Goal: Answer question/provide support

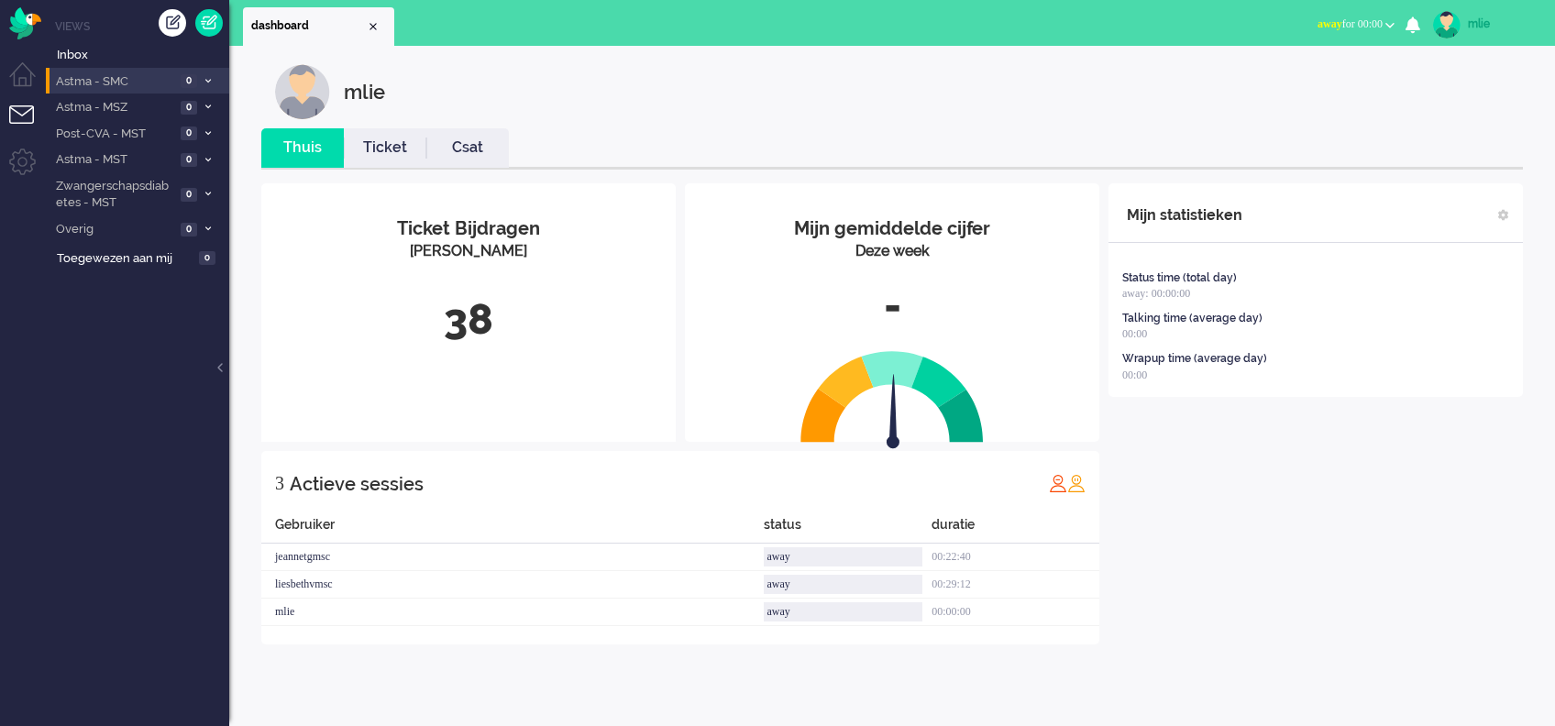
click at [213, 73] on li "Astma - SMC 0" at bounding box center [137, 81] width 183 height 27
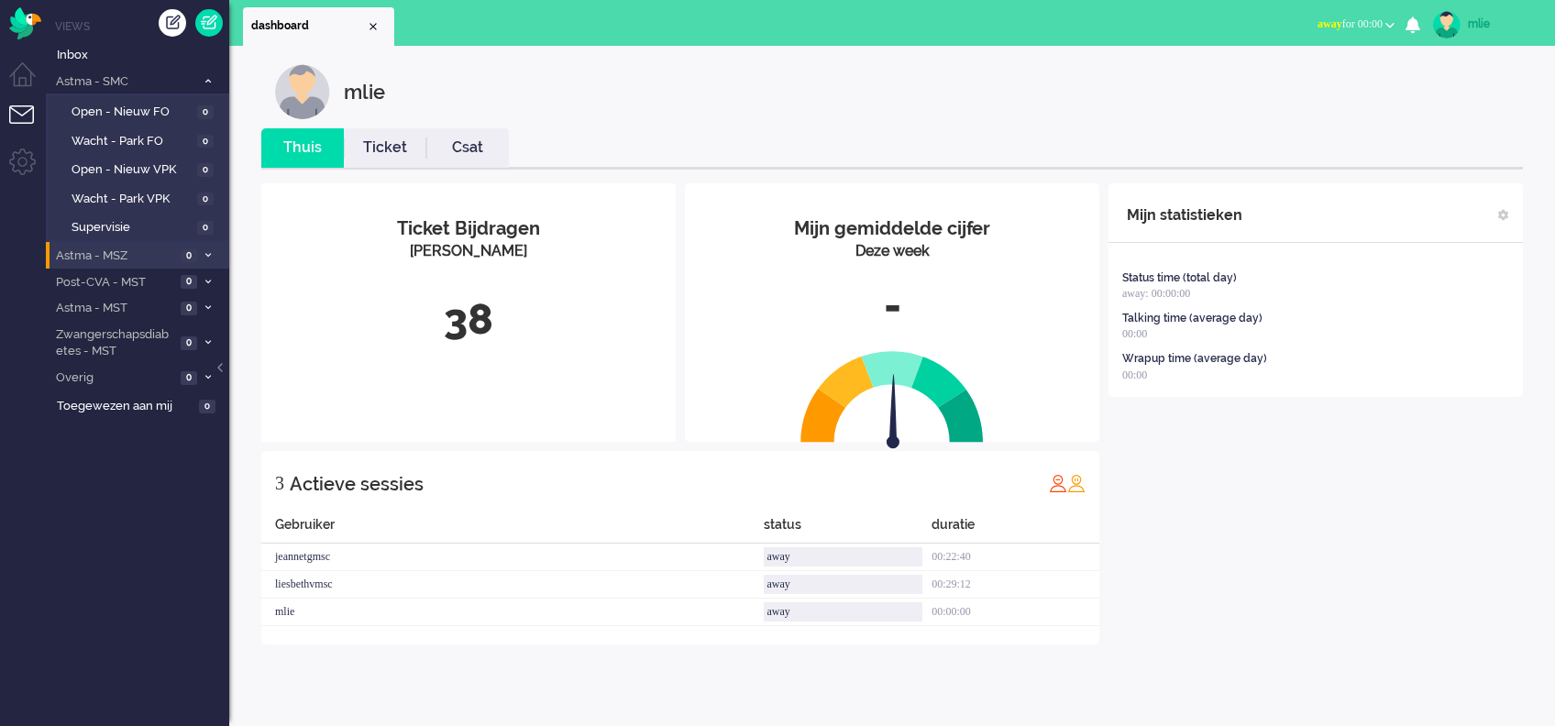
click at [200, 246] on li "Astma - MSZ 0" at bounding box center [137, 255] width 183 height 27
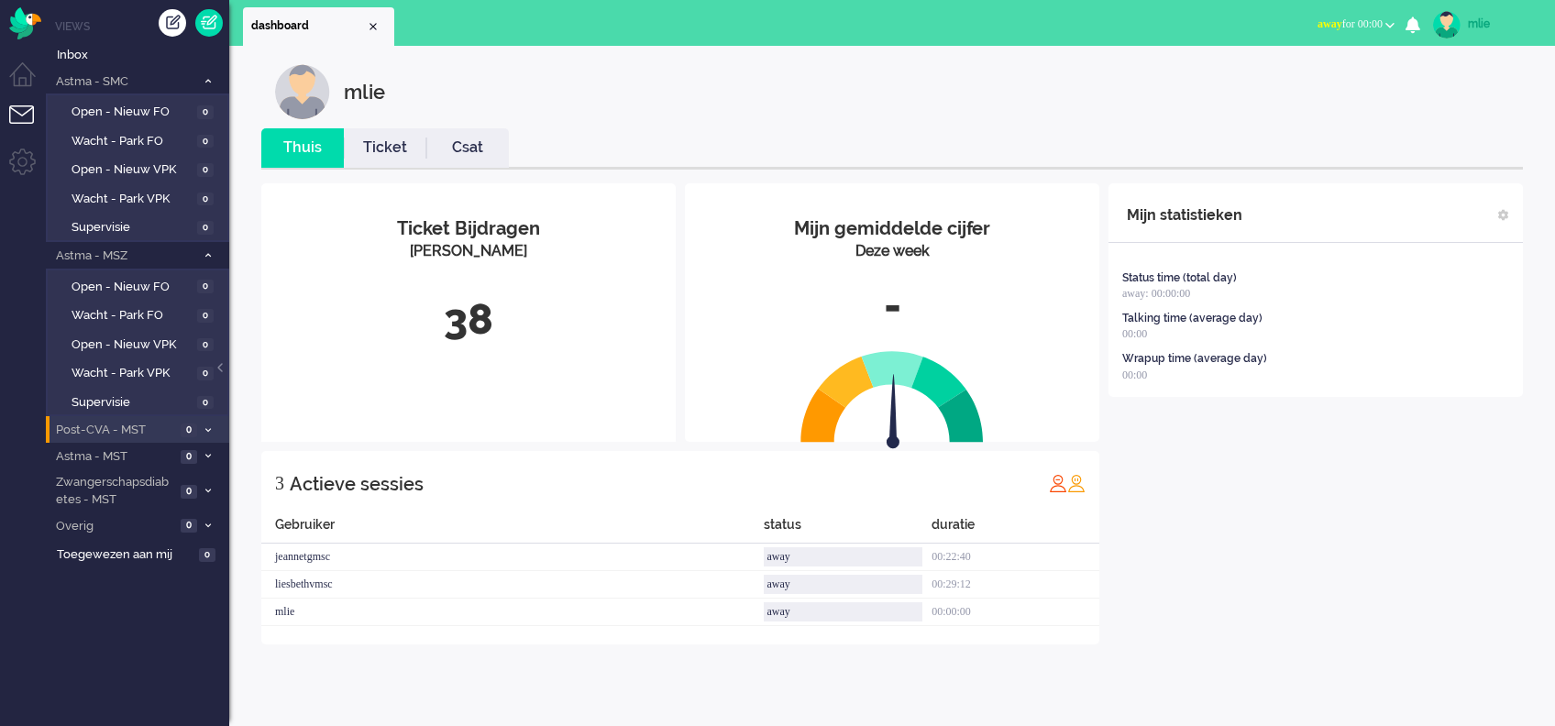
click at [205, 427] on icon at bounding box center [208, 430] width 6 height 6
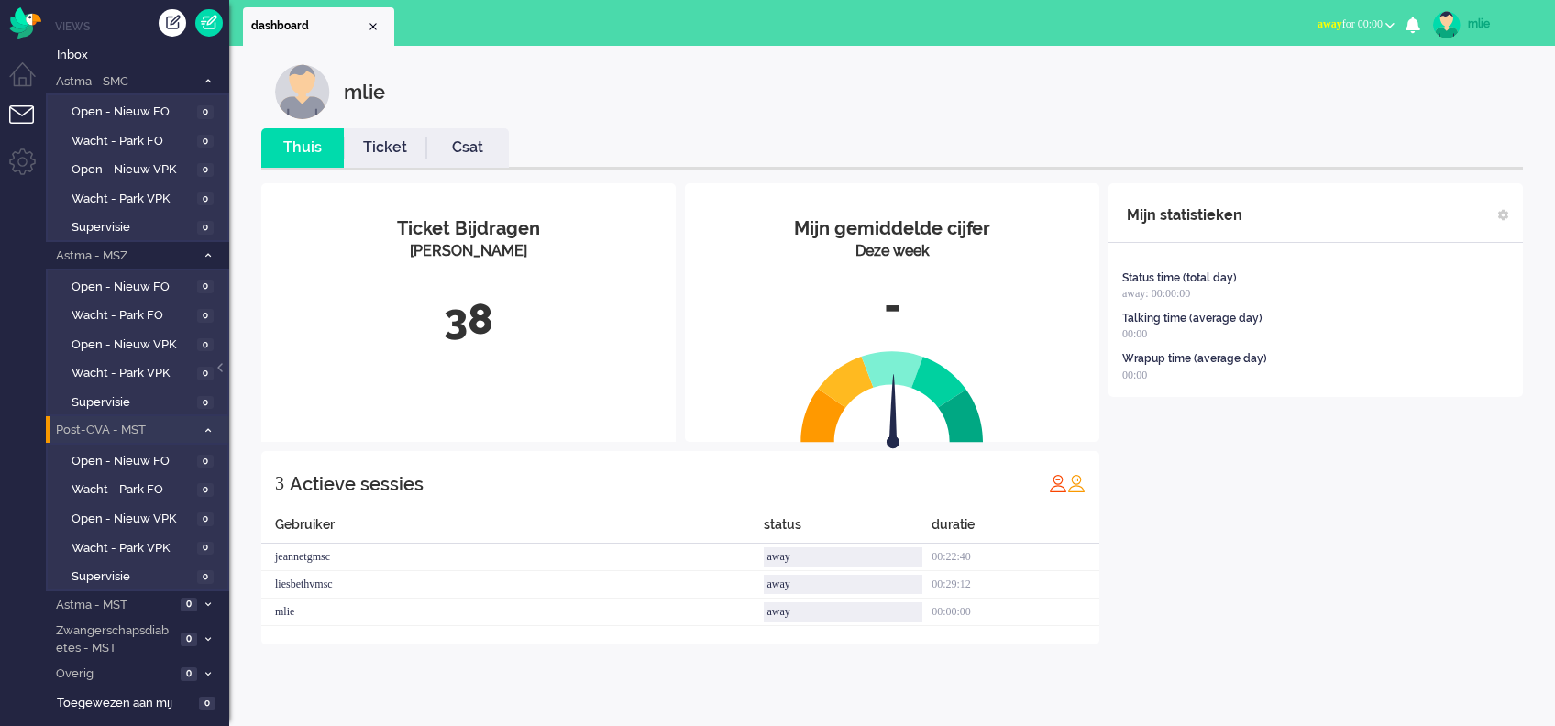
click at [1341, 21] on span "away for 00:00" at bounding box center [1349, 23] width 65 height 13
click at [1255, 81] on label "Online" at bounding box center [1318, 82] width 145 height 16
click at [153, 338] on span "Open - Nieuw VPK" at bounding box center [133, 344] width 122 height 17
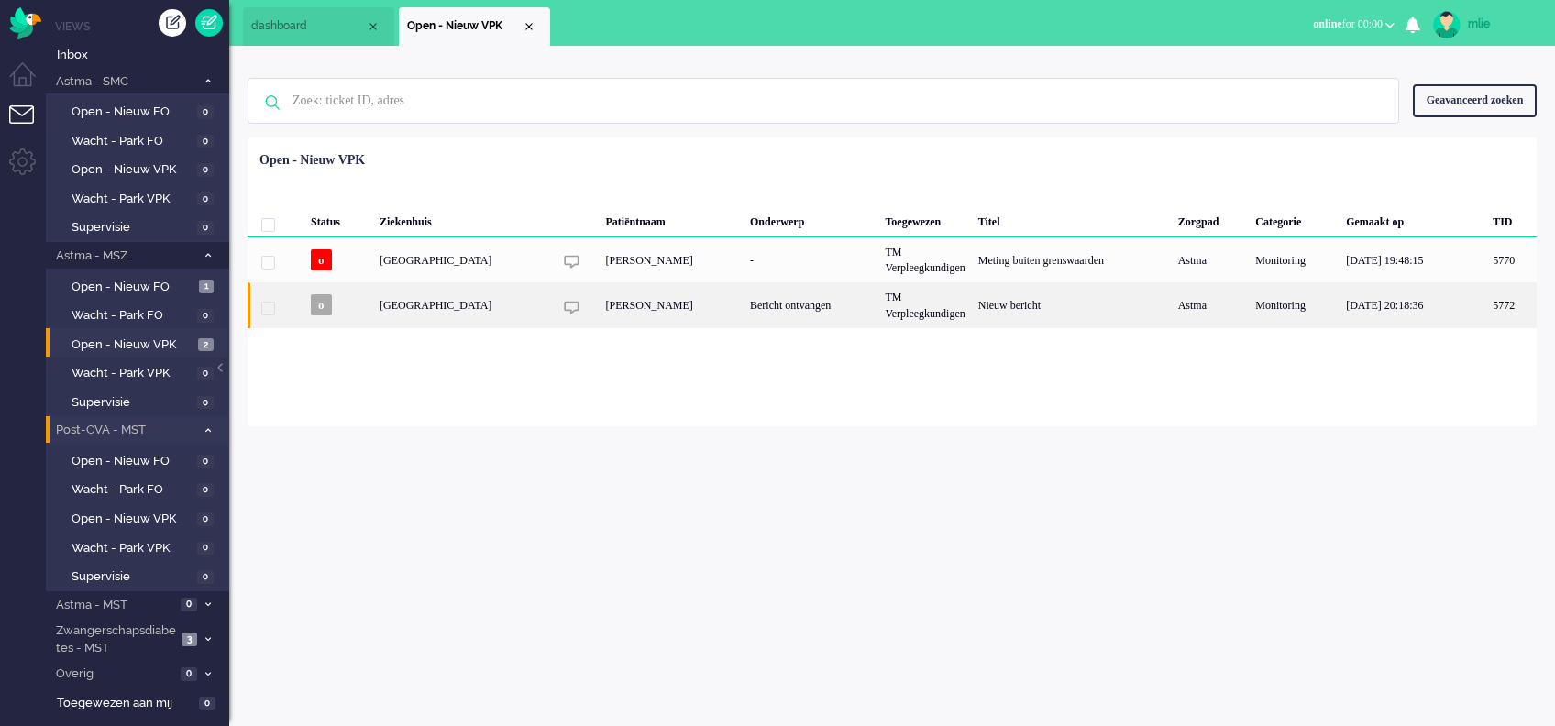
click at [882, 303] on div "TM Verpleegkundigen" at bounding box center [924, 304] width 93 height 45
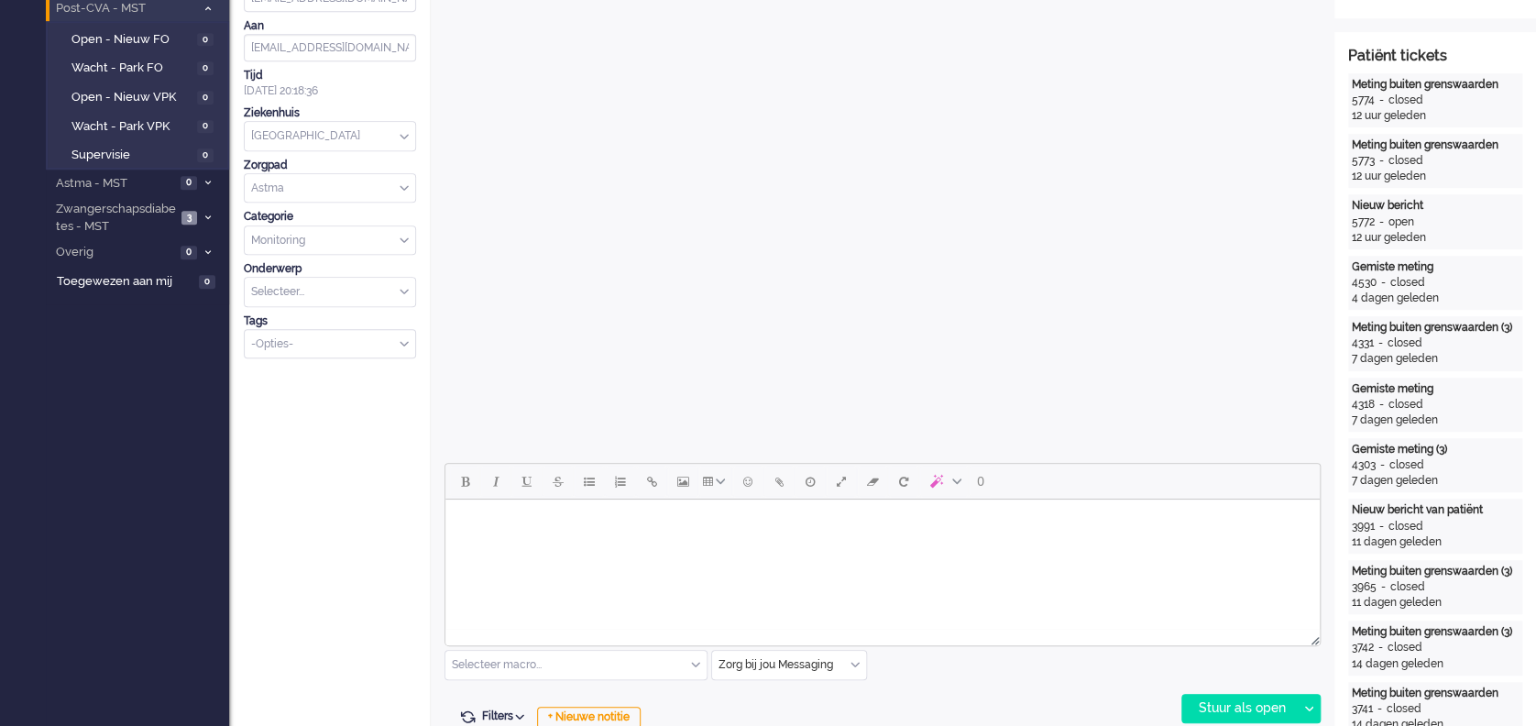
scroll to position [489, 0]
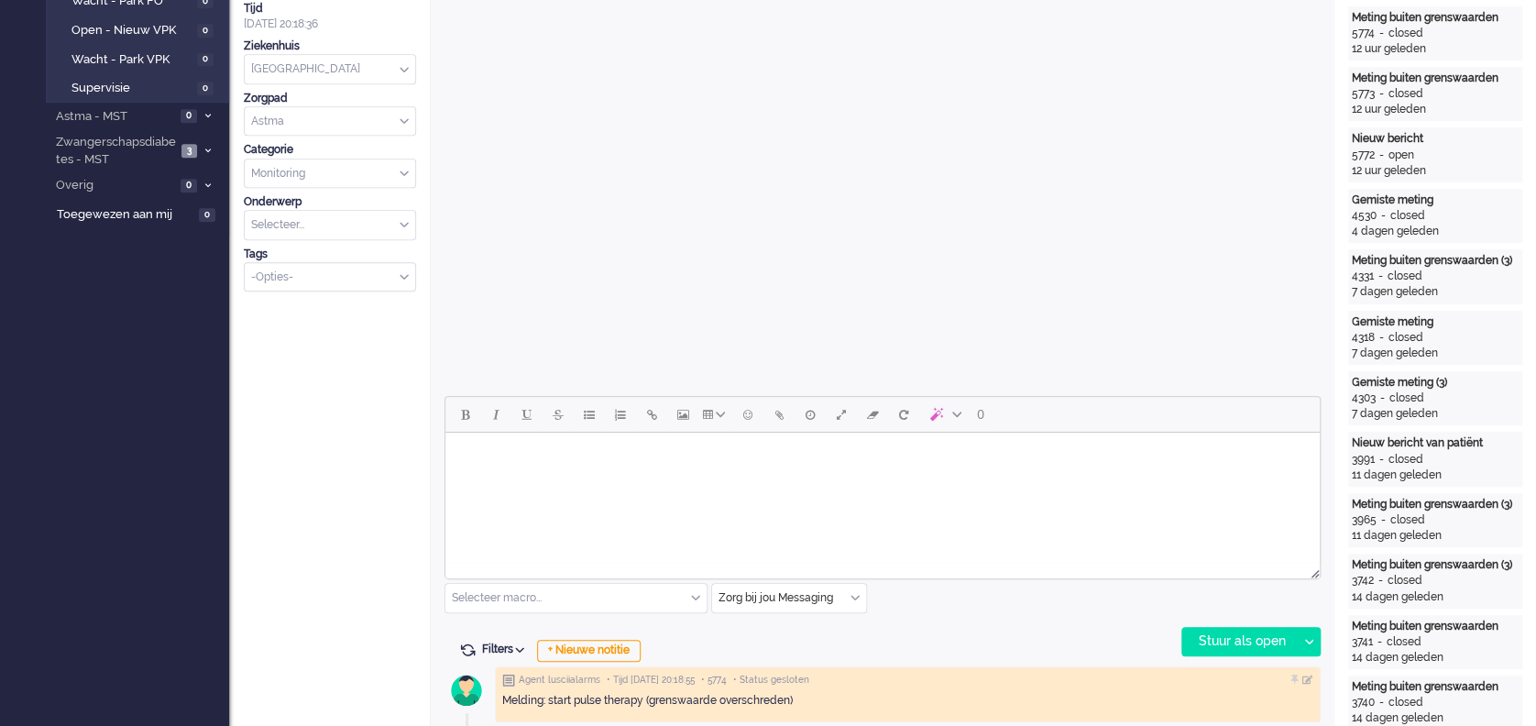
click at [566, 468] on body "Rich Text Area. Press ALT-0 for help." at bounding box center [883, 456] width 860 height 32
click at [1216, 645] on div "Stuur als open" at bounding box center [1240, 642] width 115 height 28
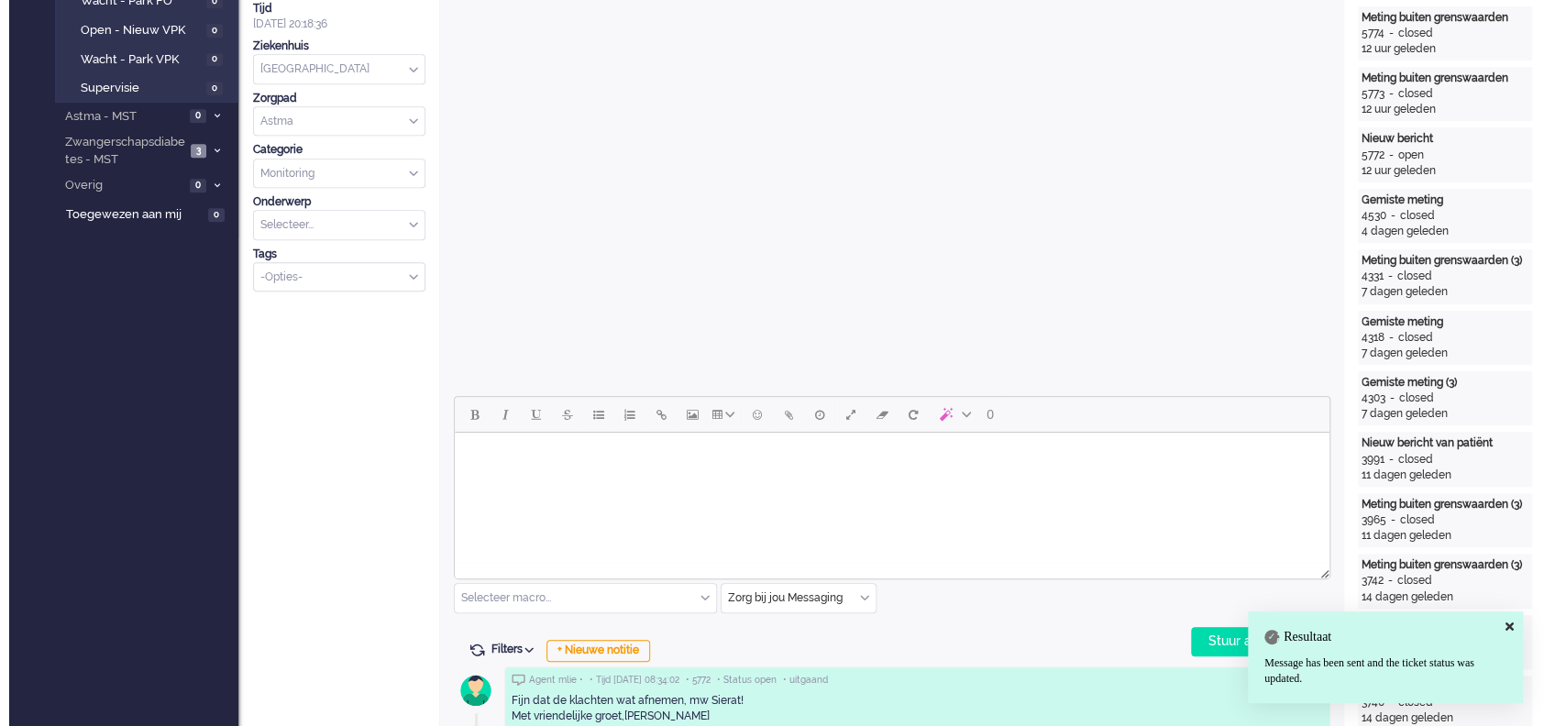
scroll to position [0, 0]
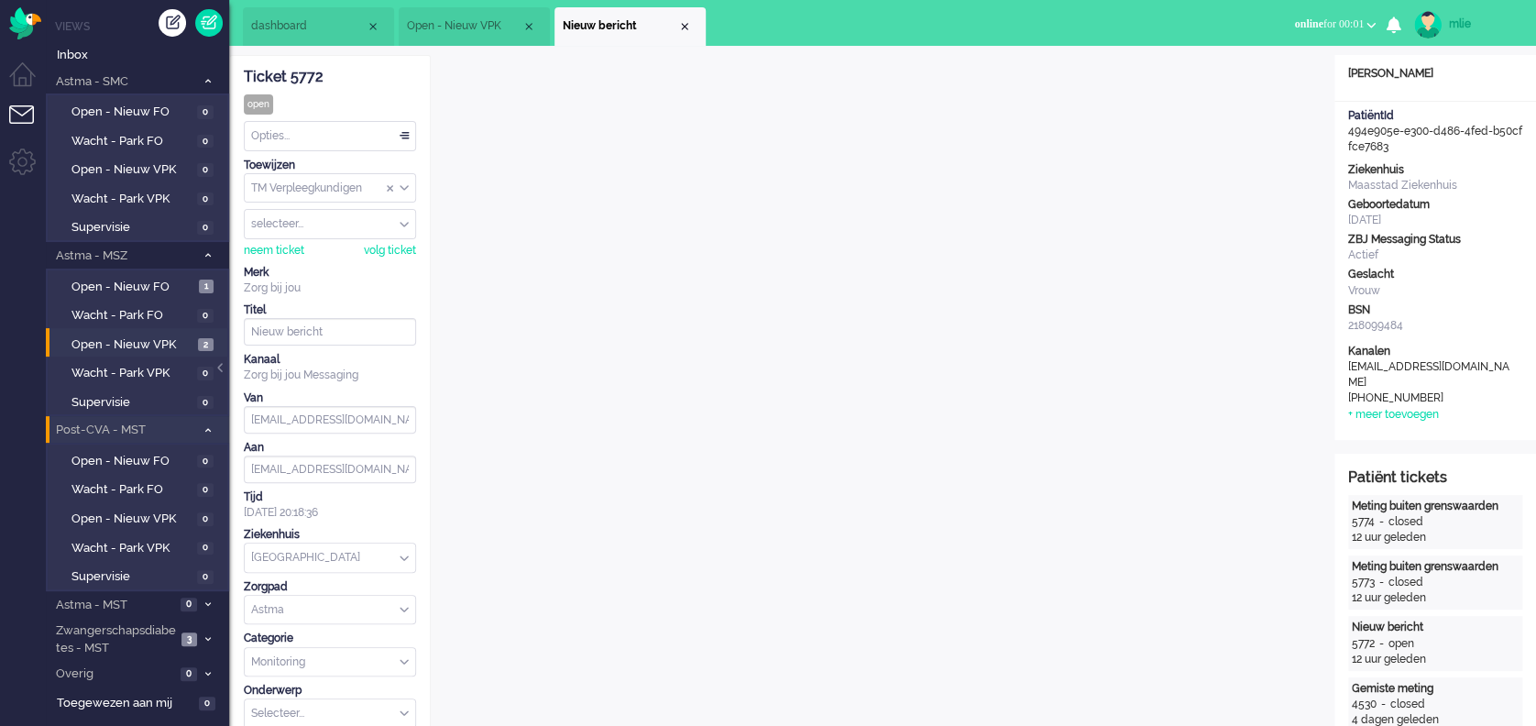
click at [406, 132] on div "Opties..." at bounding box center [330, 136] width 171 height 28
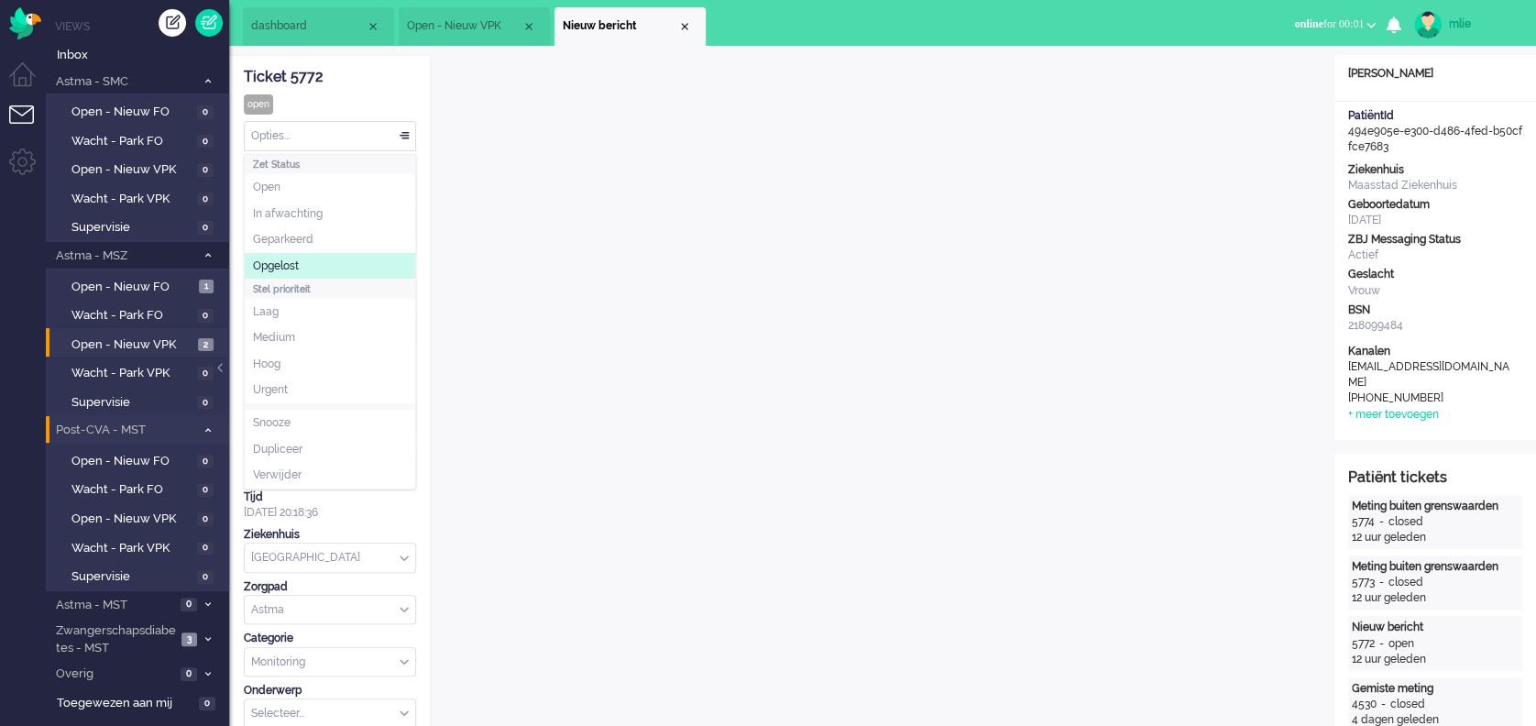
click at [286, 255] on li "Opgelost" at bounding box center [330, 266] width 171 height 27
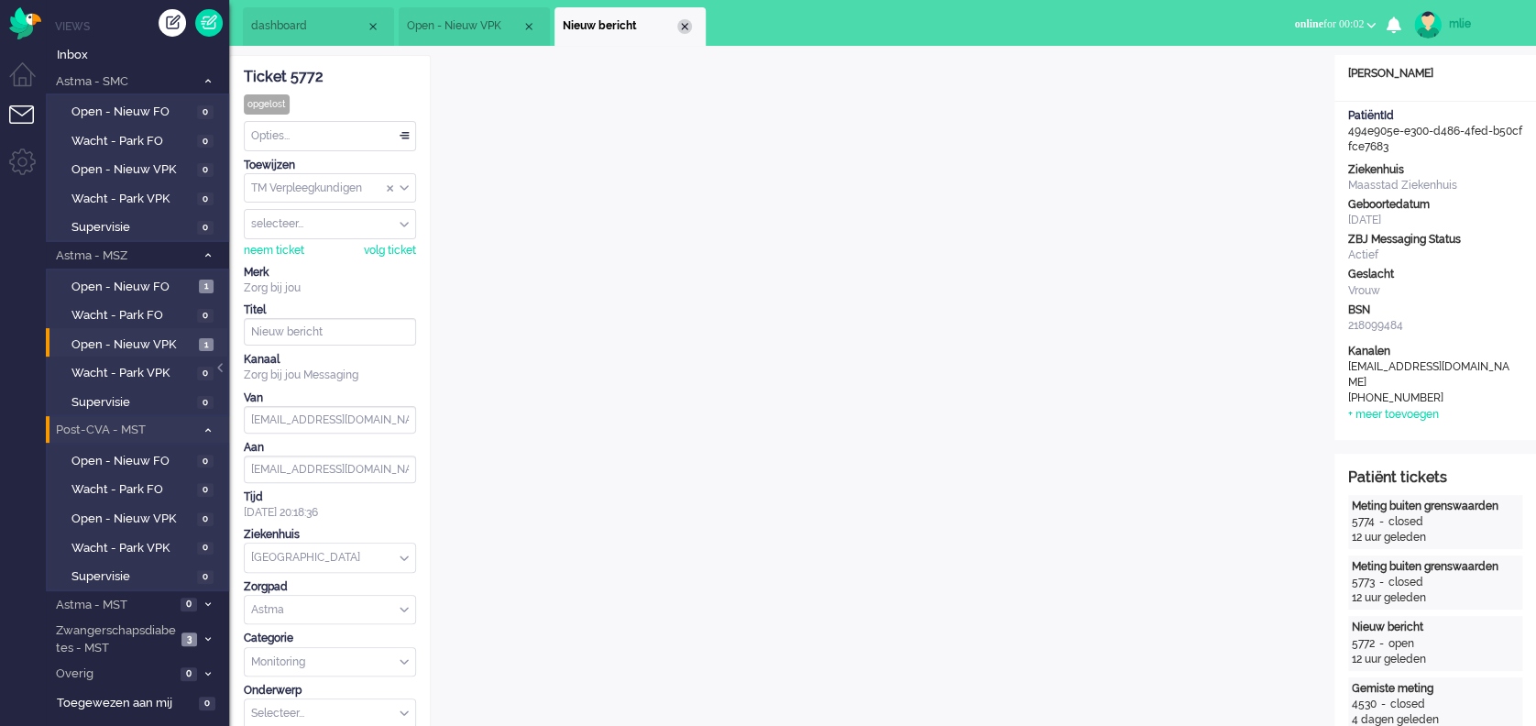
click at [682, 24] on div "Close tab" at bounding box center [684, 26] width 15 height 15
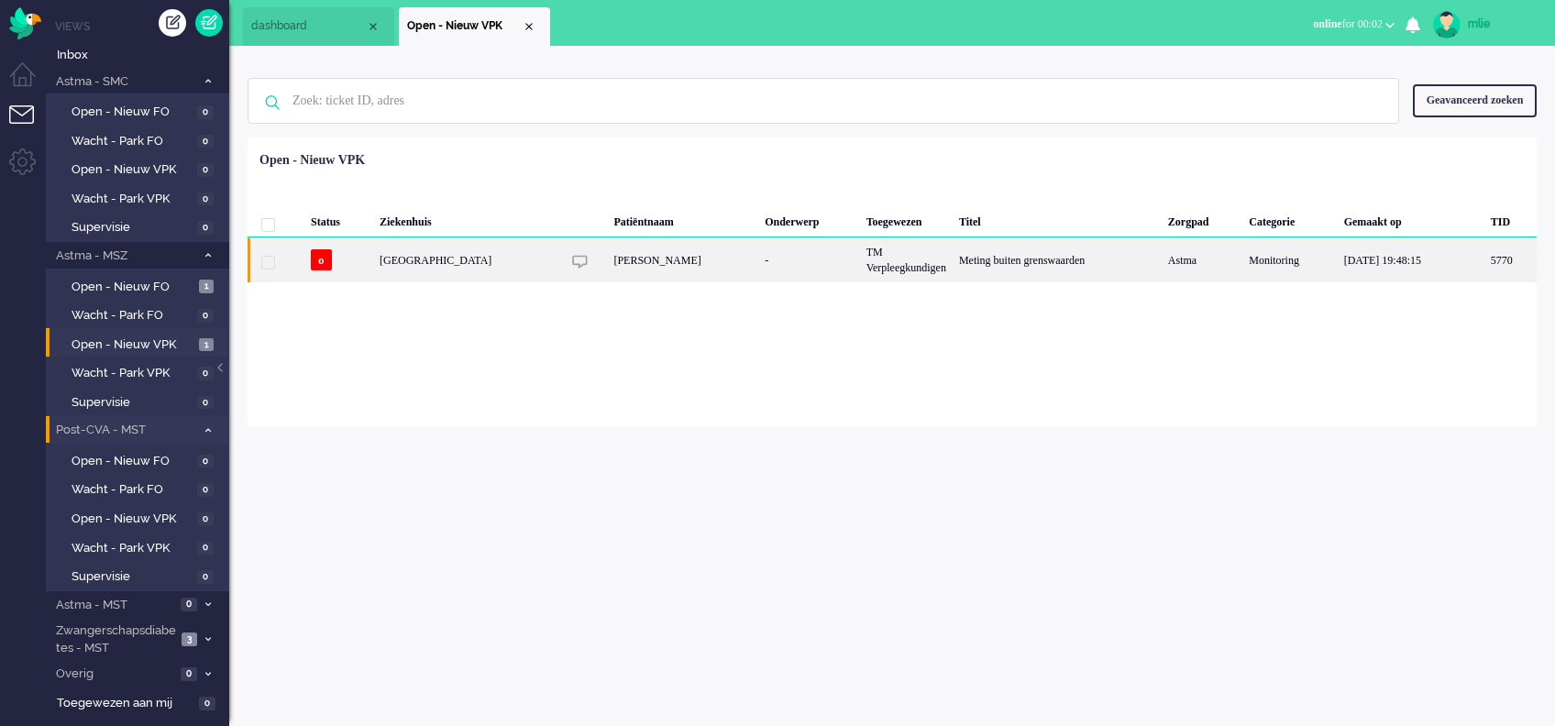
click at [860, 259] on div "TM Verpleegkundigen" at bounding box center [906, 259] width 93 height 45
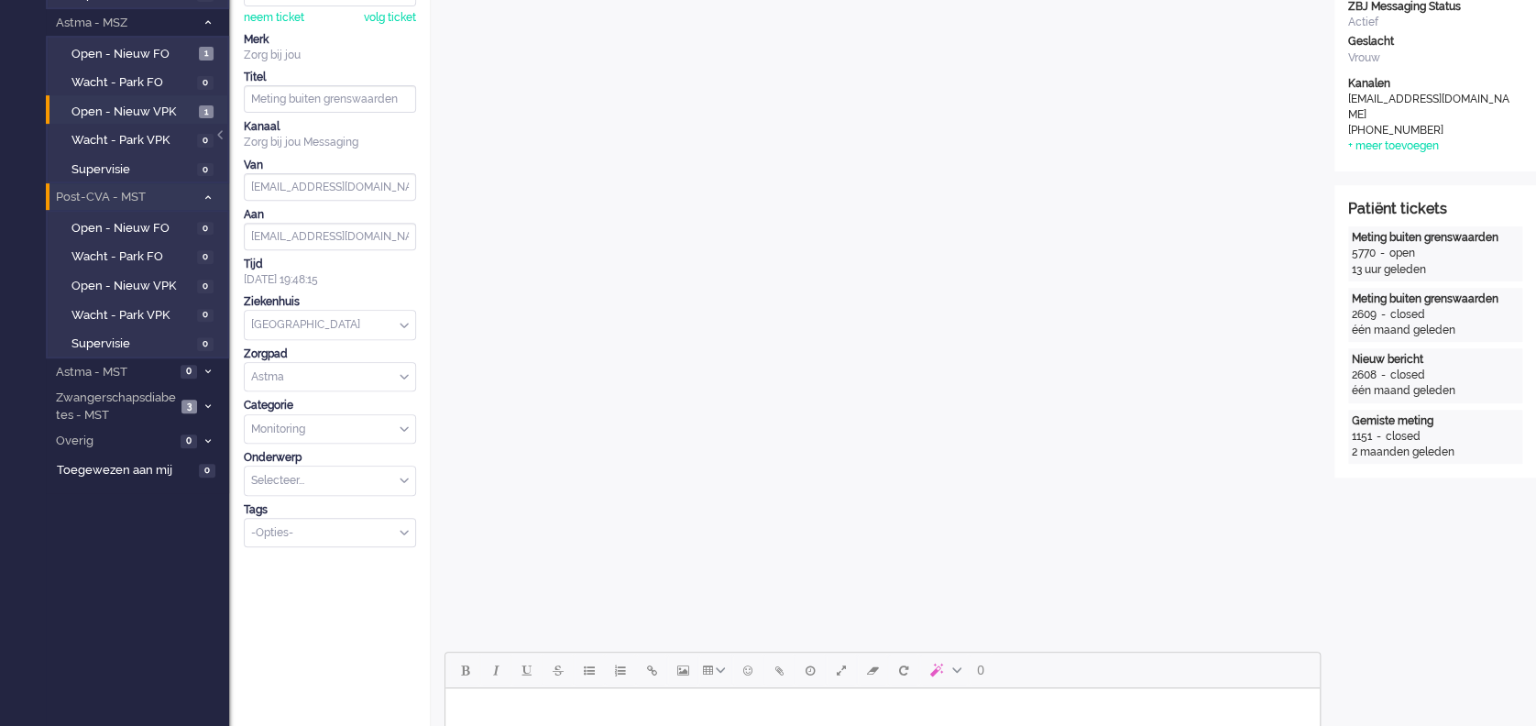
scroll to position [489, 0]
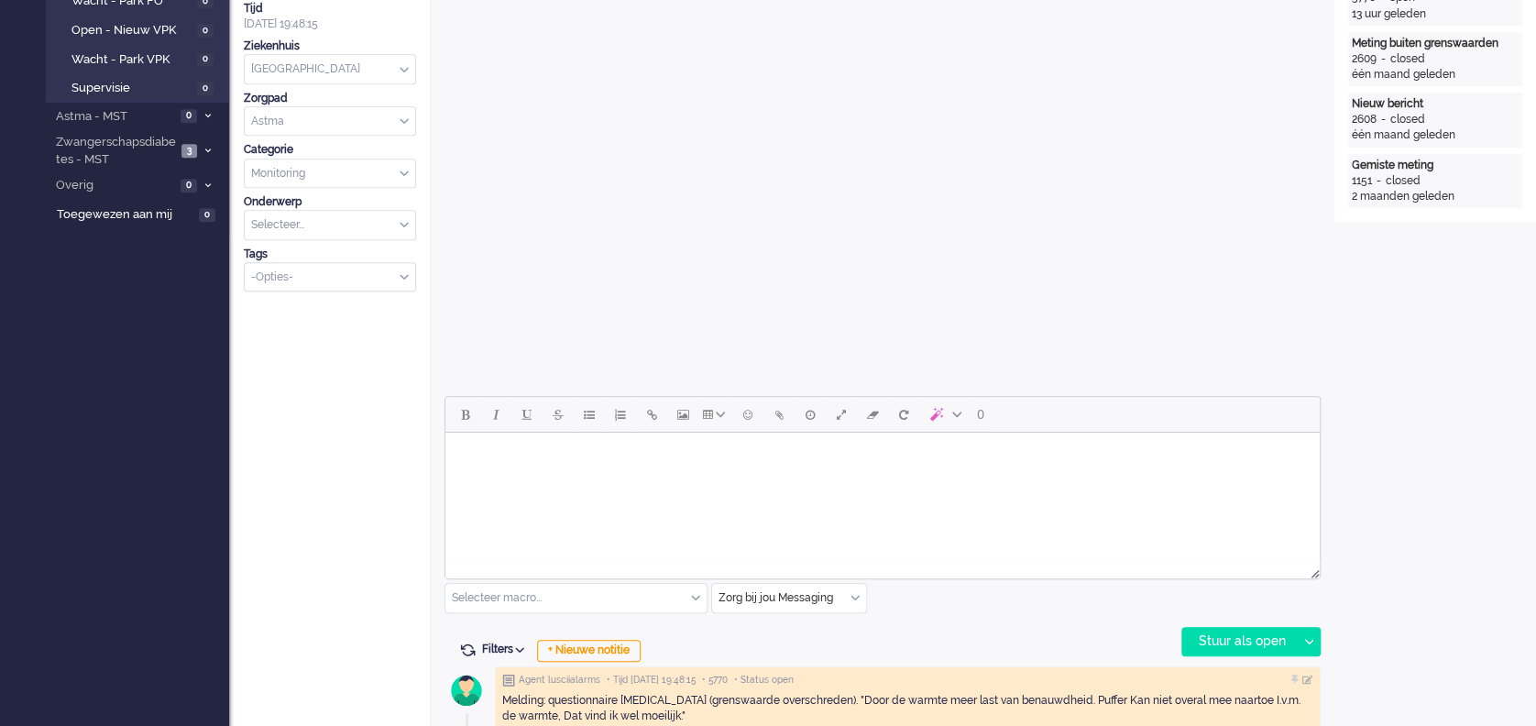
click at [560, 475] on html at bounding box center [883, 456] width 875 height 47
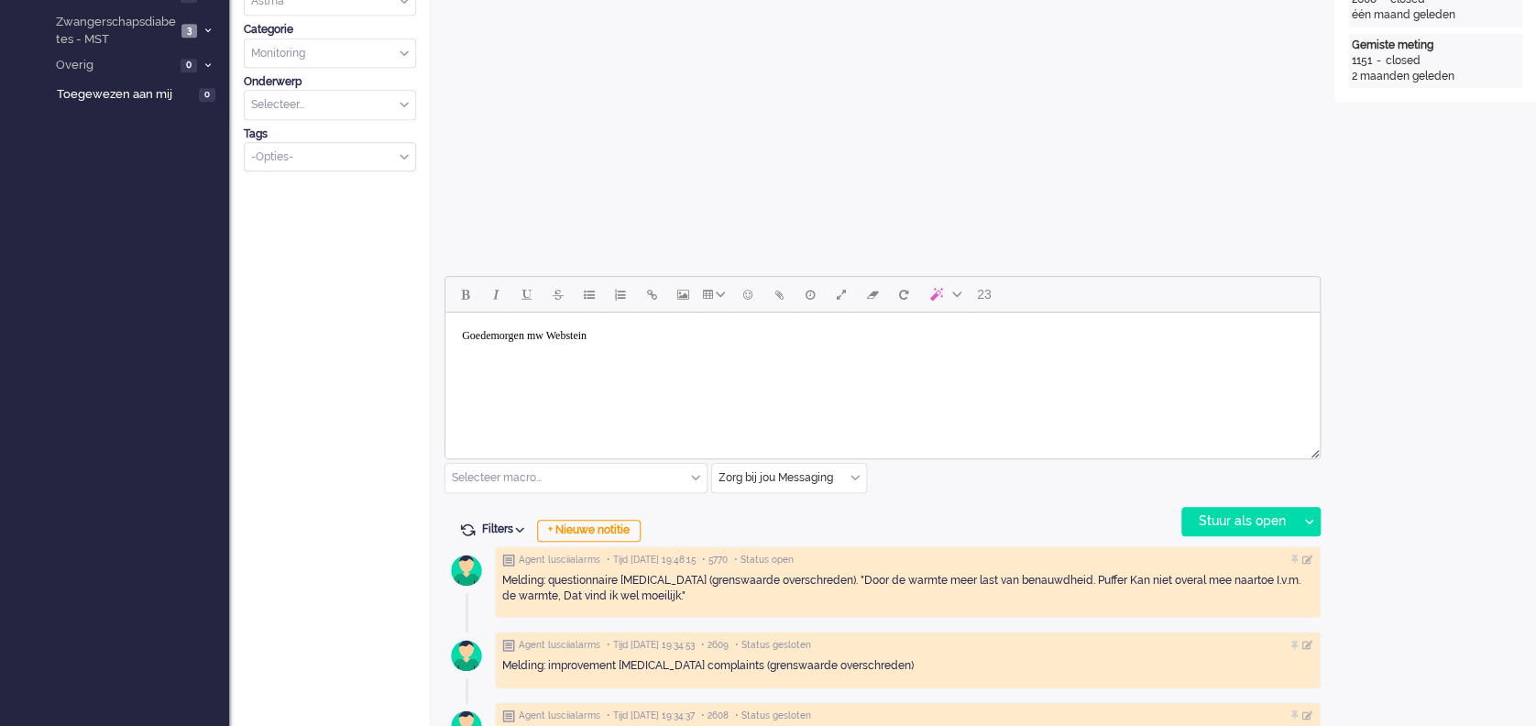
scroll to position [611, 0]
click at [591, 331] on body "Goedemorgen mw Webstein" at bounding box center [883, 334] width 860 height 32
click at [617, 339] on body "Goedemorgen mw Westein" at bounding box center [883, 334] width 860 height 32
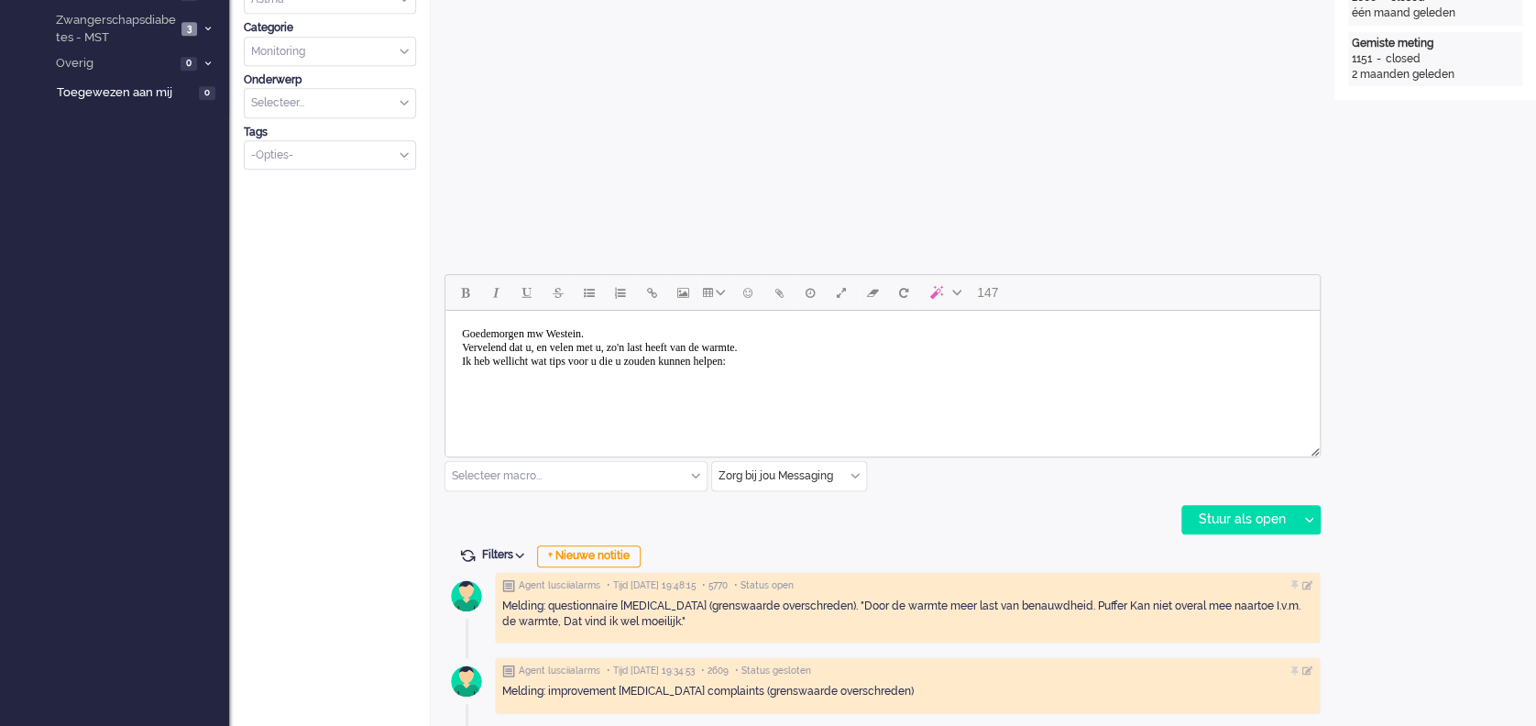
click at [467, 380] on body "Goedemorgen mw Westein. Vervelend dat u, en velen met u, zo'n last heeft van de…" at bounding box center [883, 354] width 860 height 73
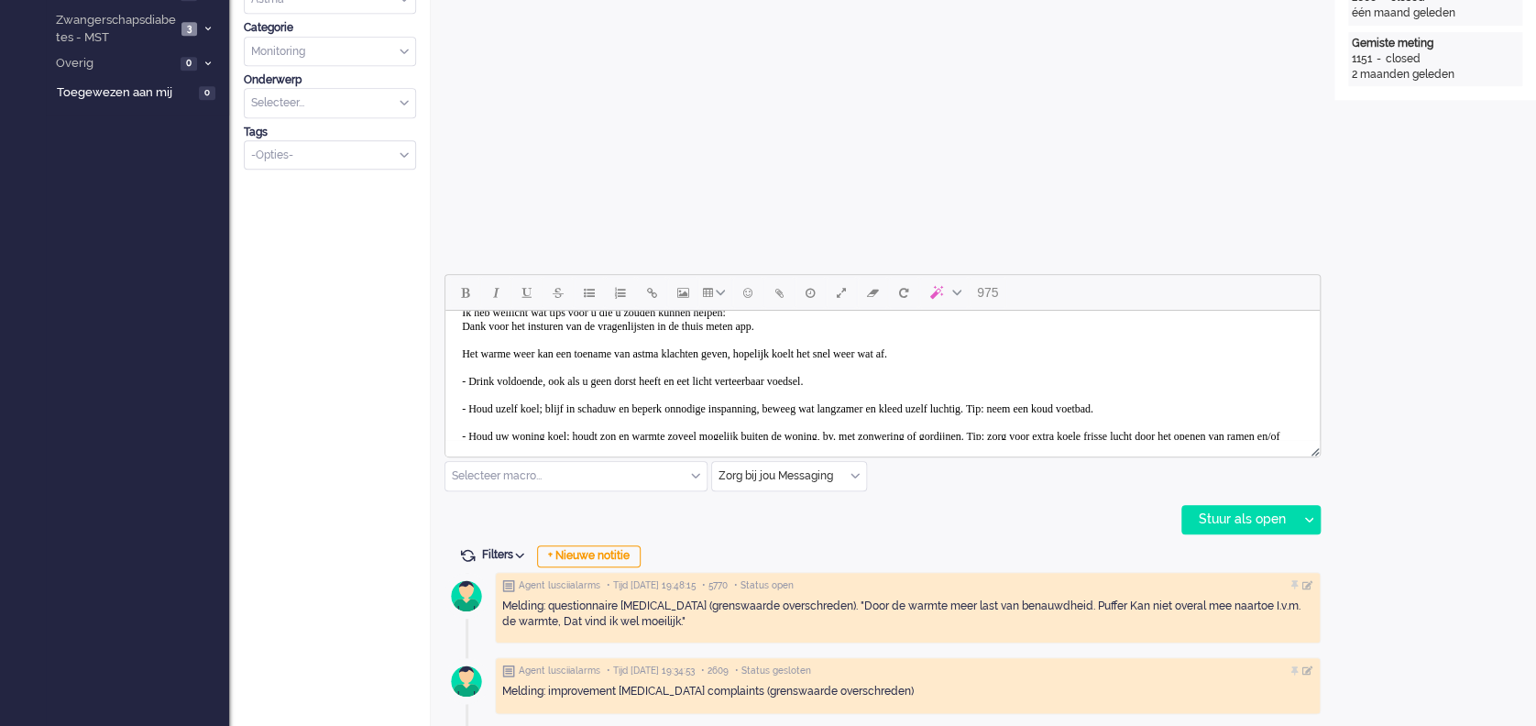
scroll to position [0, 0]
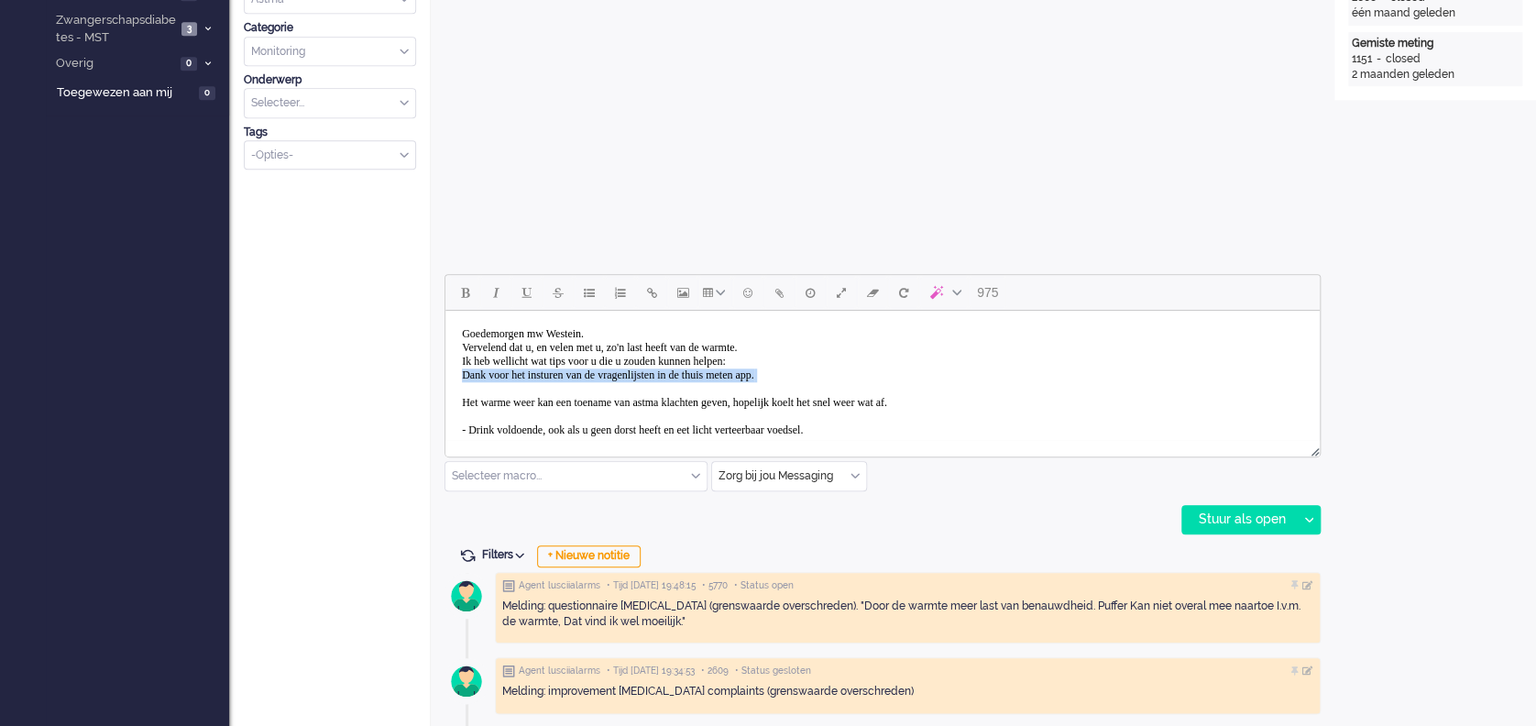
drag, startPoint x: 459, startPoint y: 378, endPoint x: 830, endPoint y: 383, distance: 370.4
click at [830, 383] on body "Goedemorgen mw Westein. Vervelend dat u, en velen met u, zo'n last heeft van de…" at bounding box center [883, 451] width 860 height 266
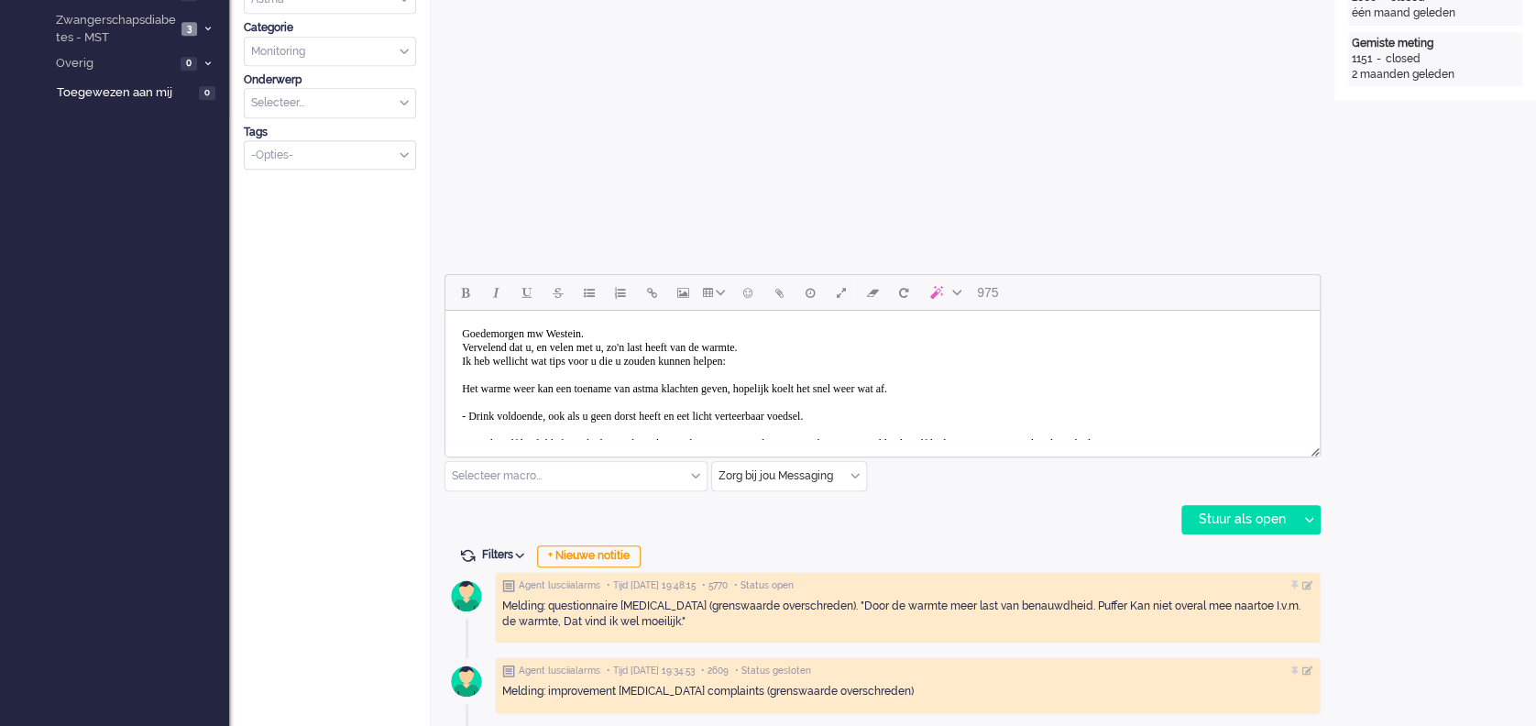
click at [642, 335] on body "Goedemorgen mw Westein. Vervelend dat u, en velen met u, zo'n last heeft van de…" at bounding box center [883, 444] width 860 height 252
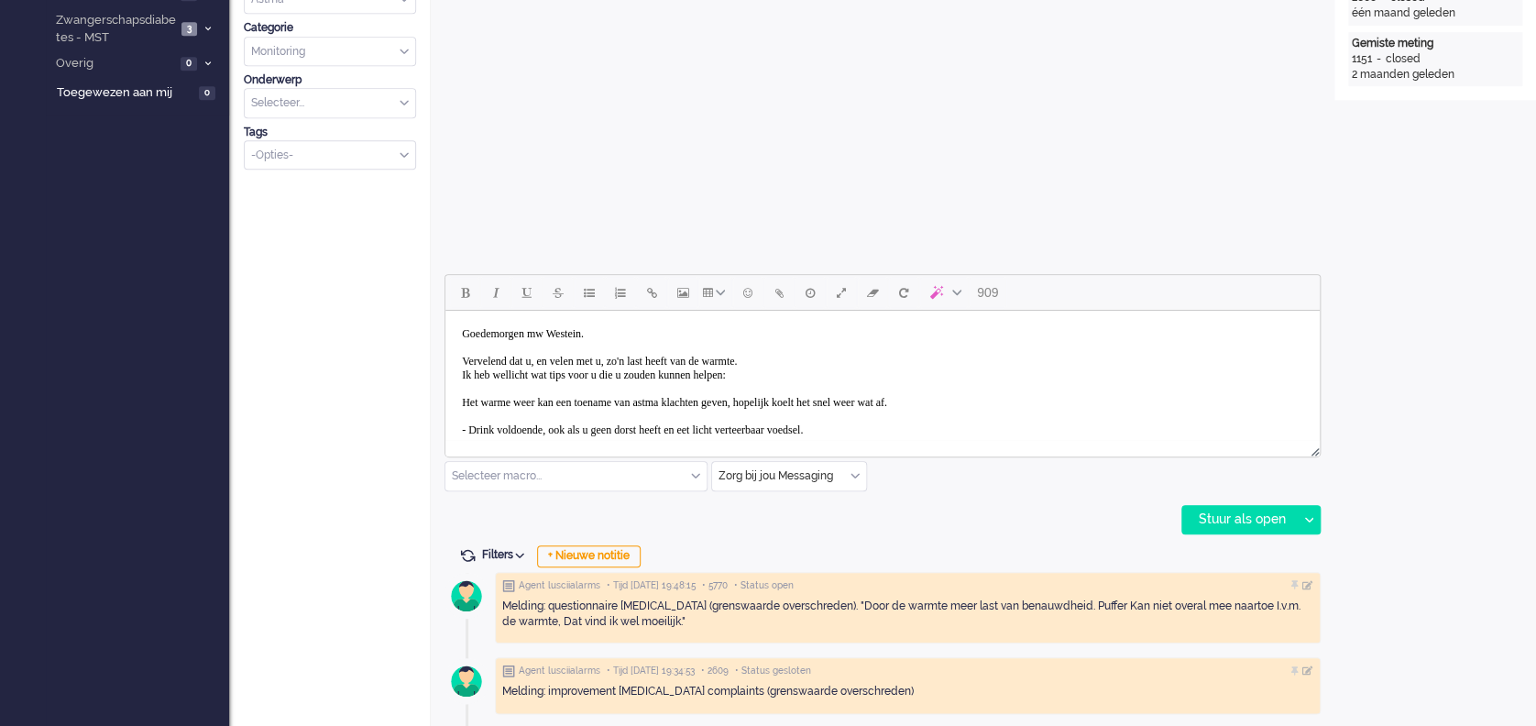
click at [470, 348] on body "Goedemorgen mw Westein. Vervelend dat u, en velen met u, zo'n last heeft van de…" at bounding box center [883, 451] width 860 height 266
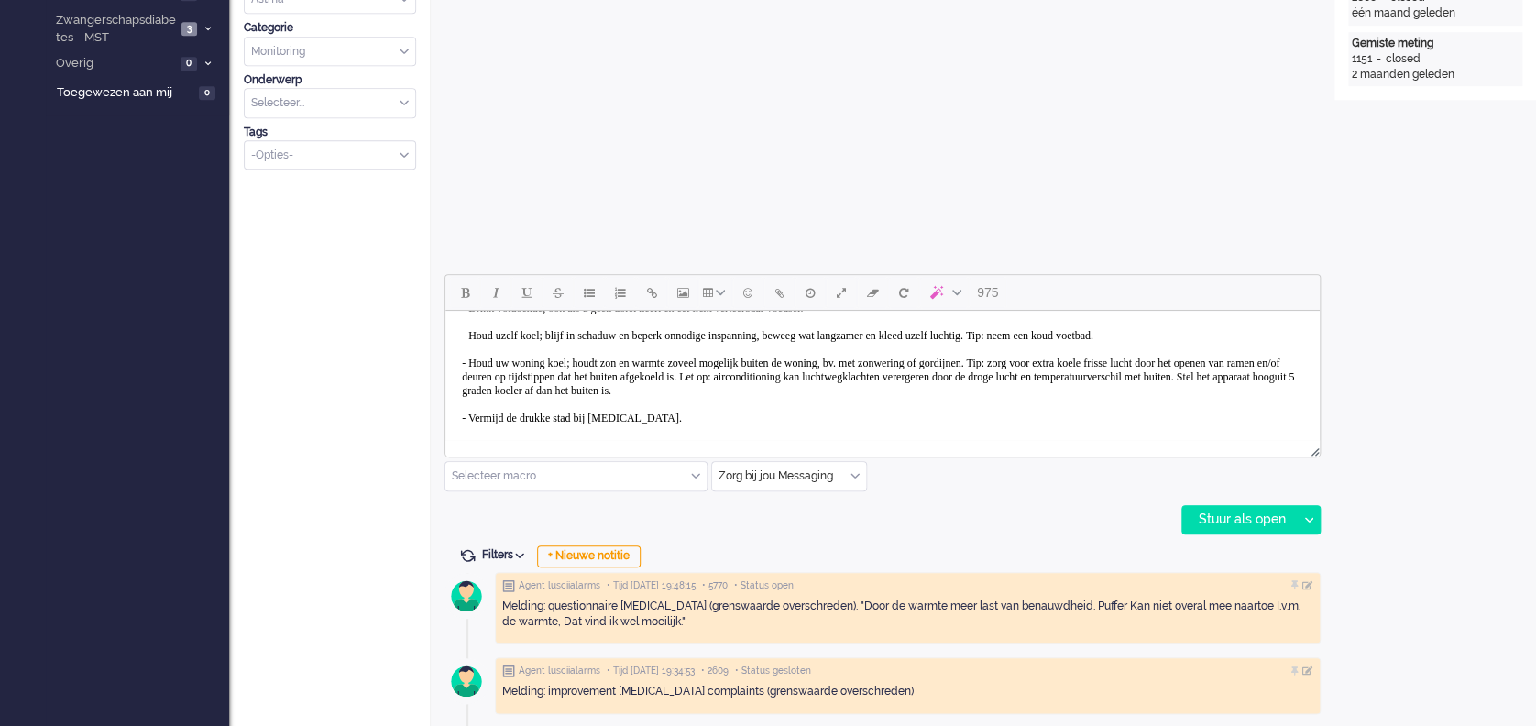
scroll to position [153, 0]
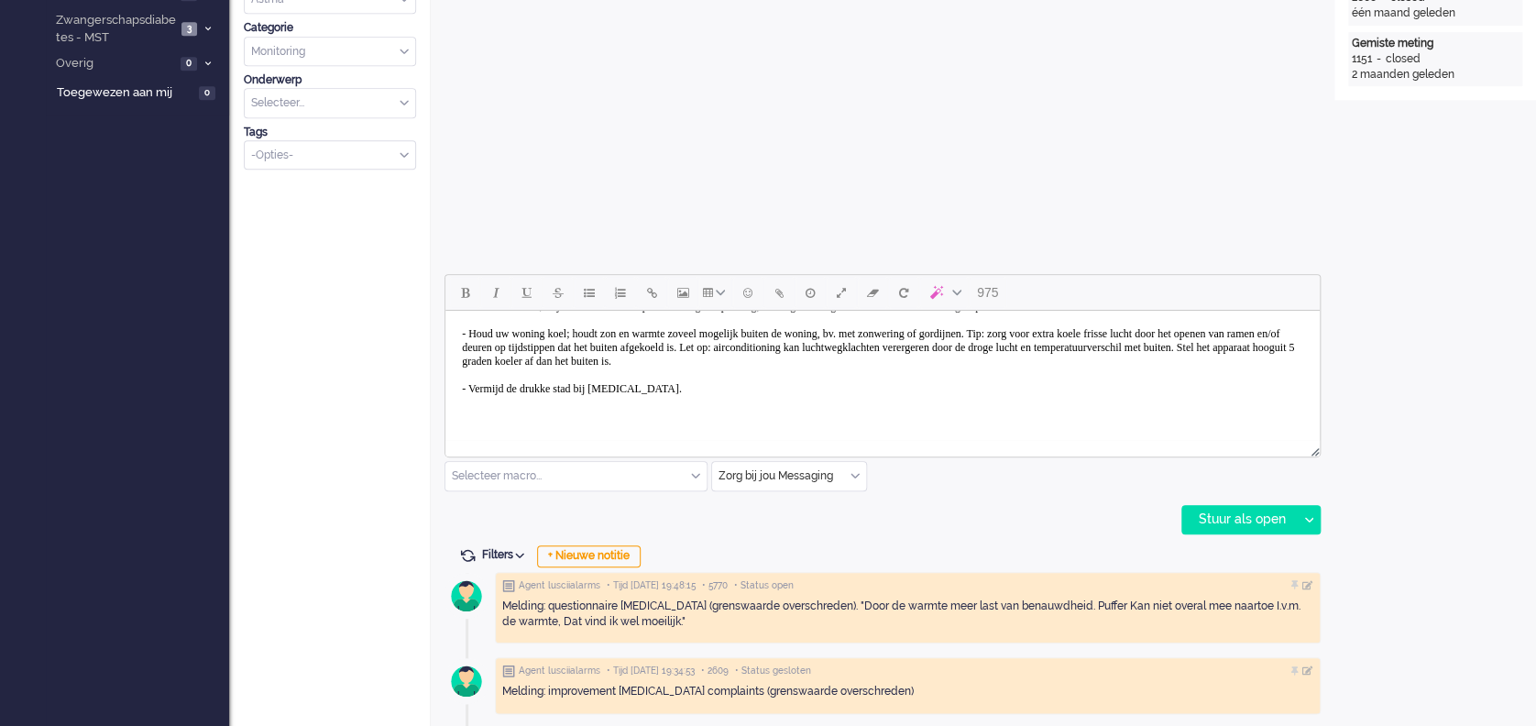
click at [691, 396] on body "Goedemorgen mw Westein. Dank voor het insturen van de vragenlijsten in de thuis…" at bounding box center [883, 300] width 860 height 266
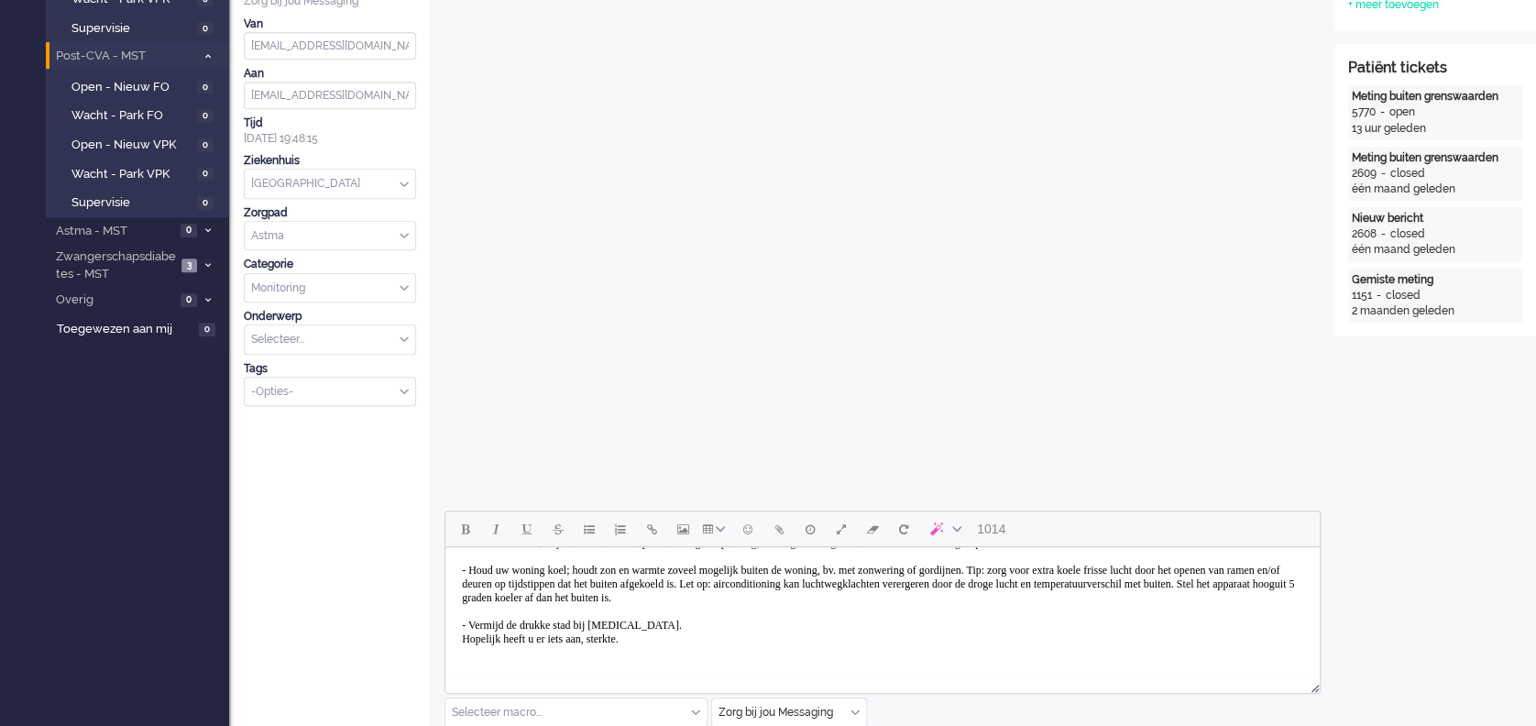
scroll to position [611, 0]
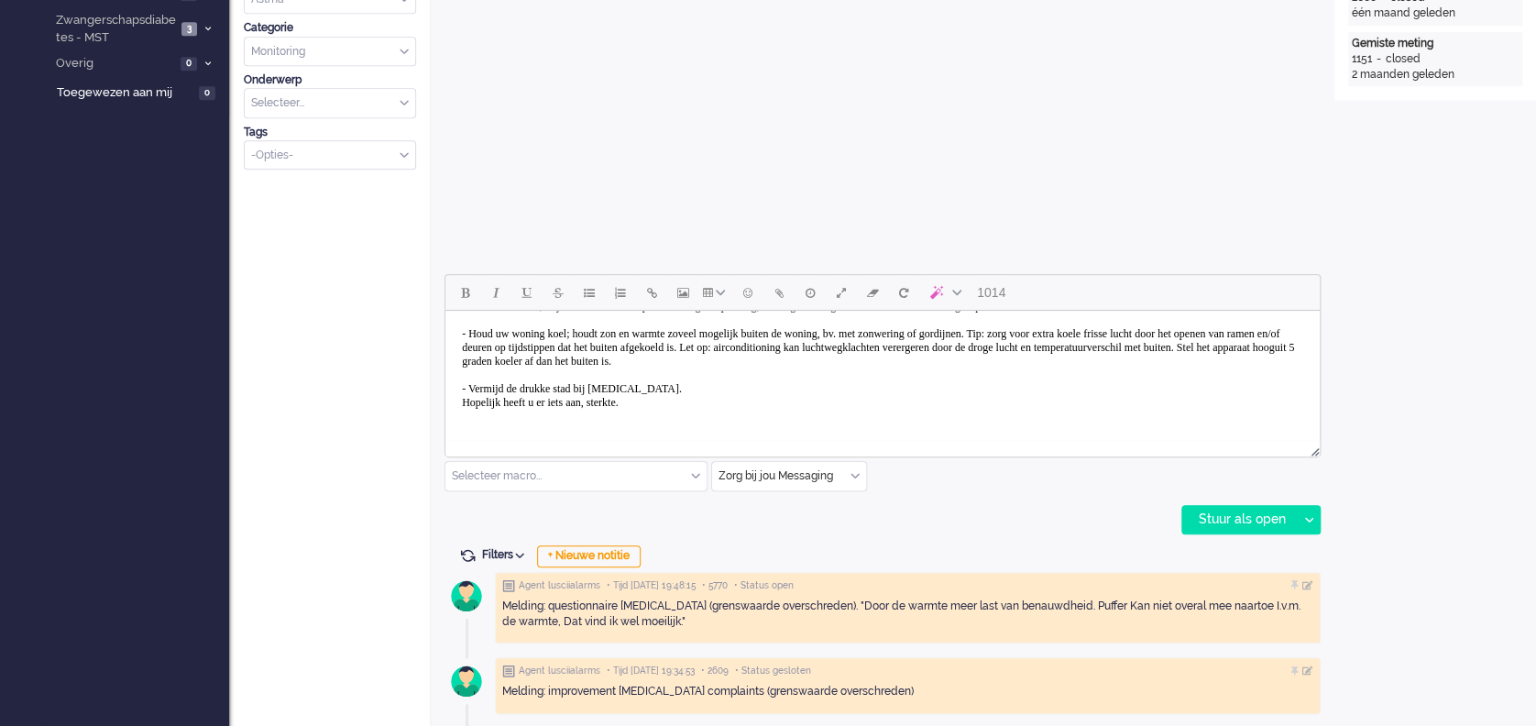
click at [688, 402] on body "Goedemorgen mw Westein. Dank voor het insturen van de vragenlijsten in de thuis…" at bounding box center [883, 300] width 860 height 266
click at [898, 421] on body "Goedemorgen mw Westein. Dank voor het insturen van de vragenlijsten in de thuis…" at bounding box center [883, 311] width 860 height 293
click at [1124, 416] on body "Goedemorgen mw Westein. Dank voor het insturen van de vragenlijsten in de thuis…" at bounding box center [883, 311] width 860 height 293
click at [1237, 513] on div "Stuur als open" at bounding box center [1240, 520] width 115 height 28
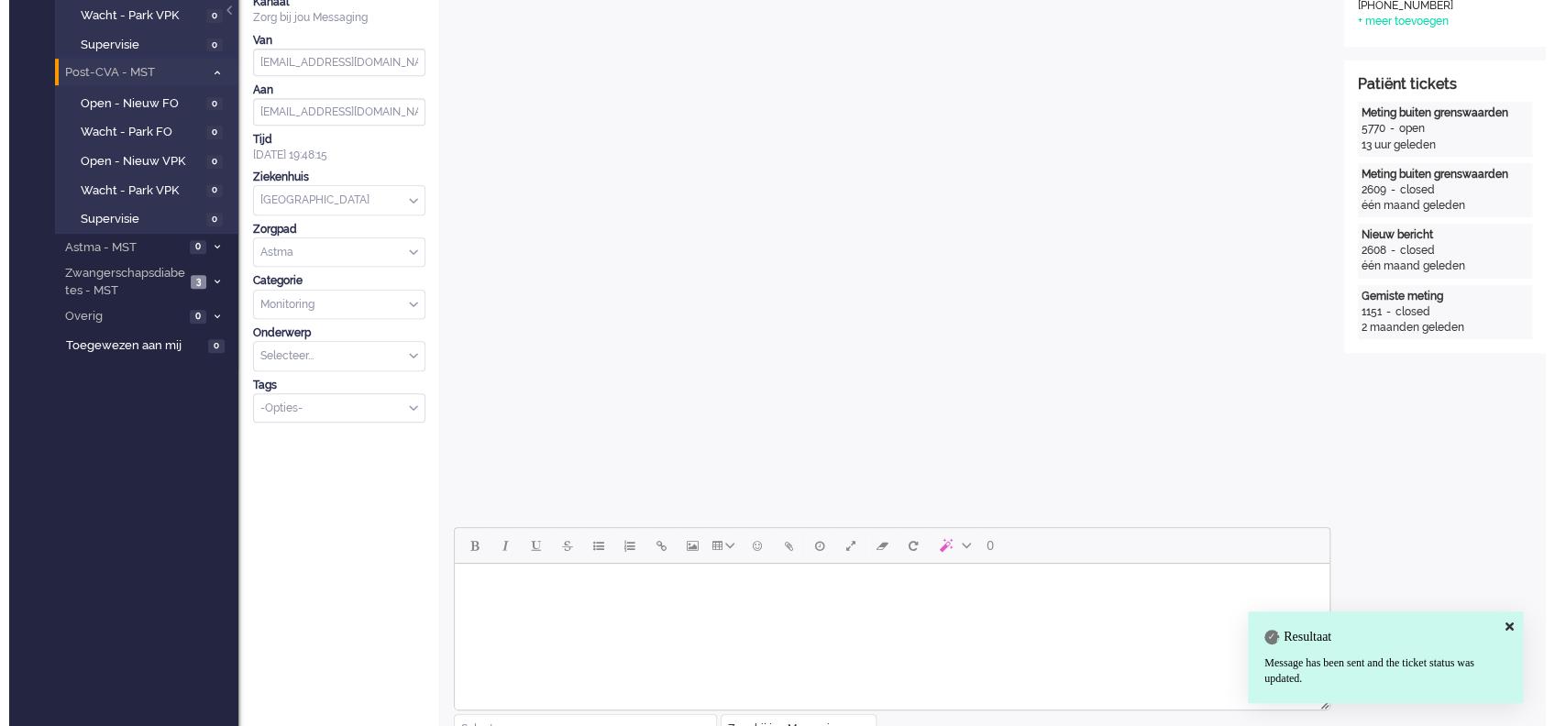
scroll to position [0, 0]
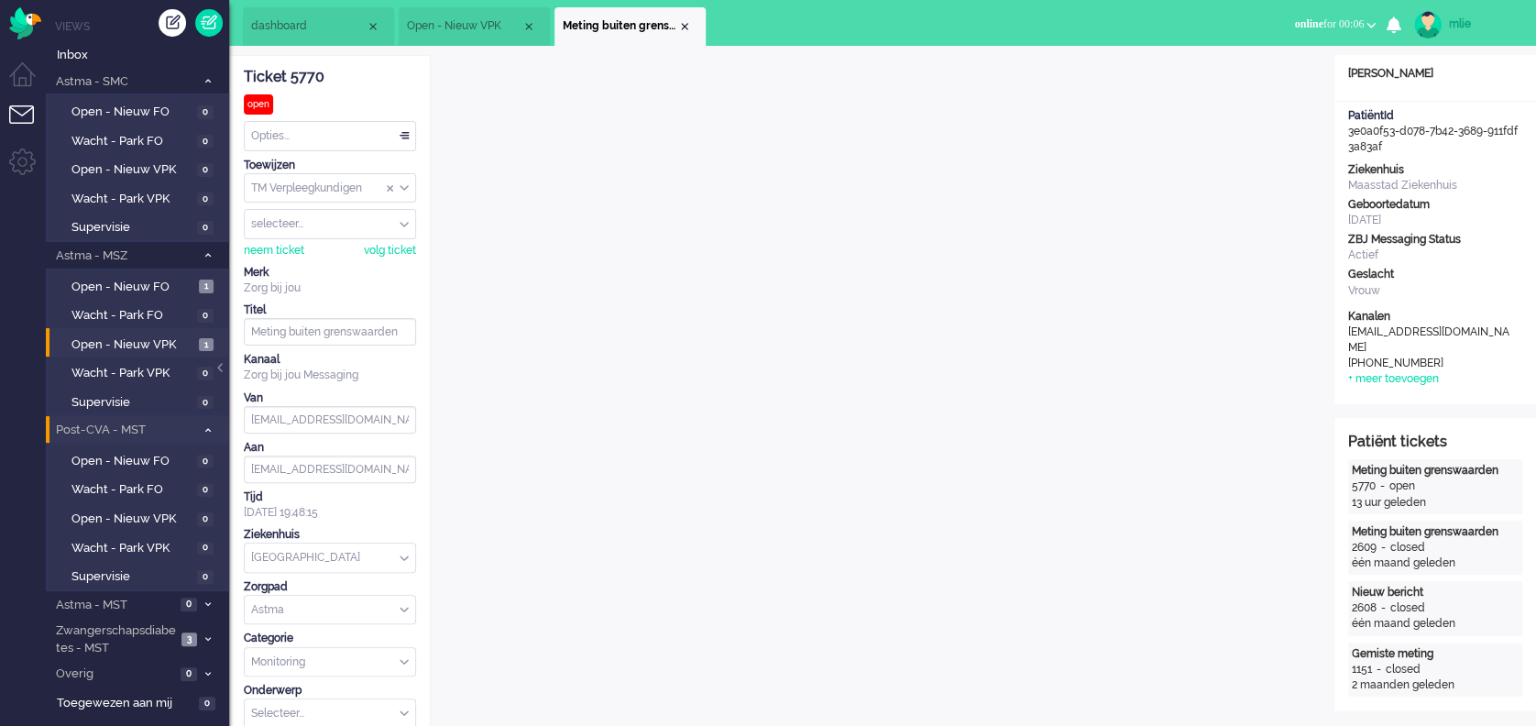
click at [409, 138] on div "Opties..." at bounding box center [330, 136] width 171 height 28
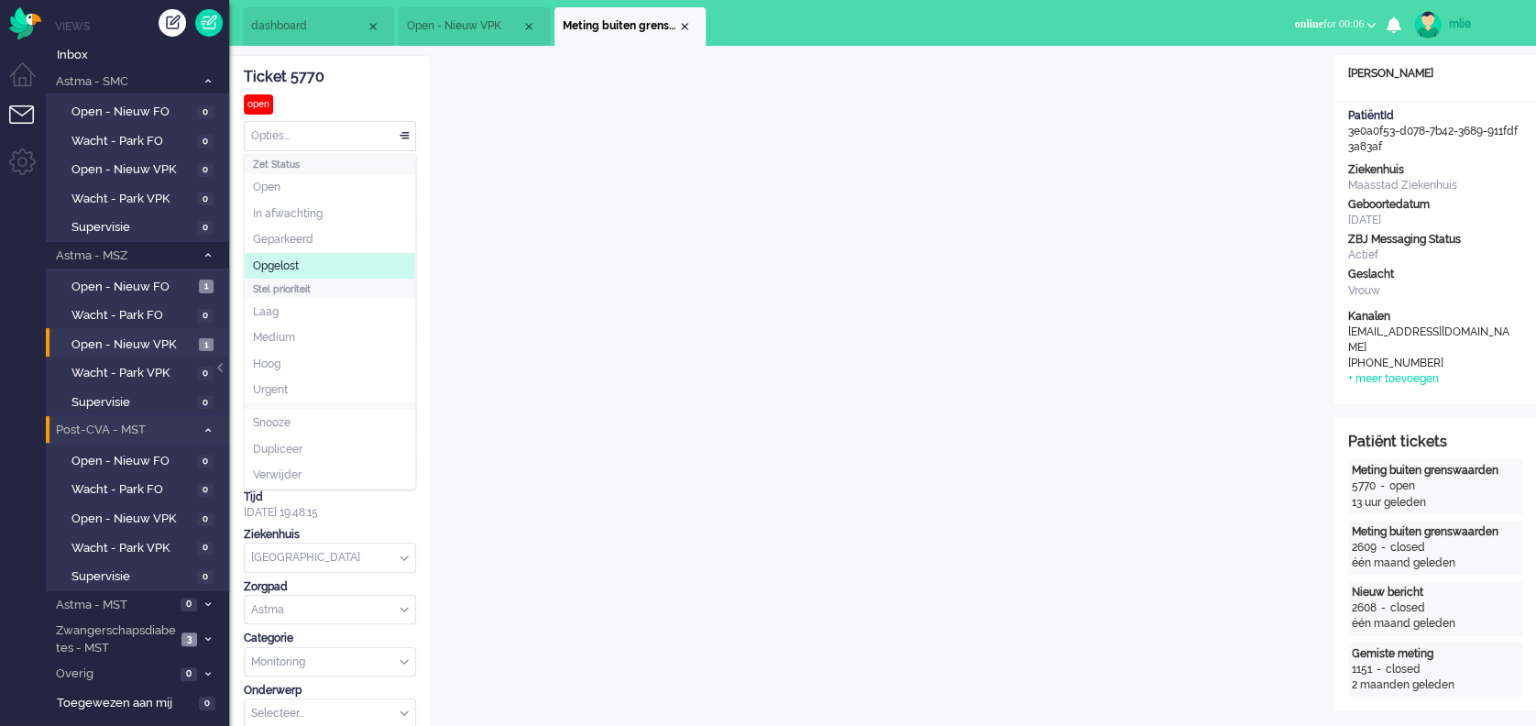
click at [302, 263] on li "Opgelost" at bounding box center [330, 266] width 171 height 27
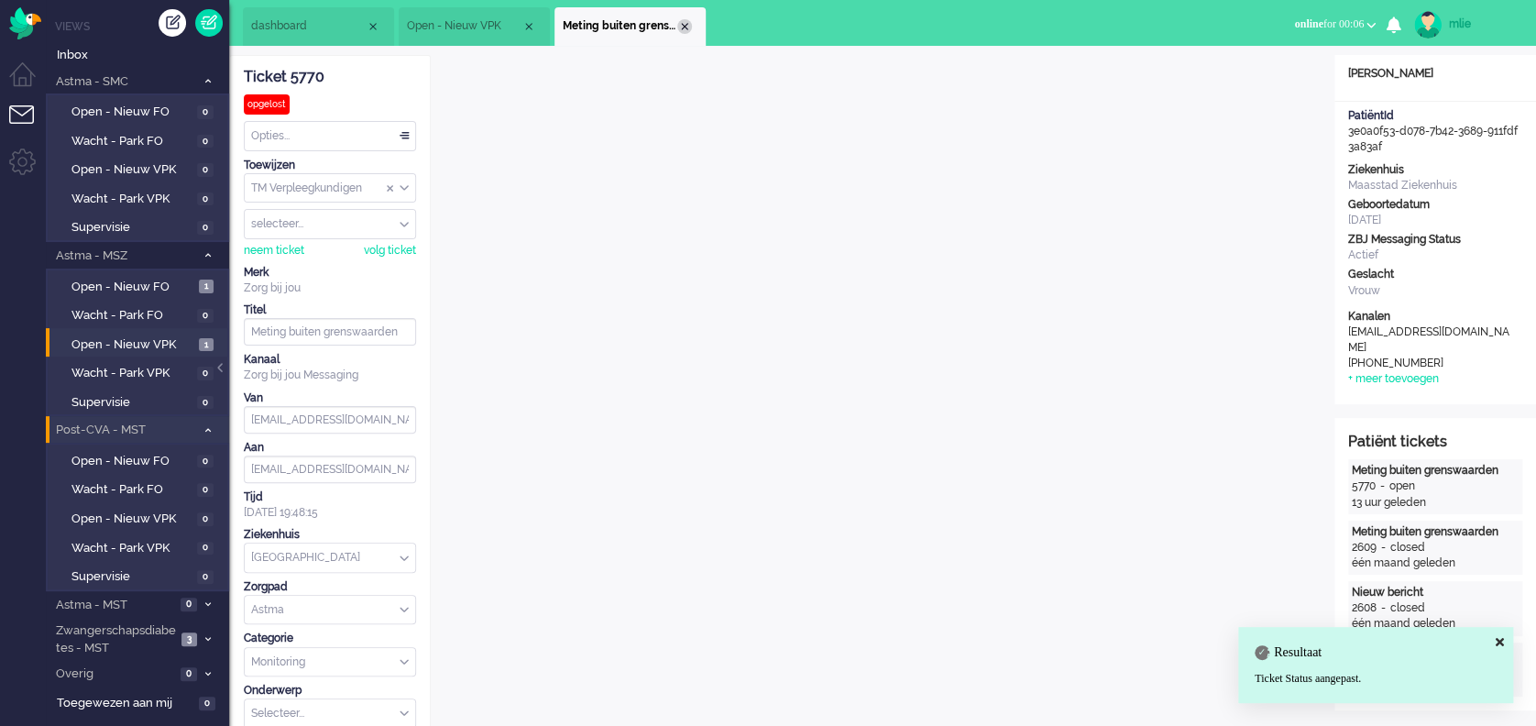
click at [688, 22] on div "Close tab" at bounding box center [684, 26] width 15 height 15
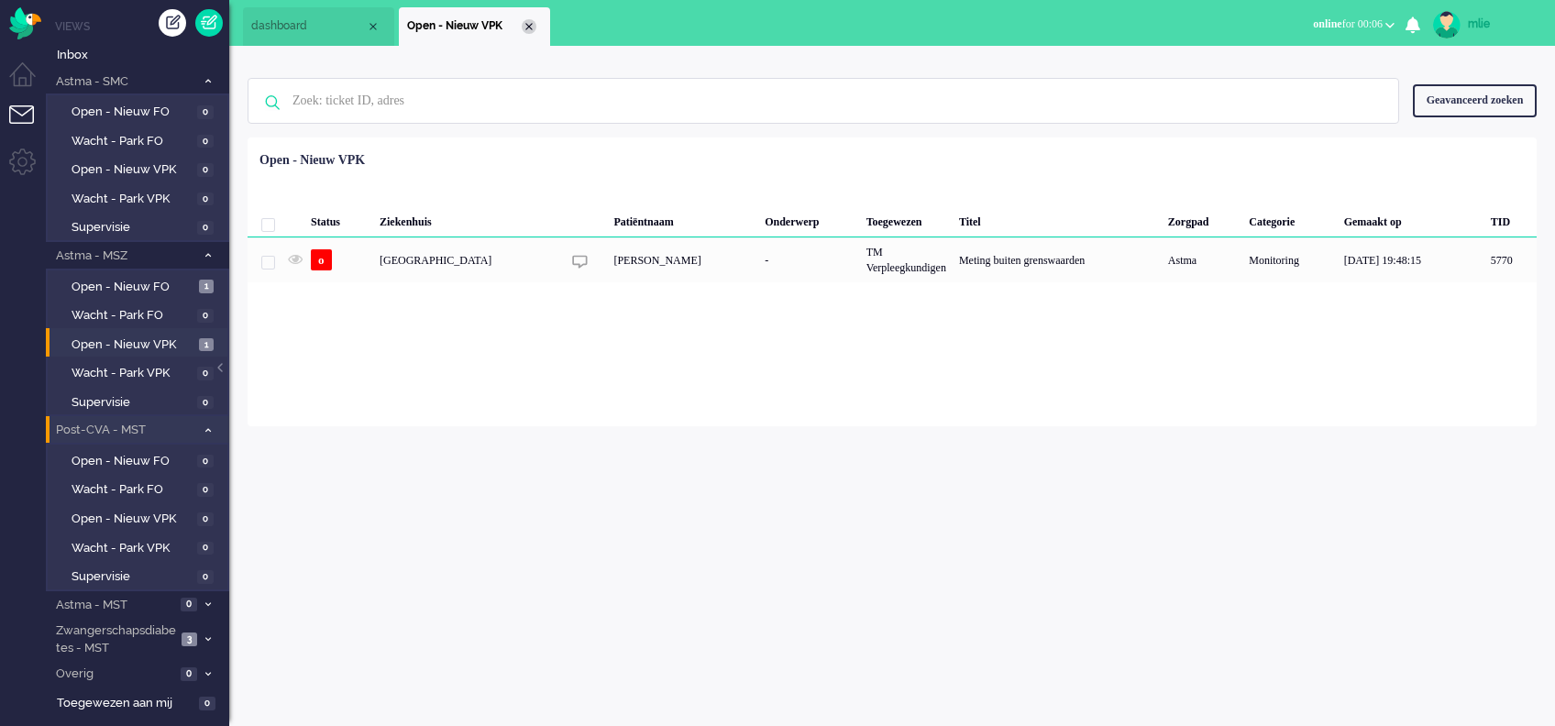
click at [530, 25] on div "Close tab" at bounding box center [529, 26] width 15 height 15
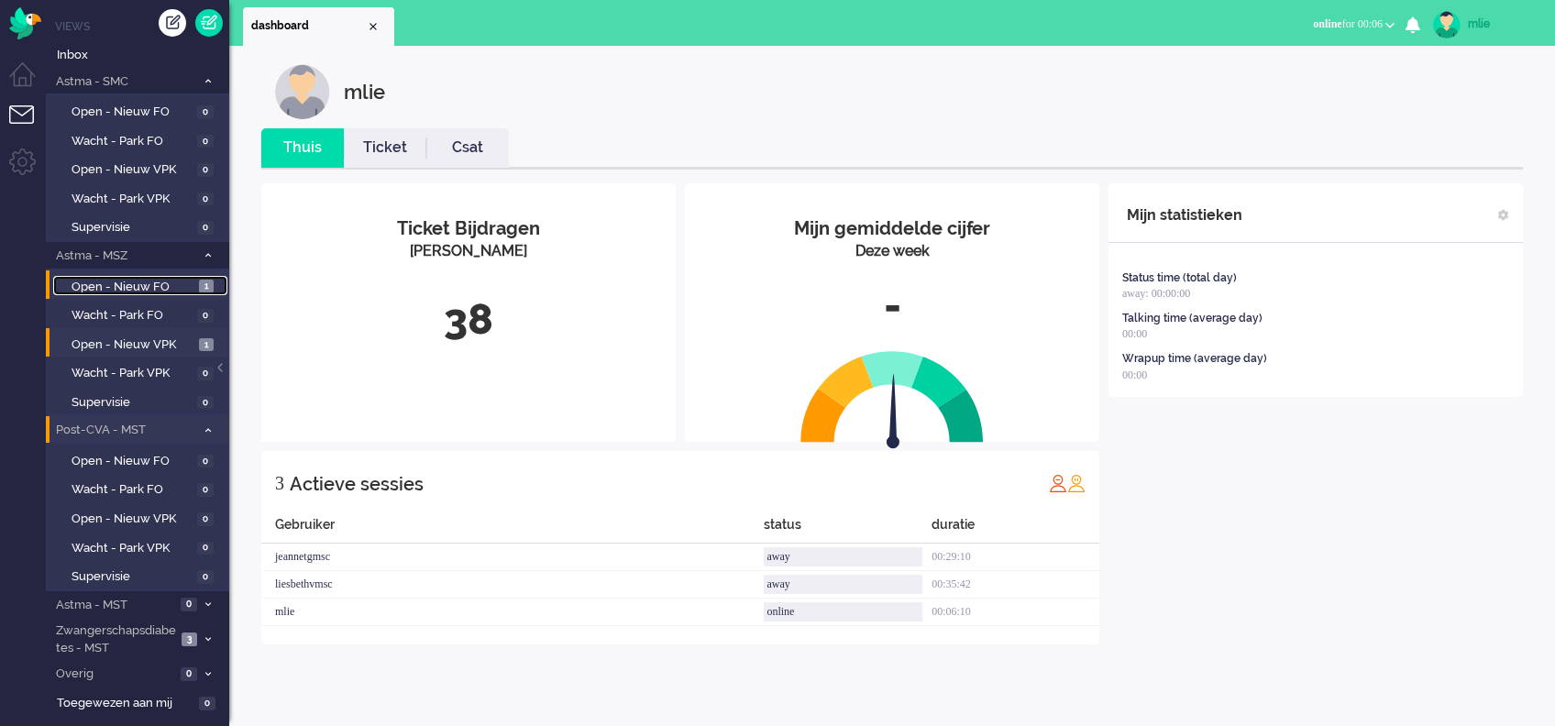
click at [125, 279] on span "Open - Nieuw FO" at bounding box center [133, 287] width 123 height 17
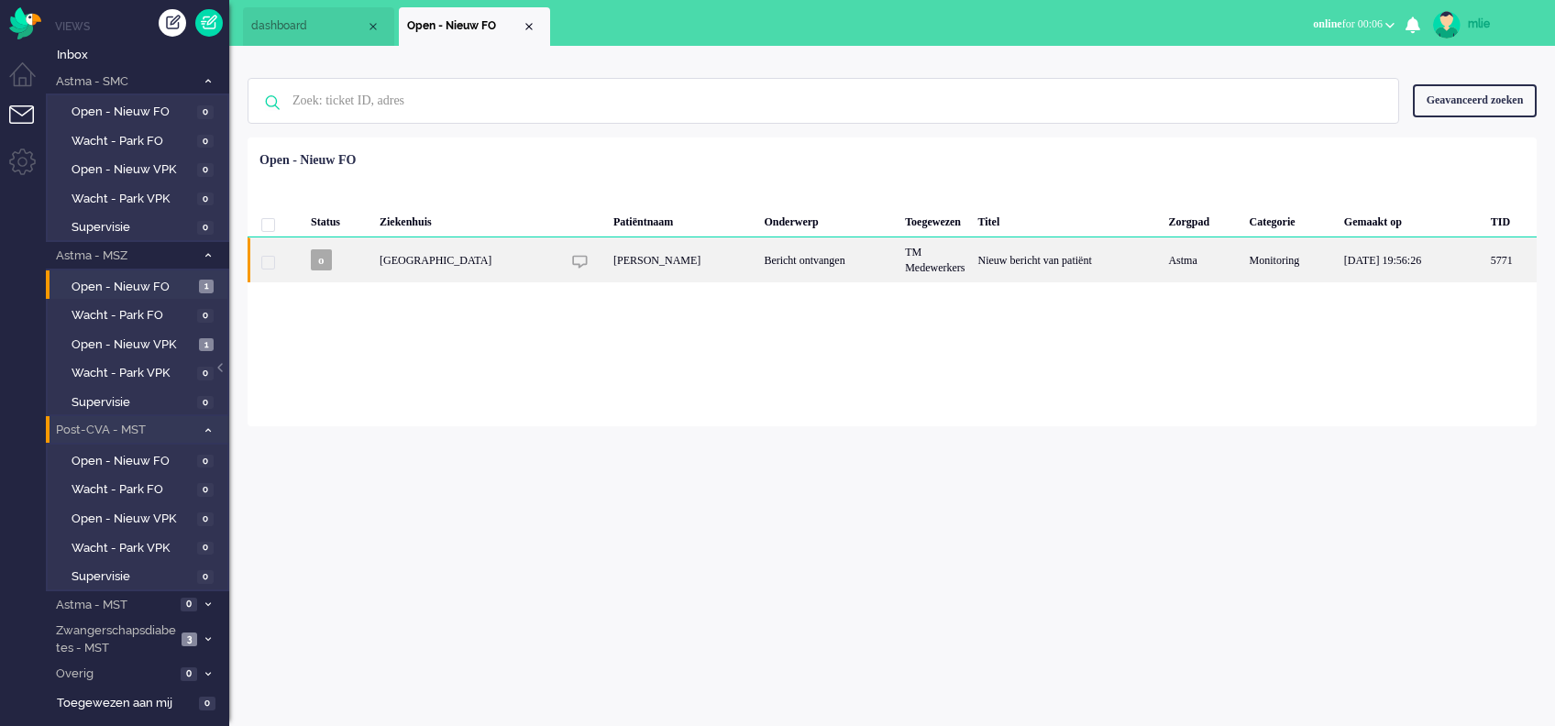
click at [896, 272] on div "Bericht ontvangen" at bounding box center [827, 259] width 141 height 45
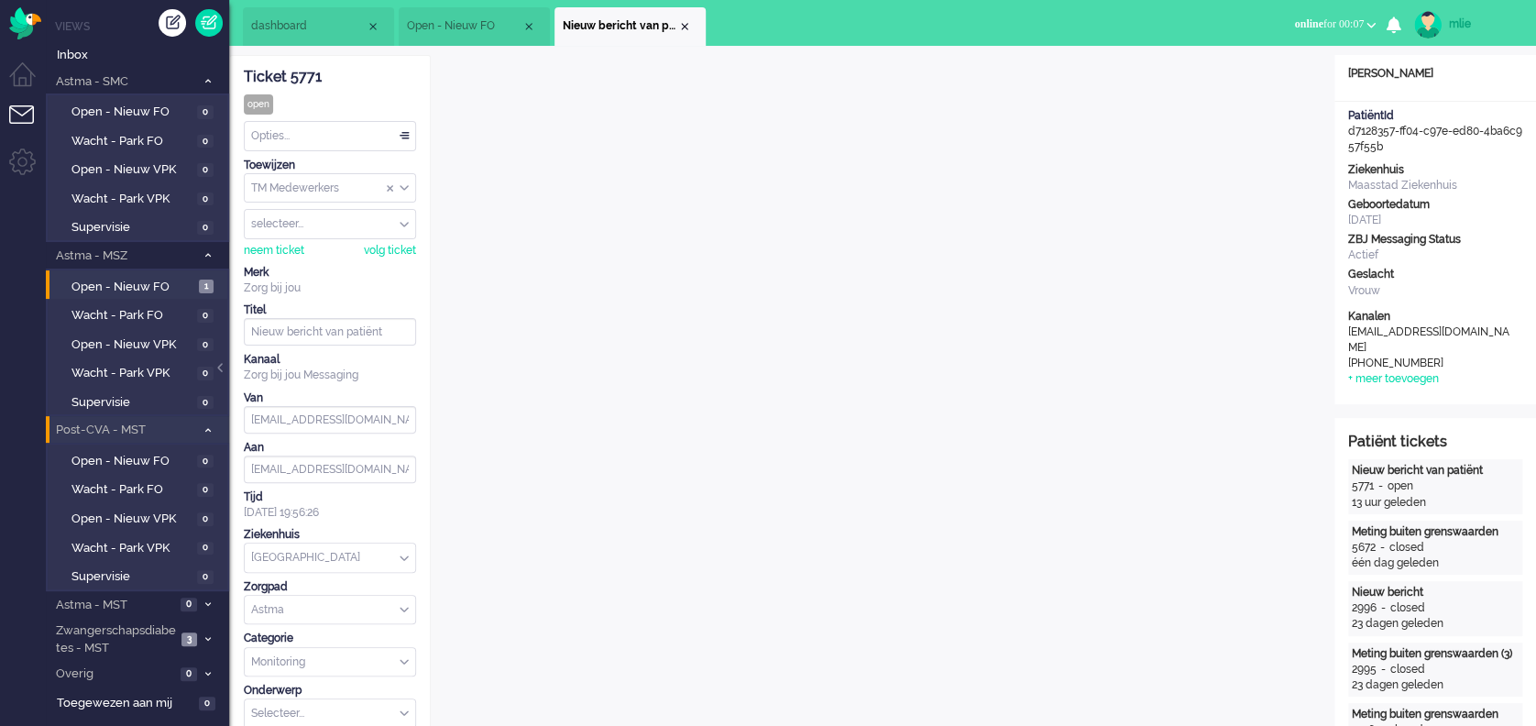
click at [400, 226] on div "selecteer..." at bounding box center [330, 224] width 171 height 28
click at [303, 265] on li "marjagmsc" at bounding box center [330, 276] width 171 height 27
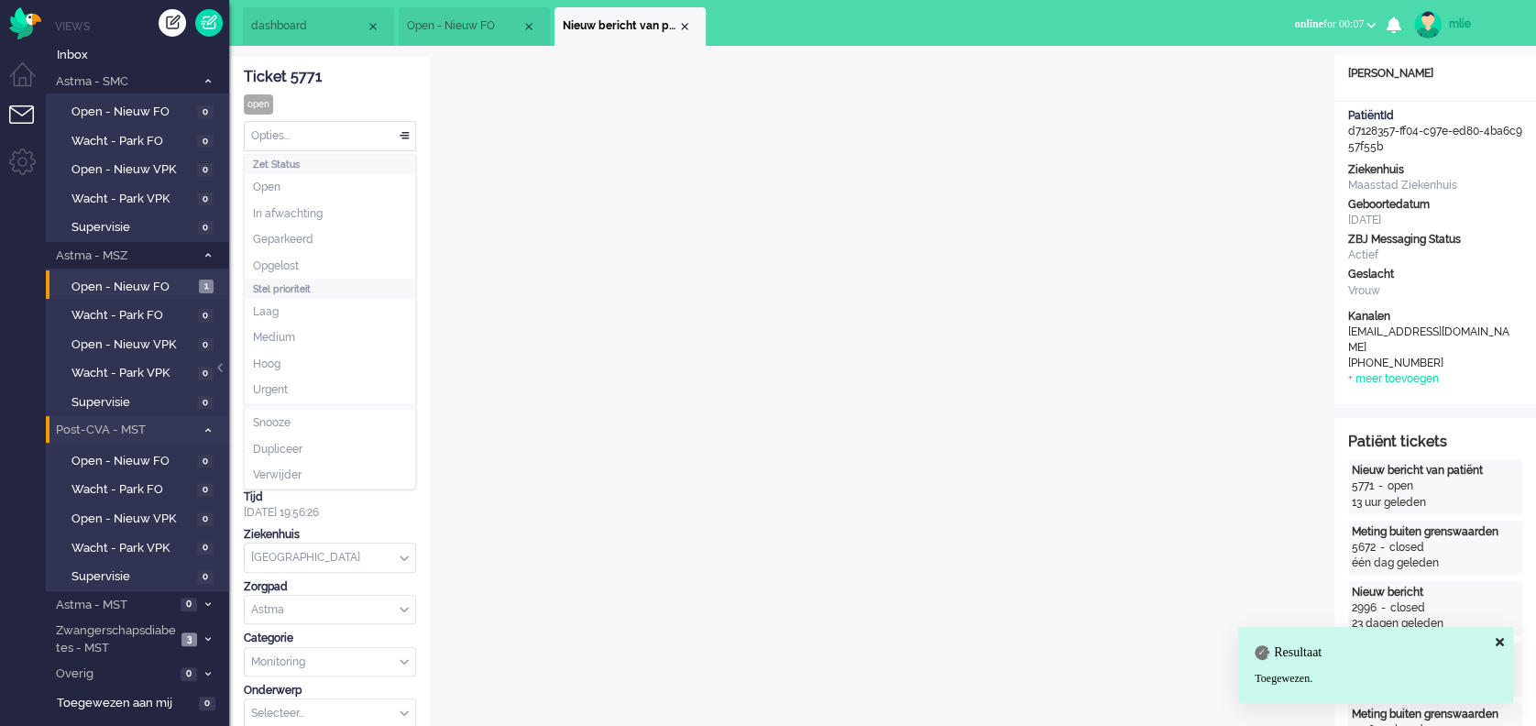
click at [403, 127] on div "Opties..." at bounding box center [330, 136] width 171 height 28
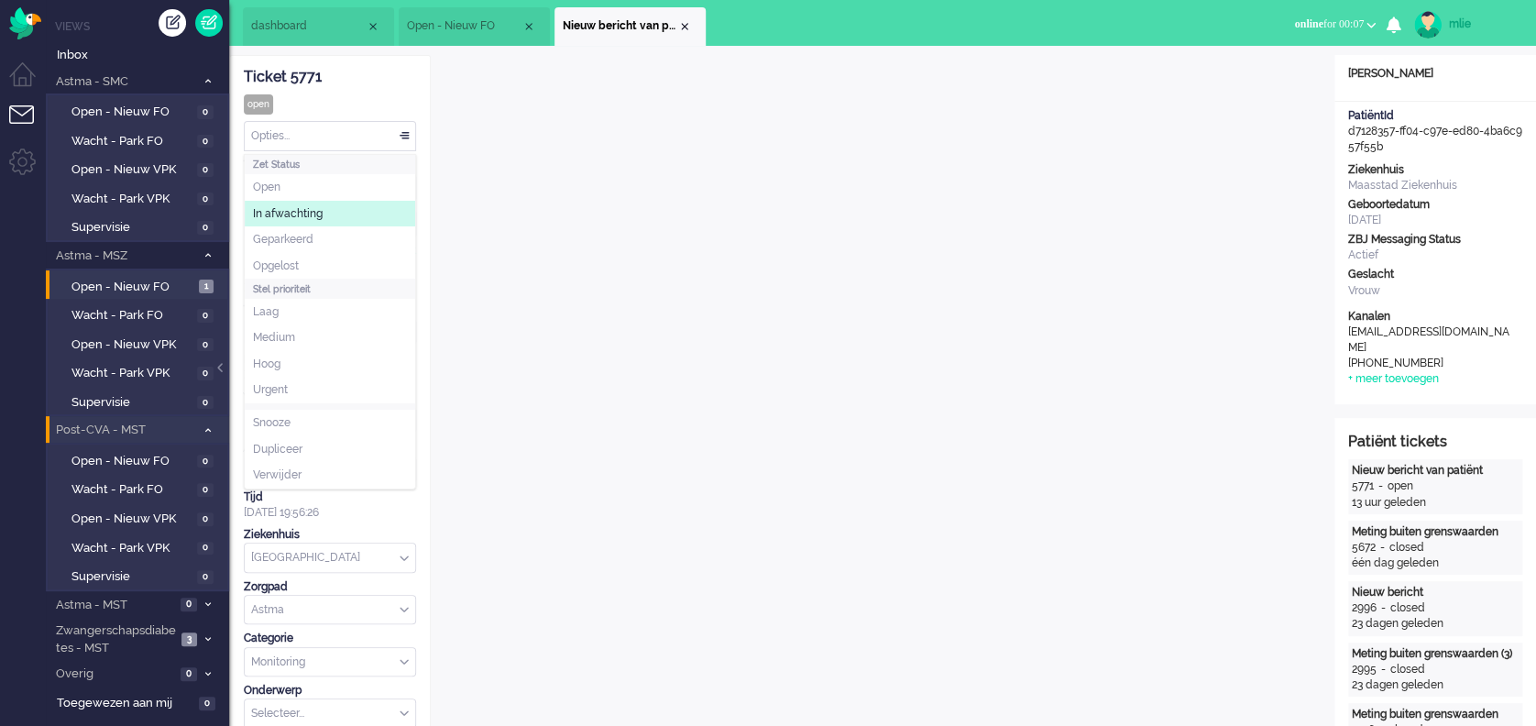
click at [309, 209] on span "In afwachting" at bounding box center [288, 214] width 70 height 16
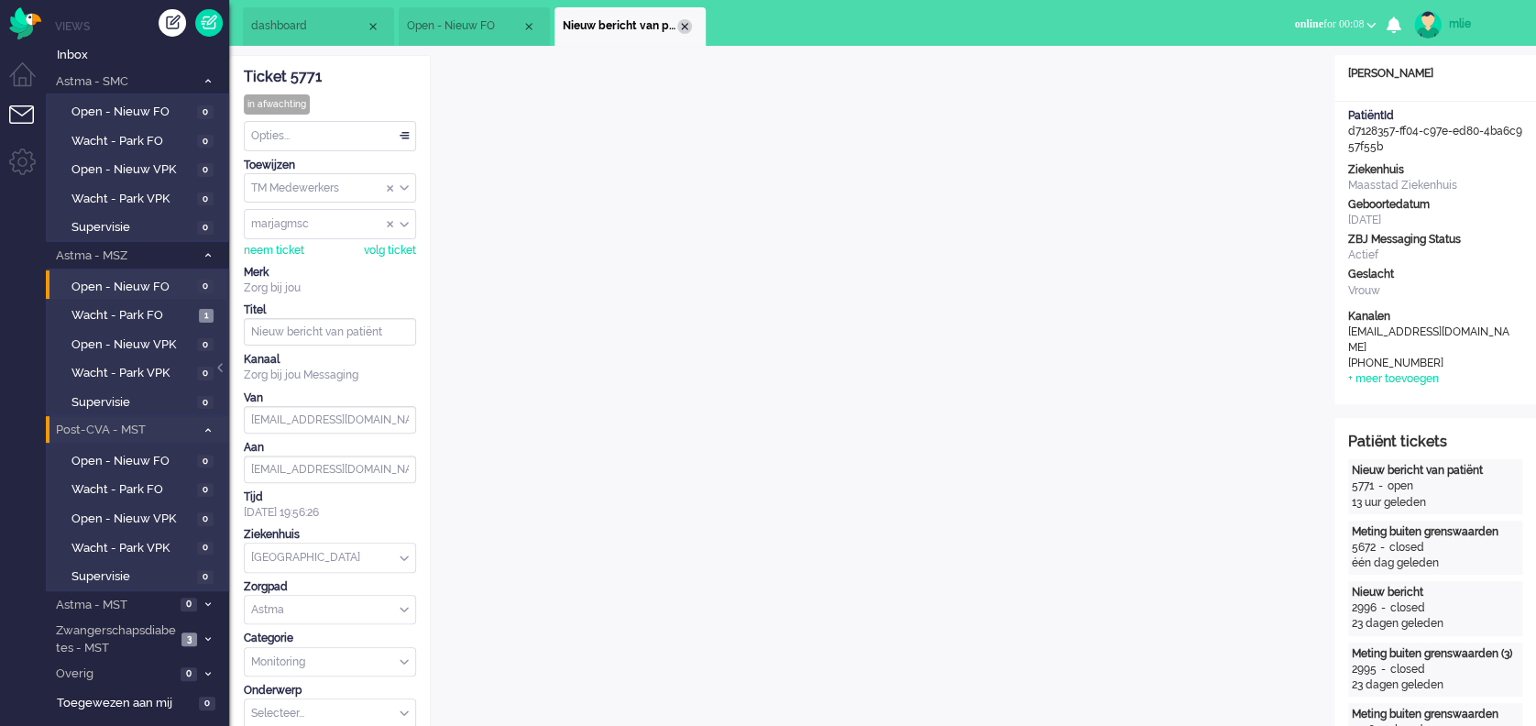
click at [686, 27] on div "Close tab" at bounding box center [684, 26] width 15 height 15
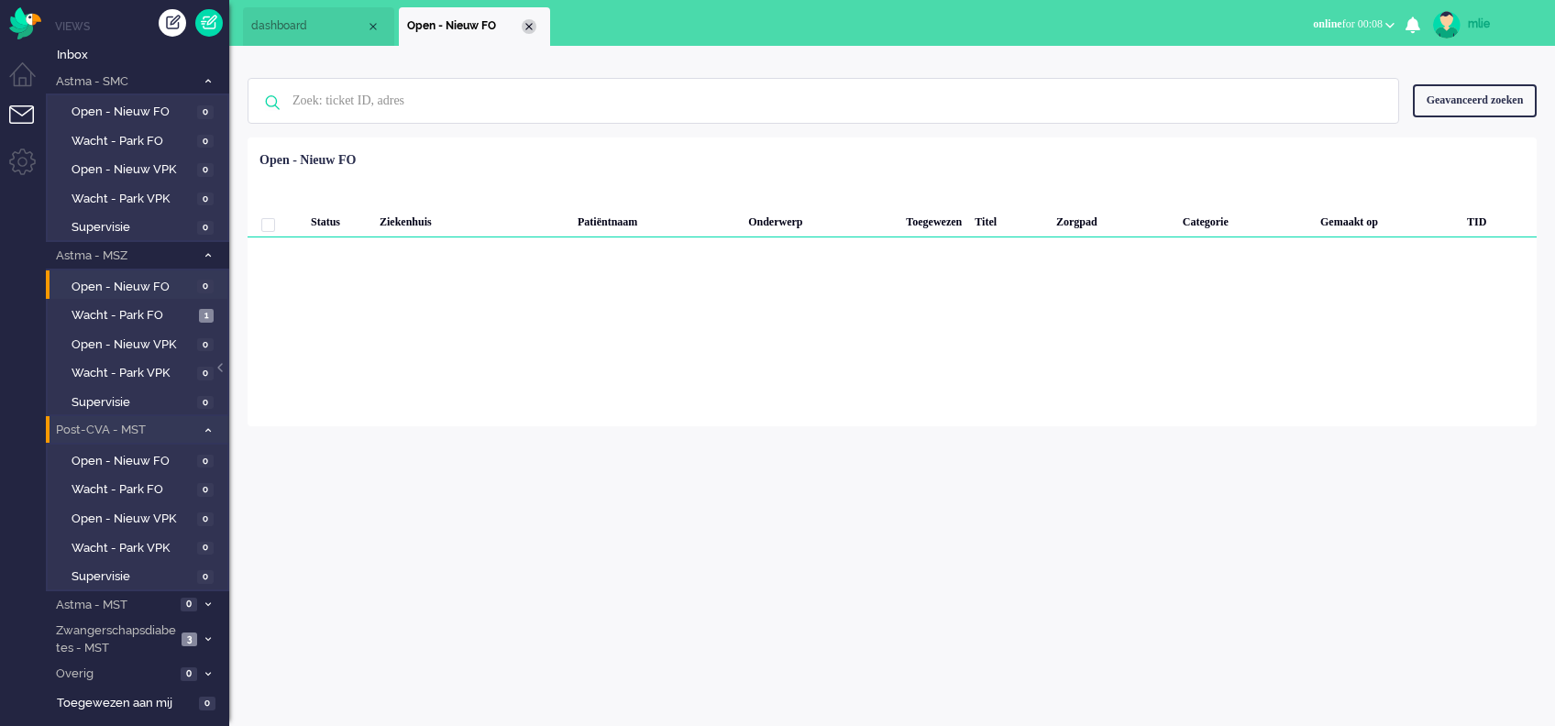
click at [524, 28] on div "Close tab" at bounding box center [529, 26] width 15 height 15
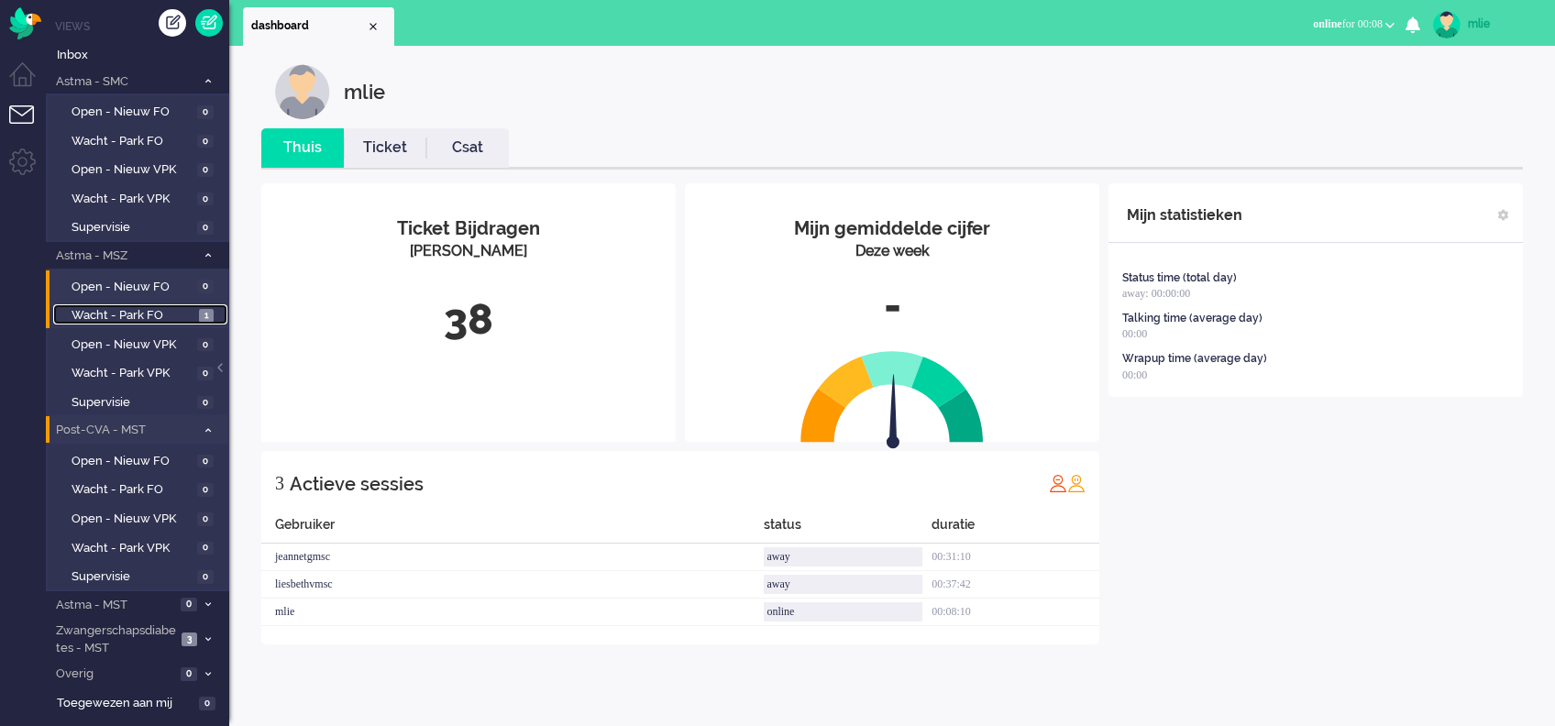
click at [142, 314] on span "Wacht - Park FO" at bounding box center [133, 315] width 123 height 17
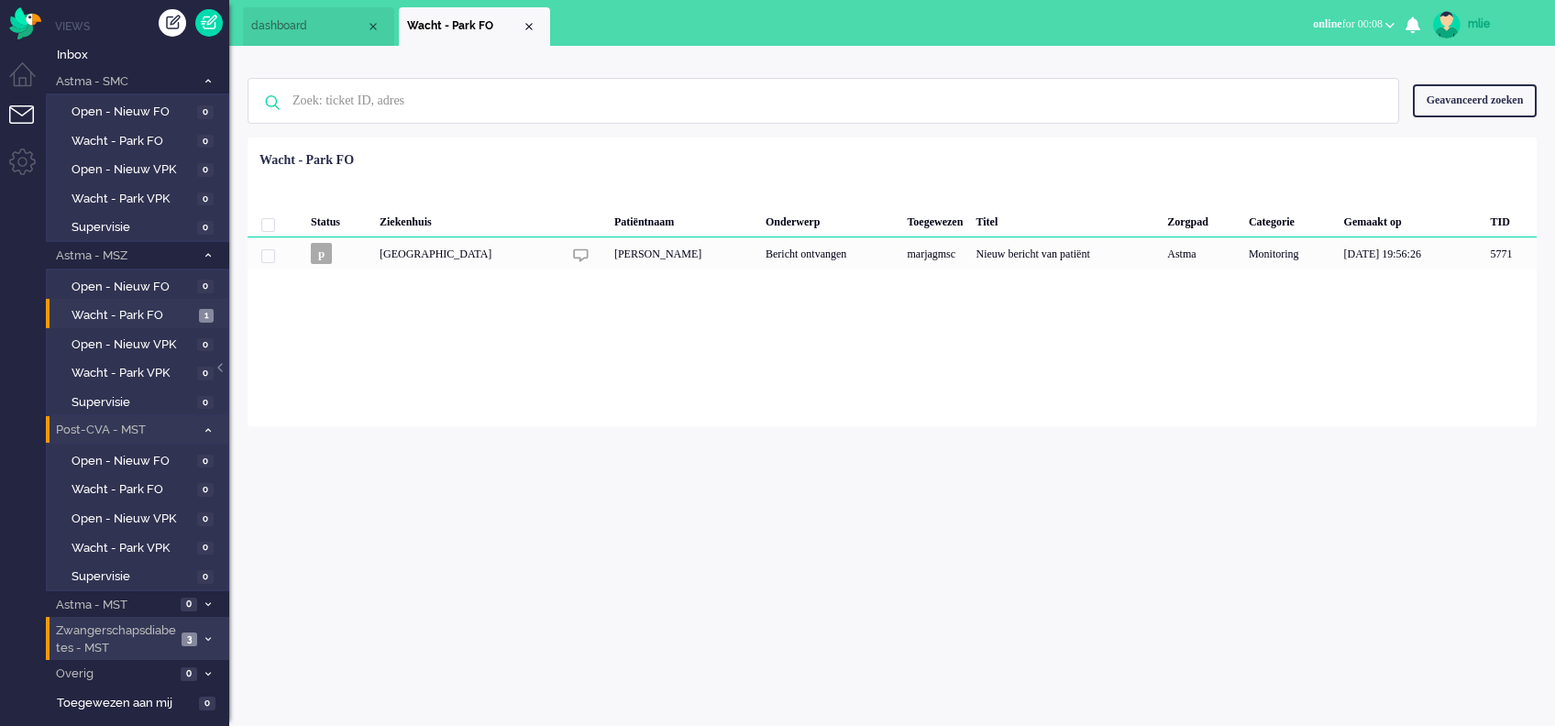
click at [191, 636] on span "3" at bounding box center [190, 640] width 16 height 14
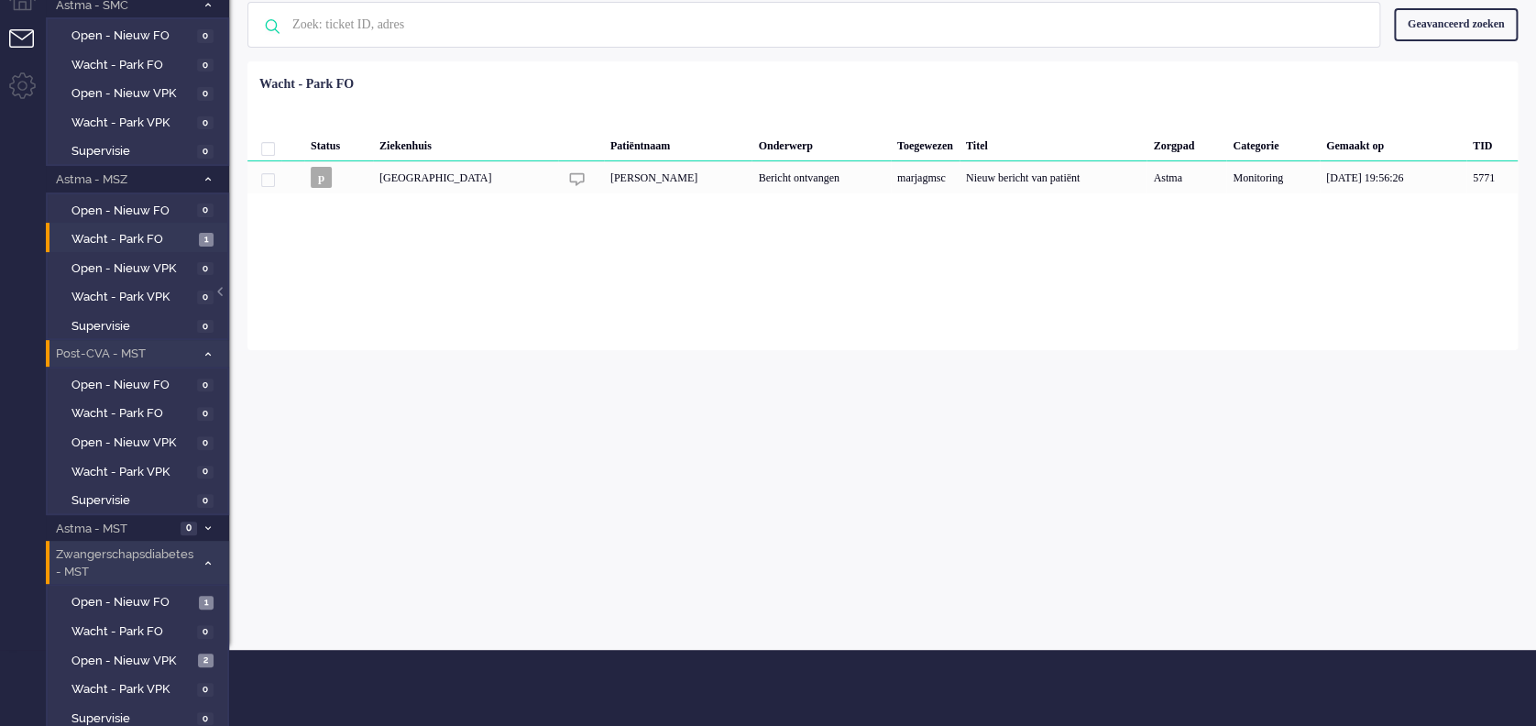
scroll to position [136, 0]
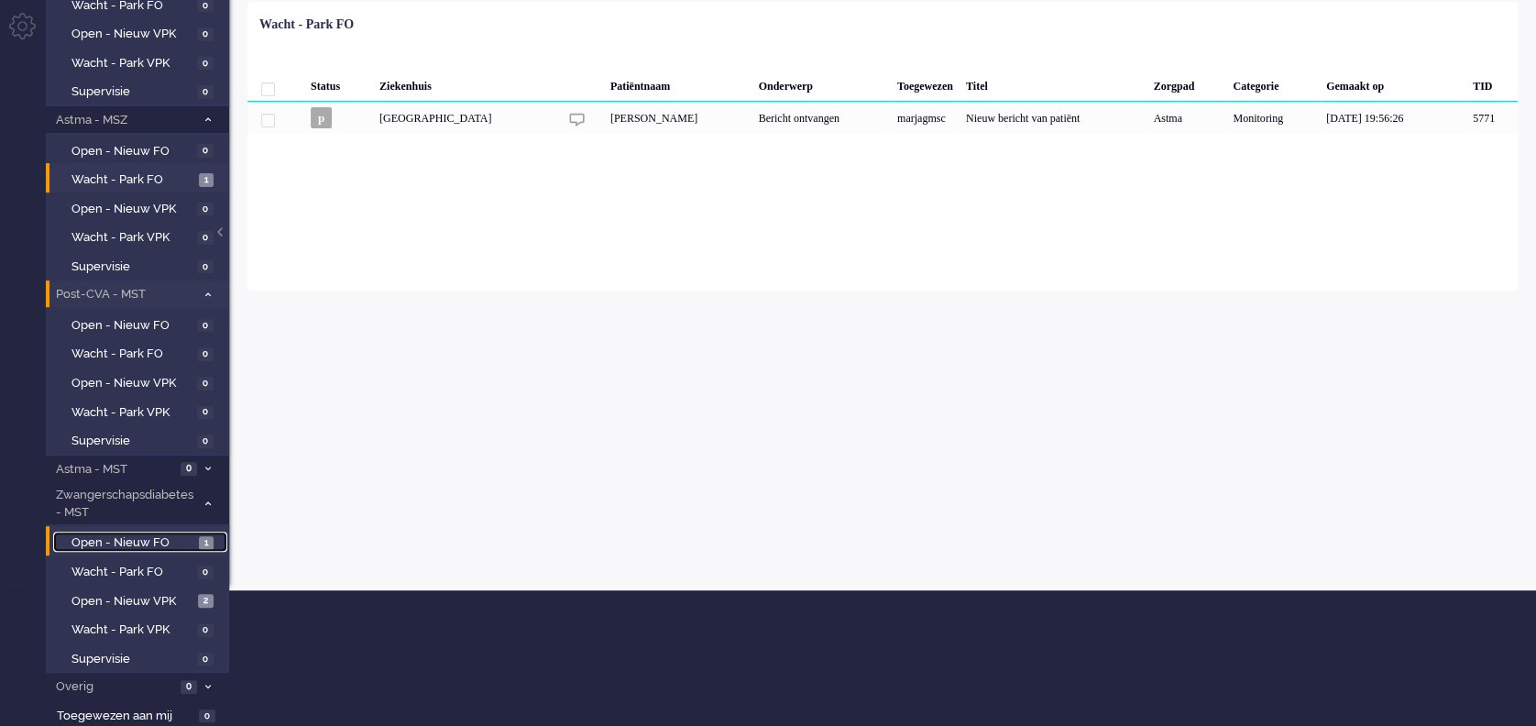
click at [145, 535] on span "Open - Nieuw FO" at bounding box center [133, 542] width 123 height 17
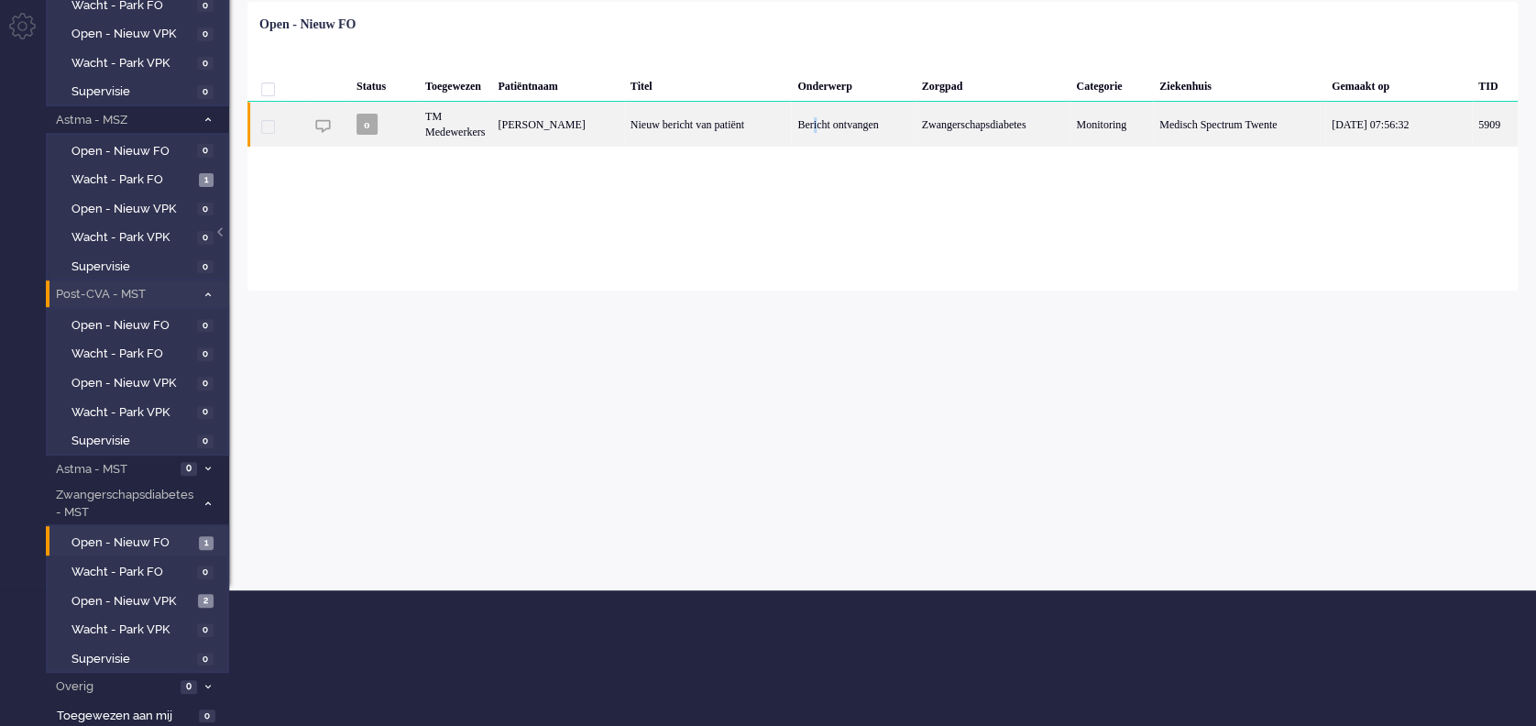
click at [809, 118] on div "Bericht ontvangen" at bounding box center [853, 124] width 124 height 45
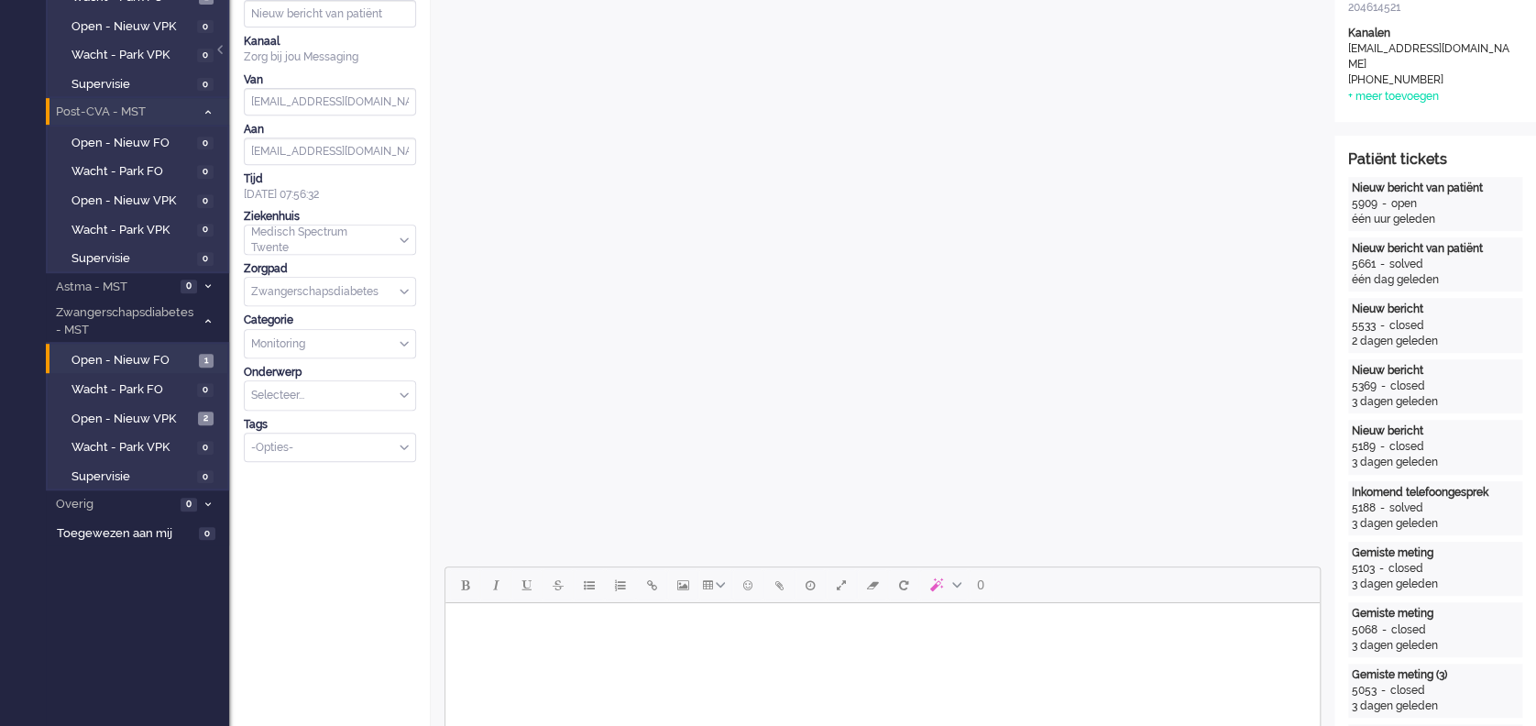
scroll to position [276, 0]
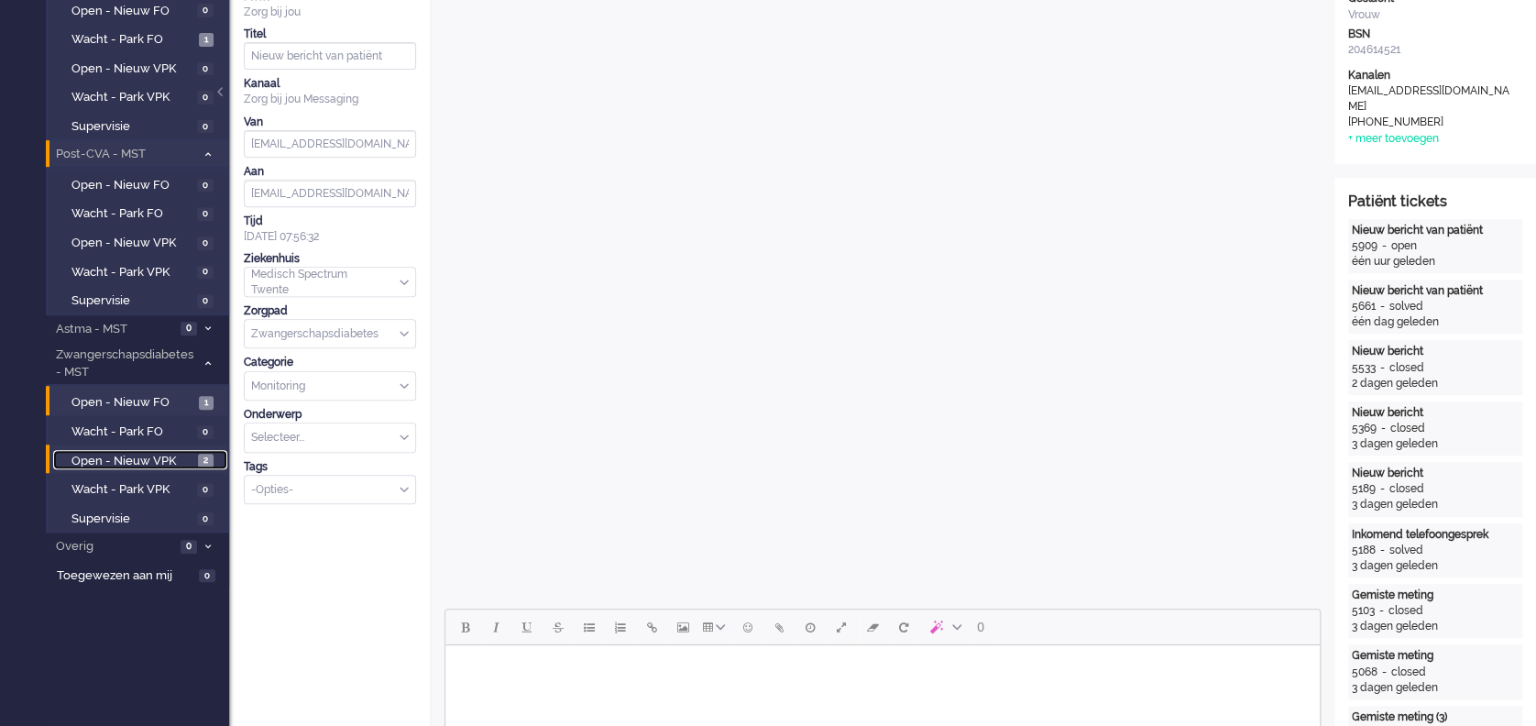
click at [145, 455] on span "Open - Nieuw VPK" at bounding box center [133, 461] width 122 height 17
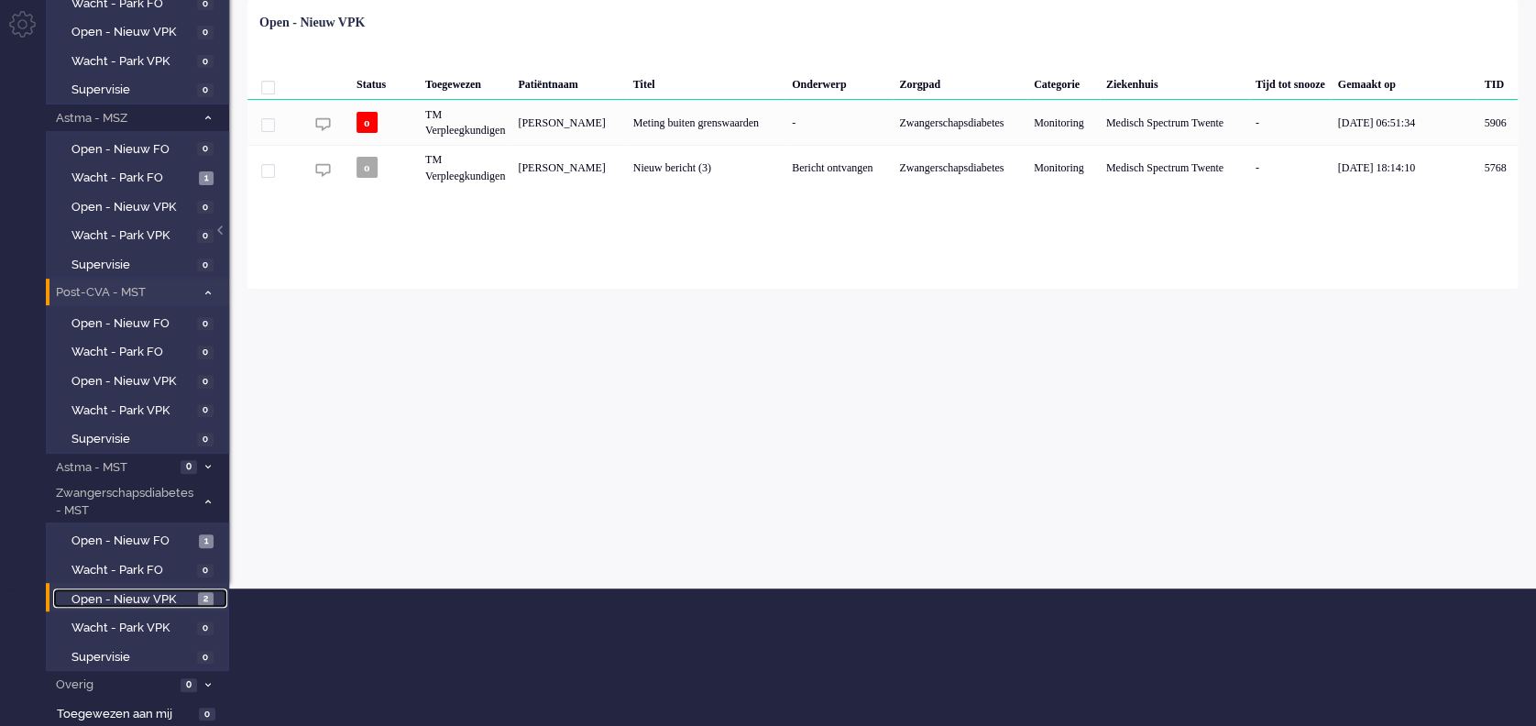
scroll to position [136, 0]
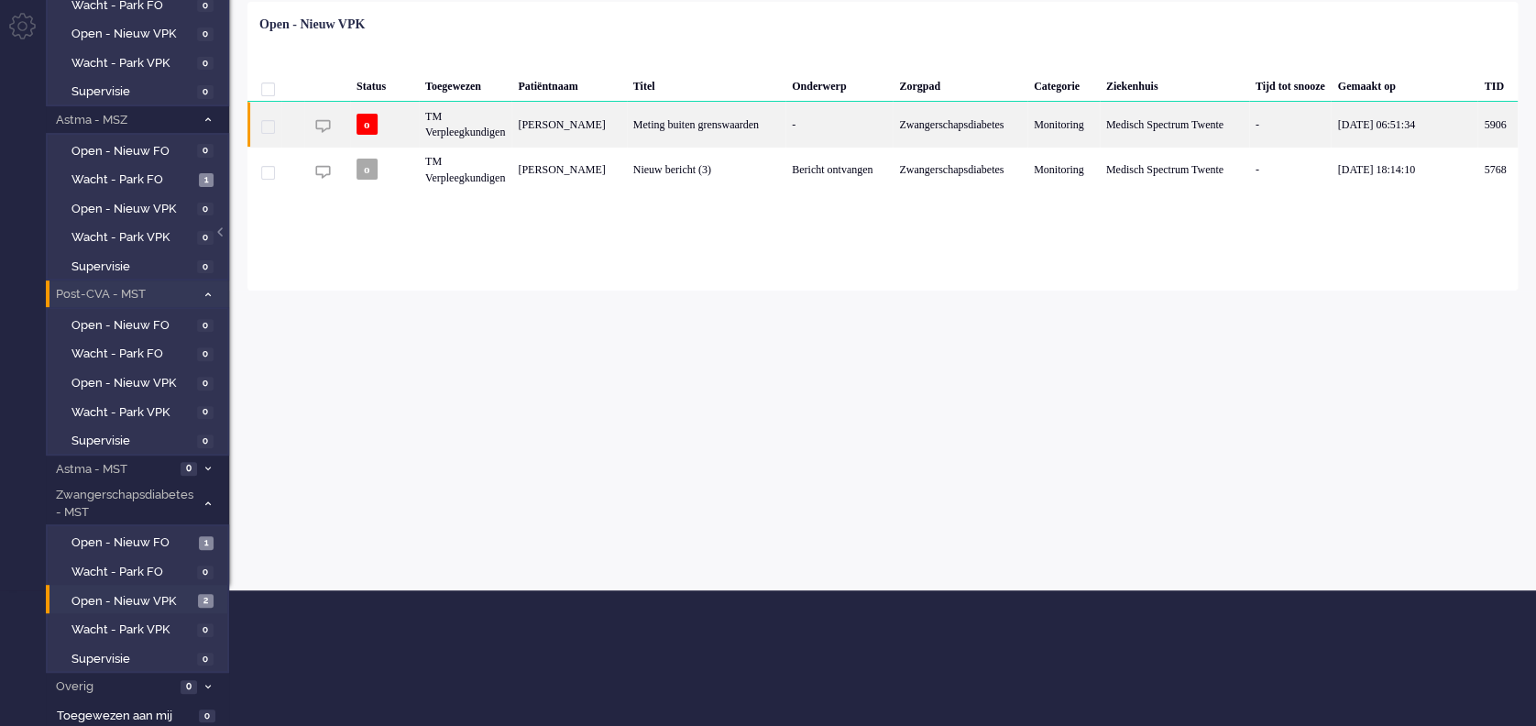
click at [842, 128] on div "-" at bounding box center [839, 124] width 107 height 45
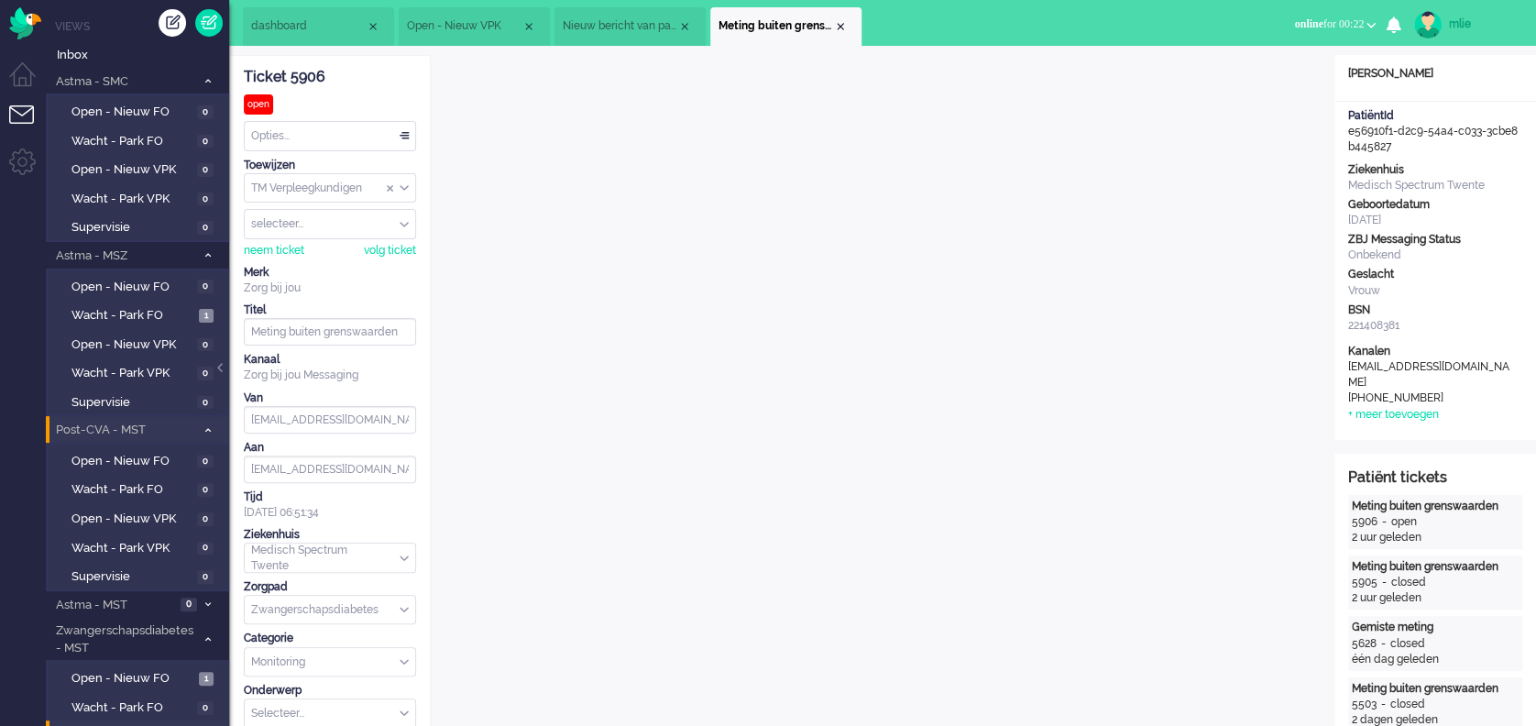
click at [1503, 313] on div "BSN" at bounding box center [1435, 311] width 174 height 16
click at [843, 24] on div "Close tab" at bounding box center [840, 26] width 15 height 15
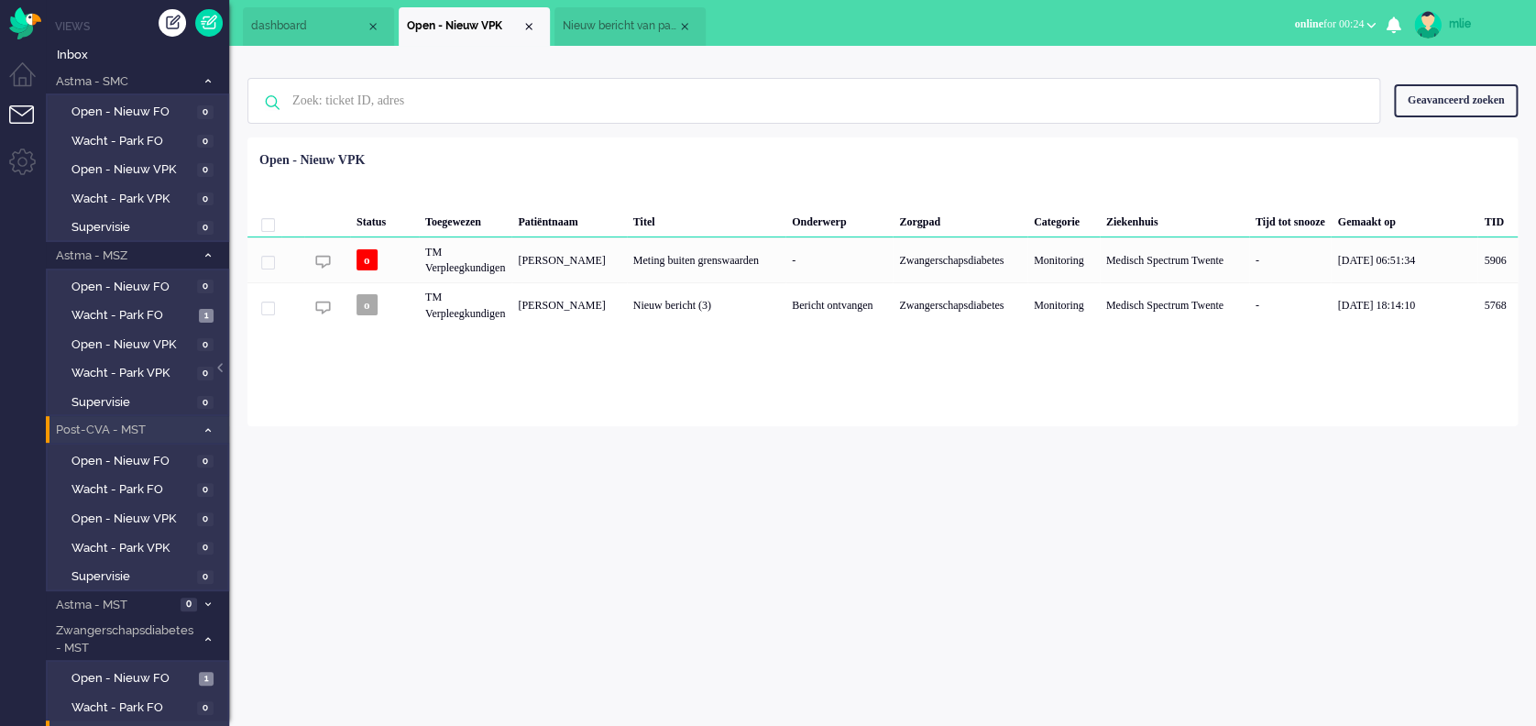
click at [655, 26] on span "Nieuw bericht van patiënt" at bounding box center [620, 26] width 115 height 16
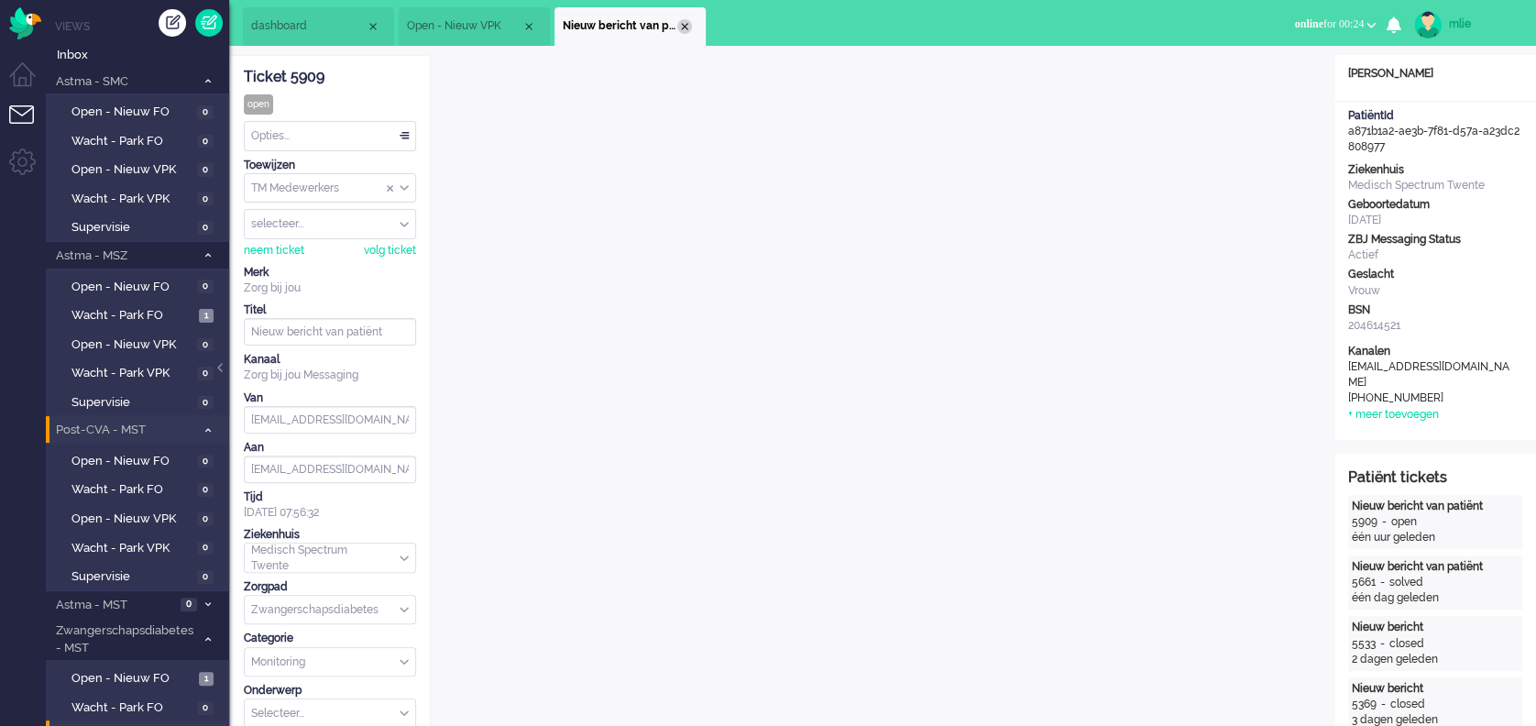
click at [681, 29] on div "Close tab" at bounding box center [684, 26] width 15 height 15
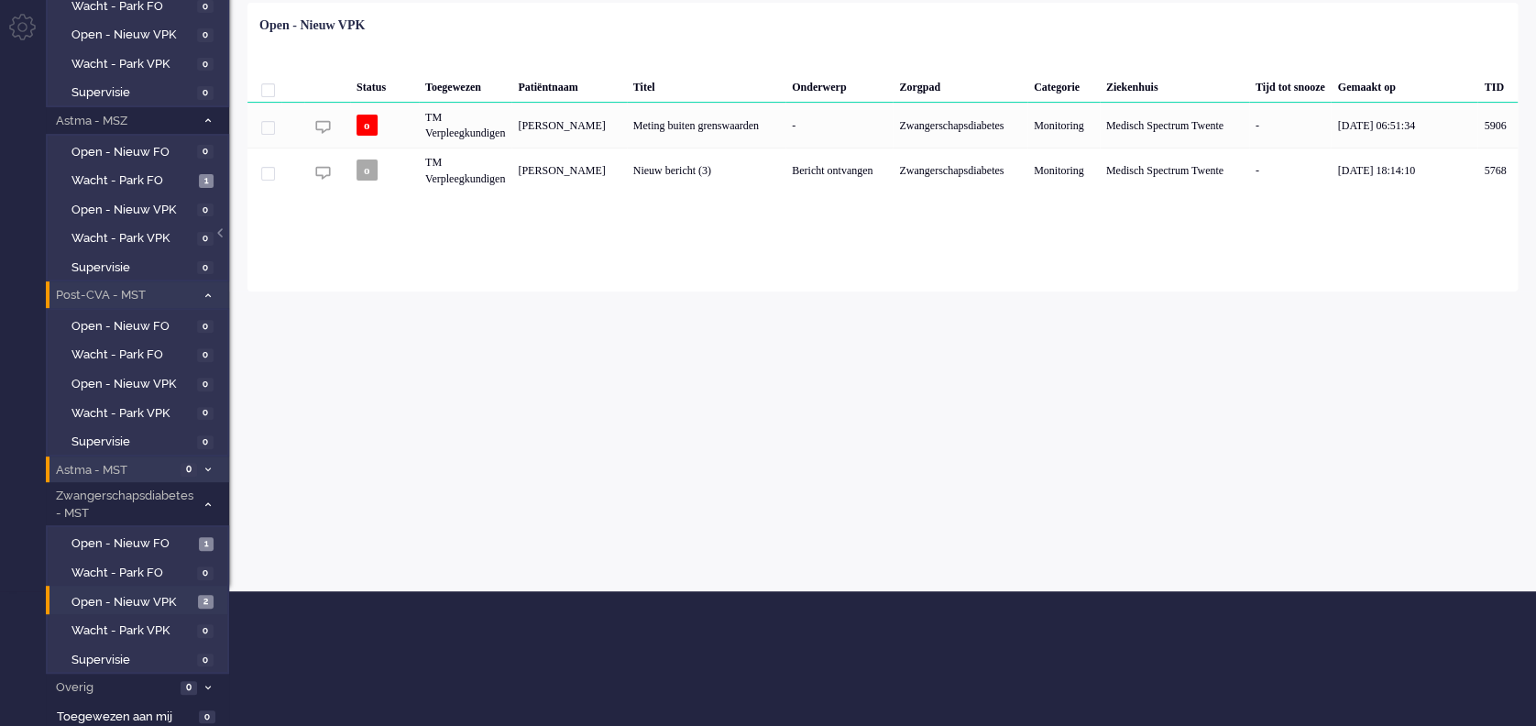
scroll to position [136, 0]
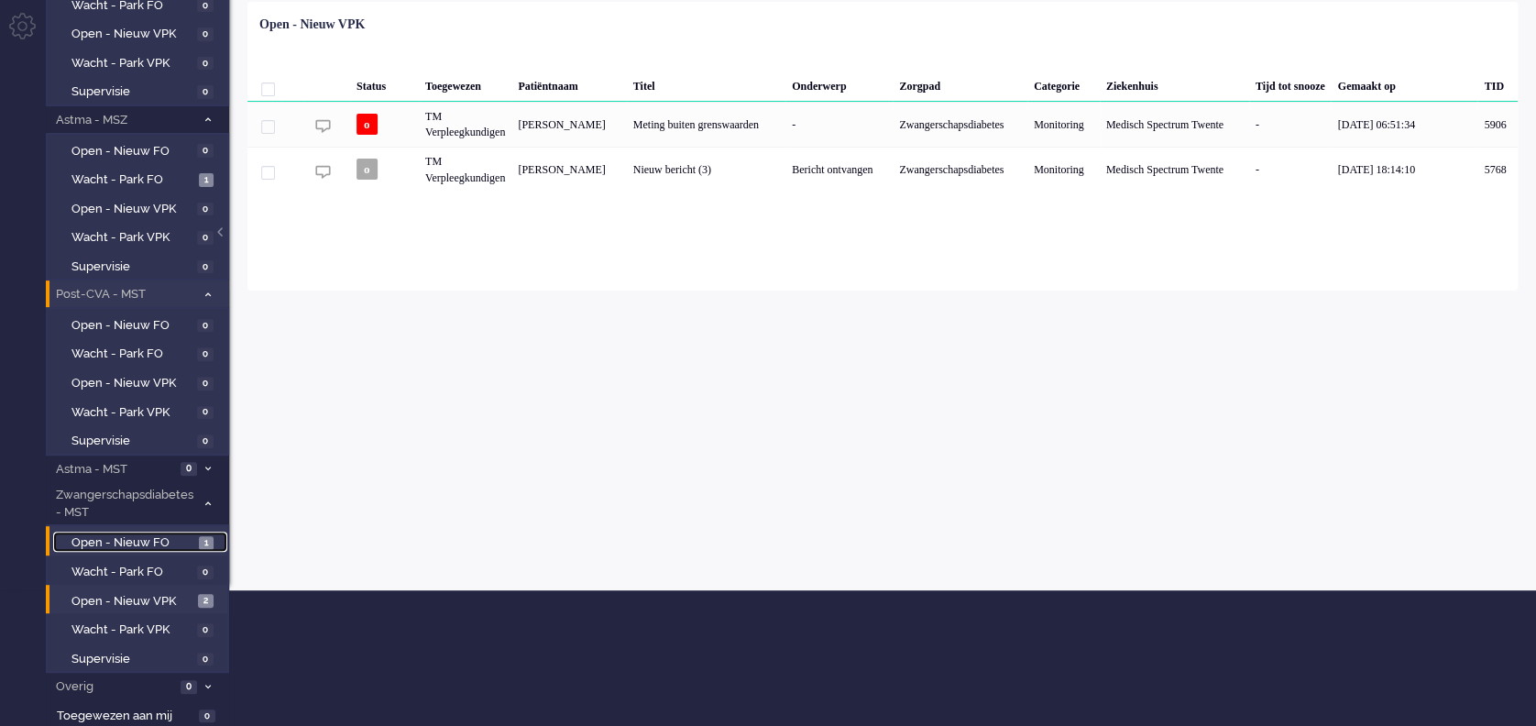
click at [136, 535] on span "Open - Nieuw FO" at bounding box center [133, 542] width 123 height 17
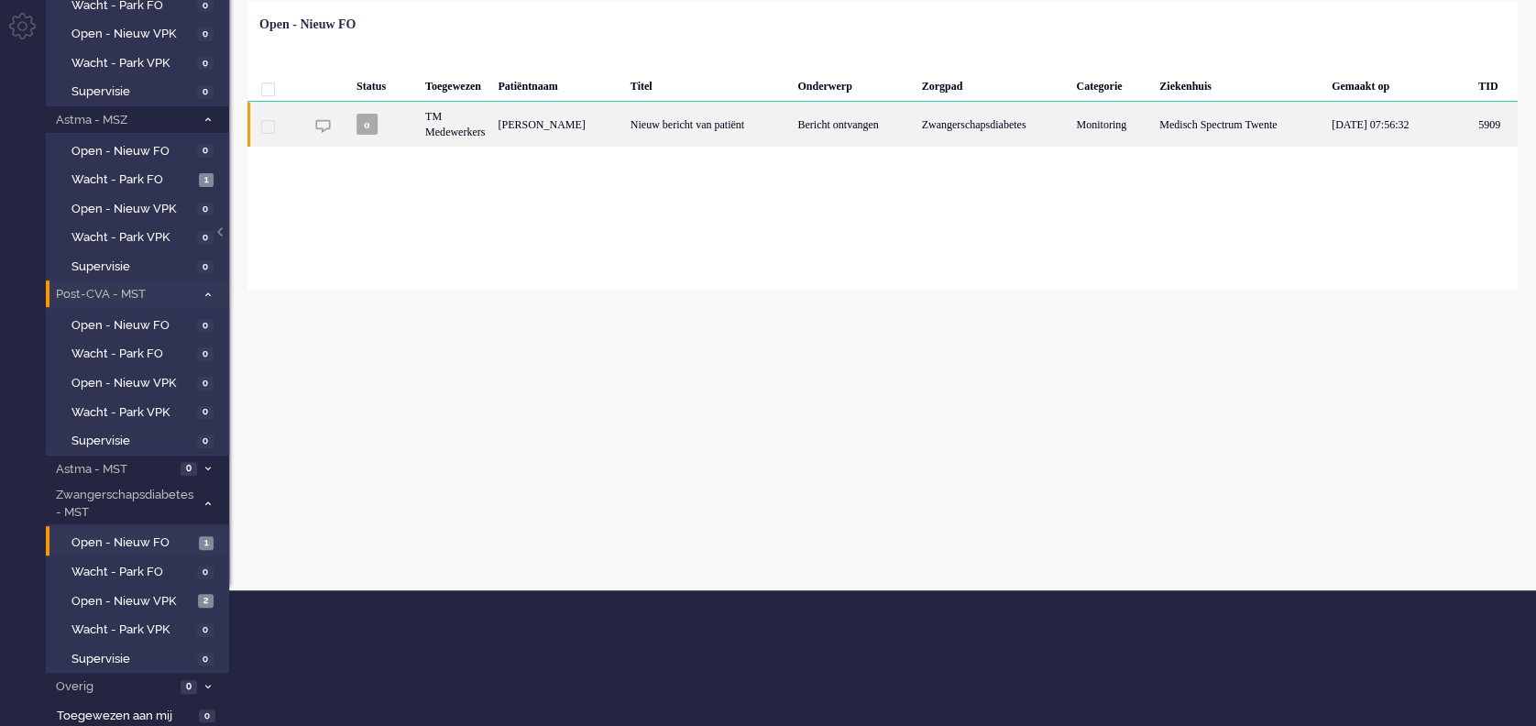
click at [873, 129] on div "Bericht ontvangen" at bounding box center [853, 124] width 124 height 45
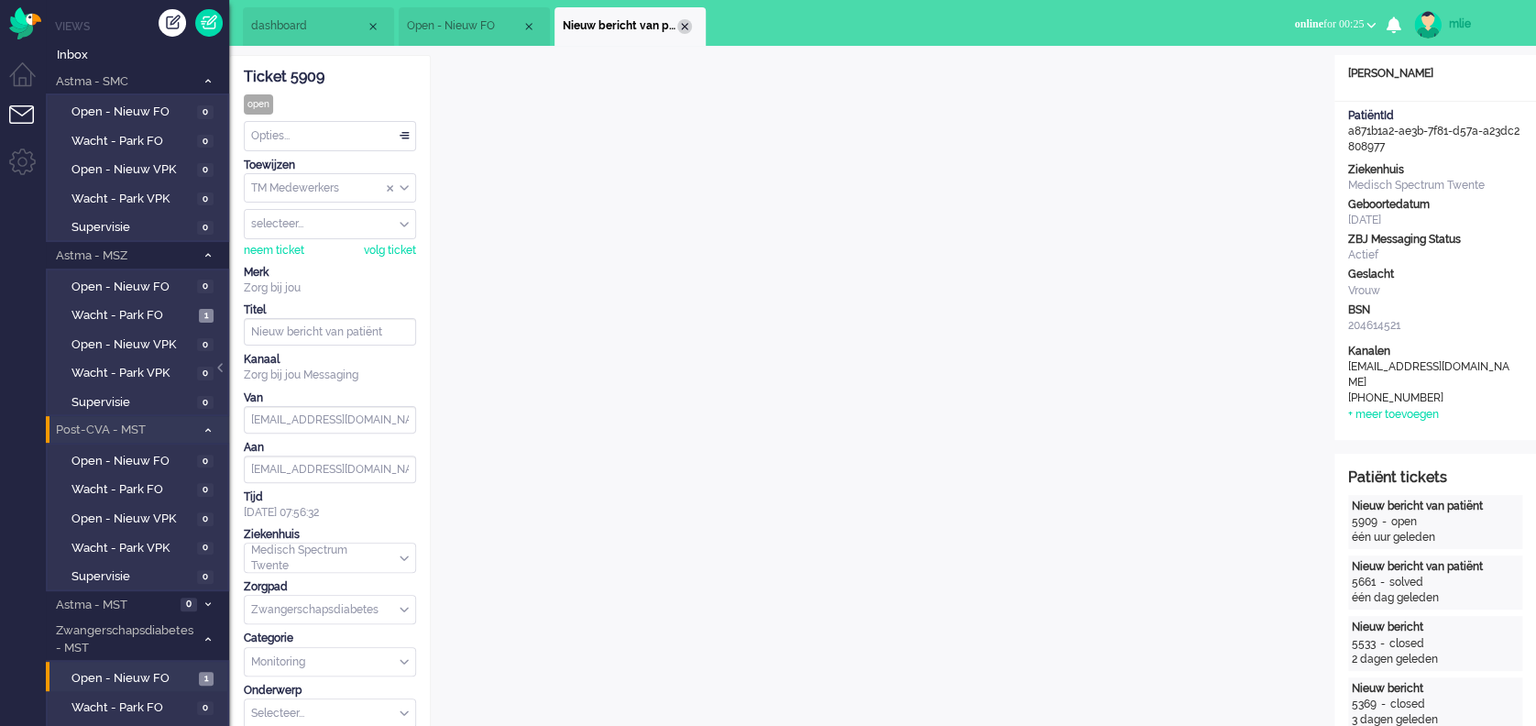
click at [686, 21] on div "Close tab" at bounding box center [684, 26] width 15 height 15
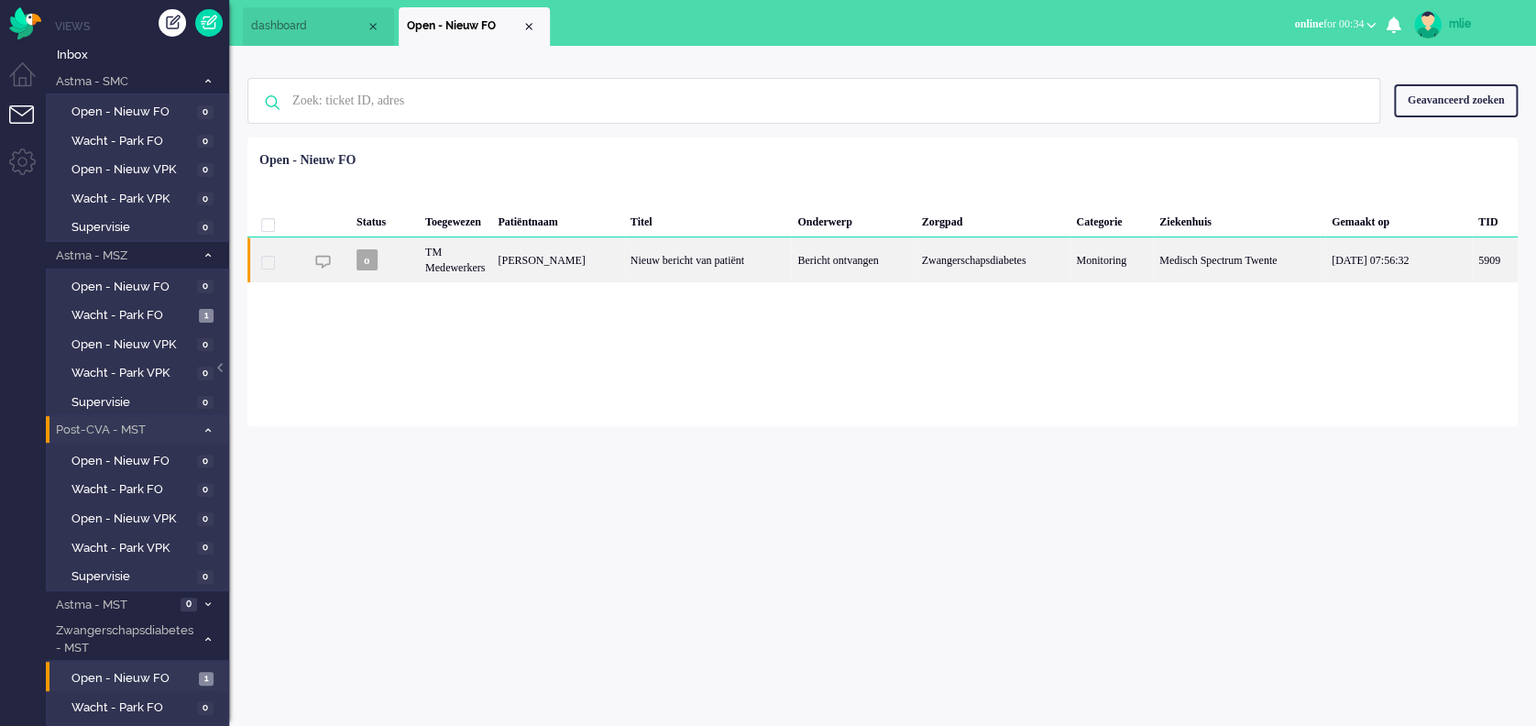
click at [897, 263] on div "Bericht ontvangen" at bounding box center [853, 259] width 124 height 45
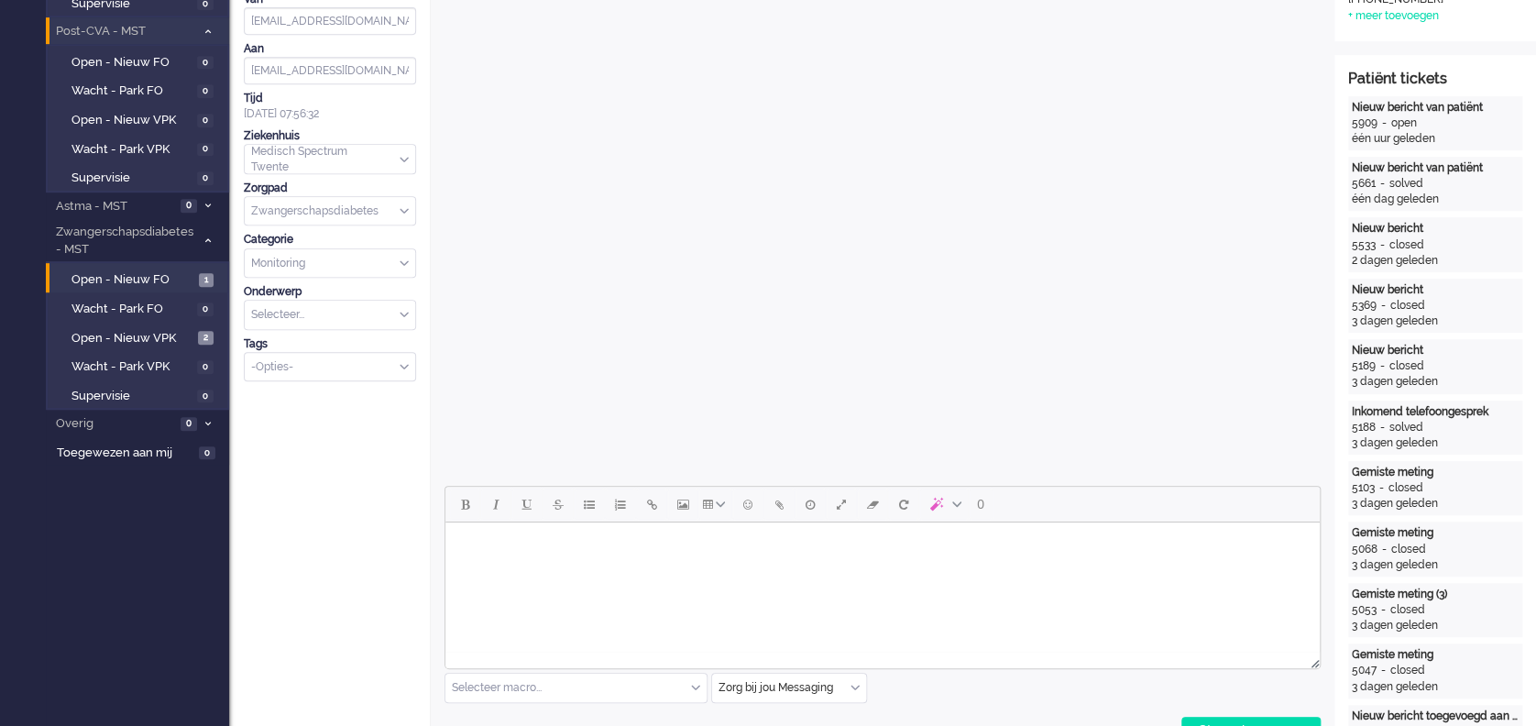
scroll to position [489, 0]
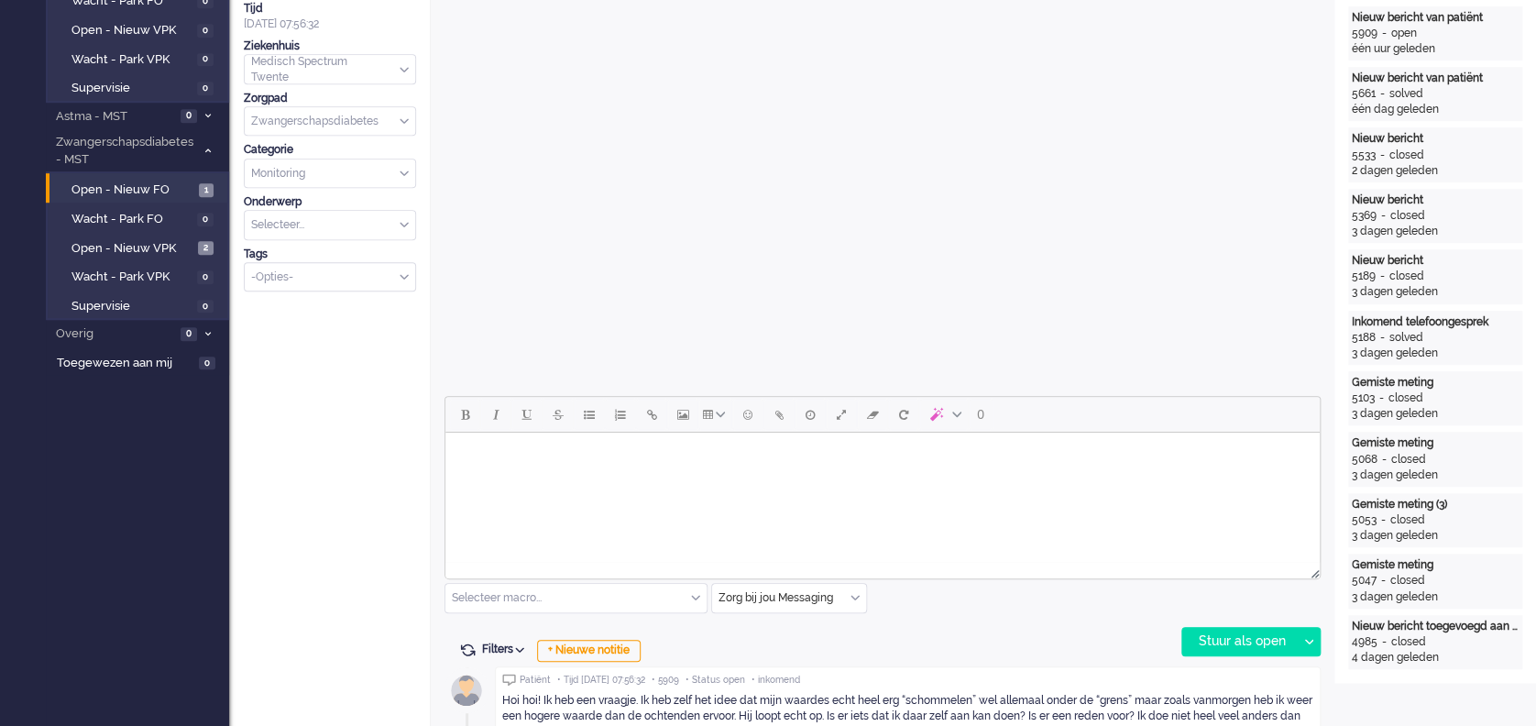
click at [501, 479] on html at bounding box center [883, 456] width 875 height 47
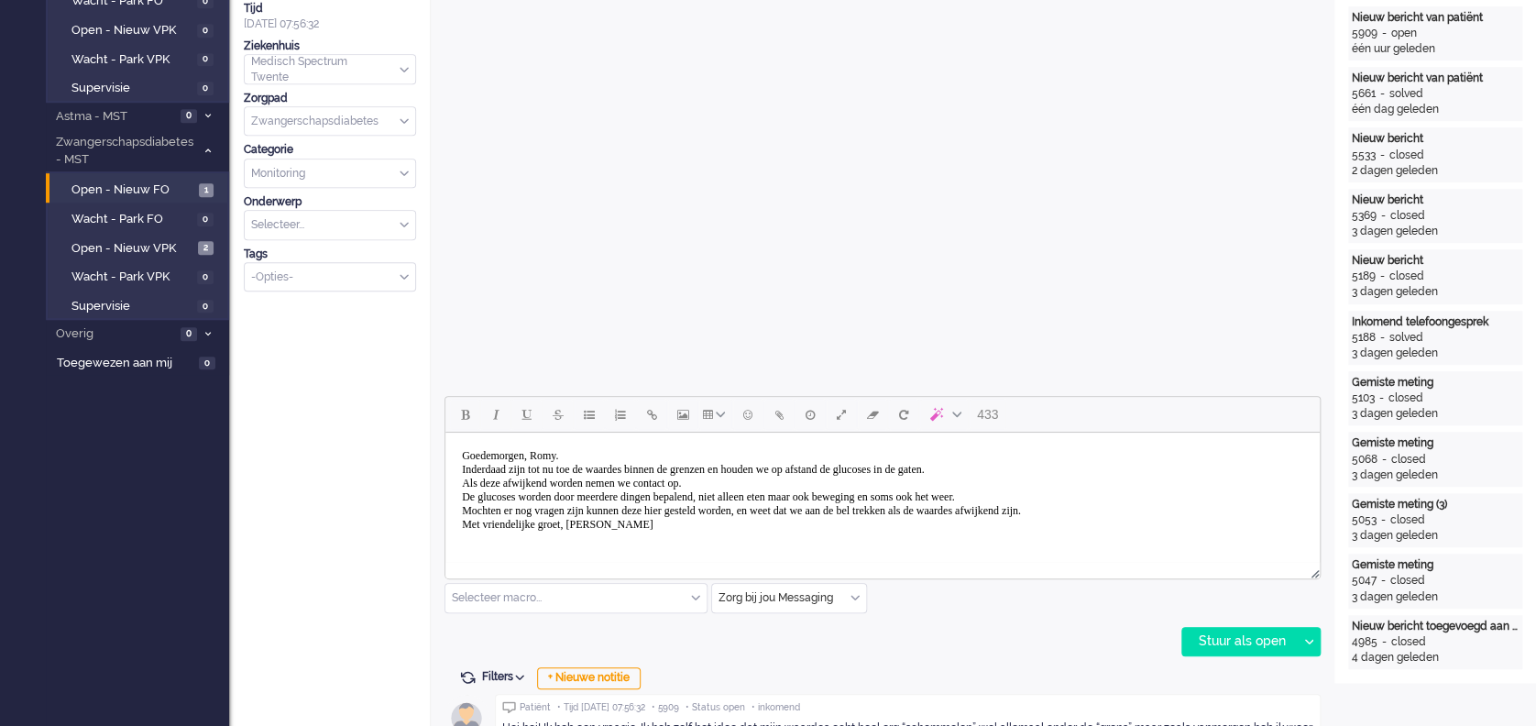
scroll to position [0, 0]
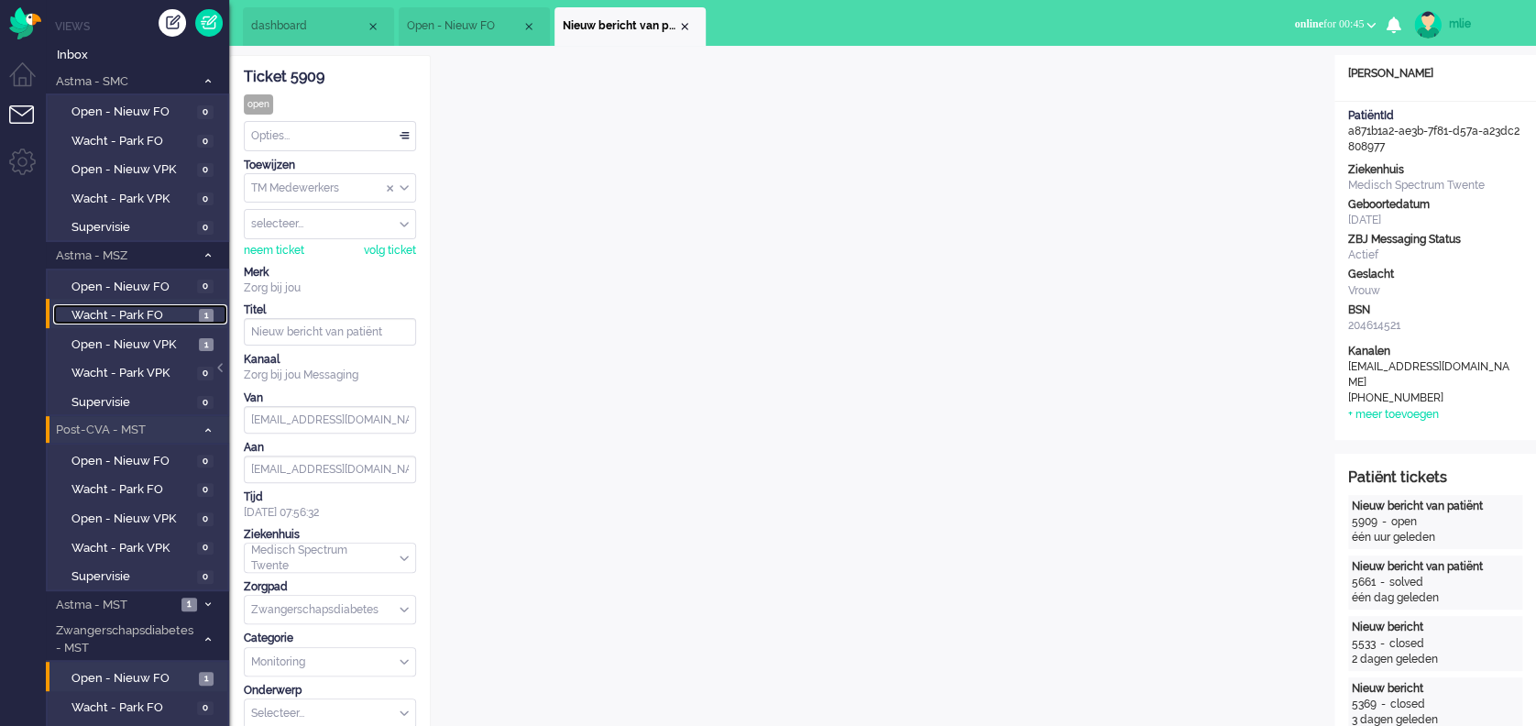
click at [155, 314] on span "Wacht - Park FO" at bounding box center [133, 315] width 123 height 17
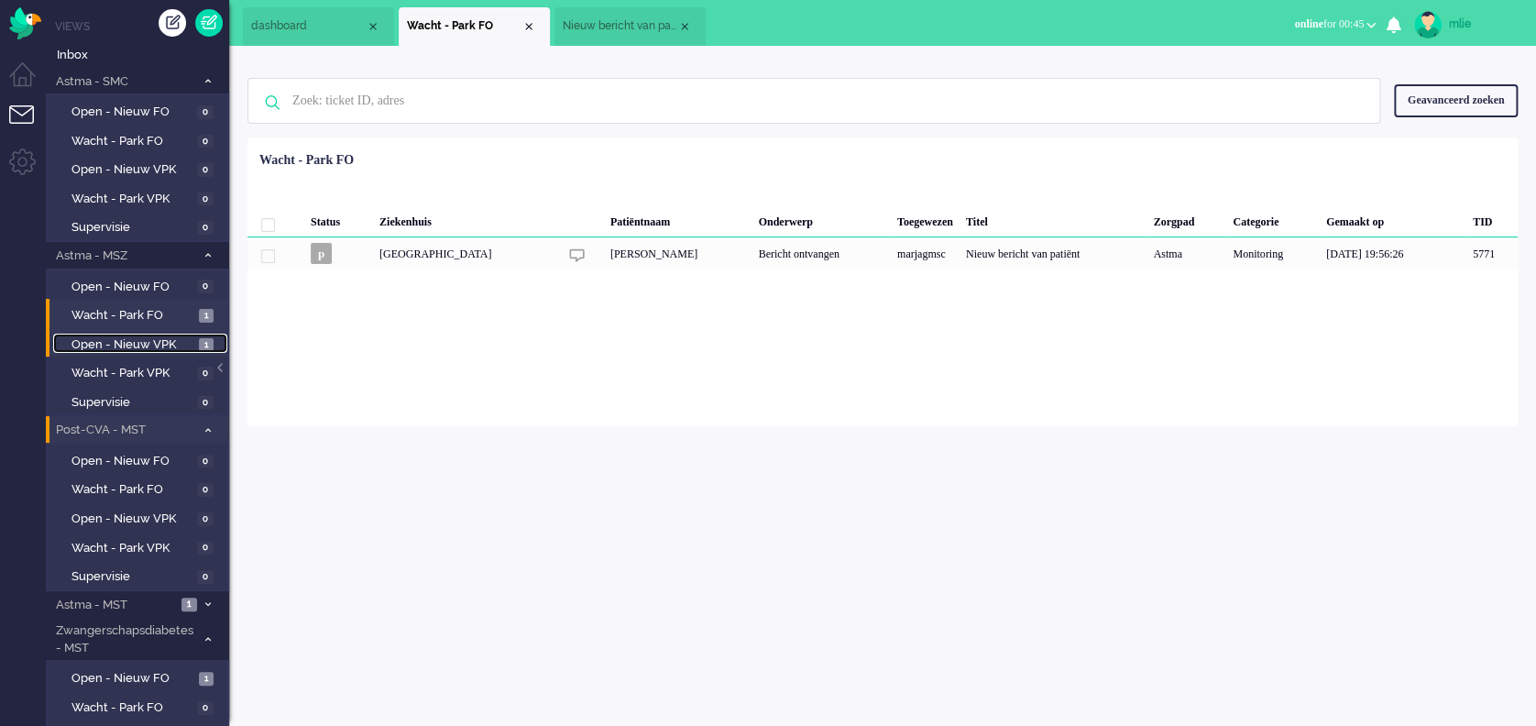
click at [135, 344] on span "Open - Nieuw VPK" at bounding box center [133, 344] width 123 height 17
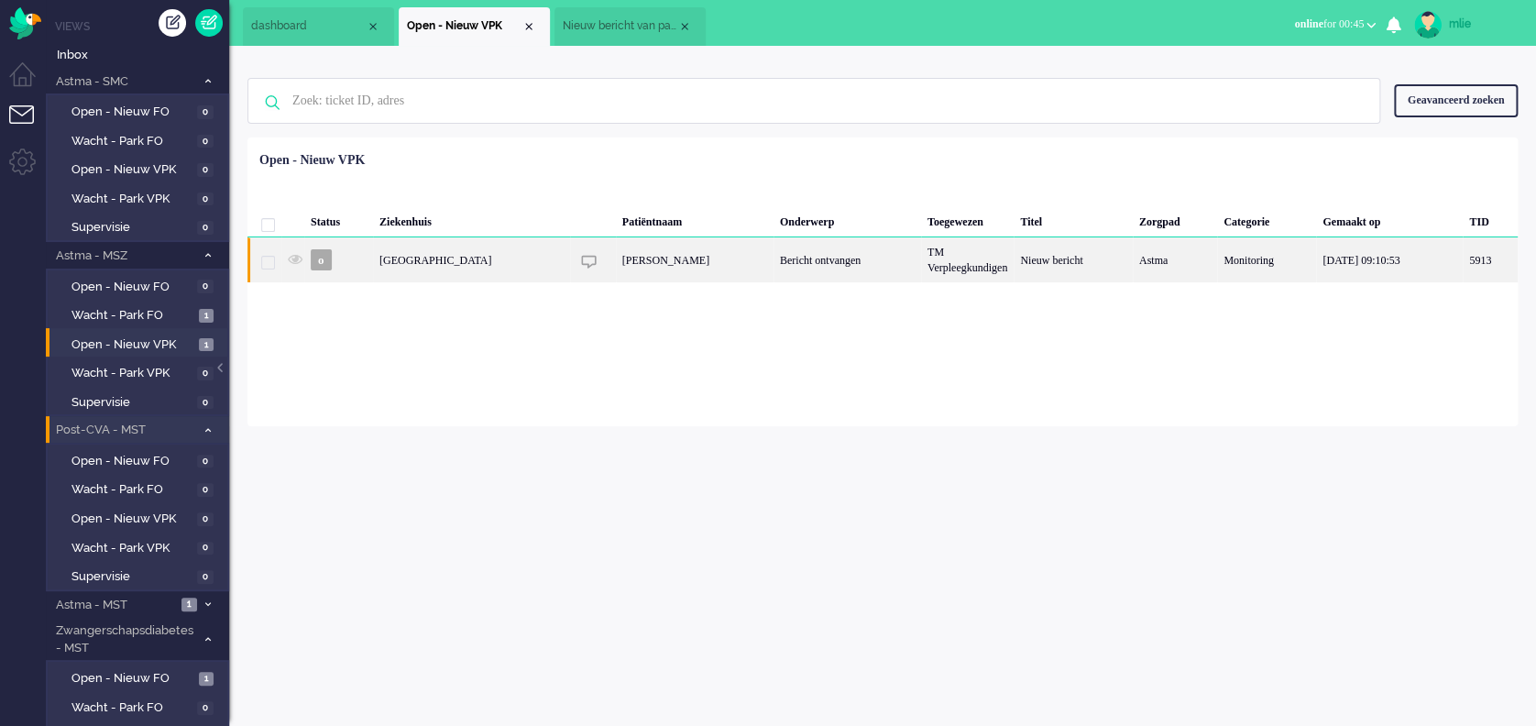
click at [774, 264] on div "[PERSON_NAME]" at bounding box center [695, 259] width 158 height 45
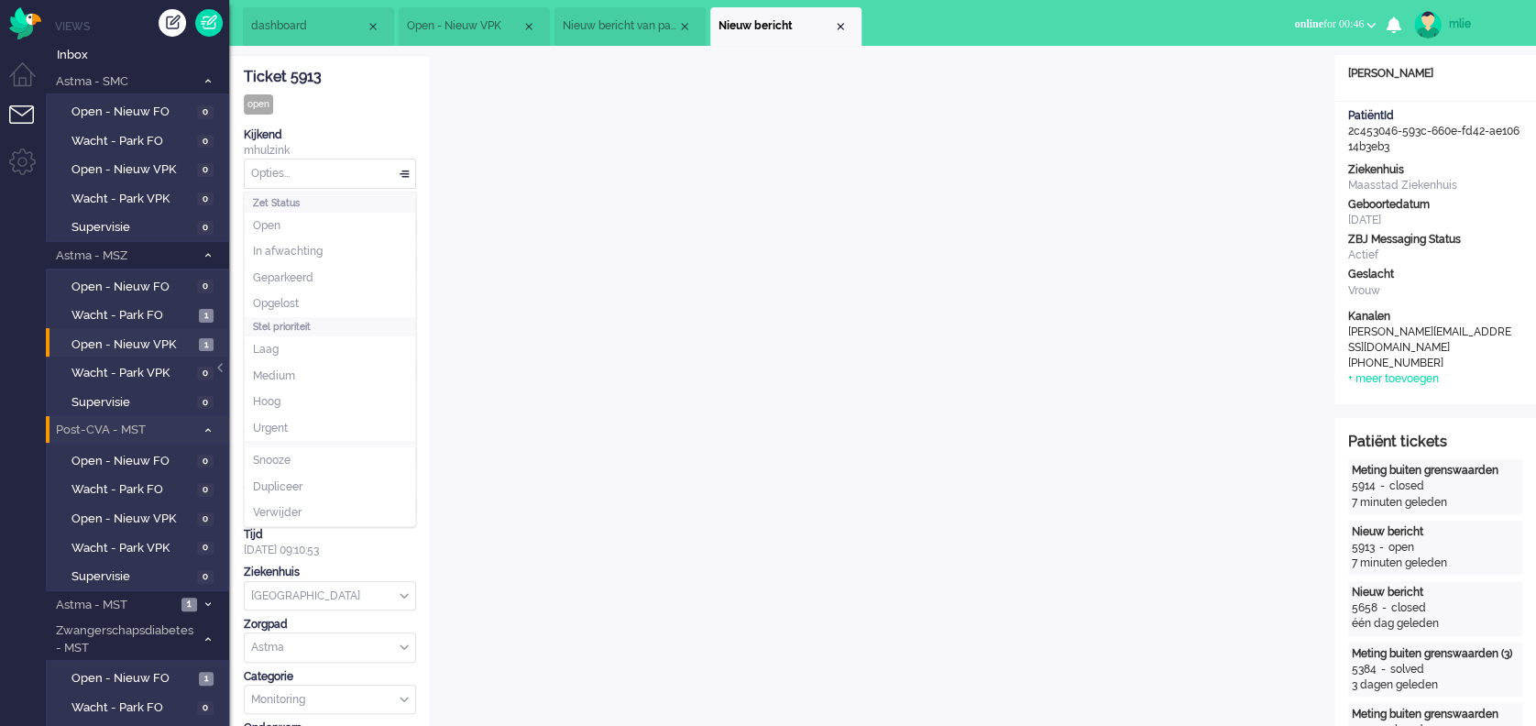
click at [400, 169] on div "Opties..." at bounding box center [330, 174] width 171 height 28
click at [276, 301] on span "Opgelost" at bounding box center [276, 304] width 46 height 16
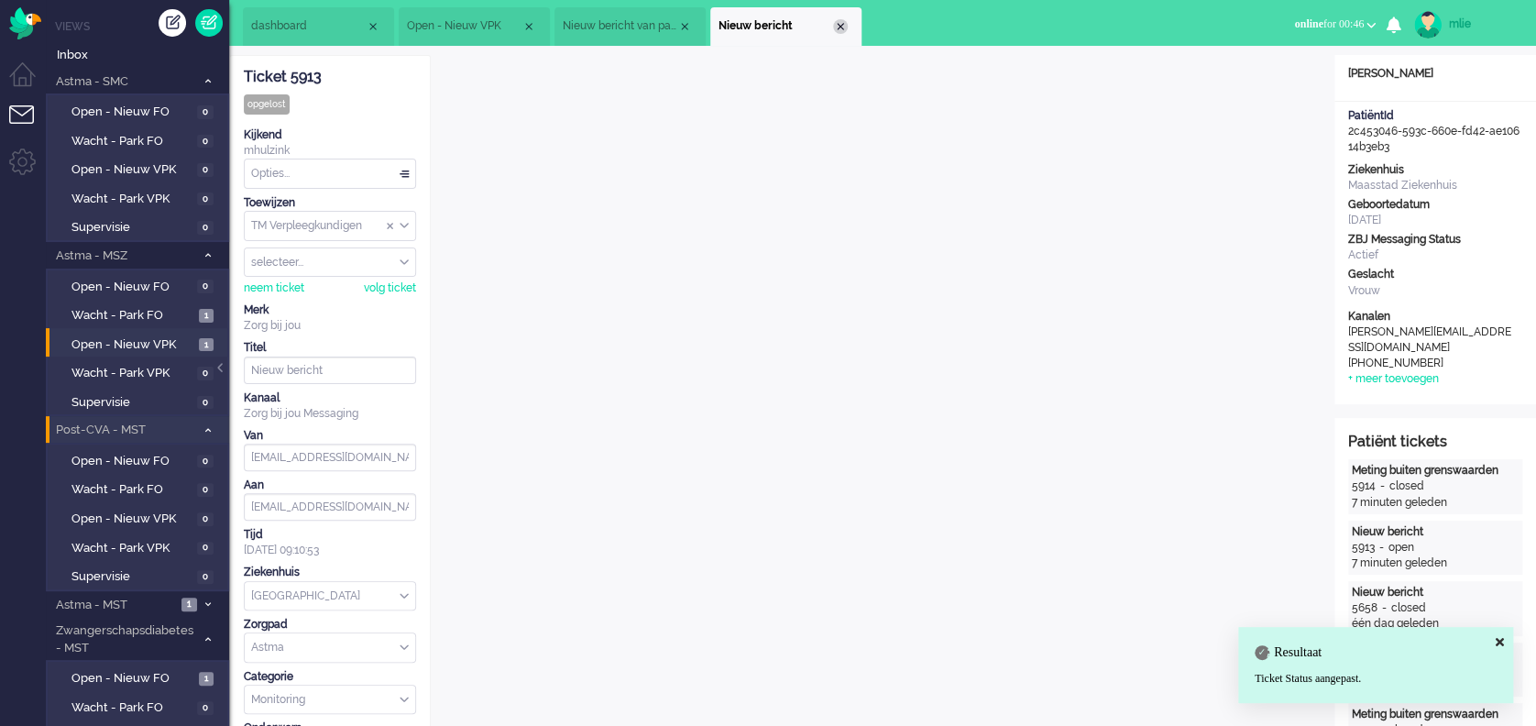
click at [839, 28] on div "Close tab" at bounding box center [840, 26] width 15 height 15
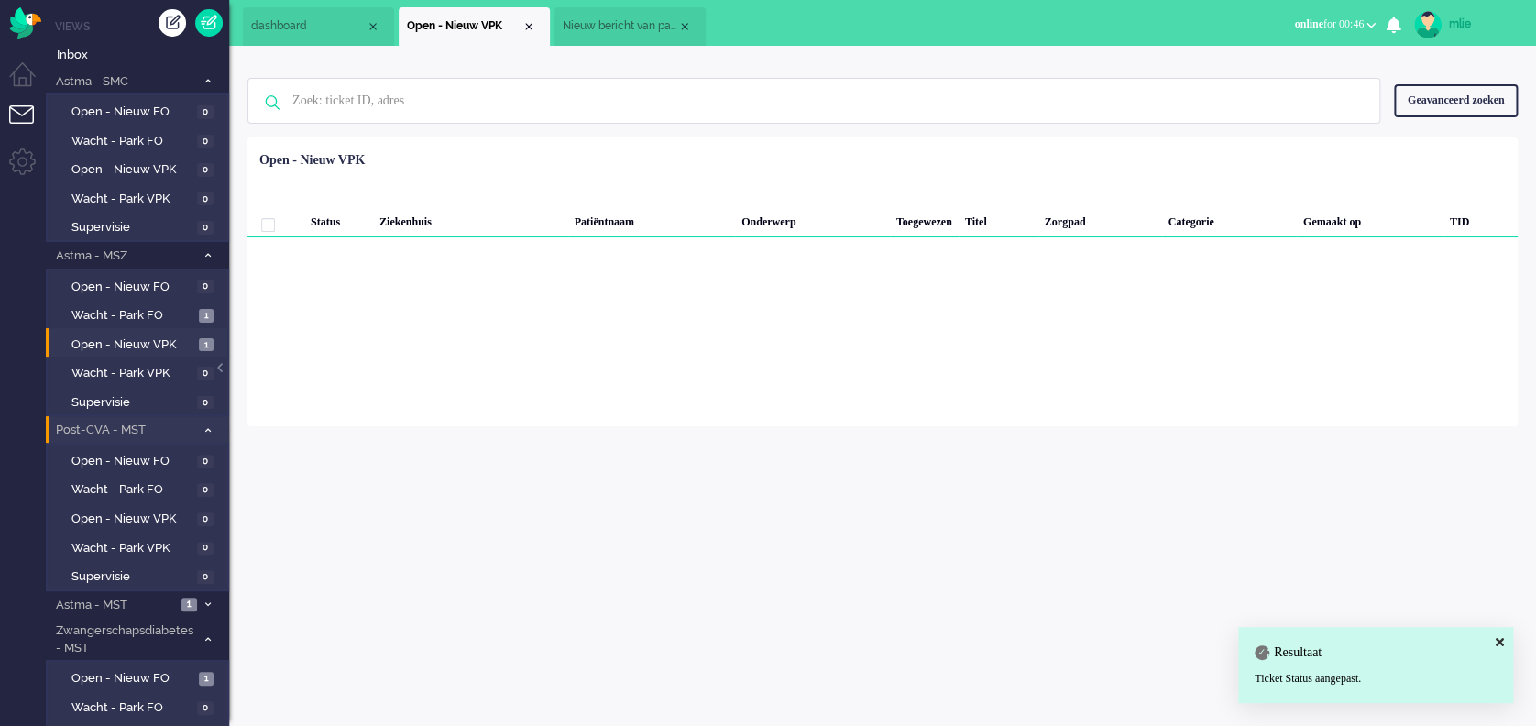
click at [639, 22] on span "Nieuw bericht van patiënt" at bounding box center [620, 26] width 115 height 16
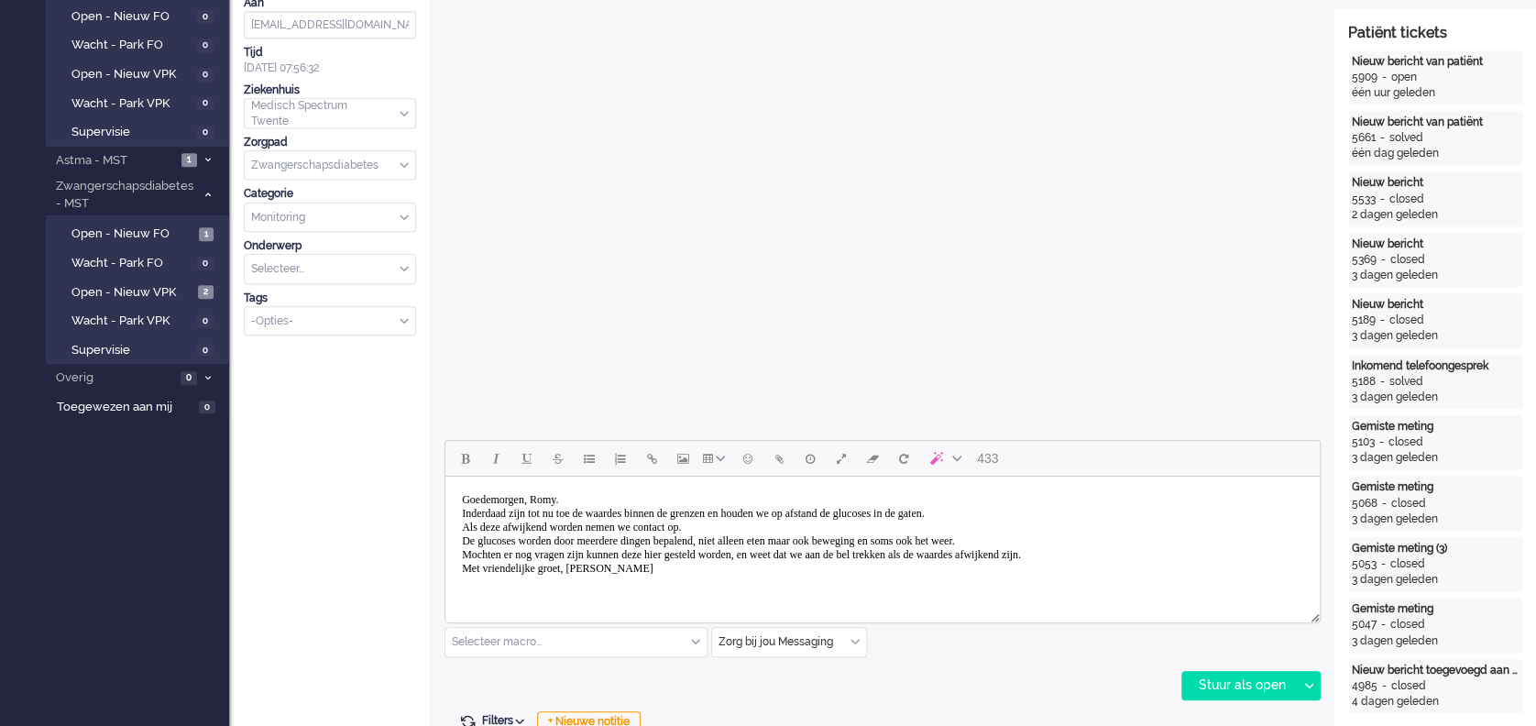
scroll to position [489, 0]
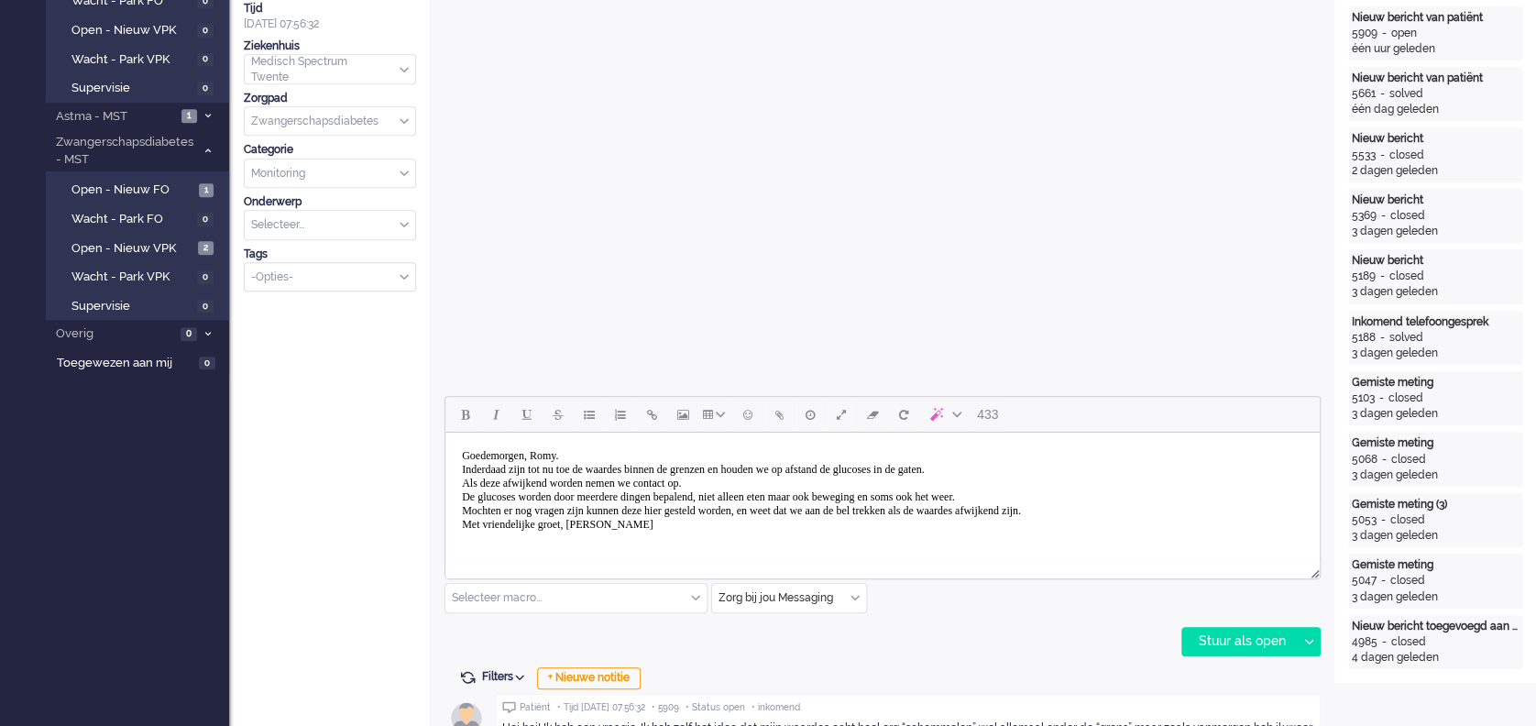
click at [961, 495] on body "Goedemorgen, Romy. Inderdaad zijn tot nu toe de waardes binnen de grenzen en ho…" at bounding box center [883, 490] width 860 height 101
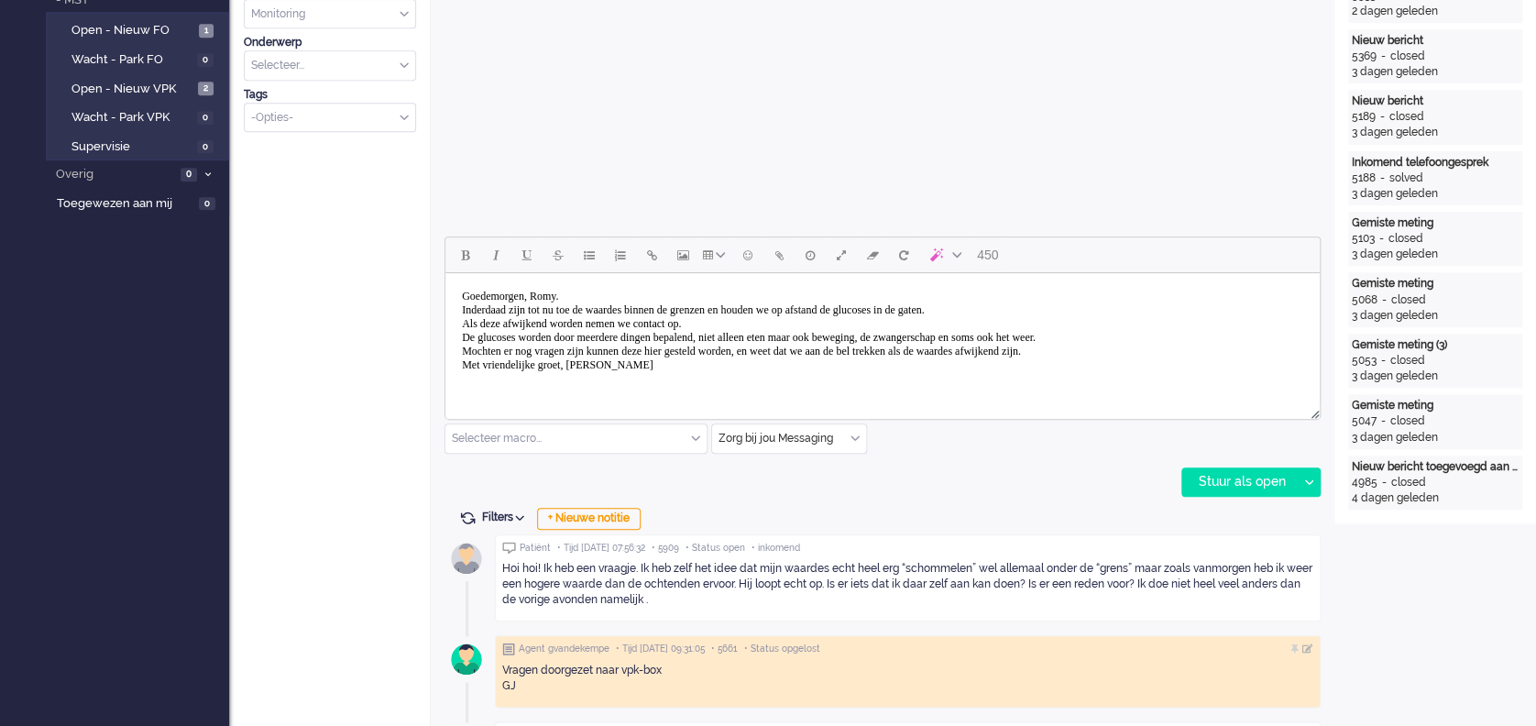
scroll to position [611, 0]
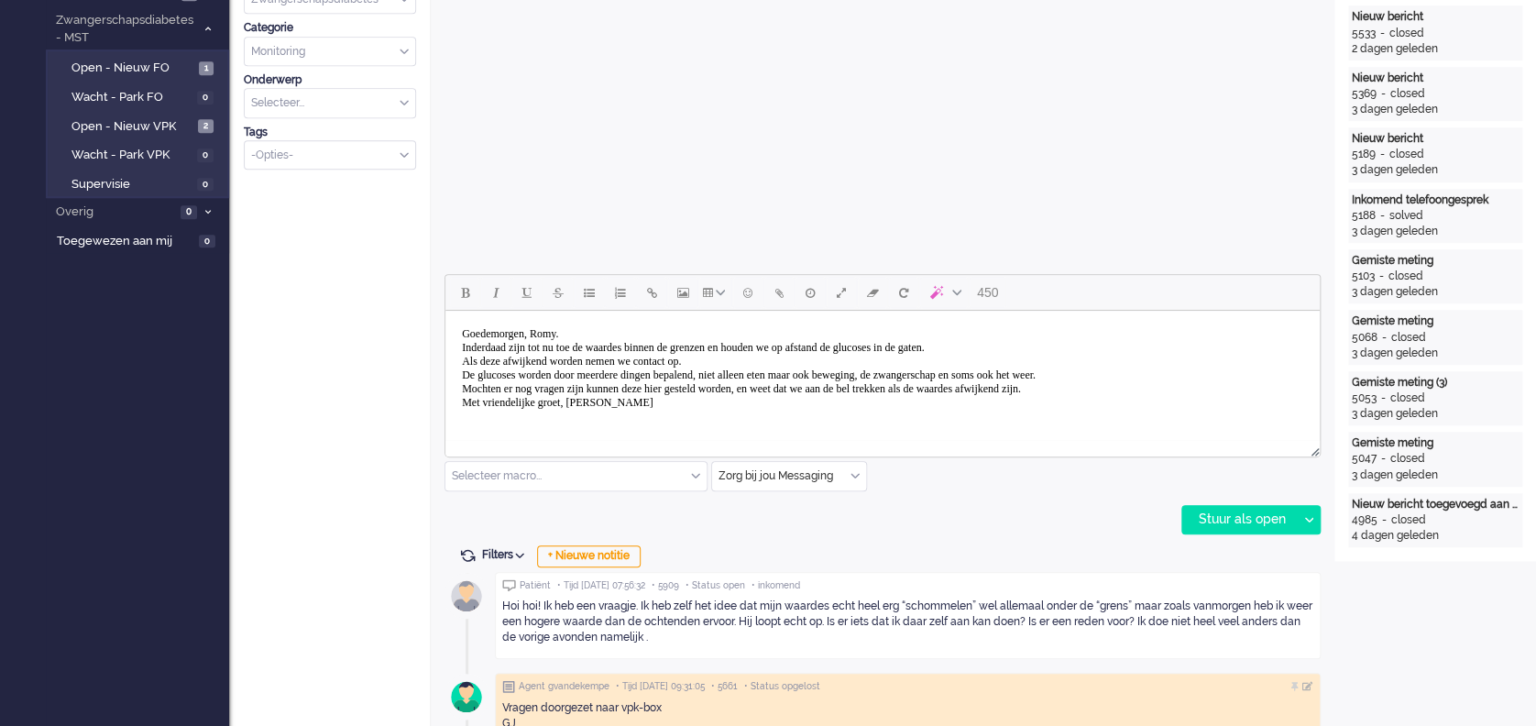
click at [1200, 377] on body "Goedemorgen, Romy. Inderdaad zijn tot nu toe de waardes binnen de grenzen en ho…" at bounding box center [883, 368] width 860 height 101
click at [971, 375] on body "Goedemorgen, Romy. Inderdaad zijn tot nu toe de waardes binnen de grenzen en ho…" at bounding box center [883, 368] width 860 height 101
click at [1226, 523] on div "Stuur als open" at bounding box center [1240, 520] width 115 height 28
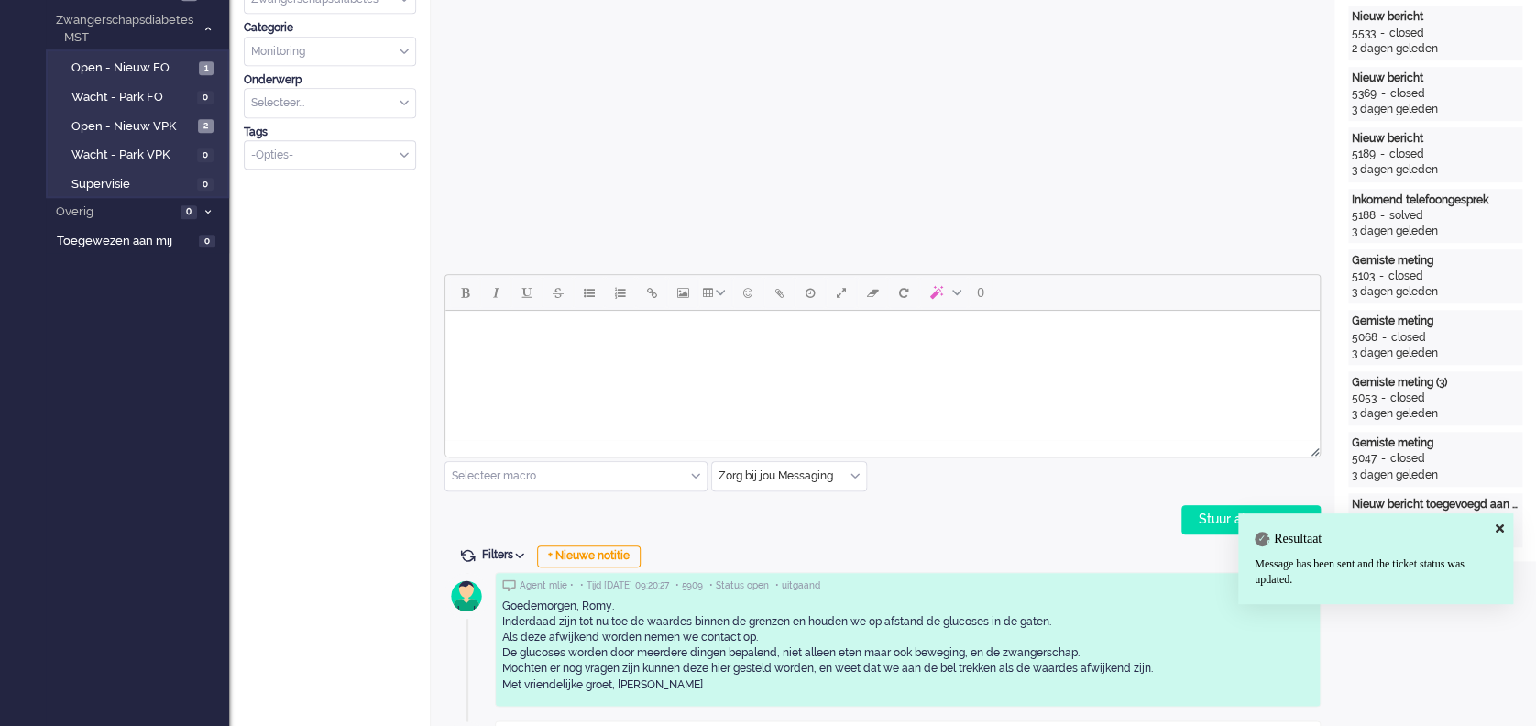
scroll to position [0, 0]
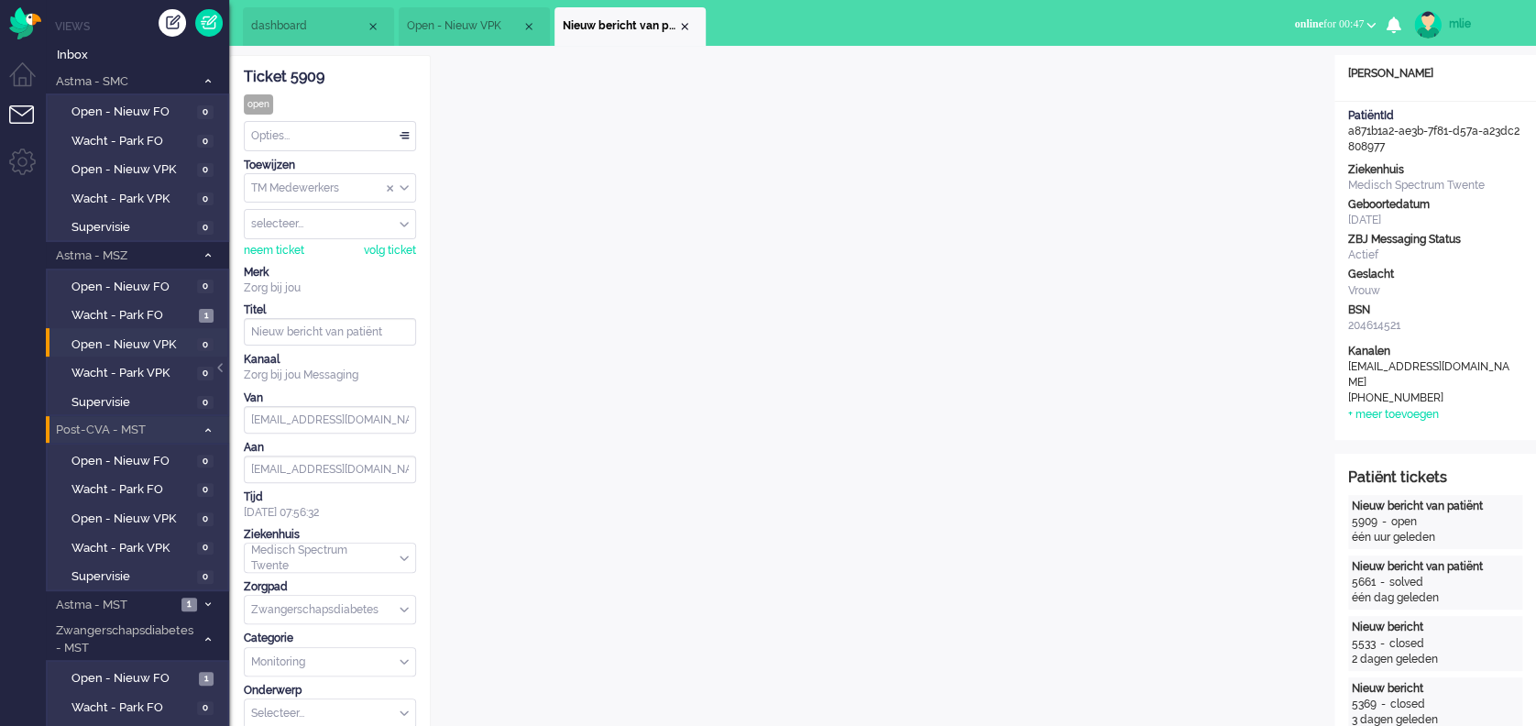
click at [402, 130] on div "Opties..." at bounding box center [330, 136] width 171 height 28
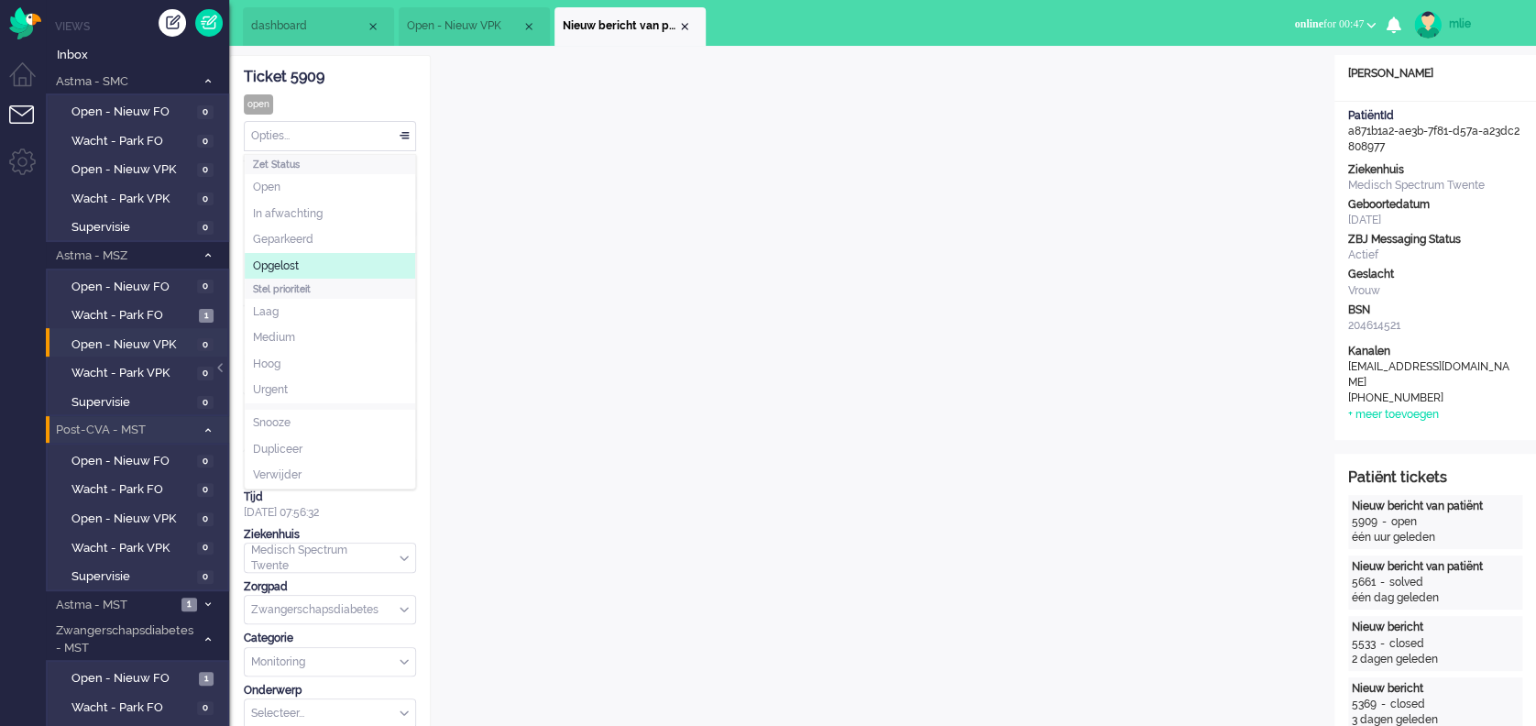
click at [282, 269] on span "Opgelost" at bounding box center [276, 267] width 46 height 16
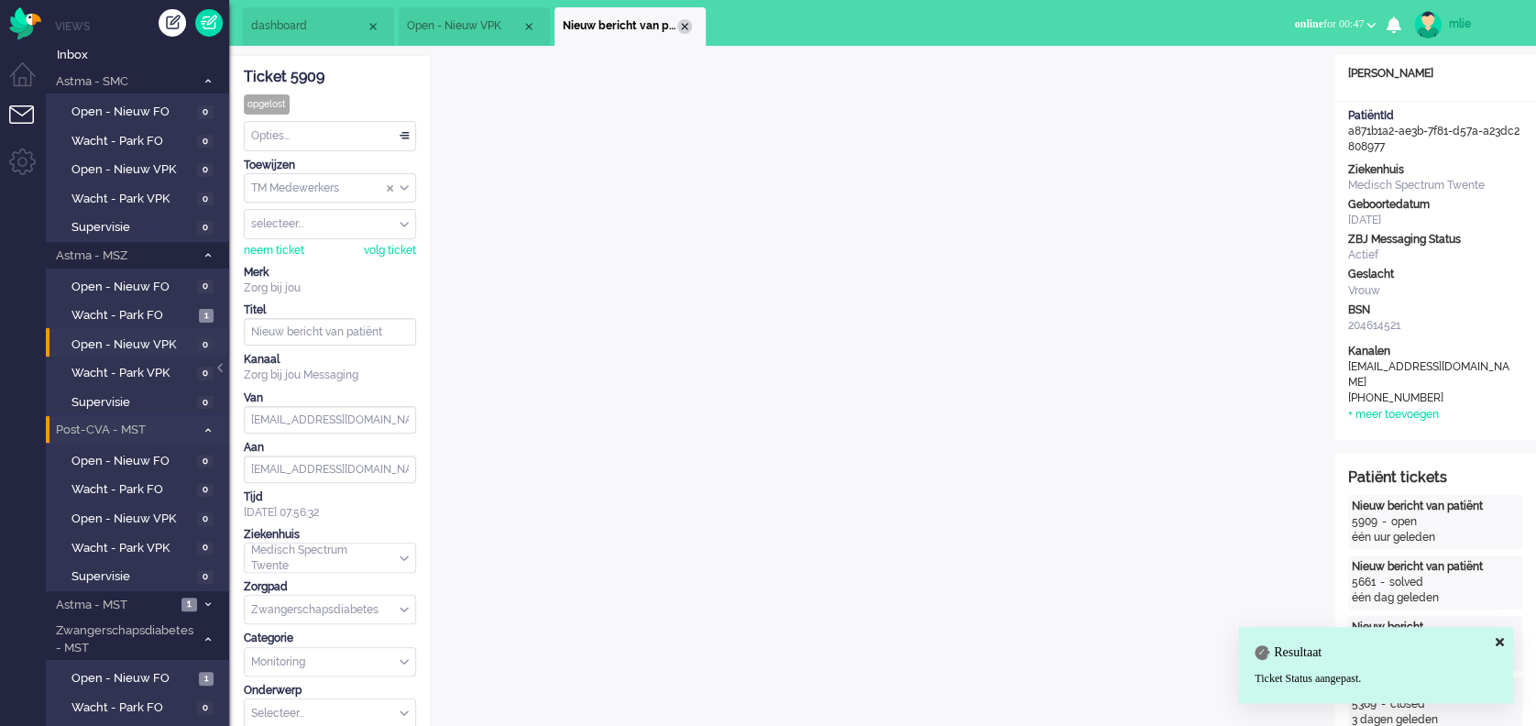
click at [688, 28] on div "Close tab" at bounding box center [684, 26] width 15 height 15
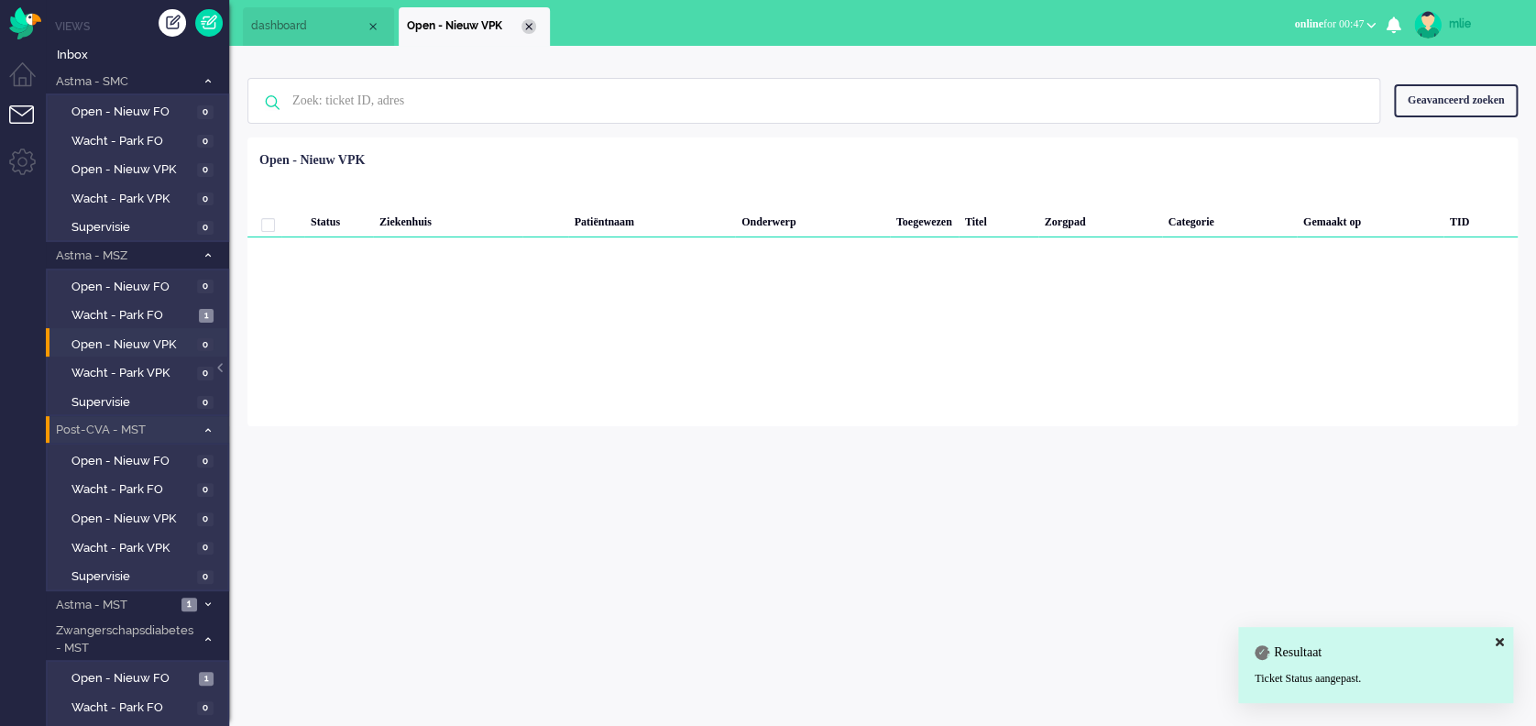
click at [528, 22] on div "Close tab" at bounding box center [529, 26] width 15 height 15
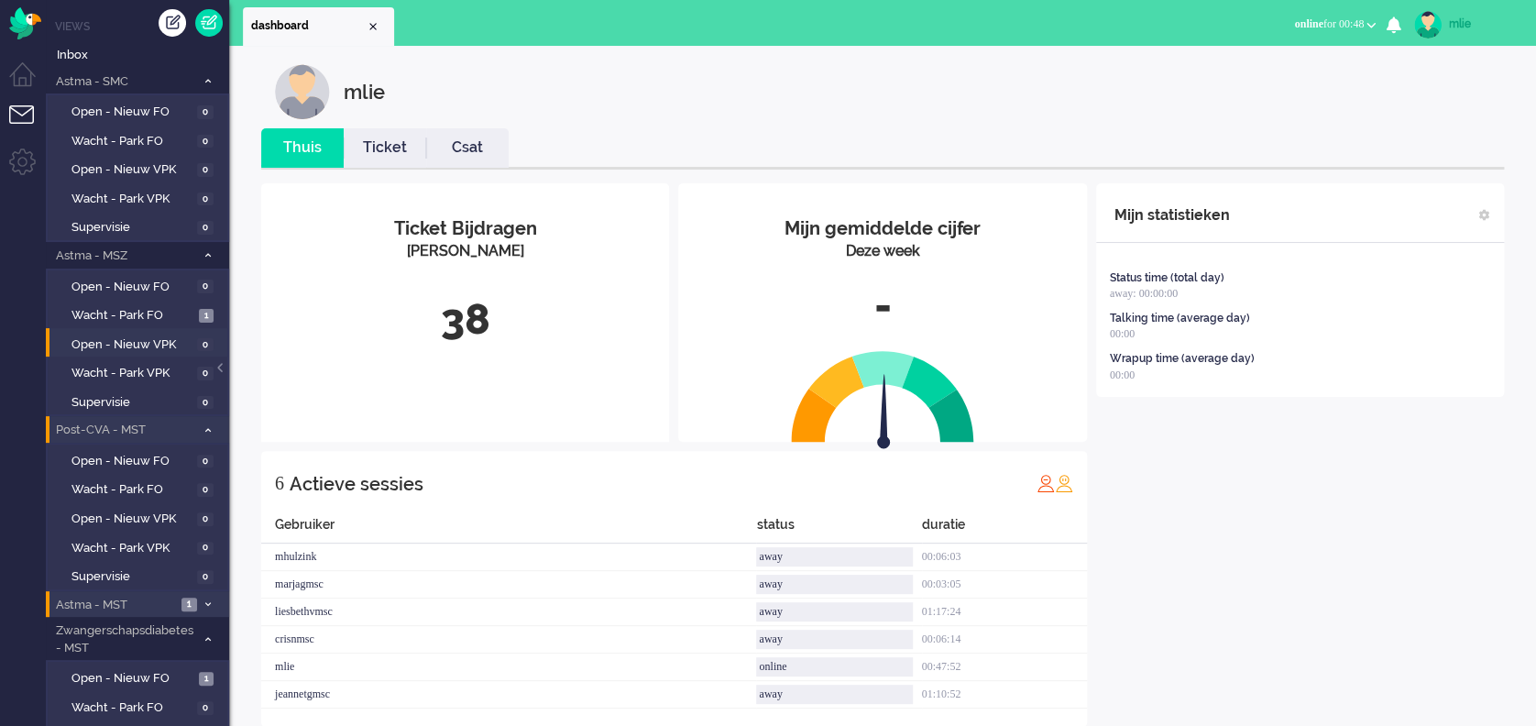
click at [197, 594] on li "Astma - MST 1" at bounding box center [137, 604] width 183 height 27
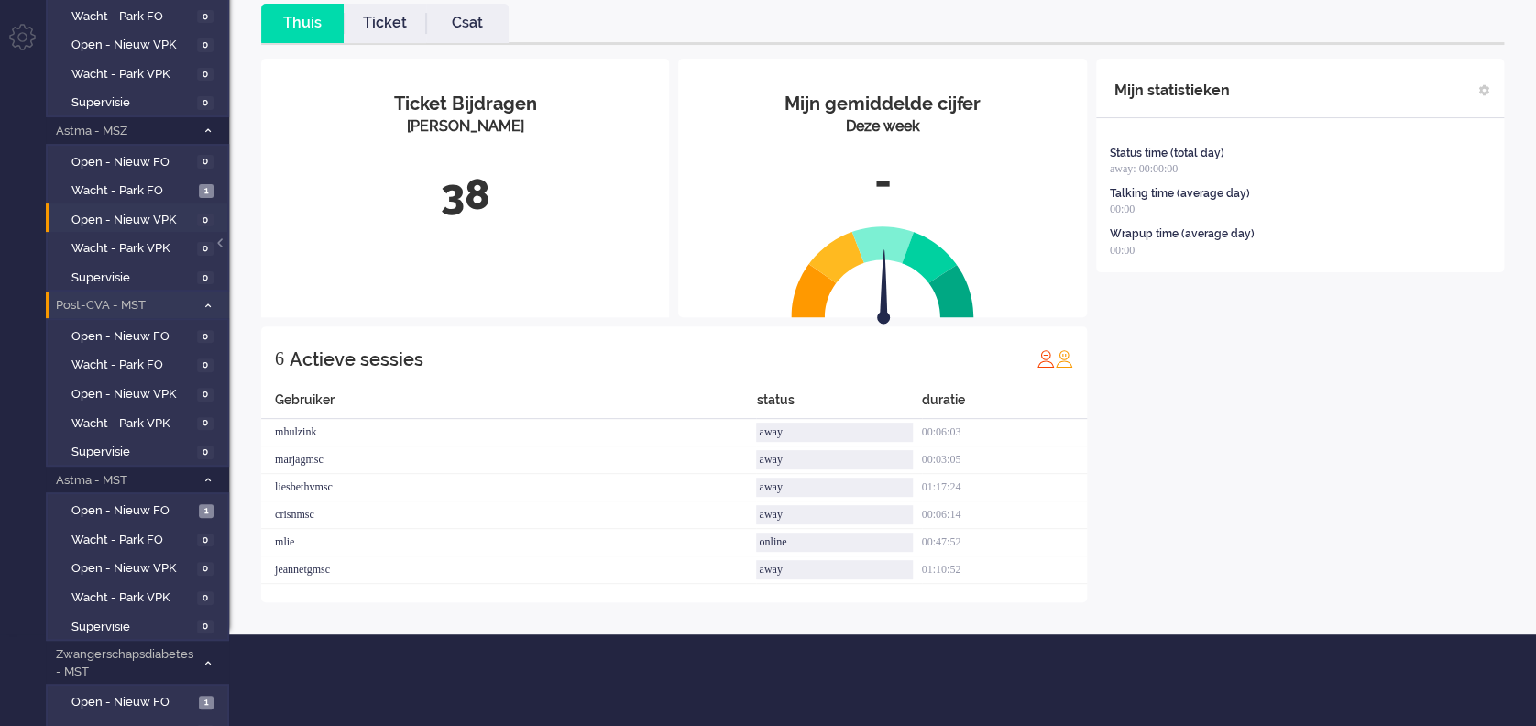
scroll to position [244, 0]
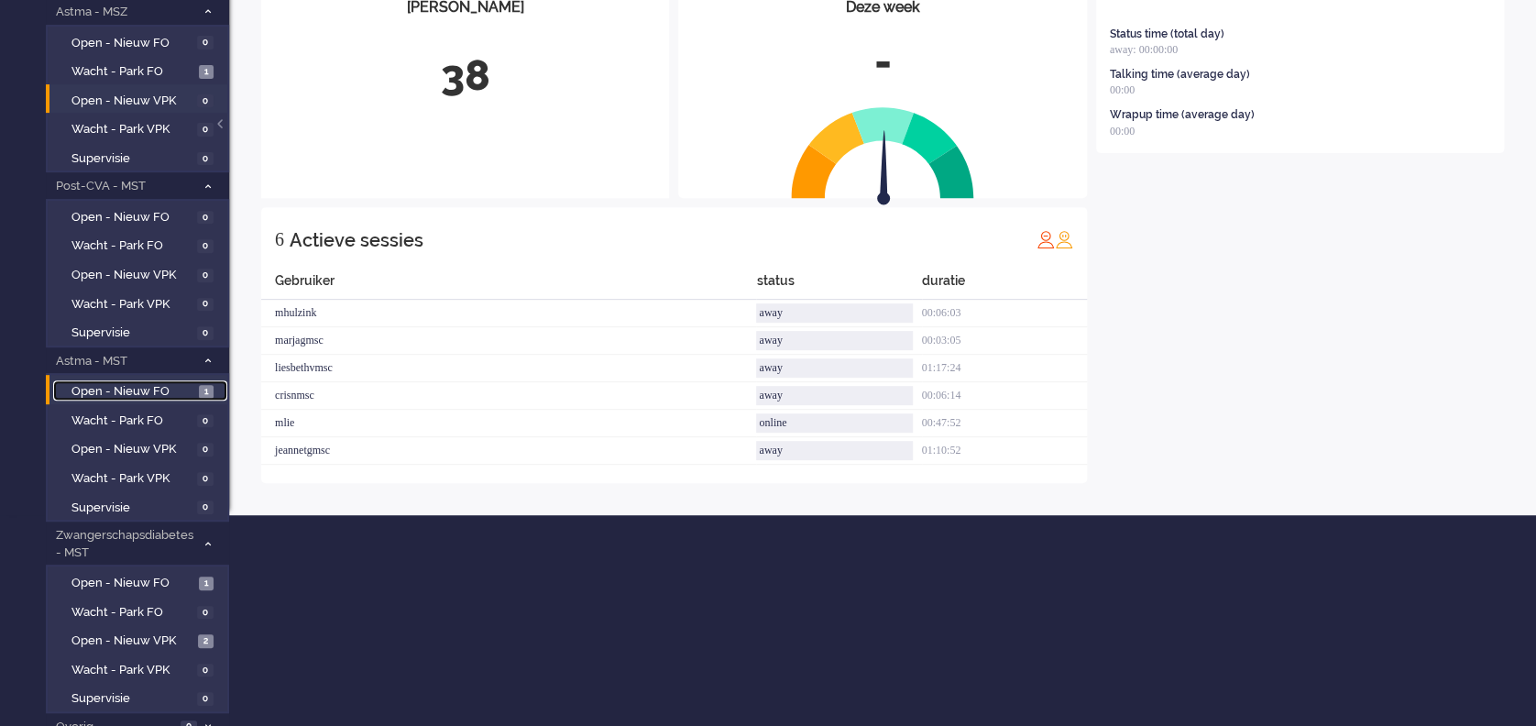
click at [122, 387] on span "Open - Nieuw FO" at bounding box center [133, 391] width 123 height 17
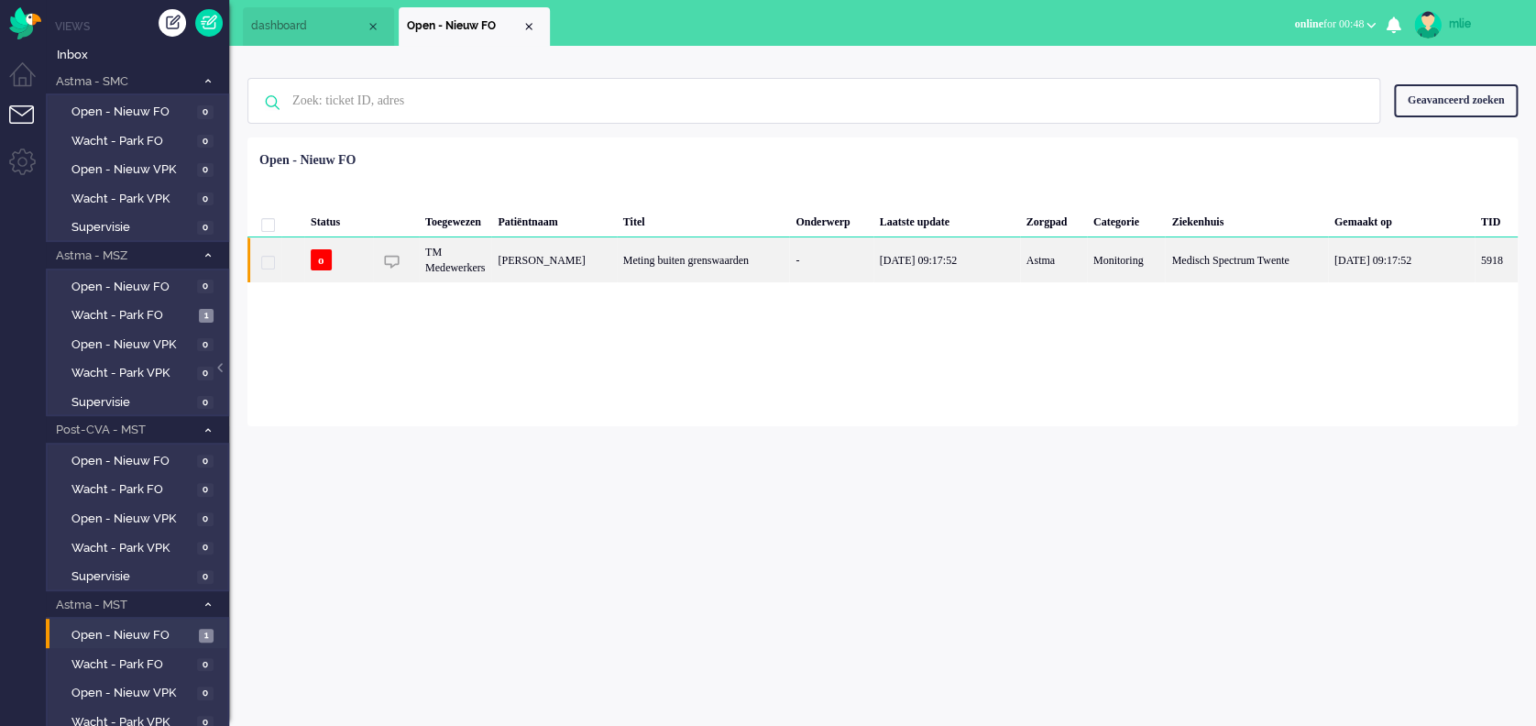
click at [682, 259] on div "Meting buiten grenswaarden" at bounding box center [703, 259] width 173 height 45
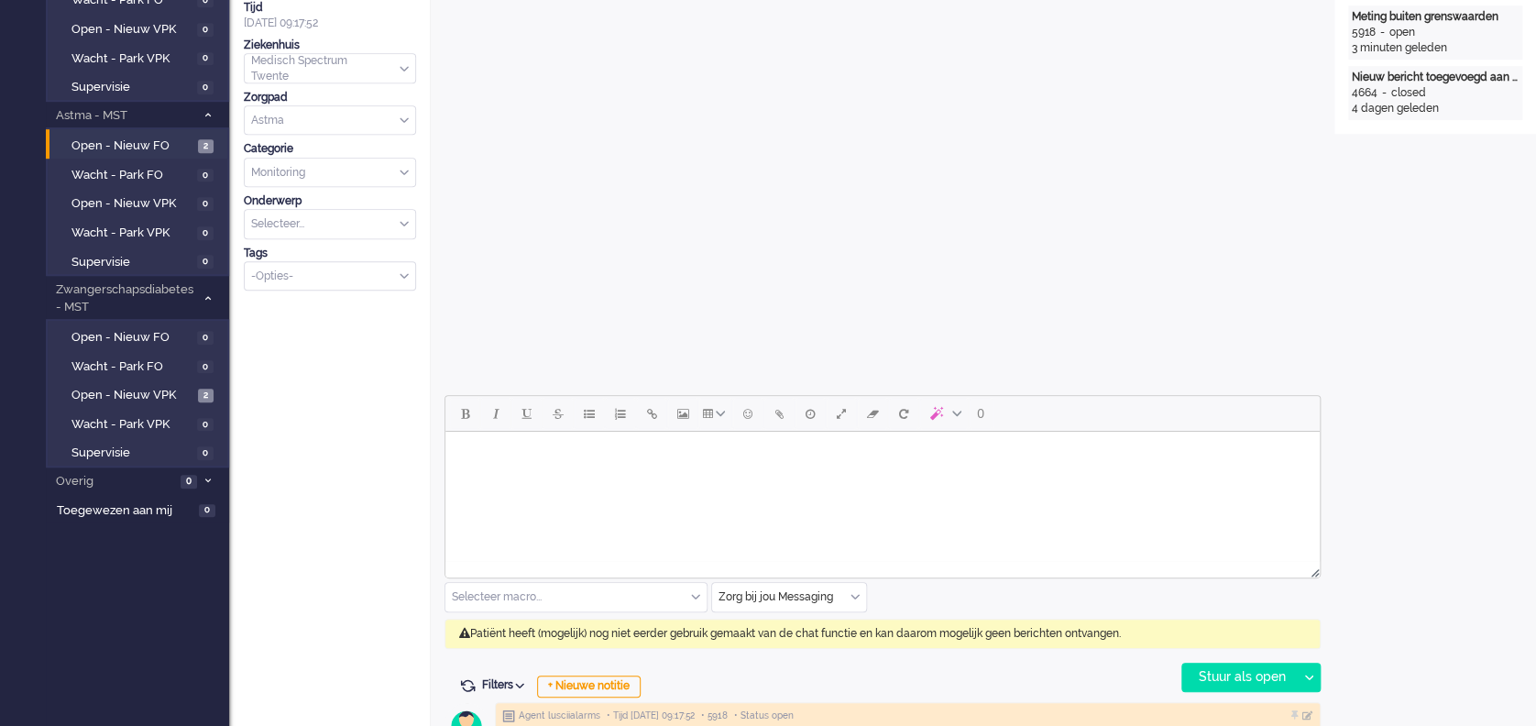
scroll to position [611, 0]
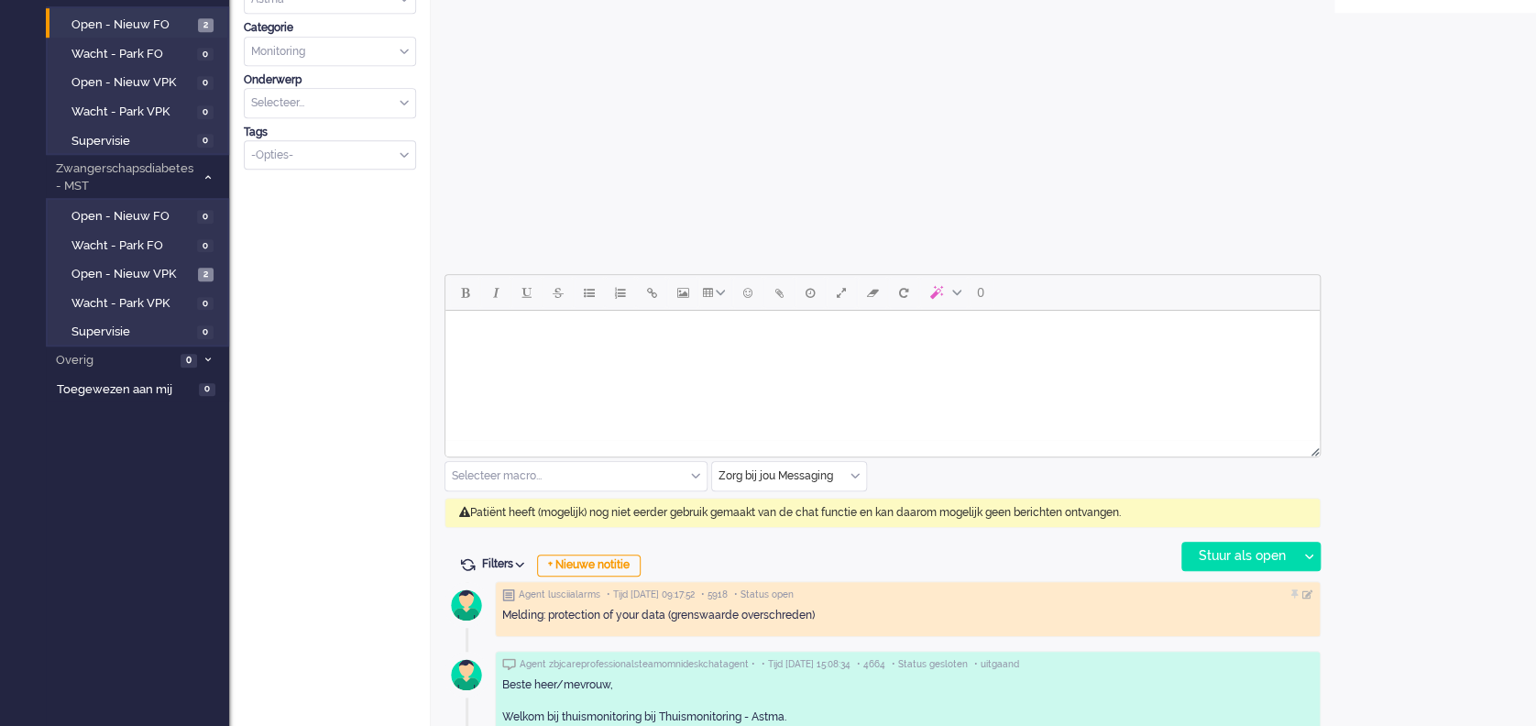
click at [850, 469] on div "Zorg bij jou Messaging" at bounding box center [789, 476] width 154 height 28
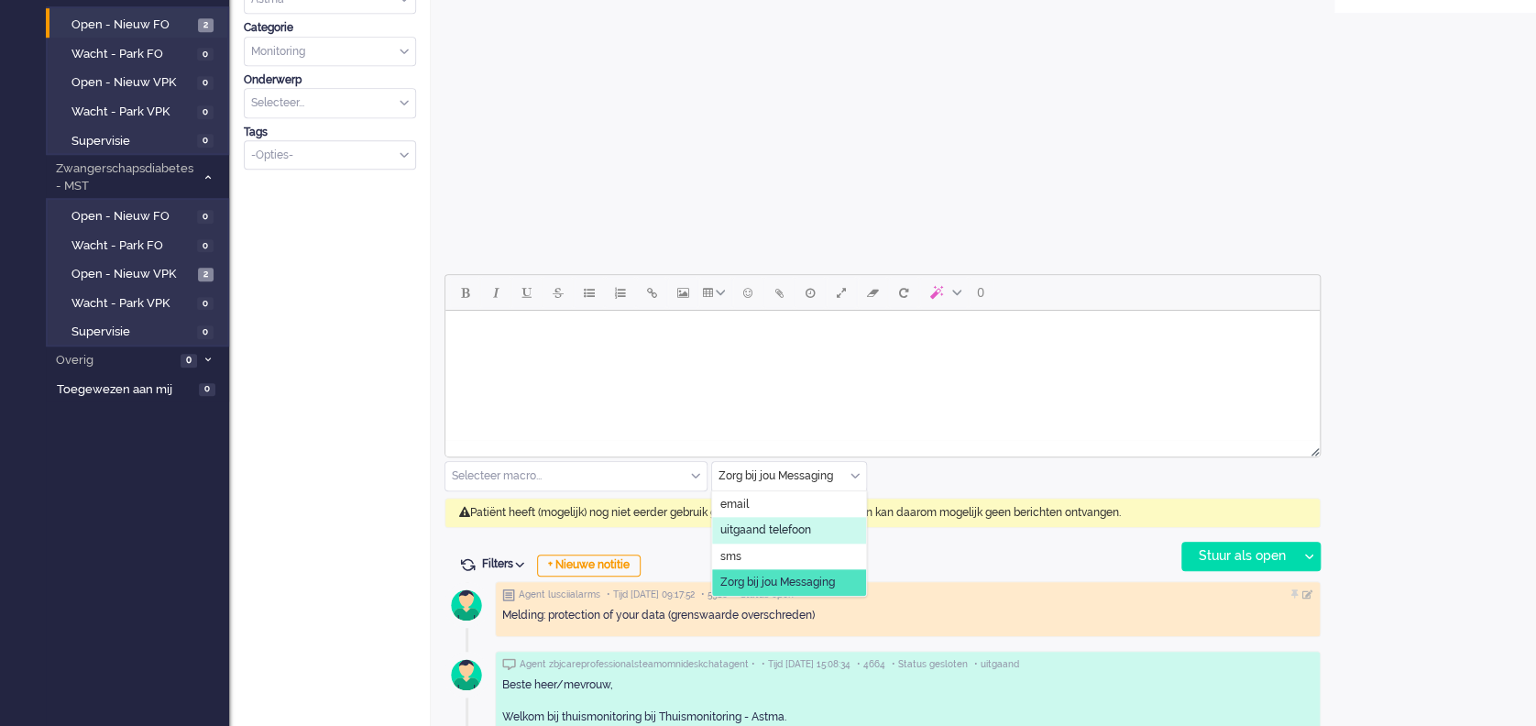
click at [812, 523] on li "uitgaand telefoon" at bounding box center [789, 530] width 154 height 27
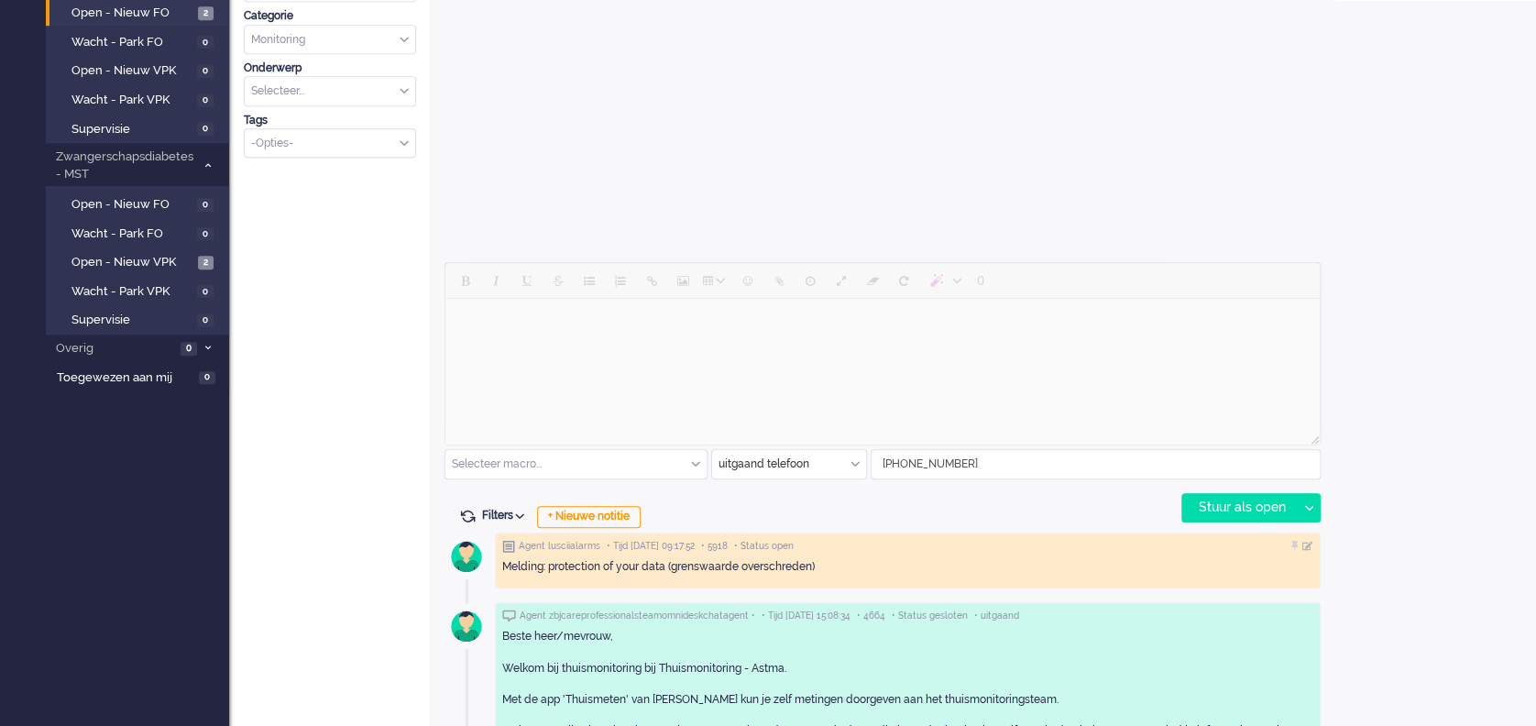
scroll to position [733, 0]
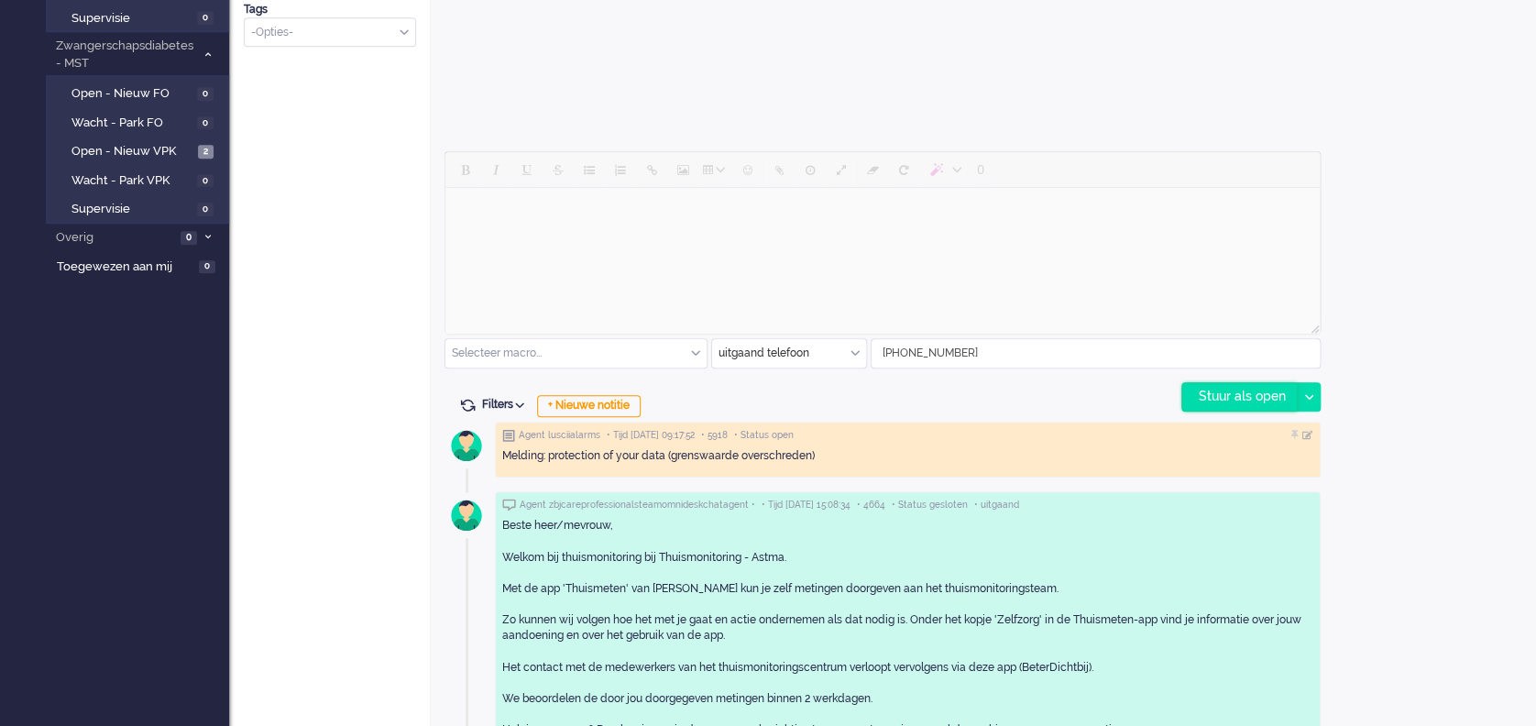
click at [1239, 393] on div "Stuur als open" at bounding box center [1240, 397] width 115 height 28
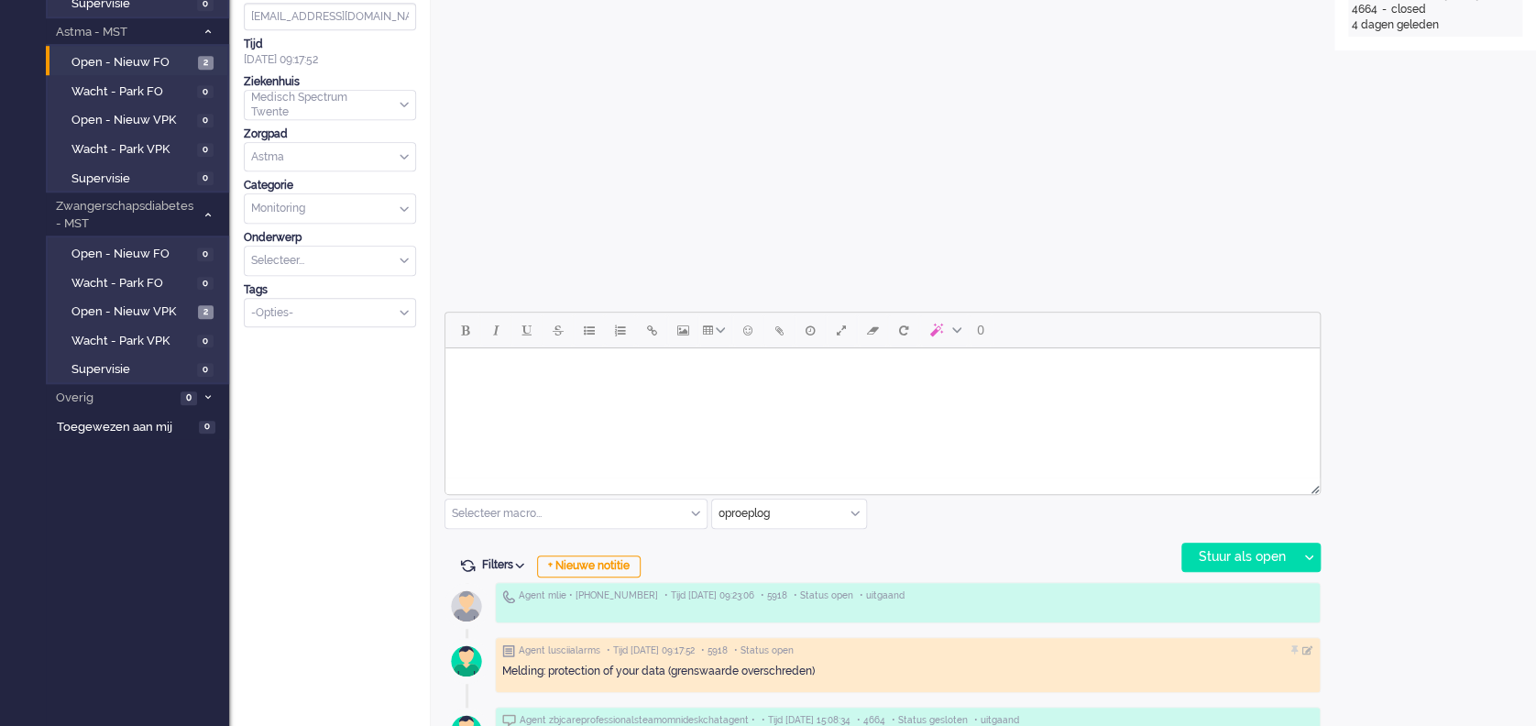
scroll to position [611, 0]
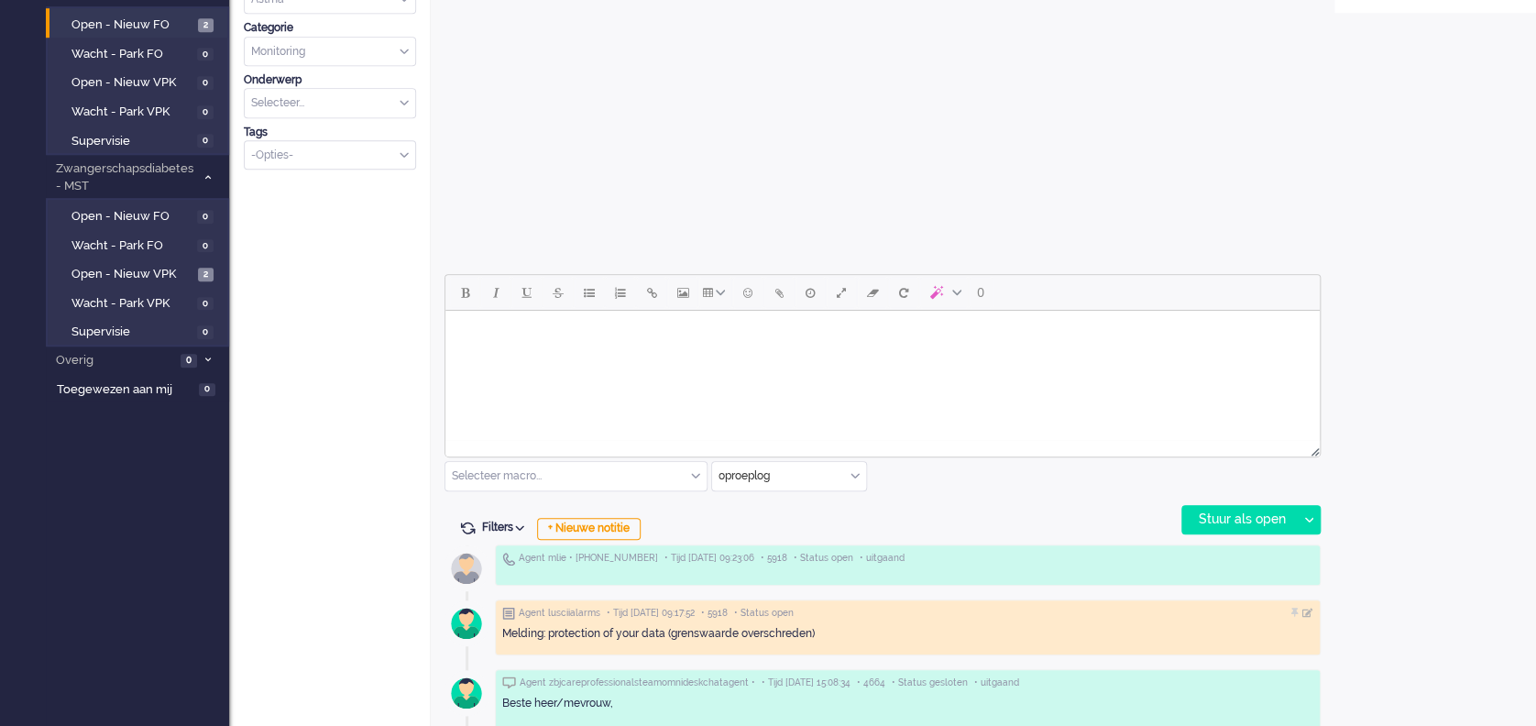
click at [535, 355] on html at bounding box center [883, 334] width 875 height 47
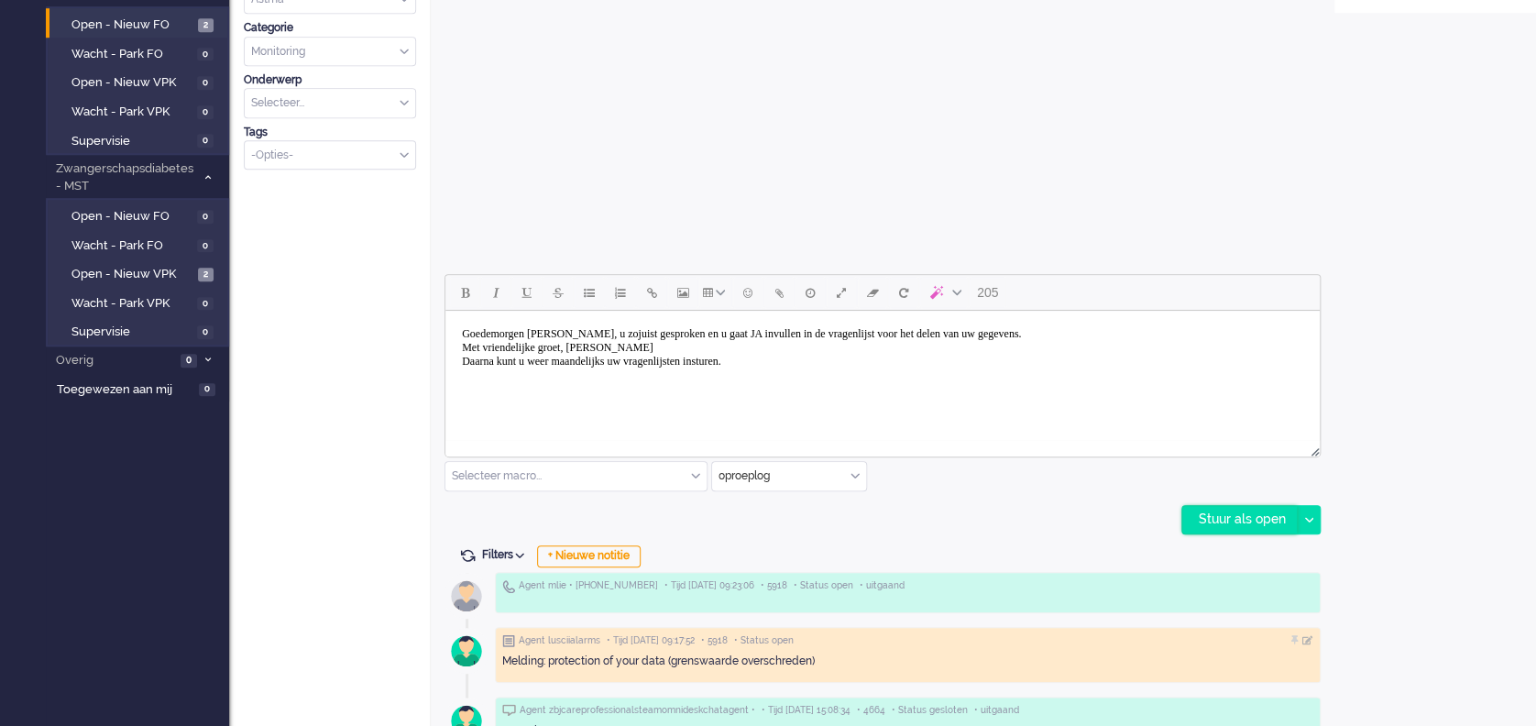
click at [1226, 513] on div "Stuur als open" at bounding box center [1240, 520] width 115 height 28
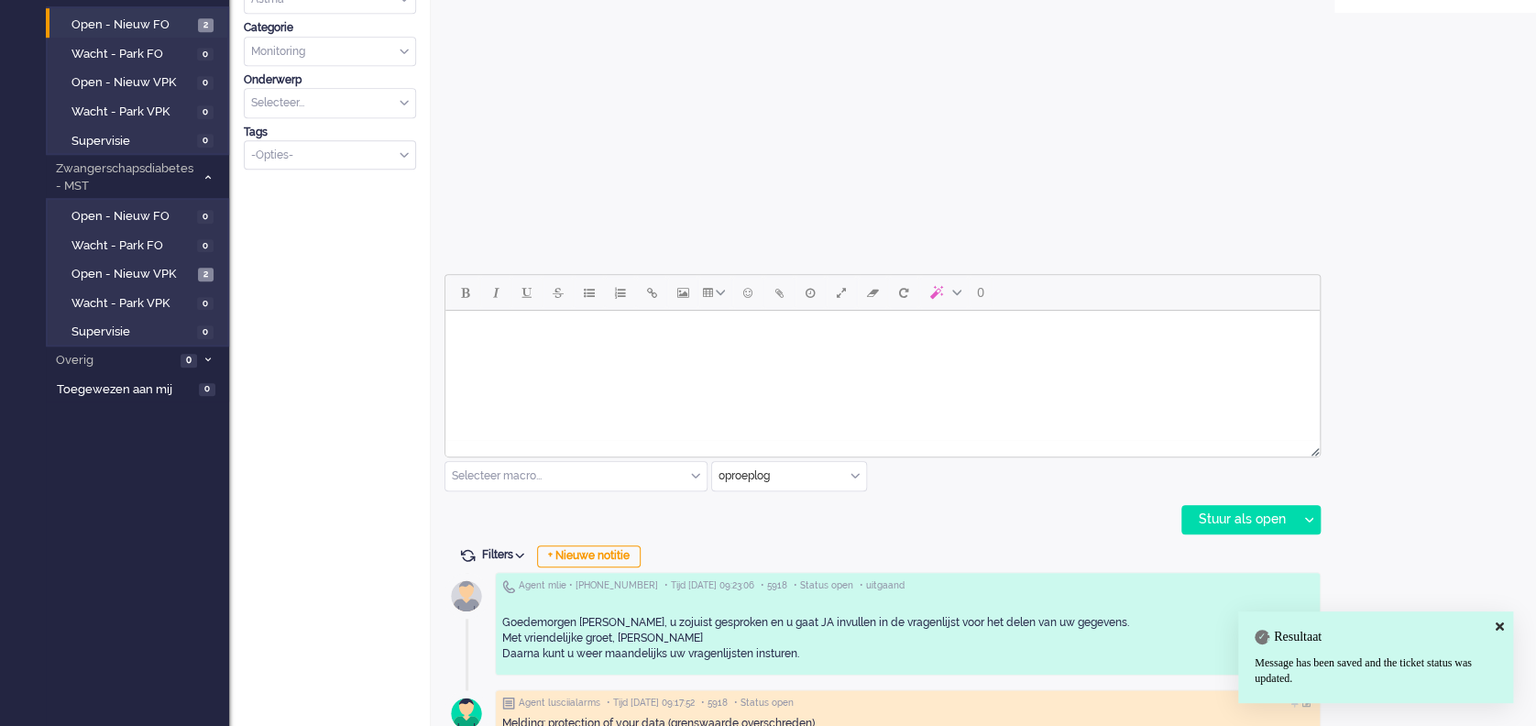
click at [854, 476] on div "oproeplog" at bounding box center [789, 476] width 154 height 28
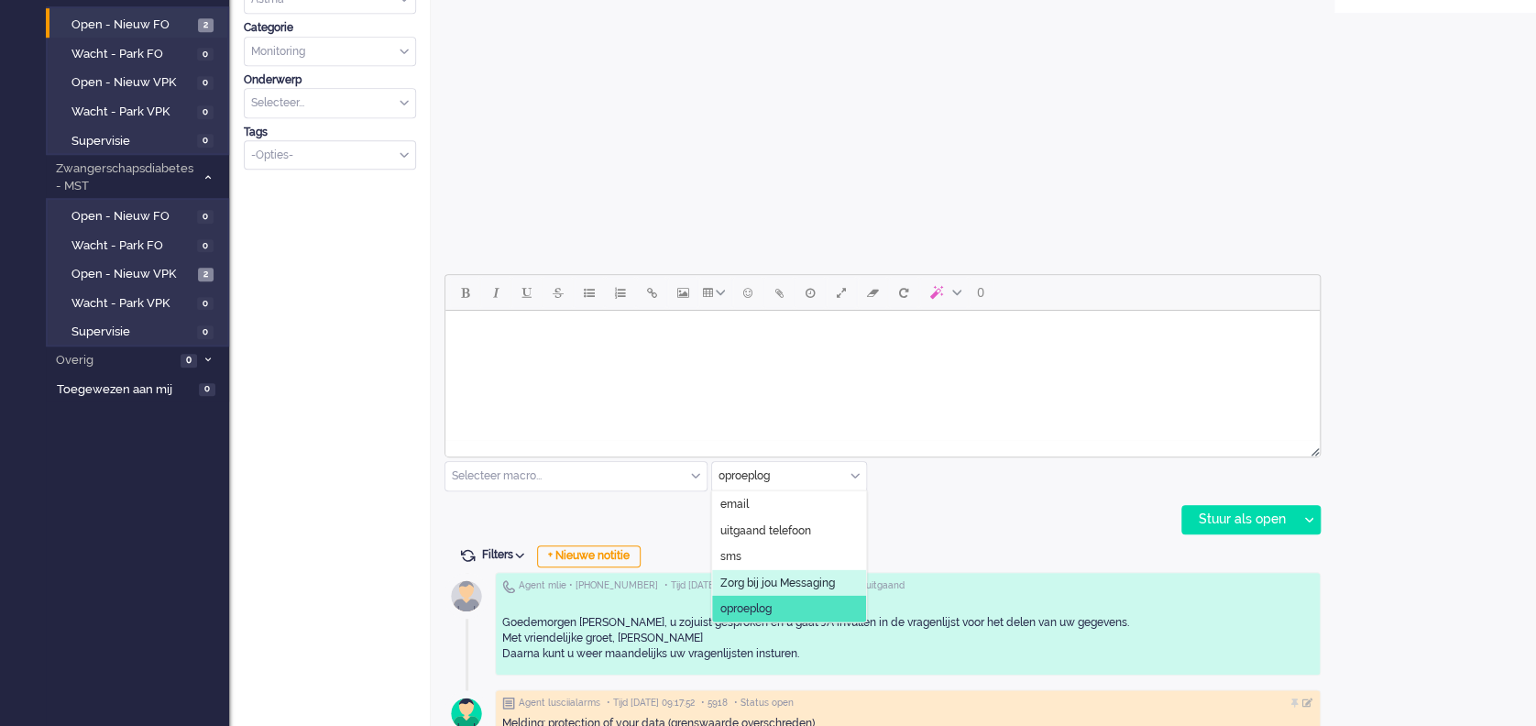
click at [805, 575] on span "Zorg bij jou Messaging" at bounding box center [778, 583] width 115 height 16
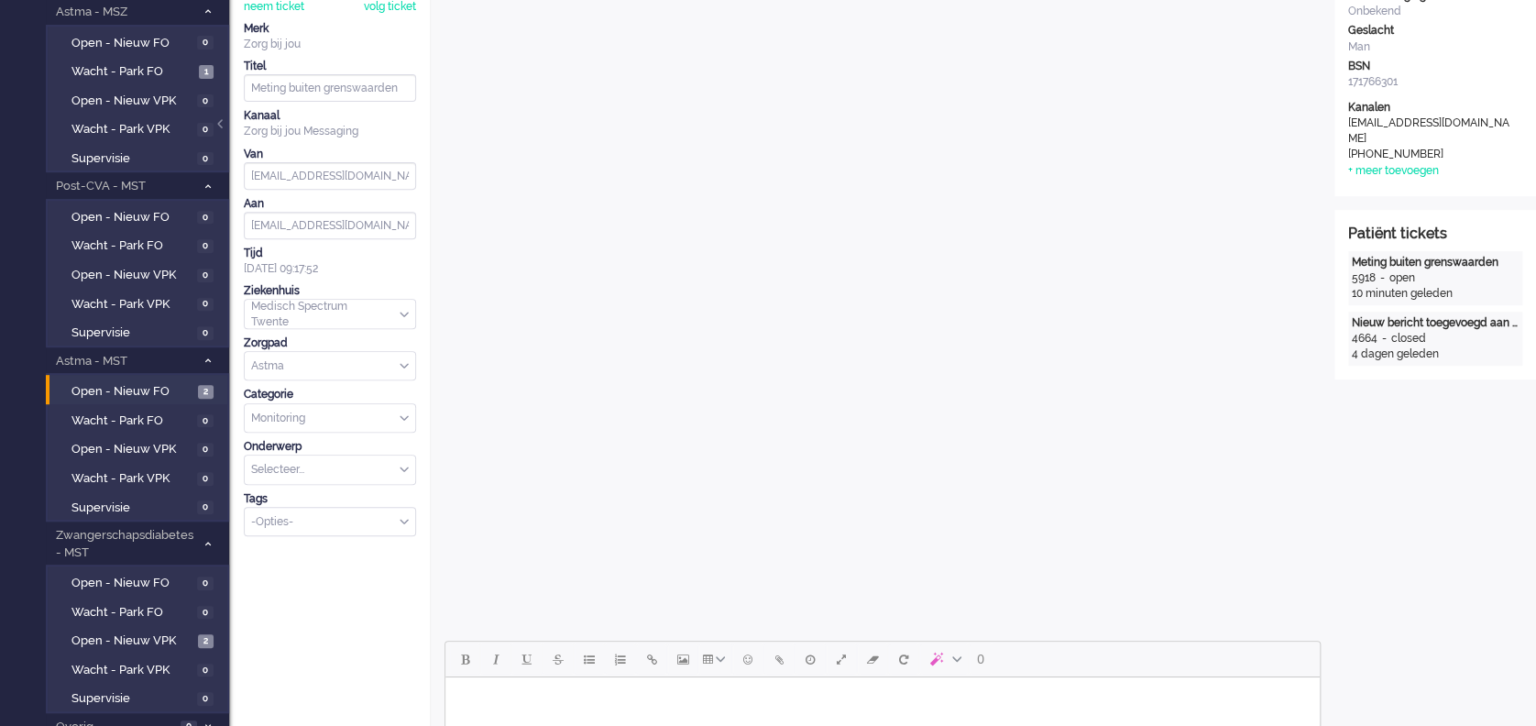
scroll to position [0, 0]
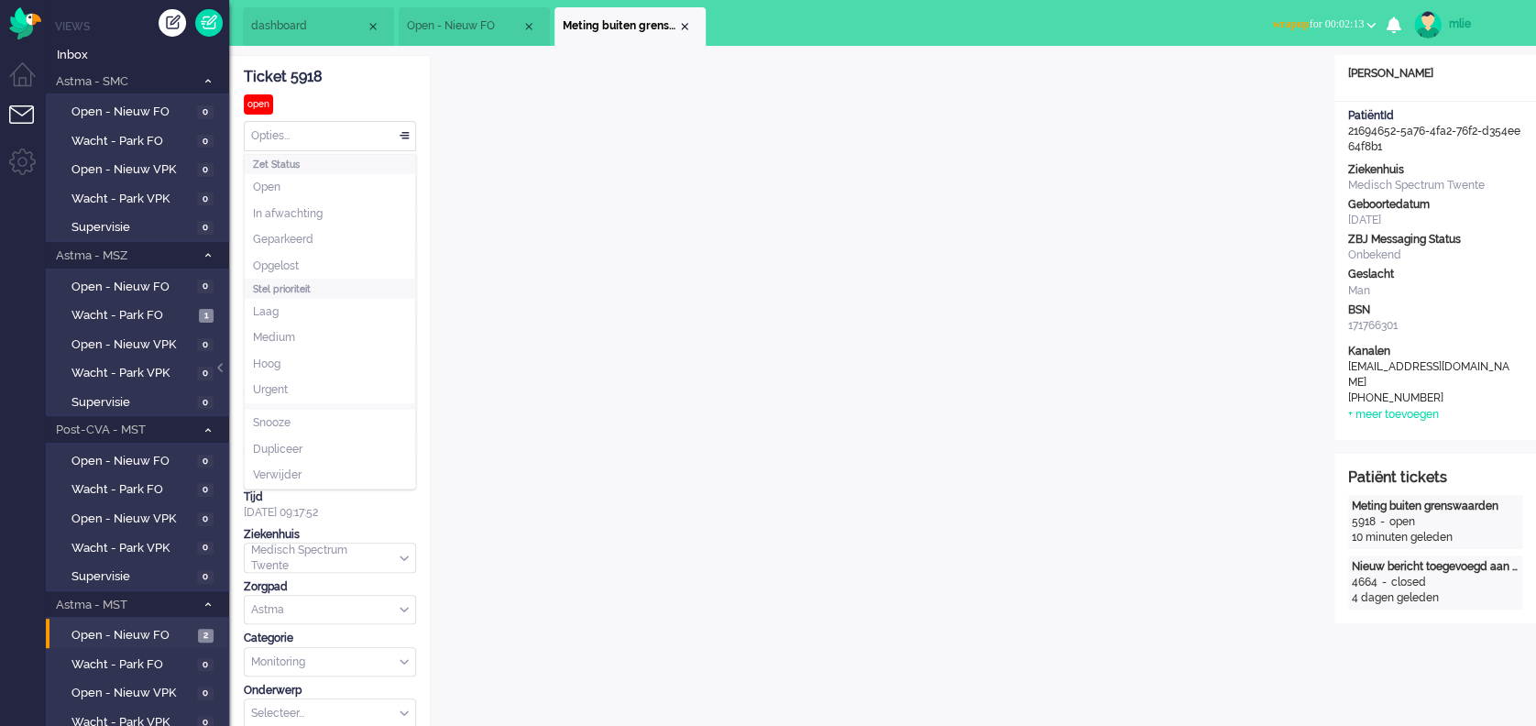
click at [405, 131] on div "Opties..." at bounding box center [330, 136] width 171 height 28
click at [280, 211] on span "In afwachting" at bounding box center [288, 214] width 70 height 16
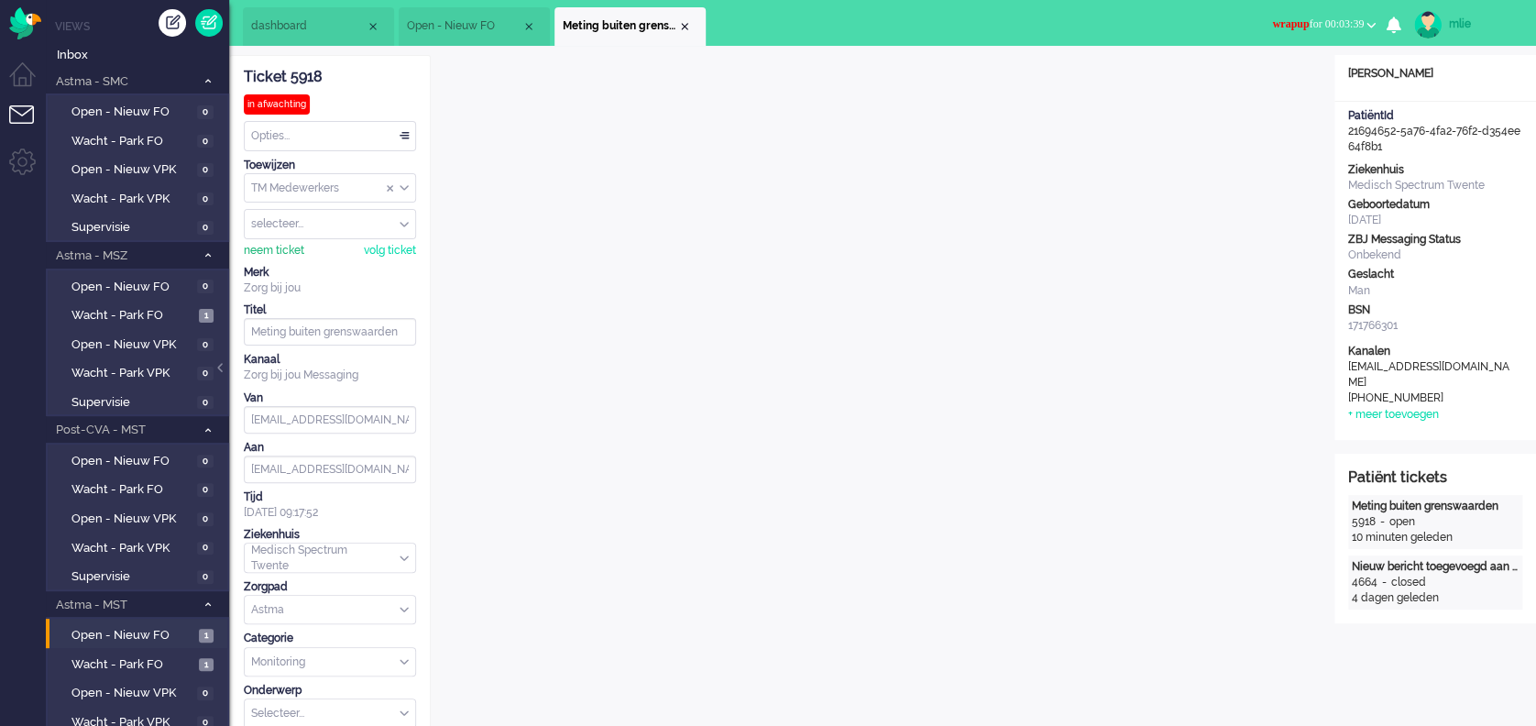
click at [287, 248] on div "neem ticket" at bounding box center [274, 251] width 61 height 16
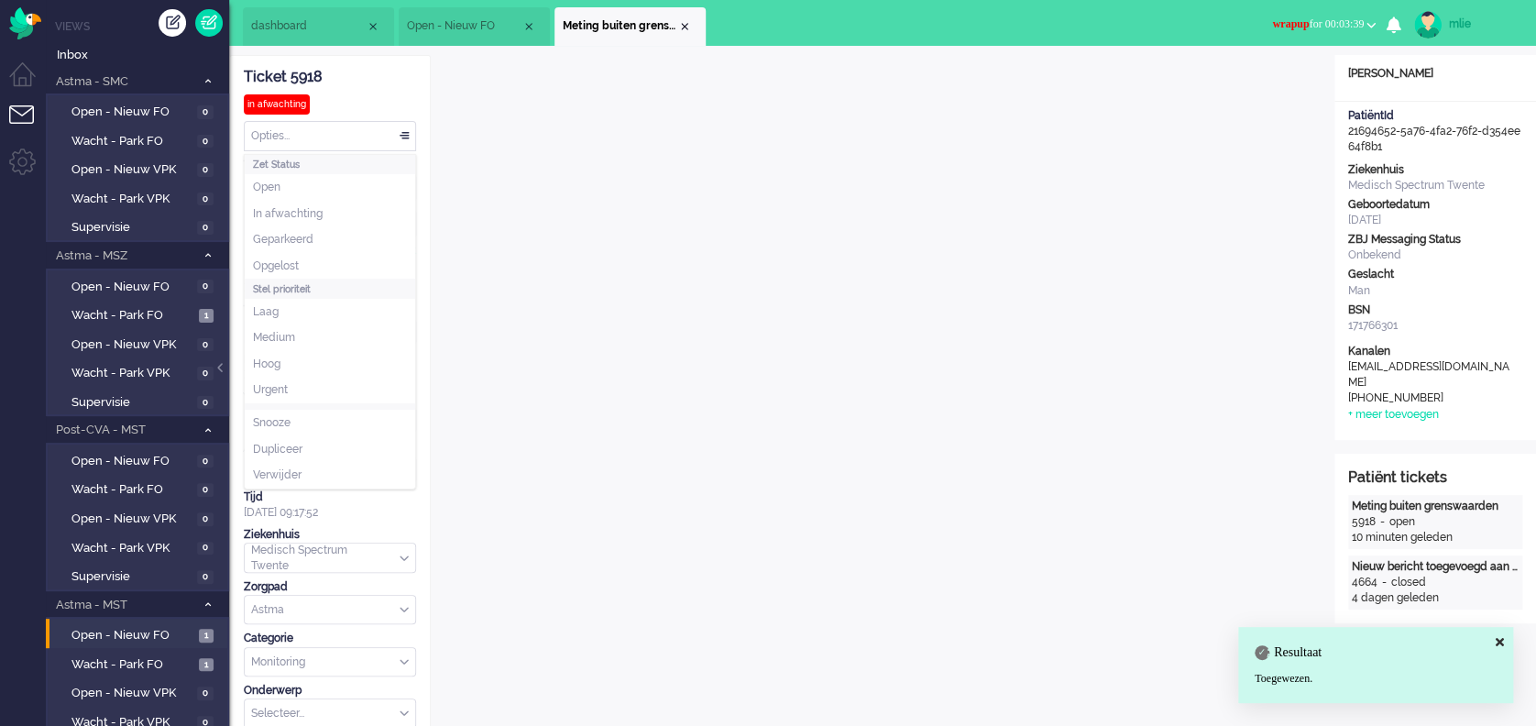
click at [402, 133] on div "Opties..." at bounding box center [330, 136] width 171 height 28
click at [279, 208] on span "In afwachting" at bounding box center [288, 214] width 70 height 16
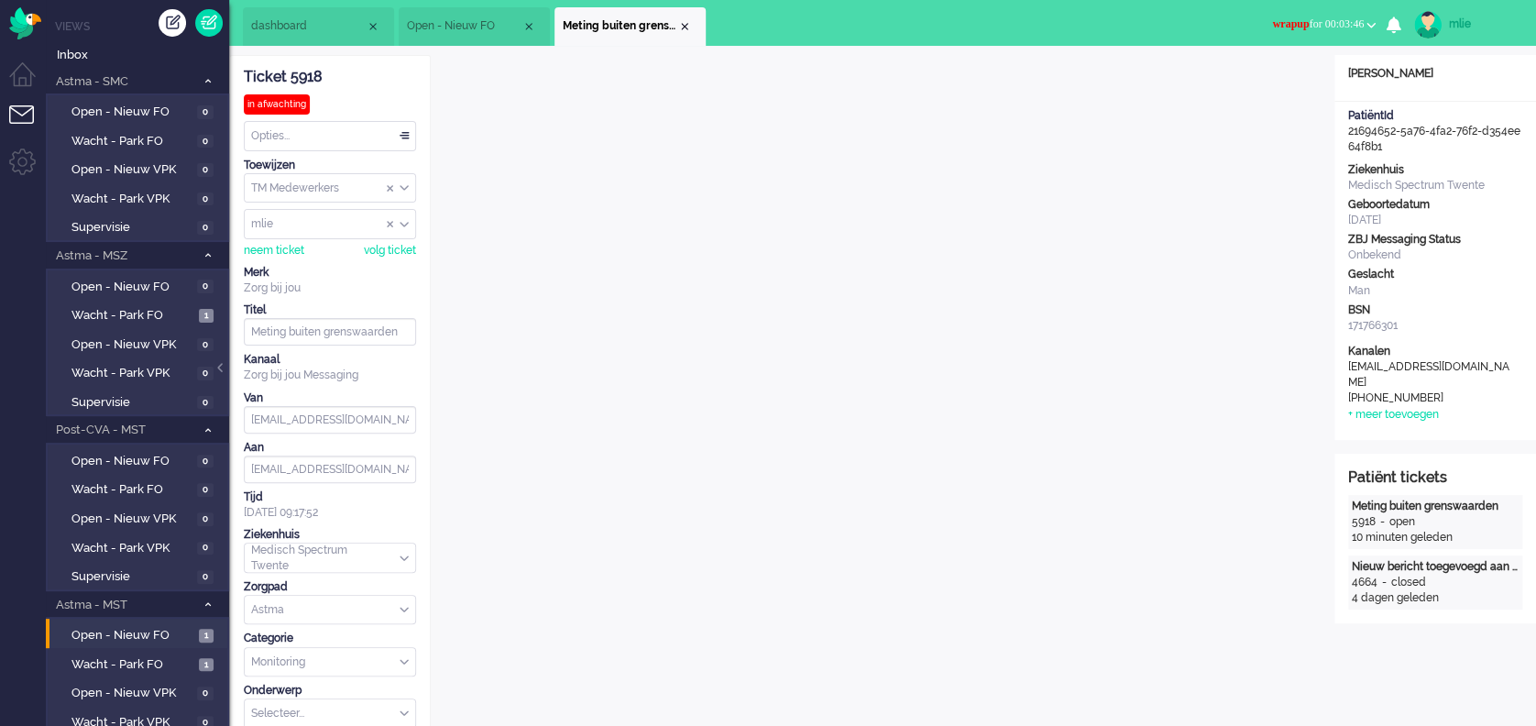
click at [1305, 22] on span "wrapup for 00:03:46" at bounding box center [1318, 23] width 92 height 13
click at [1255, 76] on label "Online" at bounding box center [1299, 82] width 145 height 16
click at [686, 25] on div "Close tab" at bounding box center [684, 26] width 15 height 15
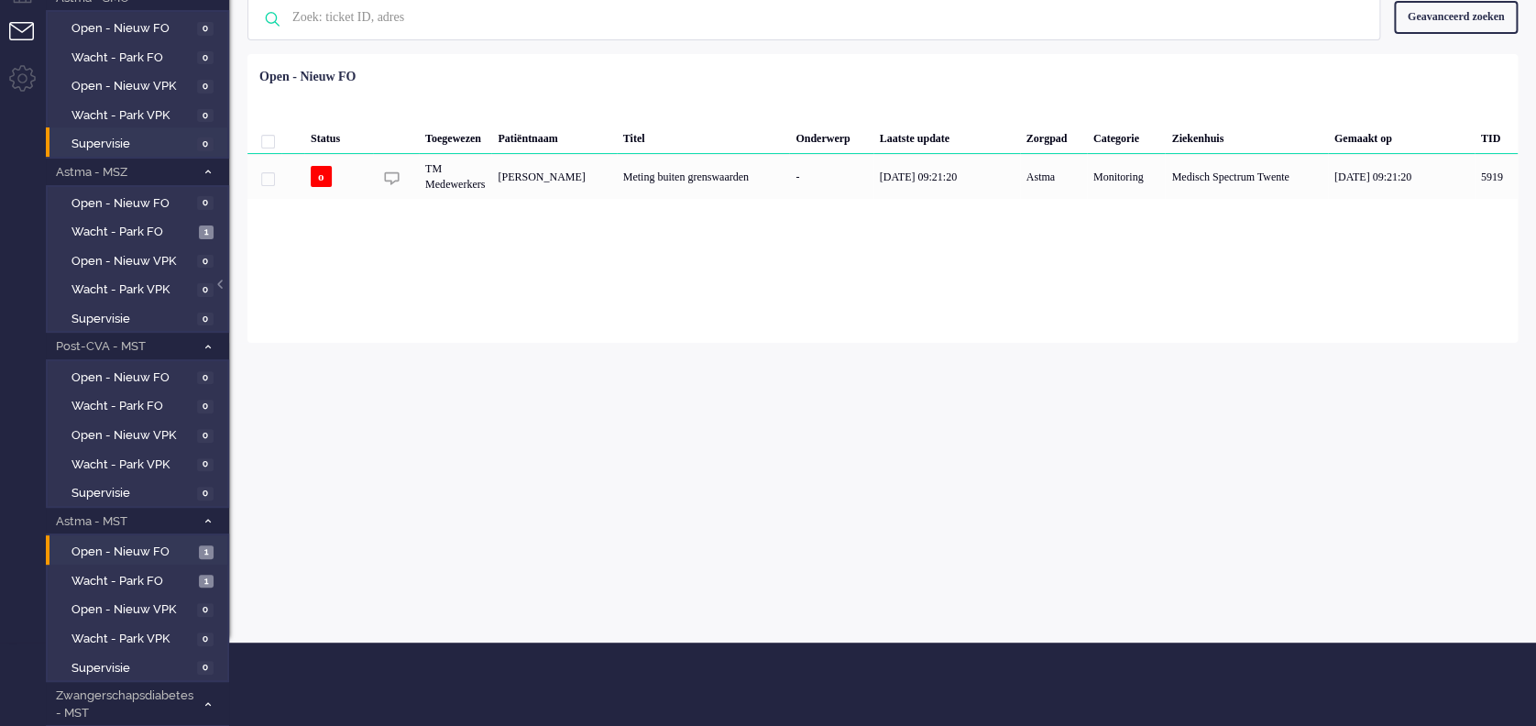
scroll to position [122, 0]
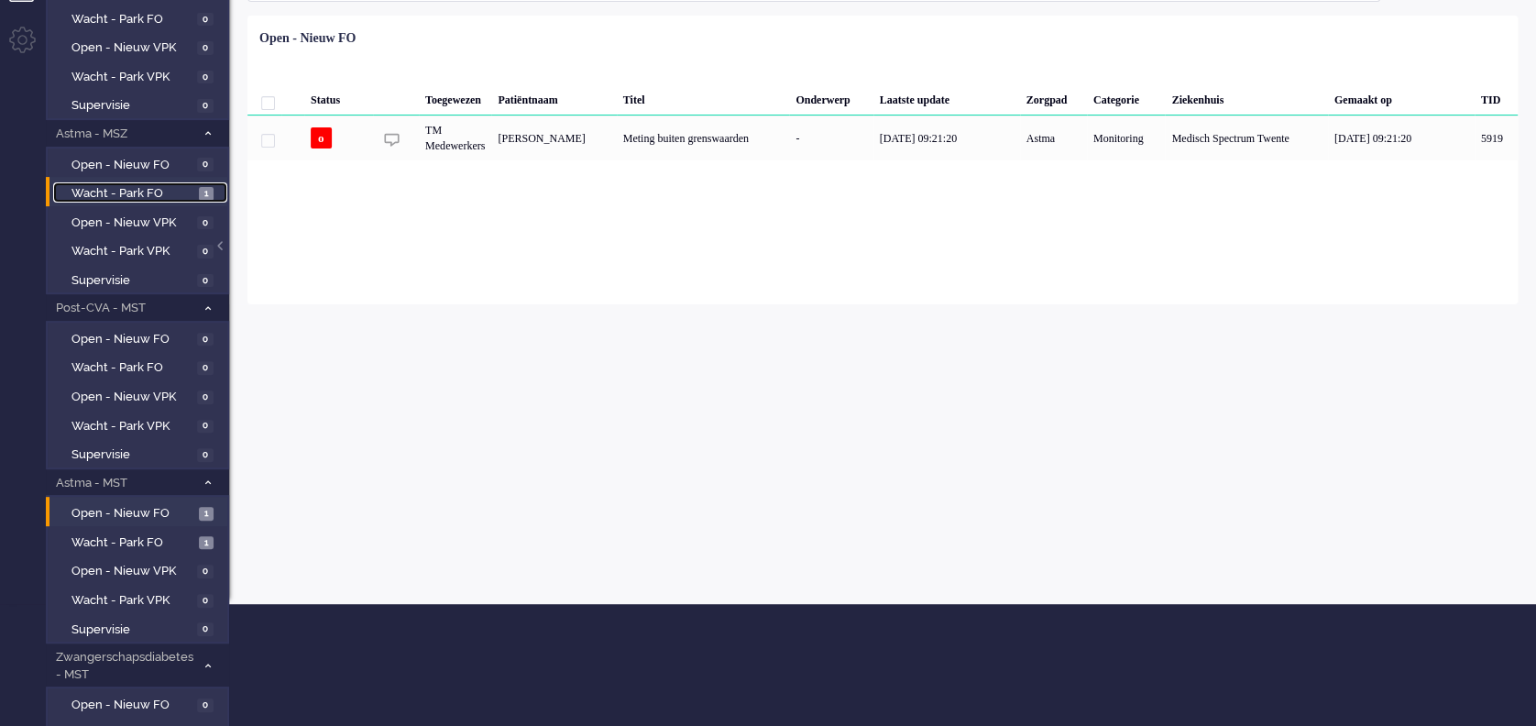
click at [108, 185] on span "Wacht - Park FO" at bounding box center [133, 193] width 123 height 17
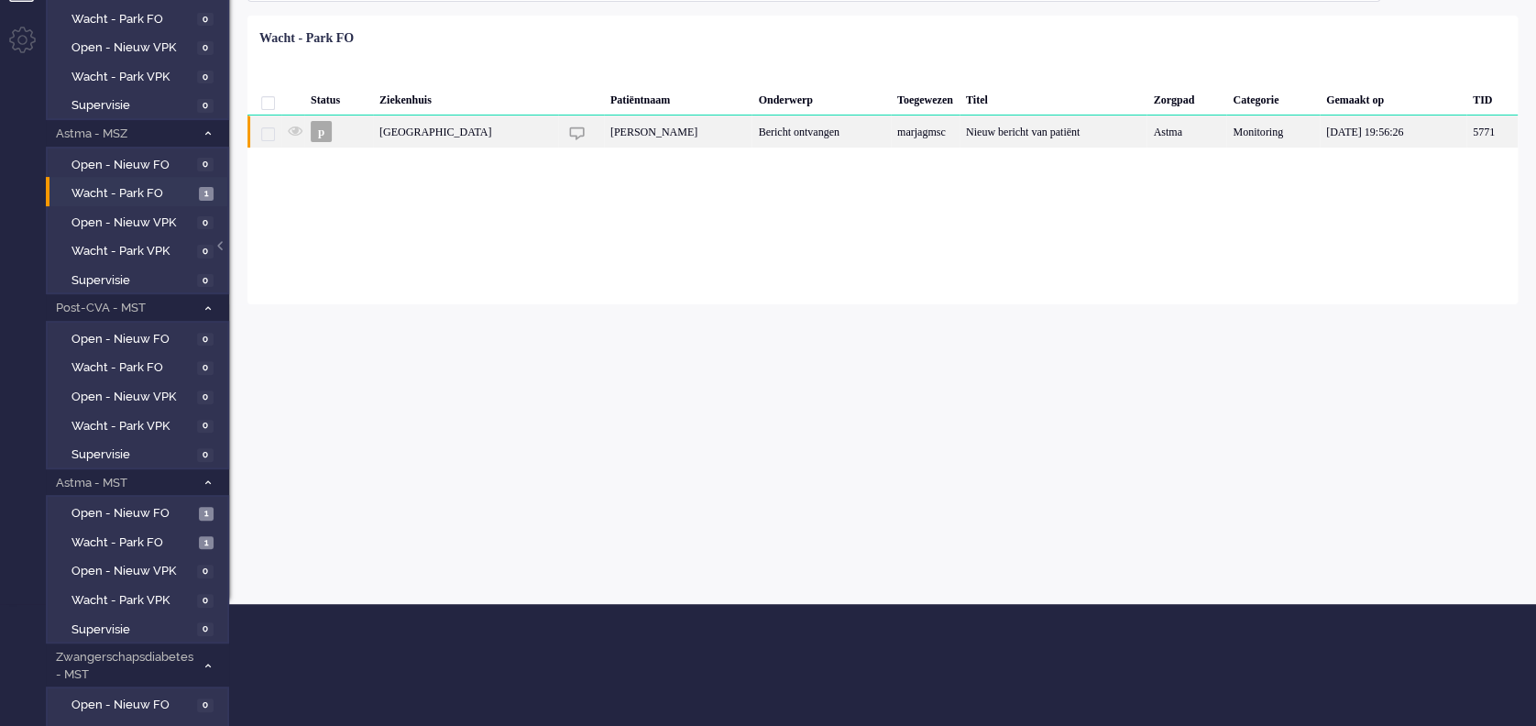
click at [942, 138] on div "marjagmsc" at bounding box center [925, 132] width 69 height 32
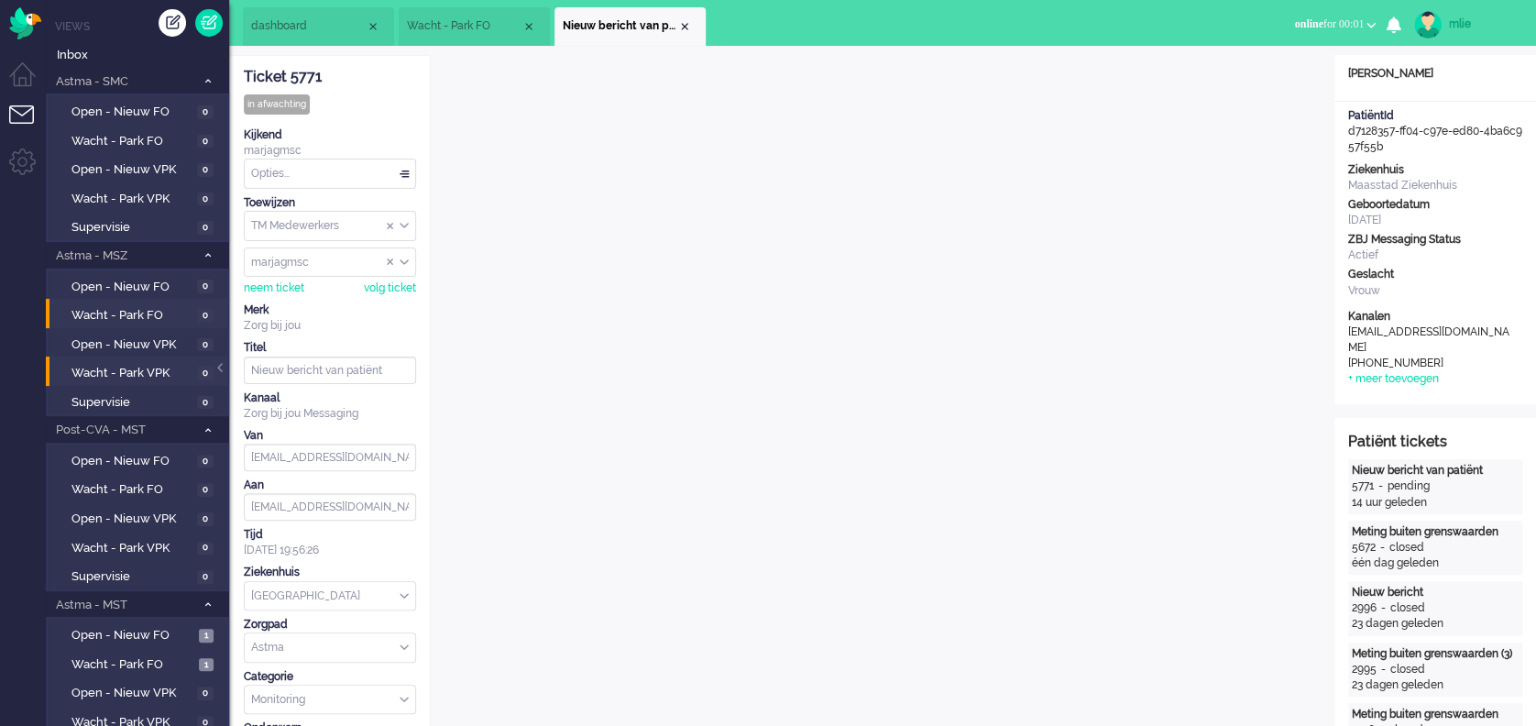
scroll to position [122, 0]
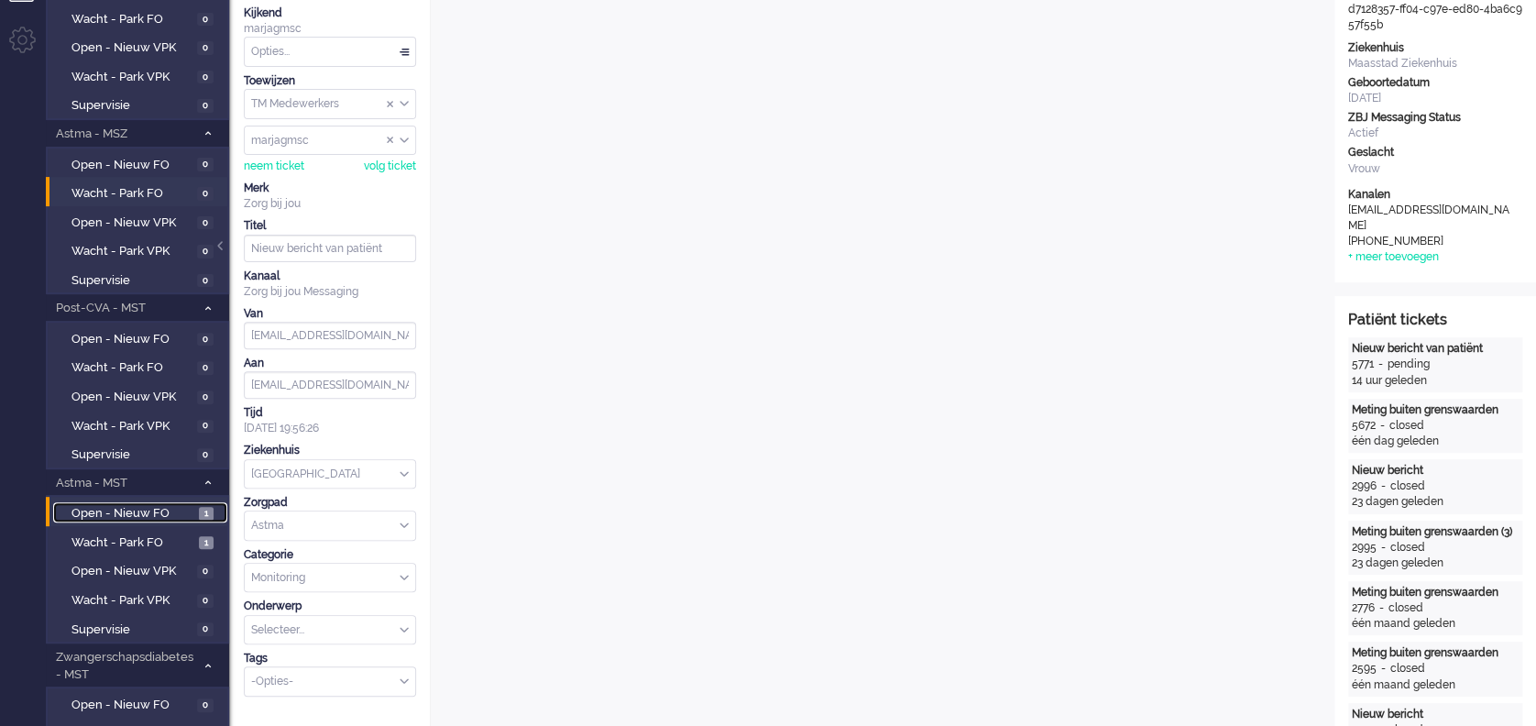
click at [123, 505] on span "Open - Nieuw FO" at bounding box center [133, 513] width 123 height 17
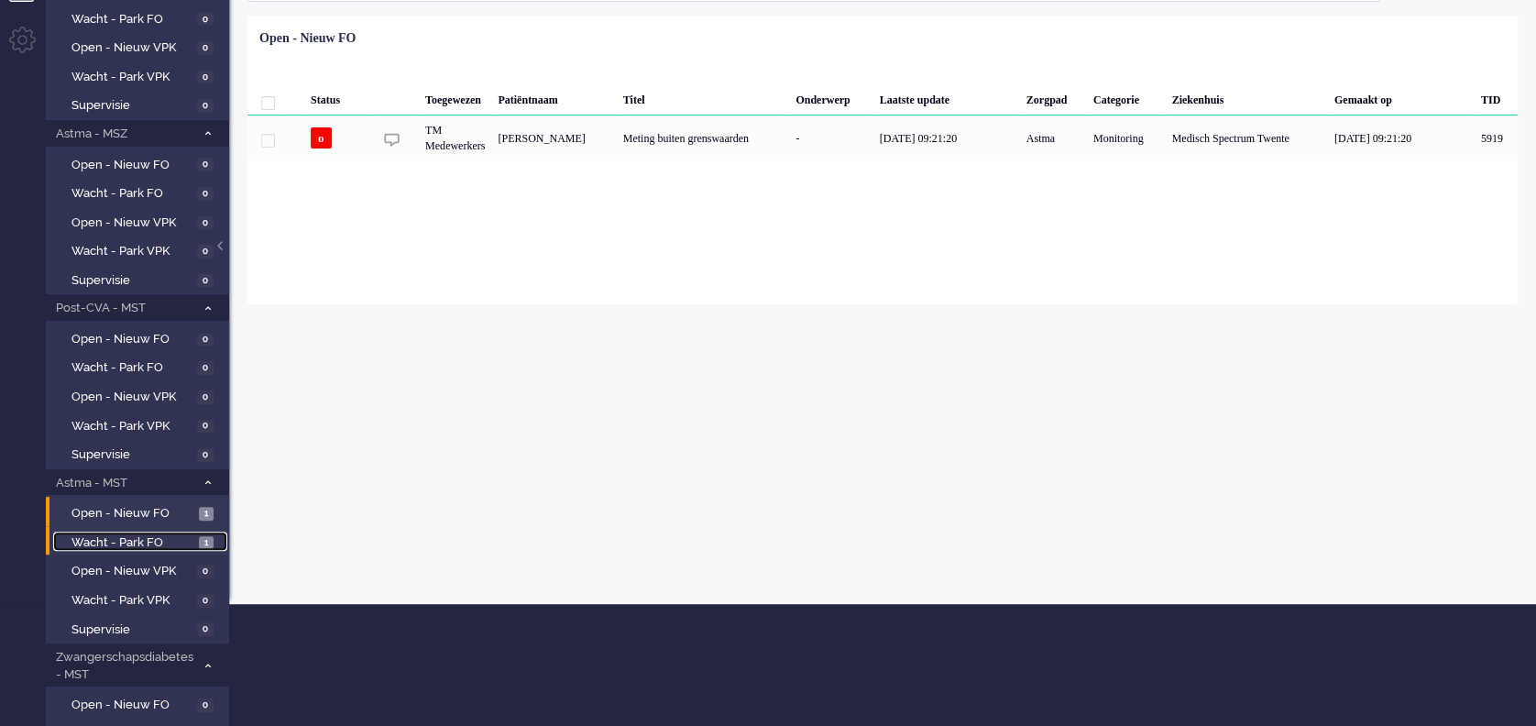
click at [117, 536] on span "Wacht - Park FO" at bounding box center [133, 542] width 123 height 17
click at [97, 506] on span "Open - Nieuw FO" at bounding box center [133, 513] width 123 height 17
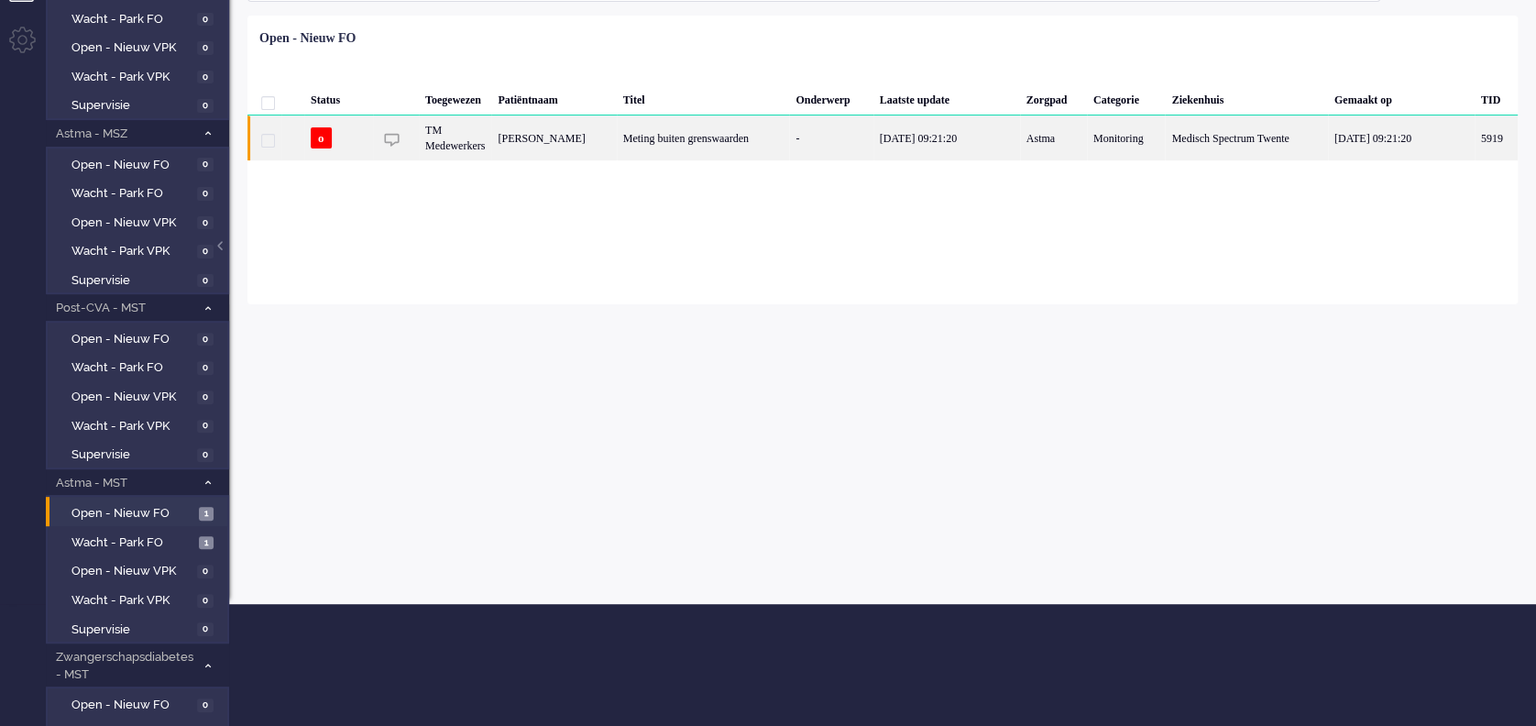
click at [783, 147] on div "Meting buiten grenswaarden" at bounding box center [703, 138] width 173 height 45
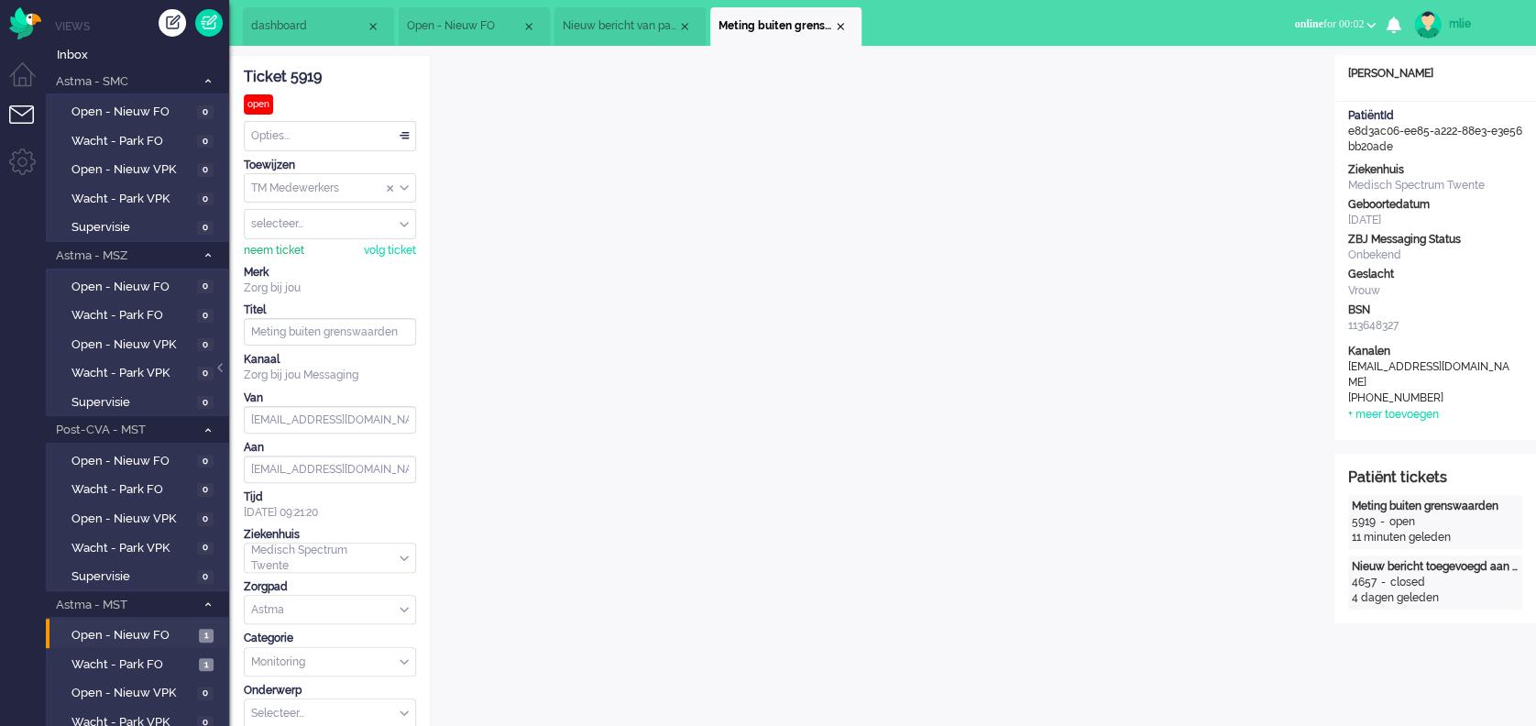
click at [266, 249] on div "neem ticket" at bounding box center [274, 251] width 61 height 16
click at [1297, 23] on span "online" at bounding box center [1308, 23] width 28 height 13
click at [1244, 61] on label "Away" at bounding box center [1299, 62] width 145 height 16
click at [1313, 22] on span "away for 00:14" at bounding box center [1331, 23] width 65 height 13
click at [1268, 81] on label "Online" at bounding box center [1299, 82] width 145 height 16
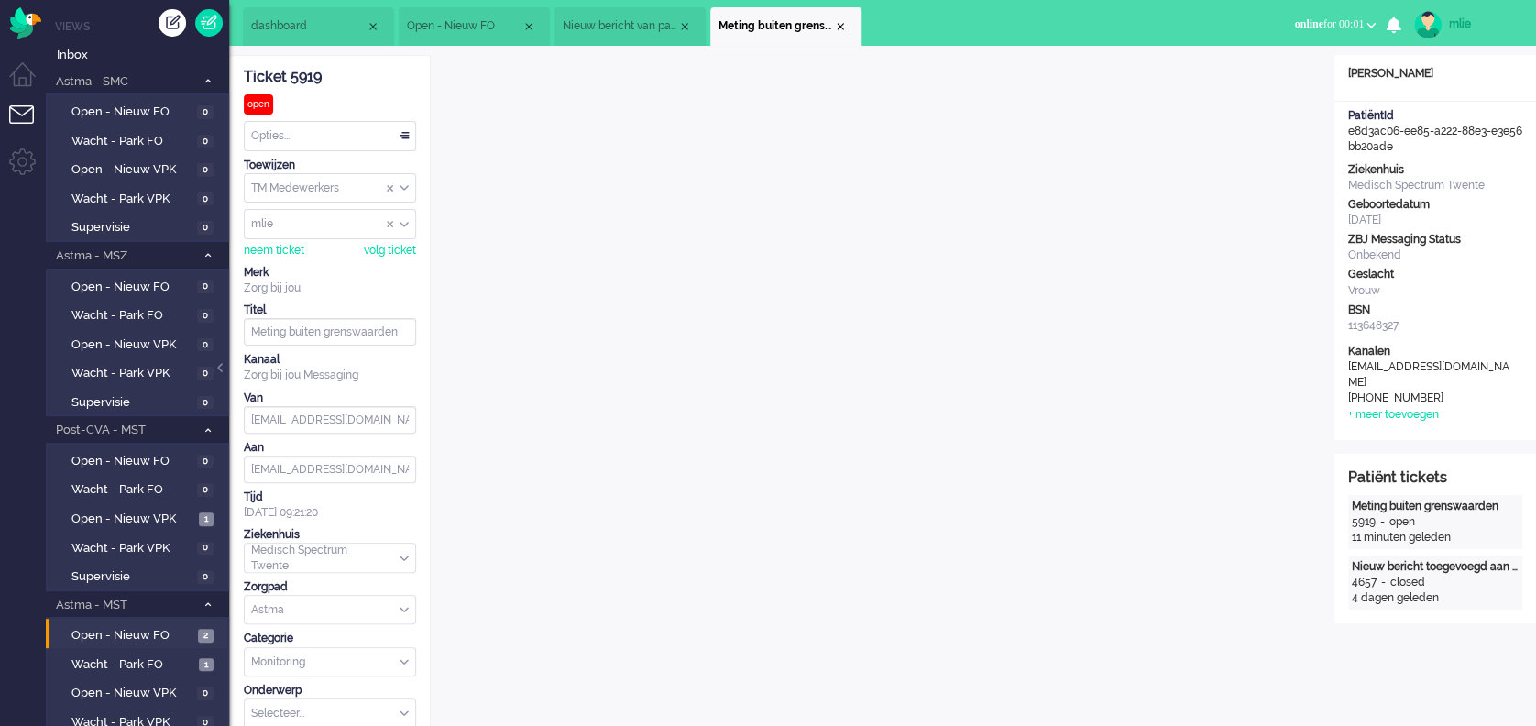
click at [320, 17] on li "dashboard" at bounding box center [318, 26] width 151 height 39
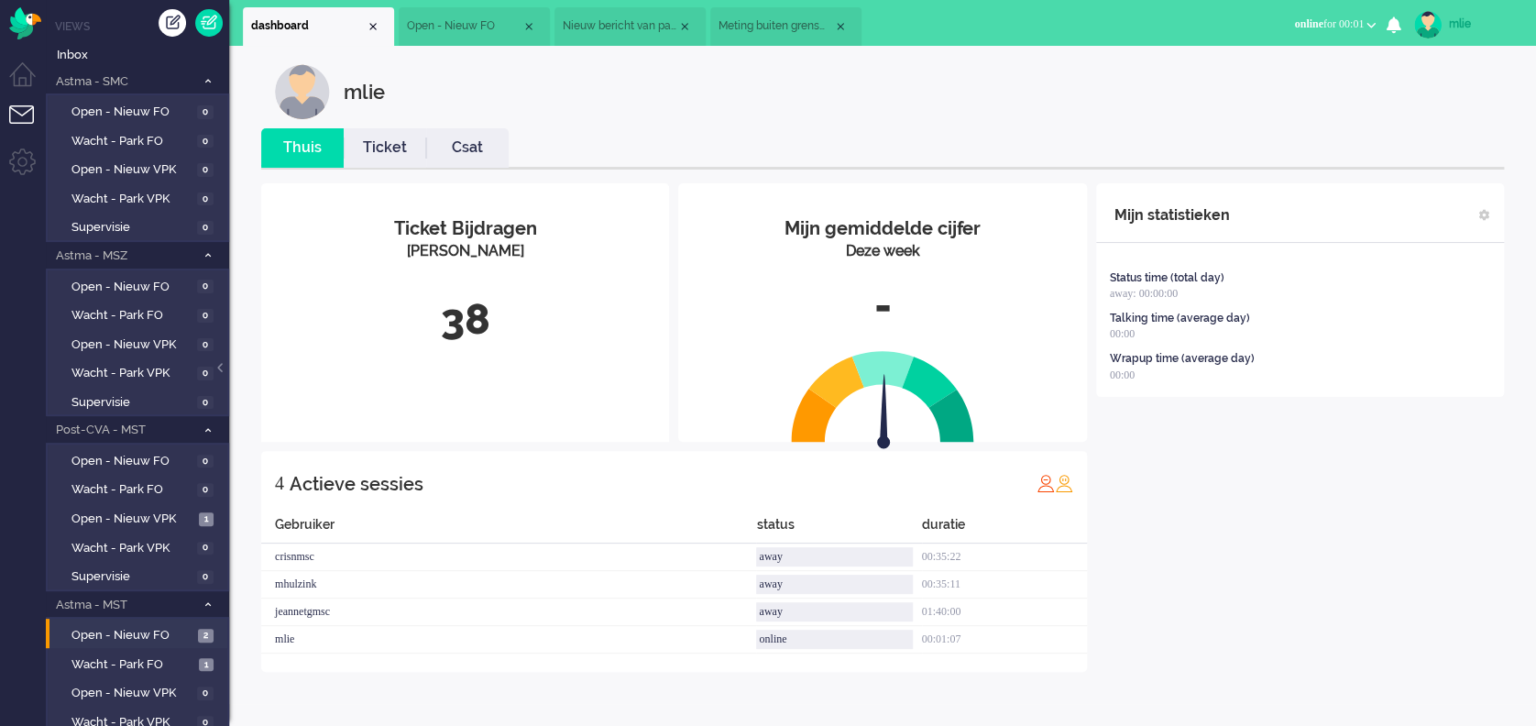
click at [374, 149] on link "Ticket" at bounding box center [385, 148] width 83 height 21
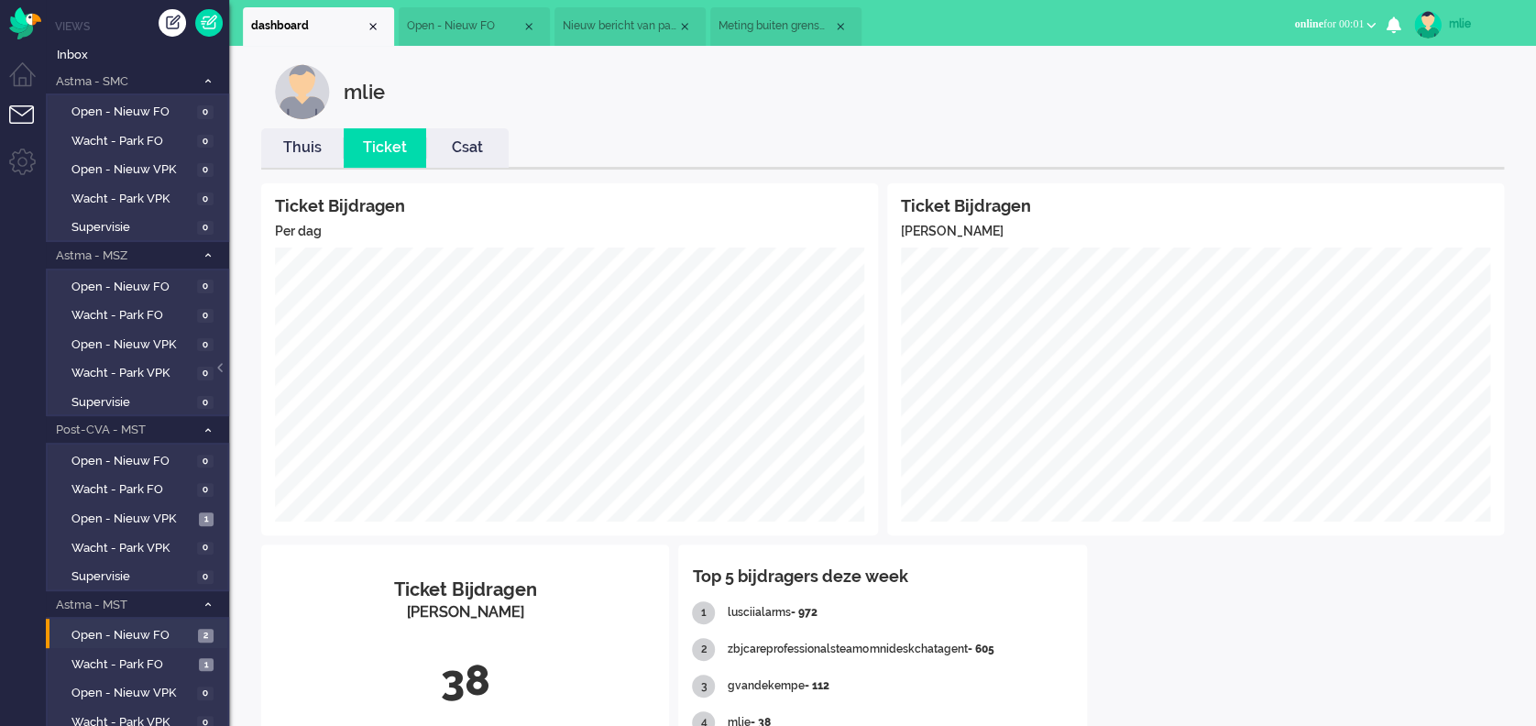
scroll to position [122, 0]
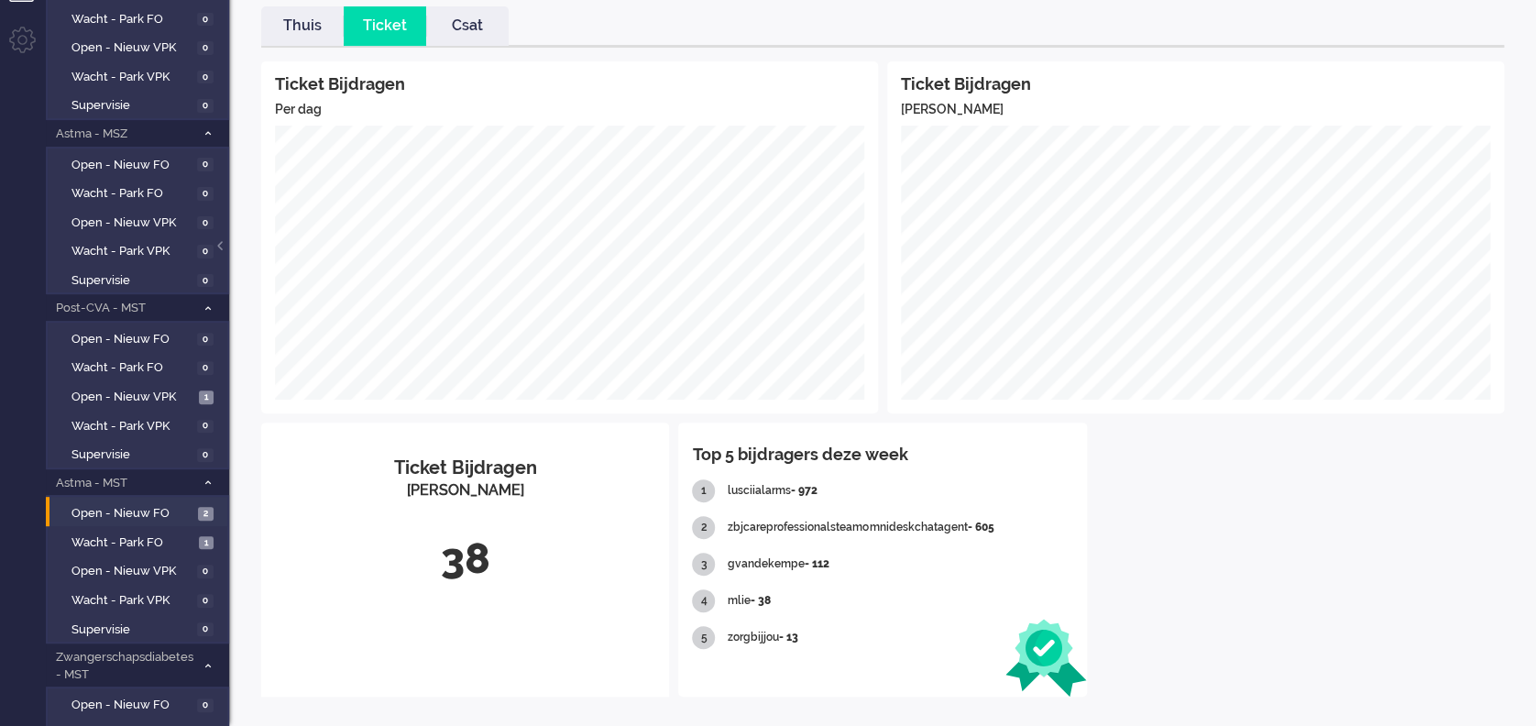
click at [303, 33] on link "Thuis" at bounding box center [302, 26] width 83 height 21
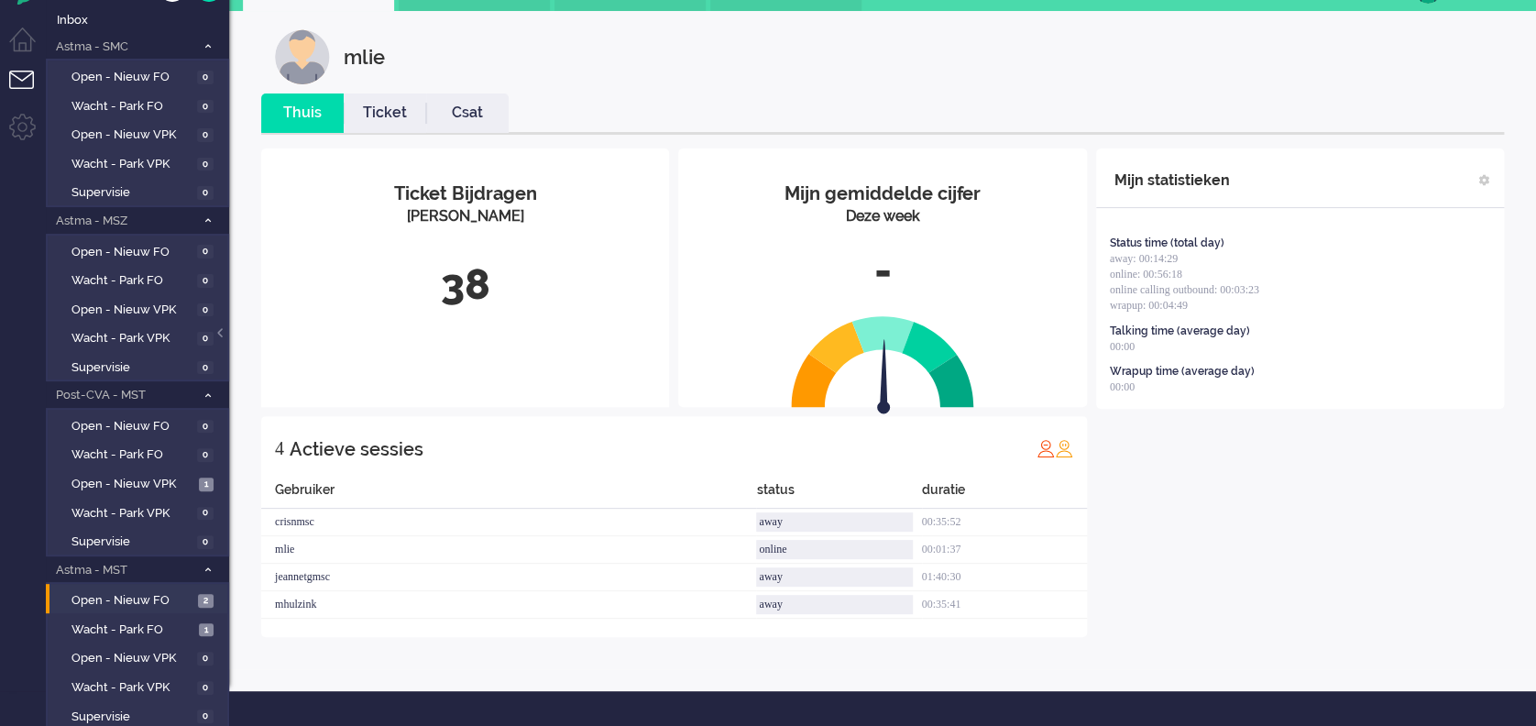
scroll to position [0, 0]
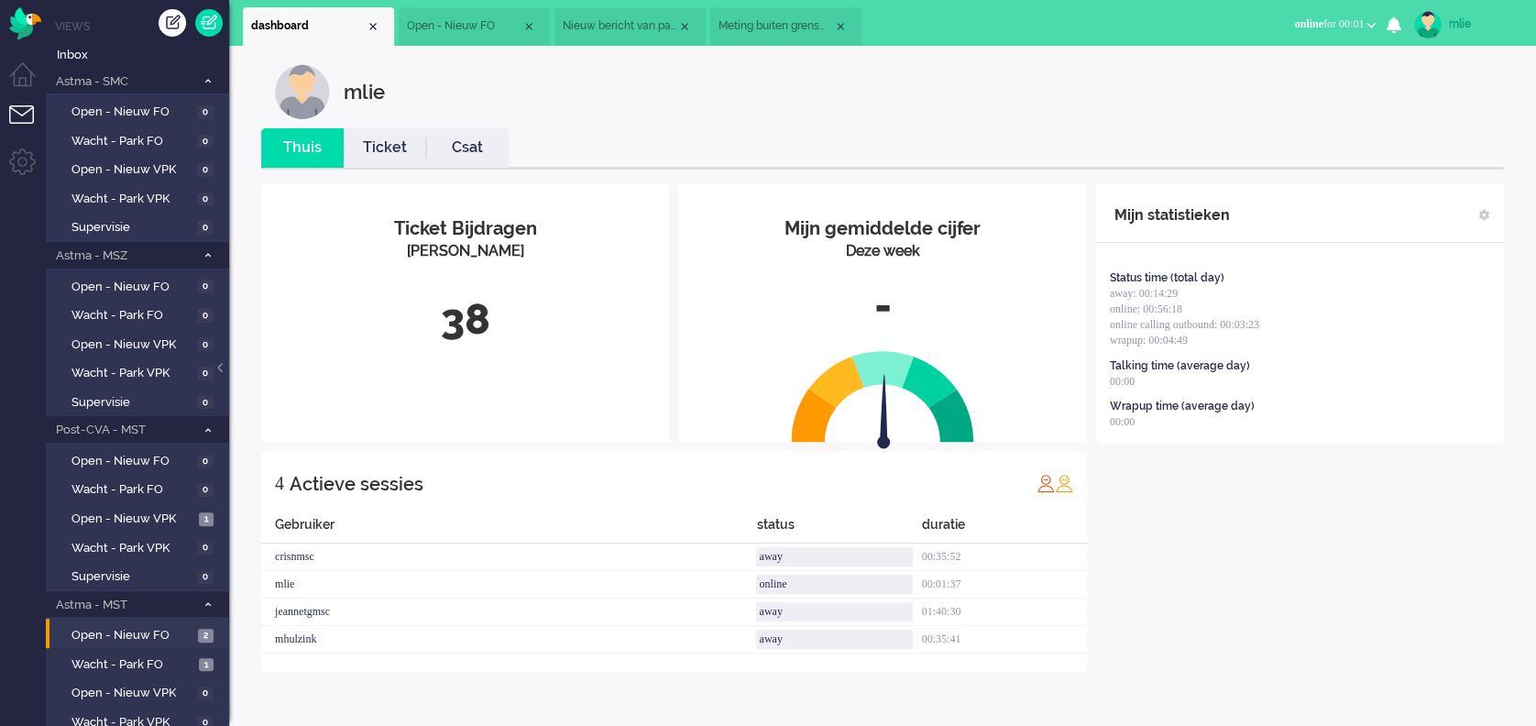
click at [477, 35] on li "Open - Nieuw FO" at bounding box center [474, 26] width 151 height 39
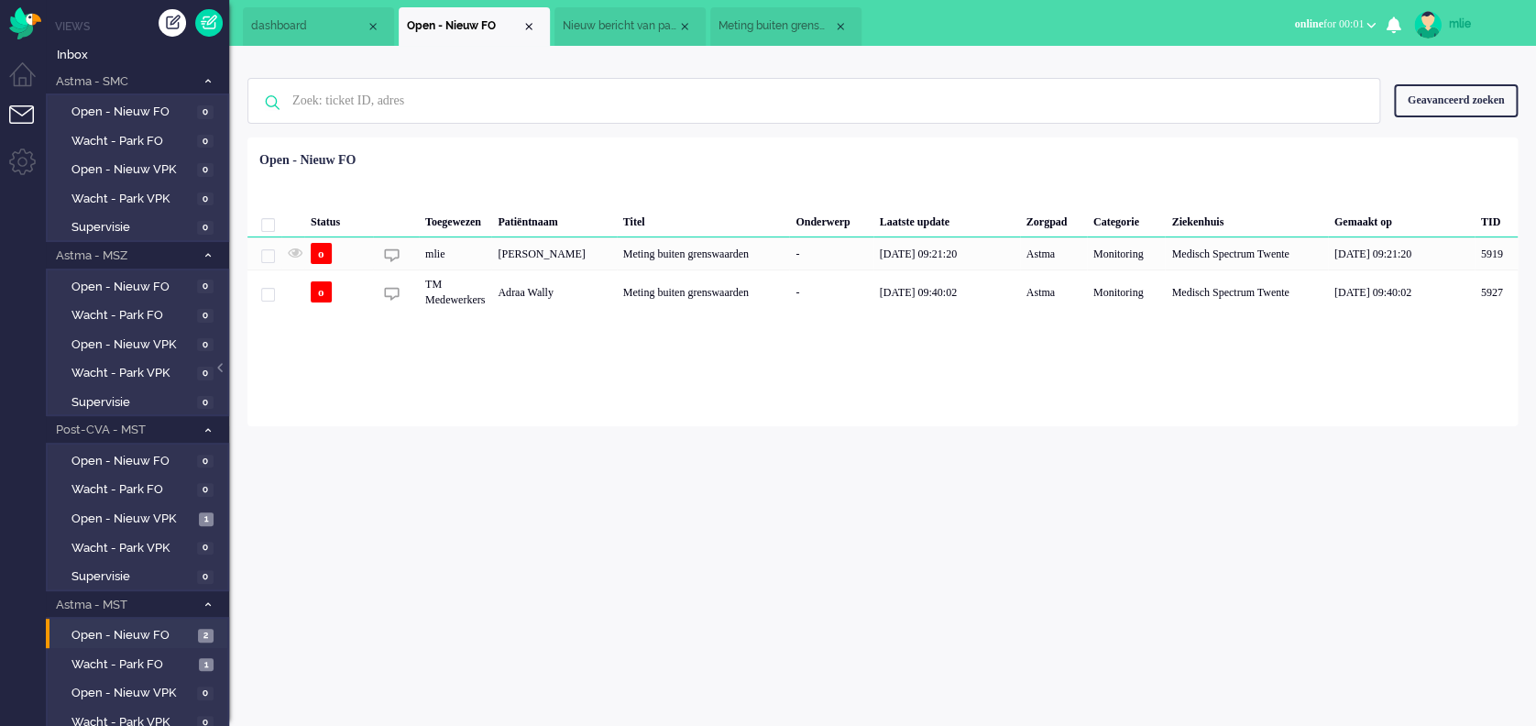
click at [651, 23] on span "Nieuw bericht van patiënt" at bounding box center [620, 26] width 115 height 16
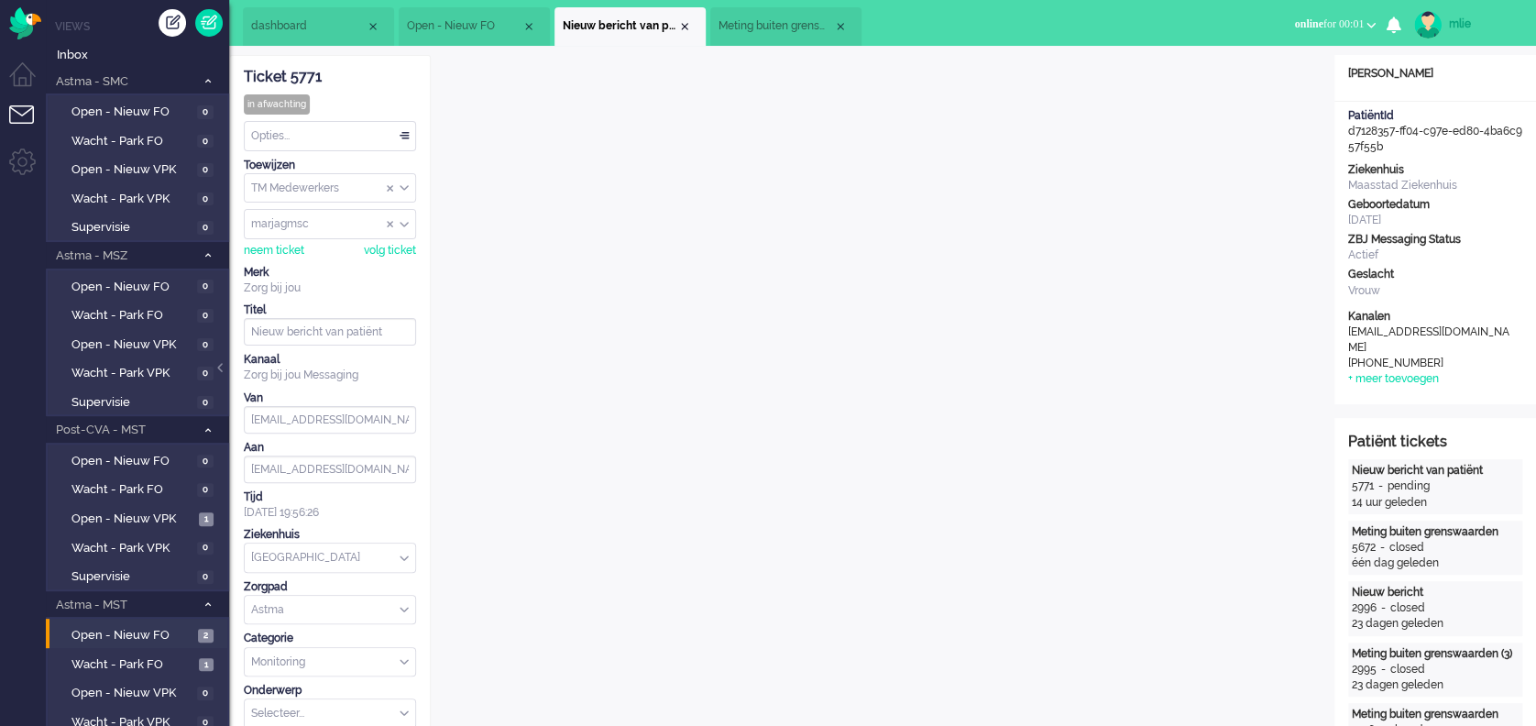
click at [788, 20] on span "Meting buiten grenswaarden" at bounding box center [776, 26] width 115 height 16
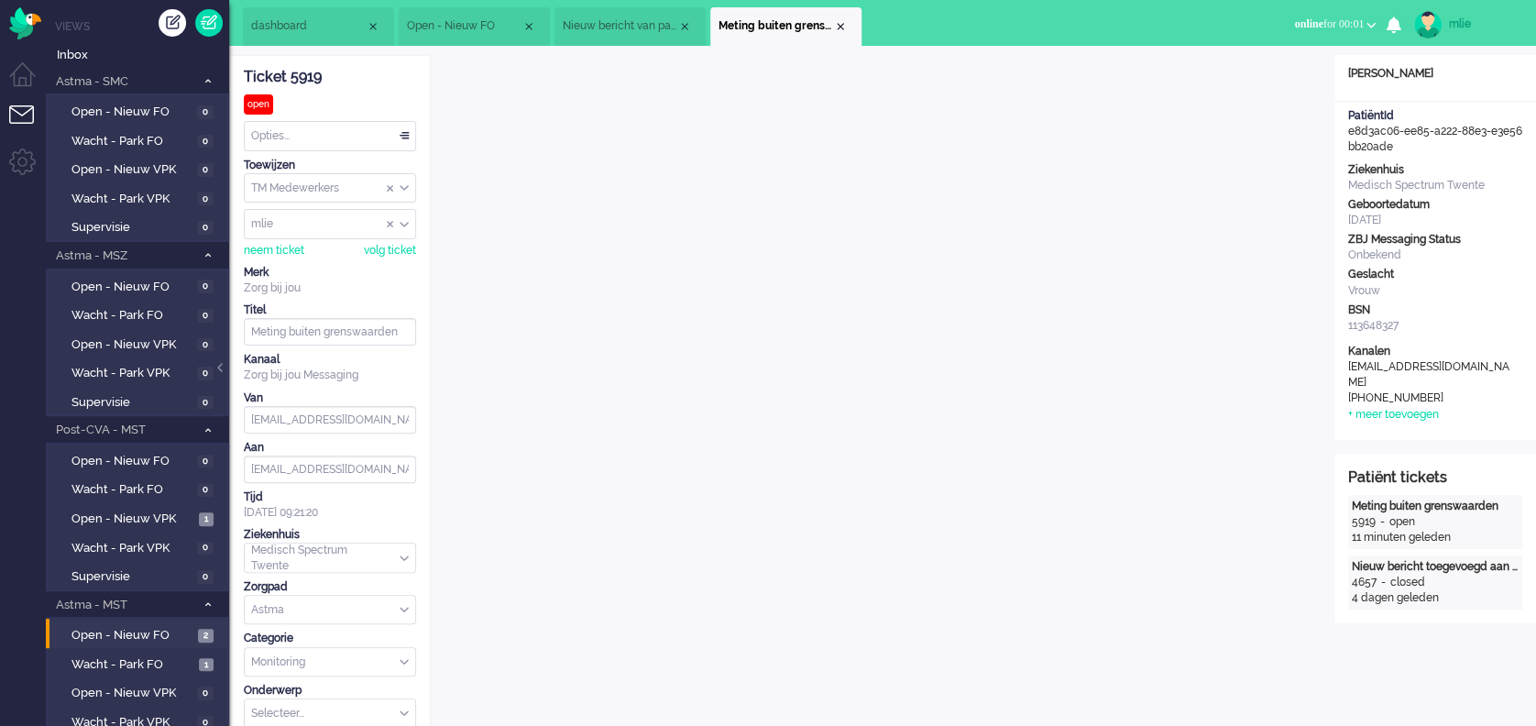
click at [609, 24] on span "Nieuw bericht van patiënt" at bounding box center [620, 26] width 115 height 16
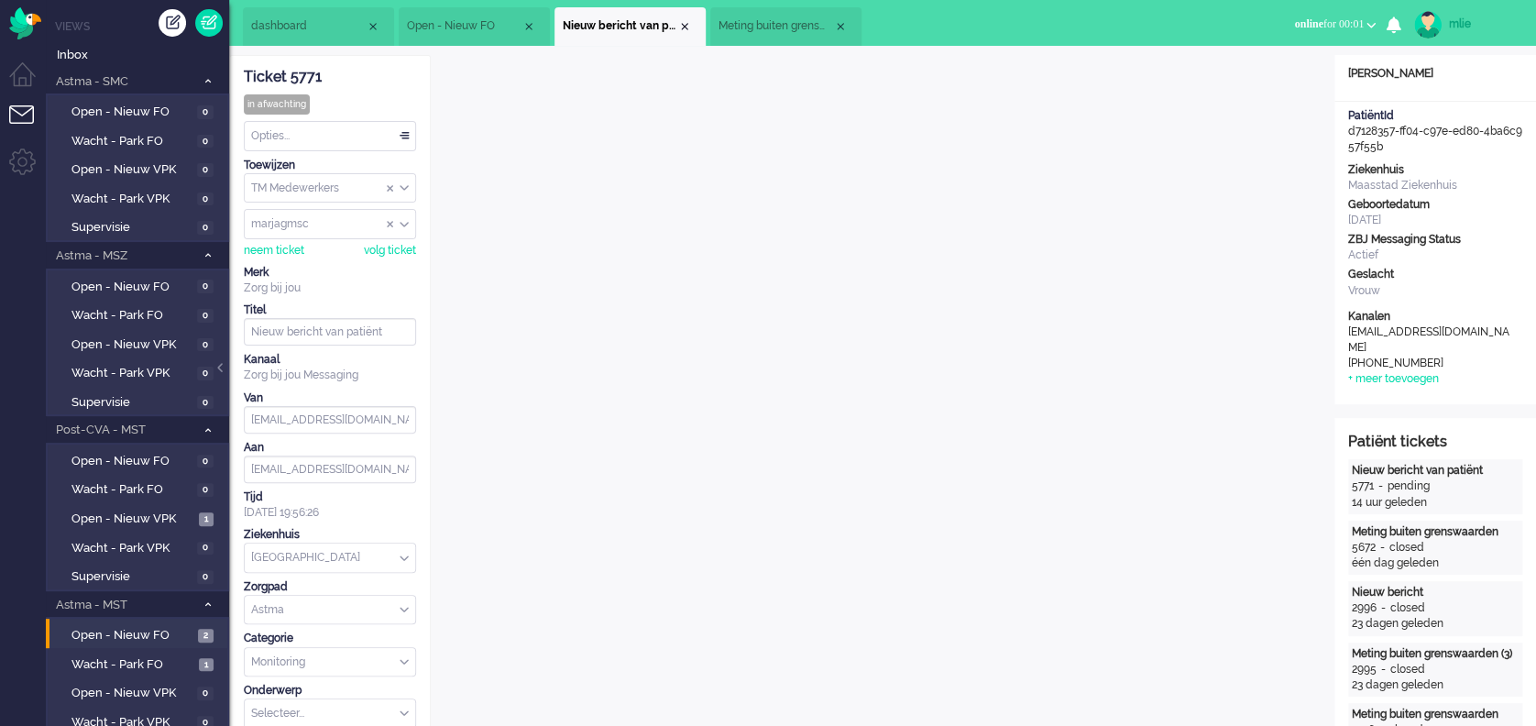
click at [679, 19] on li "Nieuw bericht van patiënt" at bounding box center [630, 26] width 151 height 39
click at [757, 22] on span "Meting buiten grenswaarden" at bounding box center [776, 26] width 115 height 16
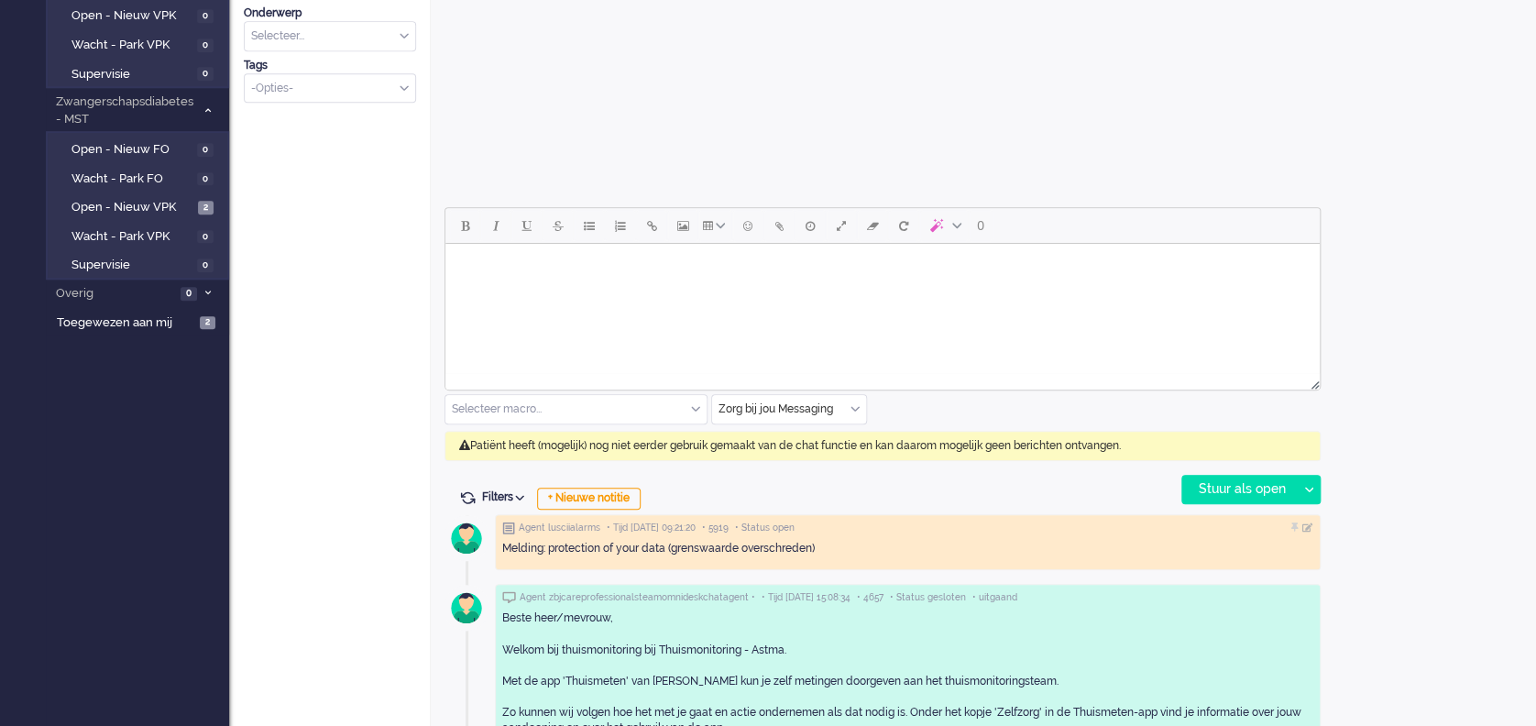
scroll to position [733, 0]
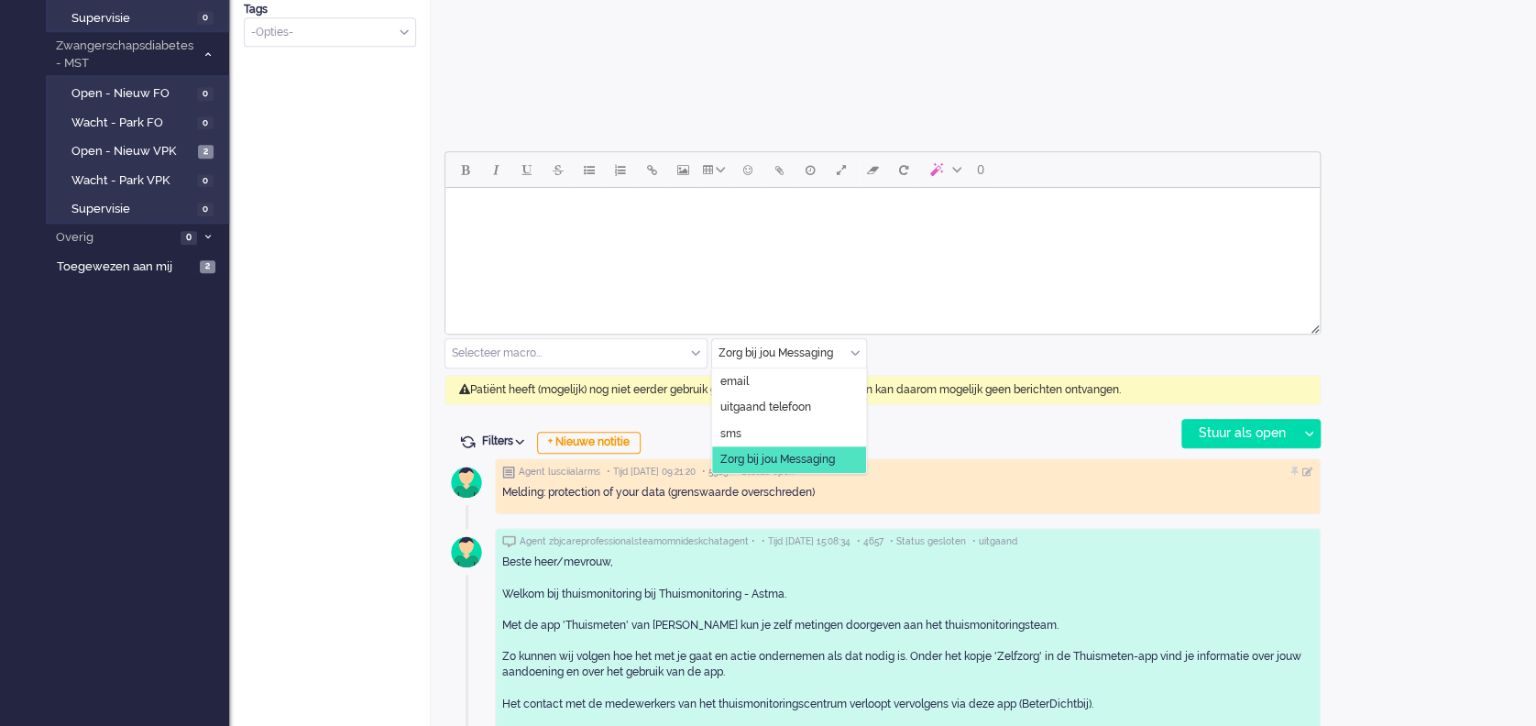
click at [853, 351] on div "Zorg bij jou Messaging" at bounding box center [789, 353] width 154 height 28
click at [765, 409] on span "uitgaand telefoon" at bounding box center [766, 408] width 91 height 16
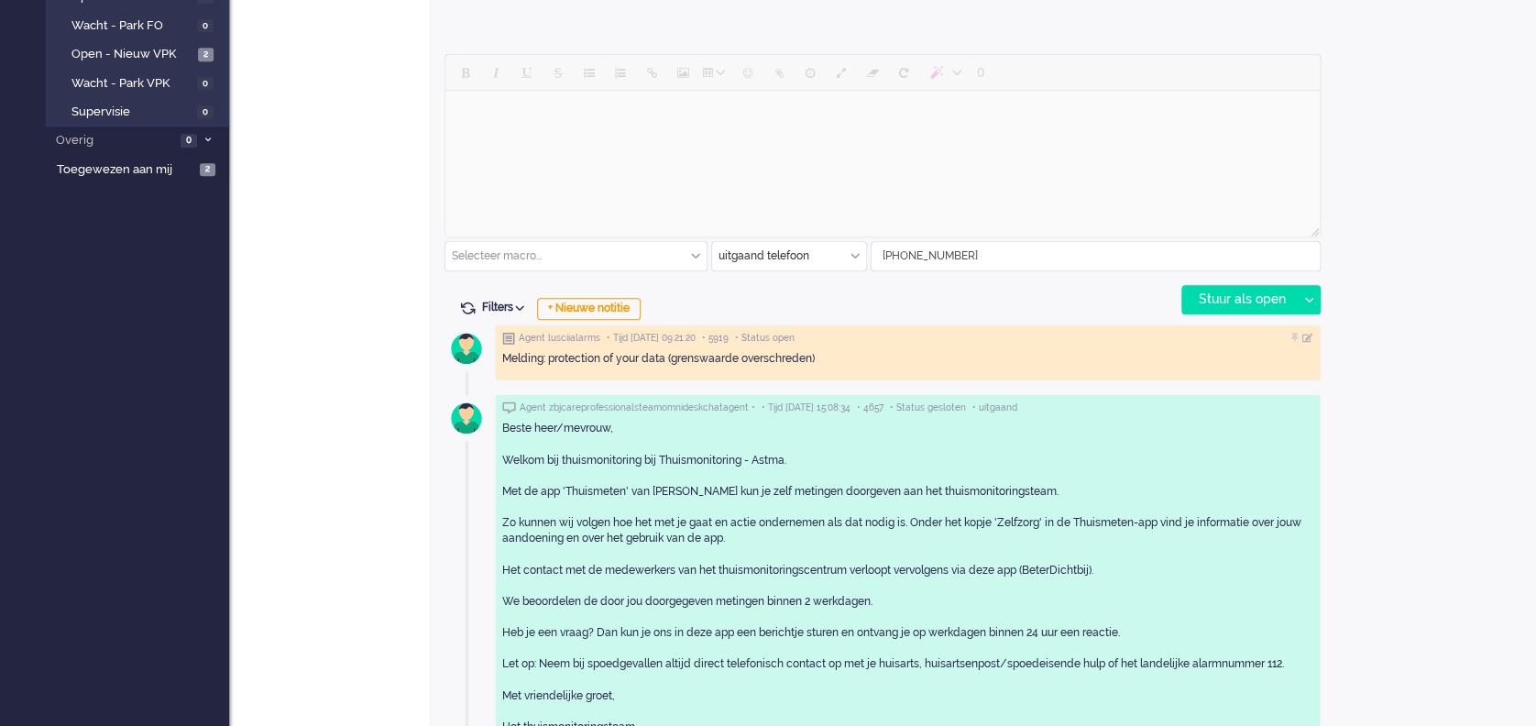
scroll to position [855, 0]
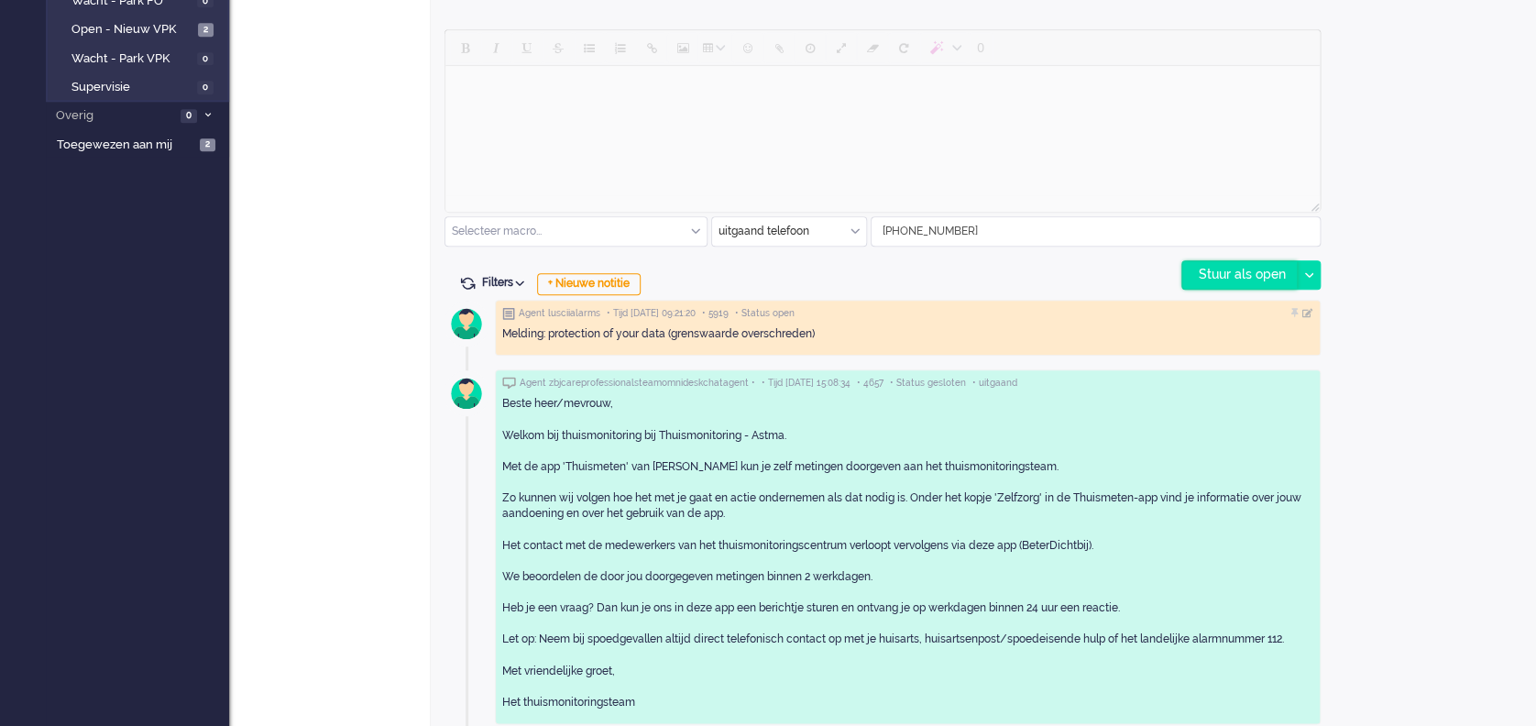
click at [1242, 278] on div "Stuur als open" at bounding box center [1240, 275] width 115 height 28
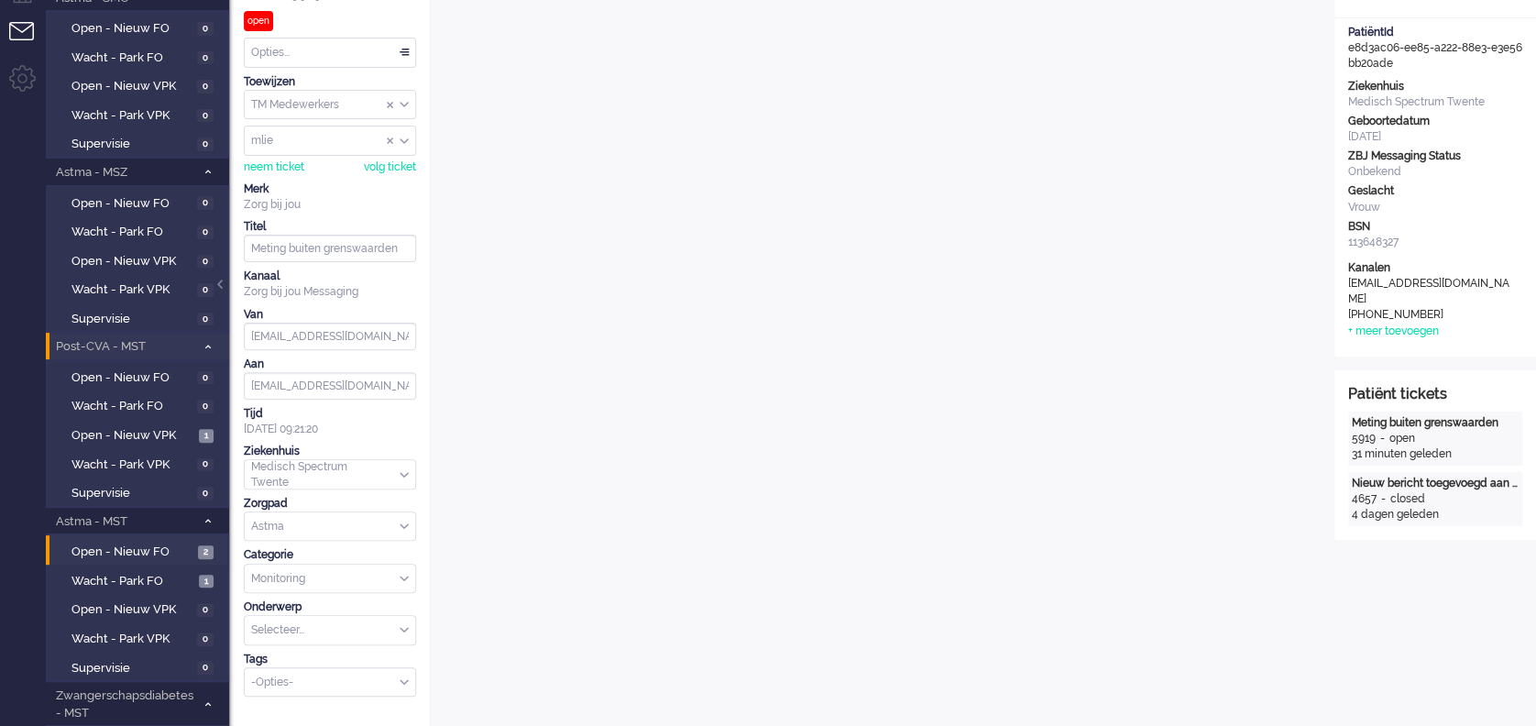
scroll to position [122, 0]
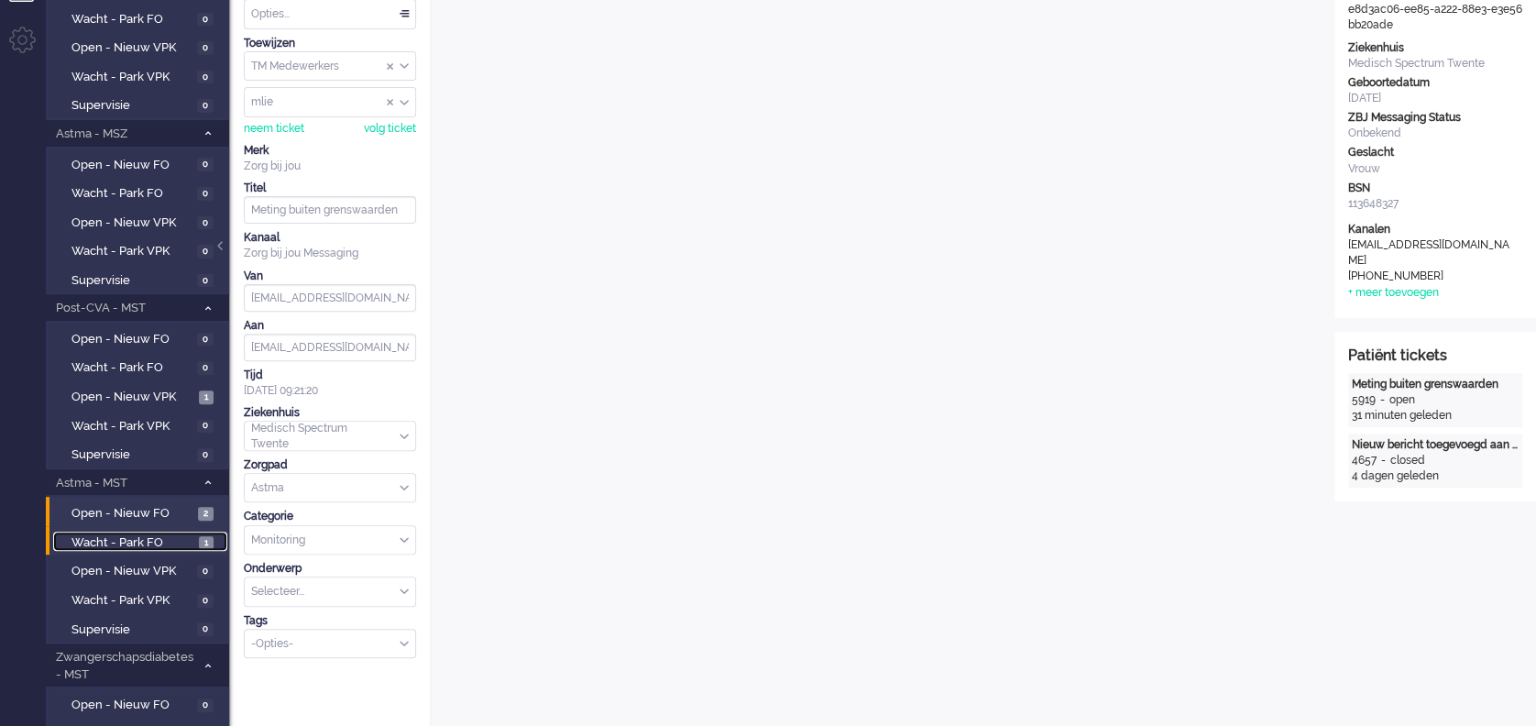
click at [110, 542] on span "Wacht - Park FO" at bounding box center [133, 542] width 123 height 17
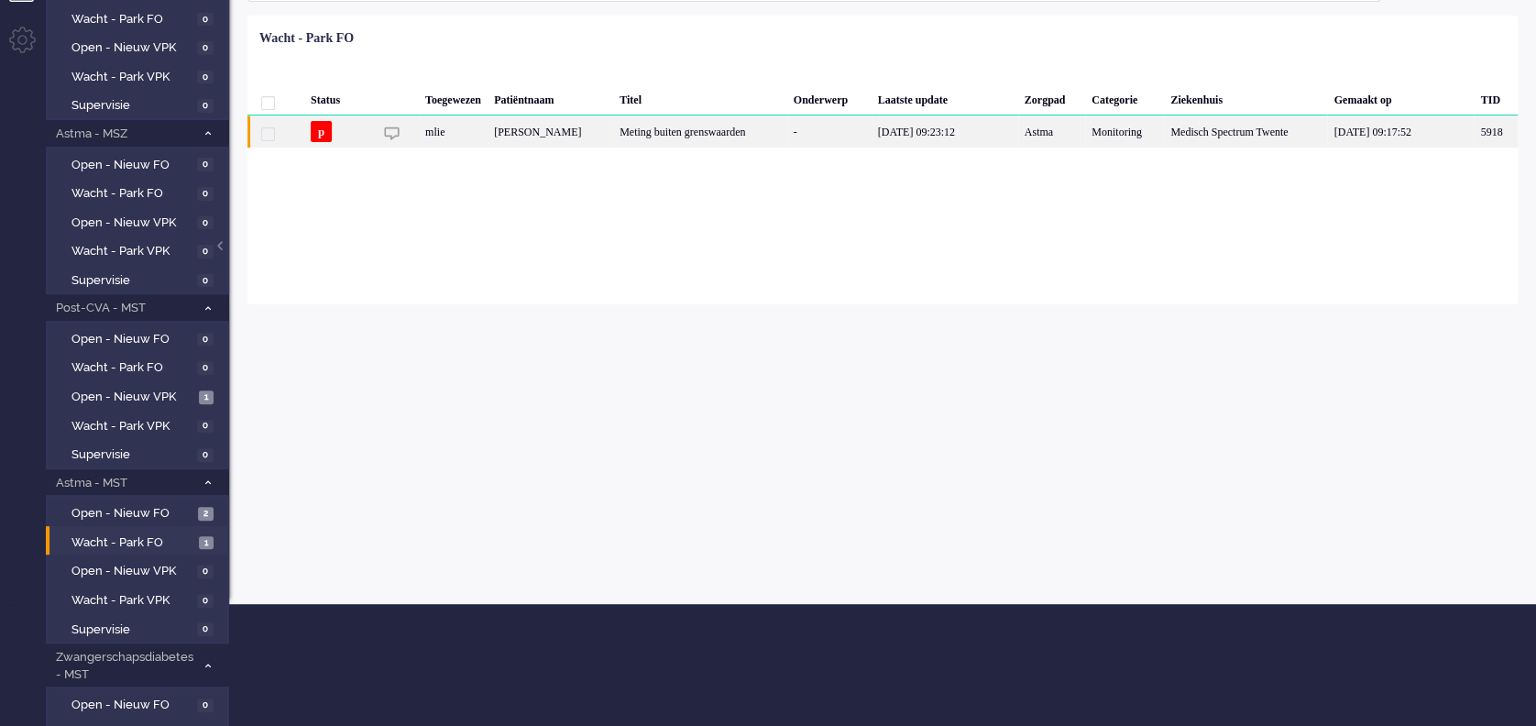
click at [700, 132] on div "Meting buiten grenswaarden" at bounding box center [700, 132] width 174 height 32
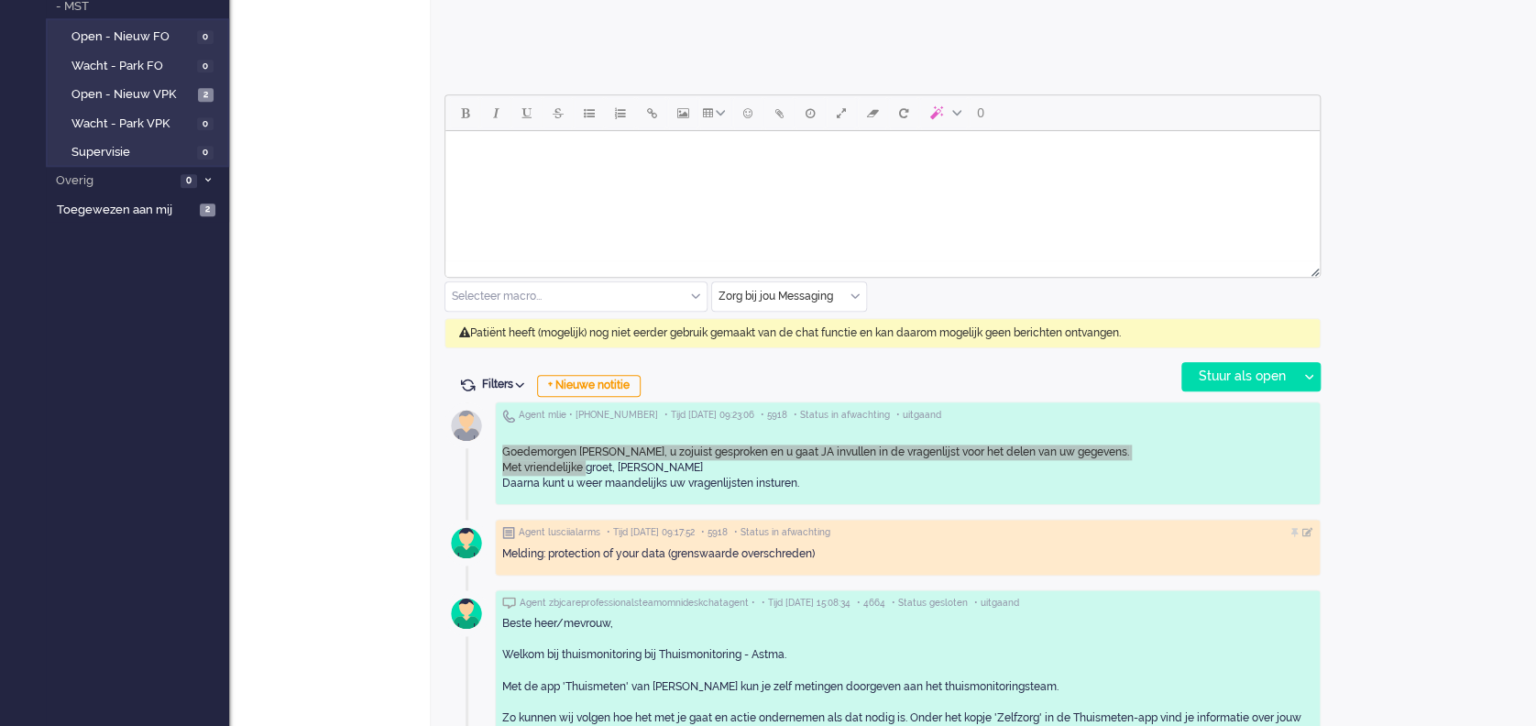
scroll to position [154, 0]
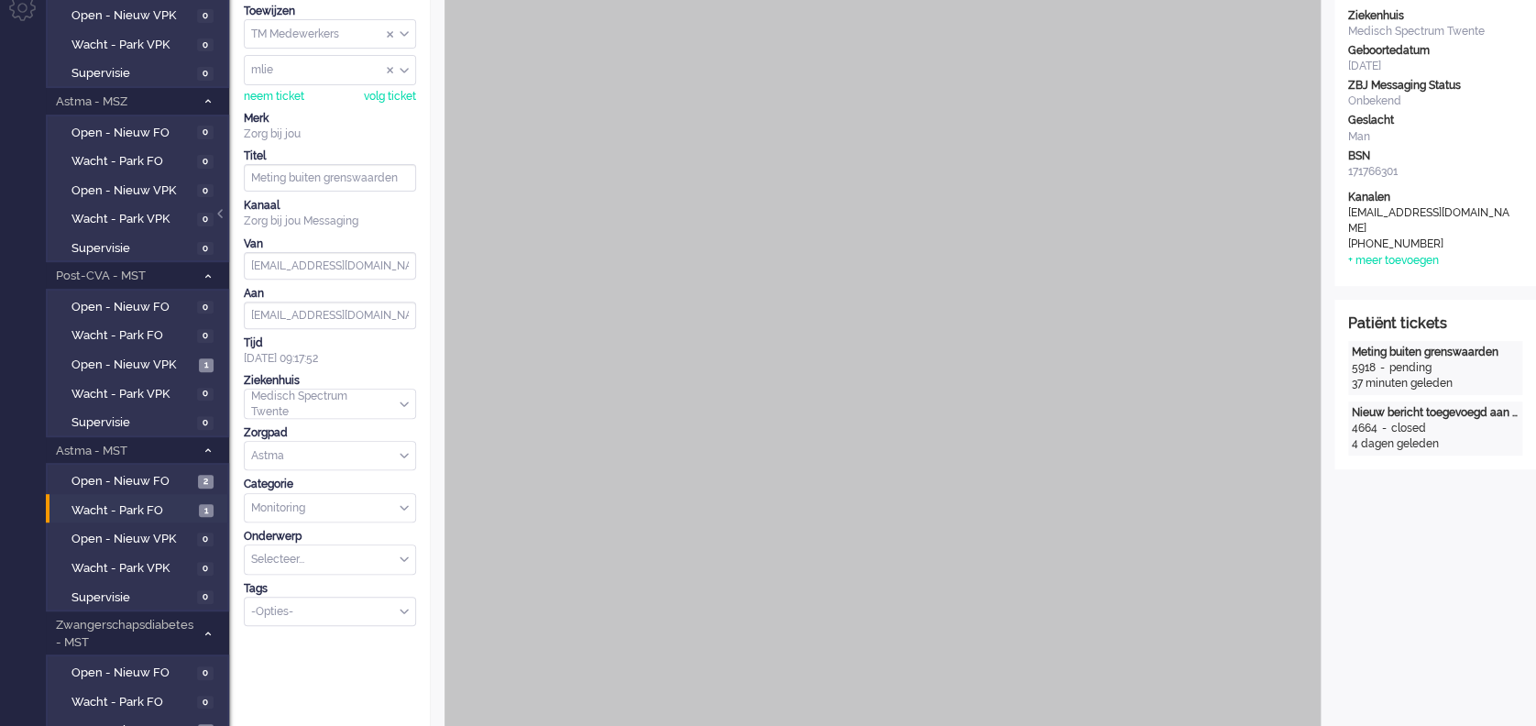
drag, startPoint x: 500, startPoint y: 446, endPoint x: 597, endPoint y: 466, distance: 99.2
click at [181, 530] on div "Thuis Dashboard [GEOGRAPHIC_DATA] Volgen [GEOGRAPHIC_DATA] release_2.1.2 Views …" at bounding box center [768, 209] width 1536 height 726
drag, startPoint x: 1405, startPoint y: 540, endPoint x: 1430, endPoint y: 535, distance: 25.2
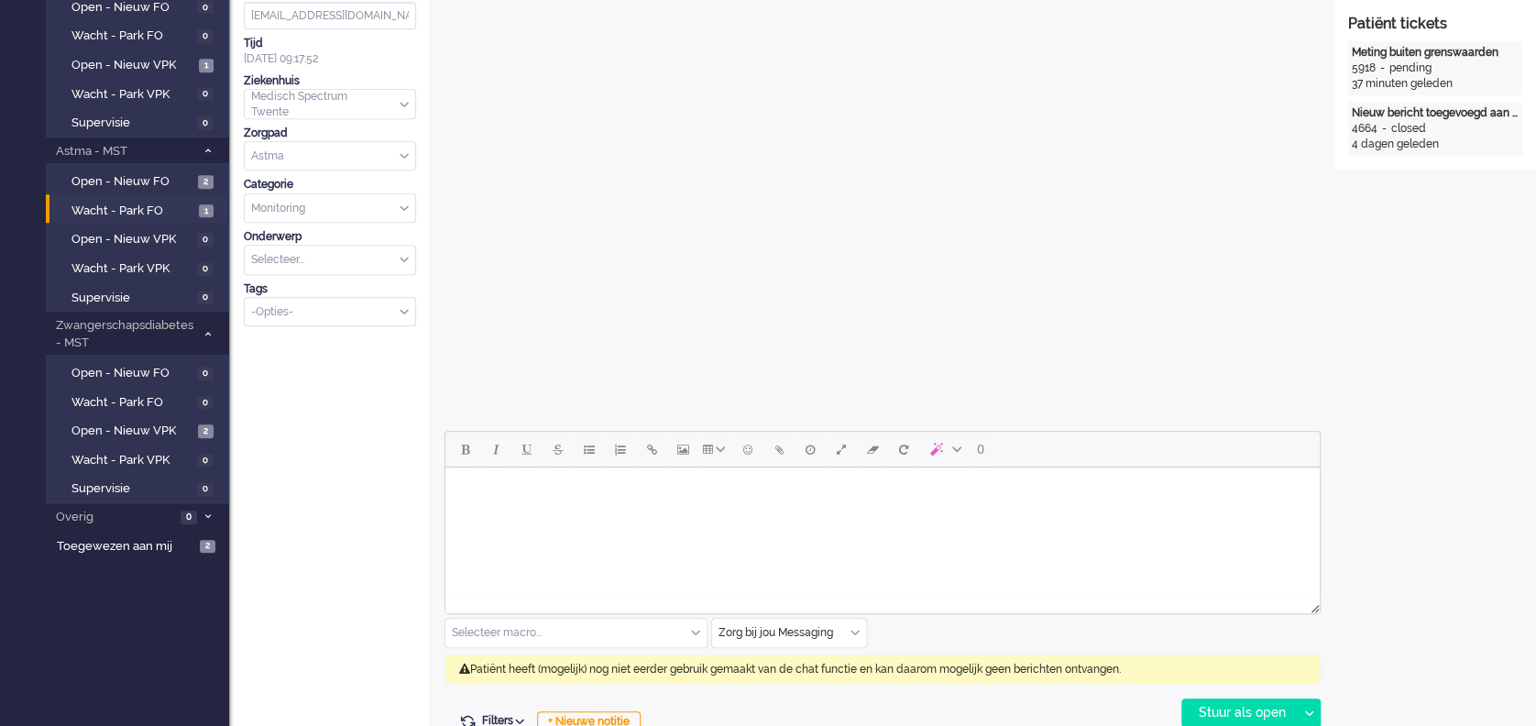
scroll to position [643, 0]
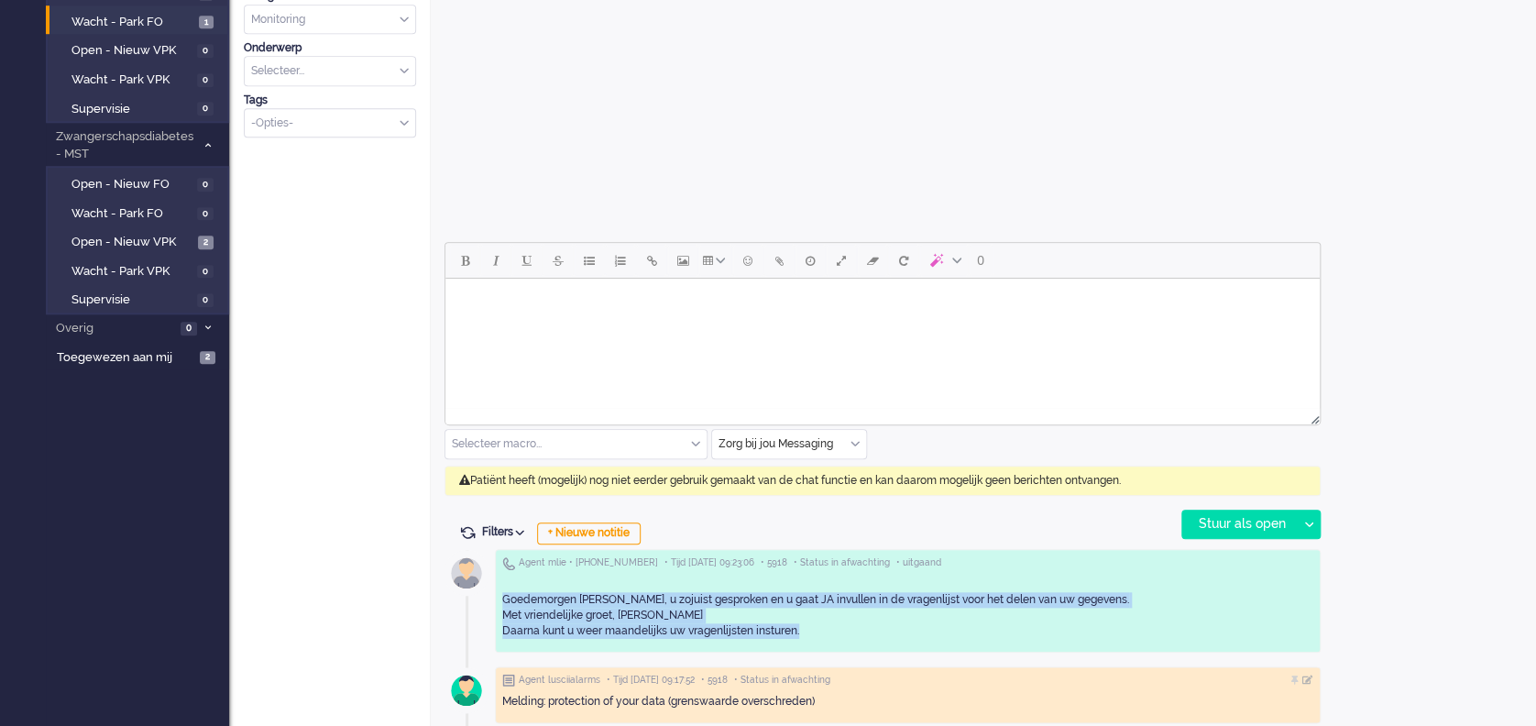
drag, startPoint x: 501, startPoint y: 593, endPoint x: 824, endPoint y: 632, distance: 325.9
click at [824, 632] on div "Goedemorgen [PERSON_NAME], u zojuist gesproken en u gaat JA invullen in de vrag…" at bounding box center [907, 608] width 811 height 63
copy div "Goedemorgen [PERSON_NAME], u zojuist gesproken en u gaat JA invullen in de vrag…"
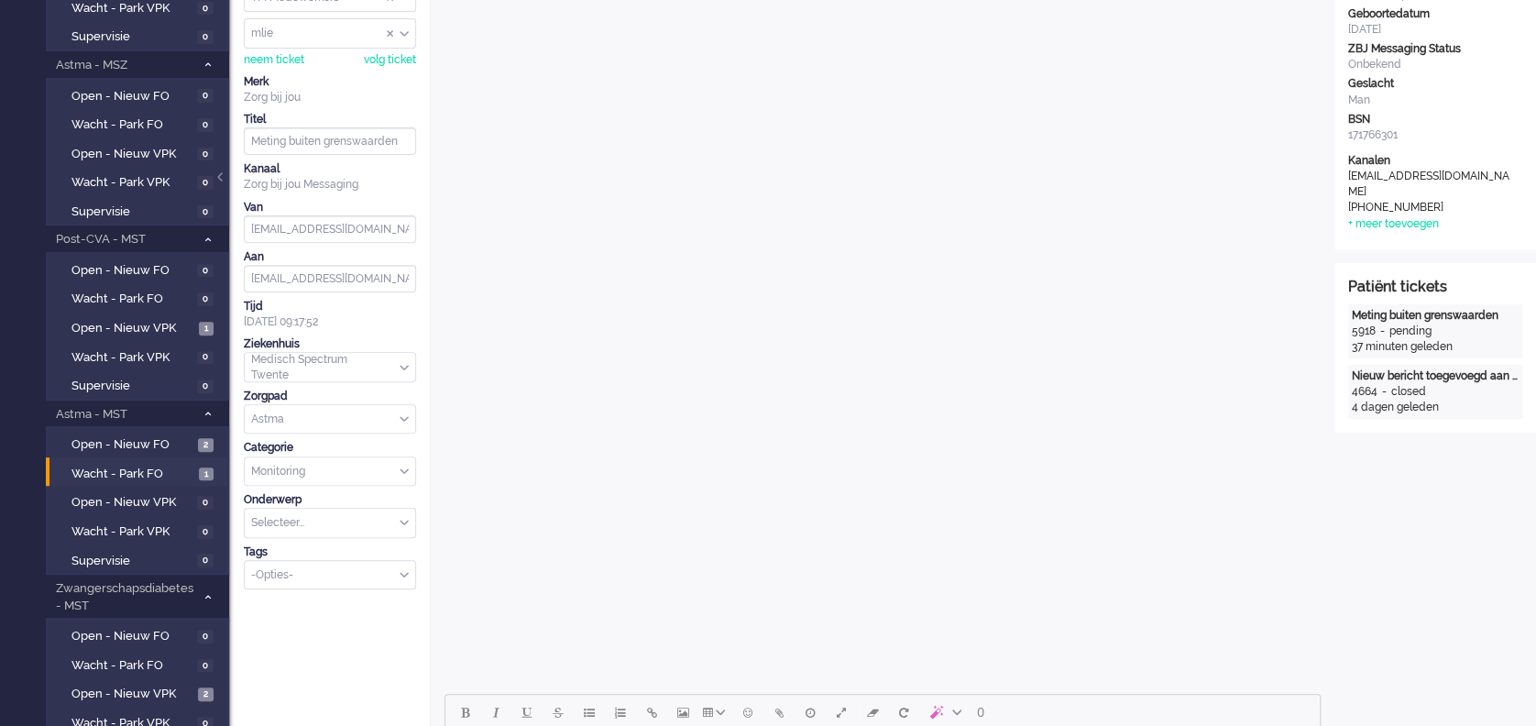
scroll to position [0, 0]
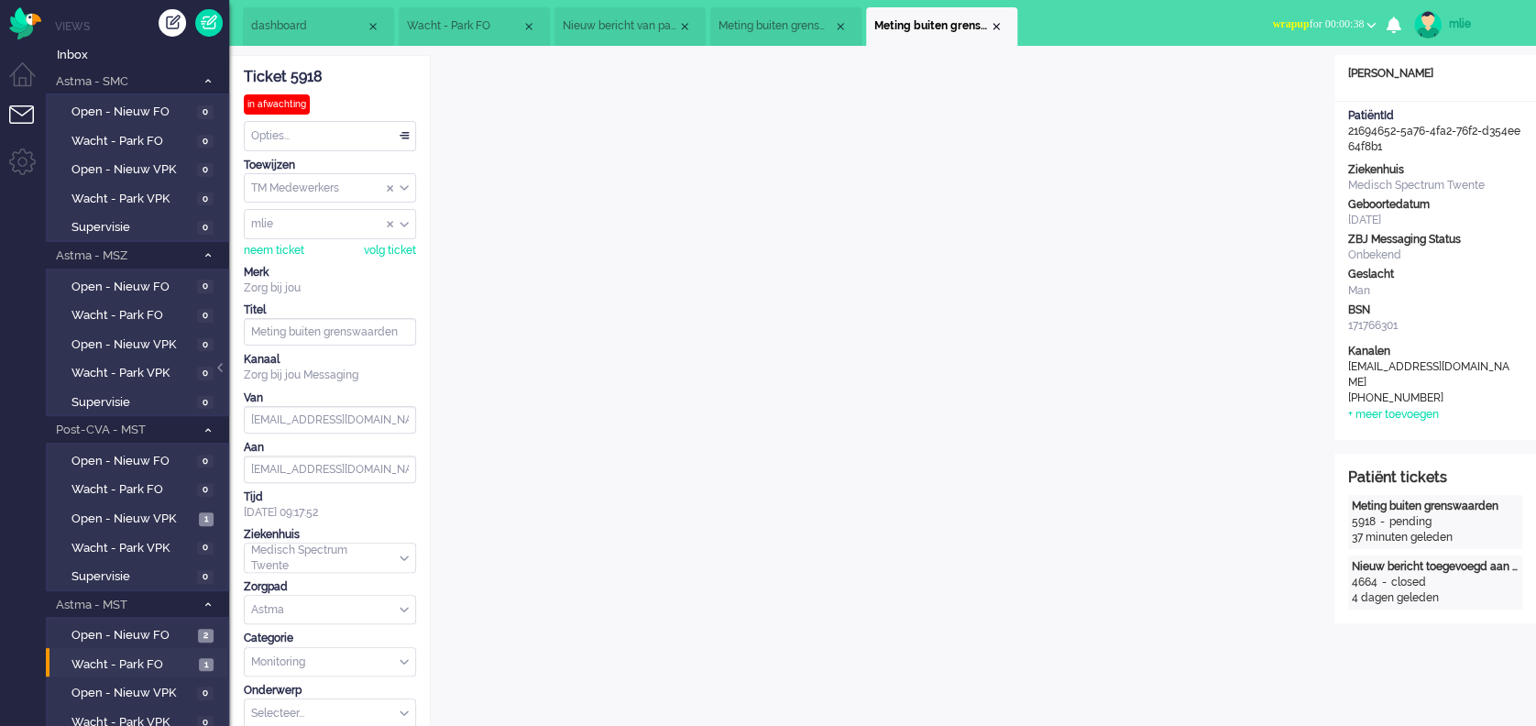
click at [770, 35] on li "Meting buiten grenswaarden" at bounding box center [785, 26] width 151 height 39
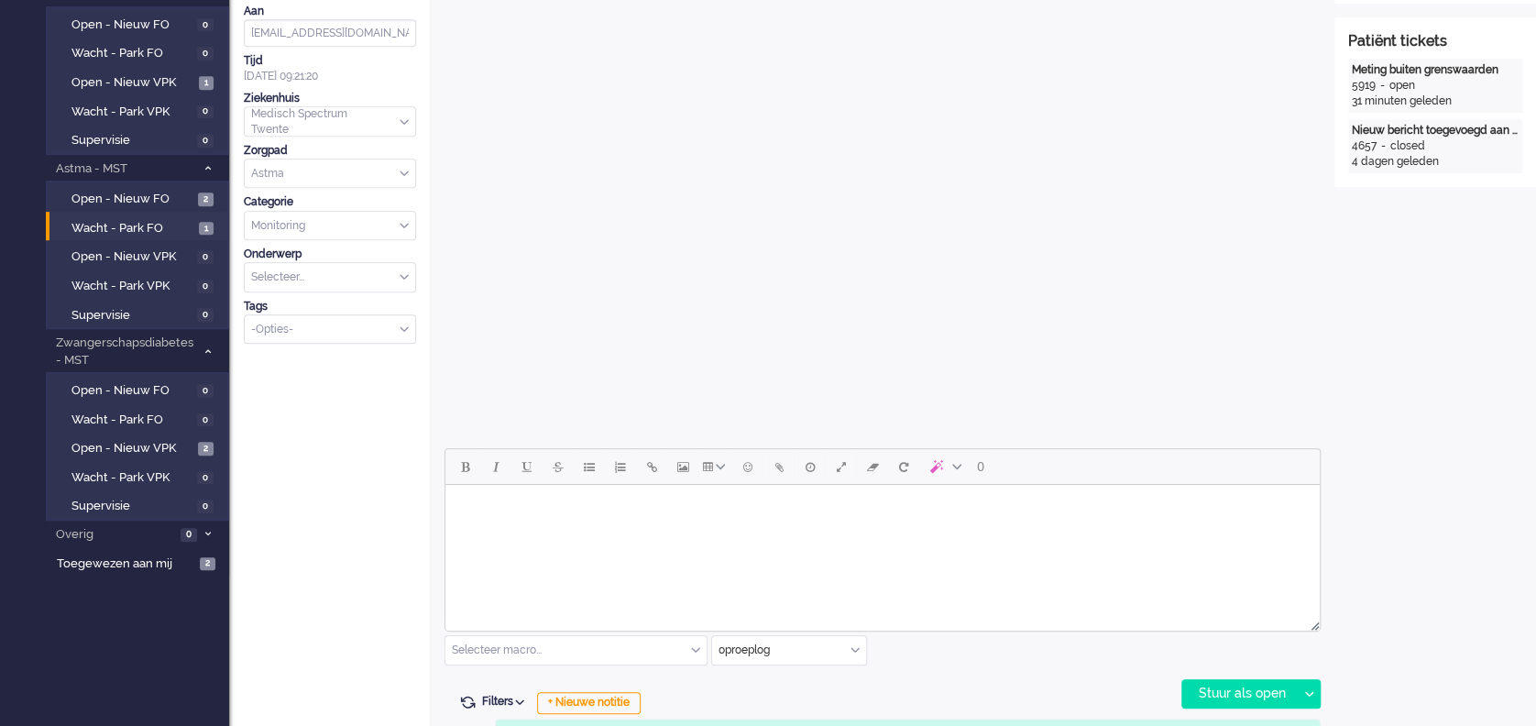
scroll to position [489, 0]
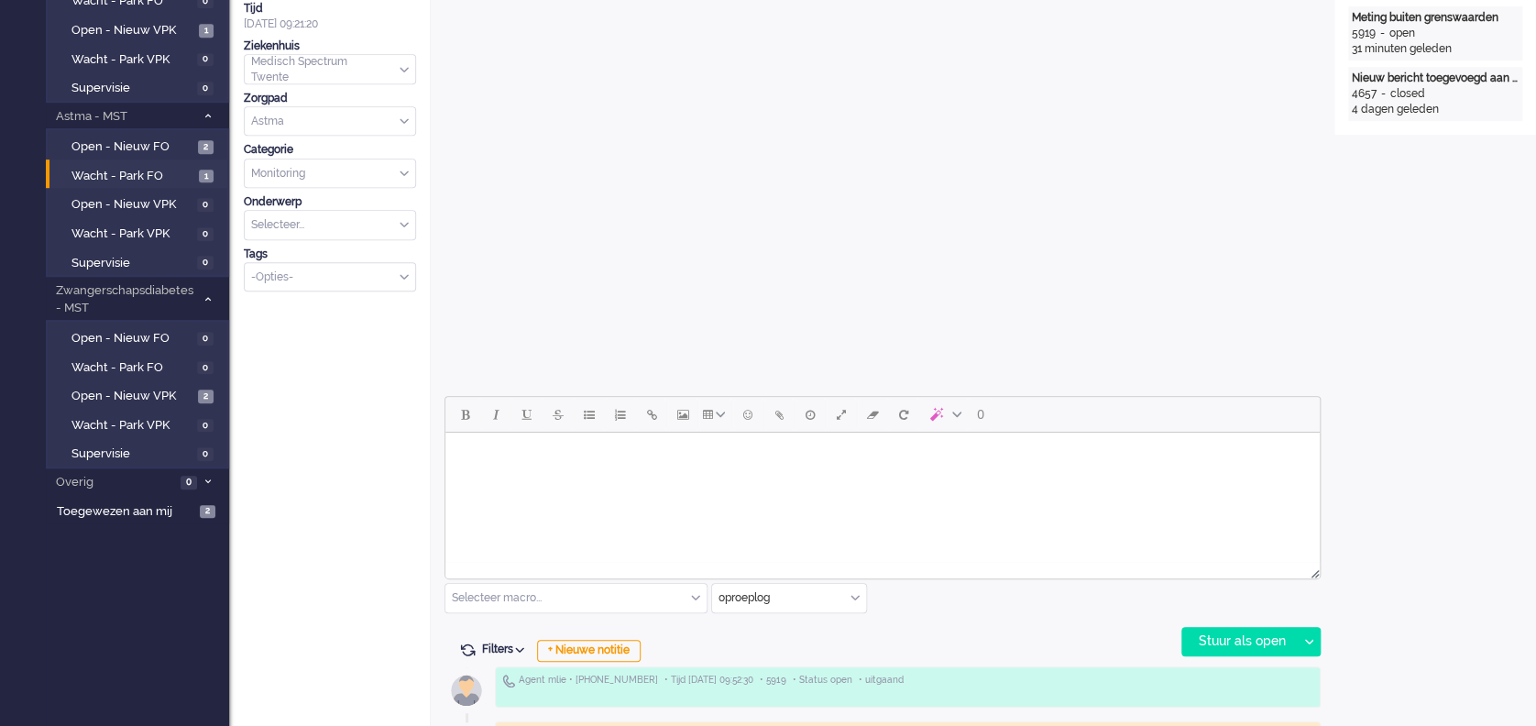
click at [534, 472] on html at bounding box center [883, 456] width 875 height 47
drag, startPoint x: 88, startPoint y: 39, endPoint x: 1481, endPoint y: 478, distance: 1460.7
click at [1481, 478] on div "Open custom software Patiëntnaam [PERSON_NAME] PatiëntId e8d3ac06-ee85-a222-88e…" at bounding box center [1436, 362] width 202 height 1593
click at [521, 479] on html at bounding box center [883, 456] width 875 height 47
click at [1249, 643] on div "Stuur als open" at bounding box center [1240, 642] width 115 height 28
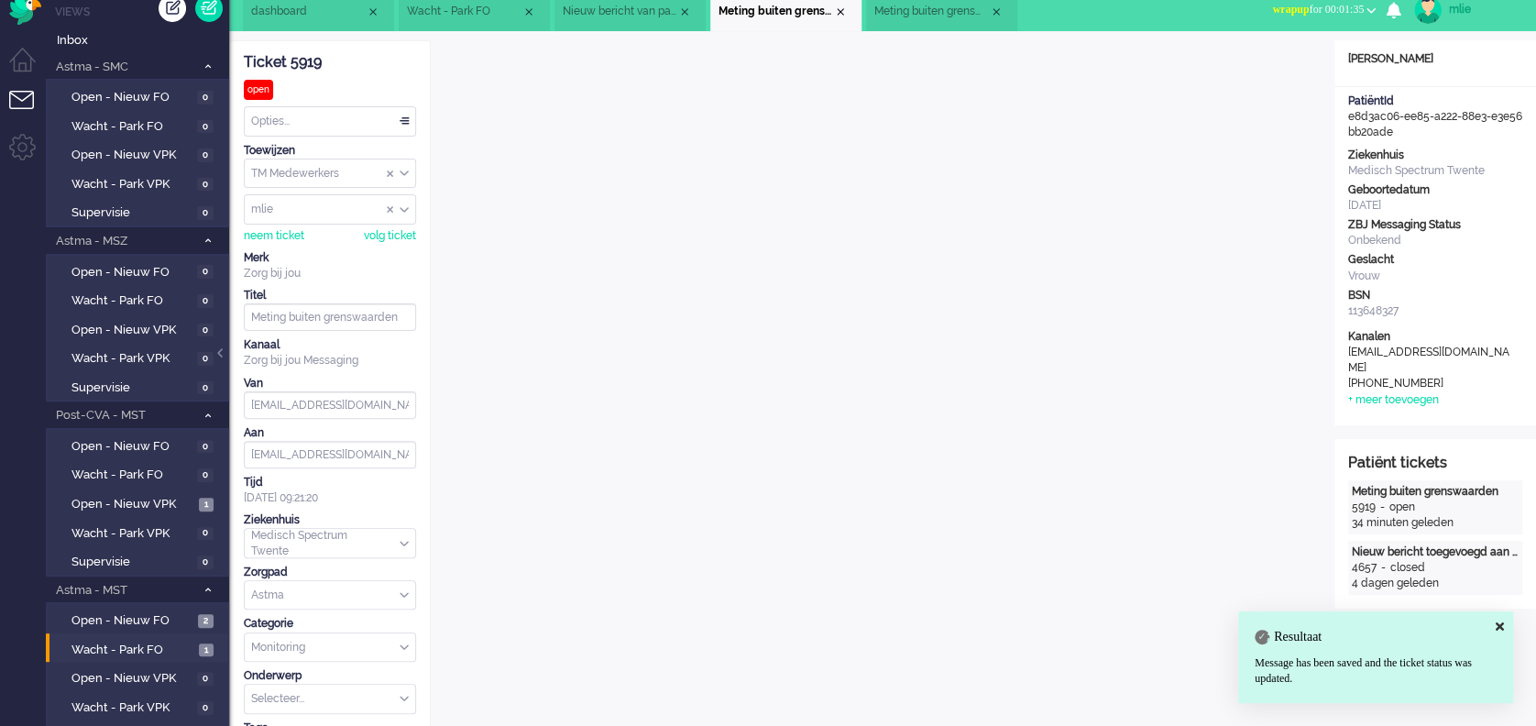
scroll to position [0, 0]
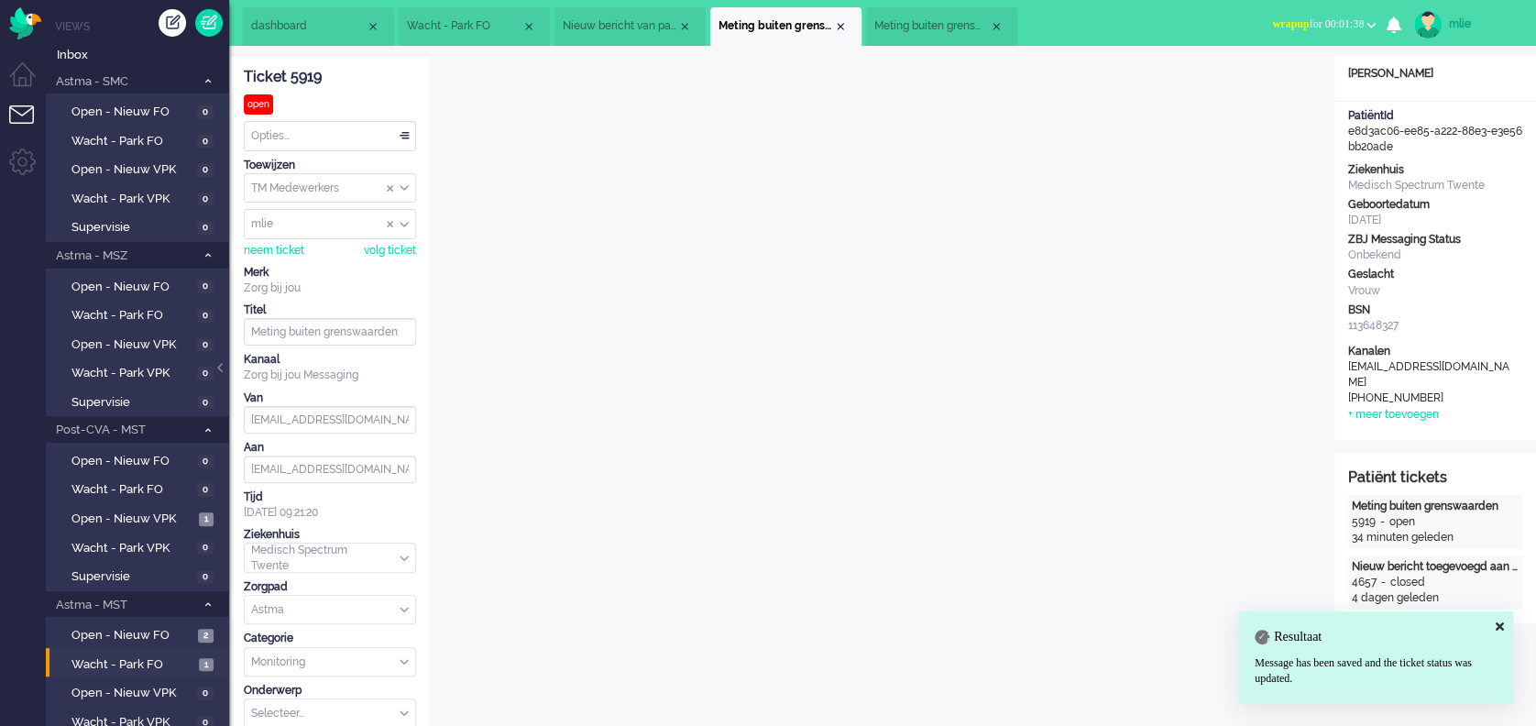
click at [476, 26] on span "Wacht - Park FO" at bounding box center [464, 26] width 115 height 16
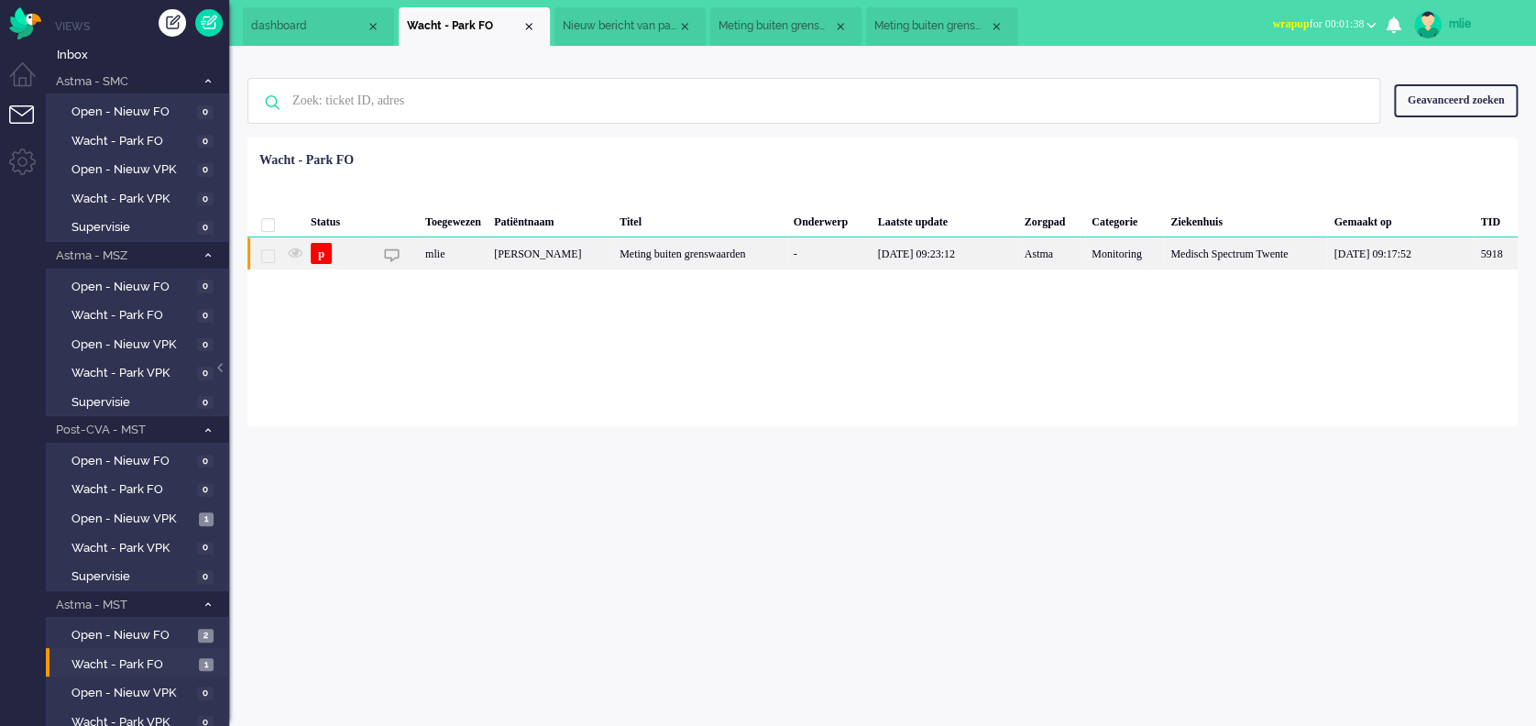
click at [792, 259] on div "-" at bounding box center [829, 253] width 84 height 32
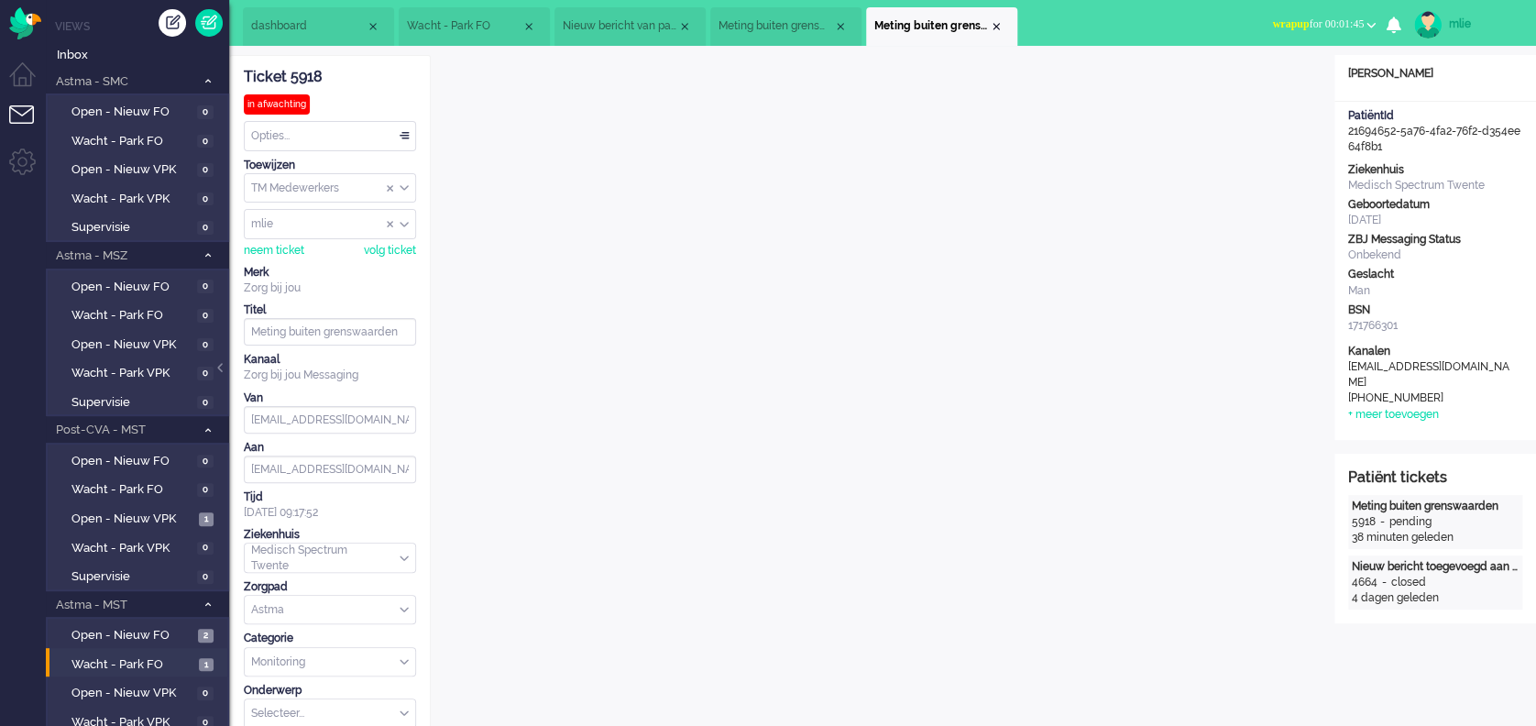
click at [777, 30] on span "Meting buiten grenswaarden" at bounding box center [776, 26] width 115 height 16
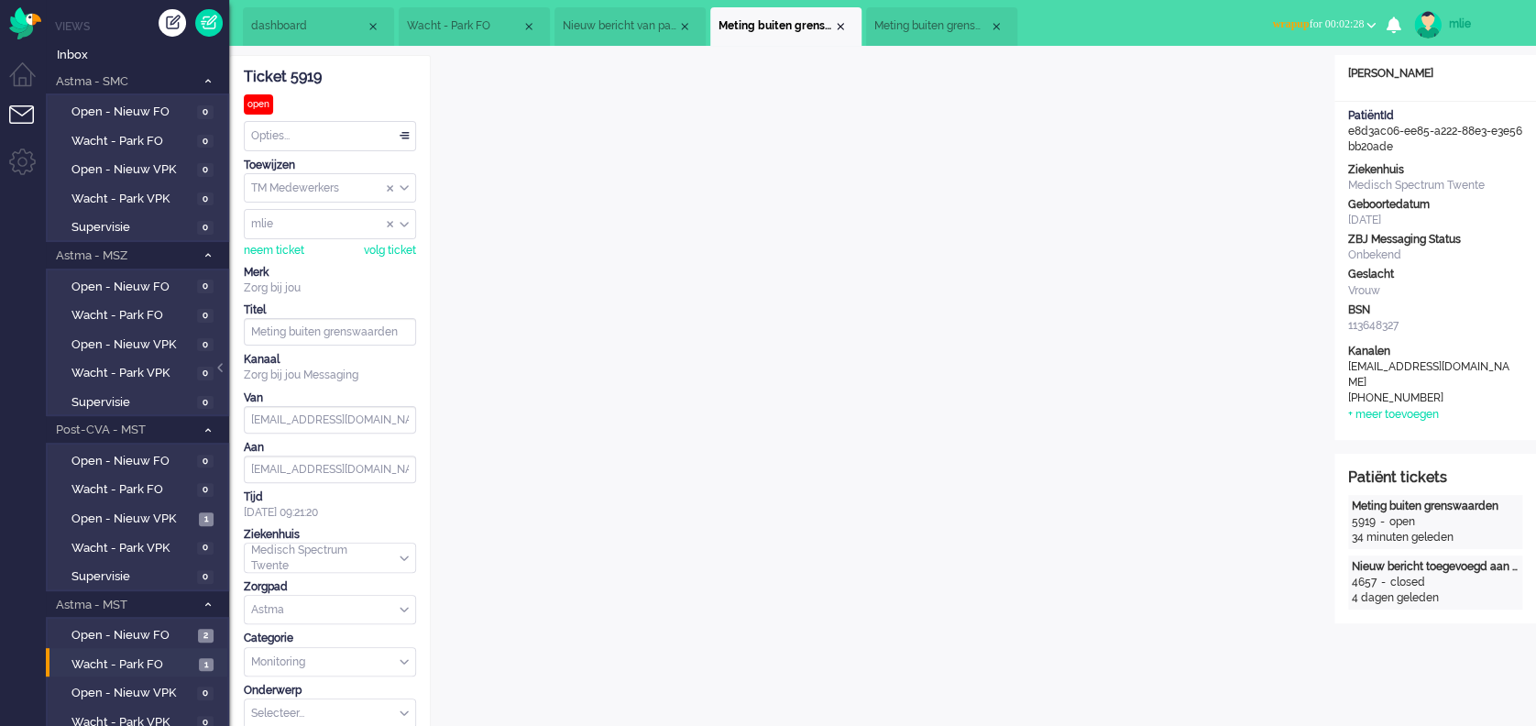
click at [403, 137] on div "Opties..." at bounding box center [330, 136] width 171 height 28
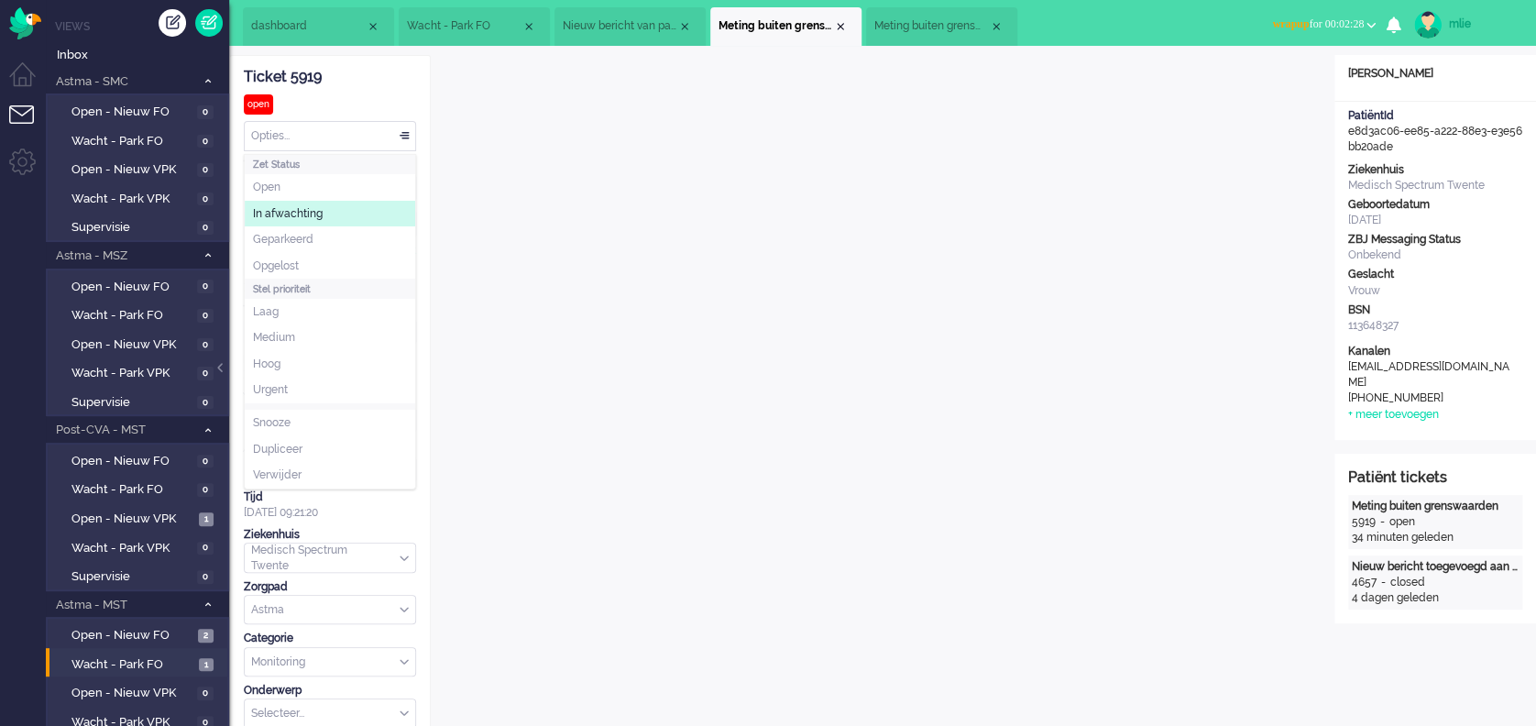
click at [282, 213] on span "In afwachting" at bounding box center [288, 214] width 70 height 16
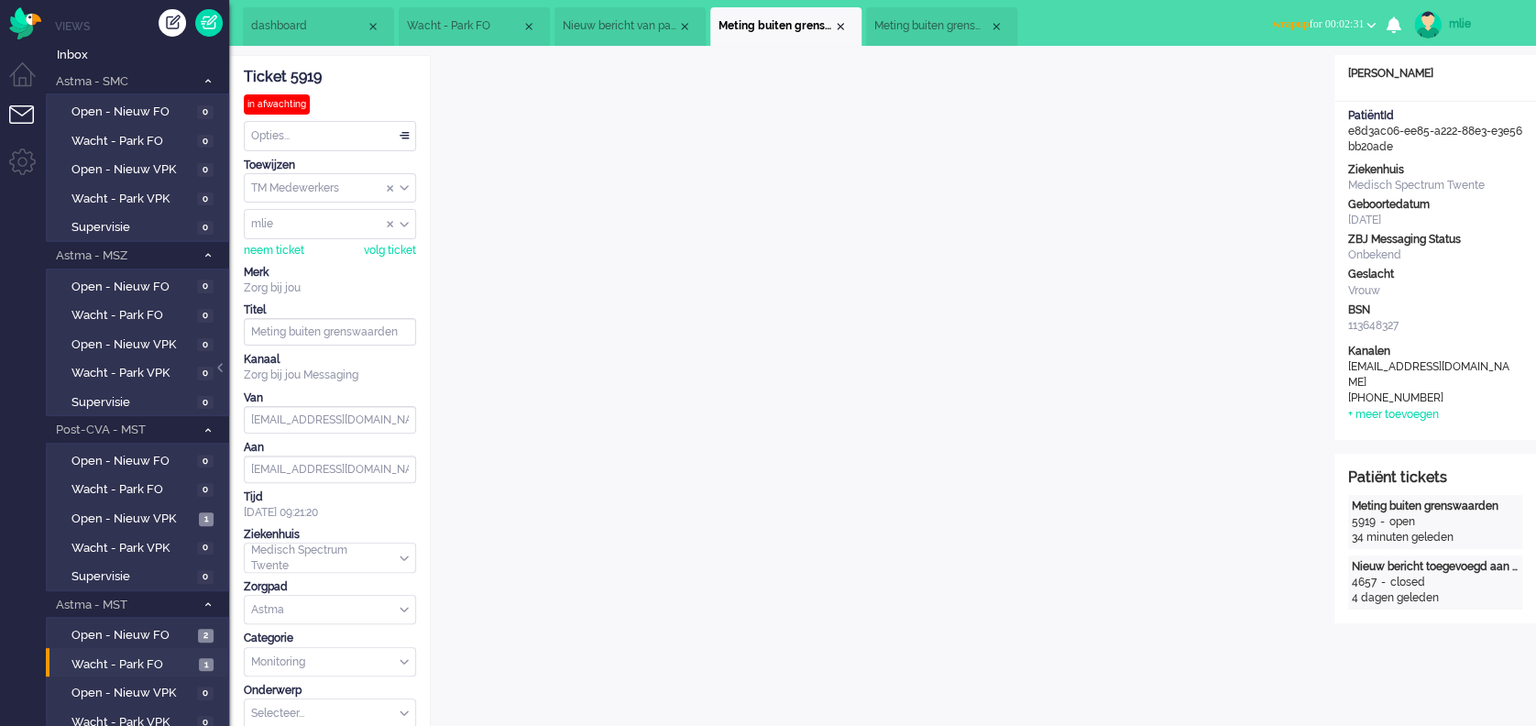
click at [1272, 26] on span "wrapup" at bounding box center [1290, 23] width 37 height 13
click at [1238, 84] on label "Online" at bounding box center [1299, 82] width 145 height 16
click at [843, 19] on div "Close tab" at bounding box center [840, 26] width 15 height 15
click at [780, 22] on span "Meting buiten grenswaarden" at bounding box center [776, 26] width 115 height 16
click at [1481, 279] on div "Geslacht" at bounding box center [1435, 275] width 174 height 16
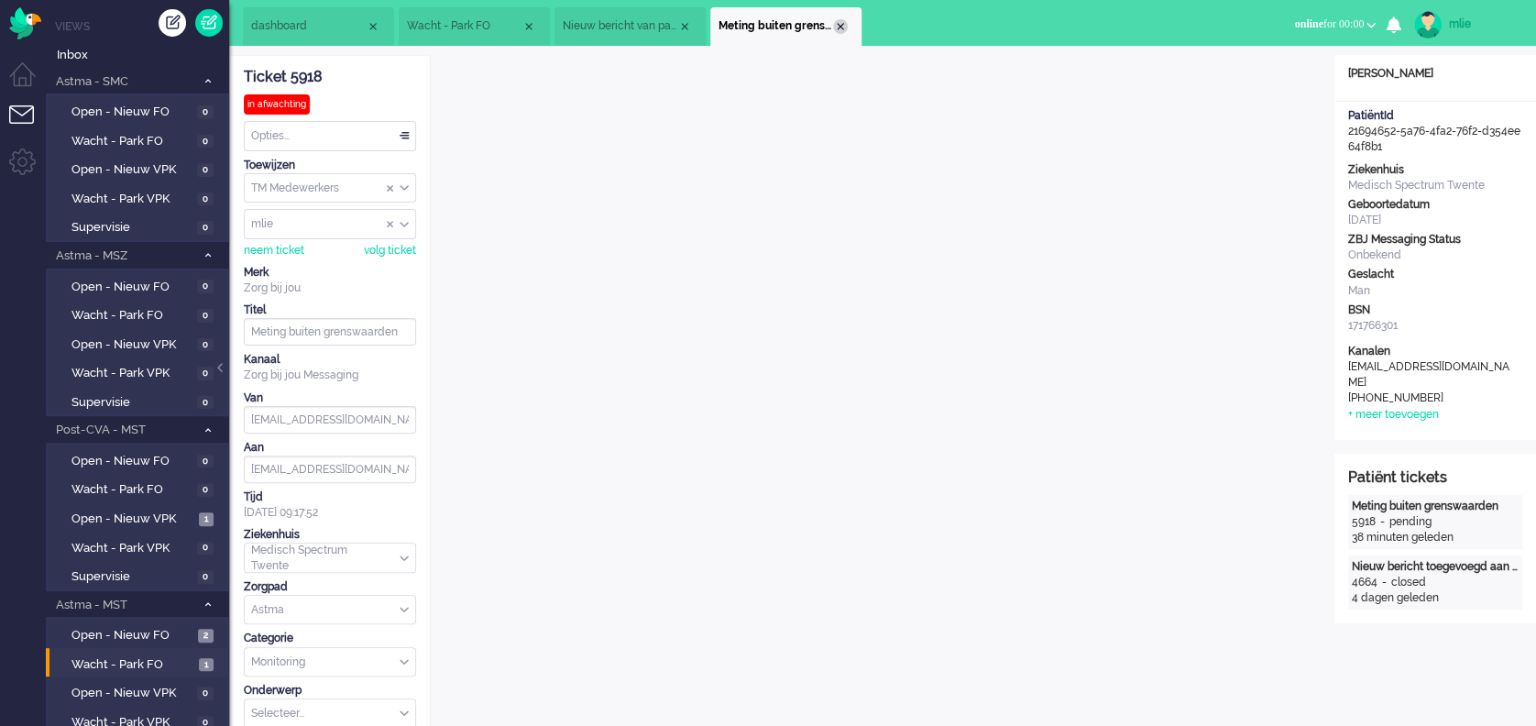
click at [841, 29] on div "Close tab" at bounding box center [840, 26] width 15 height 15
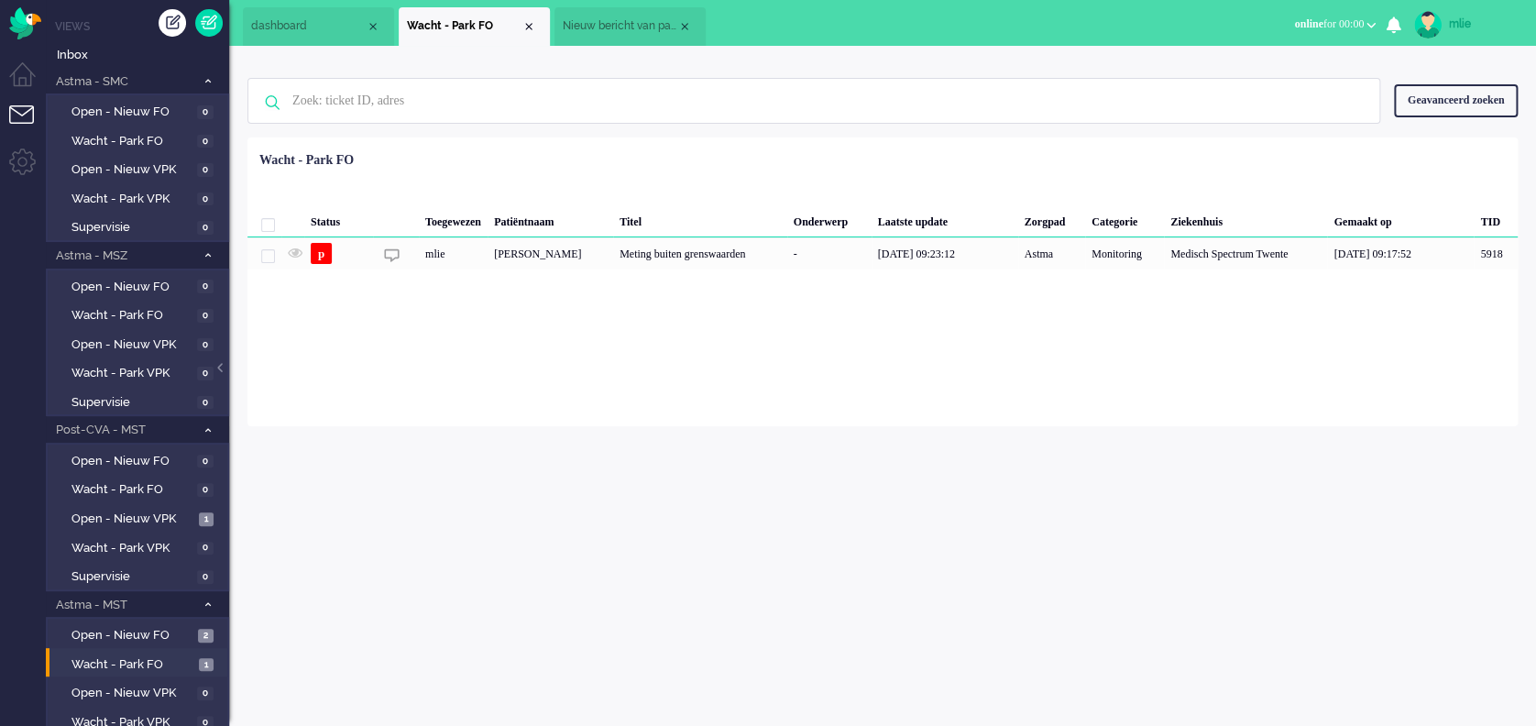
click at [650, 25] on span "Nieuw bericht van patiënt" at bounding box center [620, 26] width 115 height 16
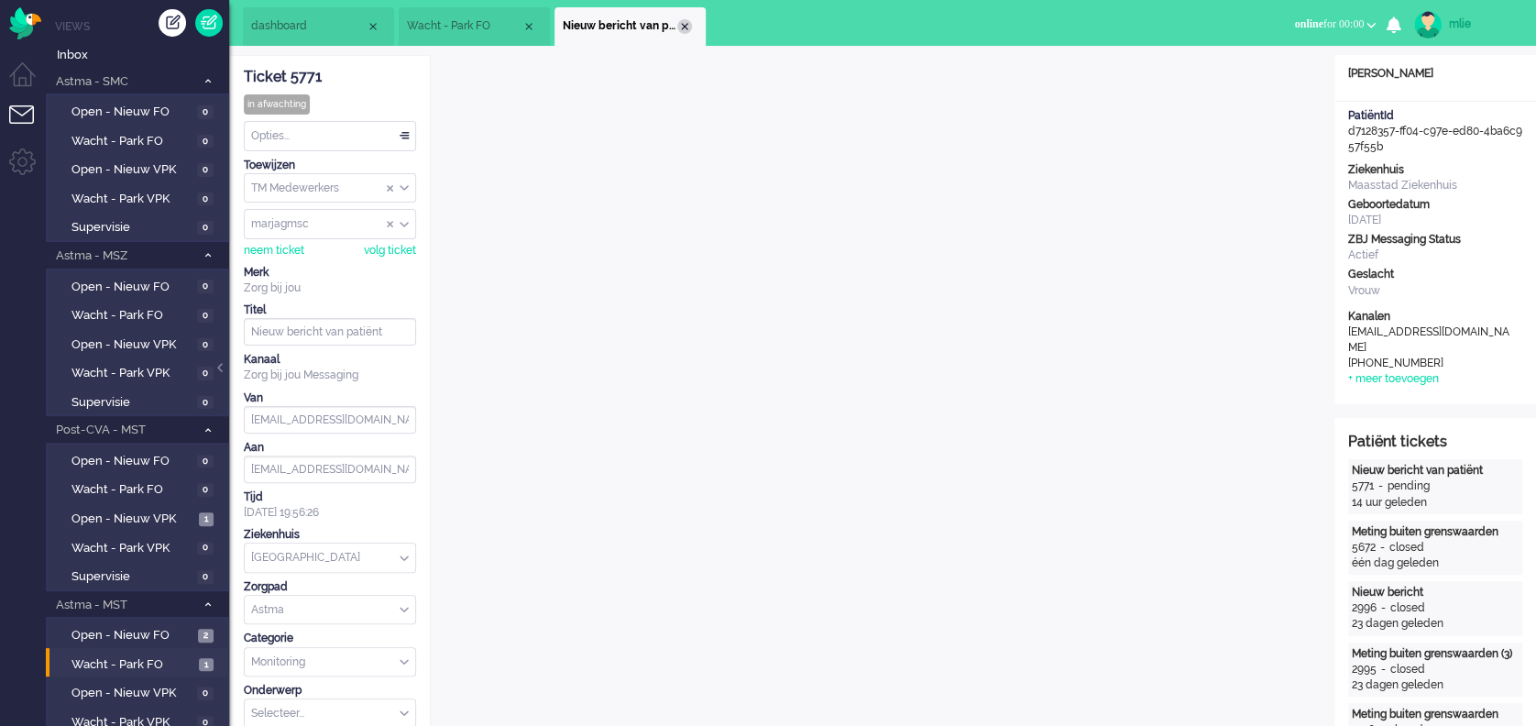
click at [683, 22] on div "Close tab" at bounding box center [684, 26] width 15 height 15
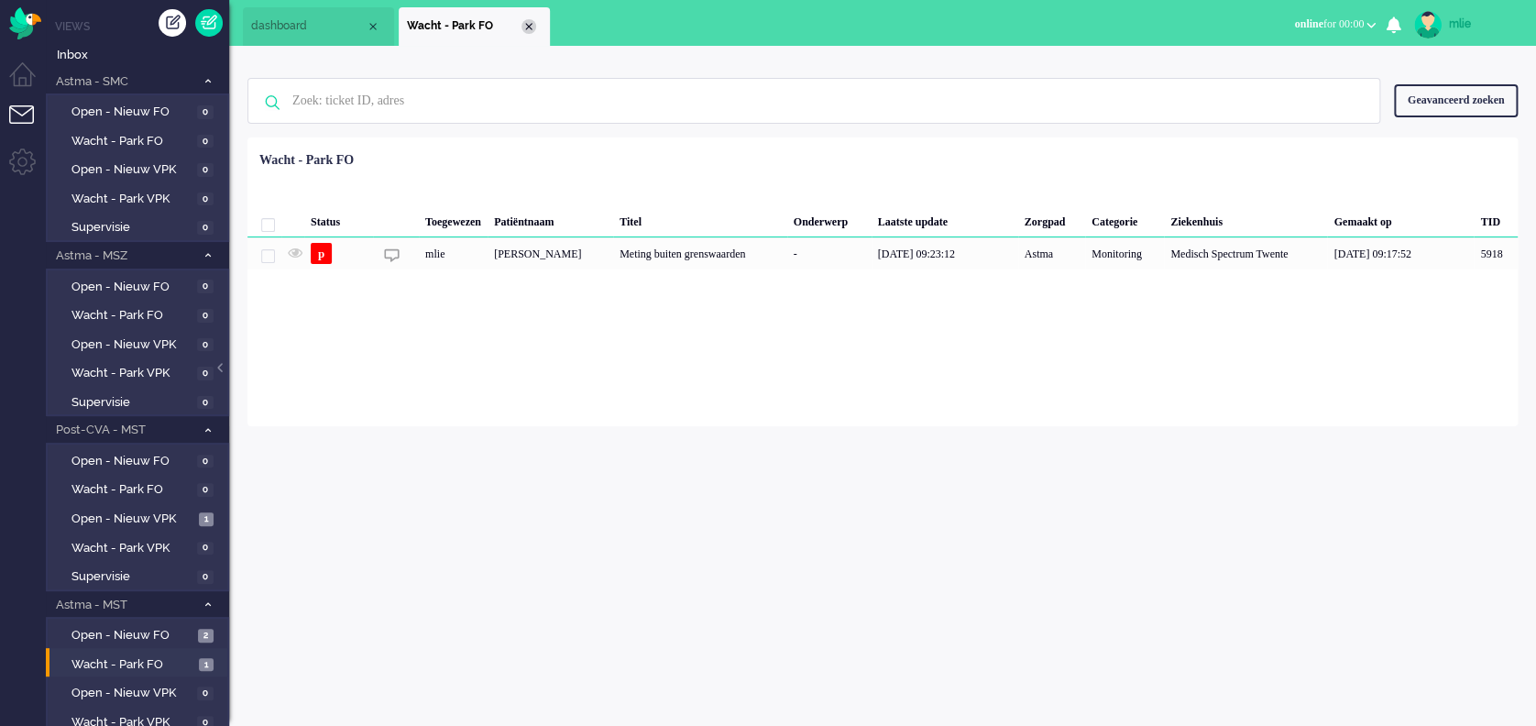
click at [527, 26] on div "Close tab" at bounding box center [529, 26] width 15 height 15
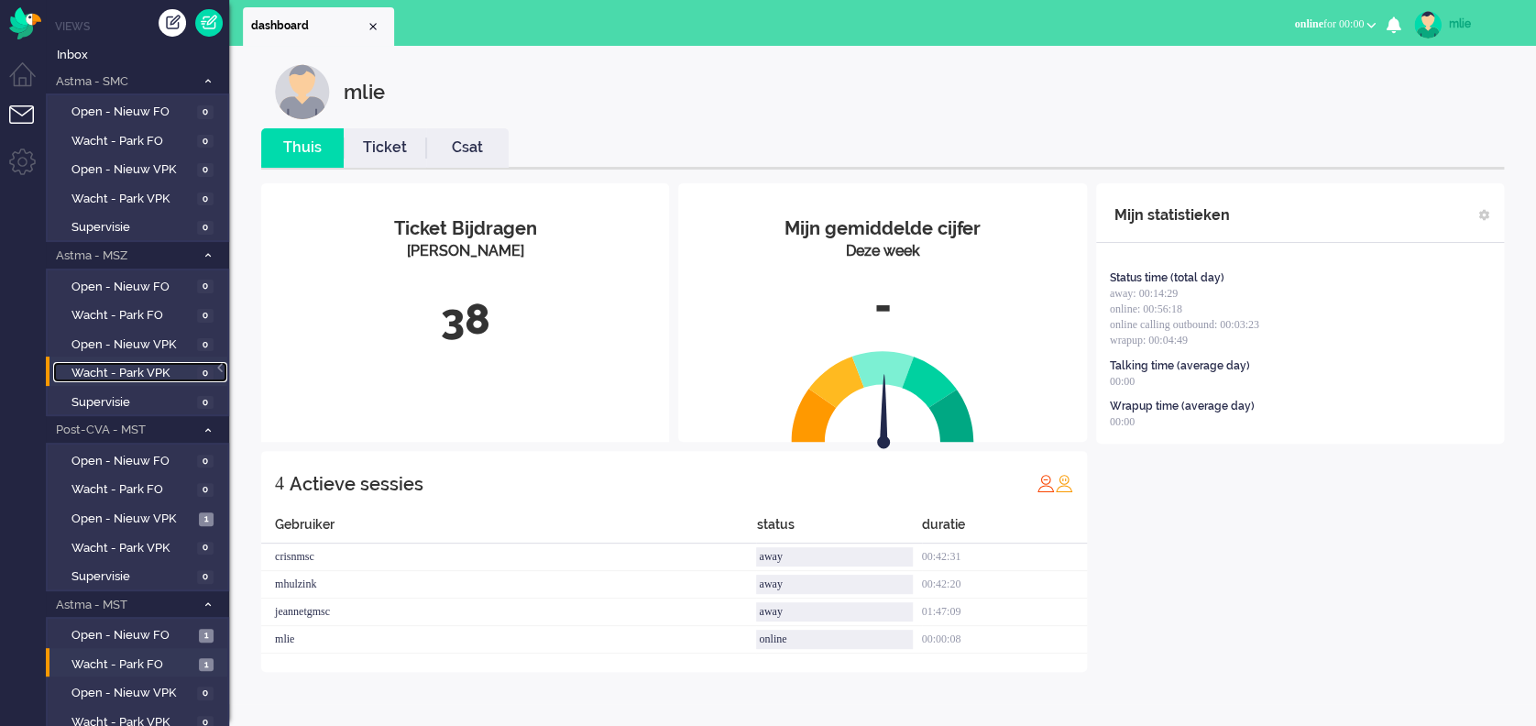
click at [138, 369] on span "Wacht - Park VPK" at bounding box center [132, 373] width 121 height 17
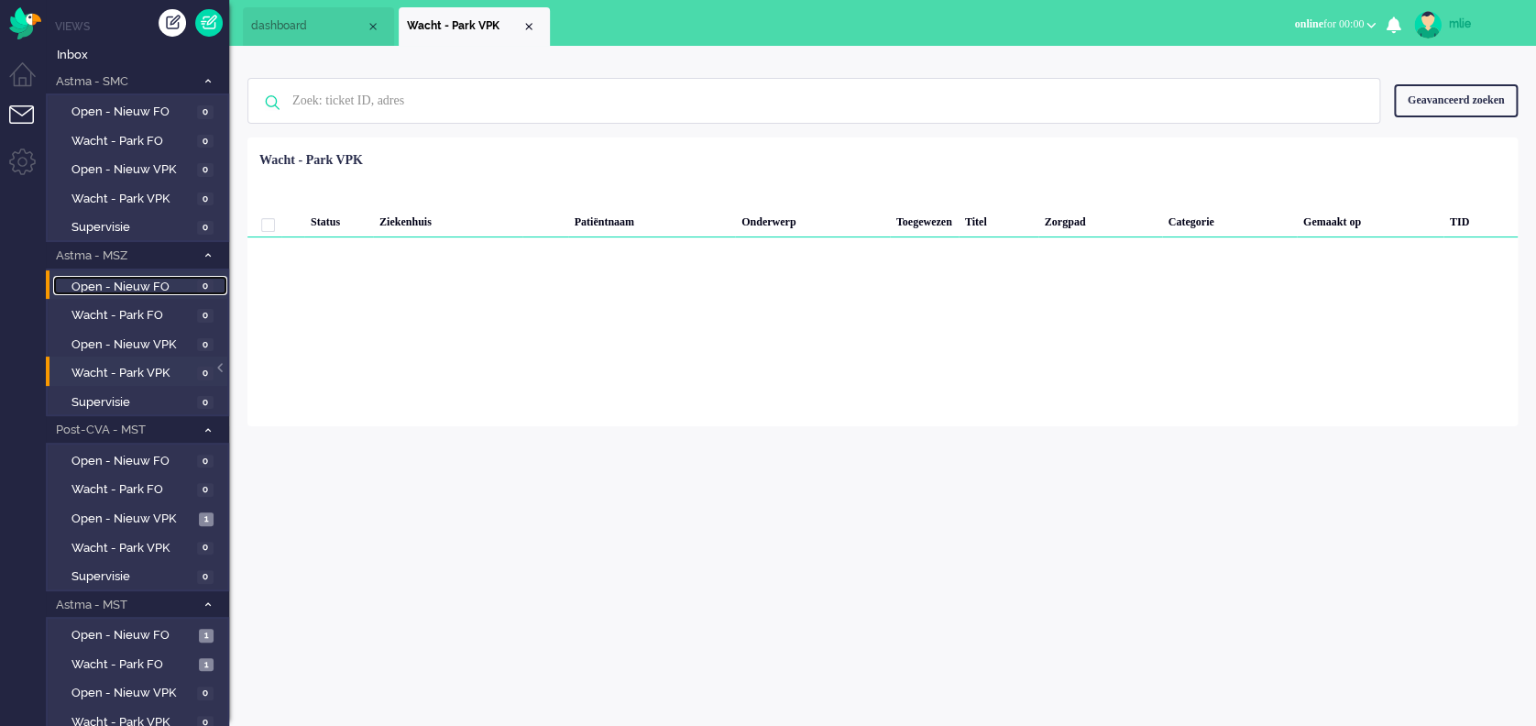
click at [167, 282] on span "Open - Nieuw FO" at bounding box center [132, 287] width 121 height 17
click at [80, 50] on span "Inbox" at bounding box center [143, 55] width 172 height 17
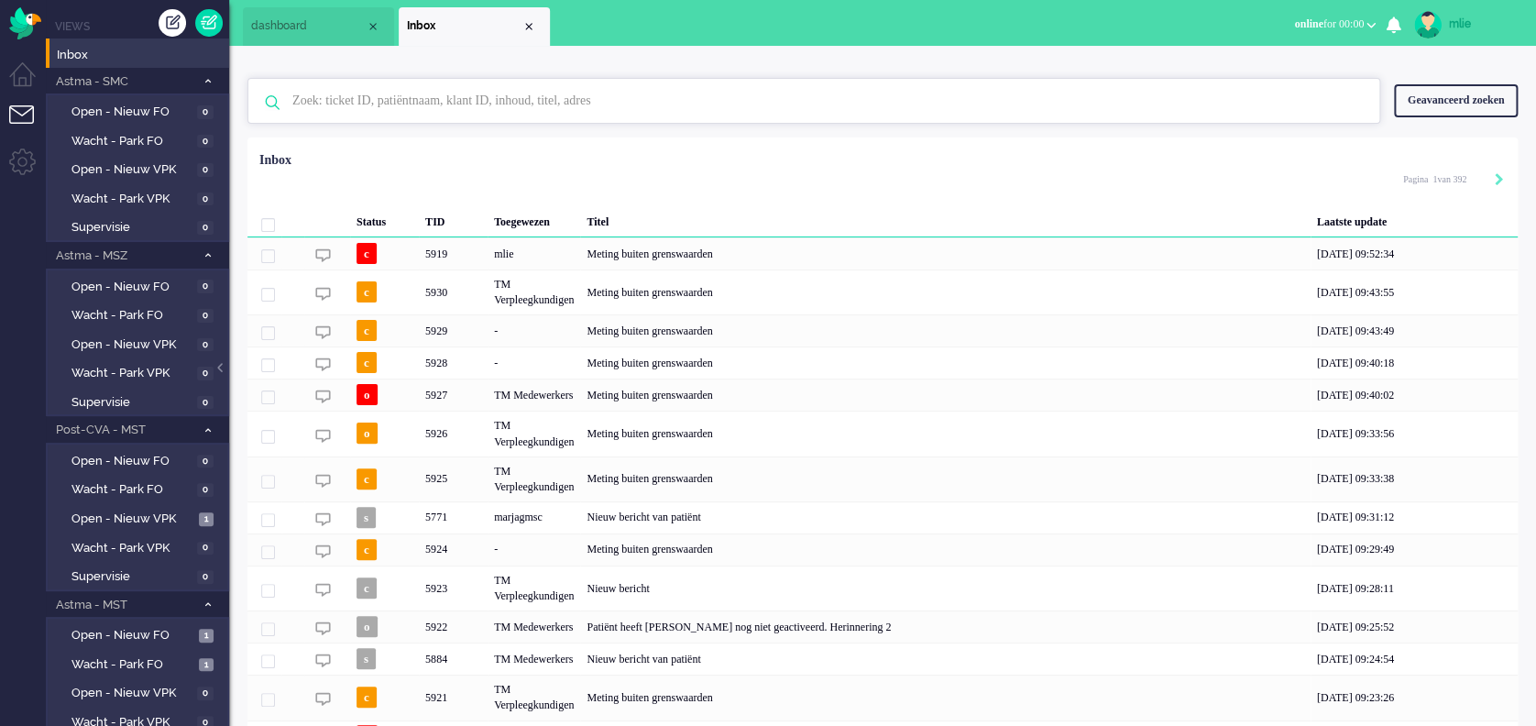
click at [492, 100] on input "text" at bounding box center [817, 101] width 1076 height 44
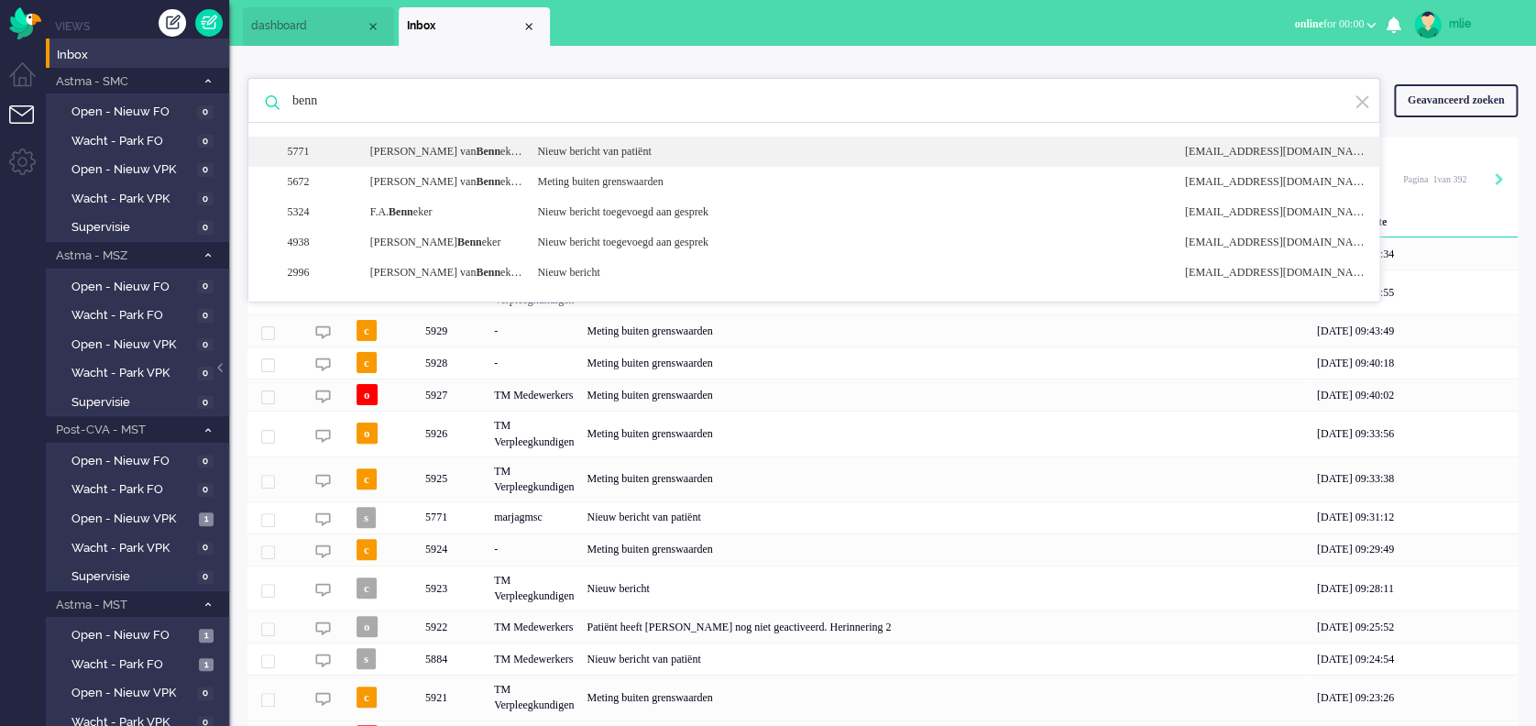
type input "benn"
click at [613, 147] on div "Nieuw bericht van patiënt" at bounding box center [846, 152] width 647 height 16
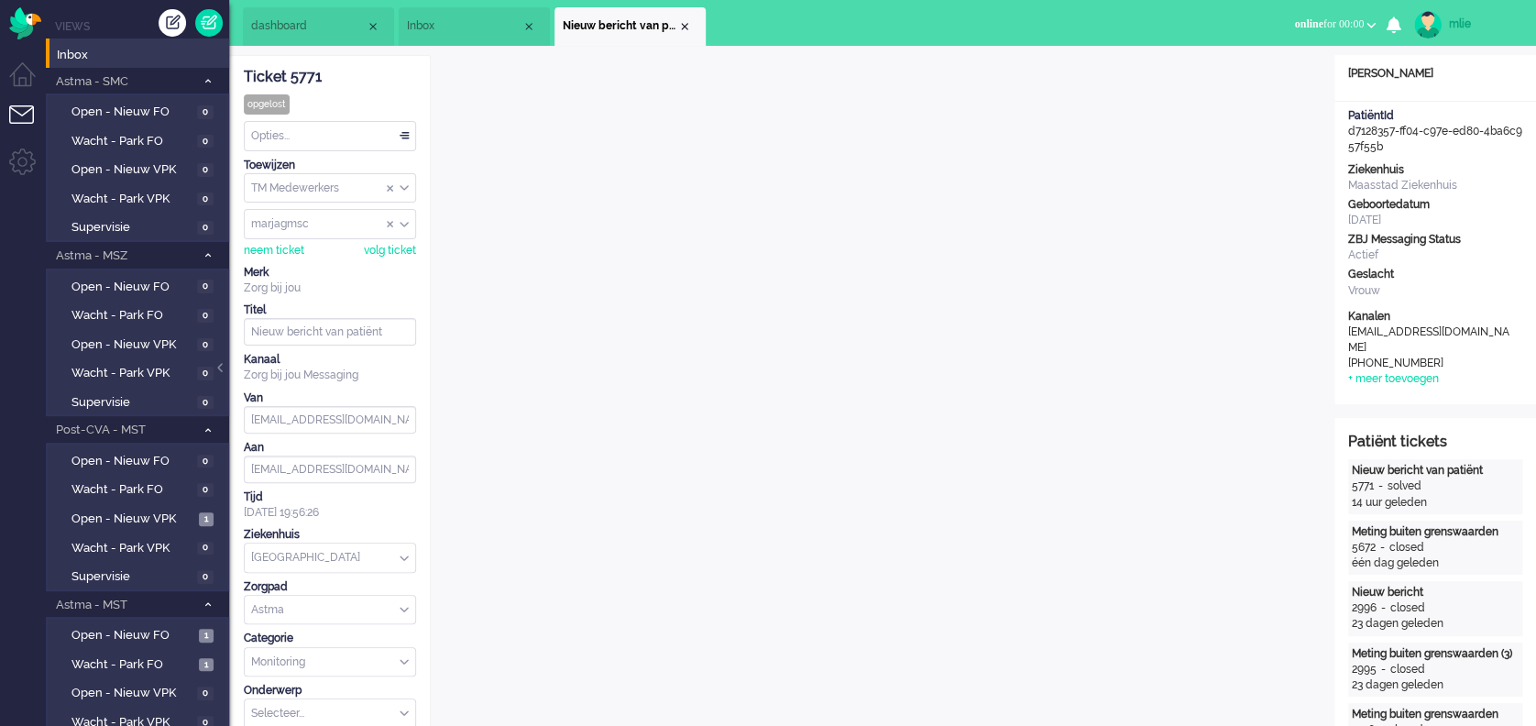
click at [681, 30] on div "Close tab" at bounding box center [684, 26] width 15 height 15
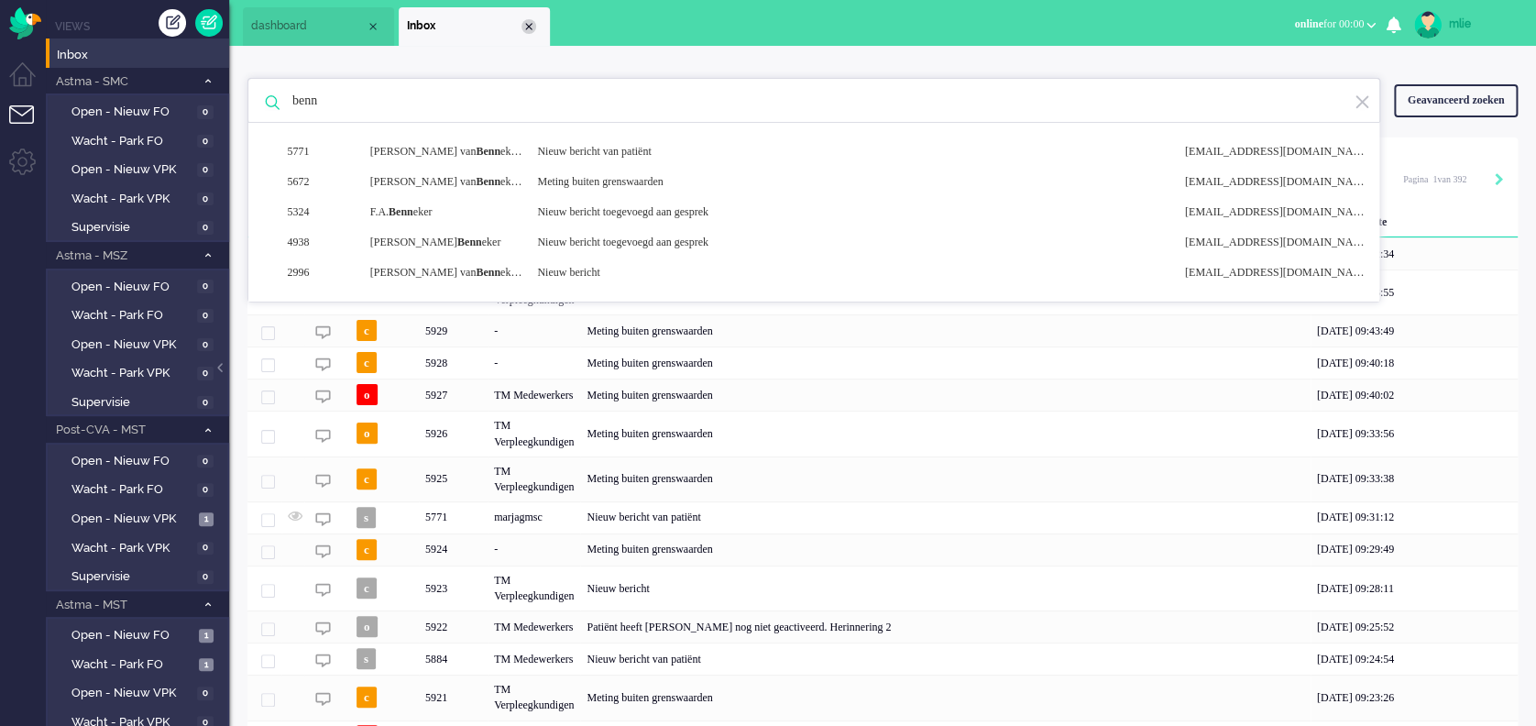
click at [531, 28] on div "Close tab" at bounding box center [529, 26] width 15 height 15
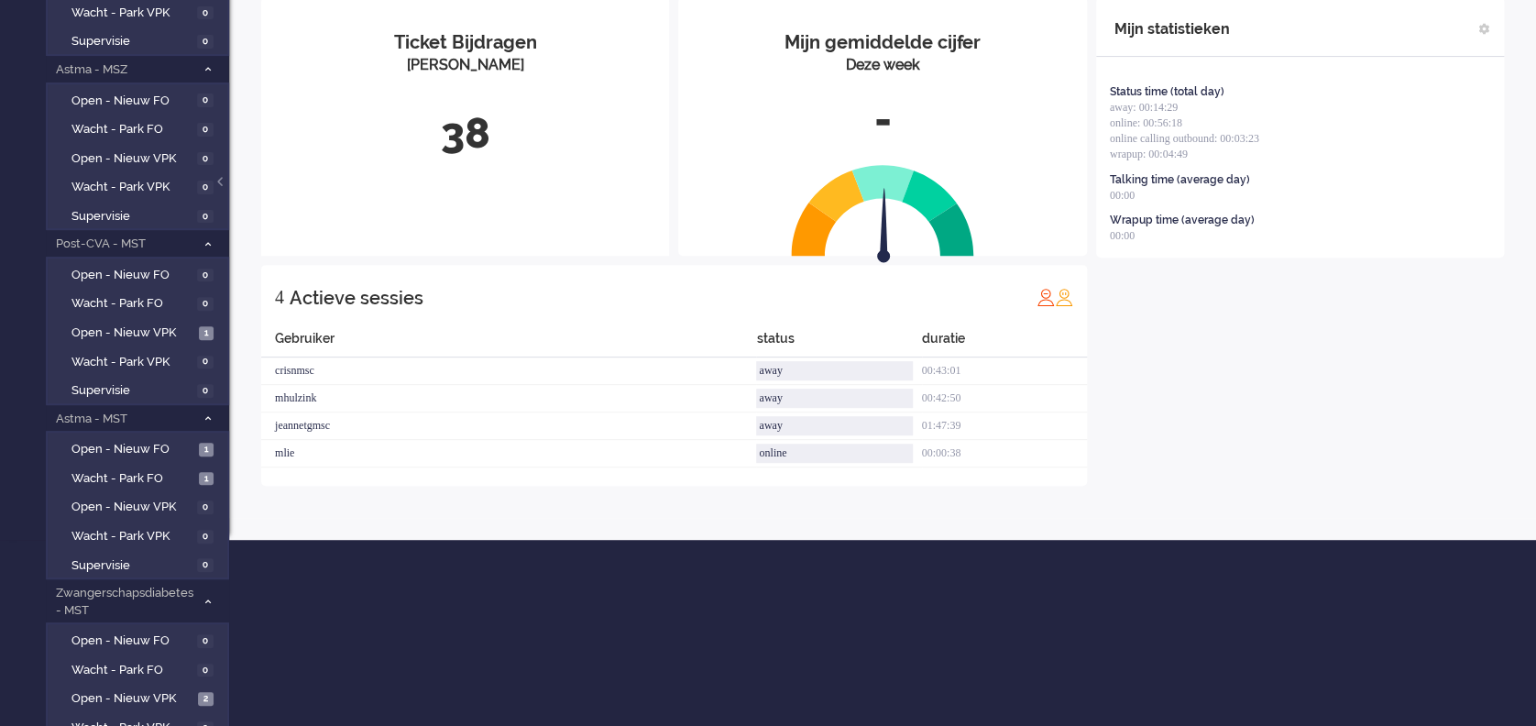
scroll to position [244, 0]
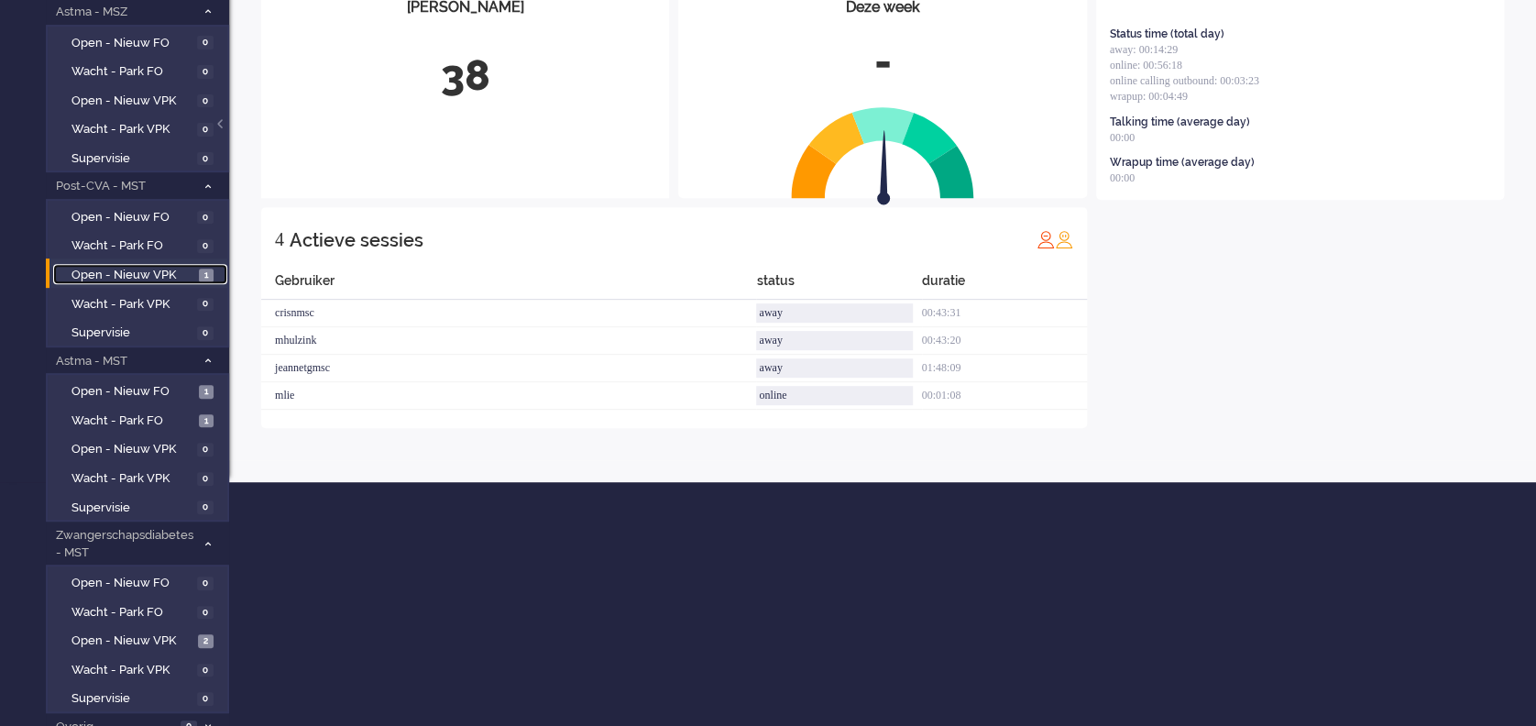
click at [111, 273] on span "Open - Nieuw VPK" at bounding box center [133, 275] width 123 height 17
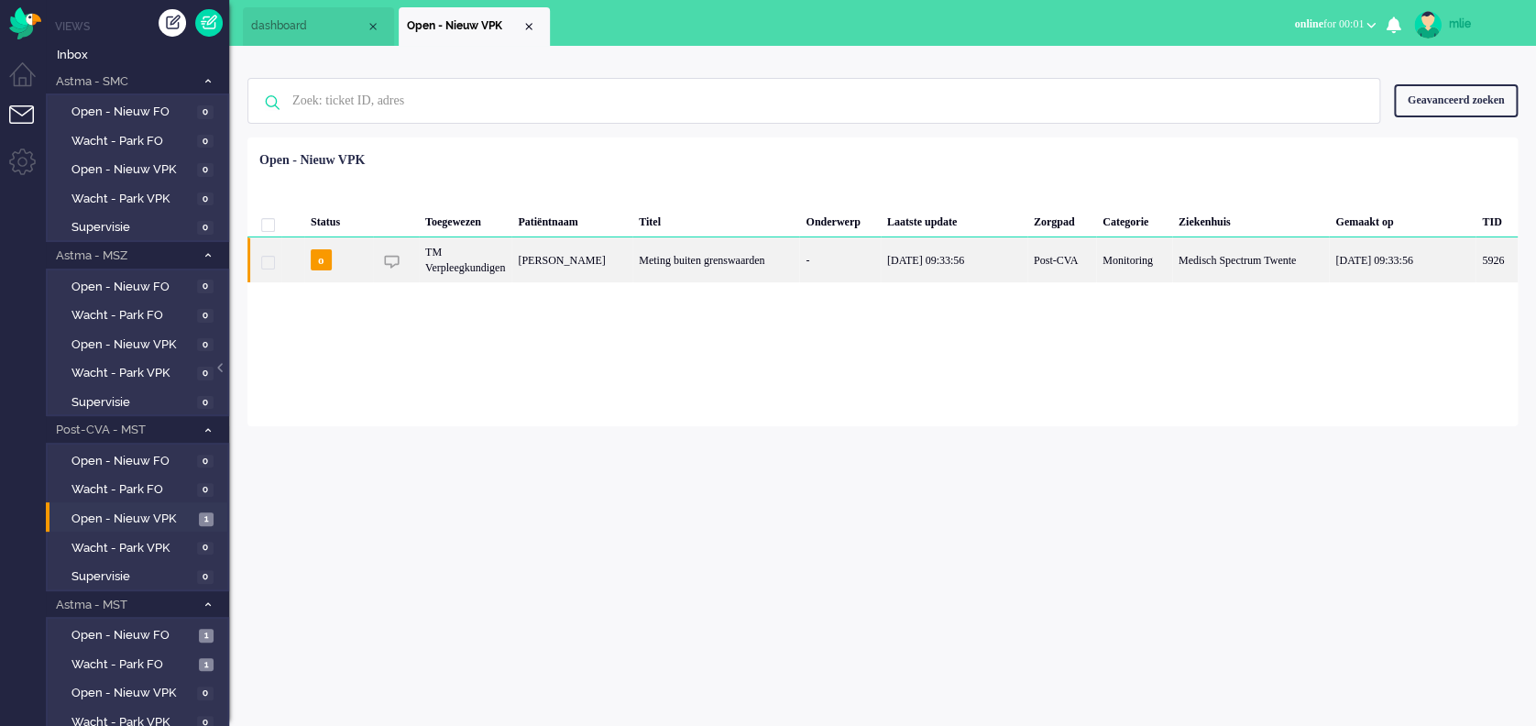
click at [865, 261] on div "-" at bounding box center [839, 259] width 81 height 45
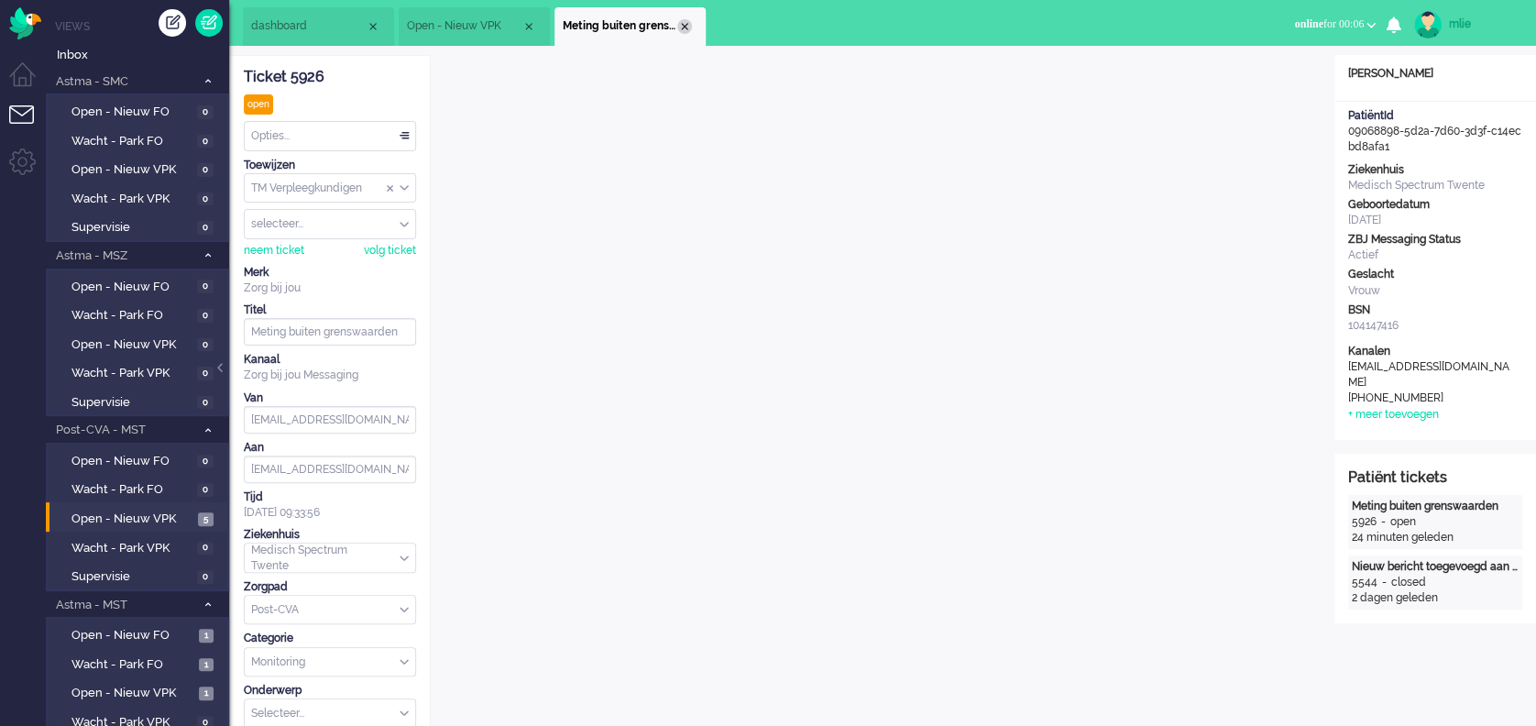
click at [680, 21] on div "Close tab" at bounding box center [684, 26] width 15 height 15
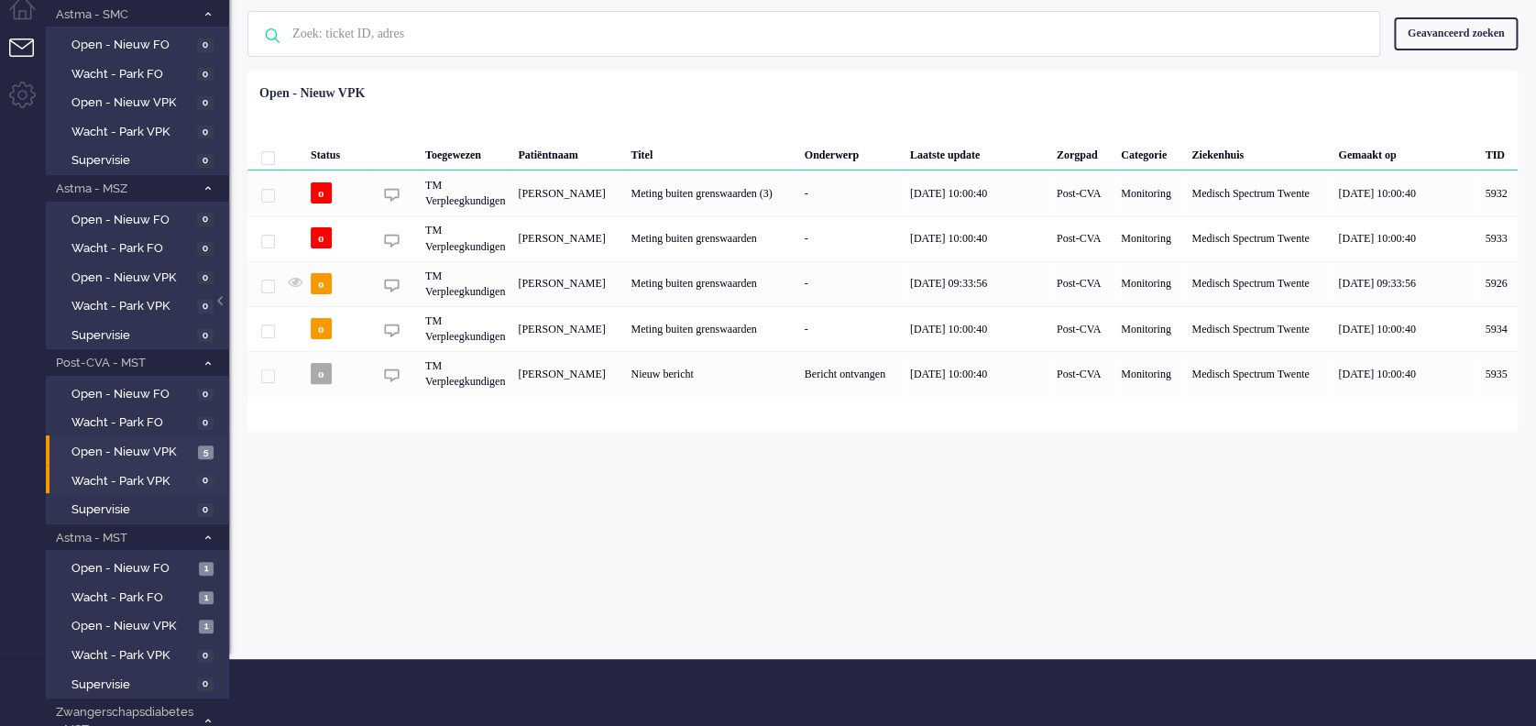
scroll to position [122, 0]
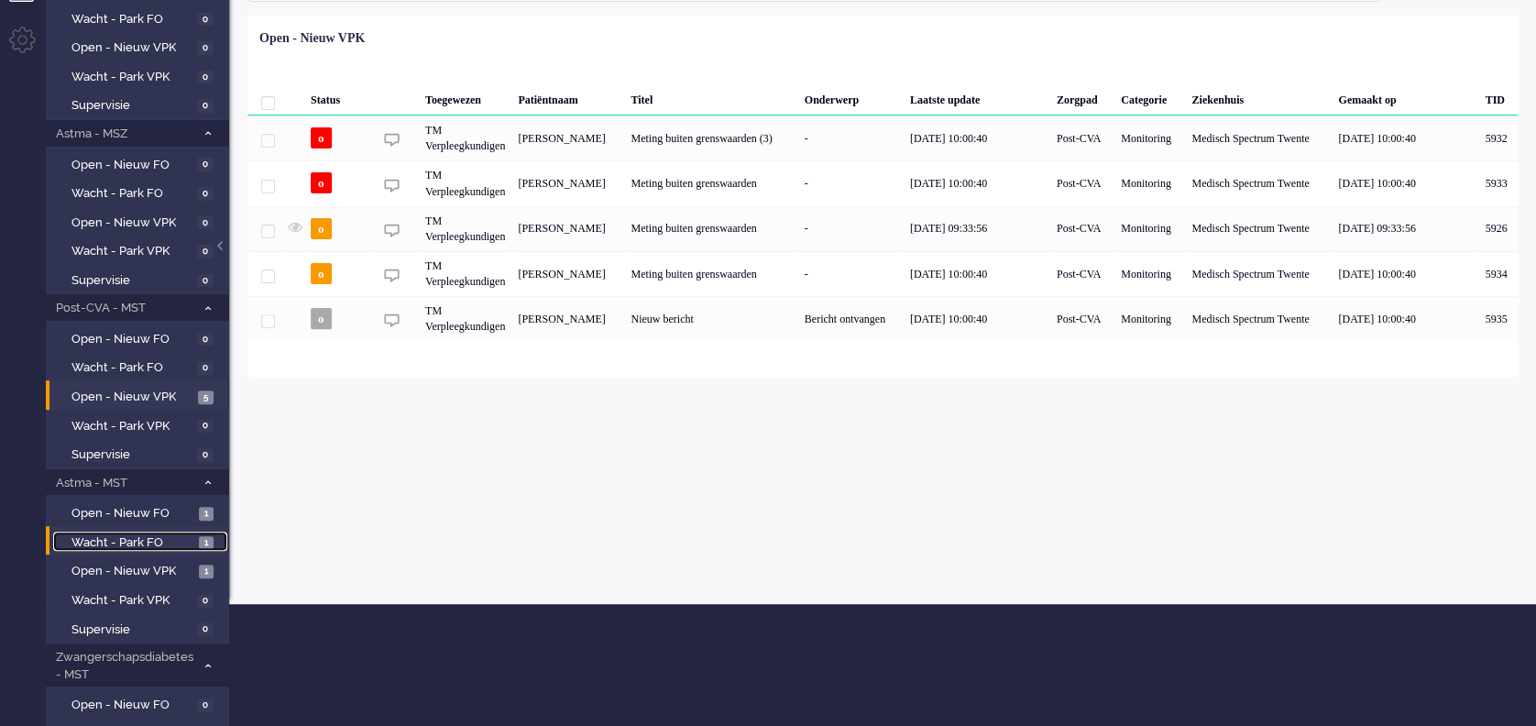
click at [125, 540] on span "Wacht - Park FO" at bounding box center [133, 542] width 123 height 17
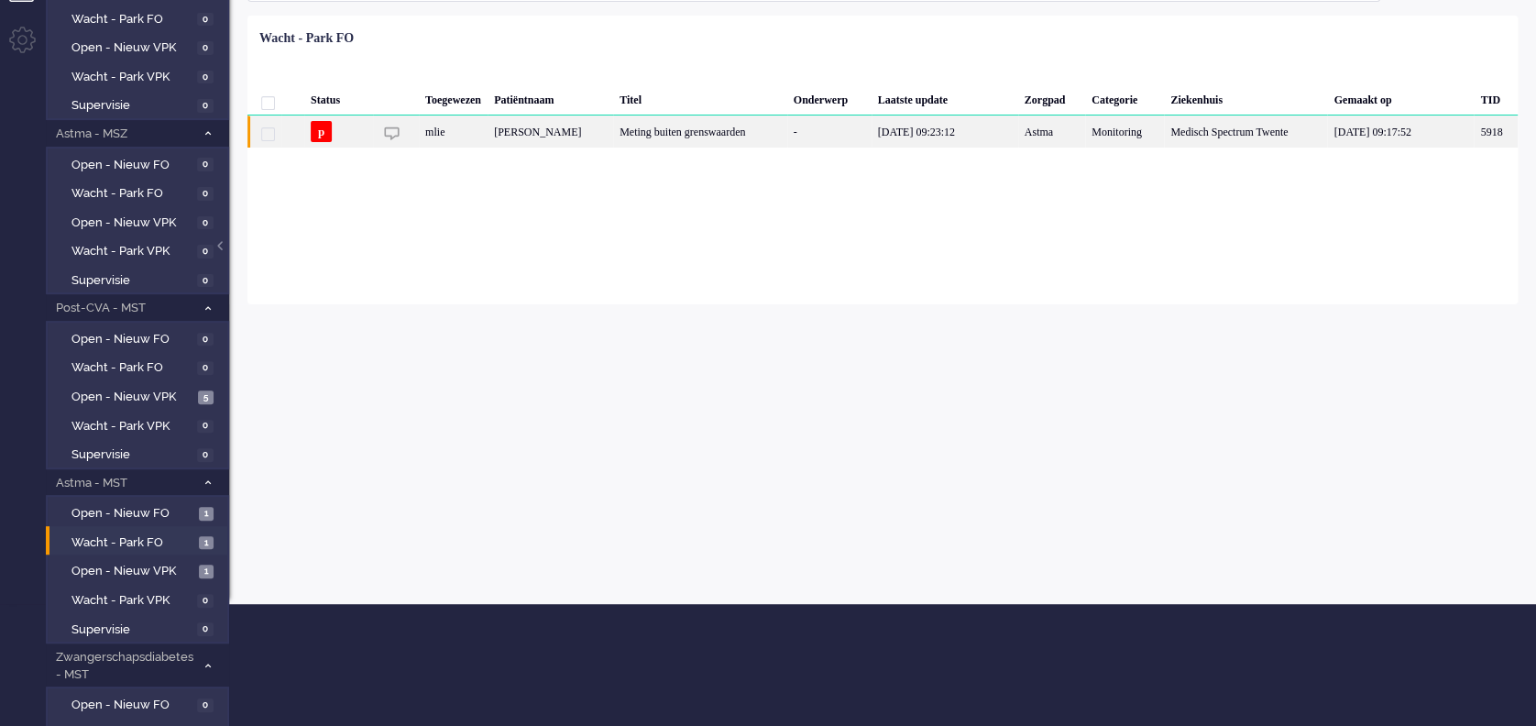
click at [689, 133] on div "Meting buiten grenswaarden" at bounding box center [700, 132] width 174 height 32
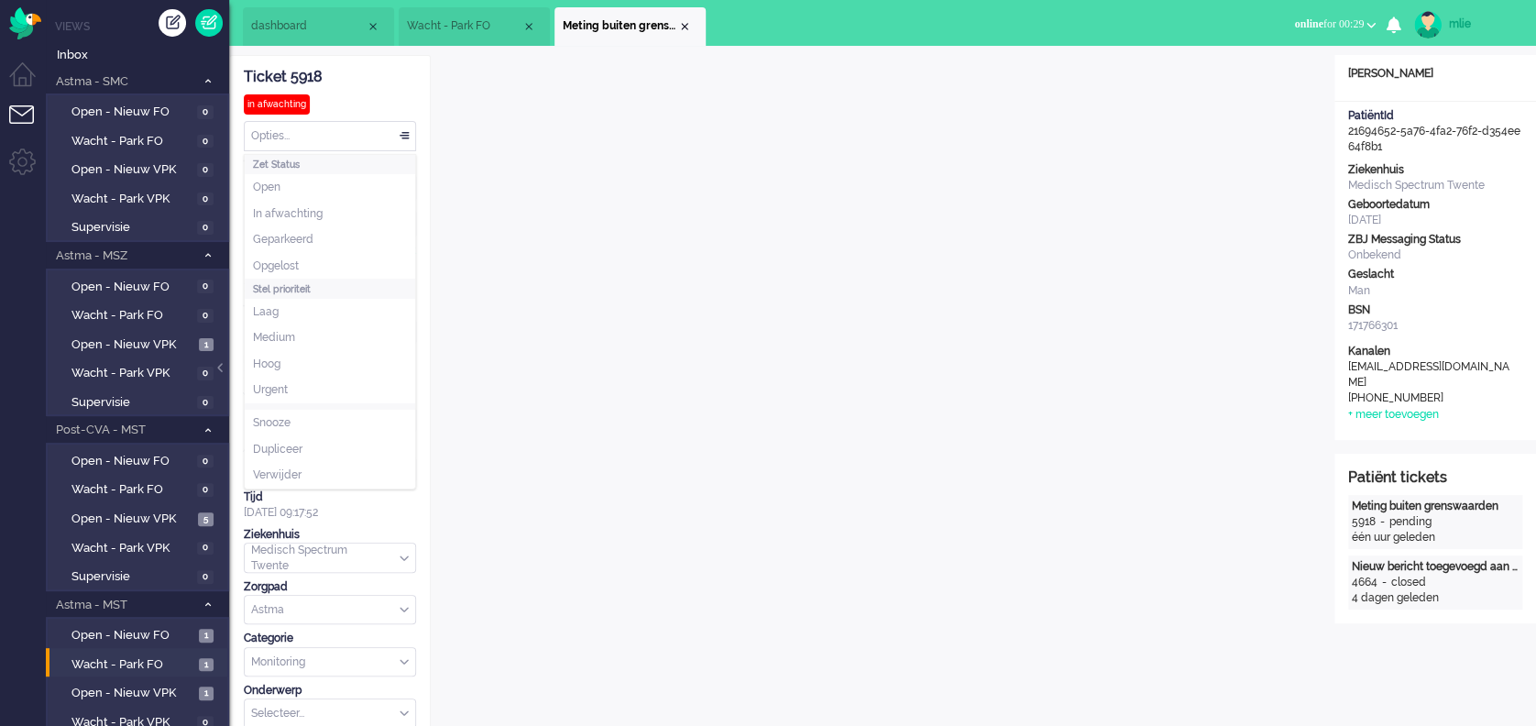
click at [400, 124] on div "Opties..." at bounding box center [330, 136] width 171 height 28
click at [264, 266] on span "Opgelost" at bounding box center [276, 267] width 46 height 16
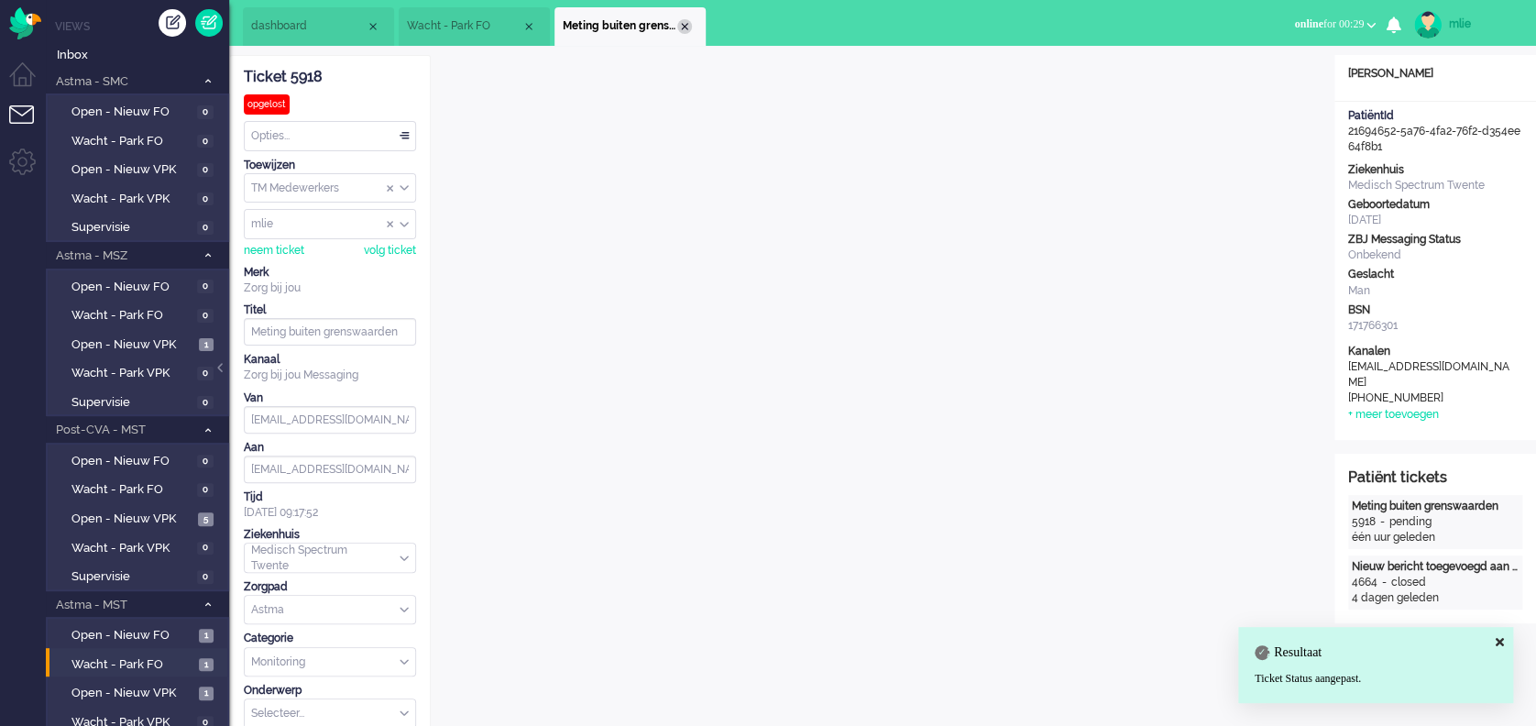
click at [685, 24] on div "Close tab" at bounding box center [684, 26] width 15 height 15
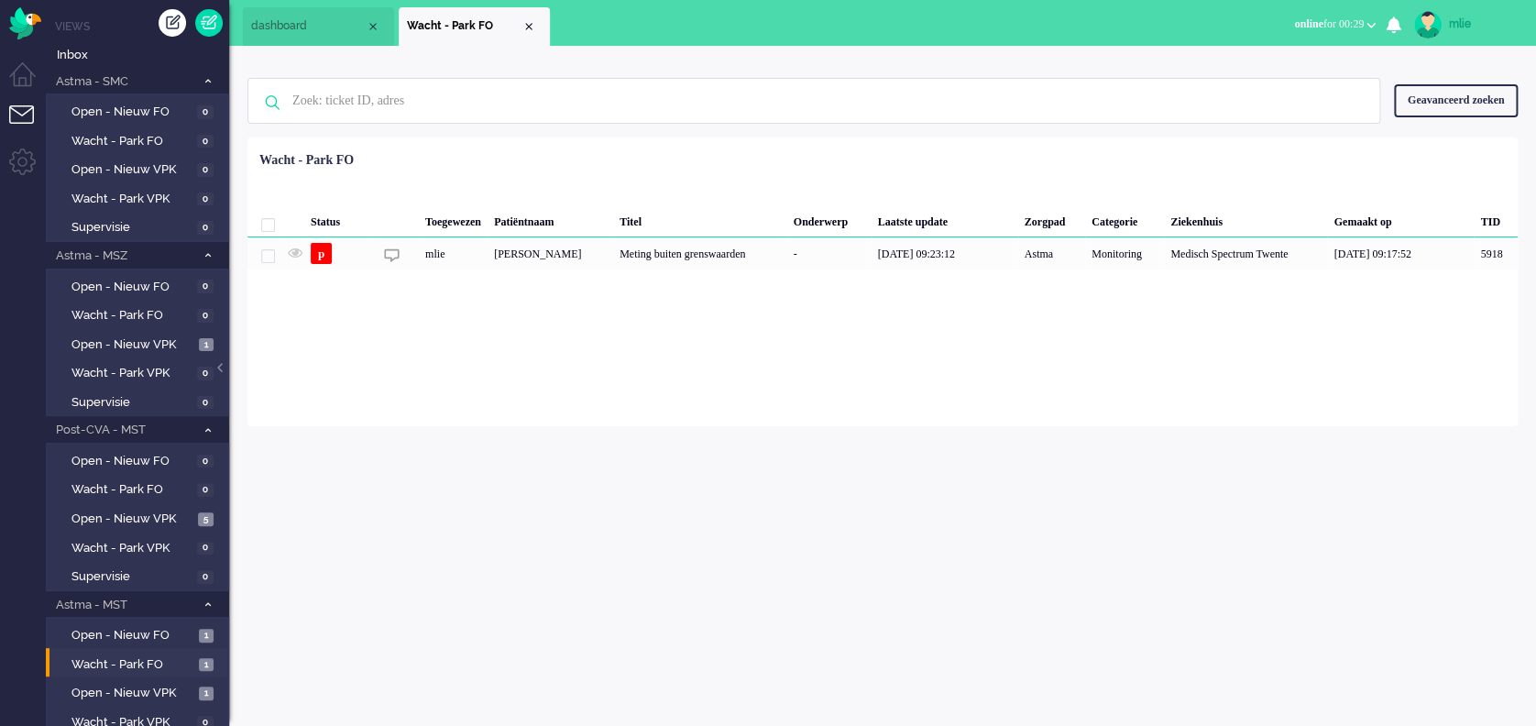
click at [519, 21] on span "Wacht - Park FO" at bounding box center [464, 26] width 115 height 16
click at [530, 19] on div "Close tab" at bounding box center [529, 26] width 15 height 15
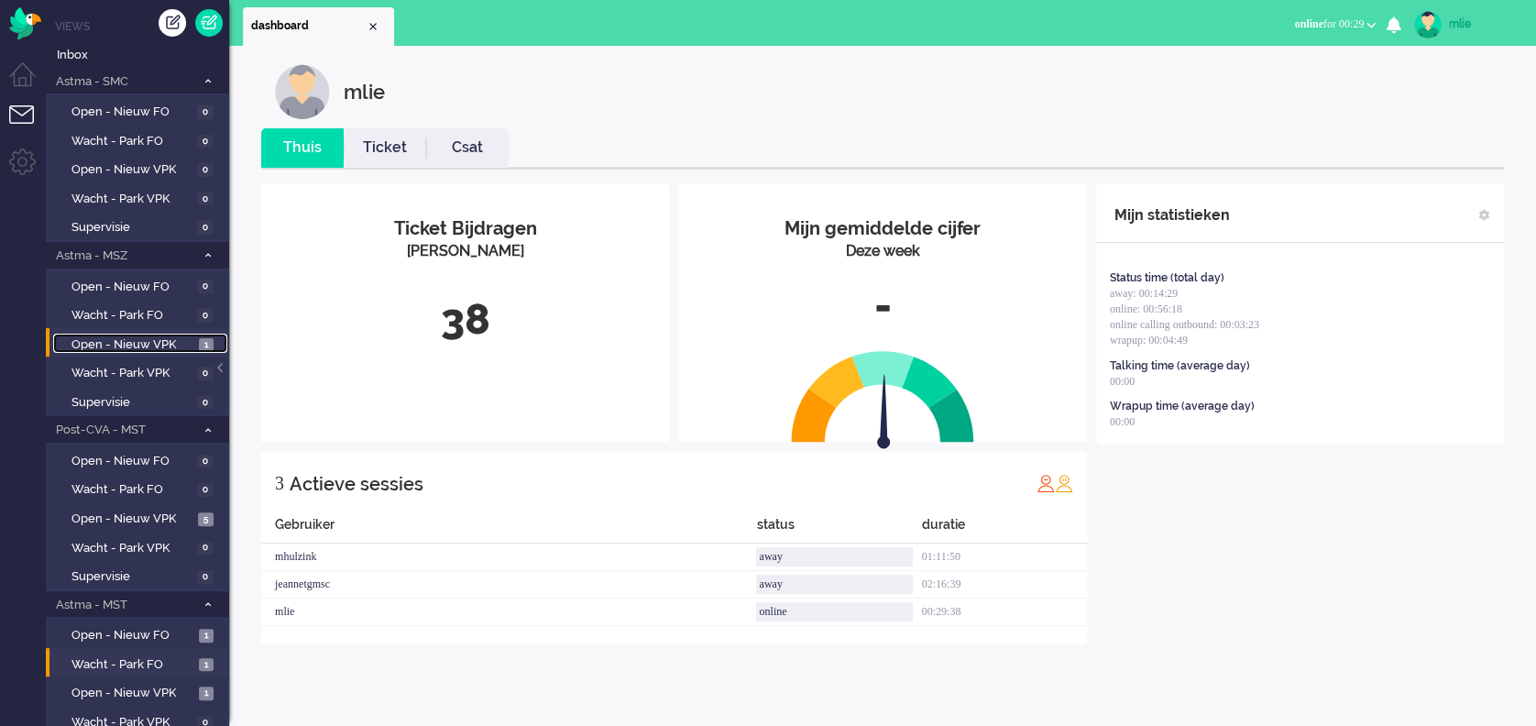
click at [116, 343] on span "Open - Nieuw VPK" at bounding box center [133, 344] width 123 height 17
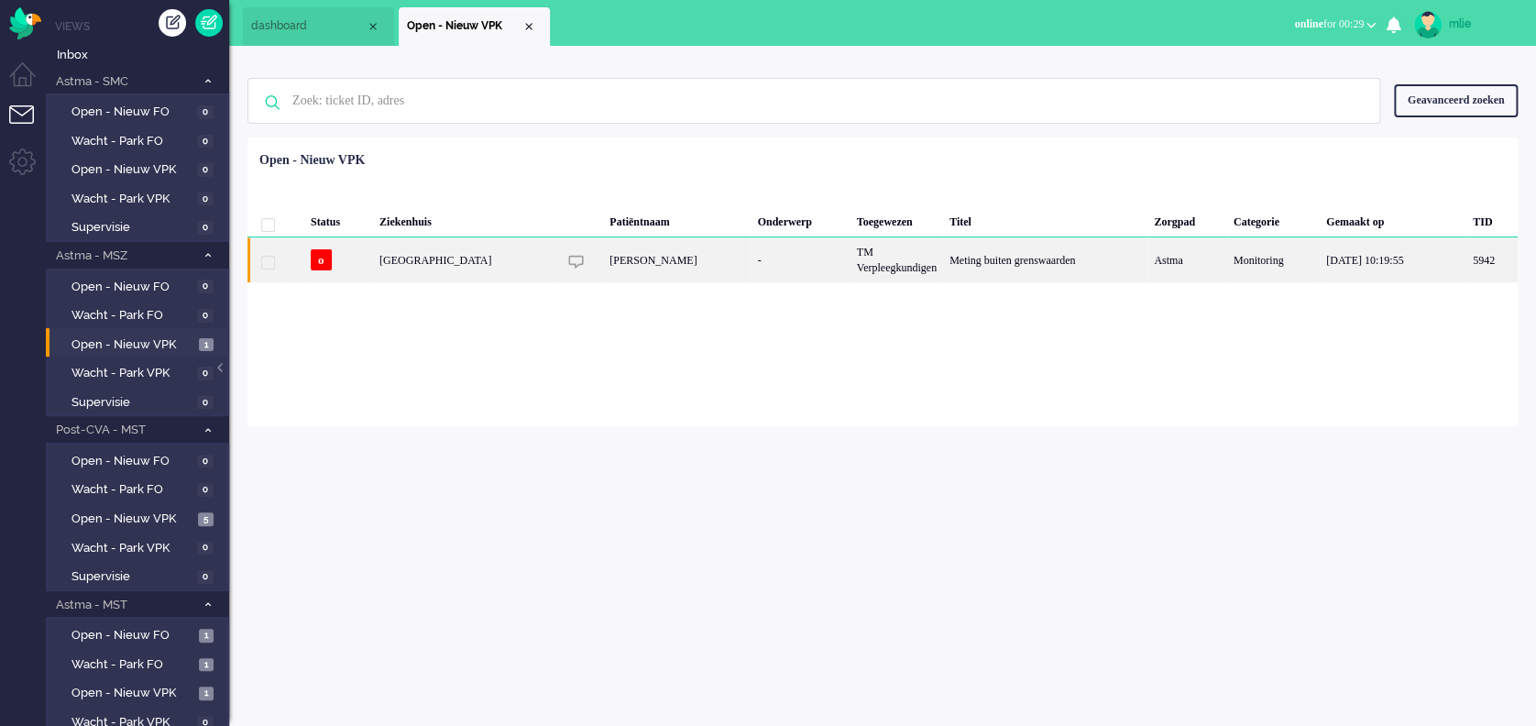
click at [893, 263] on div "TM Verpleegkundigen" at bounding box center [897, 259] width 93 height 45
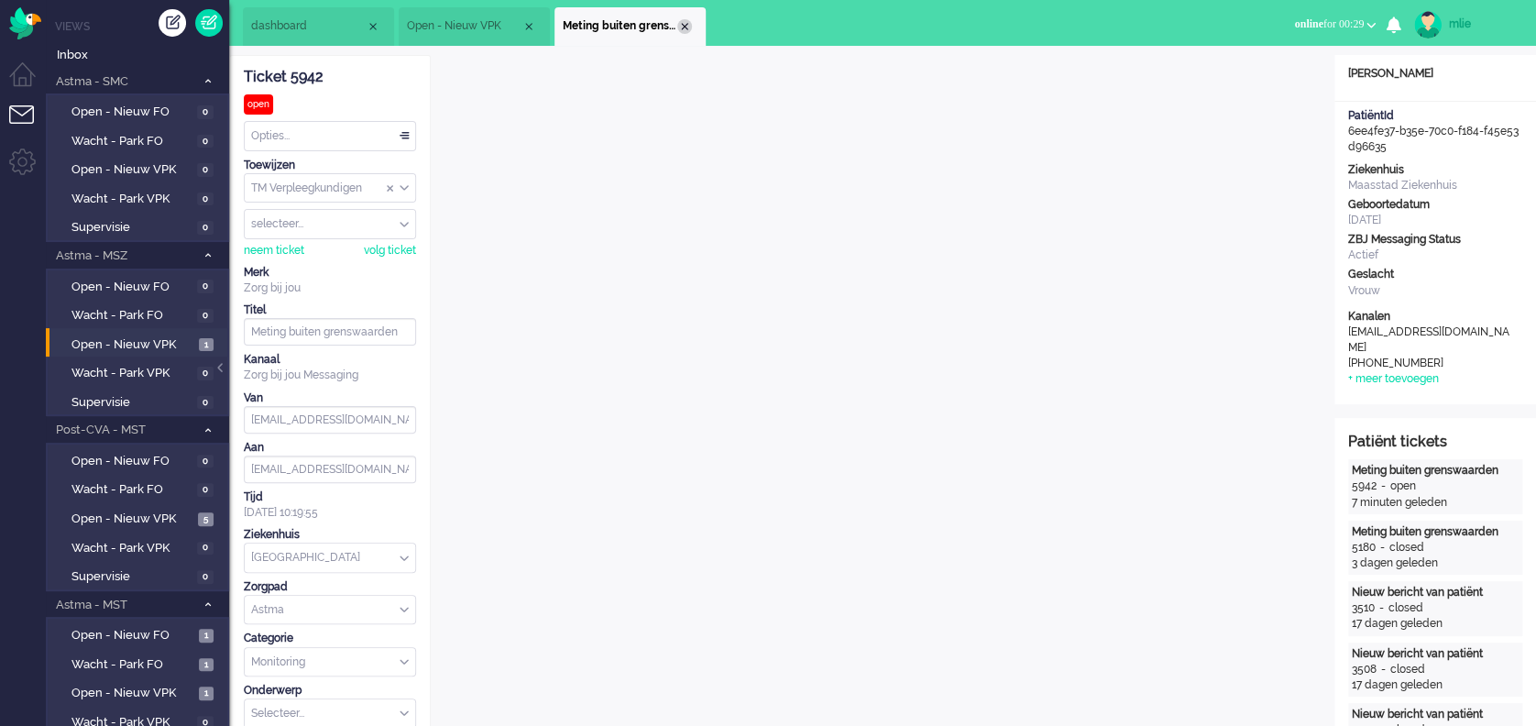
click at [682, 20] on div "Close tab" at bounding box center [684, 26] width 15 height 15
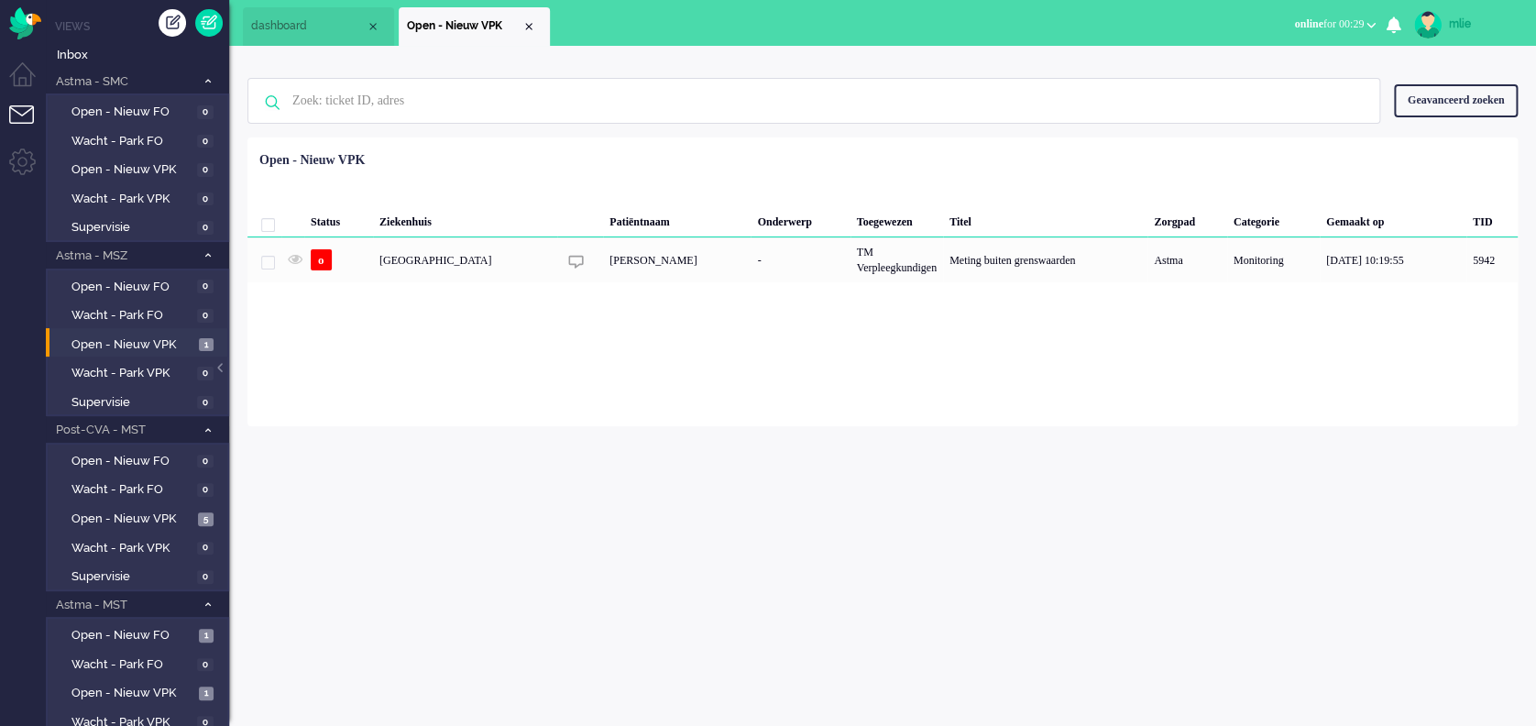
click at [531, 15] on li "Open - Nieuw VPK" at bounding box center [474, 26] width 151 height 39
click at [530, 28] on div "Close tab" at bounding box center [529, 26] width 15 height 15
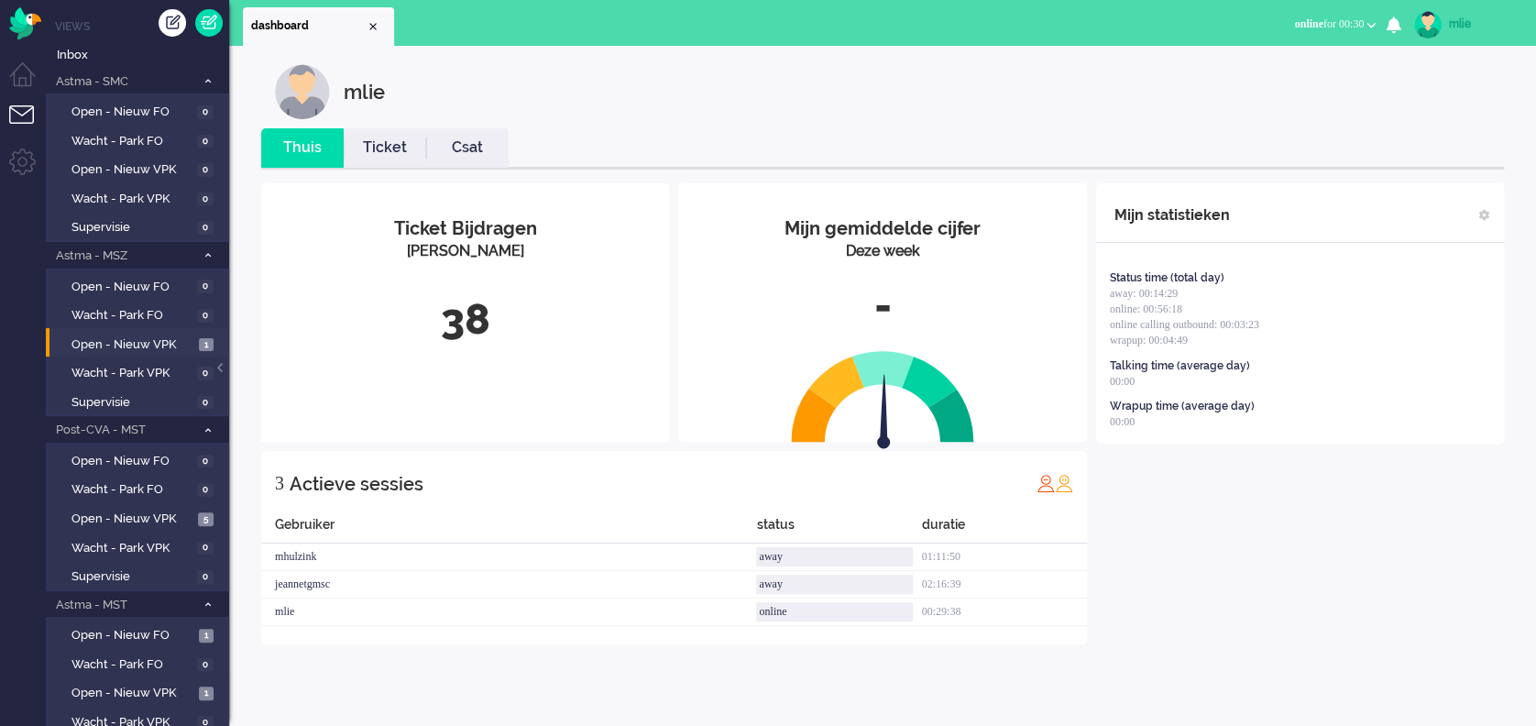
click at [385, 156] on link "Ticket" at bounding box center [385, 148] width 83 height 21
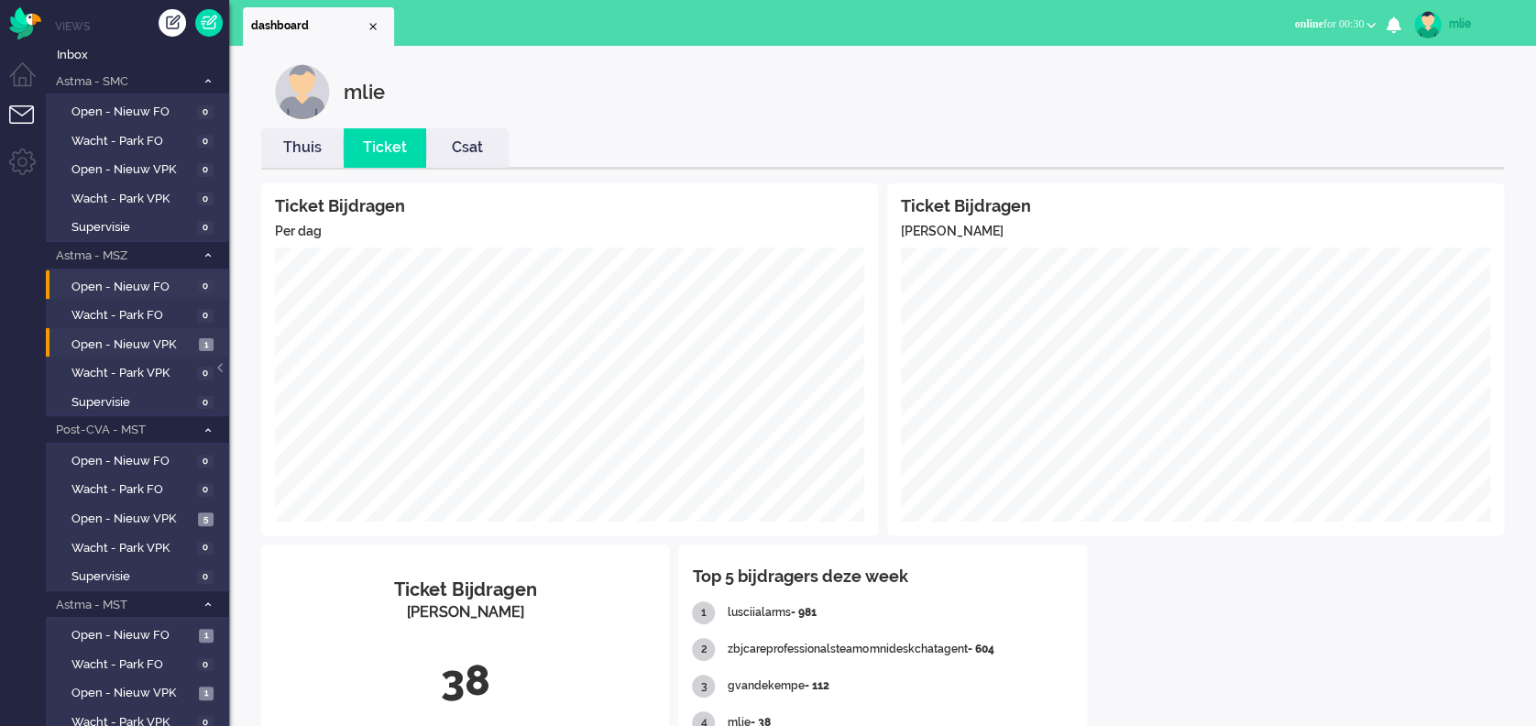
scroll to position [122, 0]
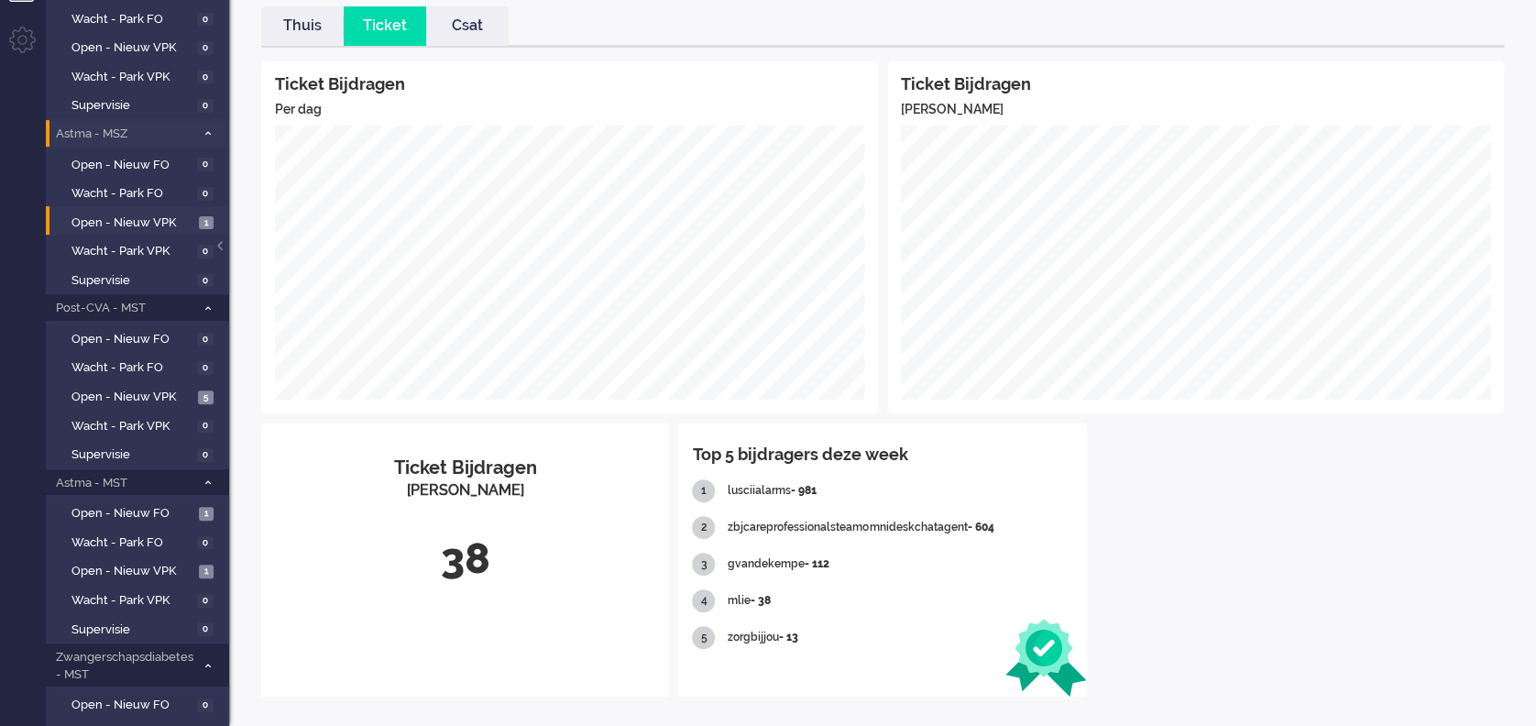
click at [201, 129] on span at bounding box center [208, 134] width 14 height 10
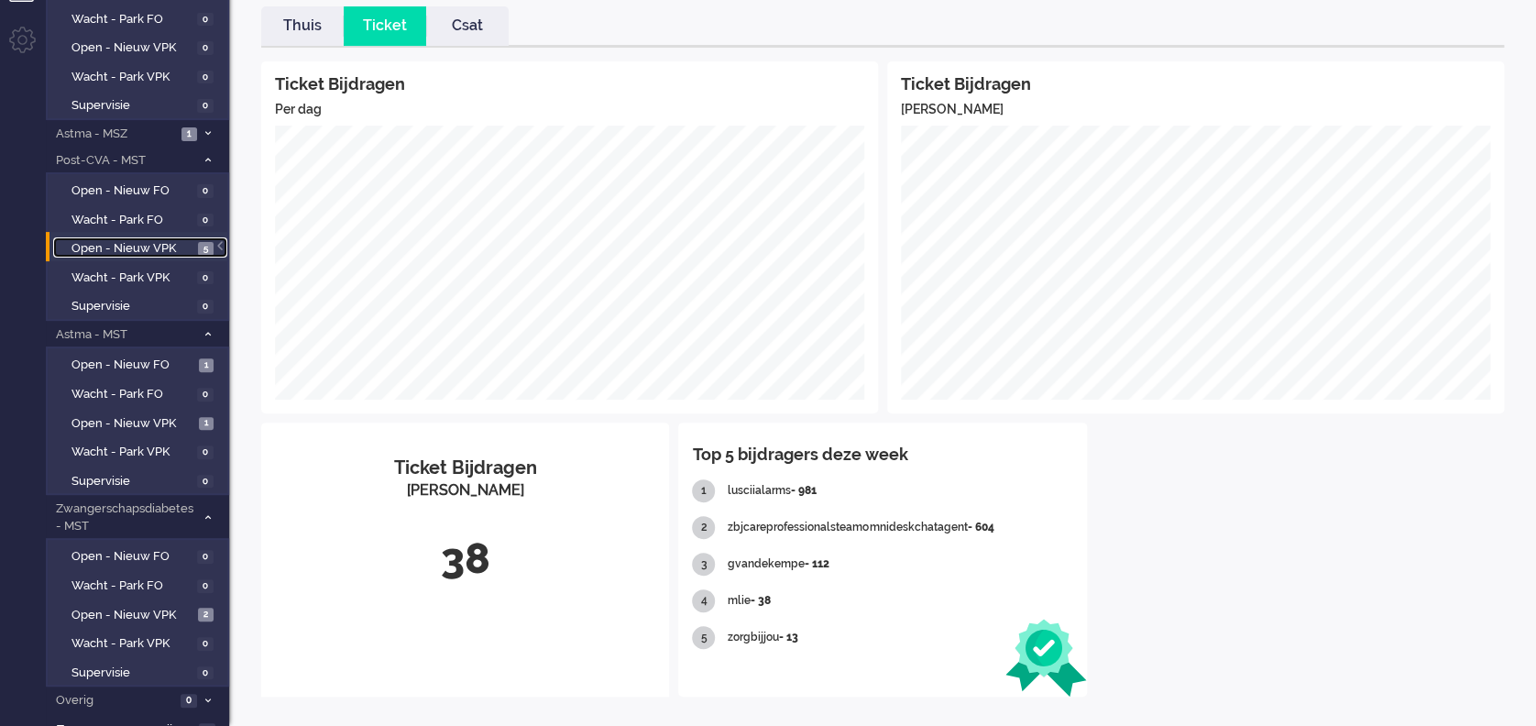
click at [123, 241] on span "Open - Nieuw VPK" at bounding box center [133, 248] width 122 height 17
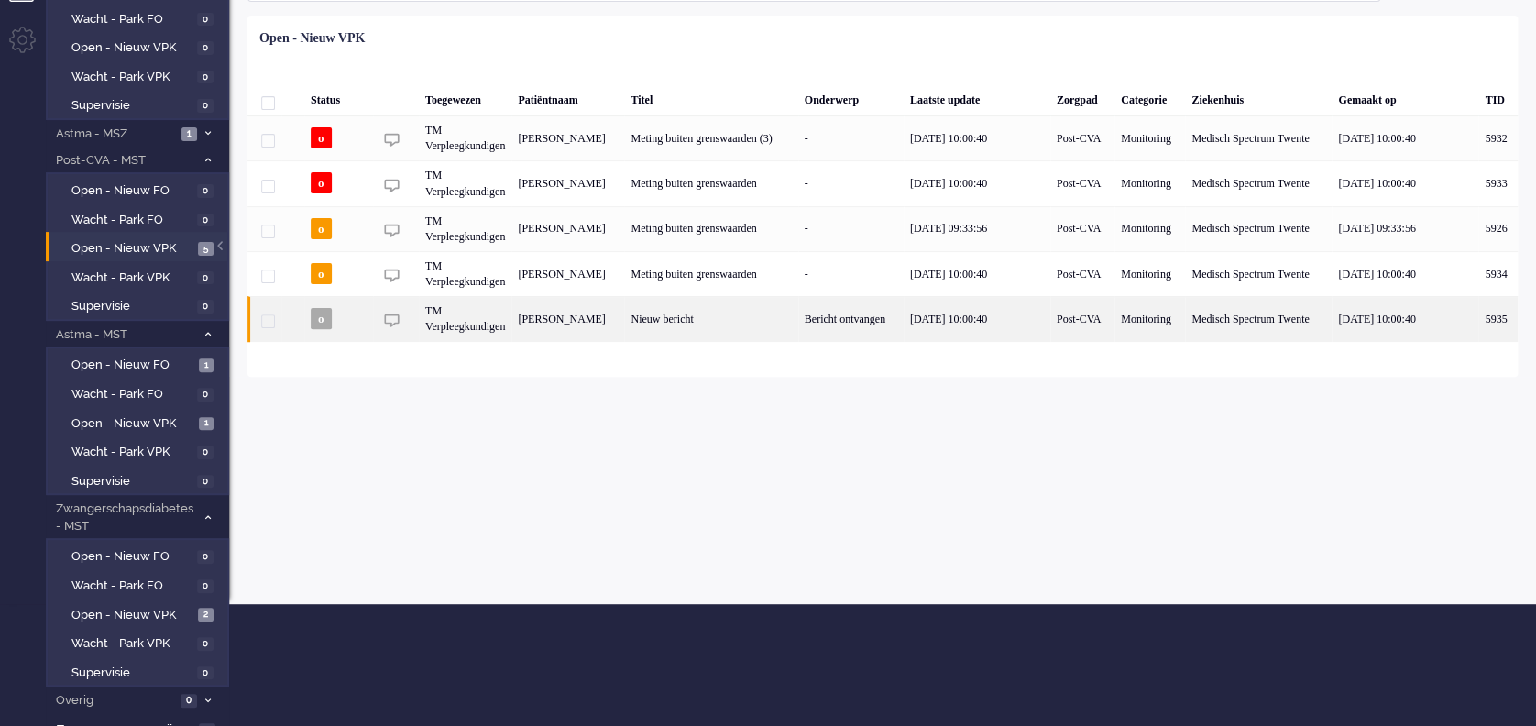
click at [868, 315] on div "Bericht ontvangen" at bounding box center [850, 318] width 105 height 45
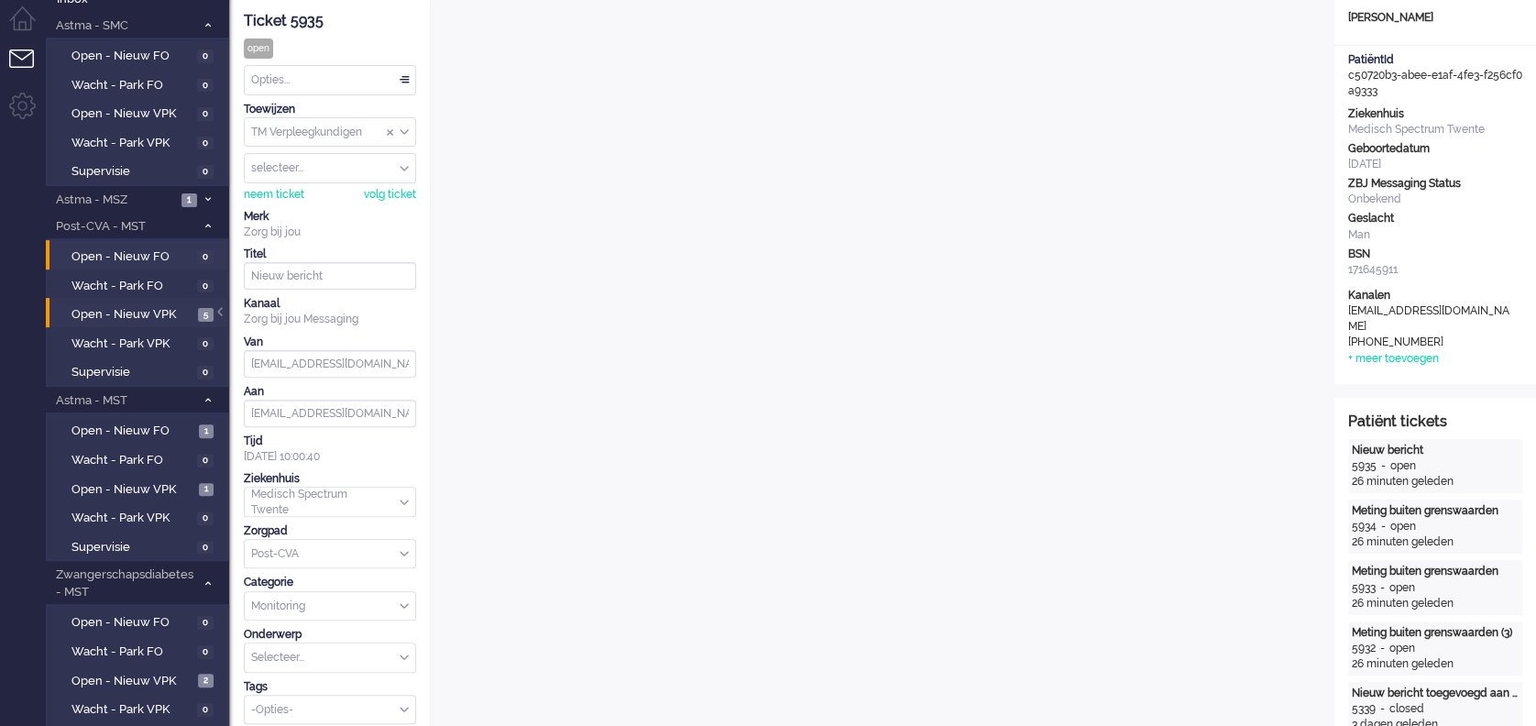
scroll to position [178, 0]
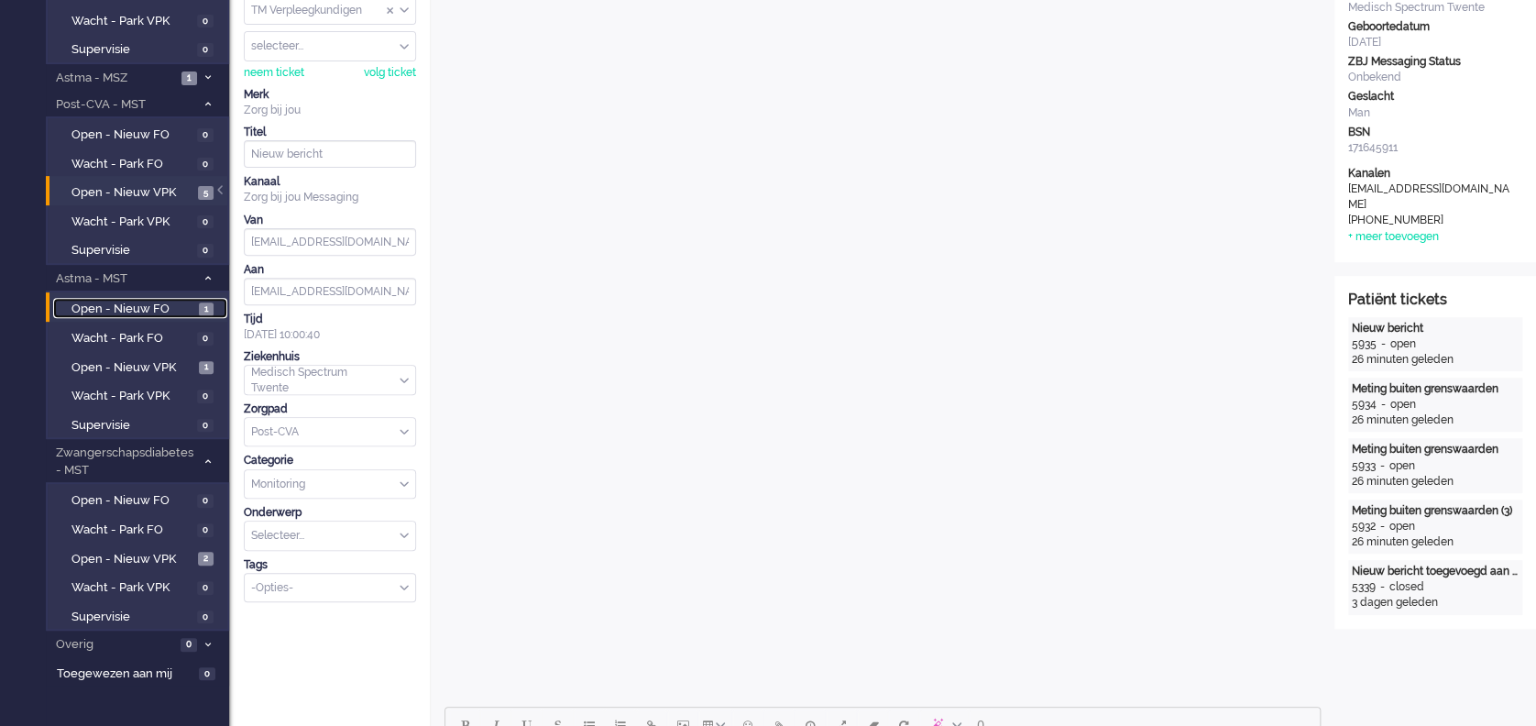
click at [115, 301] on span "Open - Nieuw FO" at bounding box center [133, 309] width 123 height 17
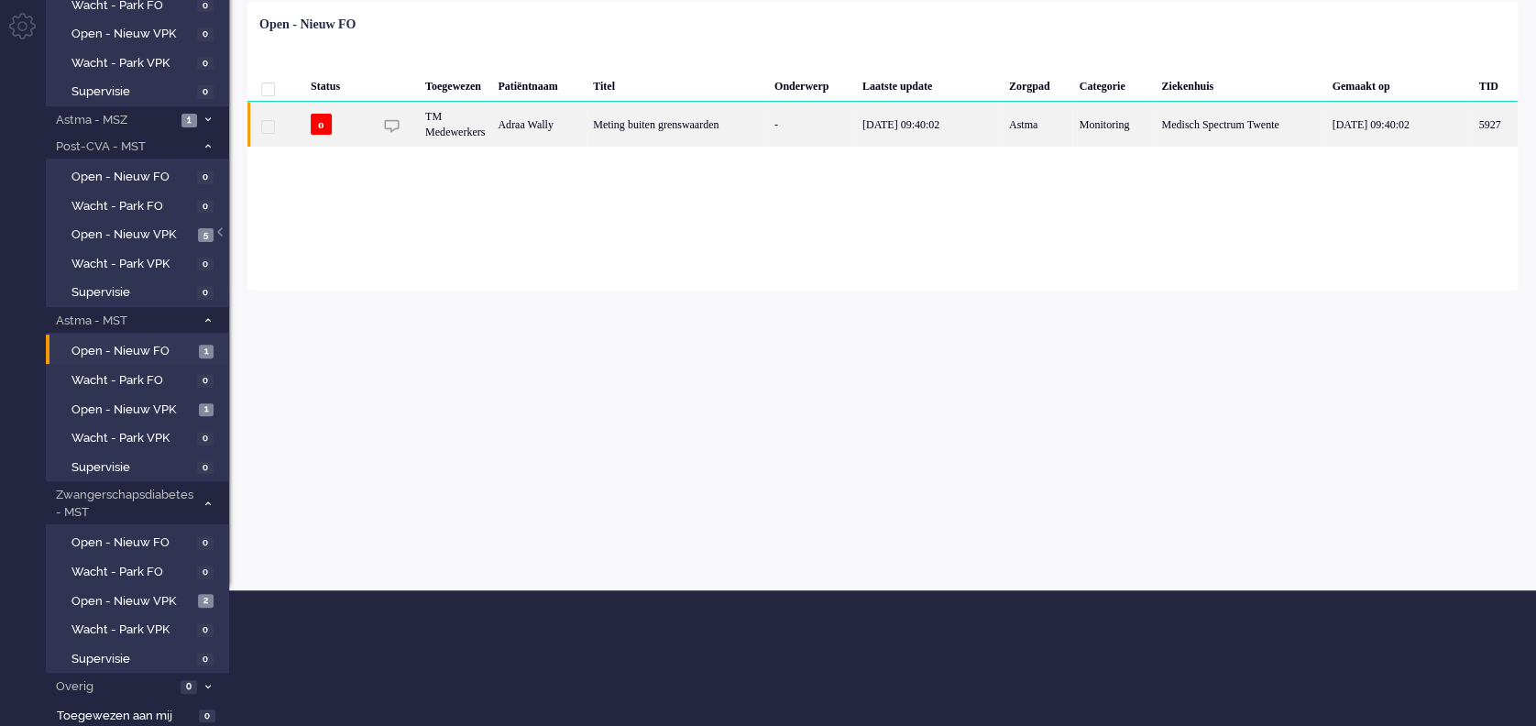
click at [690, 111] on div "Meting buiten grenswaarden" at bounding box center [678, 124] width 182 height 45
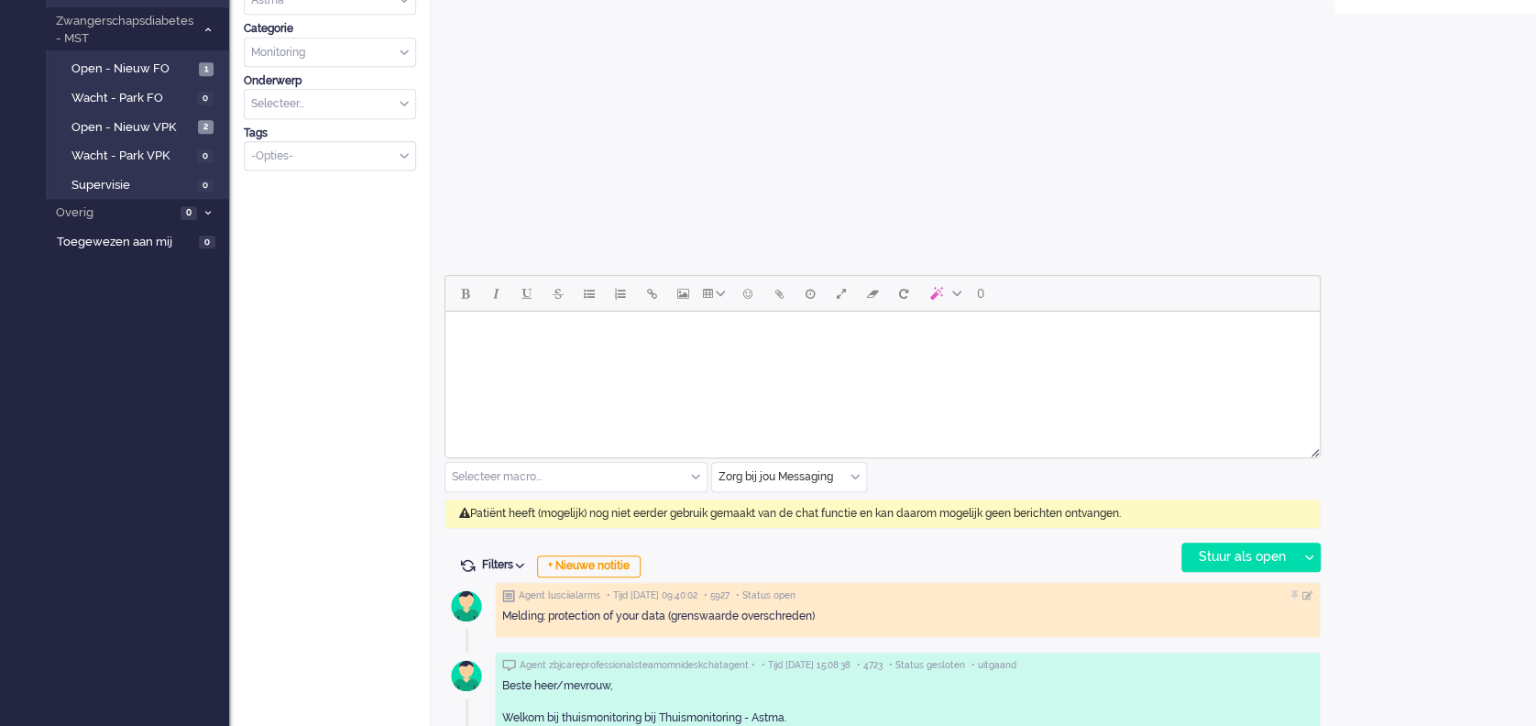
scroll to position [611, 0]
click at [857, 470] on div "Zorg bij jou Messaging" at bounding box center [789, 476] width 154 height 28
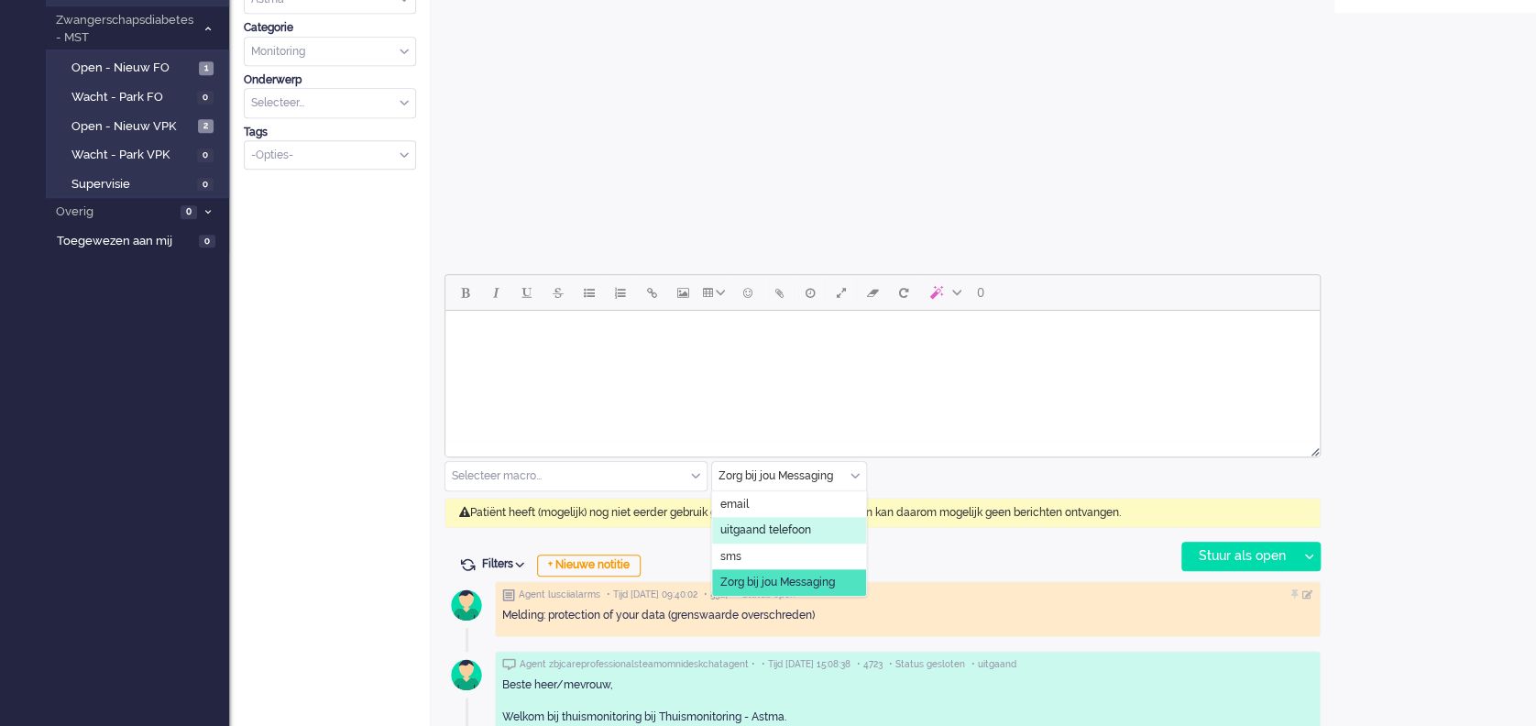
click at [779, 525] on span "uitgaand telefoon" at bounding box center [766, 531] width 91 height 16
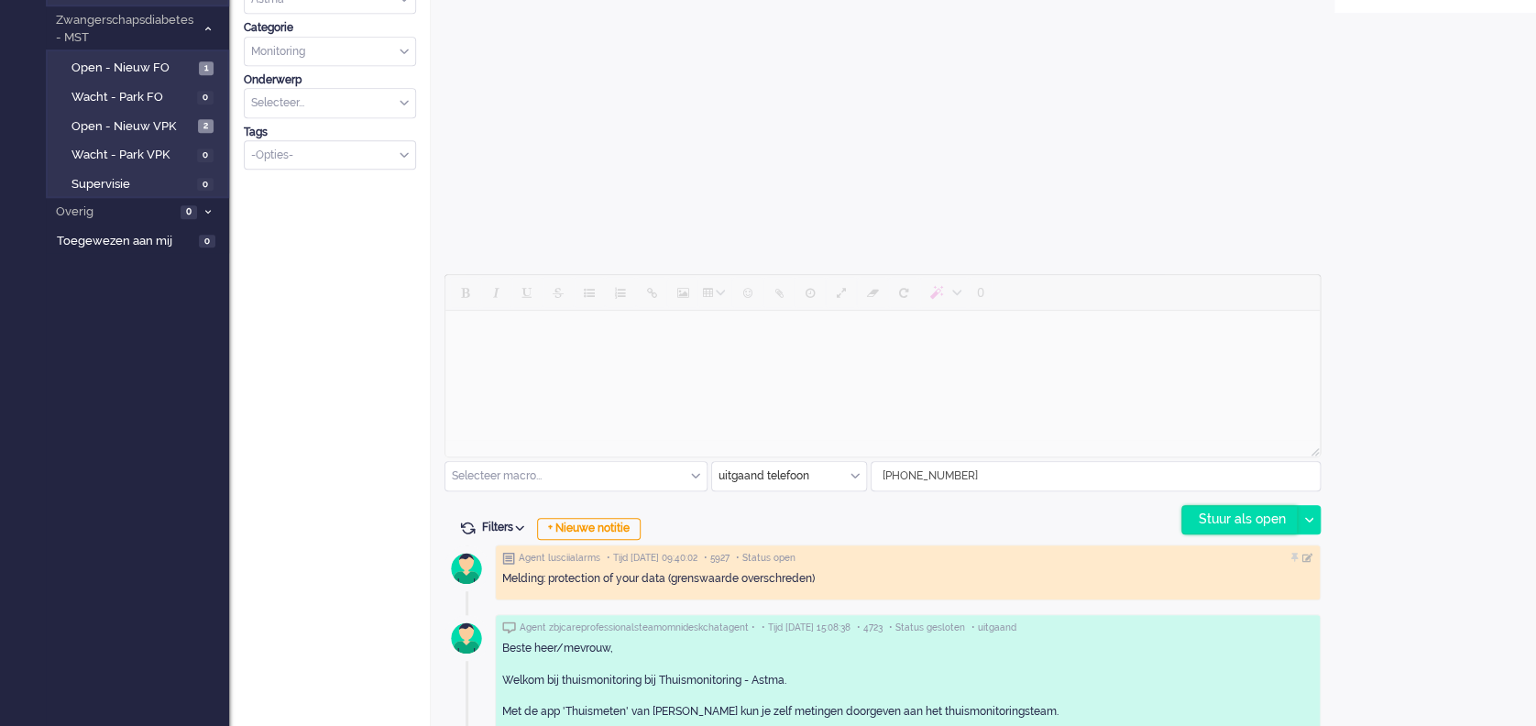
click at [1247, 513] on div "Stuur als open" at bounding box center [1240, 520] width 115 height 28
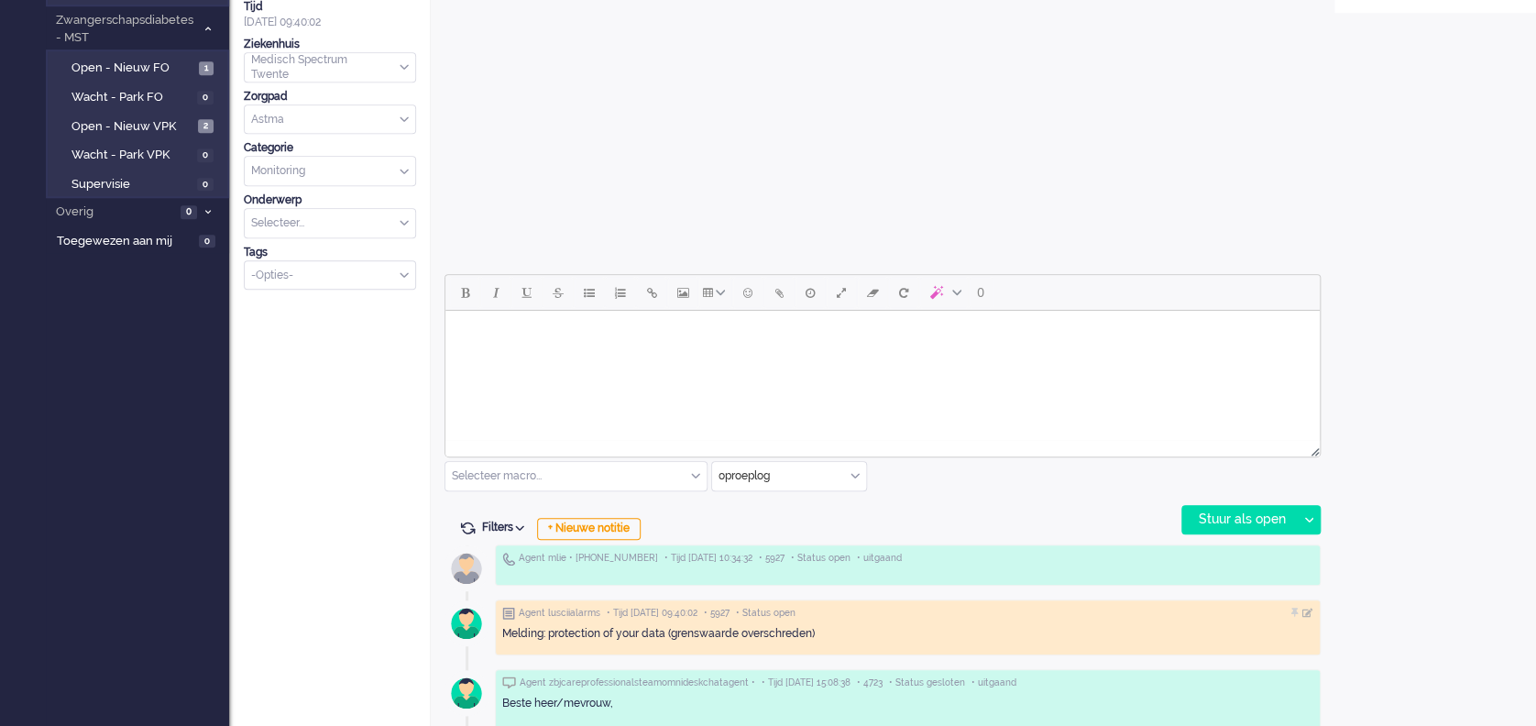
click at [507, 333] on body "Rich Text Area. Press ALT-0 for help." at bounding box center [883, 334] width 860 height 32
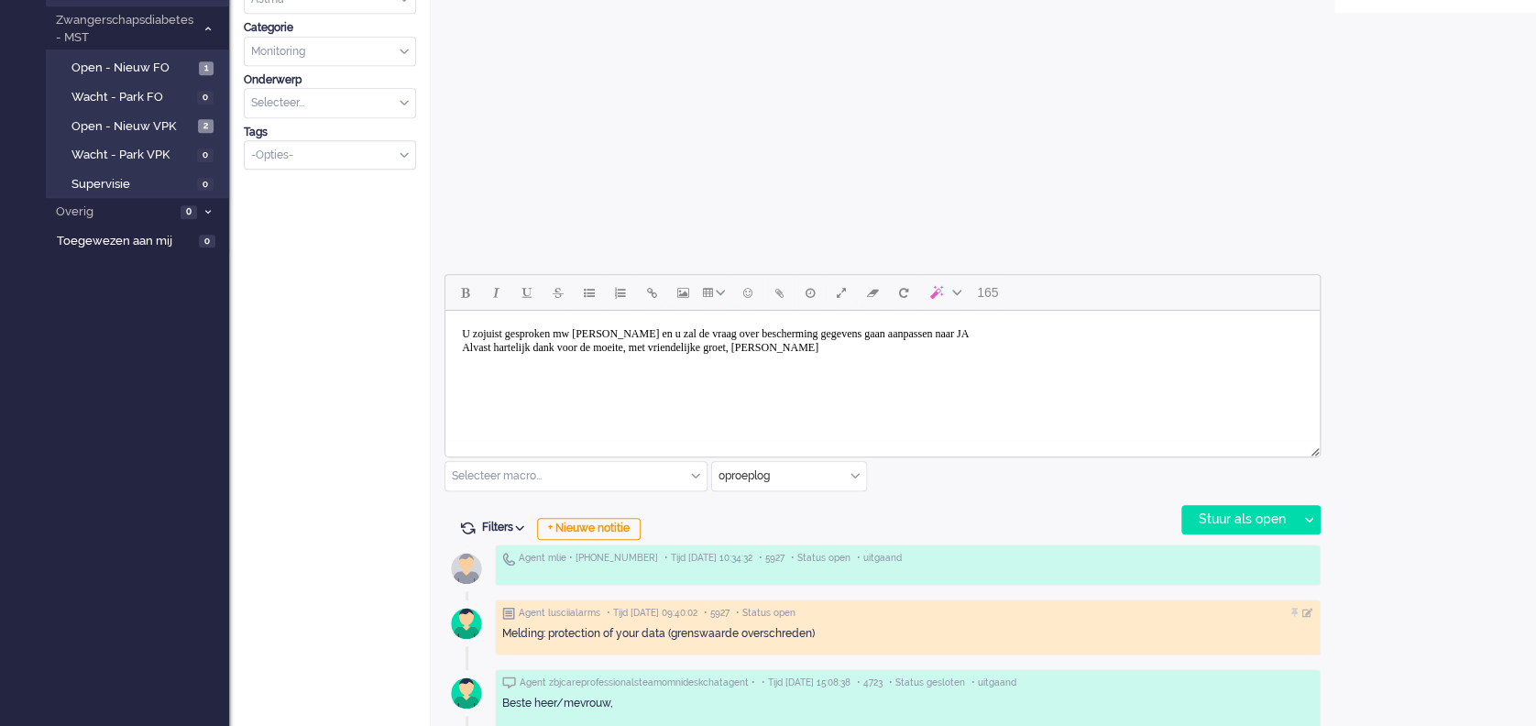
click at [844, 469] on input "text" at bounding box center [789, 476] width 154 height 28
click at [798, 576] on span "Zorg bij jou Messaging" at bounding box center [778, 583] width 115 height 16
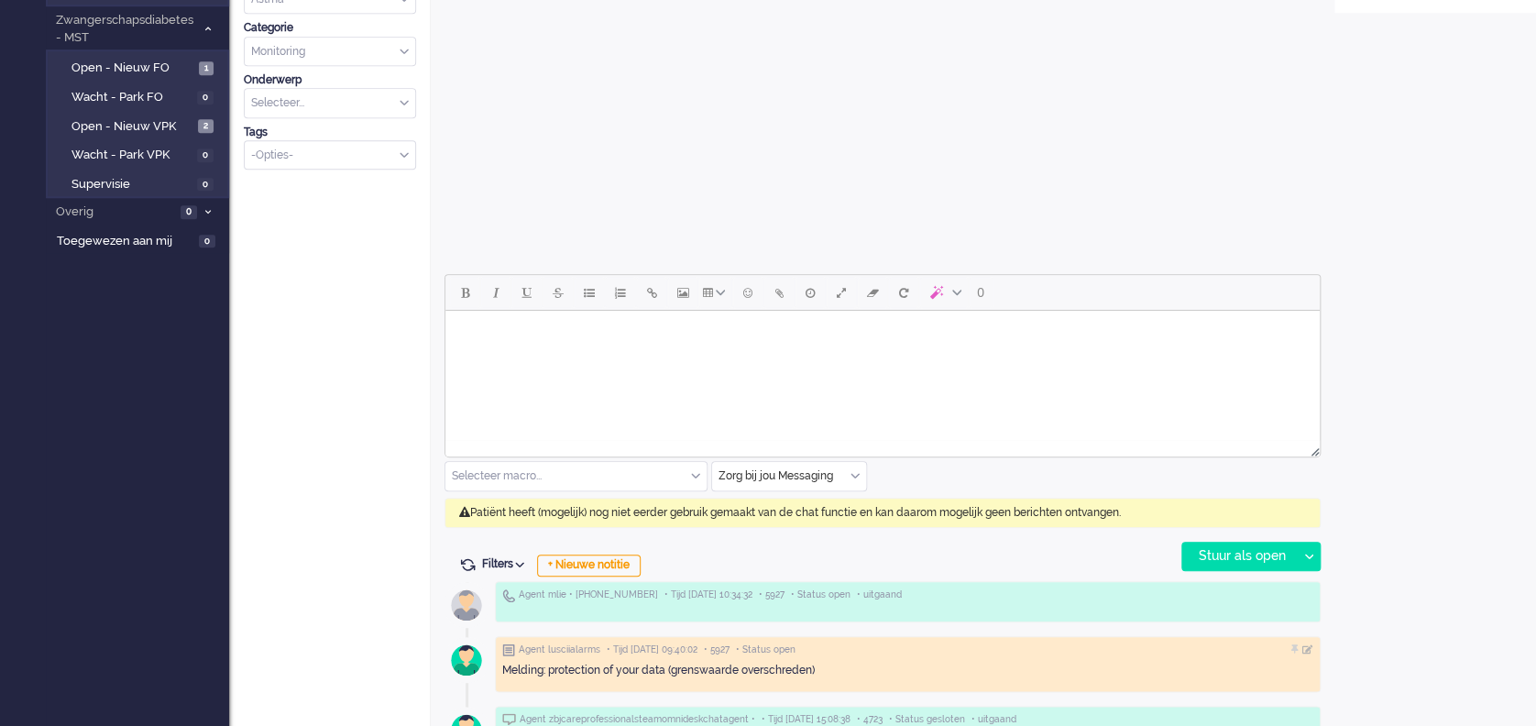
scroll to position [733, 0]
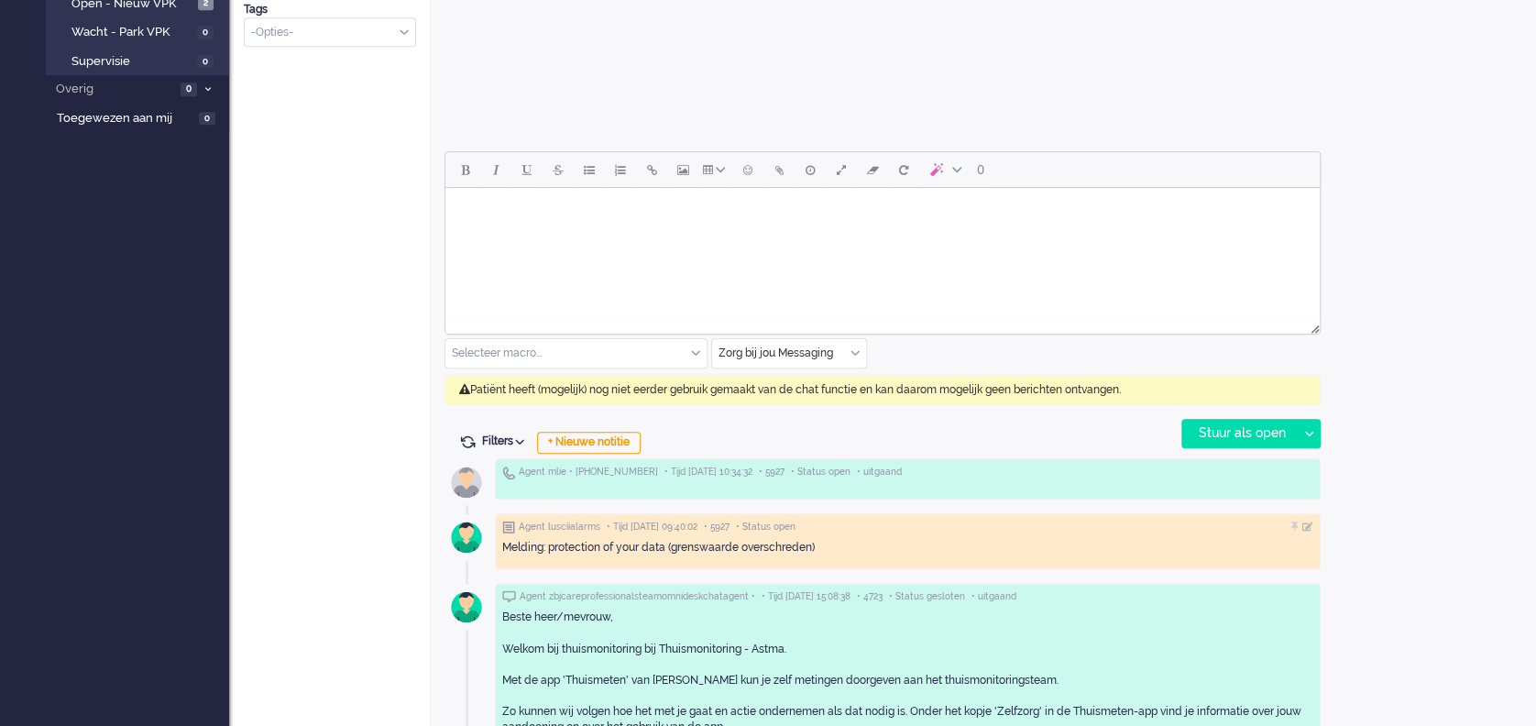
click at [523, 235] on html at bounding box center [883, 211] width 875 height 47
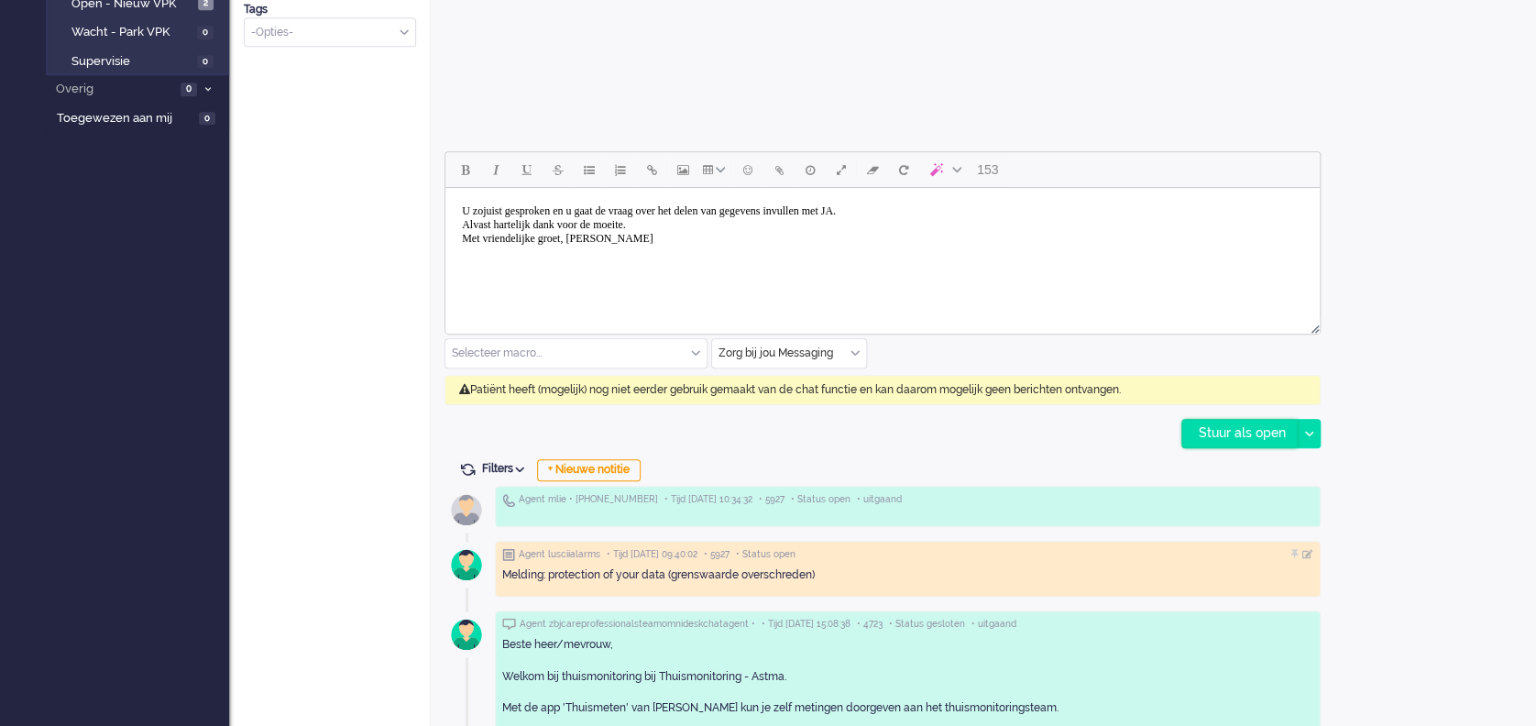
click at [1232, 427] on div "Stuur als open" at bounding box center [1240, 434] width 115 height 28
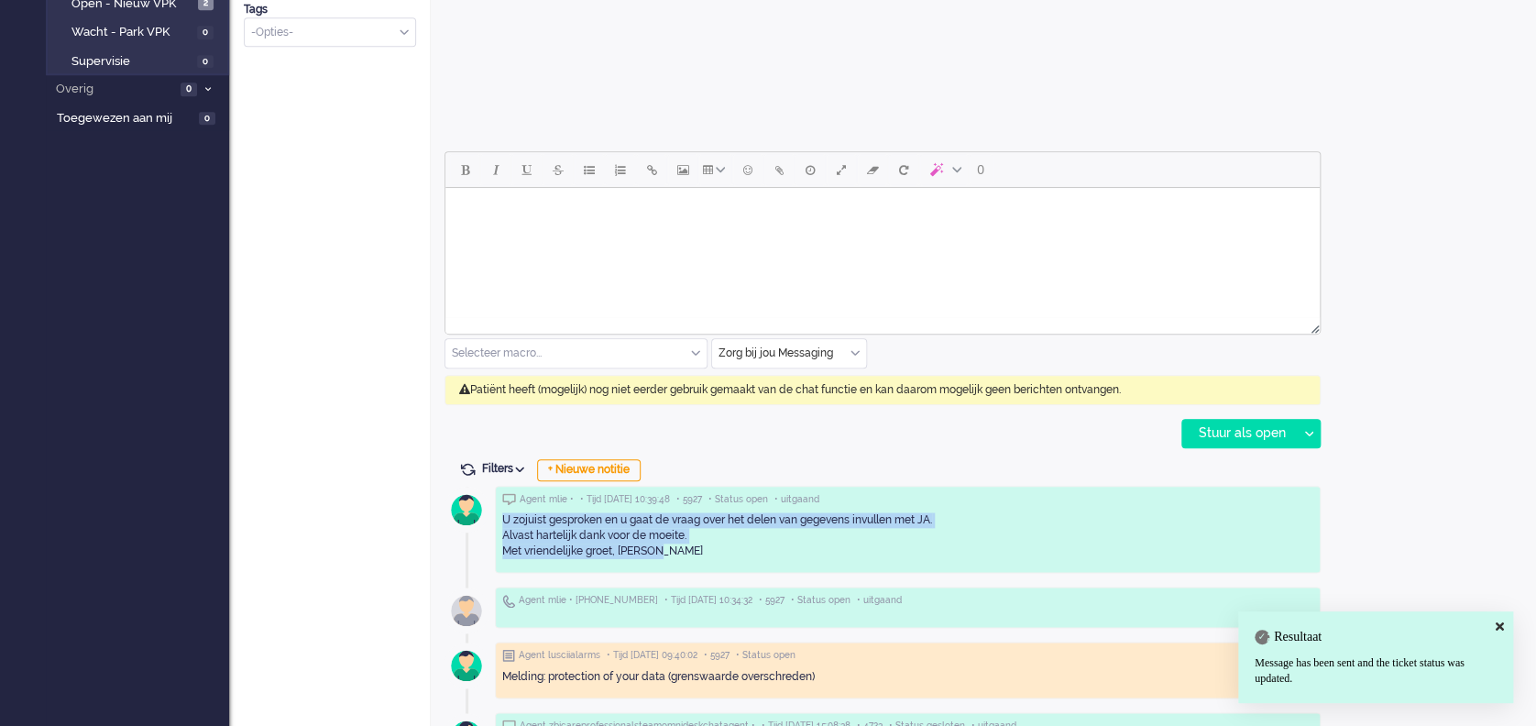
drag, startPoint x: 501, startPoint y: 513, endPoint x: 675, endPoint y: 555, distance: 179.0
click at [675, 587] on div "Agent mlie • • Tijd [DATE] 10:39:48 • 5927 • Status open • uitgaand U zojuist g…" at bounding box center [908, 607] width 826 height 41
drag, startPoint x: 675, startPoint y: 555, endPoint x: 603, endPoint y: 525, distance: 77.3
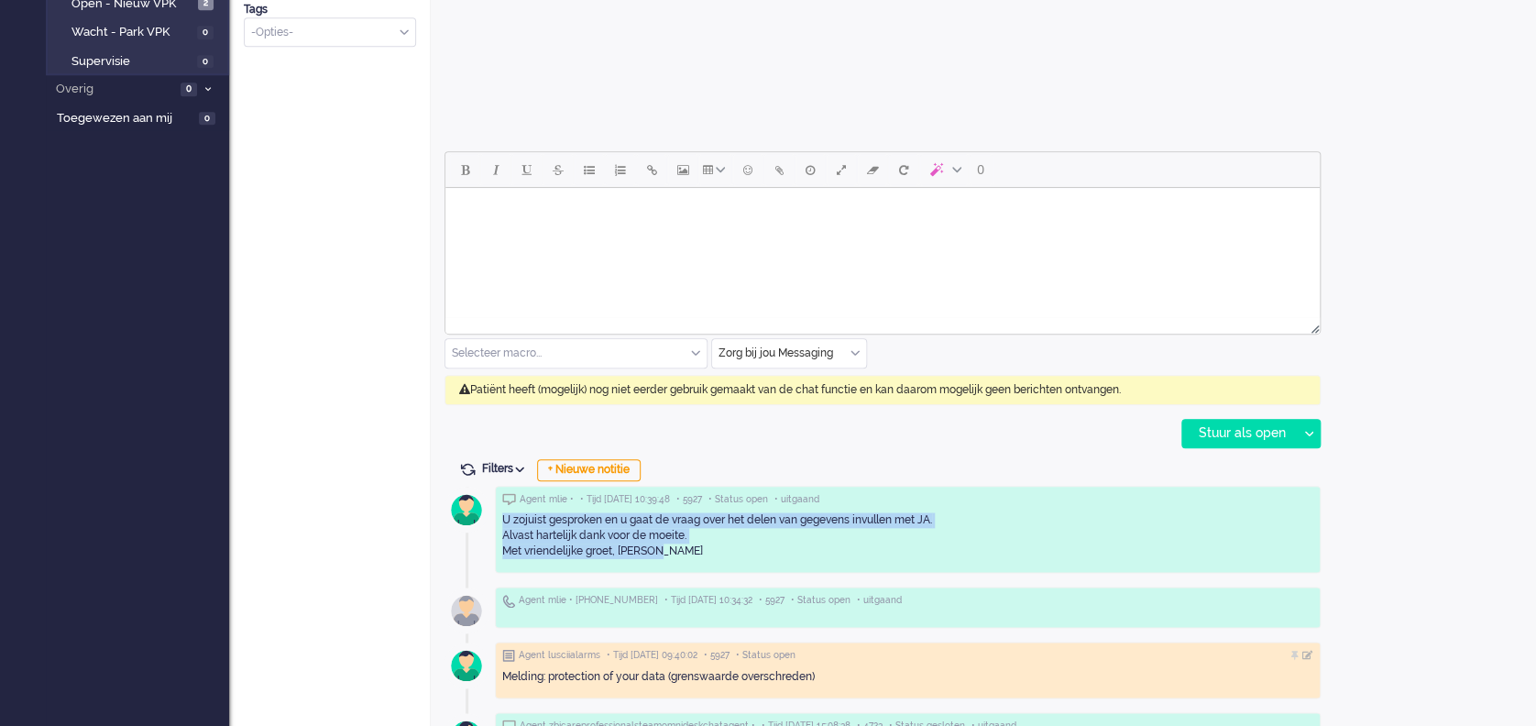
copy div "U zojuist gesproken en u gaat de vraag over het delen van gegevens invullen met…"
click at [1482, 341] on div "Open custom software Patiëntnaam Adraa Wally PatiëntId 40d34a0e-9963-5341-1b57-…" at bounding box center [1436, 201] width 202 height 1759
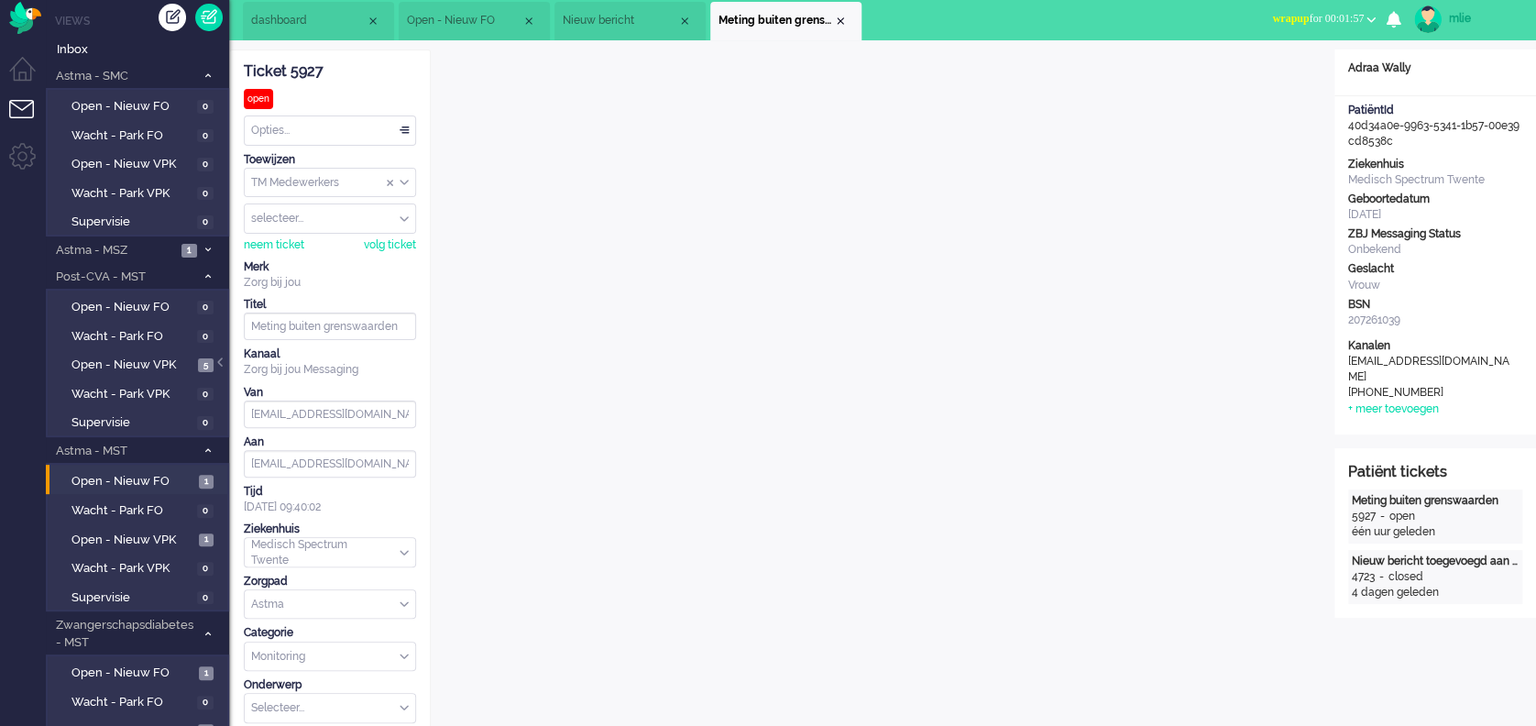
scroll to position [0, 0]
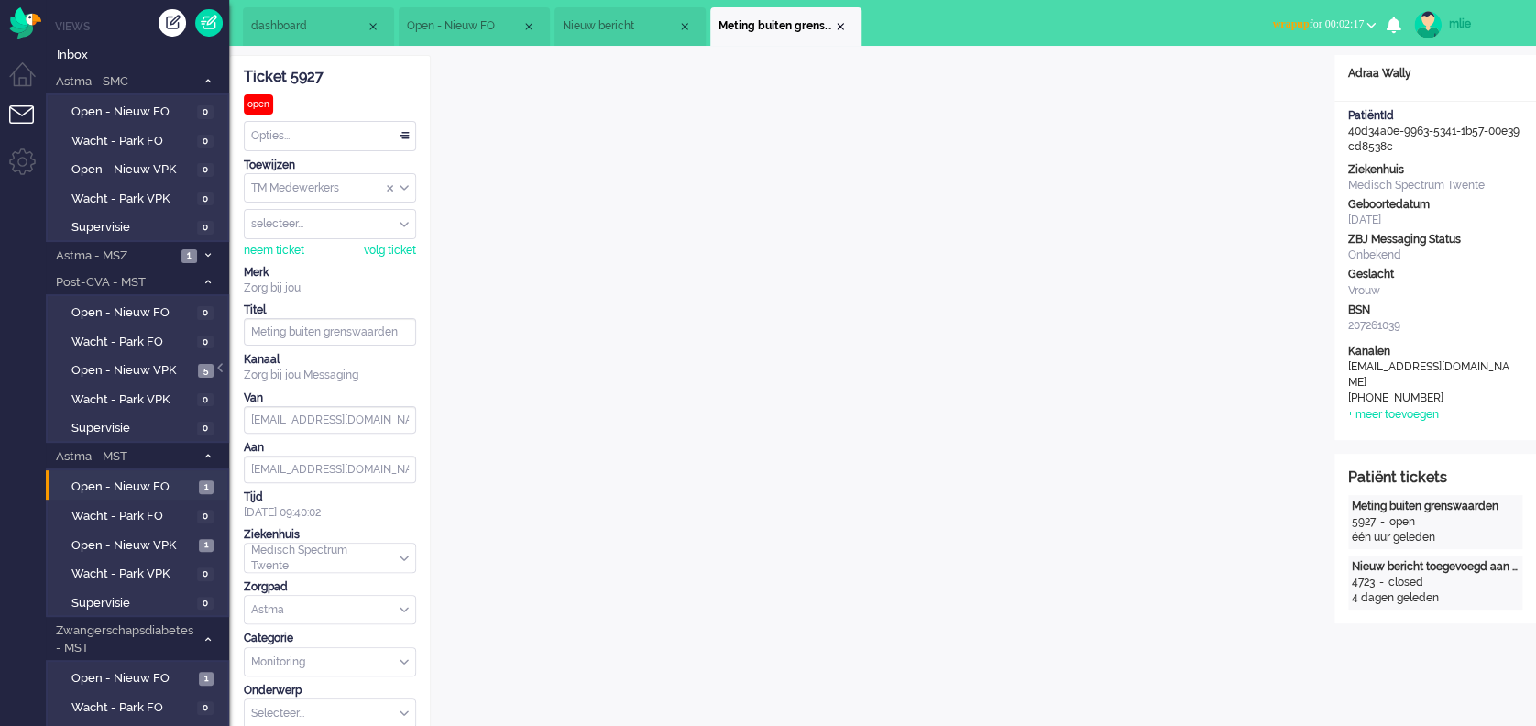
click at [1272, 20] on span "wrapup" at bounding box center [1290, 23] width 37 height 13
click at [1251, 76] on label "Online" at bounding box center [1299, 82] width 145 height 16
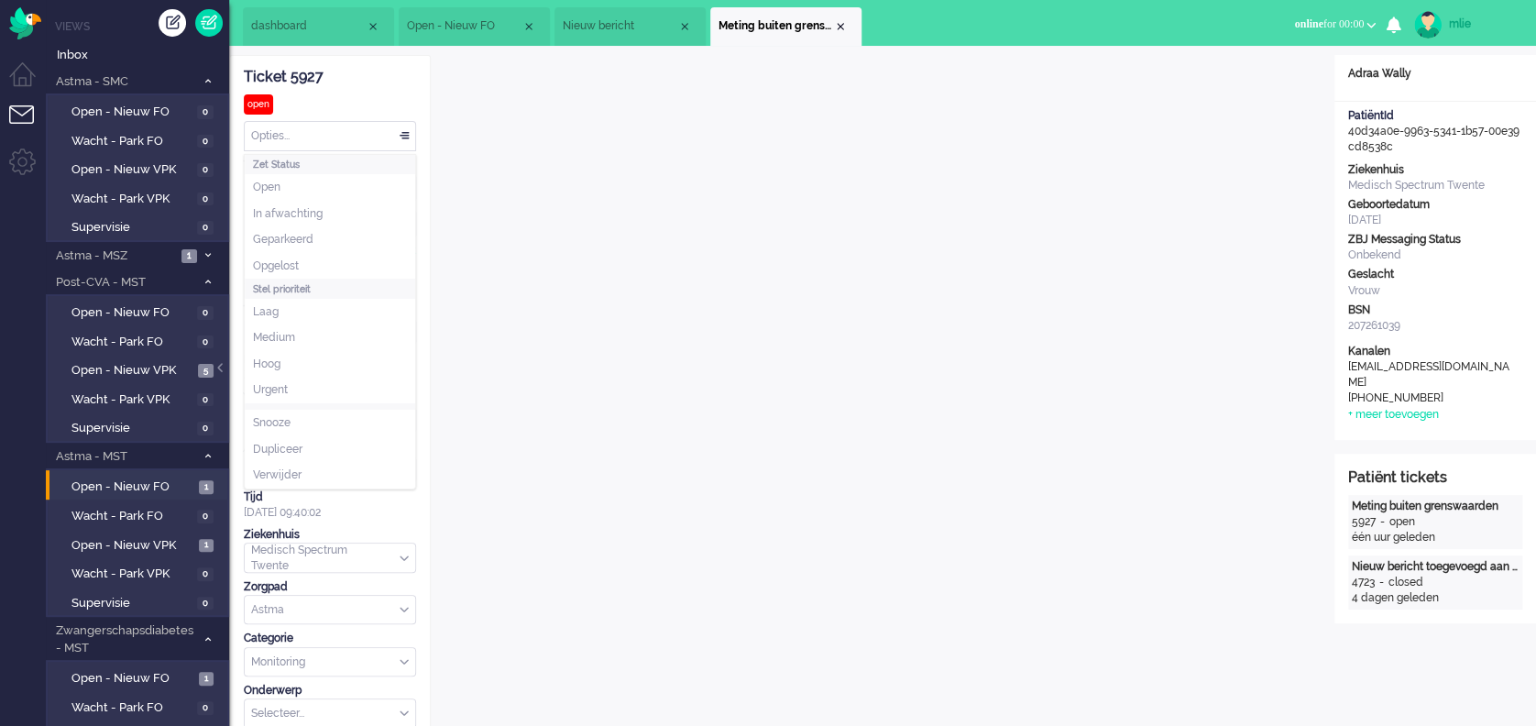
click at [410, 130] on div "Opties..." at bounding box center [330, 136] width 171 height 28
click at [305, 210] on span "In afwachting" at bounding box center [288, 214] width 70 height 16
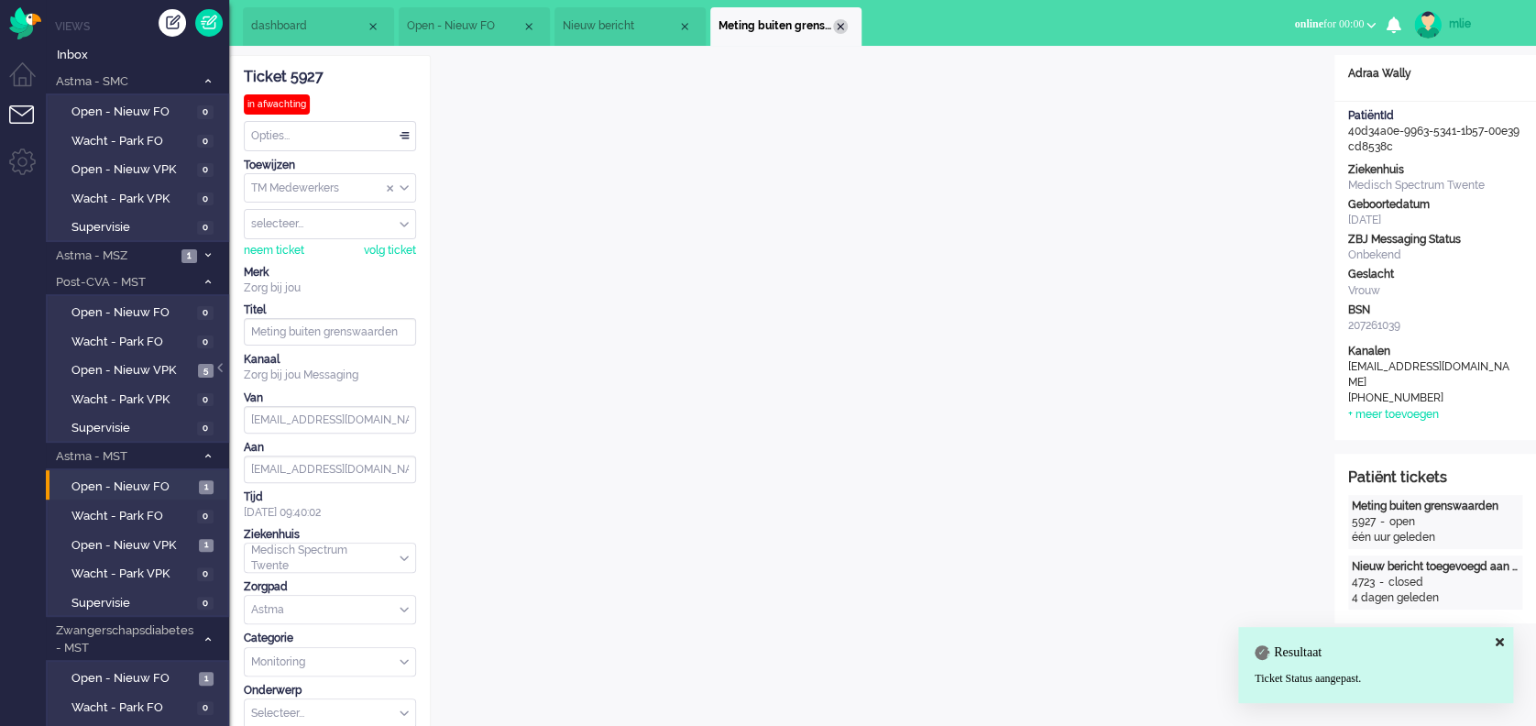
click at [840, 22] on div "Close tab" at bounding box center [840, 26] width 15 height 15
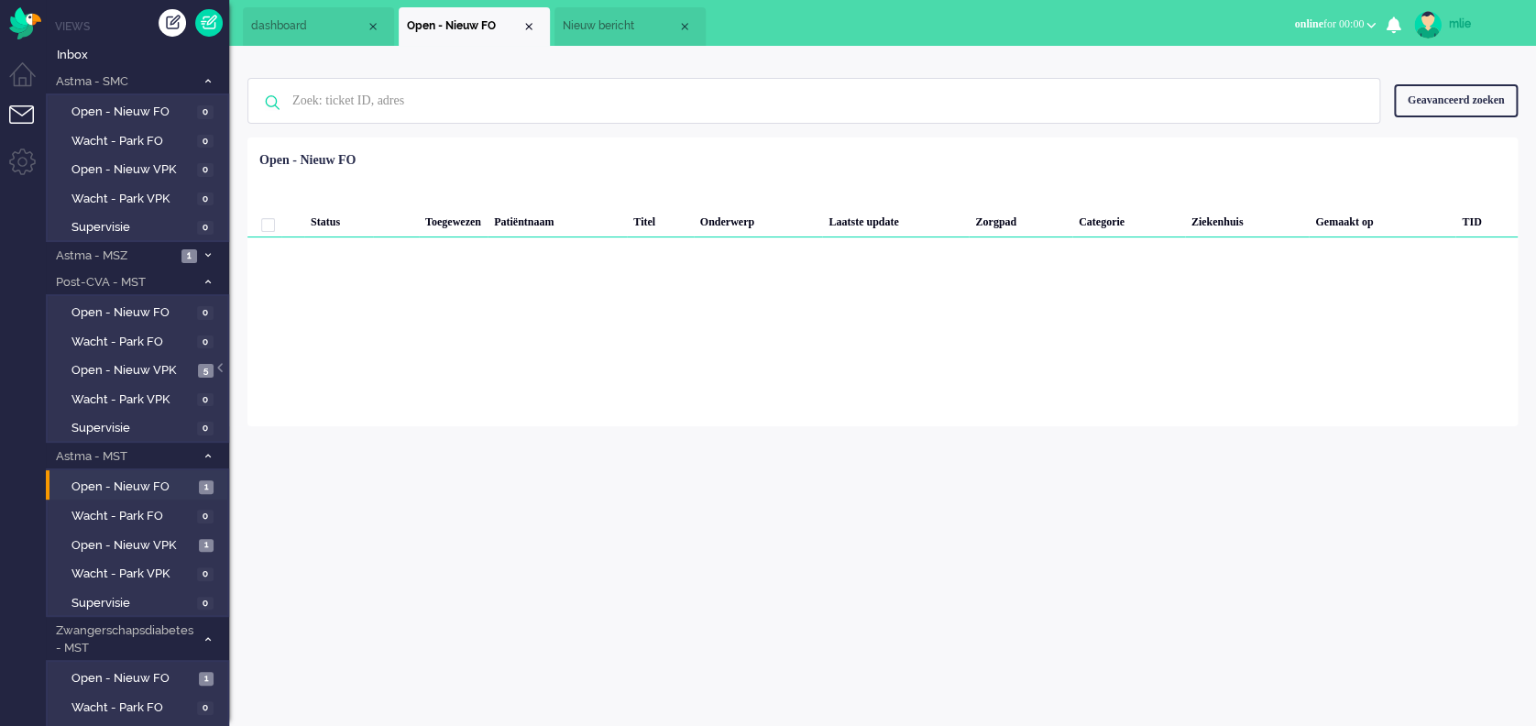
click at [595, 34] on span "Nieuw bericht" at bounding box center [620, 26] width 115 height 16
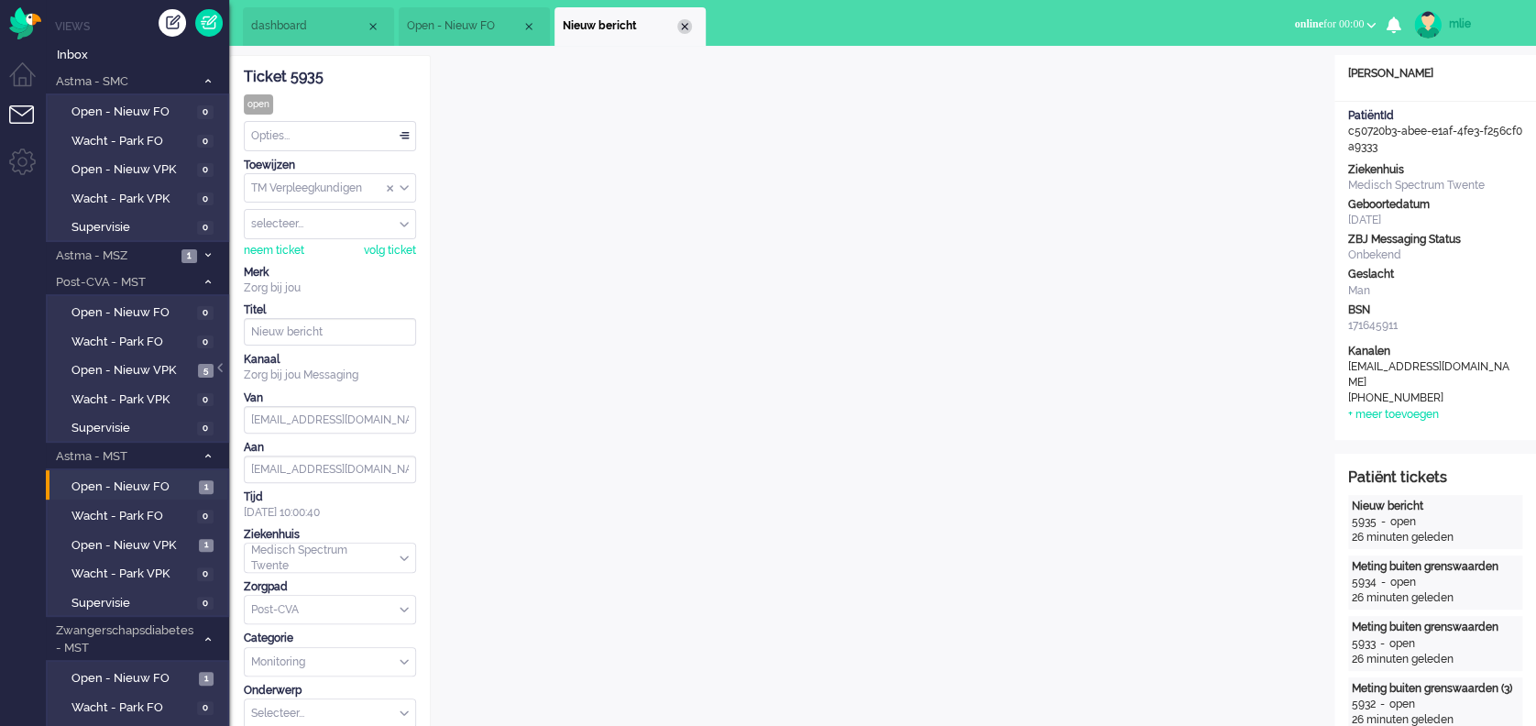
click at [687, 22] on div "Close tab" at bounding box center [684, 26] width 15 height 15
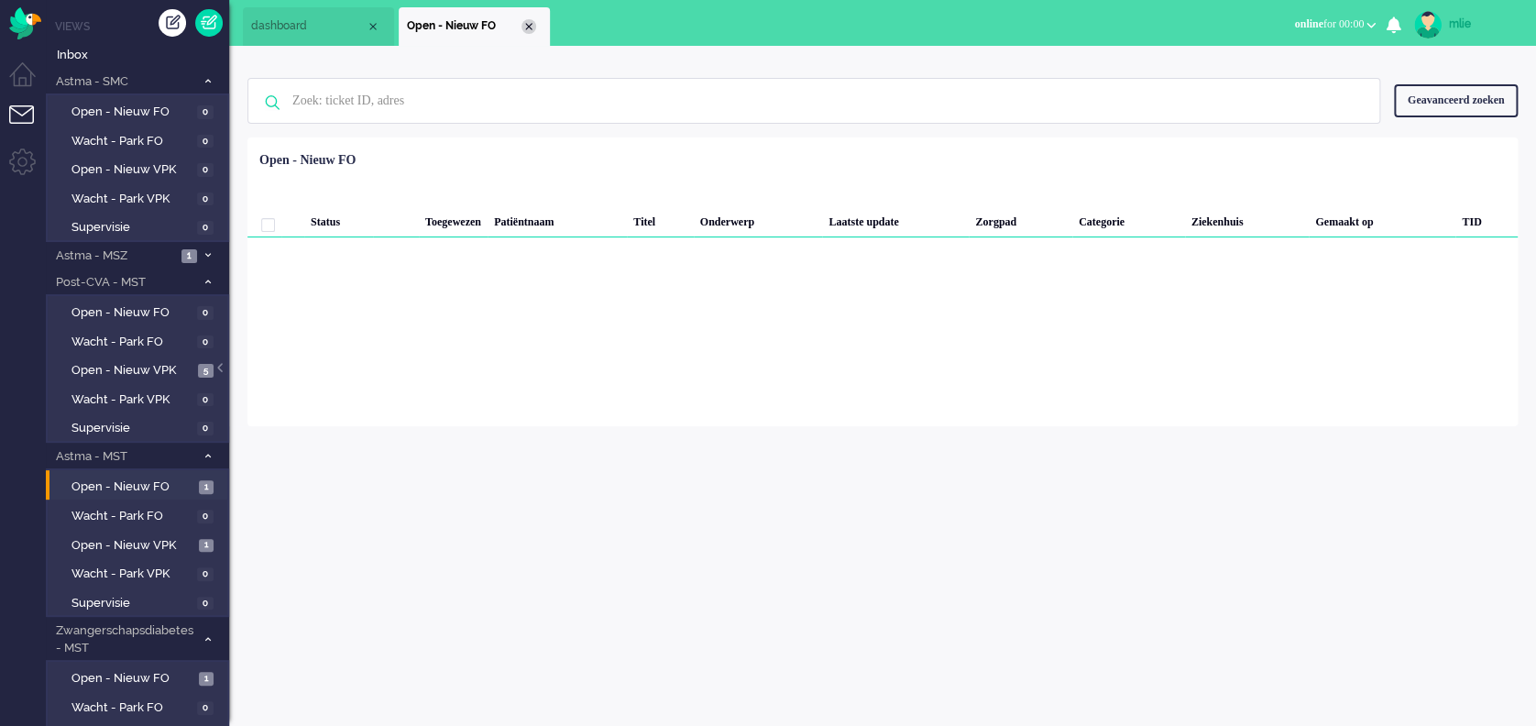
click at [530, 23] on div "Close tab" at bounding box center [529, 26] width 15 height 15
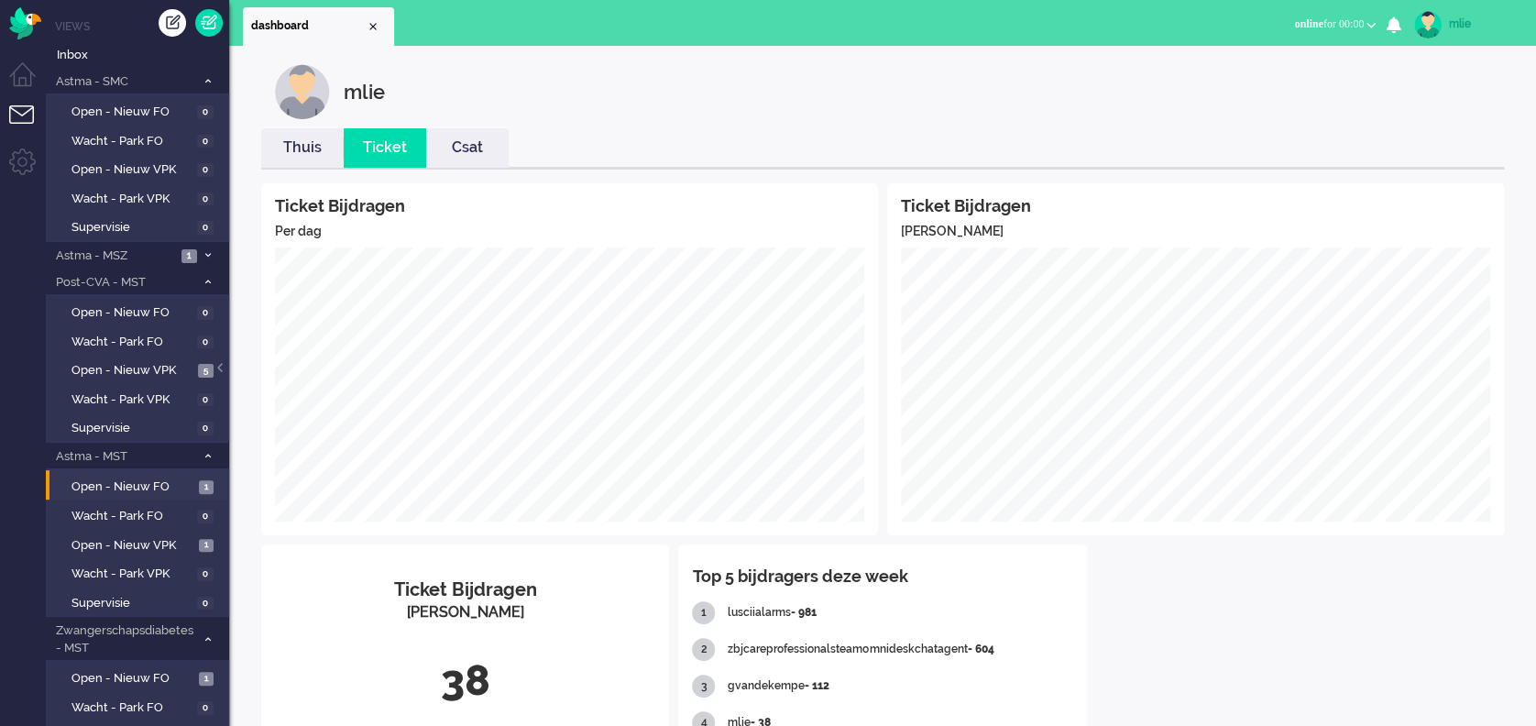
scroll to position [122, 0]
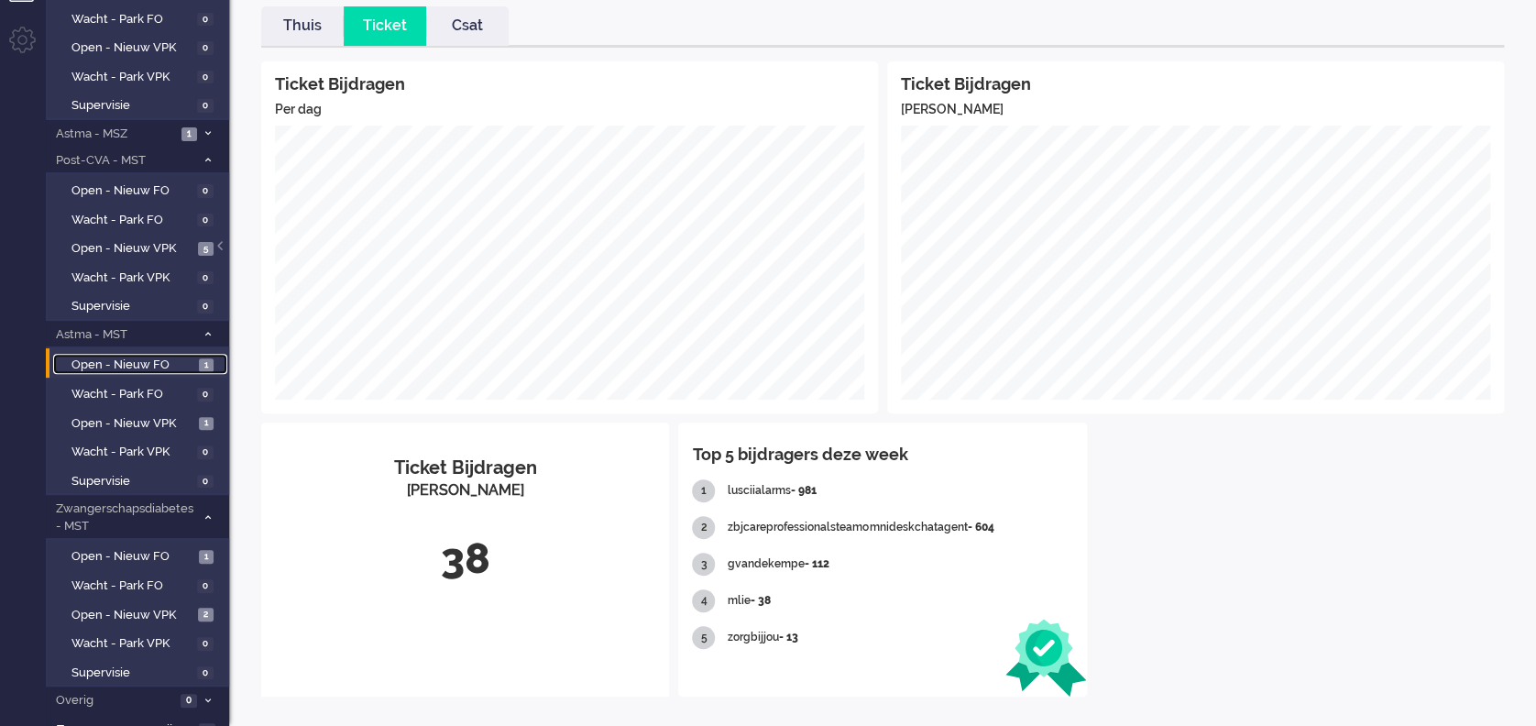
click at [110, 369] on span "Open - Nieuw FO" at bounding box center [133, 365] width 123 height 17
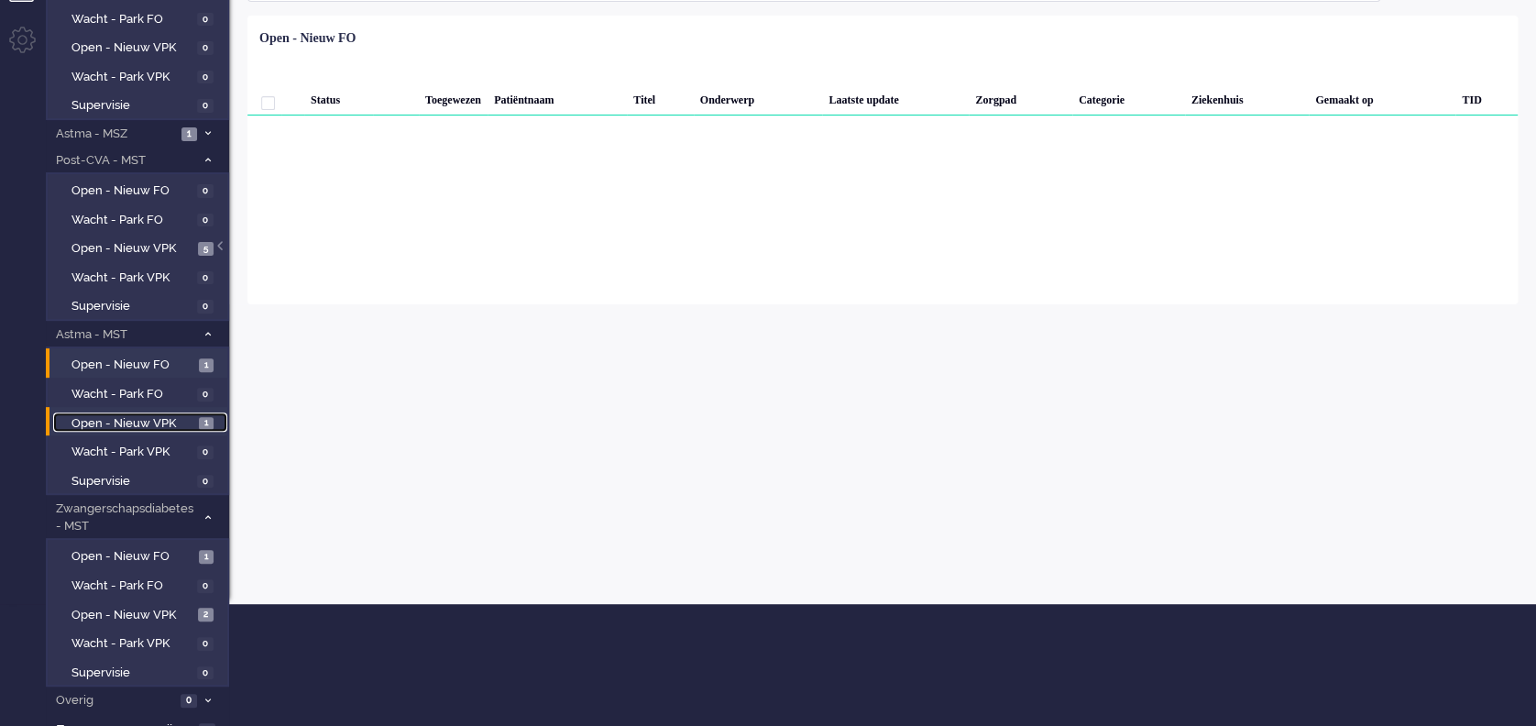
click at [116, 423] on span "Open - Nieuw VPK" at bounding box center [133, 423] width 123 height 17
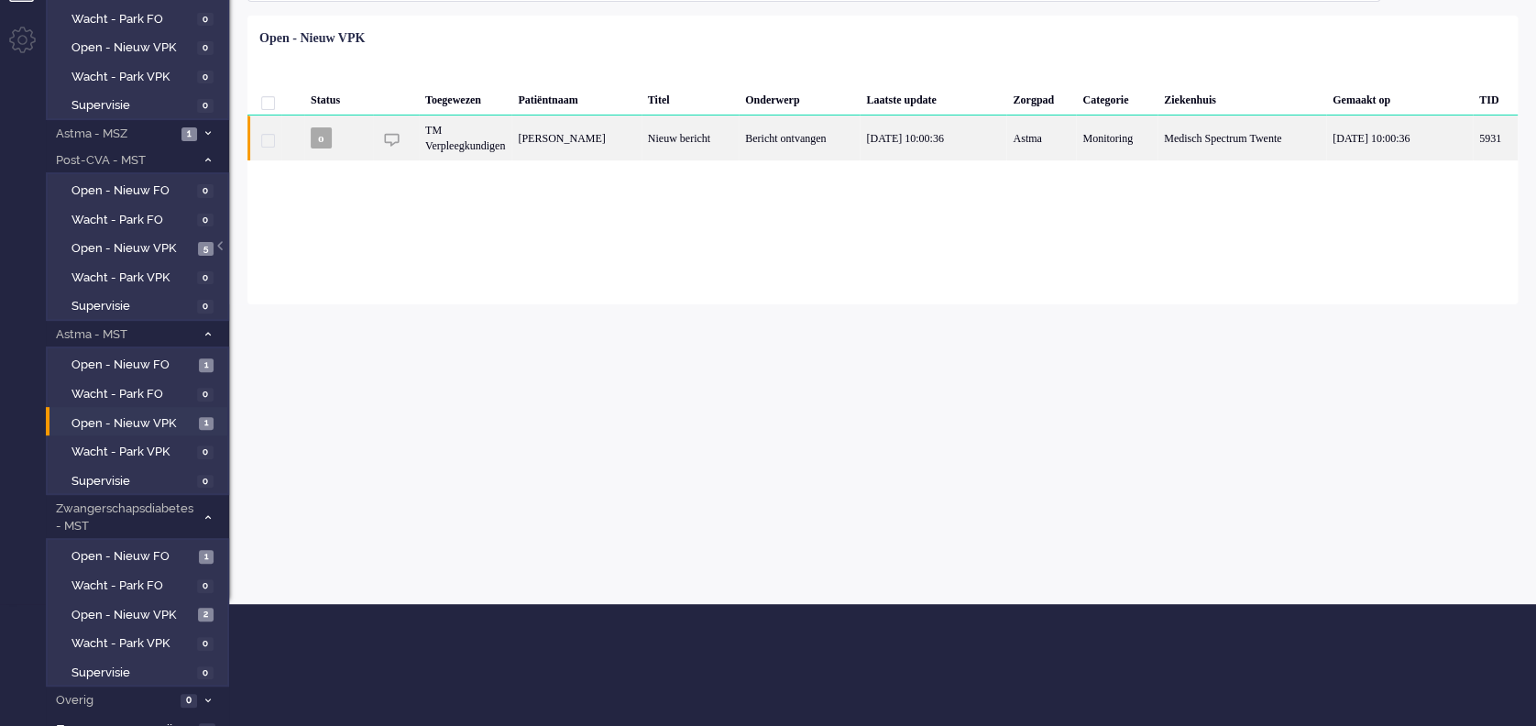
click at [799, 142] on div "Bericht ontvangen" at bounding box center [799, 138] width 121 height 45
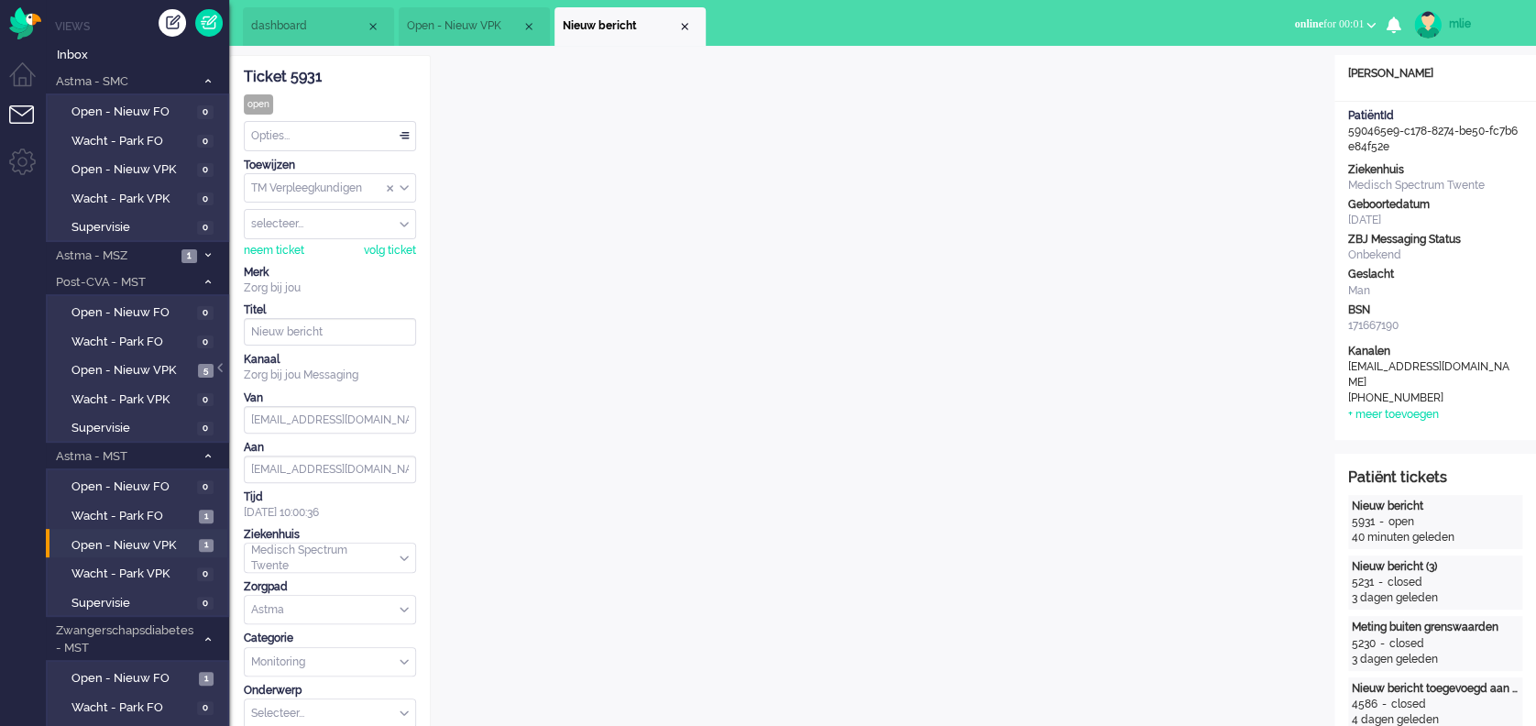
click at [691, 28] on div "Close tab" at bounding box center [684, 26] width 15 height 15
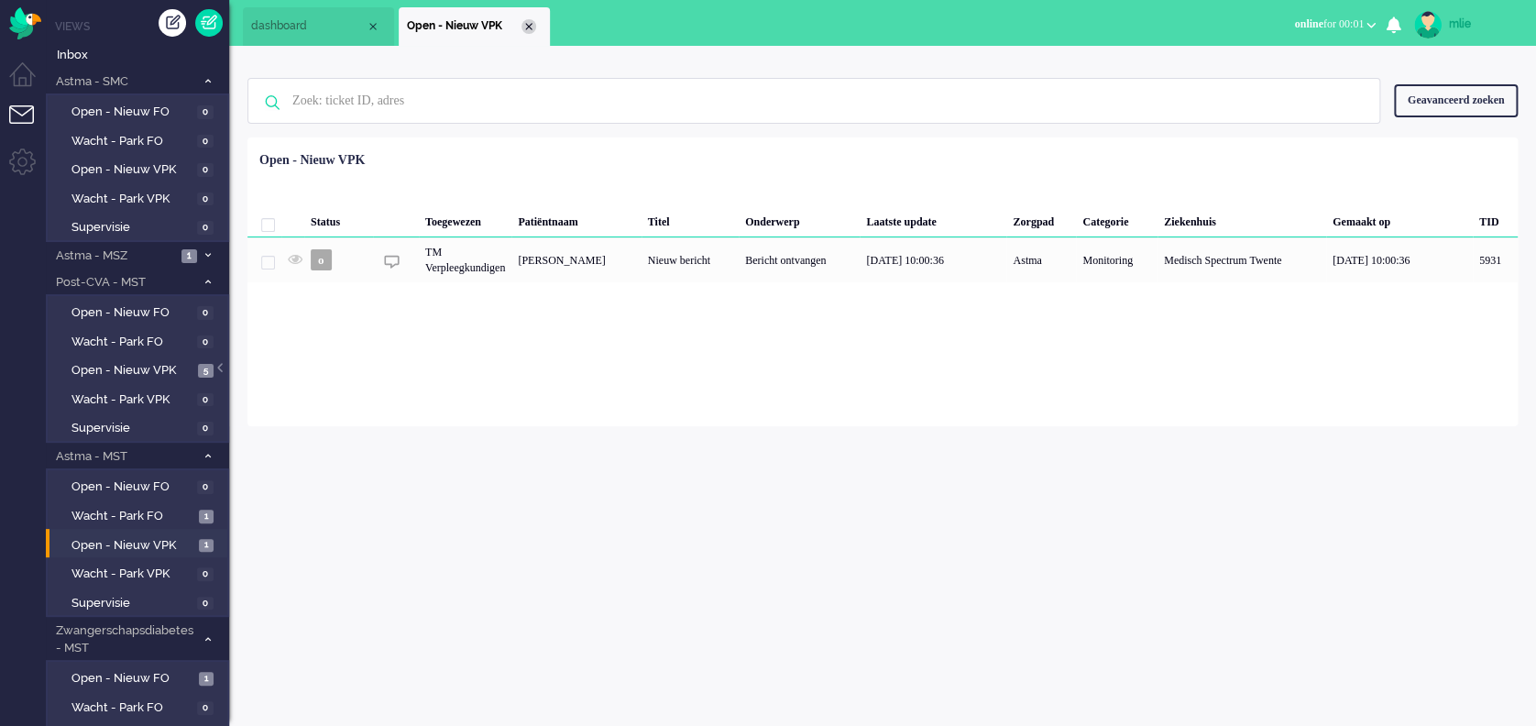
click at [534, 26] on div "Close tab" at bounding box center [529, 26] width 15 height 15
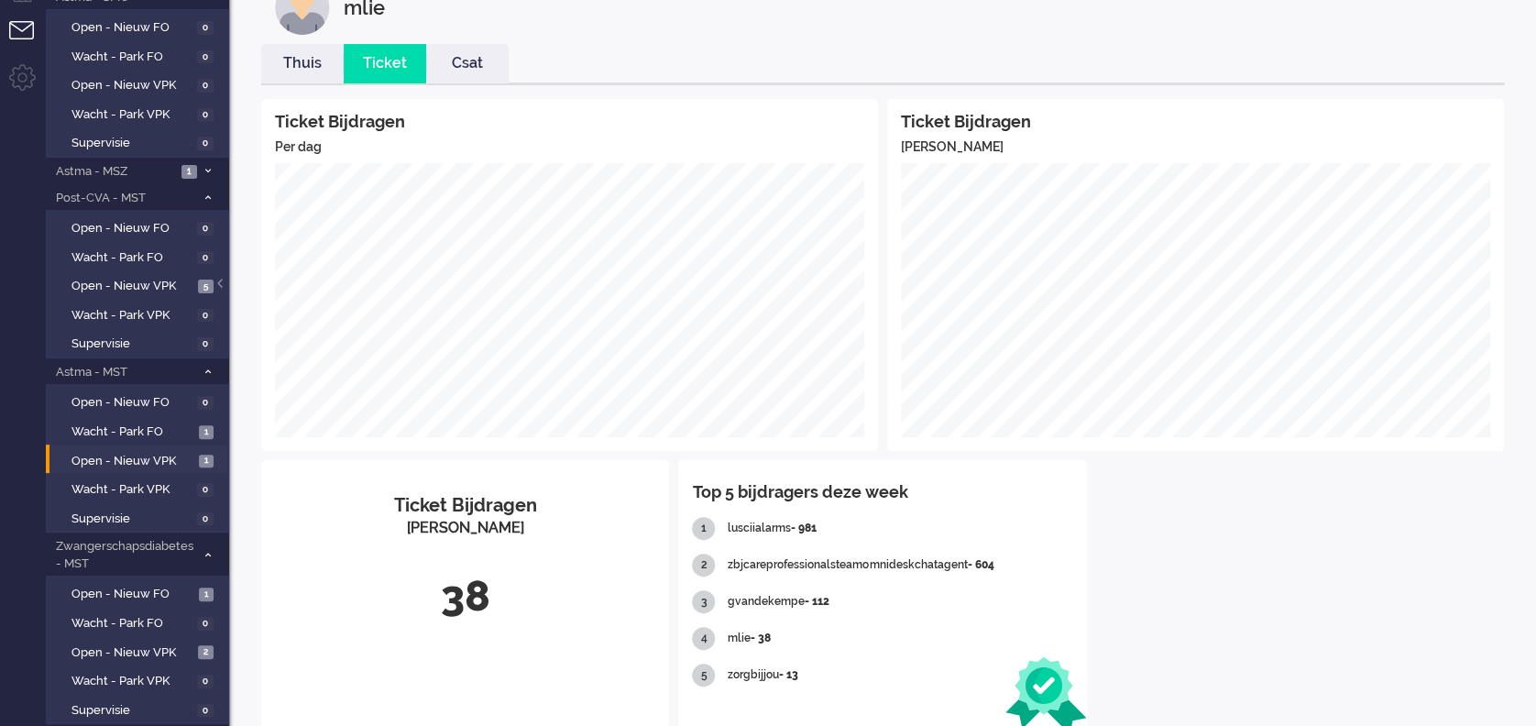
scroll to position [136, 0]
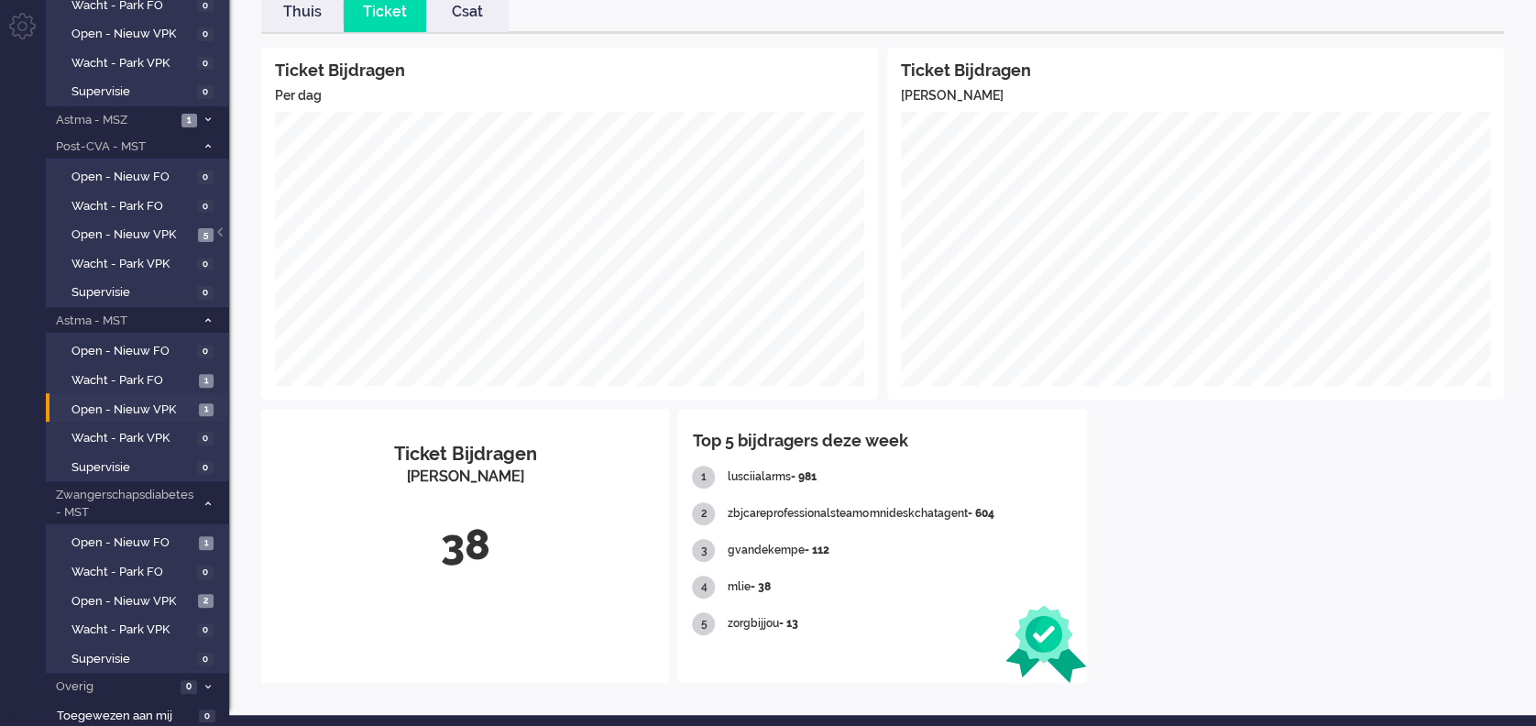
click at [310, 11] on link "Thuis" at bounding box center [302, 12] width 83 height 21
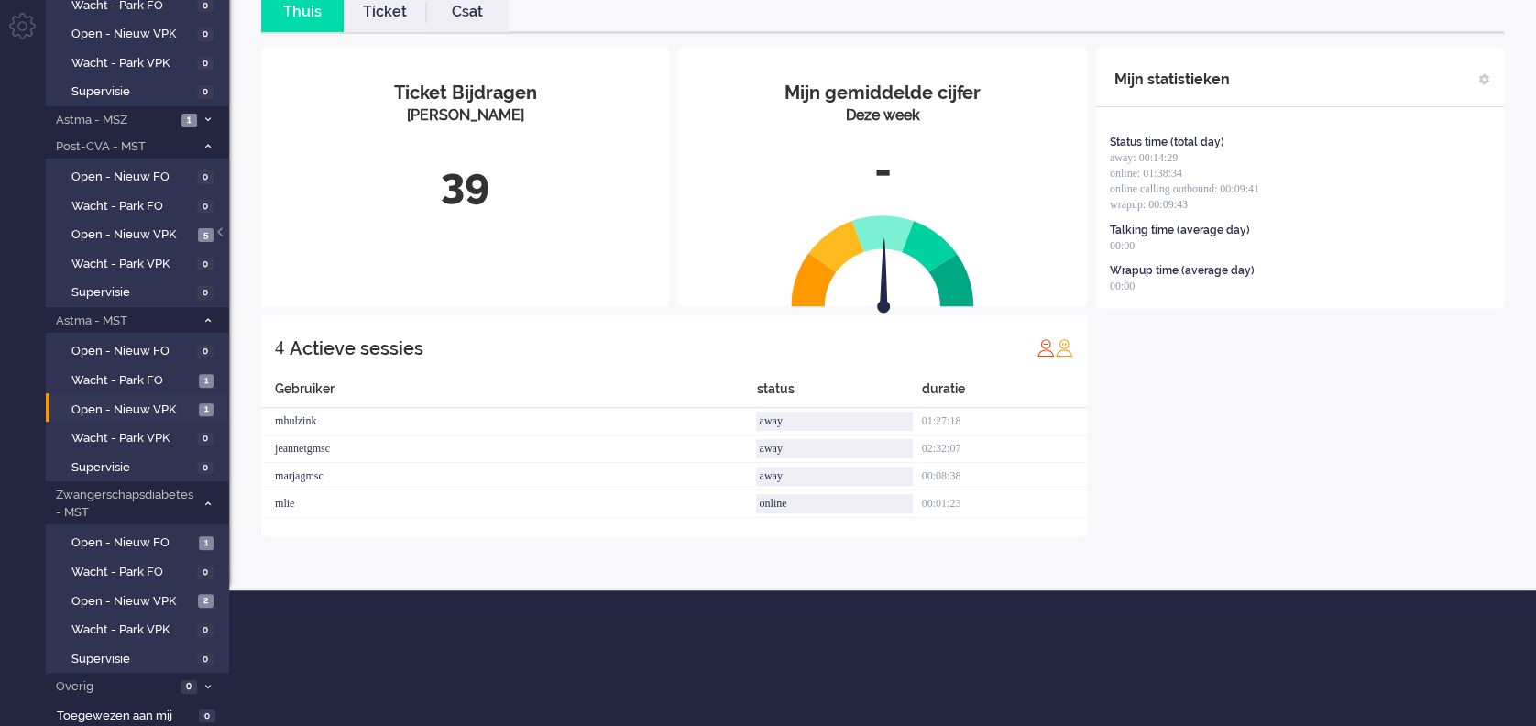
click at [381, 2] on link "Ticket" at bounding box center [385, 12] width 83 height 21
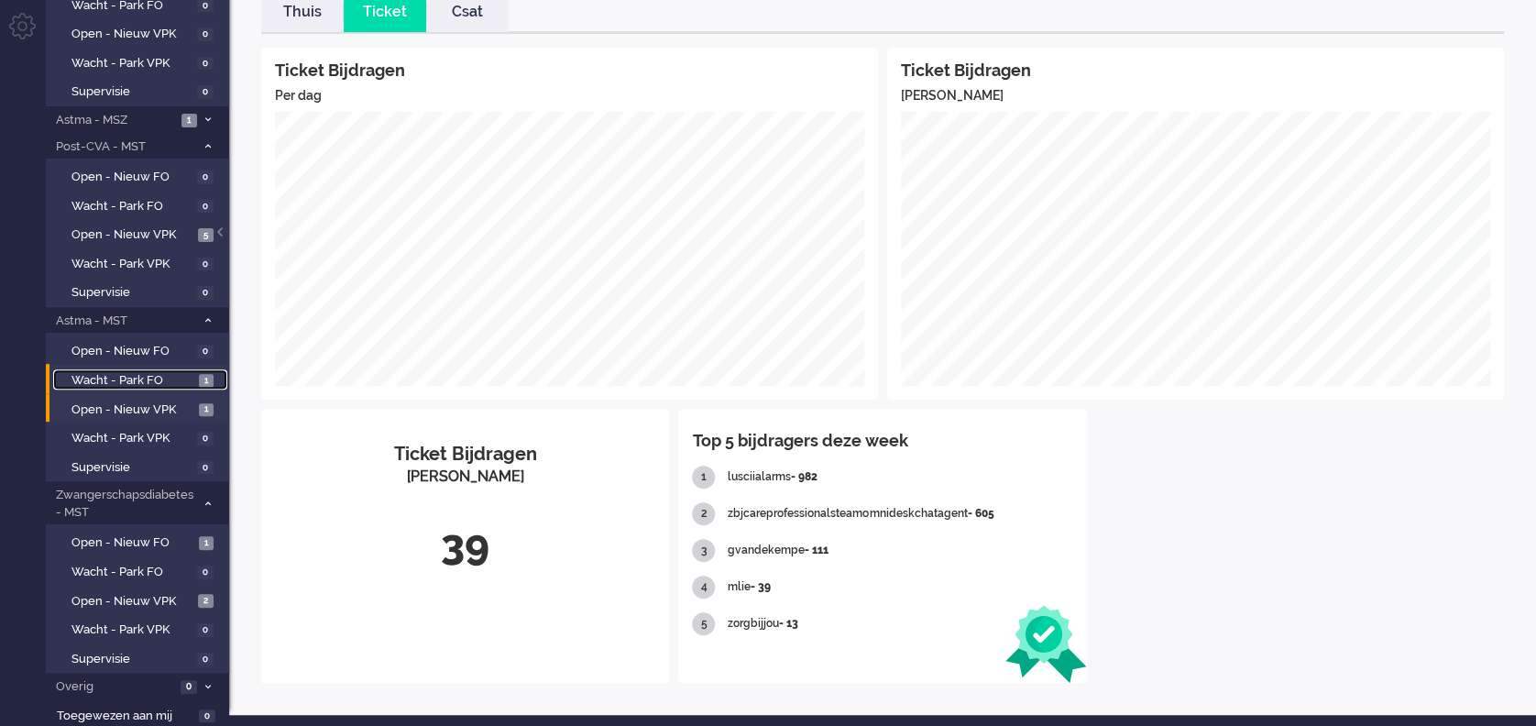
click at [106, 374] on span "Wacht - Park FO" at bounding box center [133, 380] width 123 height 17
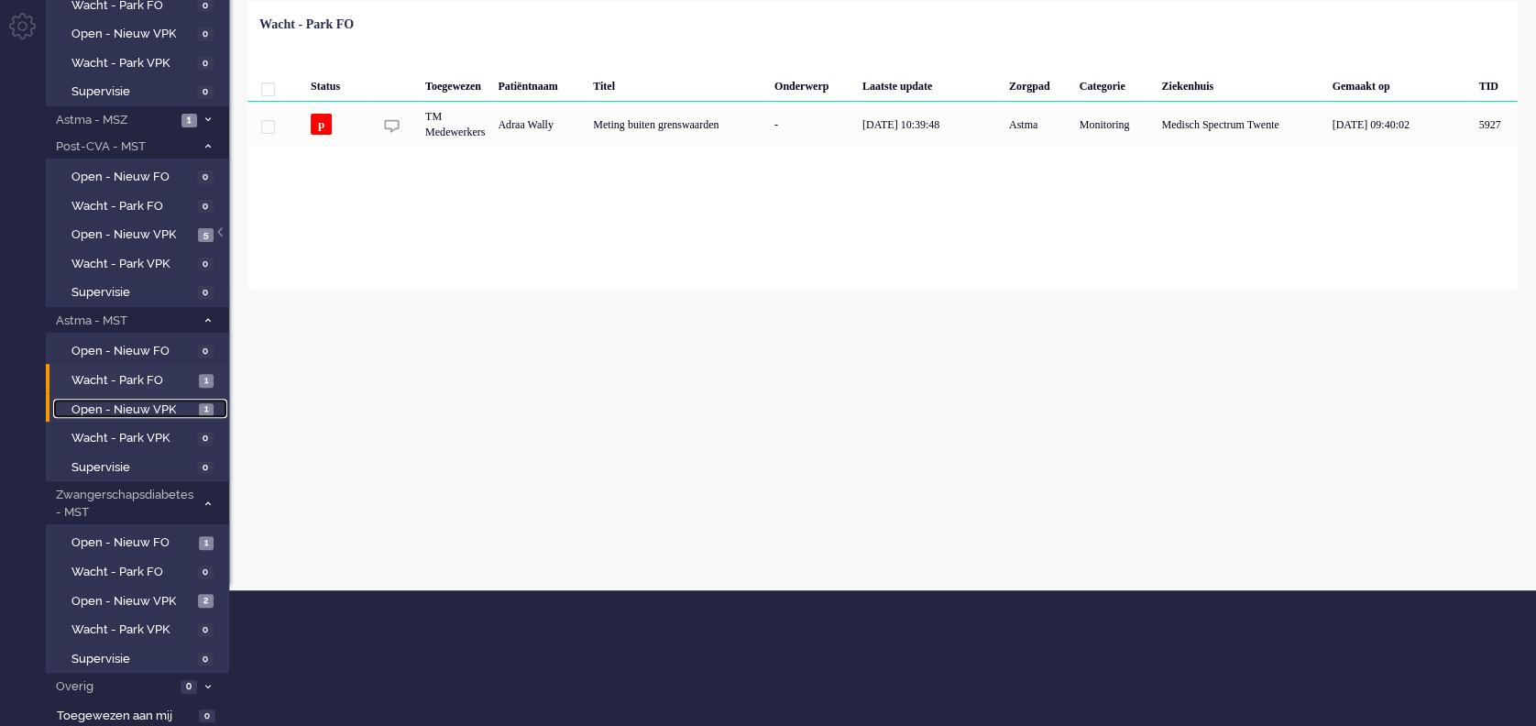
click at [106, 402] on span "Open - Nieuw VPK" at bounding box center [133, 410] width 123 height 17
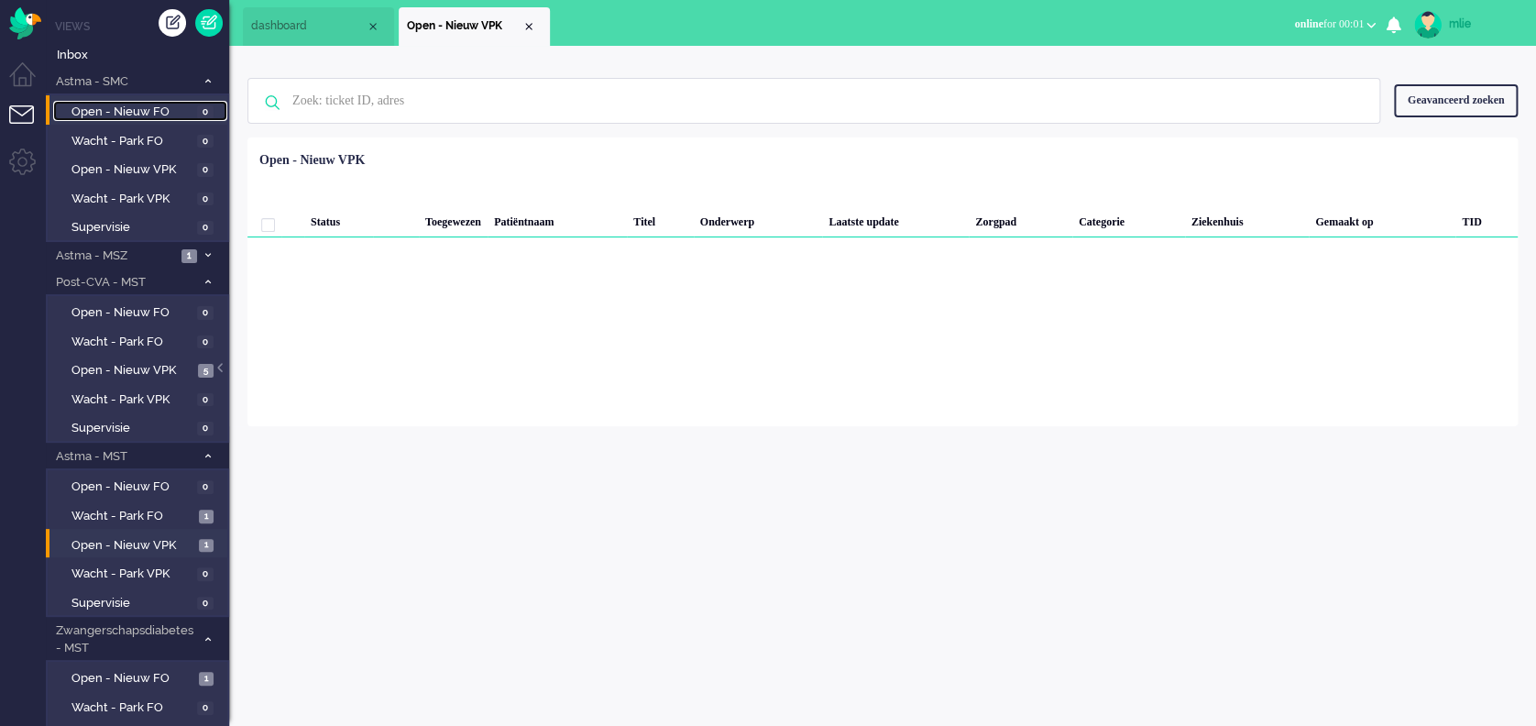
click at [171, 111] on span "Open - Nieuw FO" at bounding box center [132, 112] width 121 height 17
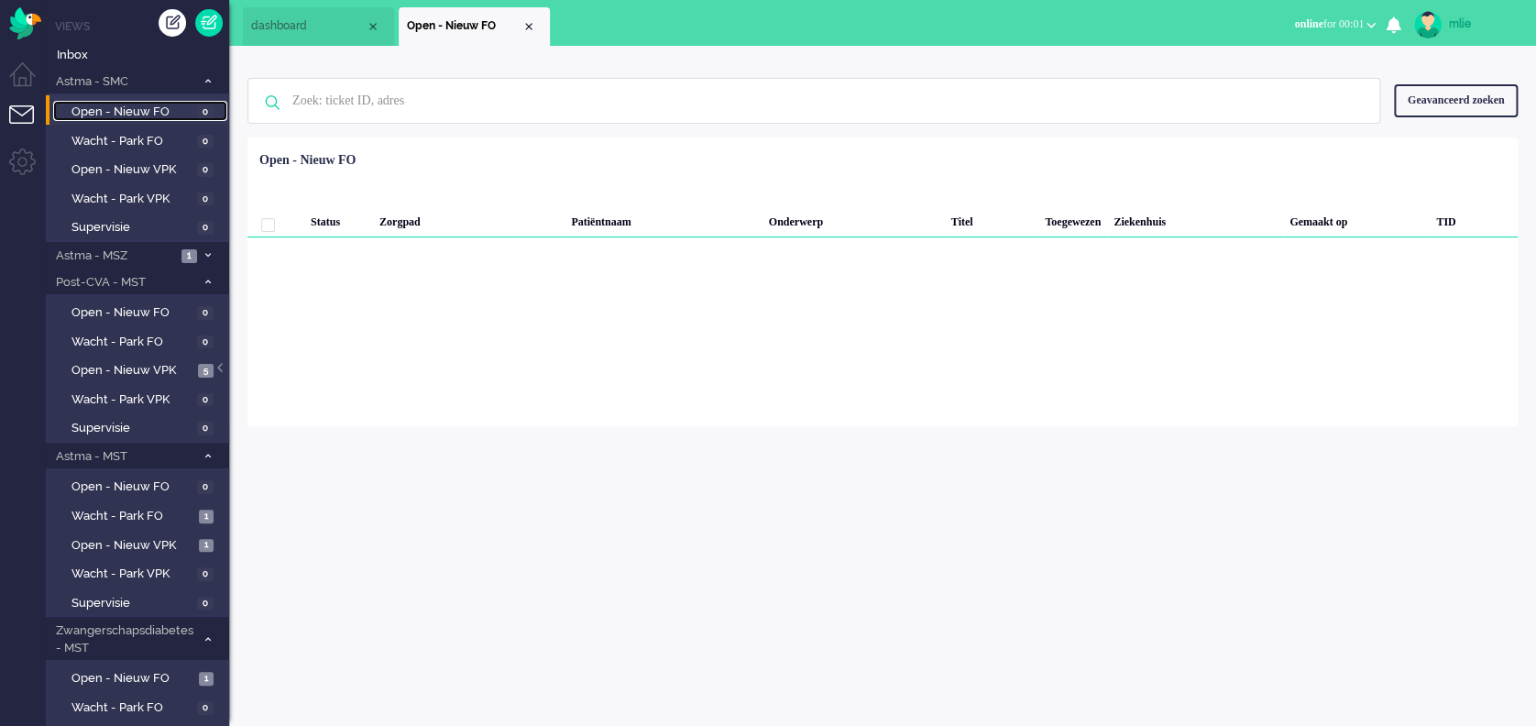
click at [171, 111] on span "Open - Nieuw FO" at bounding box center [132, 112] width 121 height 17
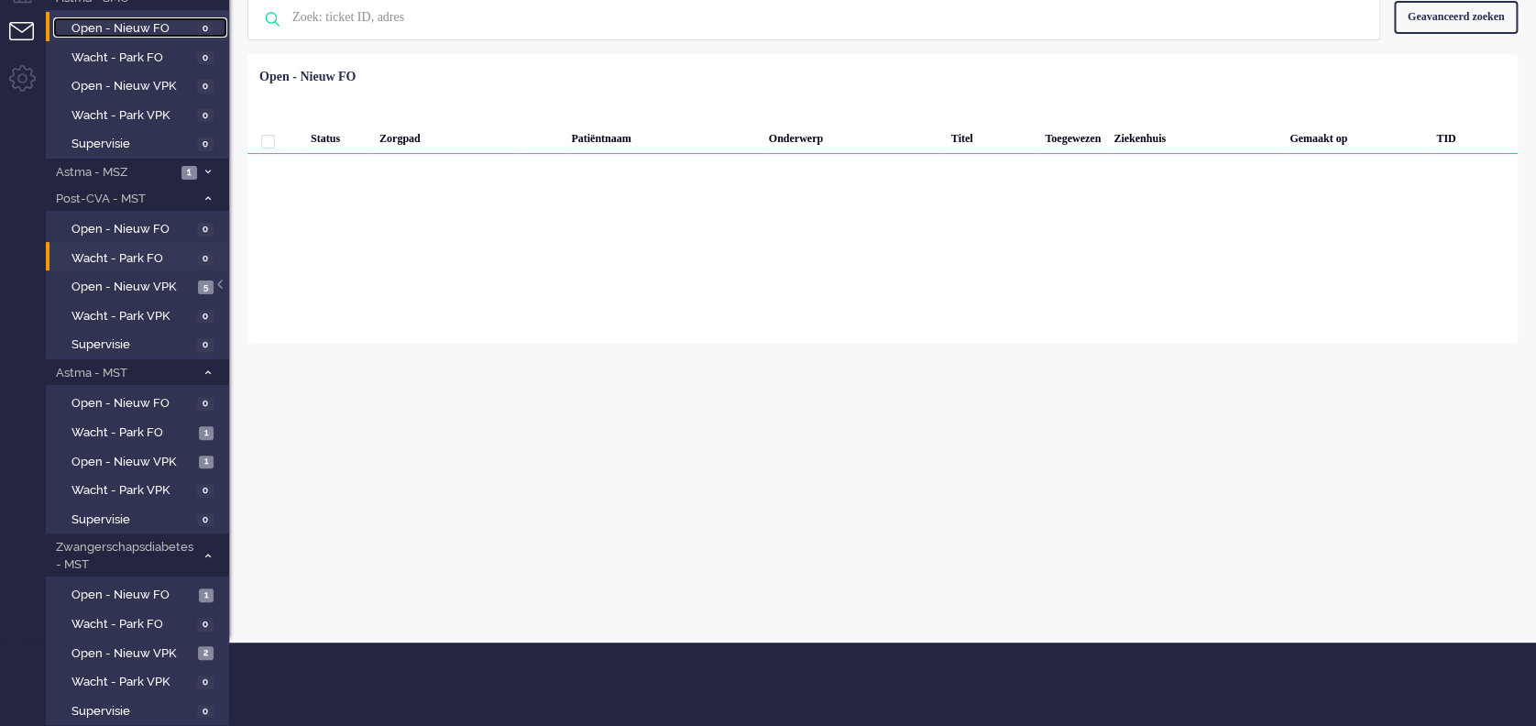
scroll to position [122, 0]
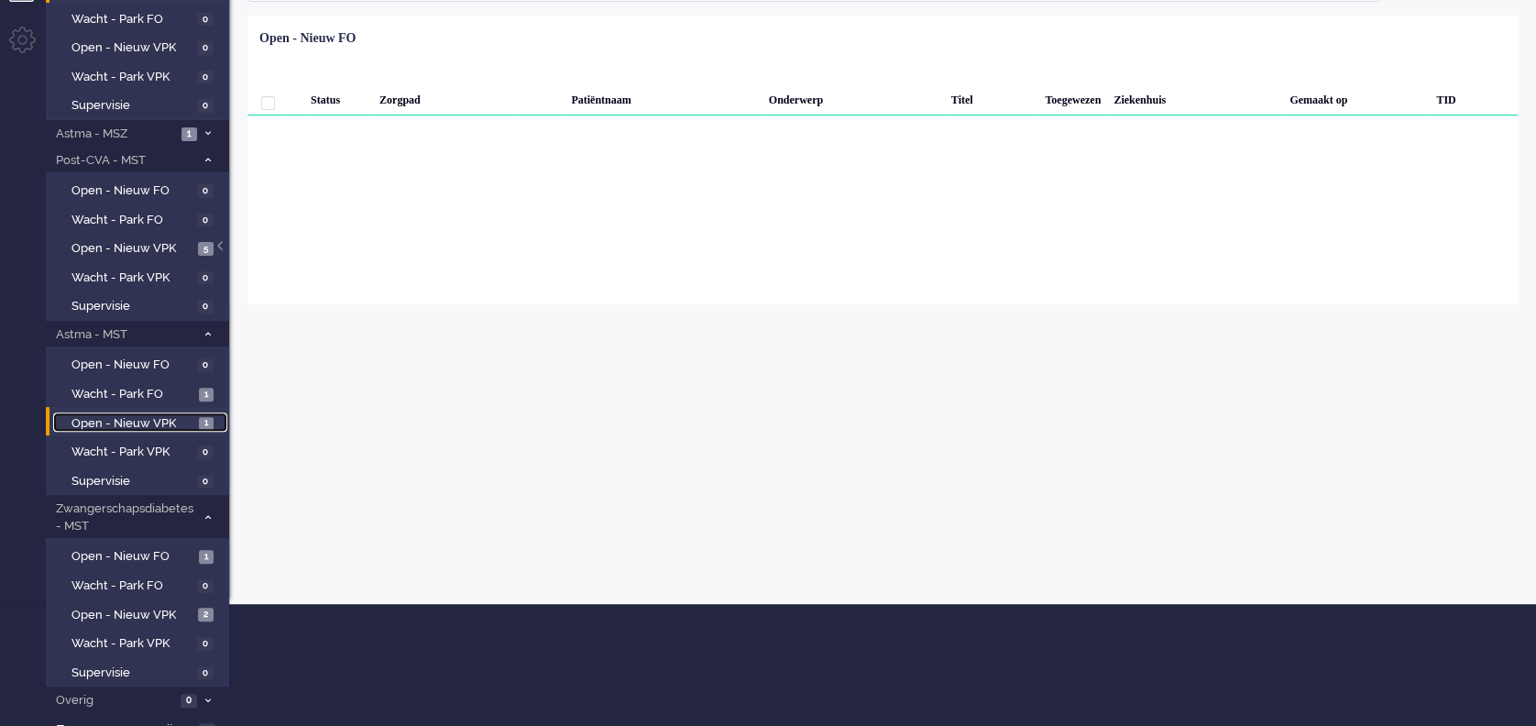
click at [100, 420] on span "Open - Nieuw VPK" at bounding box center [133, 423] width 123 height 17
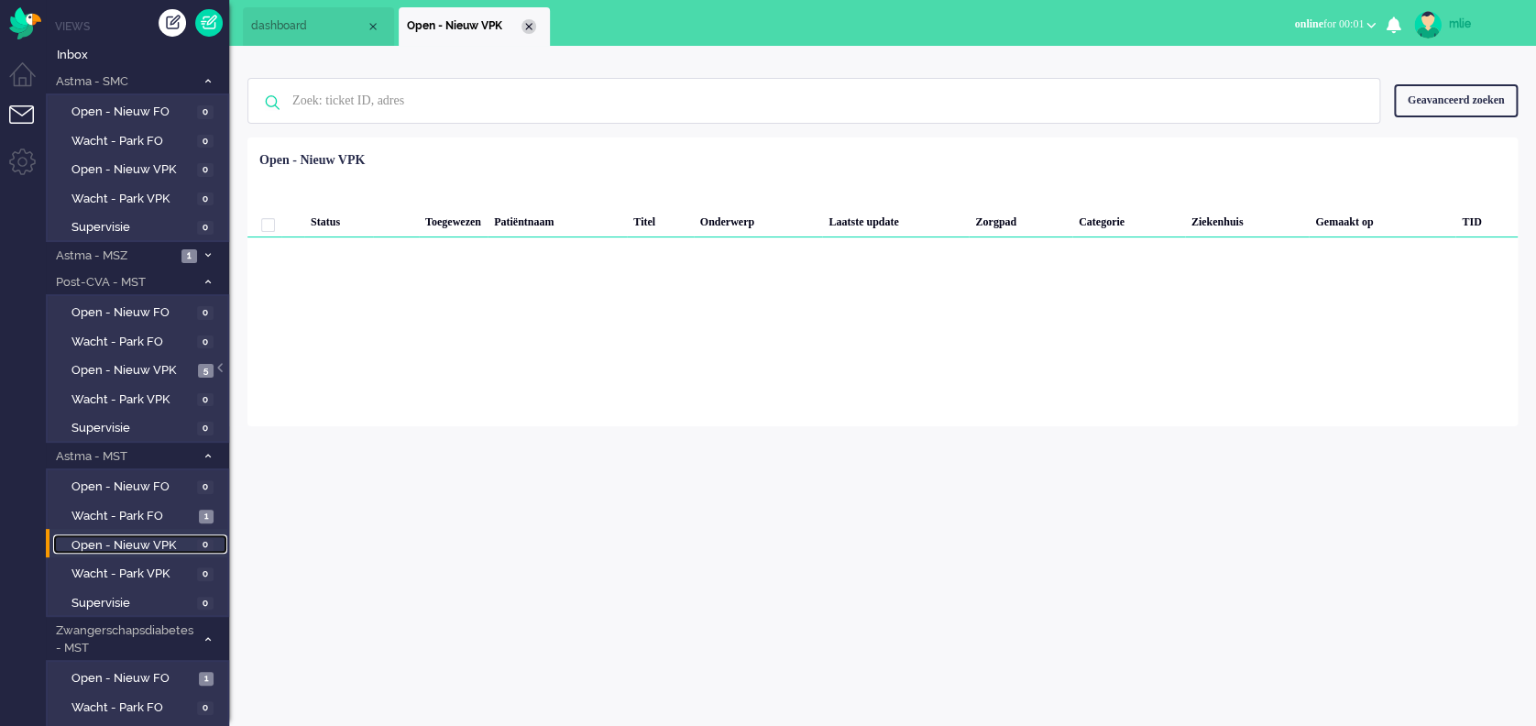
click at [529, 29] on div "Close tab" at bounding box center [529, 26] width 15 height 15
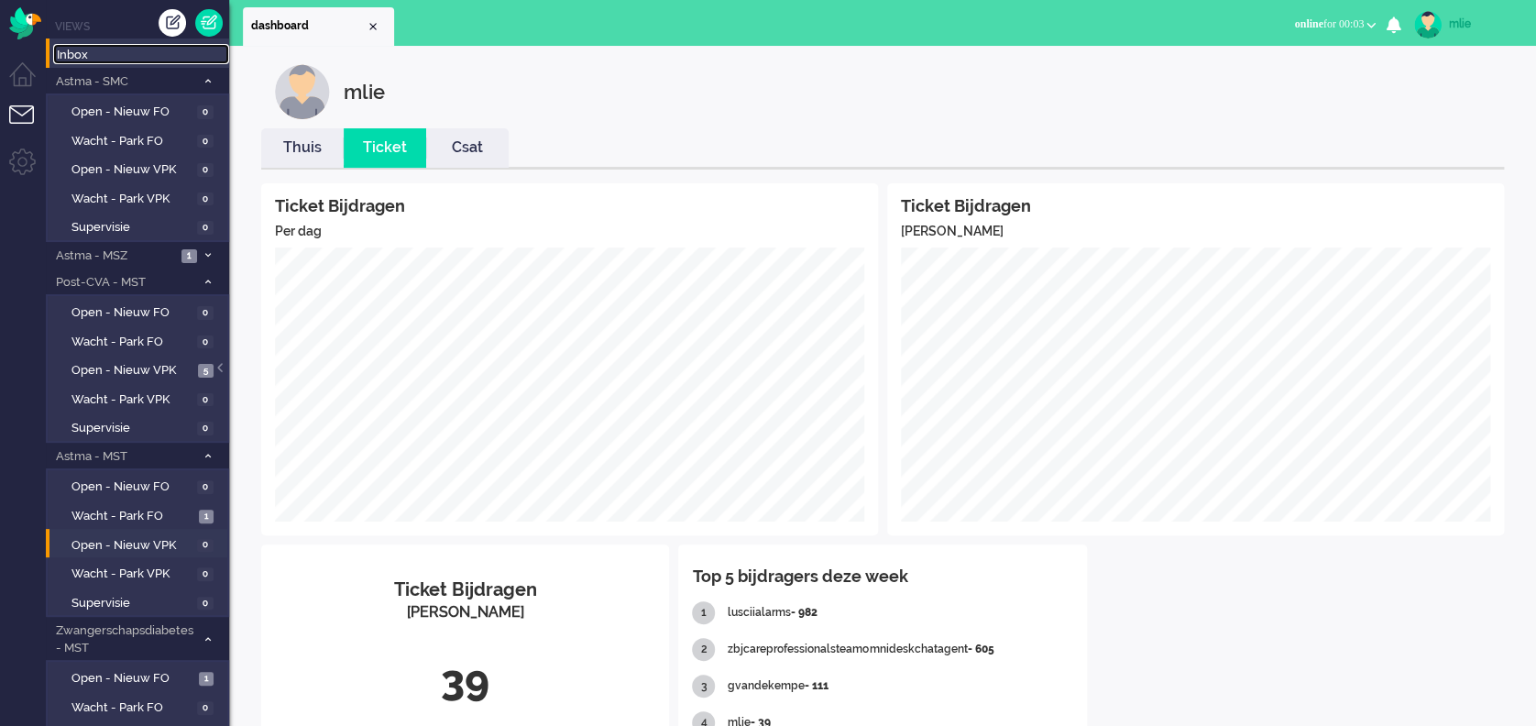
click at [72, 54] on span "Inbox" at bounding box center [143, 55] width 172 height 17
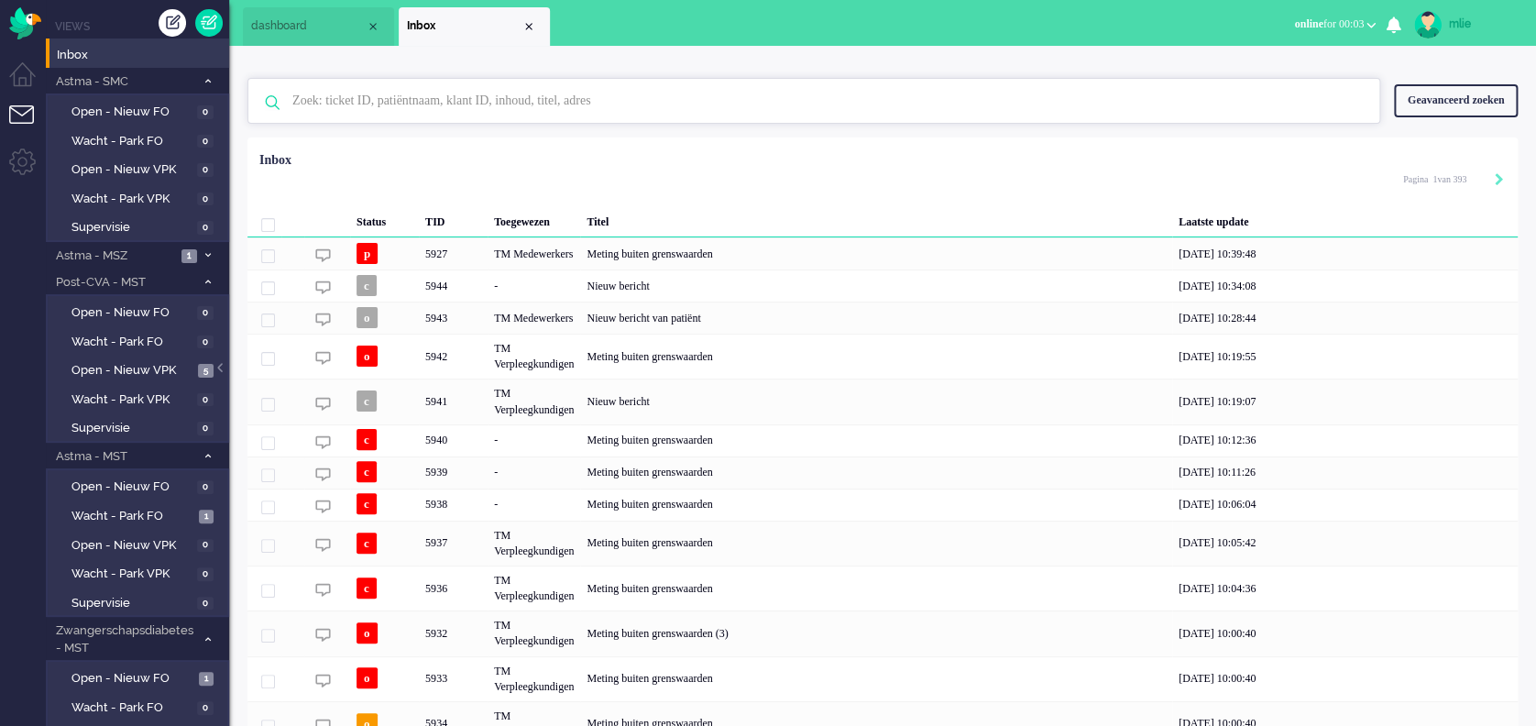
click at [374, 102] on input "text" at bounding box center [817, 101] width 1076 height 44
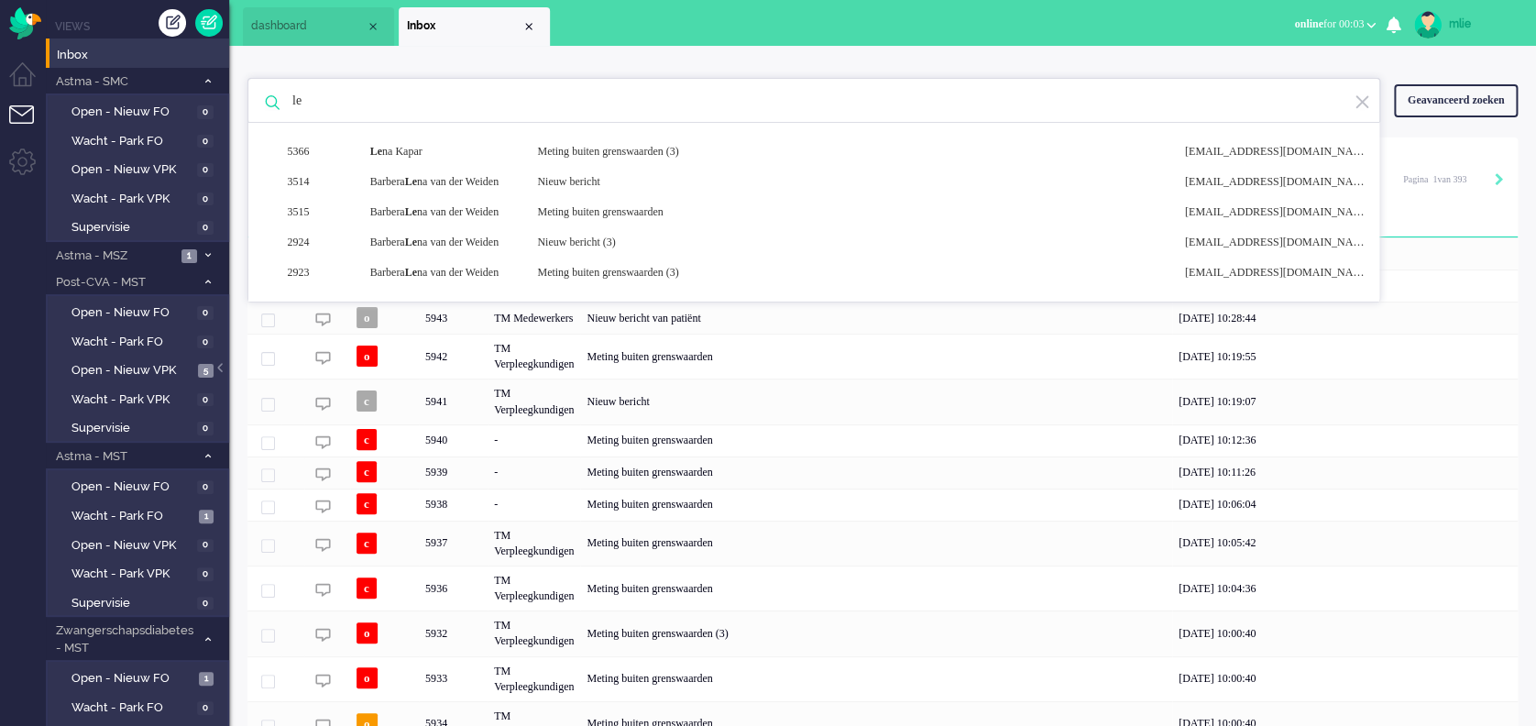
type input "l"
type input "m"
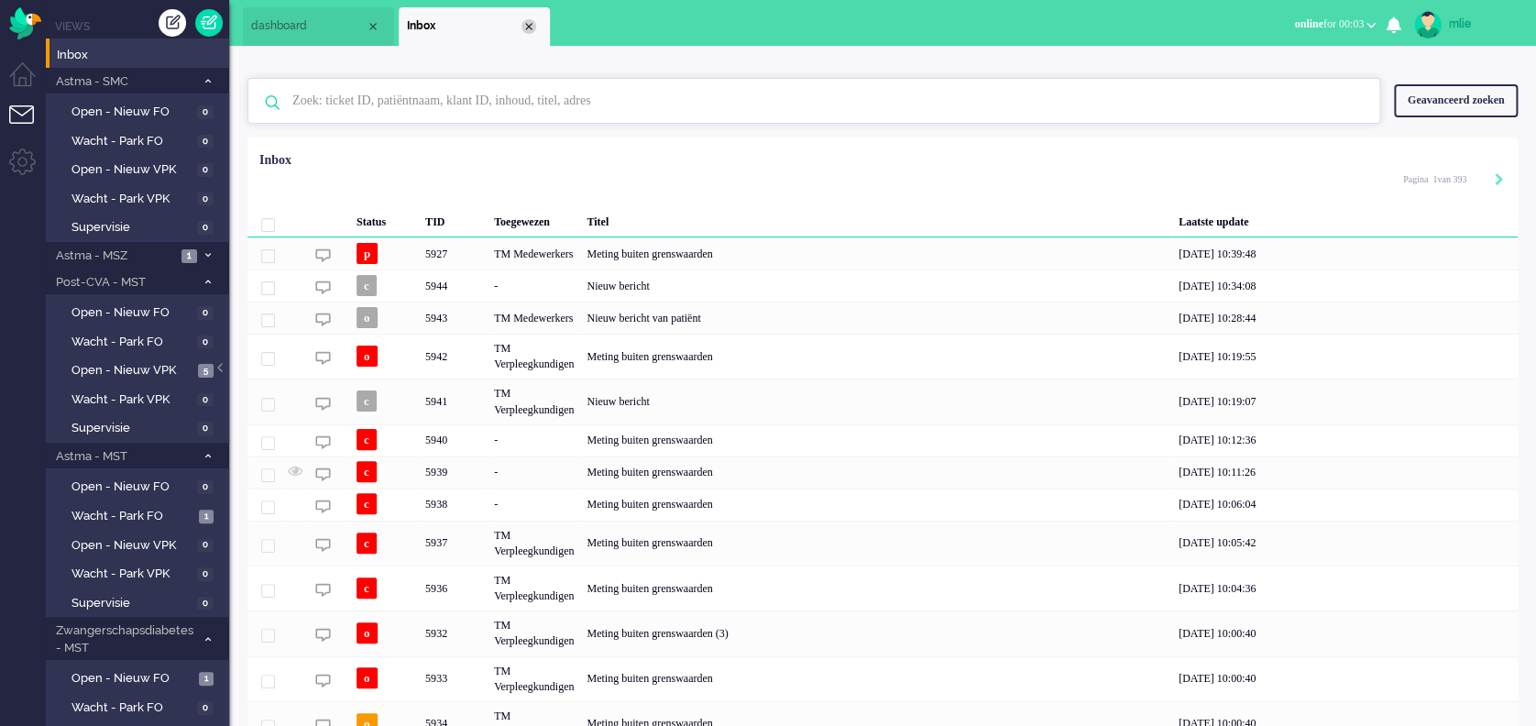
click at [533, 28] on div "Close tab" at bounding box center [529, 26] width 15 height 15
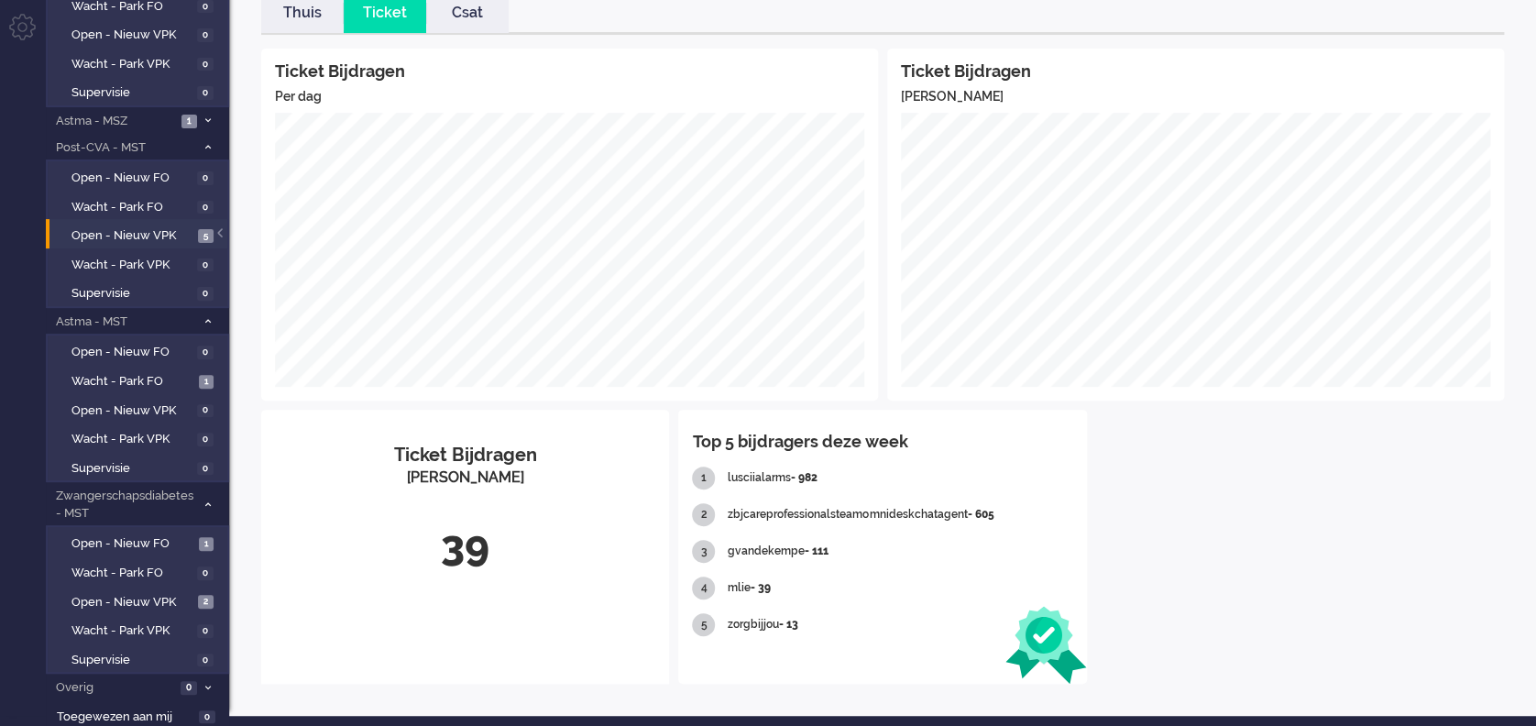
scroll to position [136, 0]
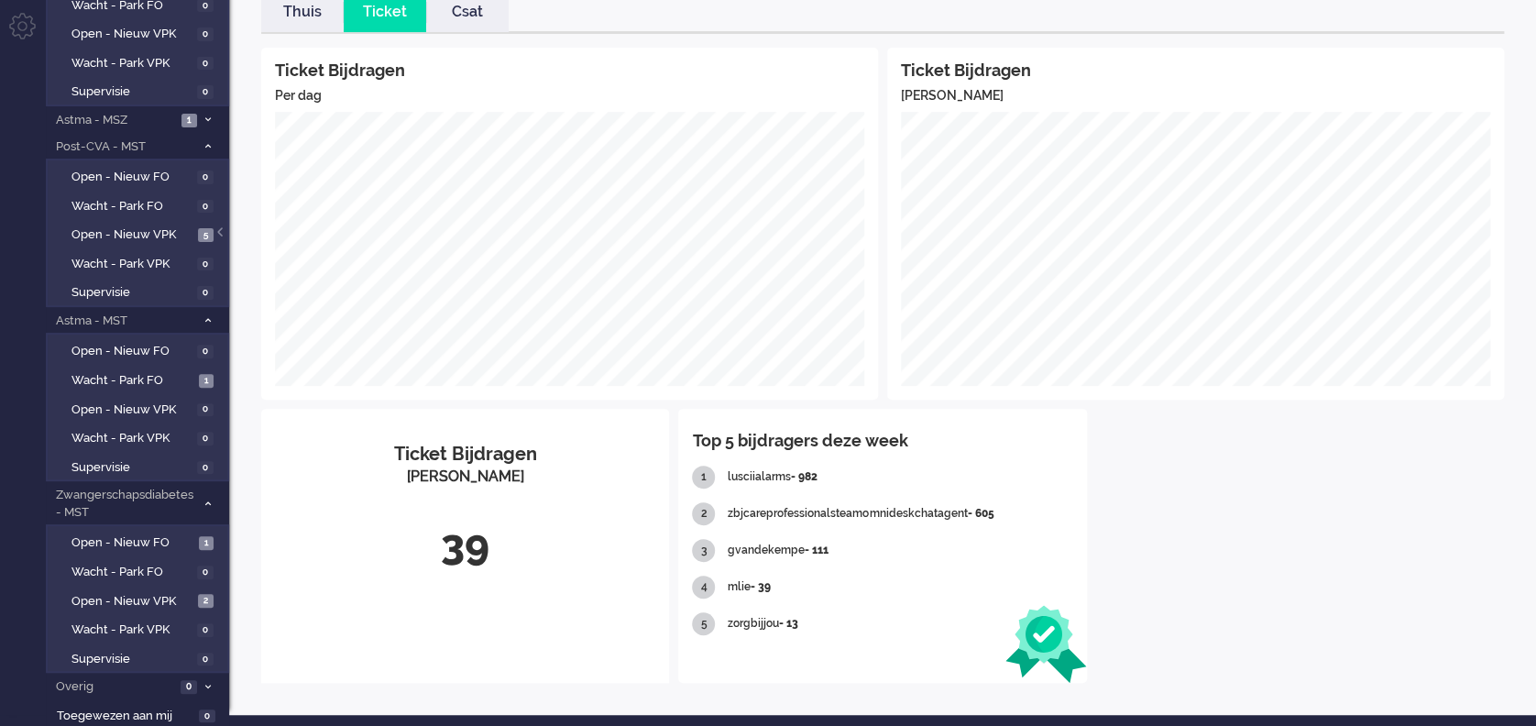
click at [1276, 533] on div "Ticket Bijdragen Per dag Ticket Bijdragen Per Kanaal Ticket Bijdragen Per Kanaa…" at bounding box center [882, 366] width 1243 height 636
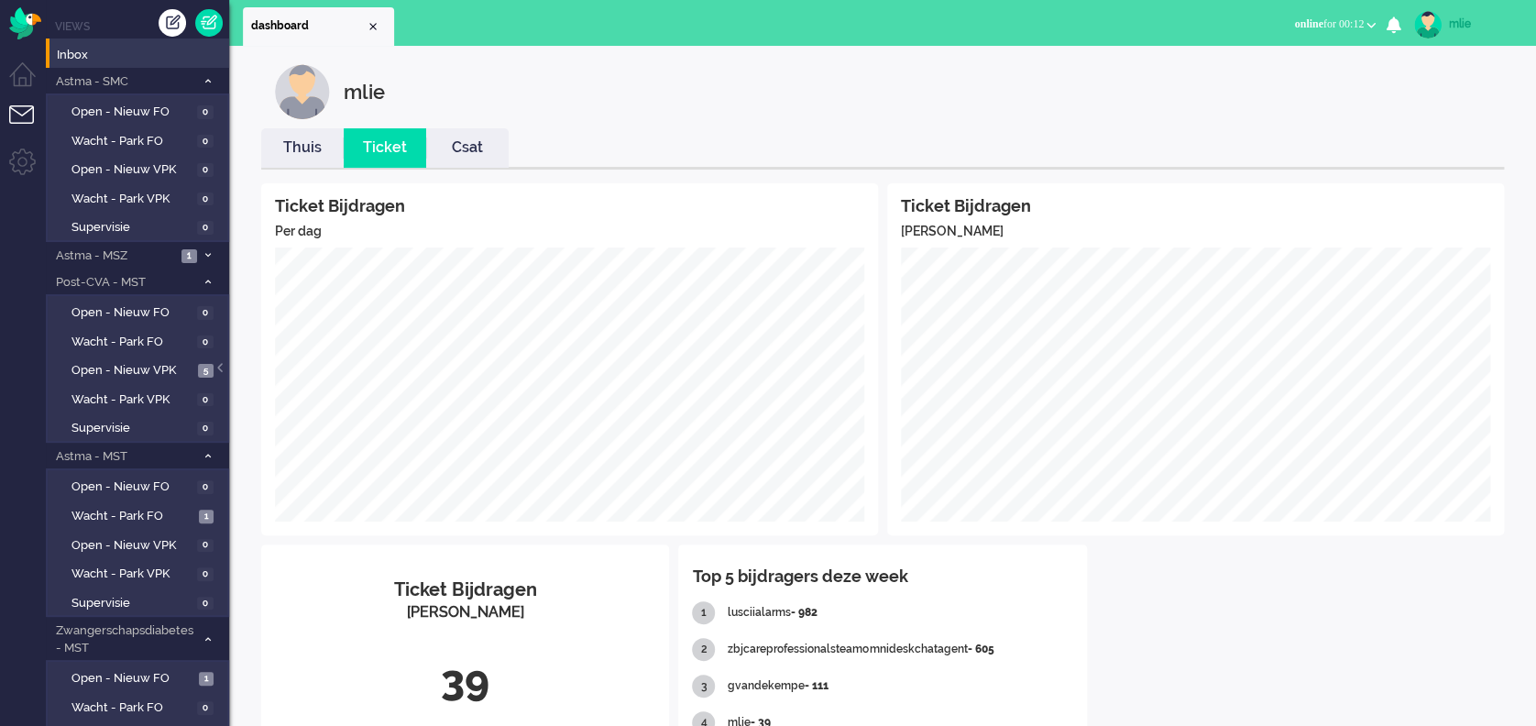
click at [305, 149] on link "Thuis" at bounding box center [302, 148] width 83 height 21
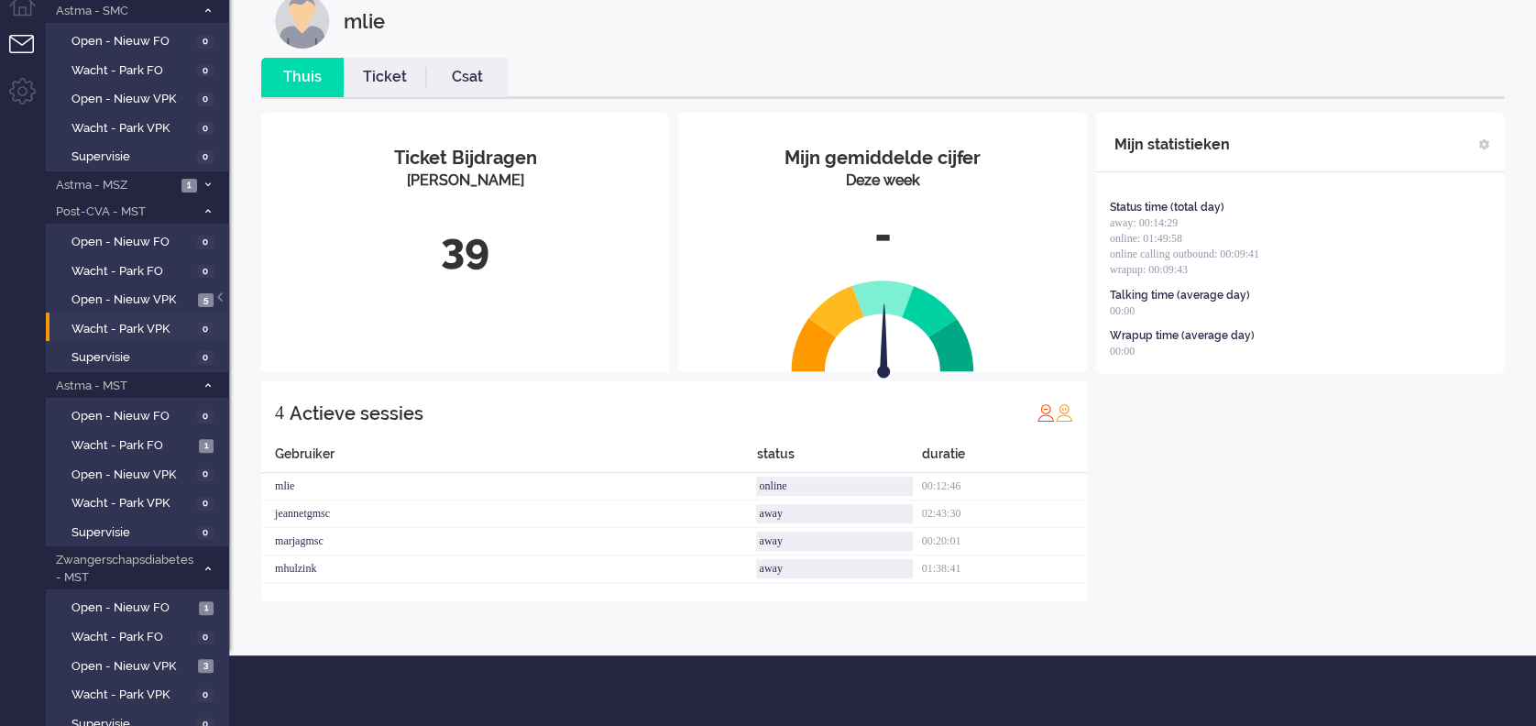
scroll to position [136, 0]
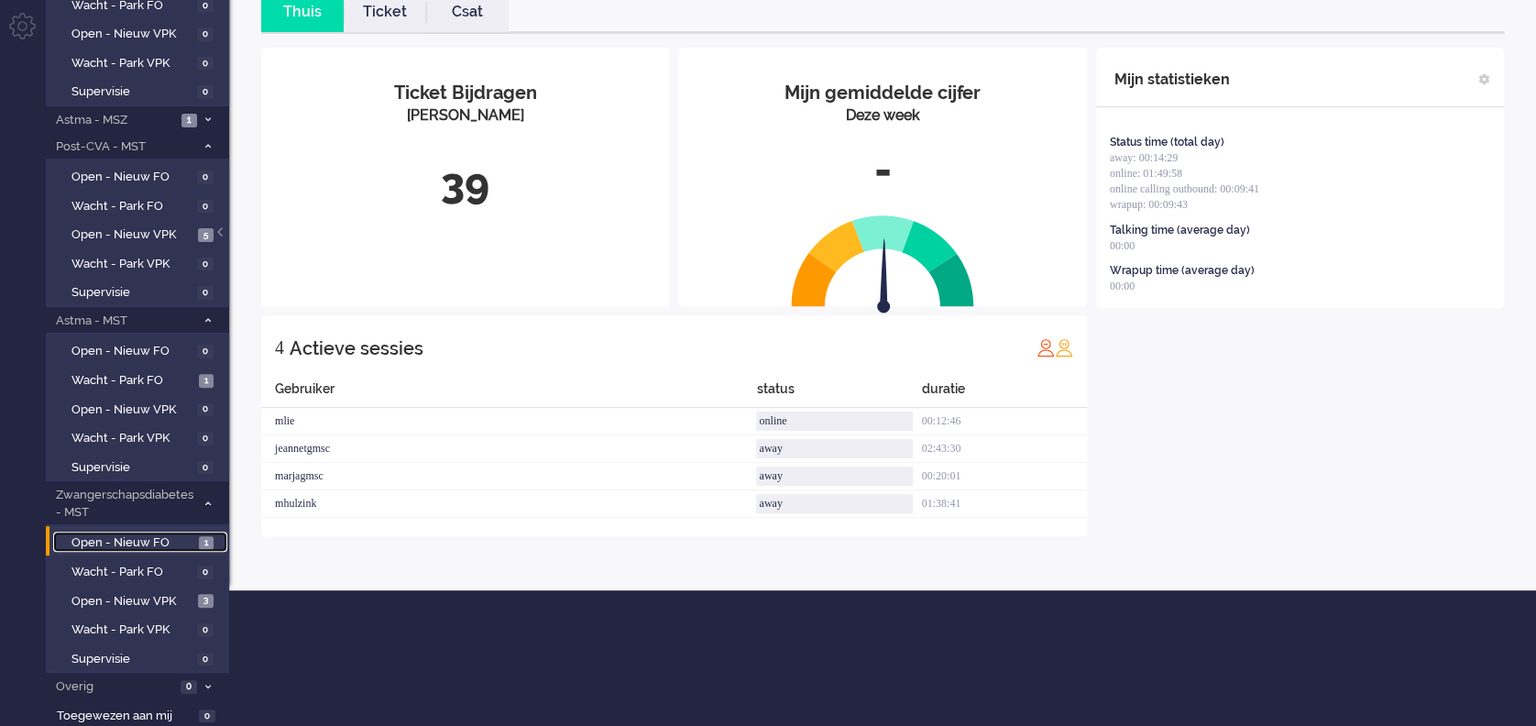
click at [119, 541] on span "Open - Nieuw FO" at bounding box center [133, 542] width 123 height 17
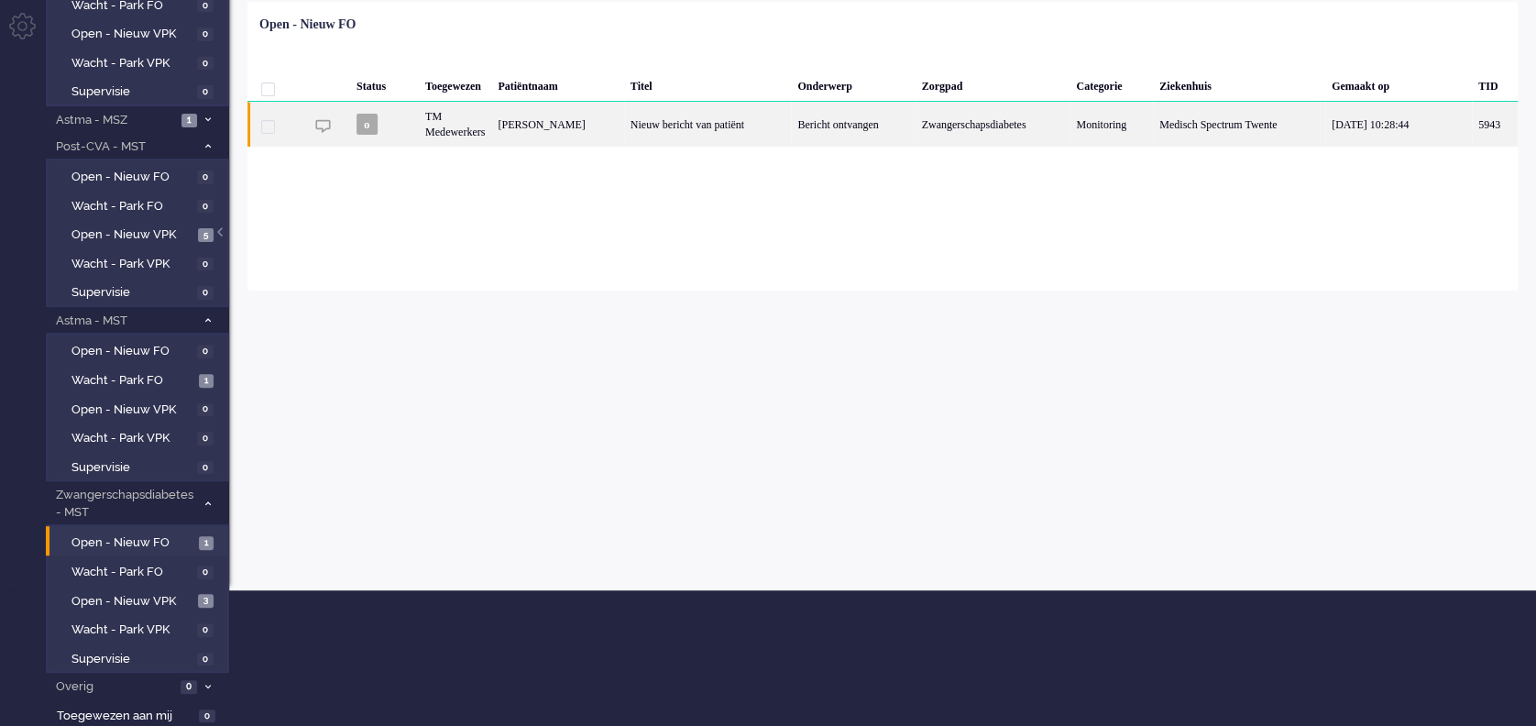
click at [719, 116] on div "Nieuw bericht van patiënt" at bounding box center [708, 124] width 168 height 45
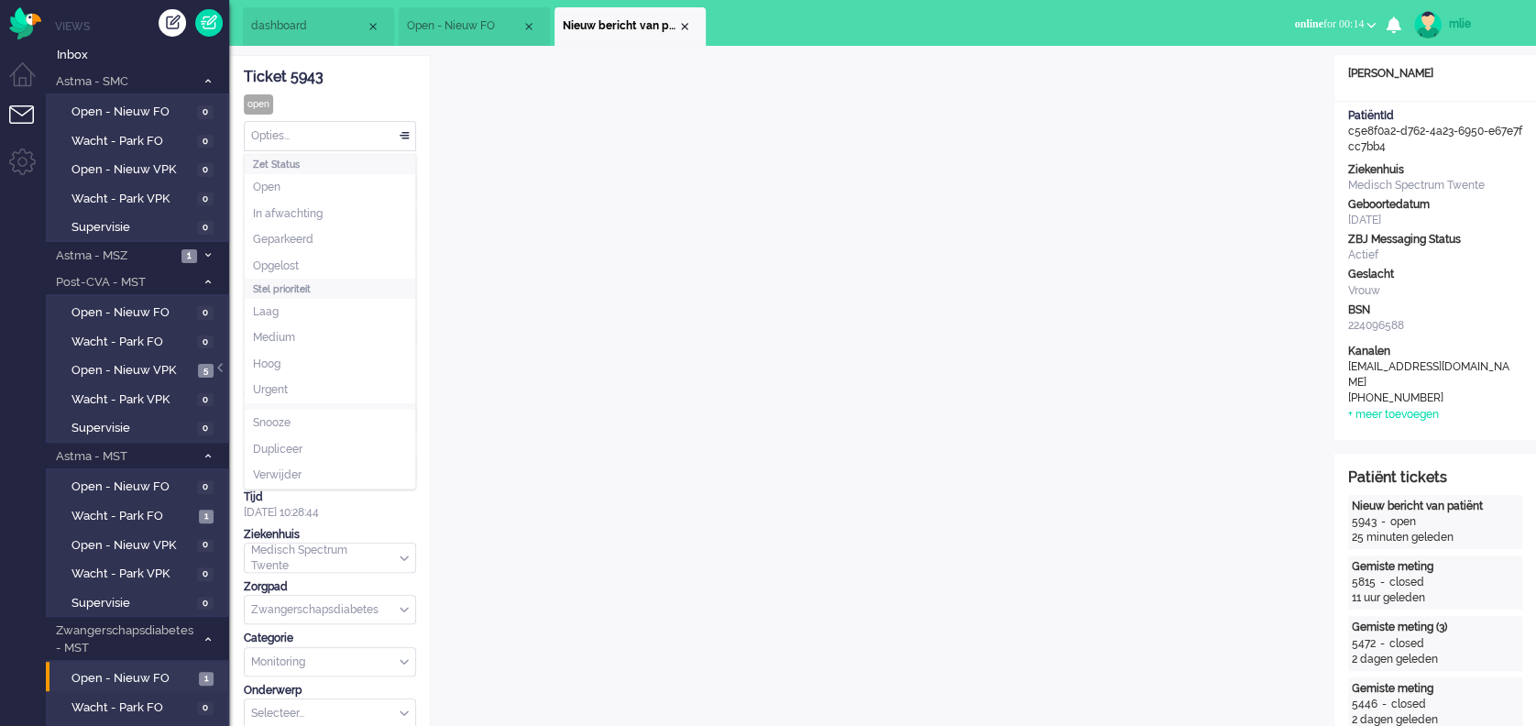
click at [402, 130] on div "Opties..." at bounding box center [330, 136] width 171 height 28
click at [296, 204] on li "In afwachting" at bounding box center [330, 214] width 171 height 27
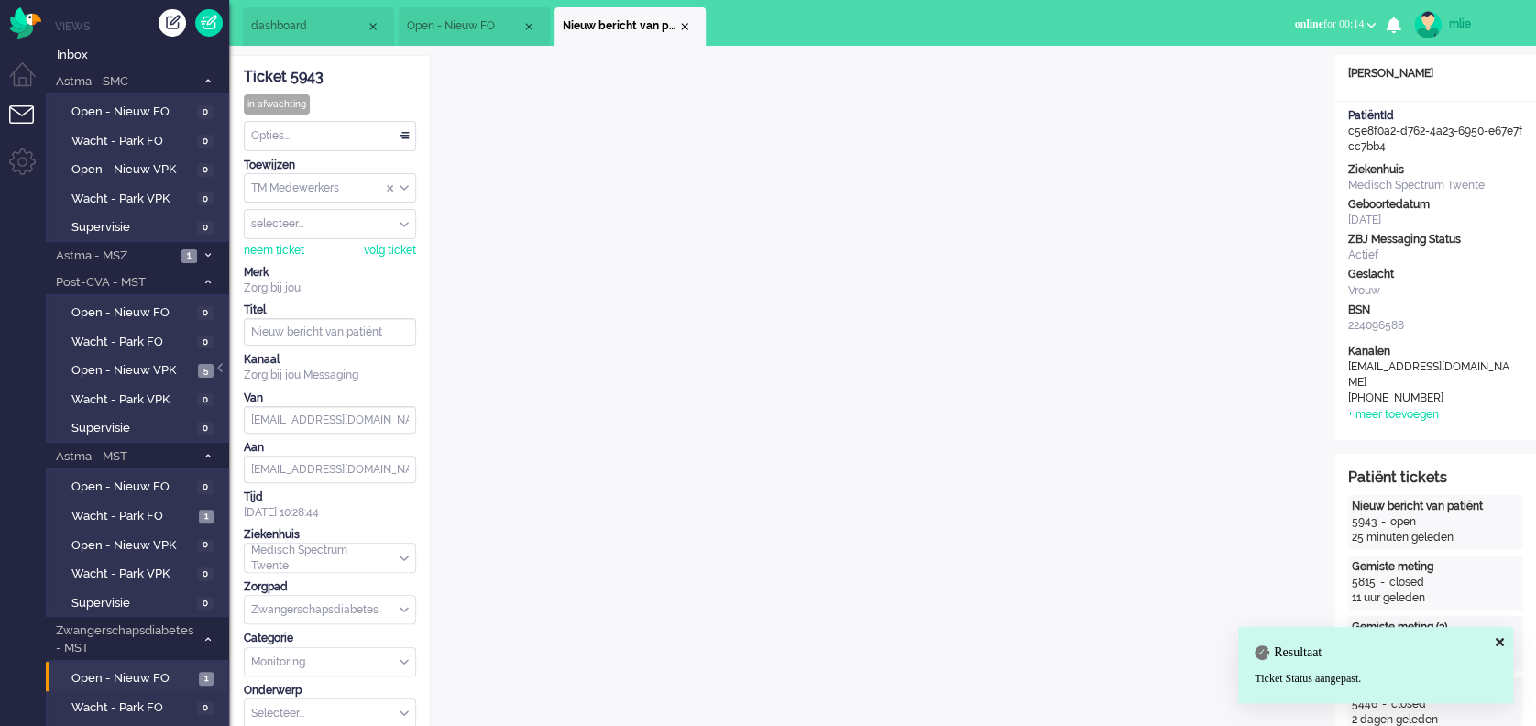
click at [693, 28] on li "Nieuw bericht van patiënt" at bounding box center [630, 26] width 151 height 39
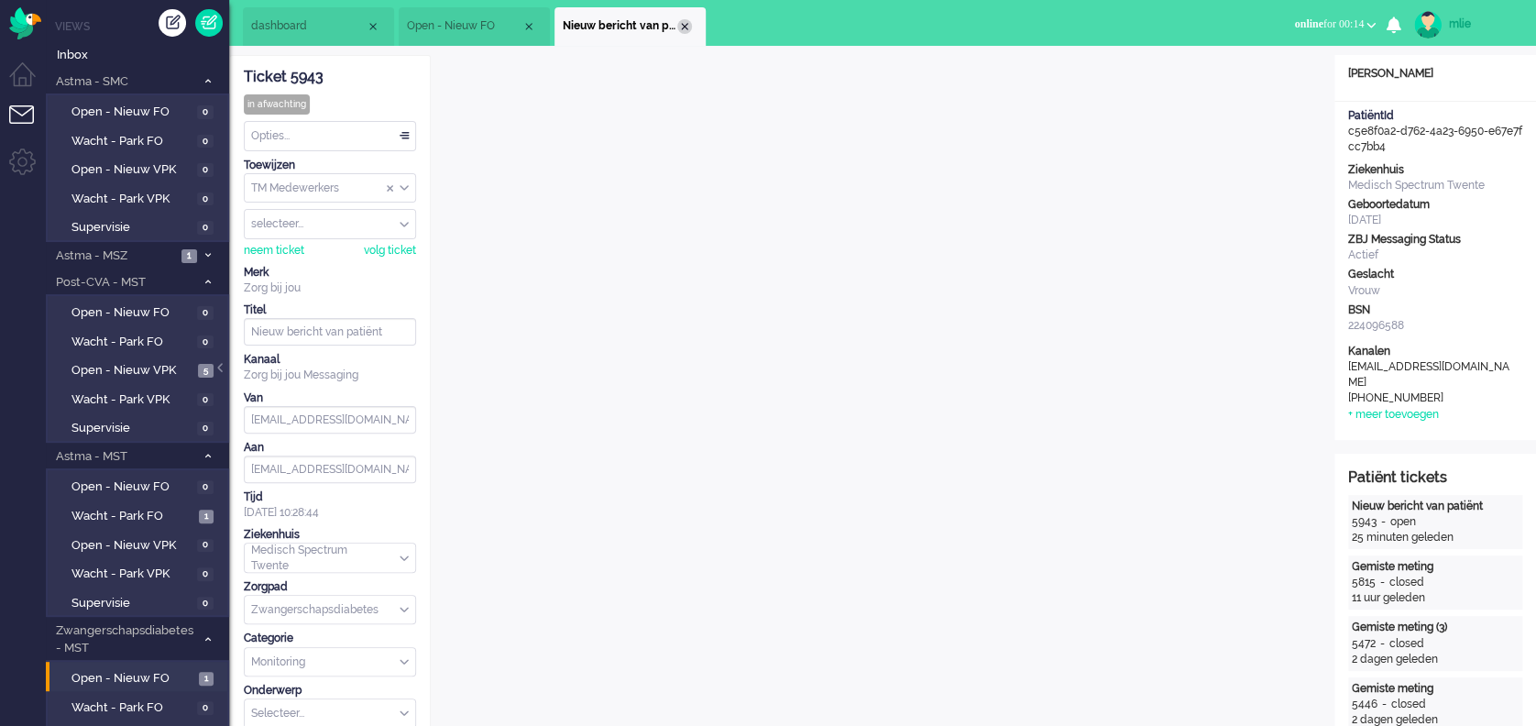
click at [689, 27] on div "Close tab" at bounding box center [684, 26] width 15 height 15
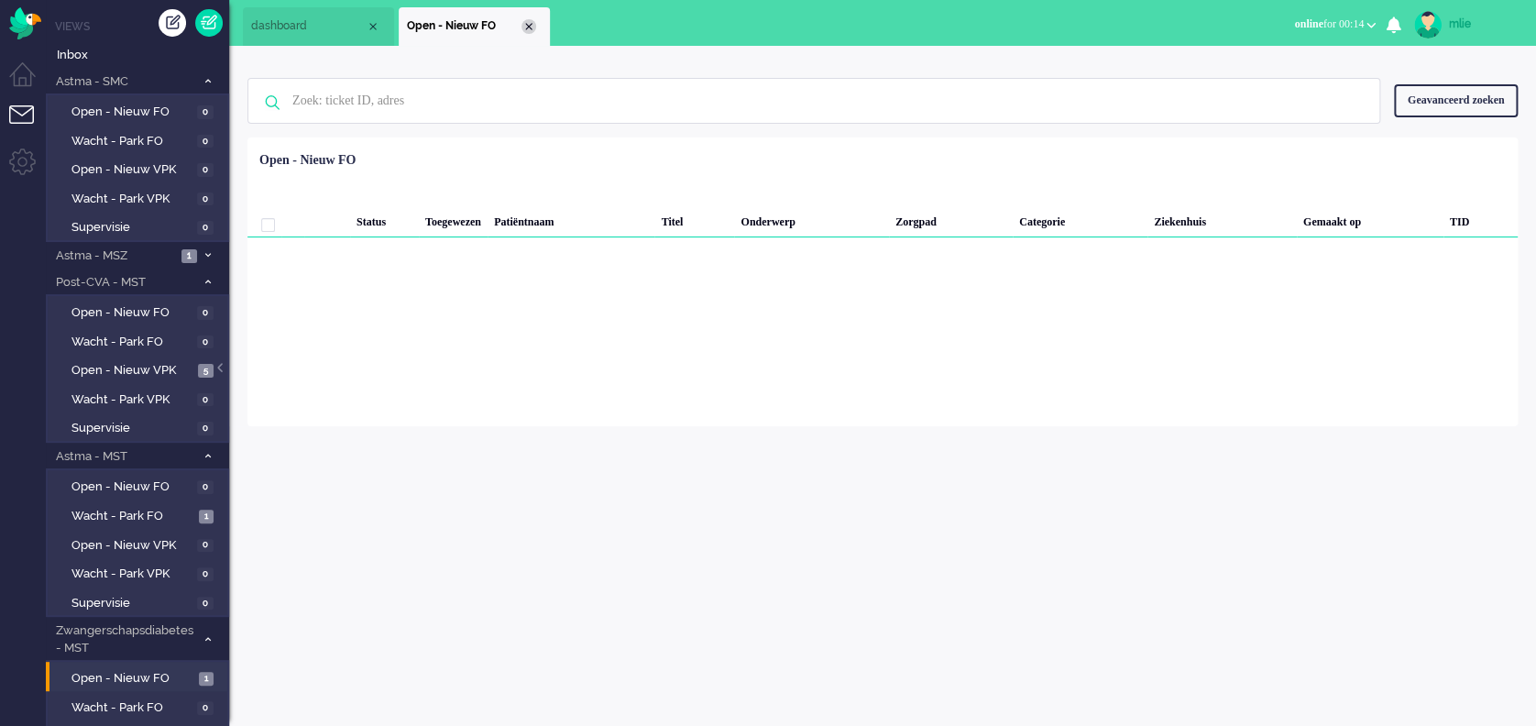
click at [531, 24] on div "Close tab" at bounding box center [529, 26] width 15 height 15
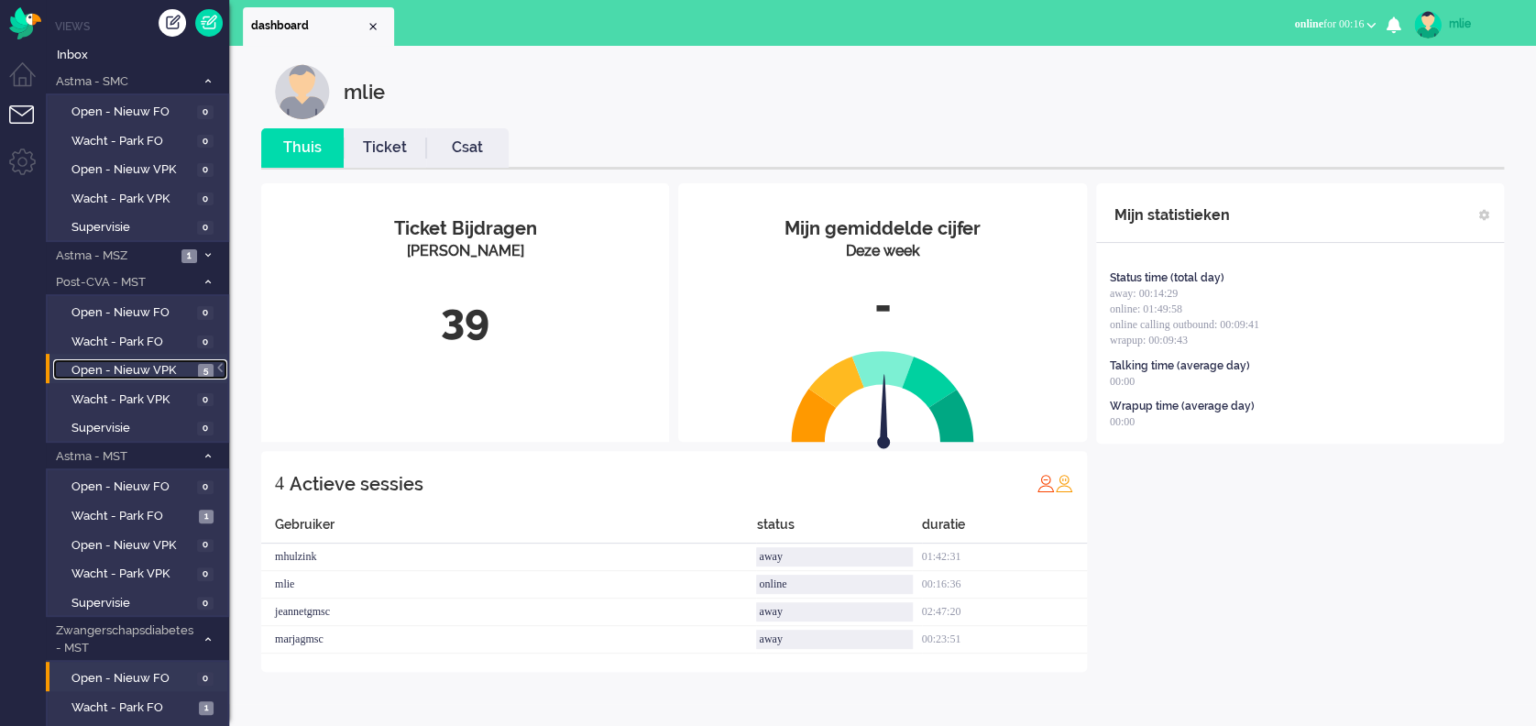
click at [135, 365] on span "Open - Nieuw VPK" at bounding box center [133, 370] width 122 height 17
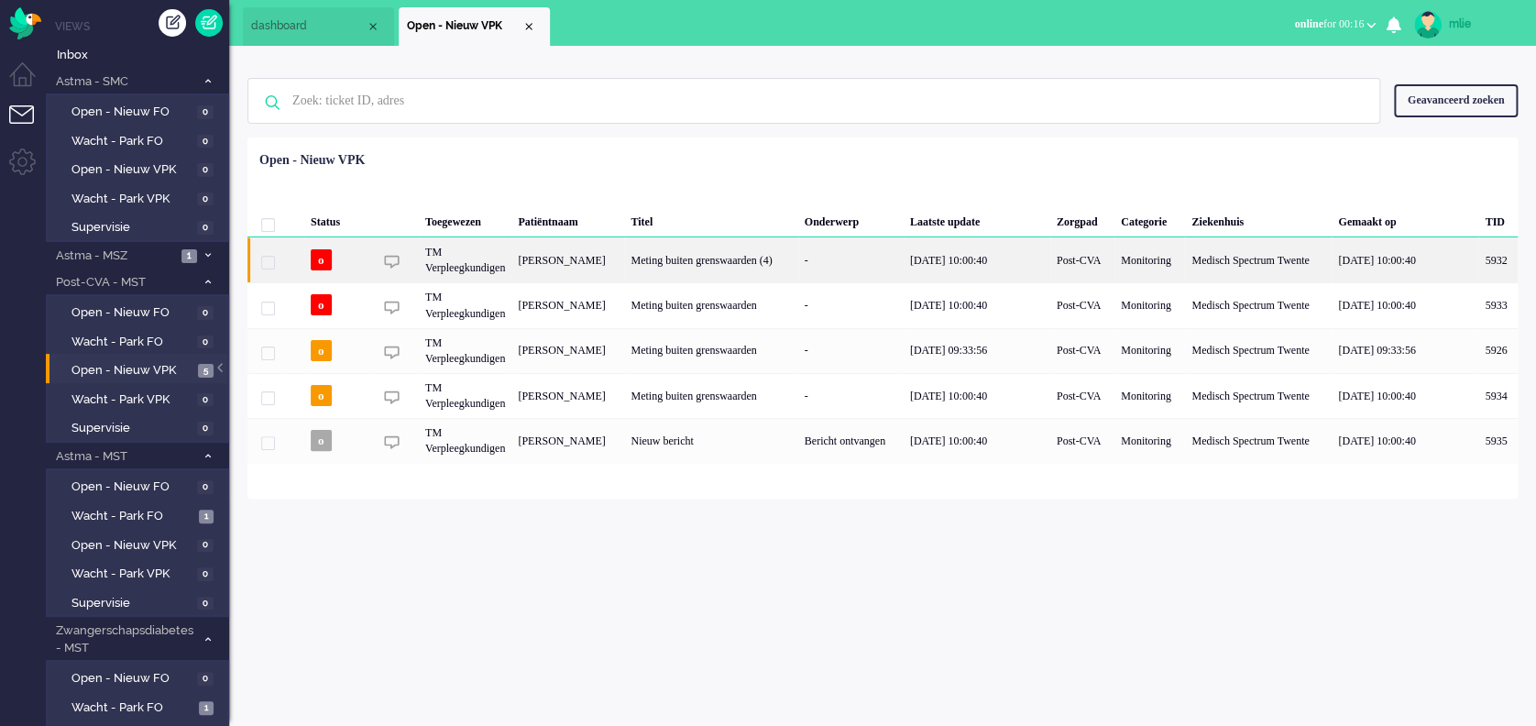
click at [1479, 246] on div "[PERSON_NAME]" at bounding box center [1498, 259] width 39 height 45
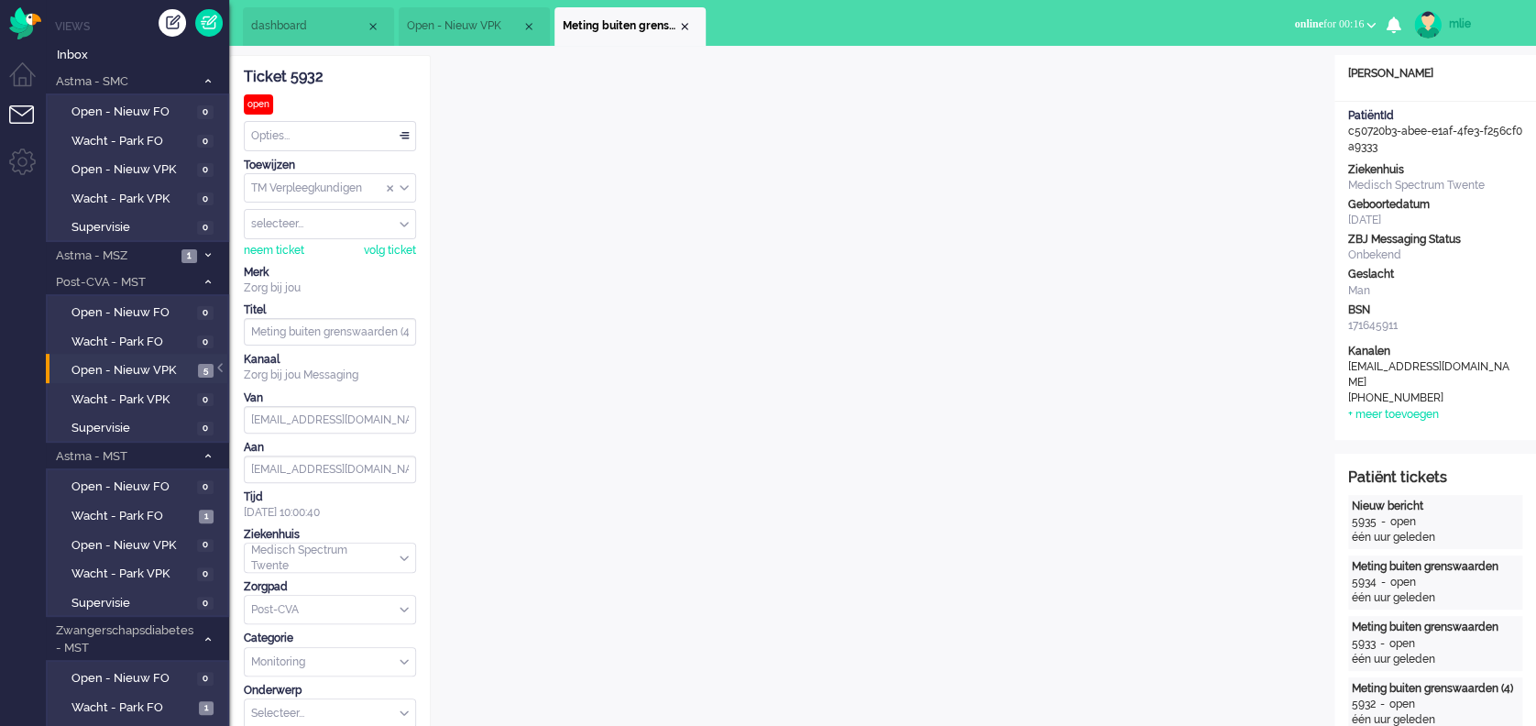
scroll to position [56, 0]
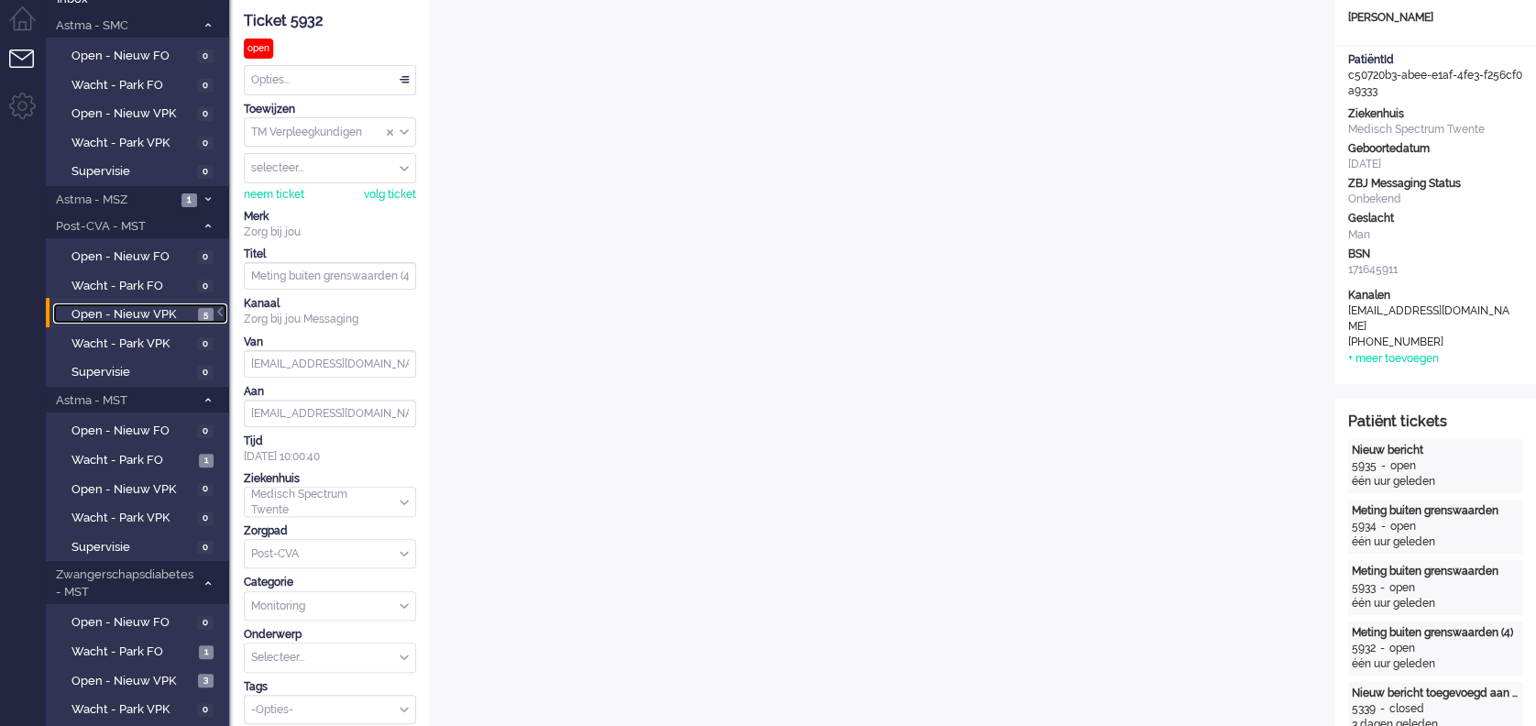
click at [139, 312] on span "Open - Nieuw VPK" at bounding box center [133, 314] width 122 height 17
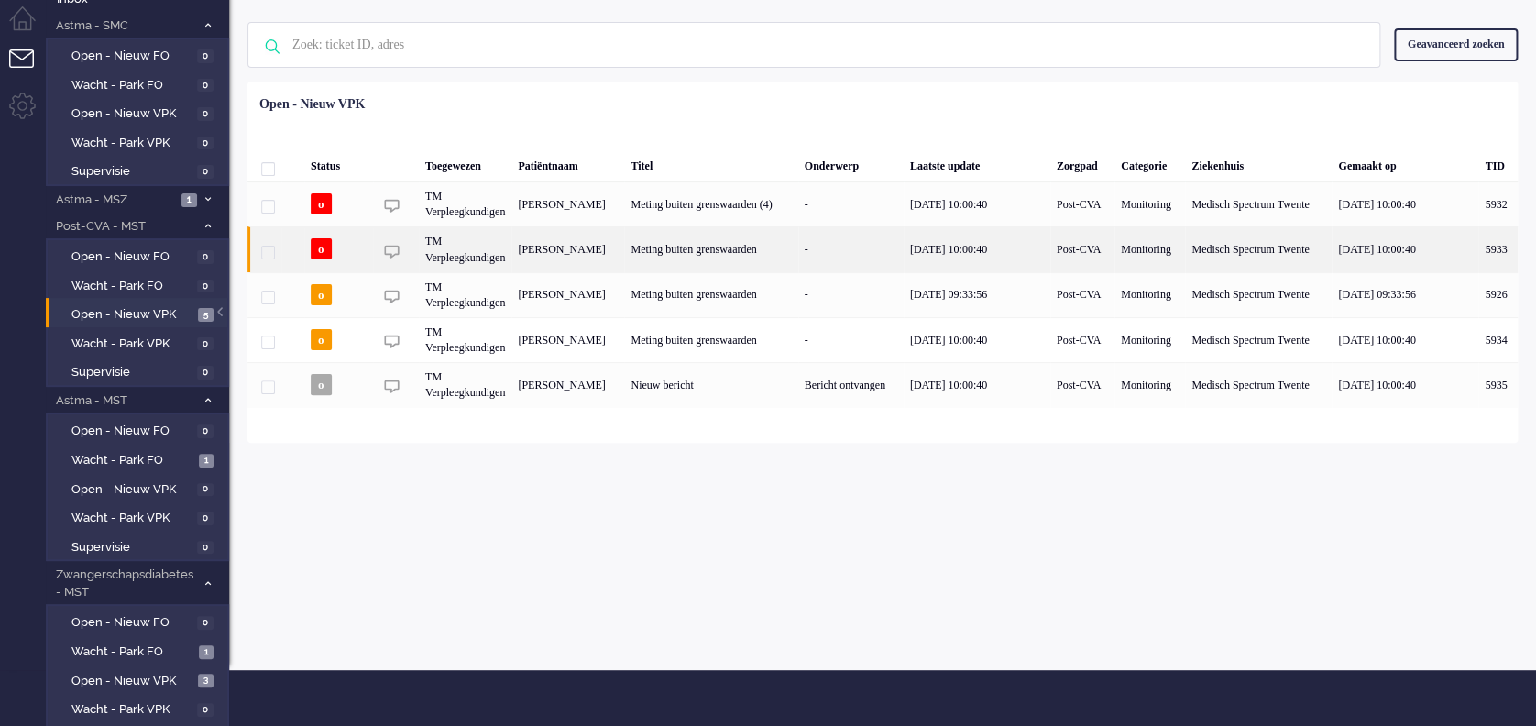
click at [1479, 237] on div "[PERSON_NAME]" at bounding box center [1498, 248] width 39 height 45
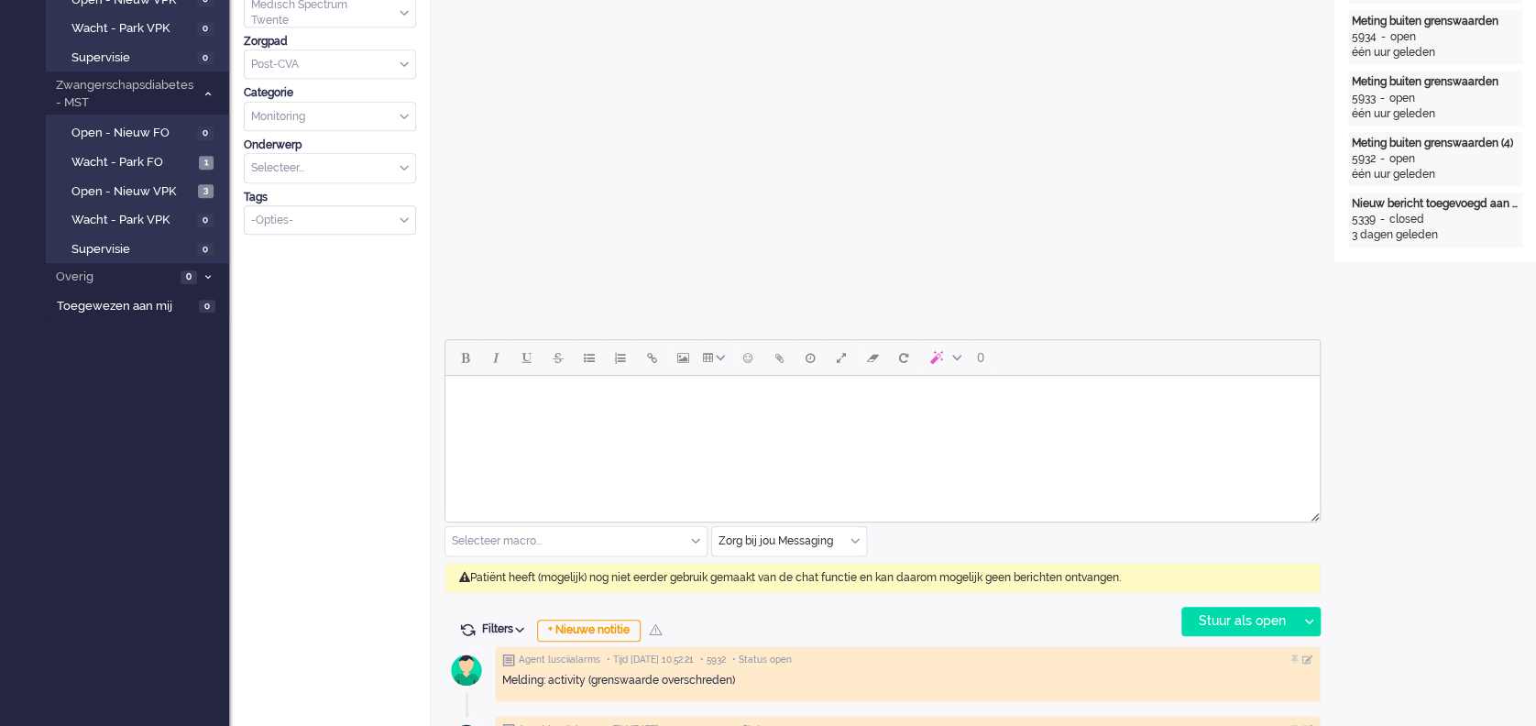
scroll to position [154, 0]
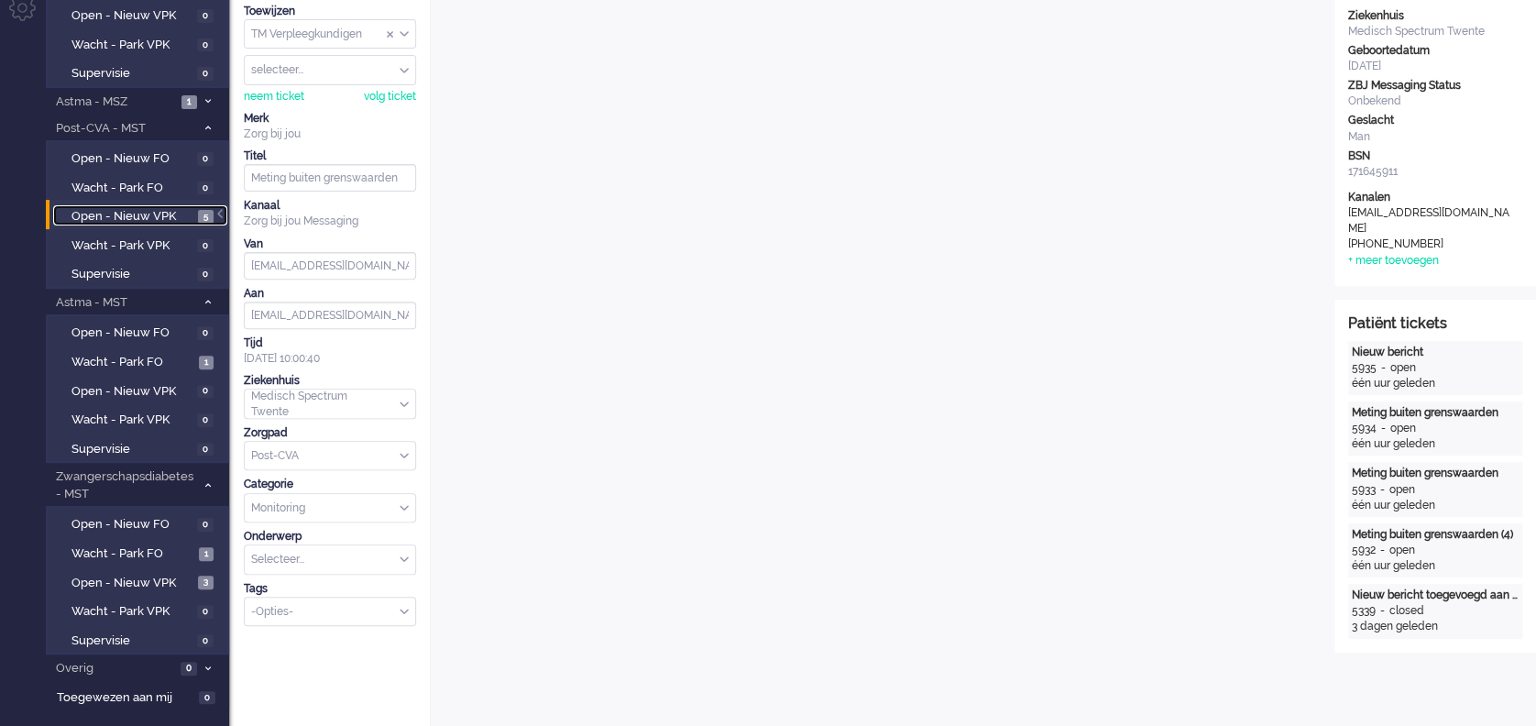
click at [131, 213] on span "Open - Nieuw VPK" at bounding box center [133, 216] width 122 height 17
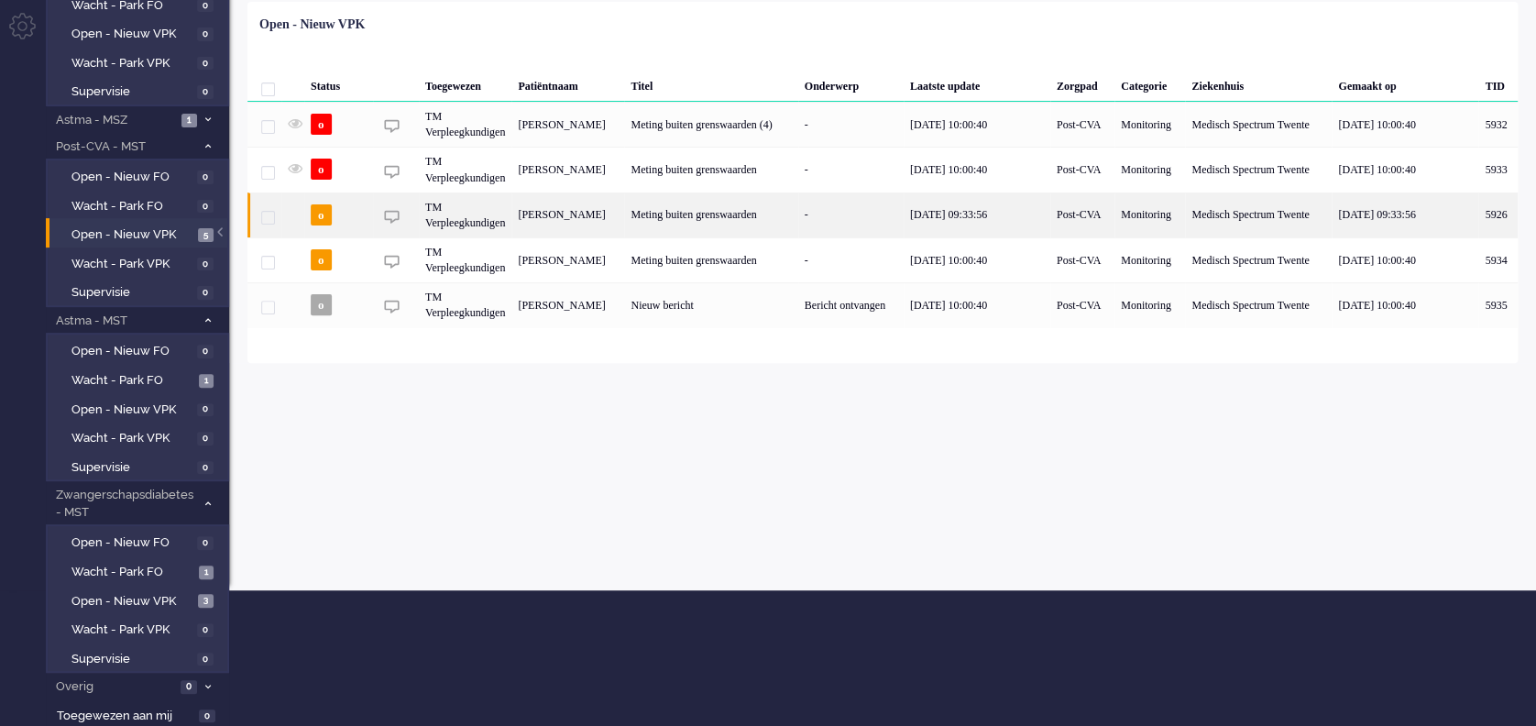
click at [1479, 213] on div "[PERSON_NAME]" at bounding box center [1498, 215] width 39 height 45
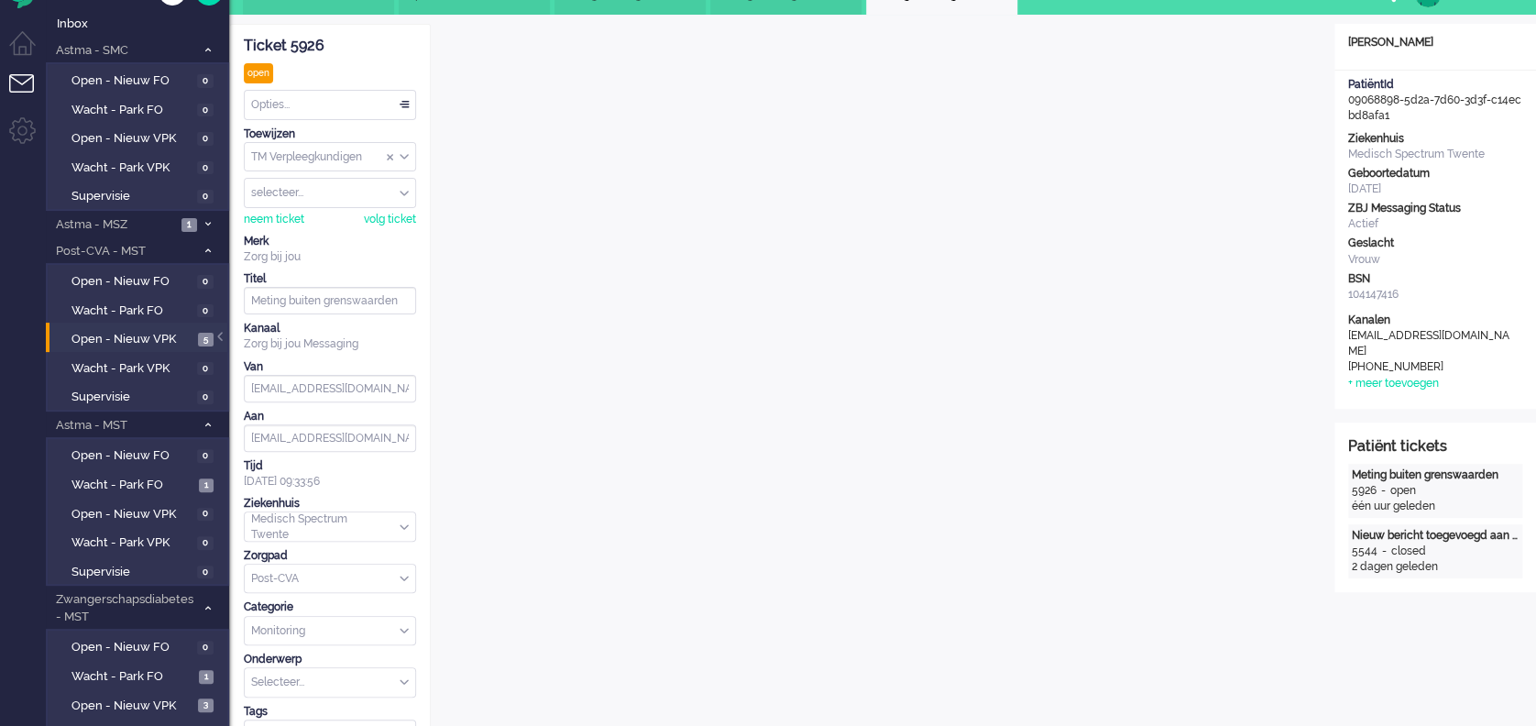
scroll to position [154, 0]
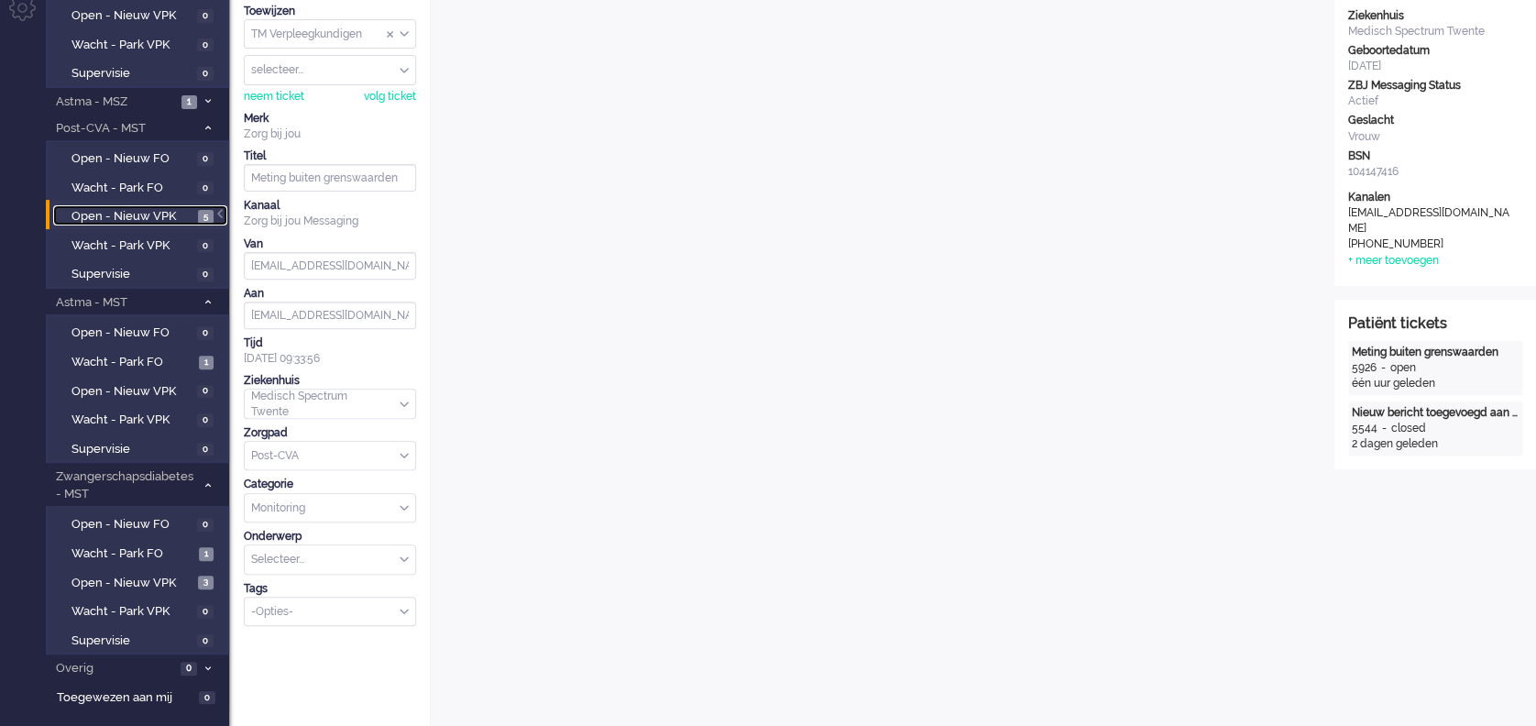
click at [125, 213] on span "Open - Nieuw VPK" at bounding box center [133, 216] width 122 height 17
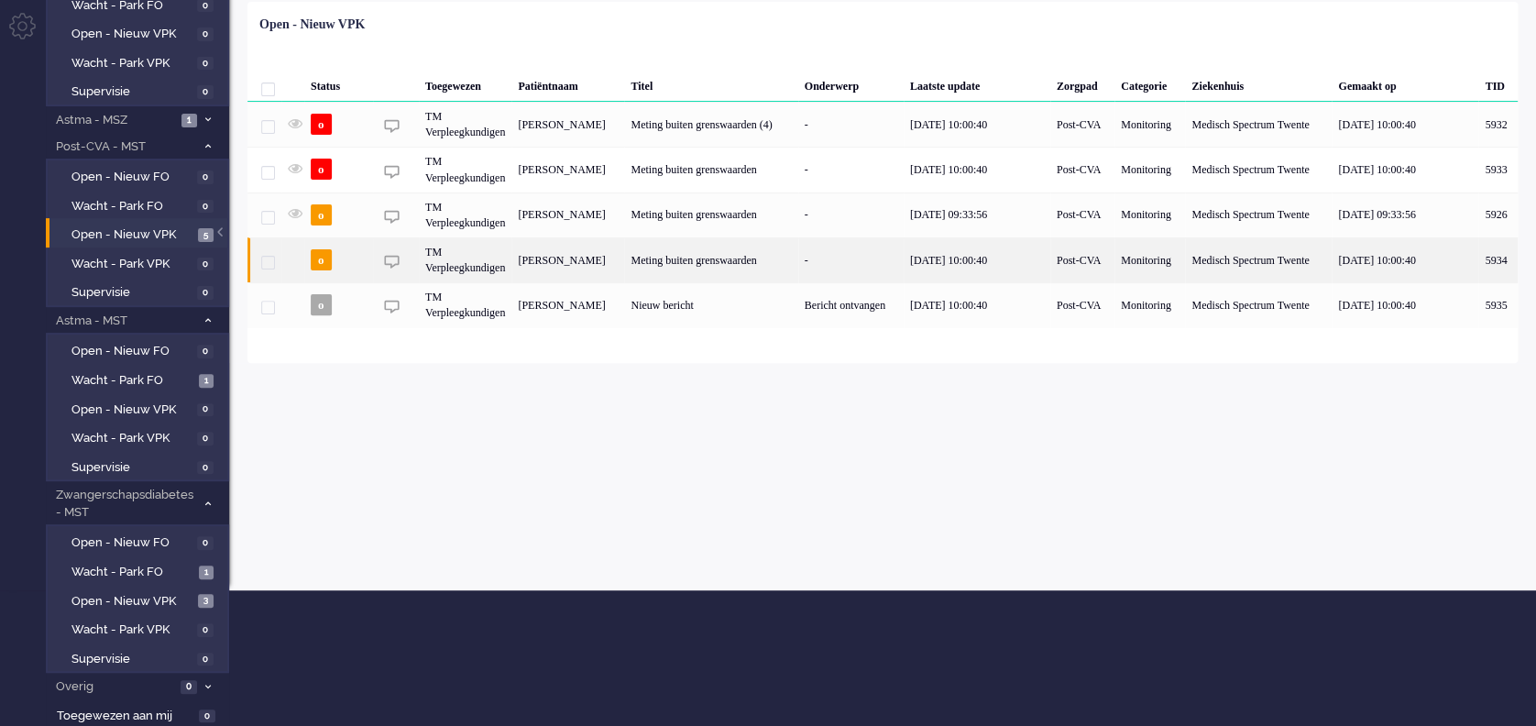
click at [729, 253] on div "Meting buiten grenswaarden" at bounding box center [710, 259] width 173 height 45
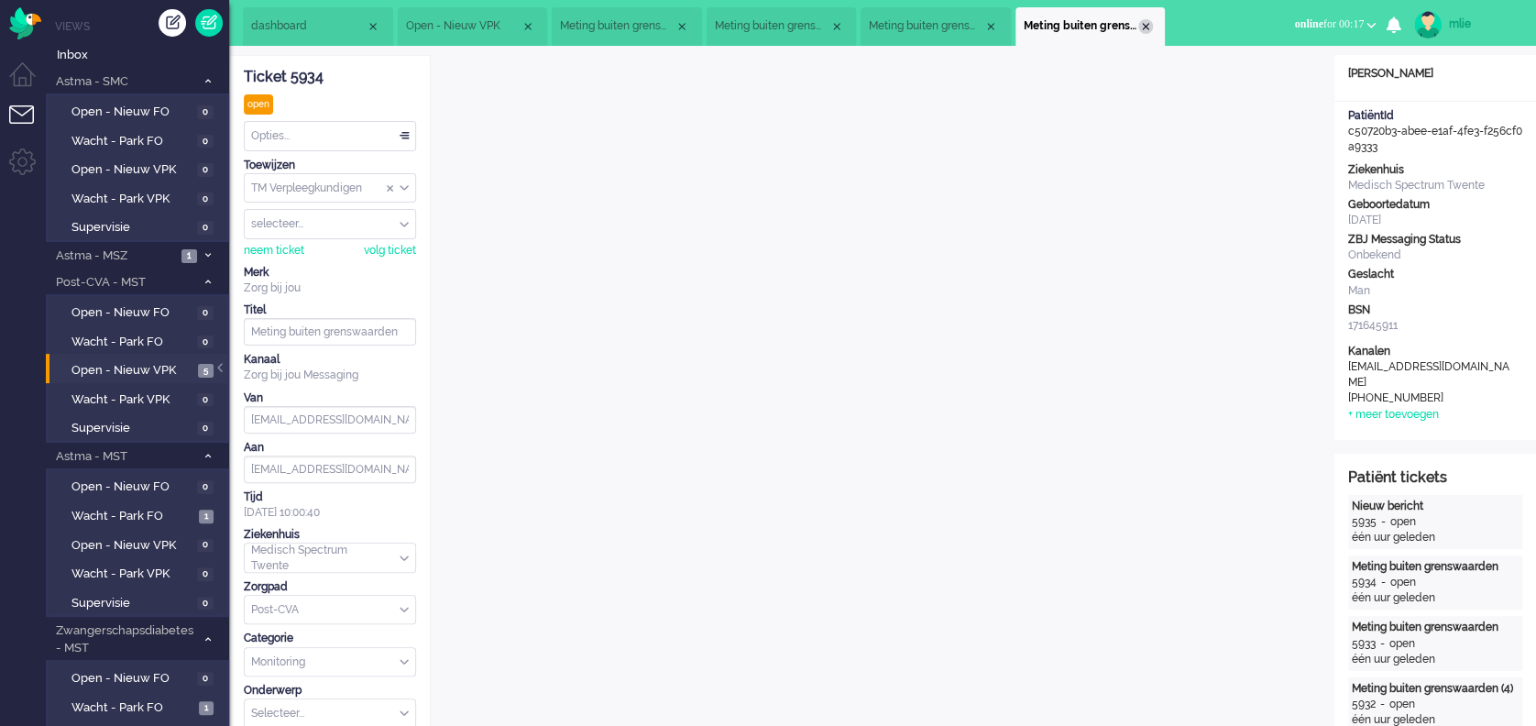
click at [1150, 21] on div "Close tab" at bounding box center [1146, 26] width 15 height 15
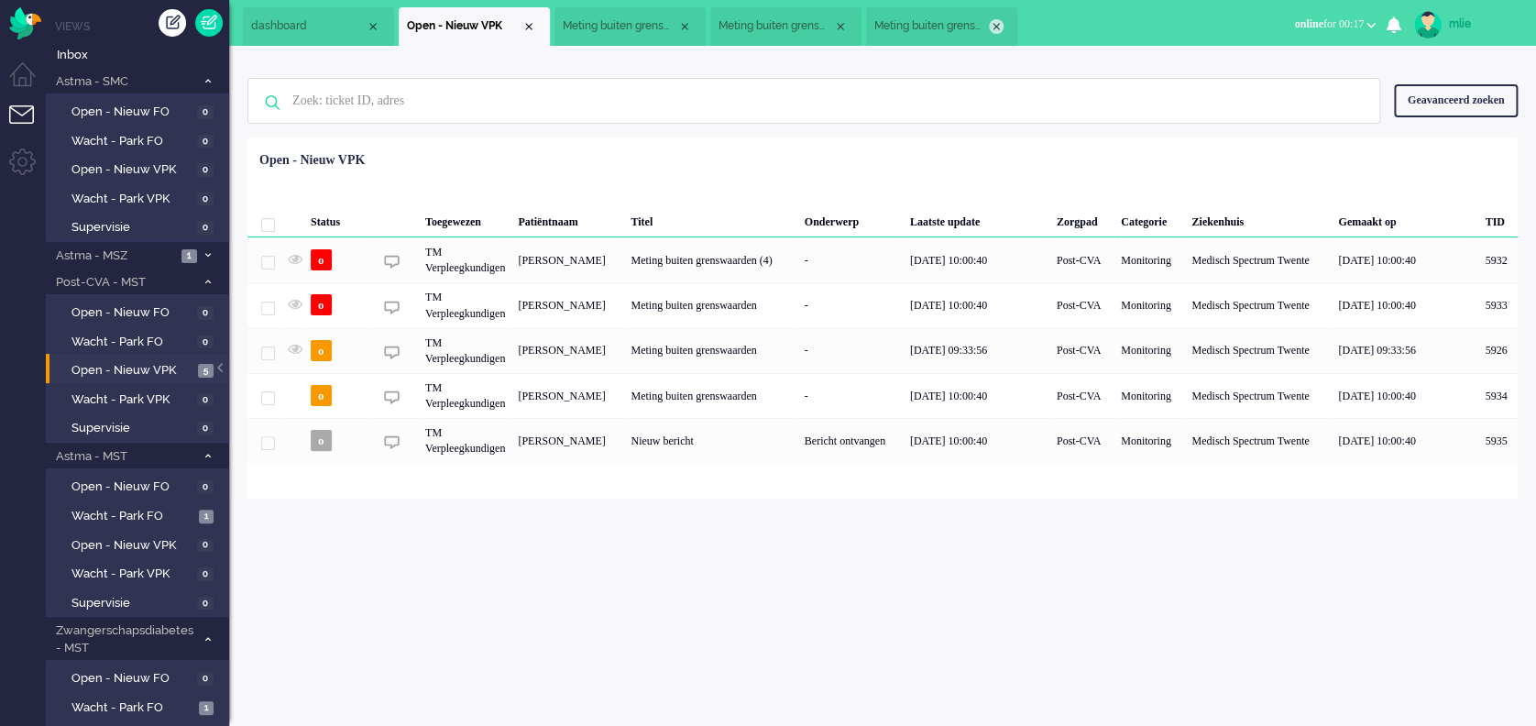
click at [997, 26] on div "Close tab" at bounding box center [996, 26] width 15 height 15
click at [841, 25] on div "Close tab" at bounding box center [840, 26] width 15 height 15
click at [688, 24] on div "Close tab" at bounding box center [684, 26] width 15 height 15
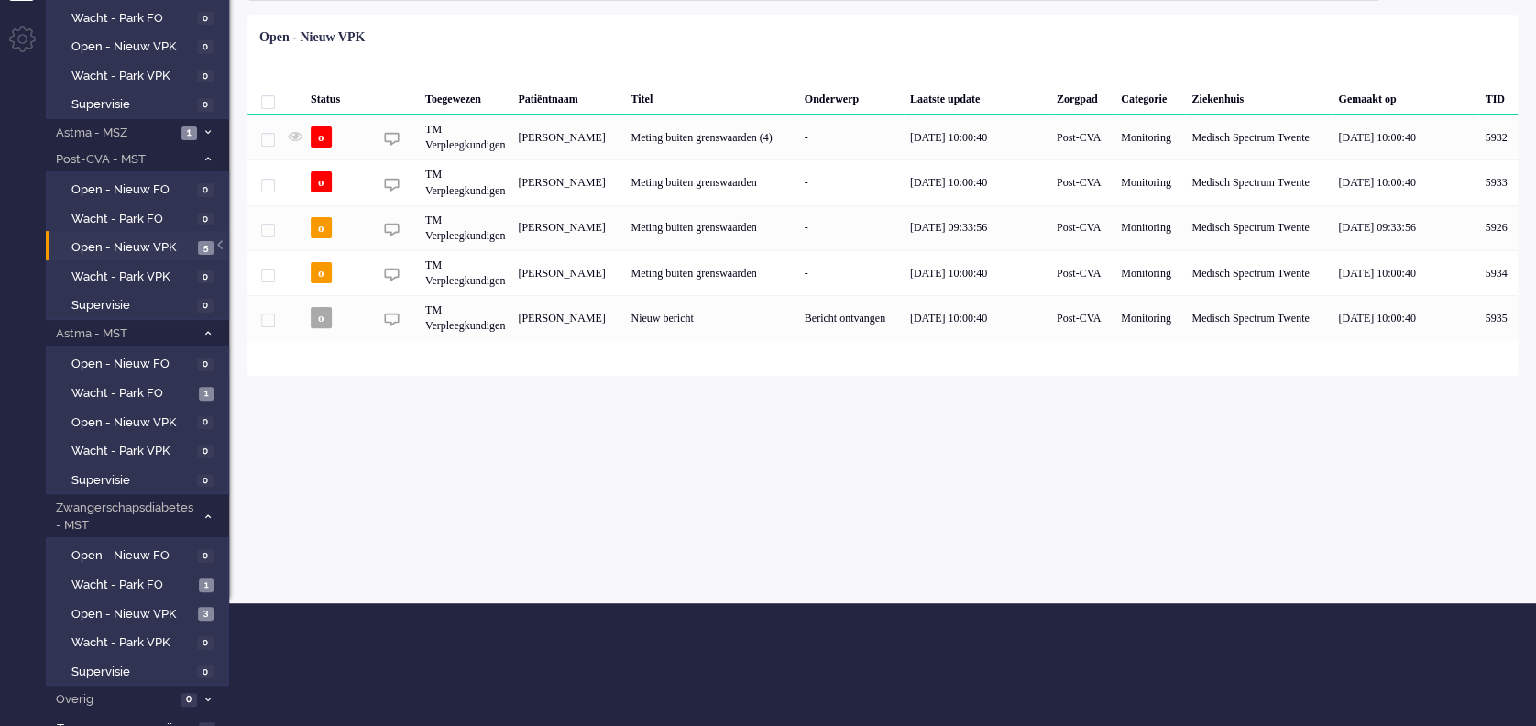
scroll to position [136, 0]
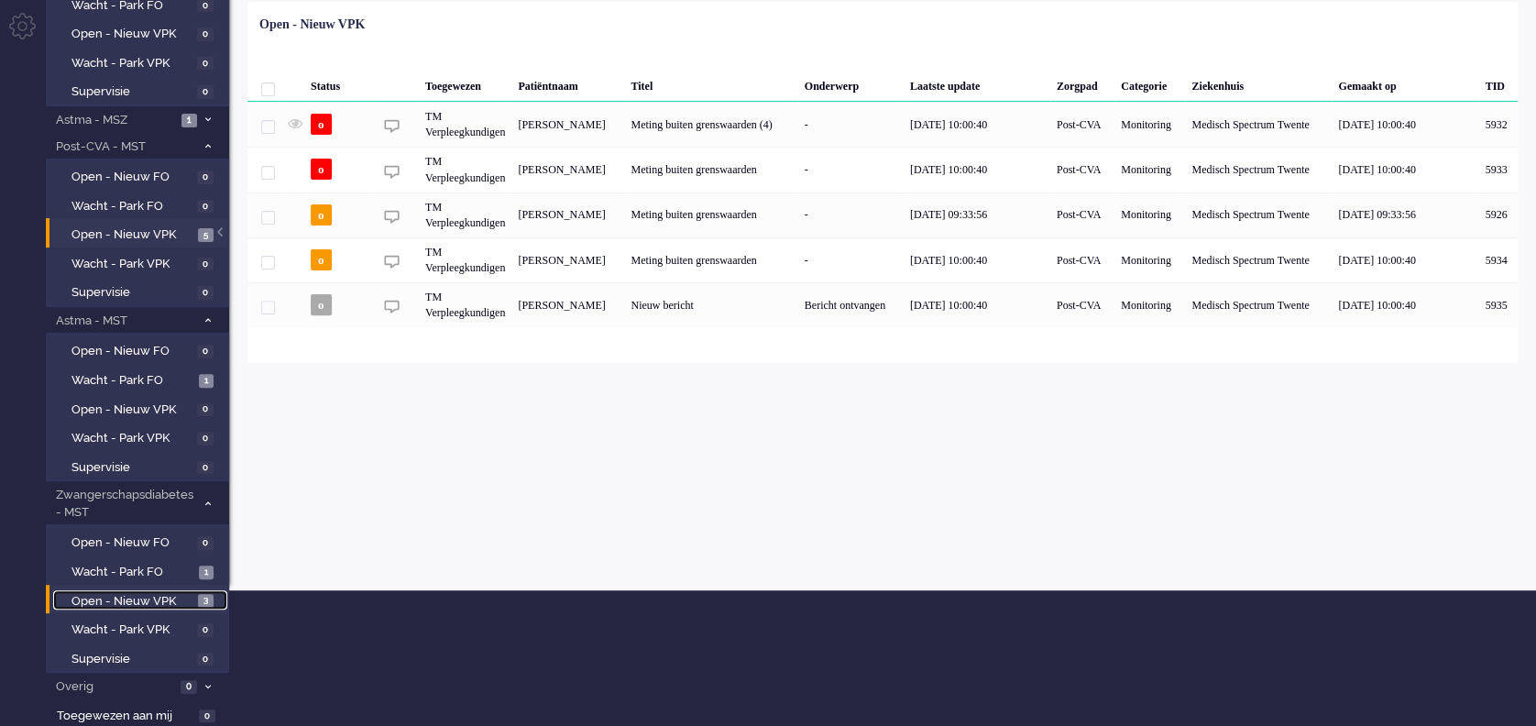
click at [113, 594] on span "Open - Nieuw VPK" at bounding box center [133, 601] width 122 height 17
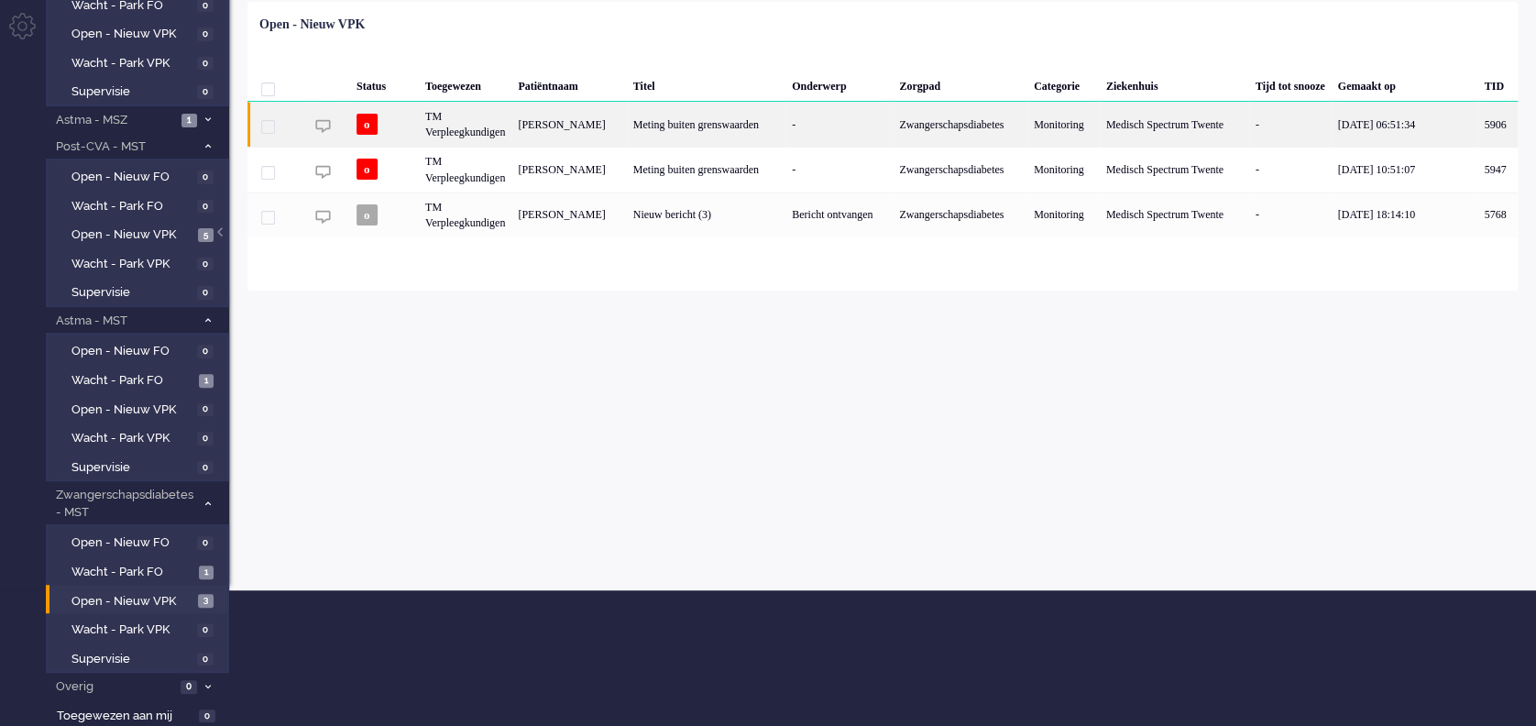
click at [740, 131] on div "Meting buiten grenswaarden" at bounding box center [706, 124] width 159 height 45
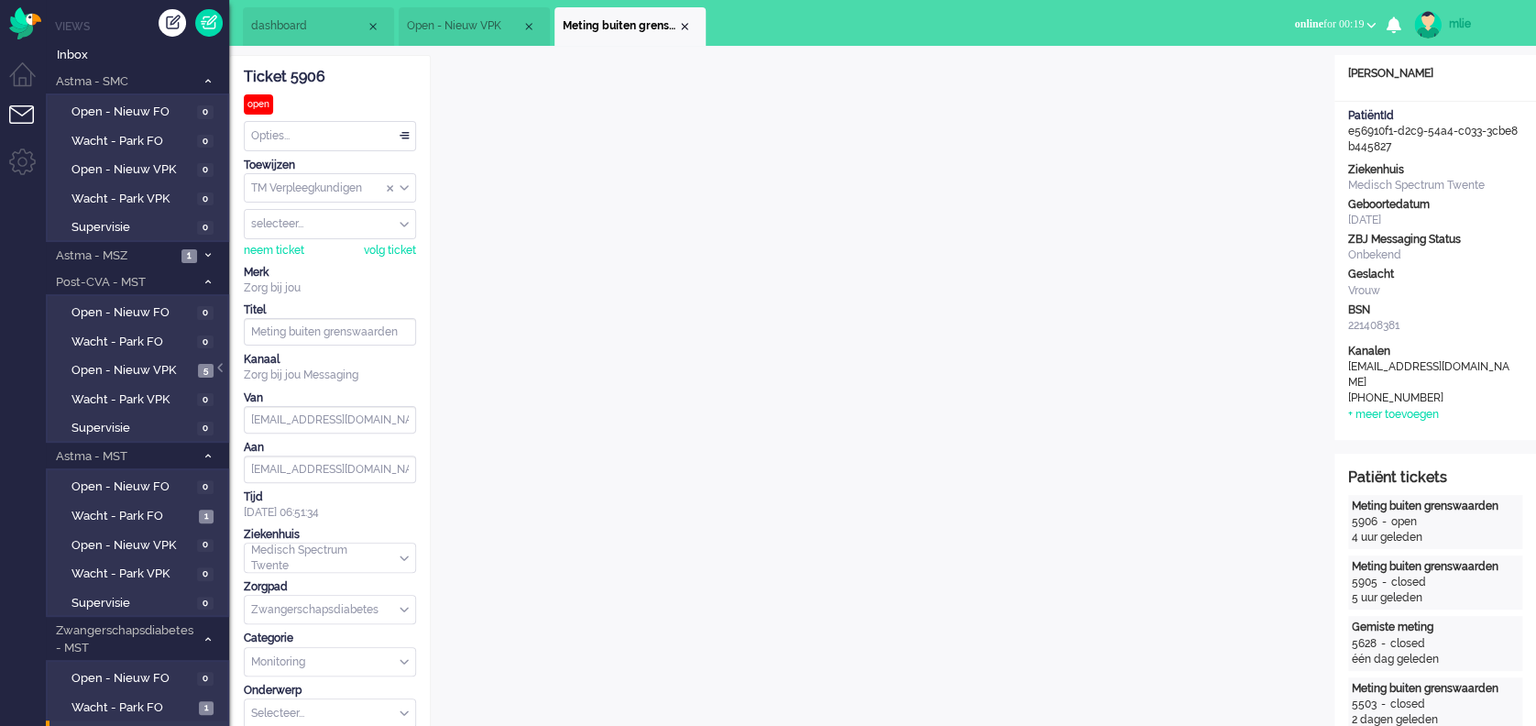
scroll to position [244, 0]
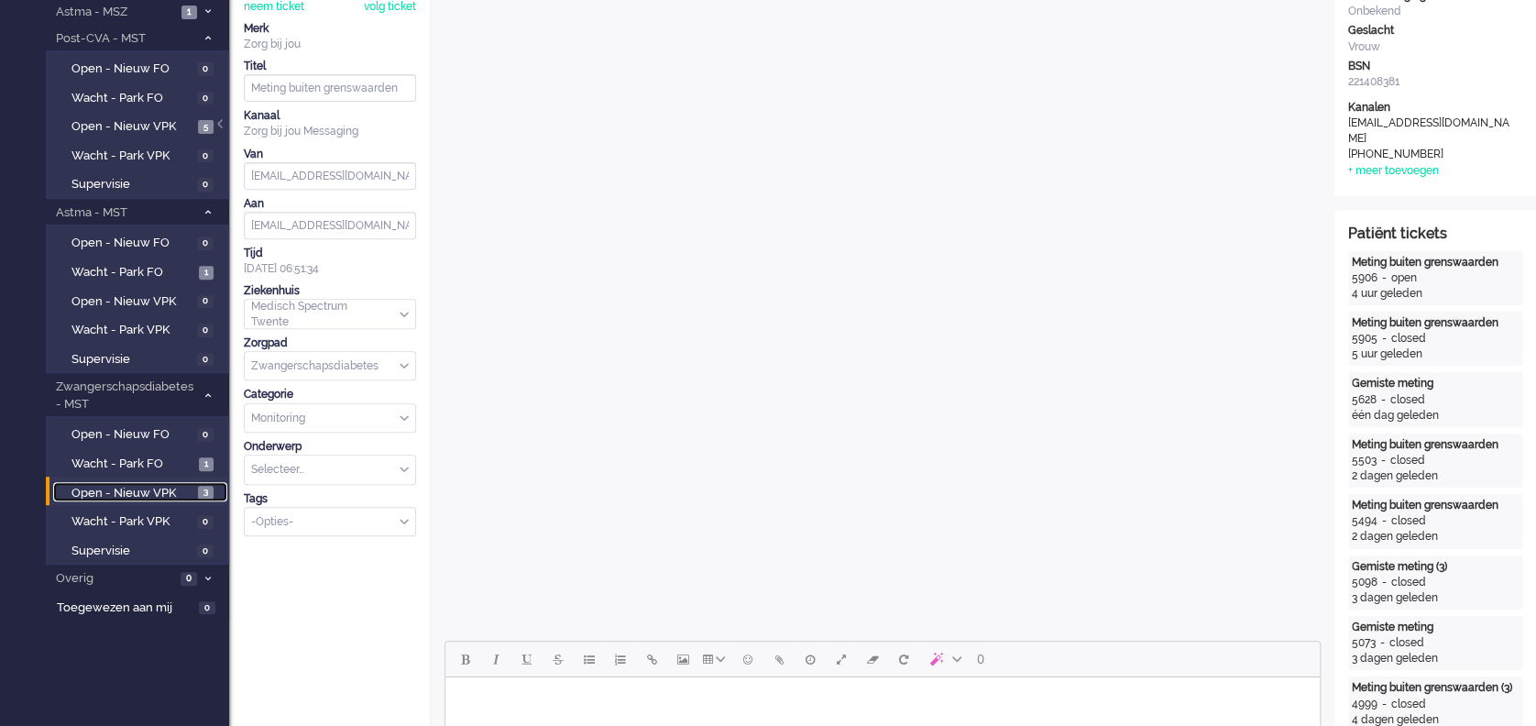
click at [132, 491] on span "Open - Nieuw VPK" at bounding box center [133, 493] width 122 height 17
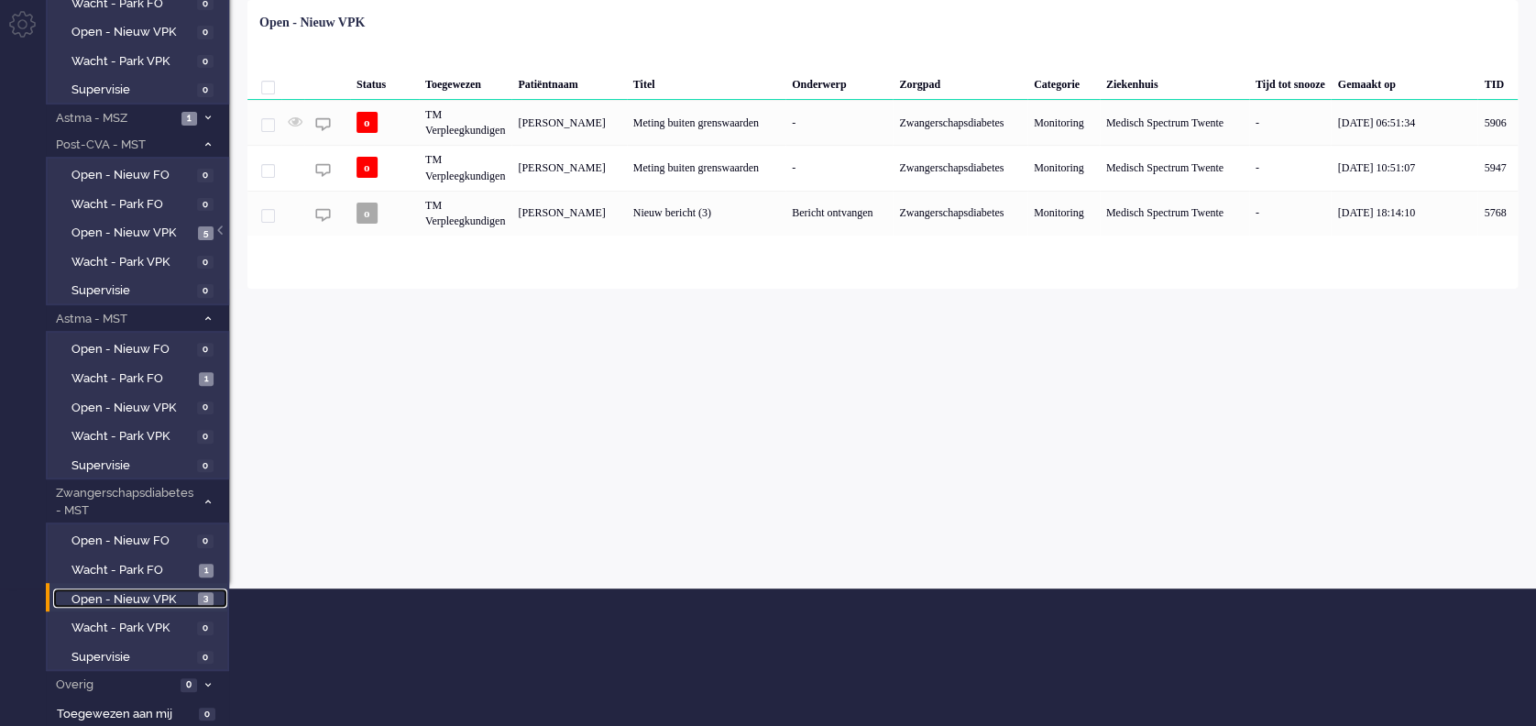
scroll to position [136, 0]
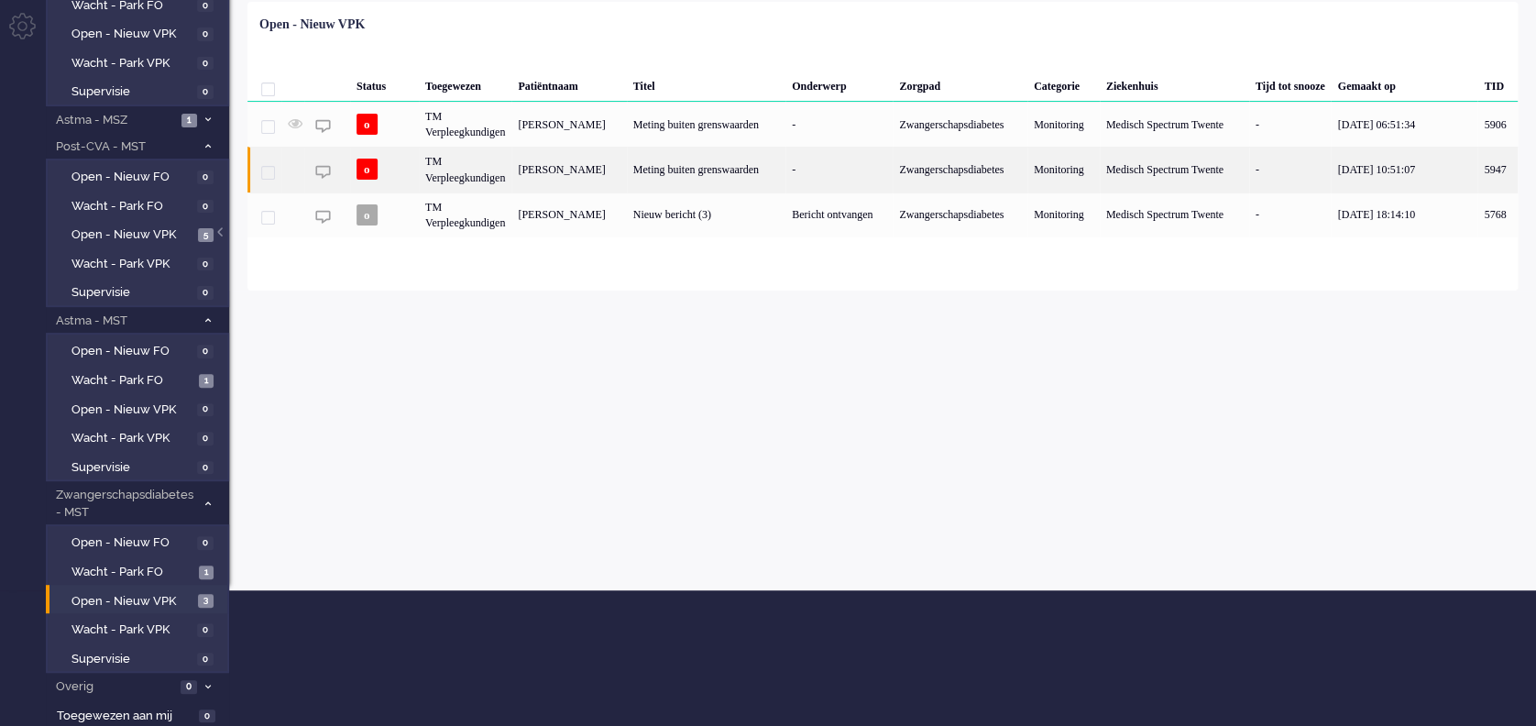
click at [657, 152] on div "Meting buiten grenswaarden" at bounding box center [706, 169] width 159 height 45
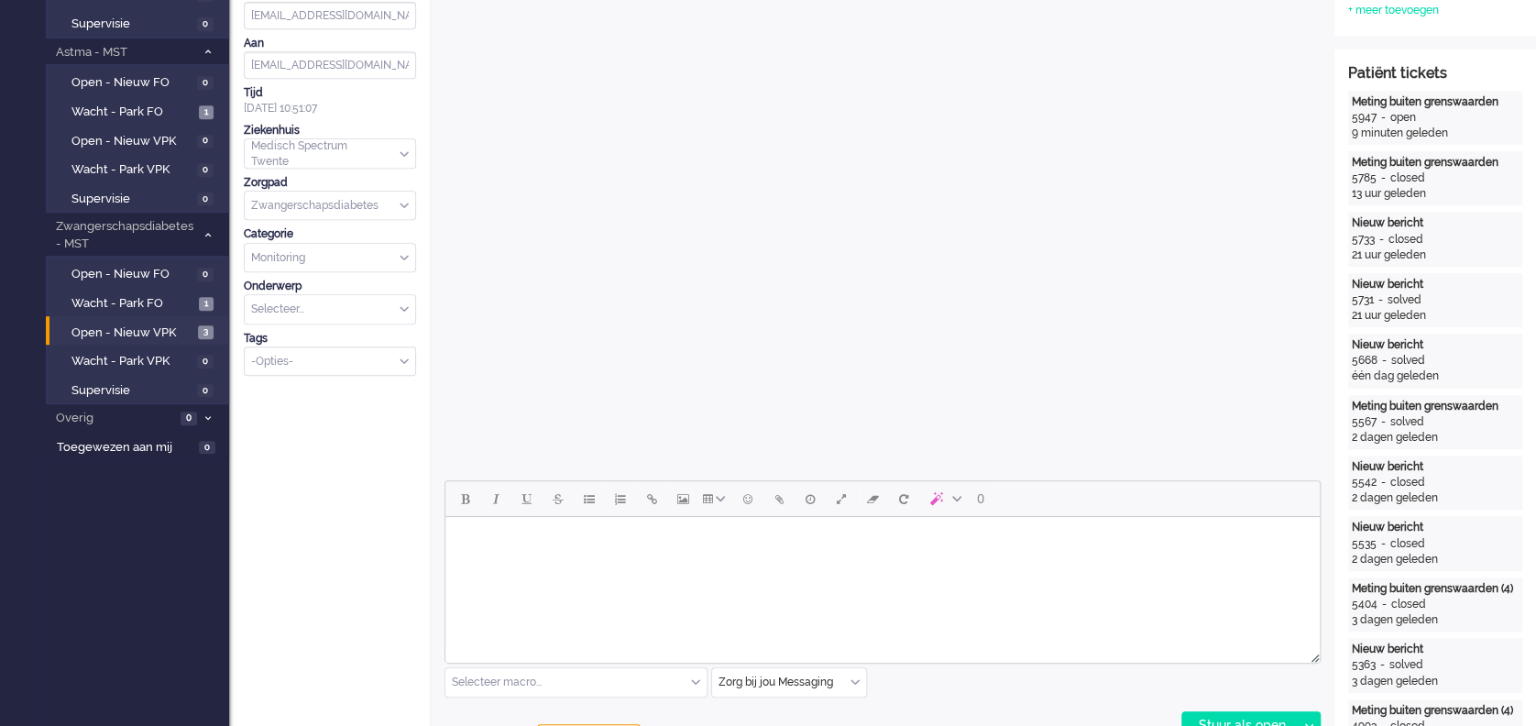
scroll to position [367, 0]
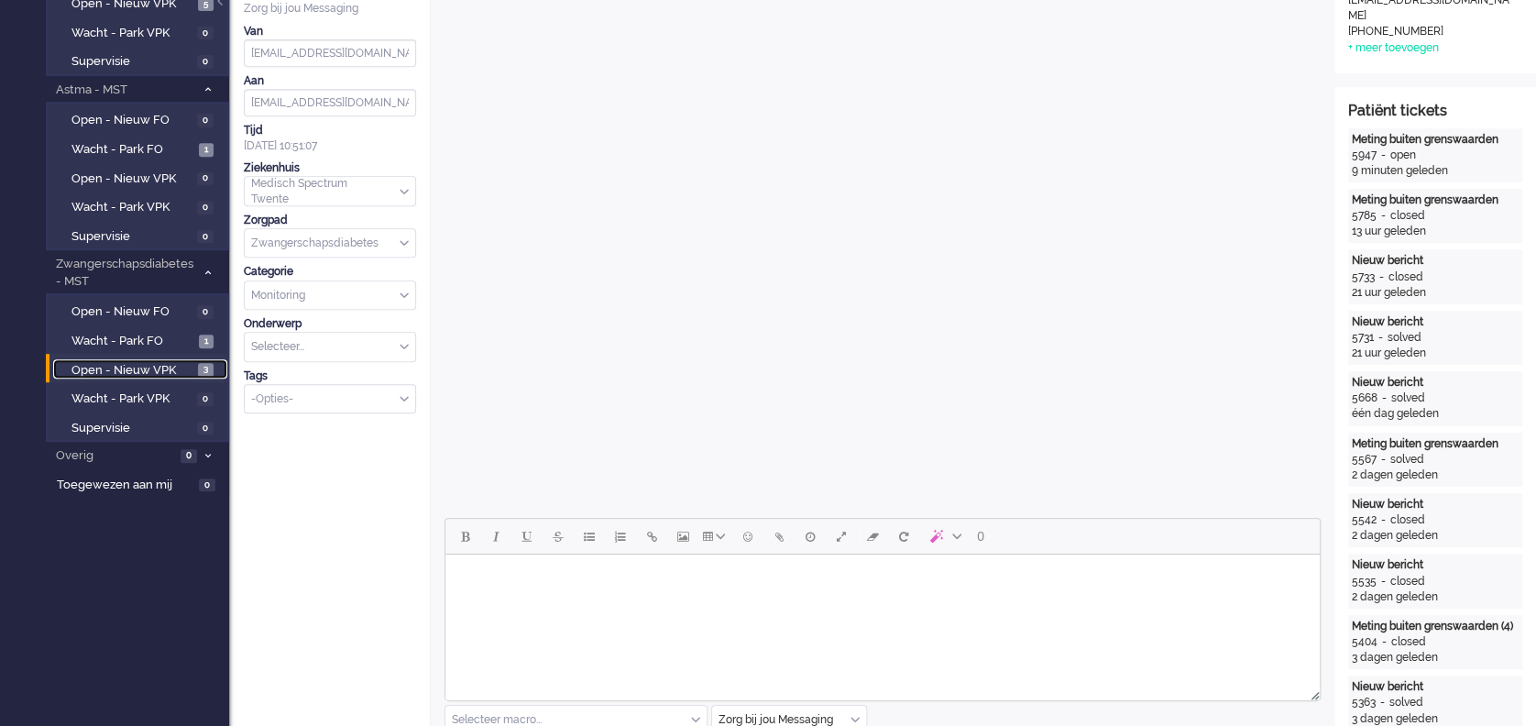
click at [169, 362] on span "Open - Nieuw VPK" at bounding box center [133, 370] width 122 height 17
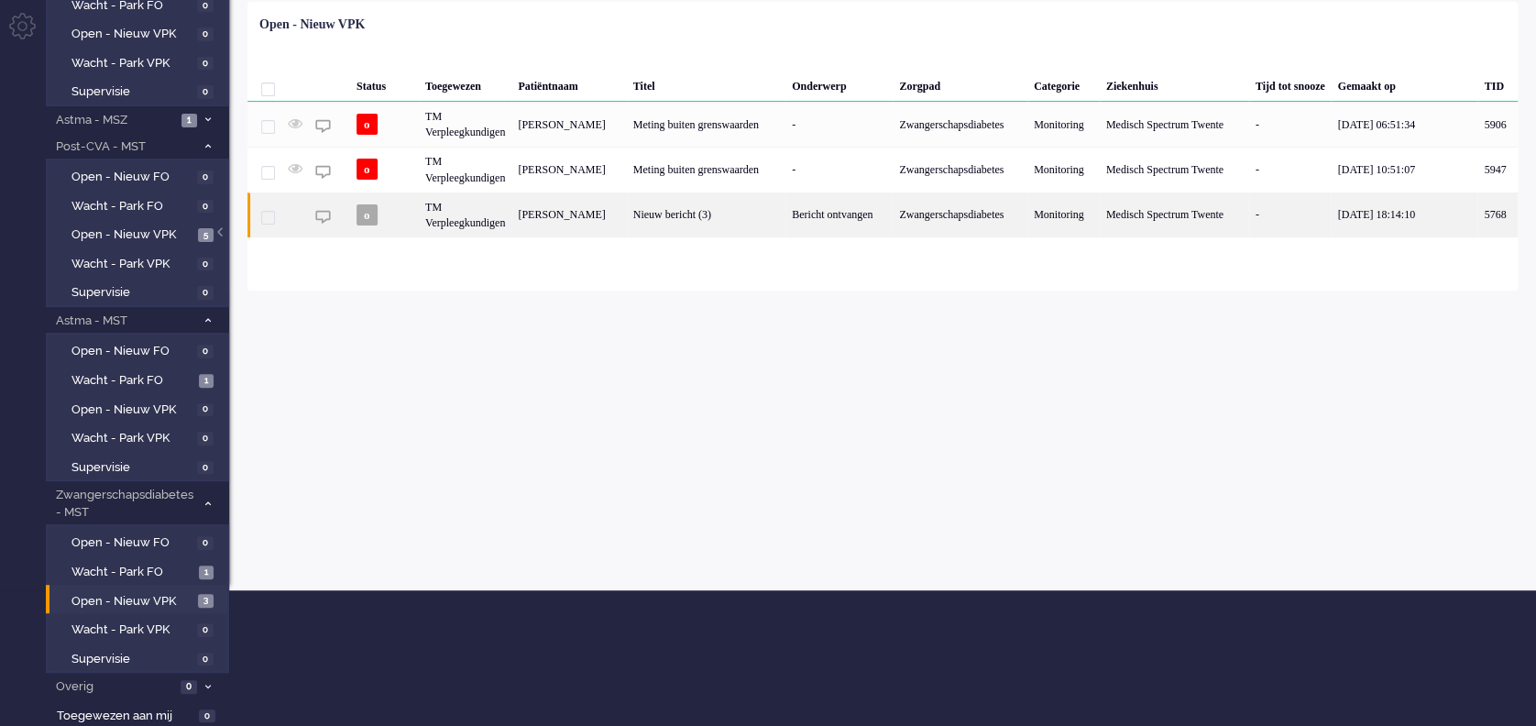
click at [824, 227] on div "Bericht ontvangen" at bounding box center [839, 215] width 107 height 45
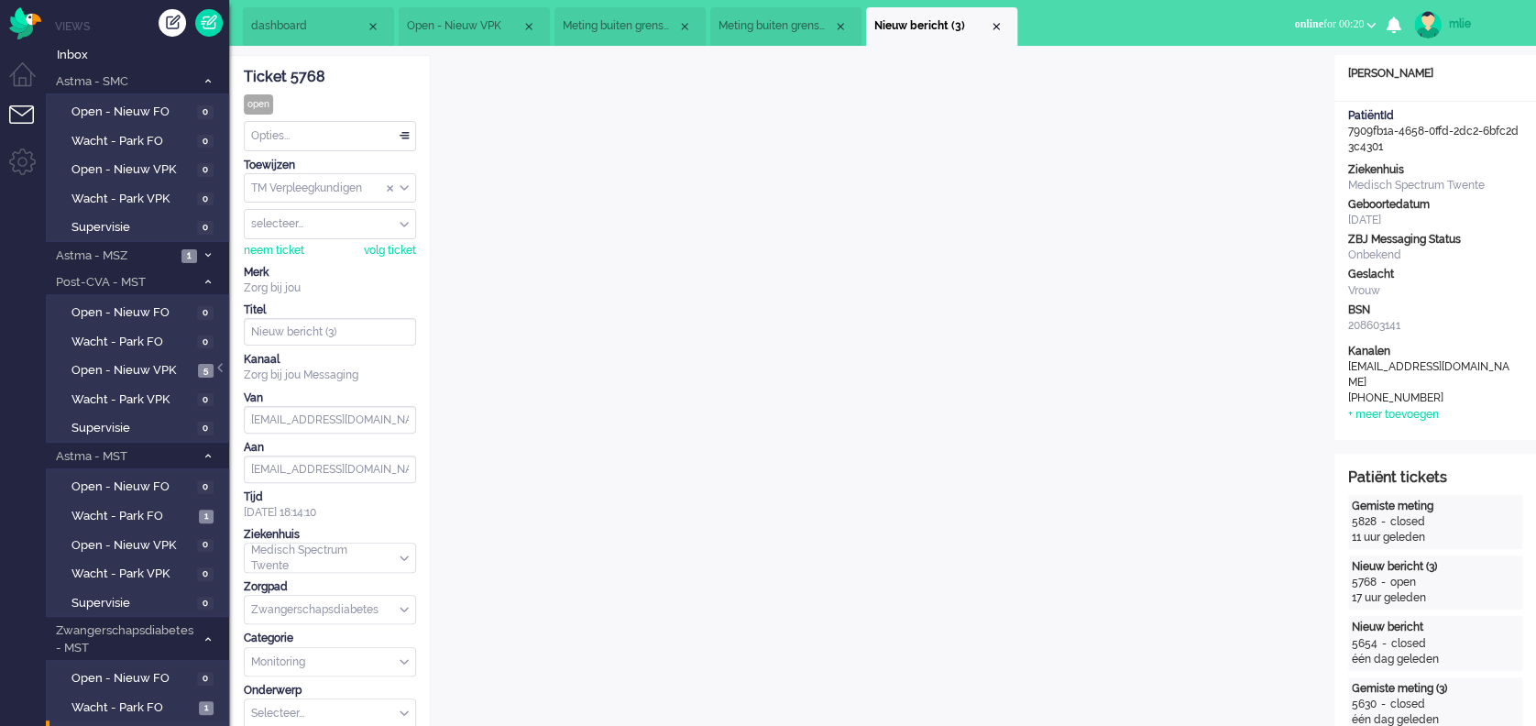
click at [1322, 22] on span "online for 00:20" at bounding box center [1329, 23] width 70 height 13
click at [994, 28] on div "Close tab" at bounding box center [996, 26] width 15 height 15
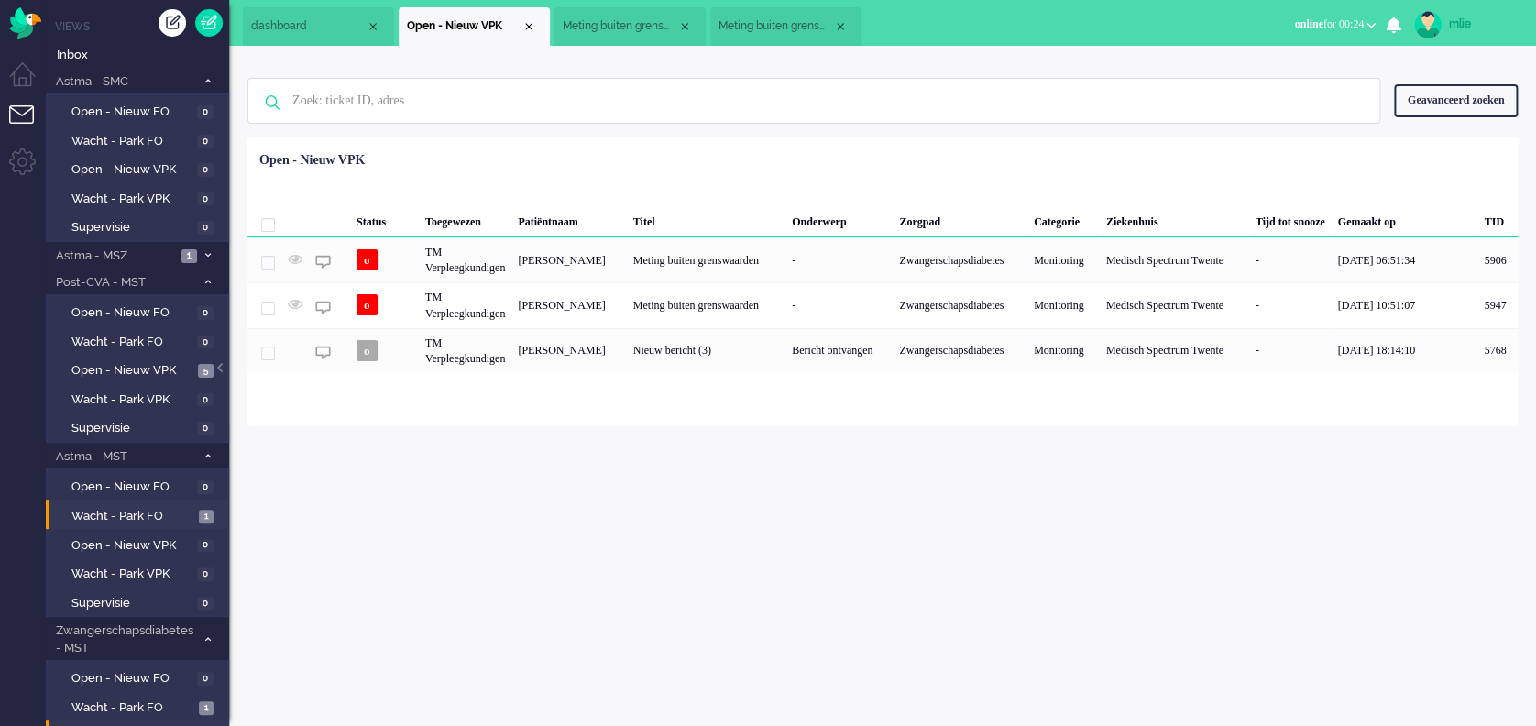
scroll to position [122, 0]
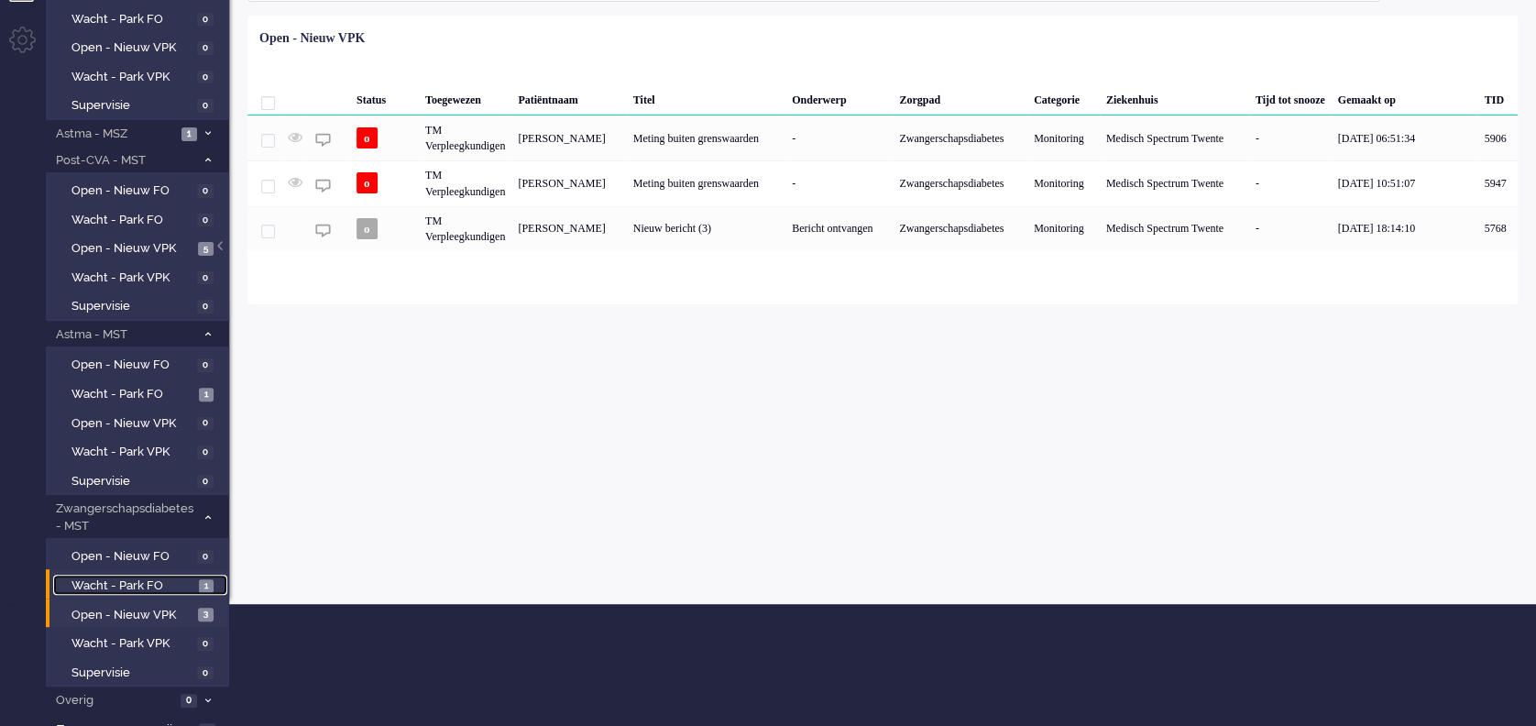
click at [102, 579] on span "Wacht - Park FO" at bounding box center [133, 586] width 123 height 17
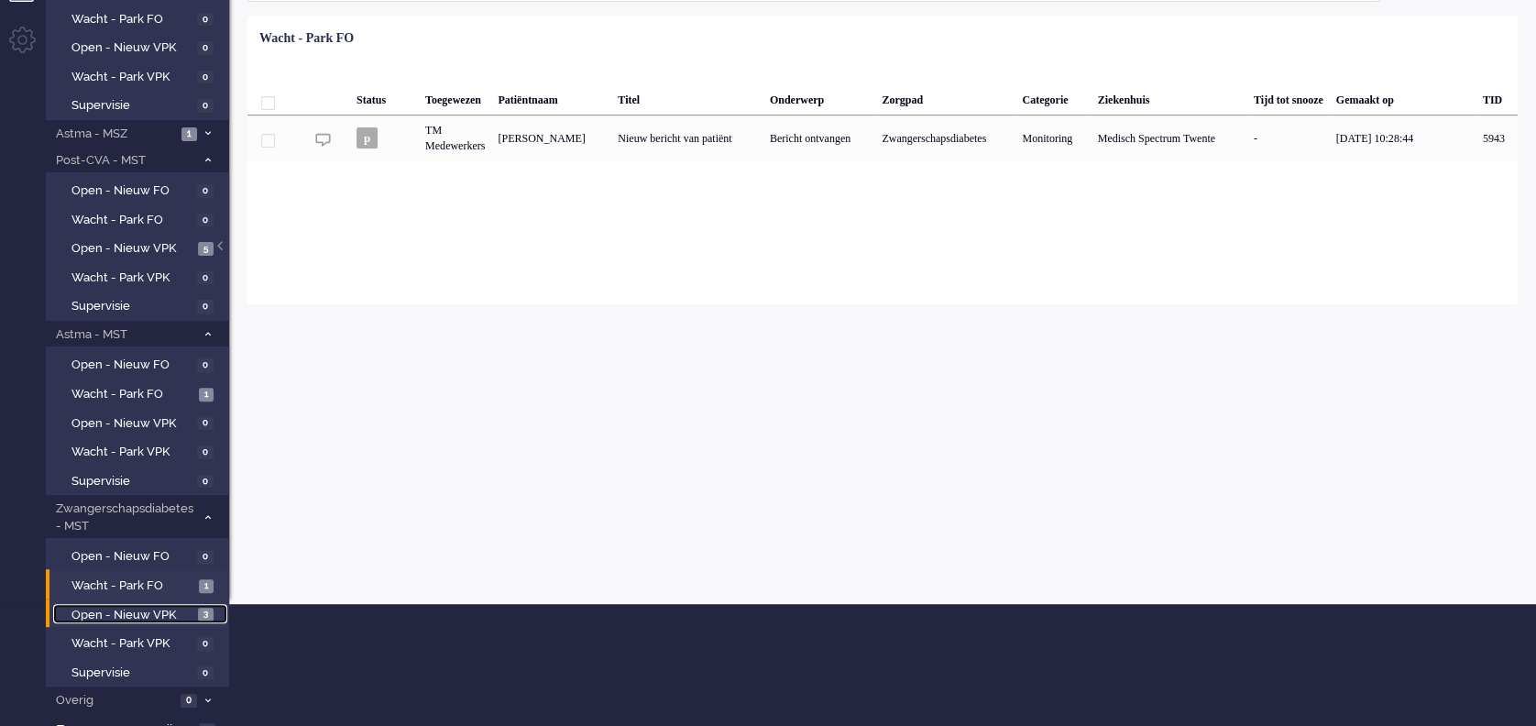
click at [165, 612] on span "Open - Nieuw VPK" at bounding box center [133, 615] width 122 height 17
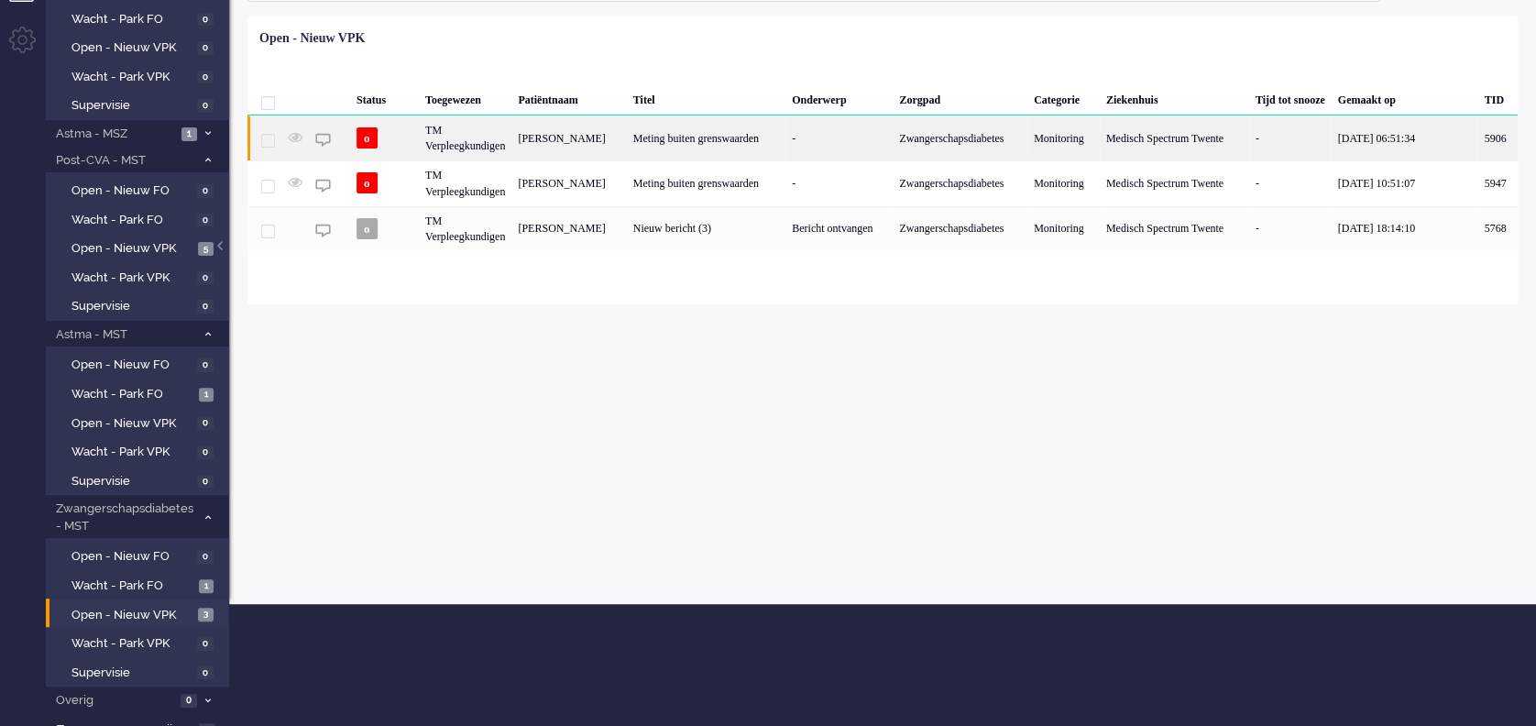
click at [724, 127] on div "Meting buiten grenswaarden" at bounding box center [706, 138] width 159 height 45
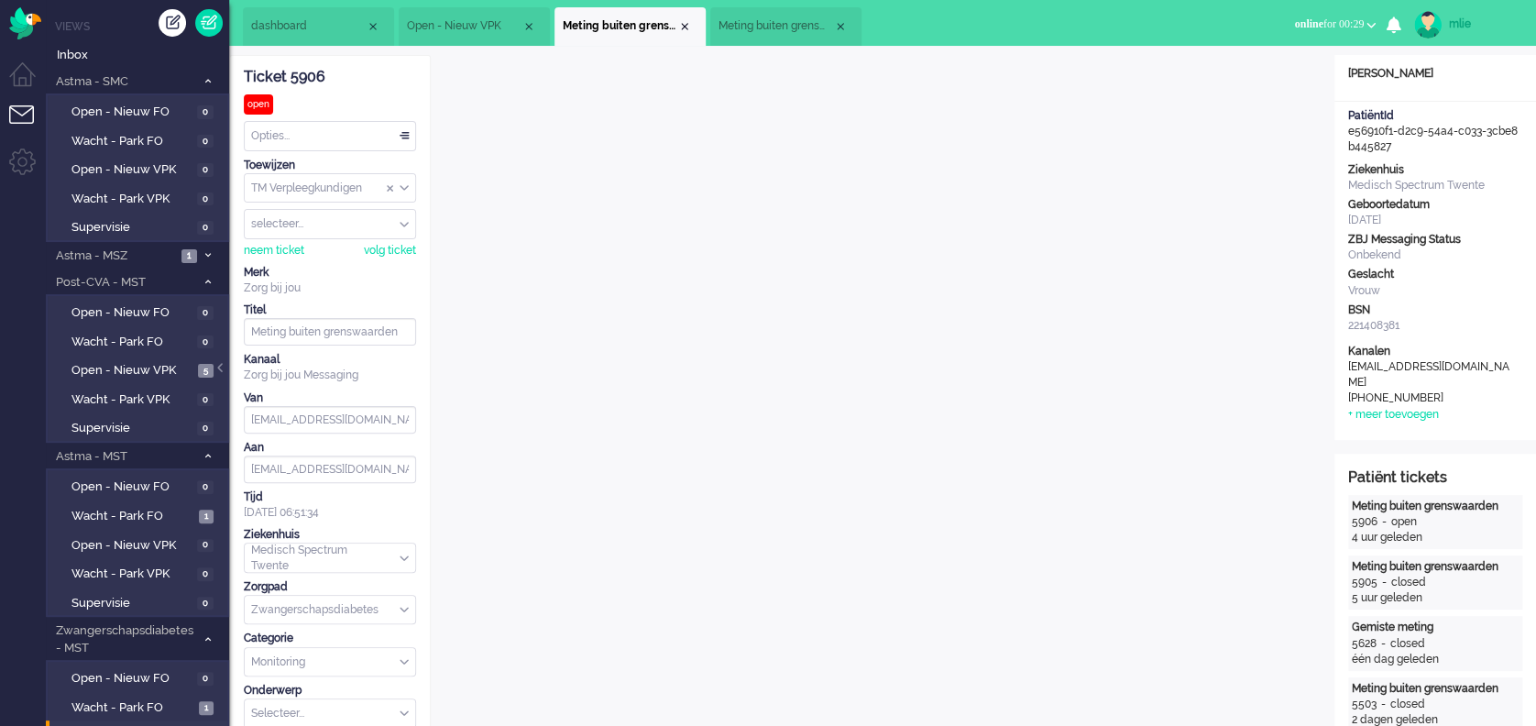
click at [1448, 22] on link "mlie" at bounding box center [1464, 25] width 107 height 28
click at [1422, 119] on link "Instellingen" at bounding box center [1463, 124] width 127 height 18
select select "nl"
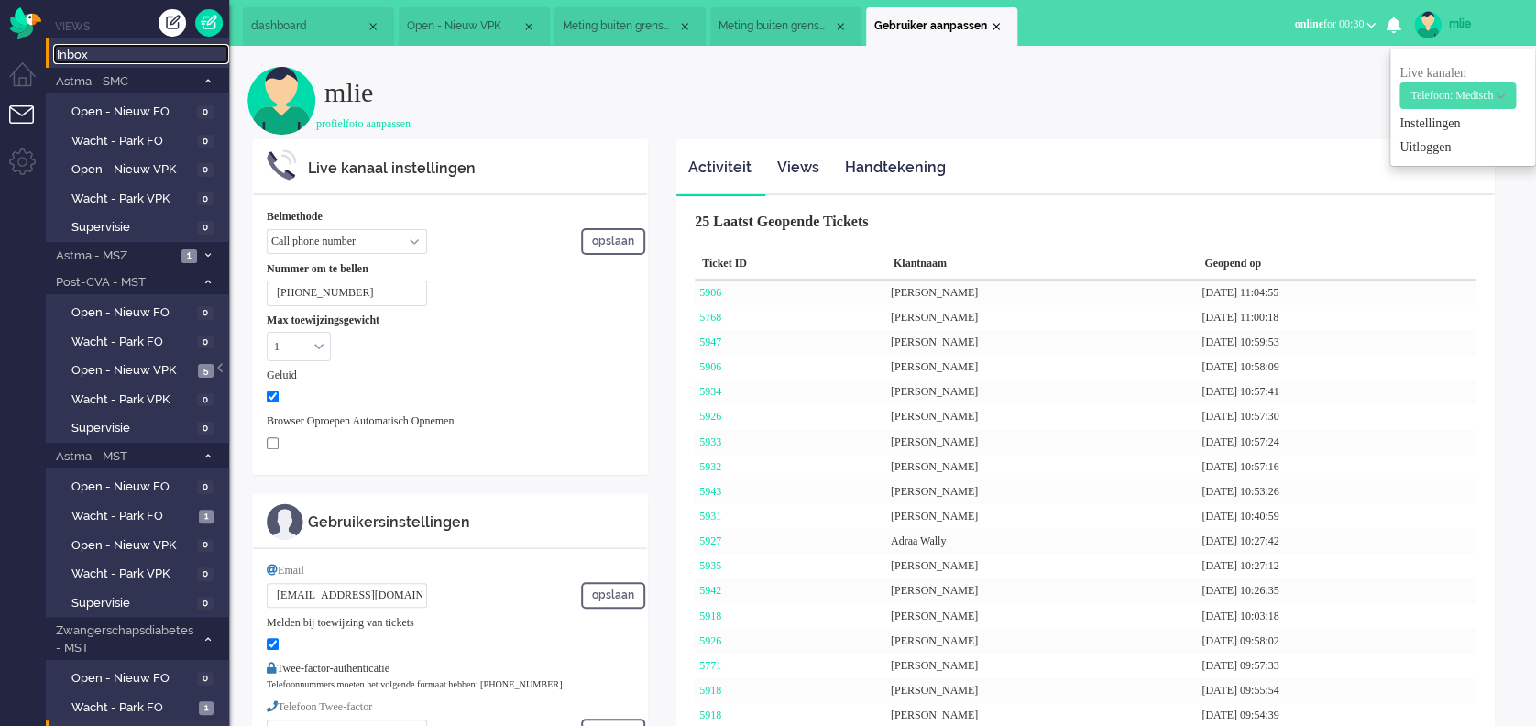
click at [71, 61] on span "Inbox" at bounding box center [143, 55] width 172 height 17
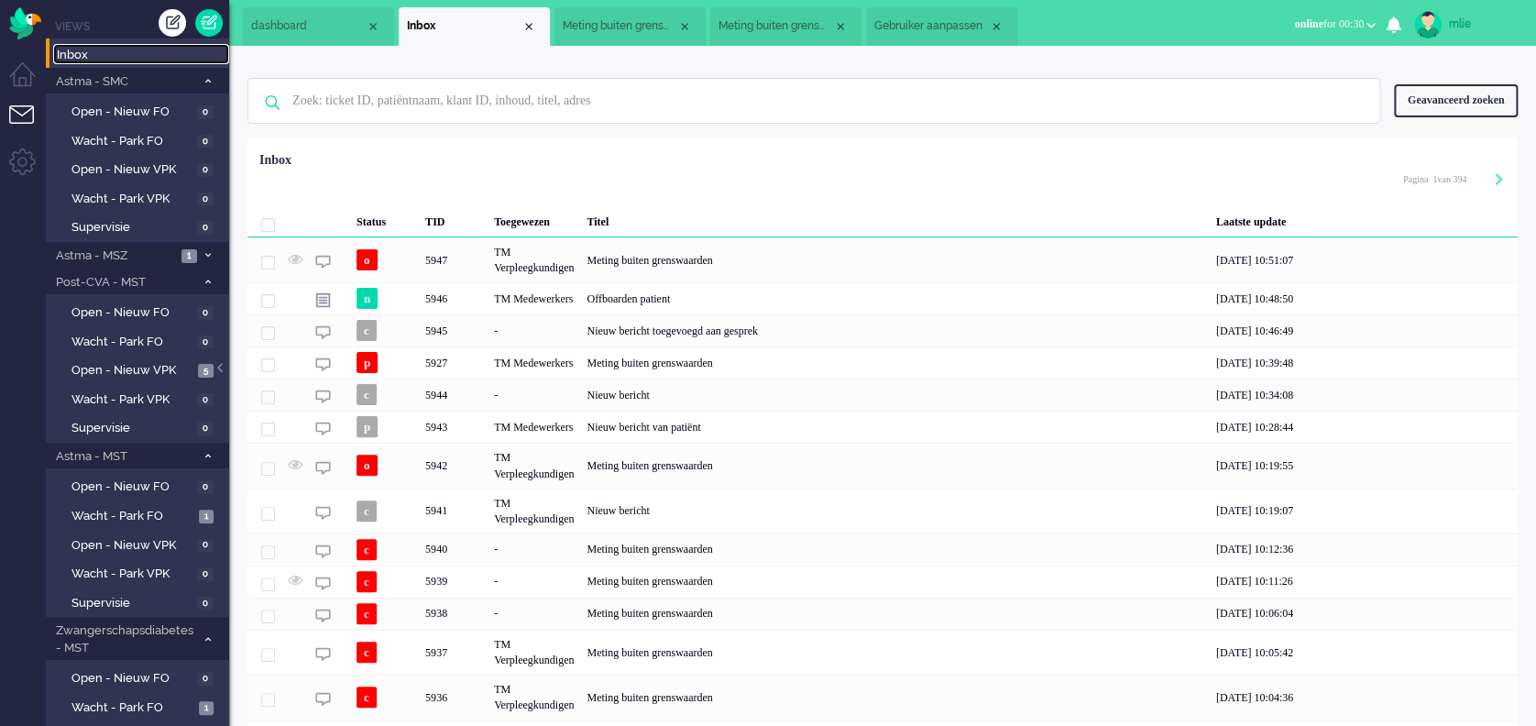
click at [623, 37] on li "Meting buiten grenswaarden" at bounding box center [630, 26] width 151 height 39
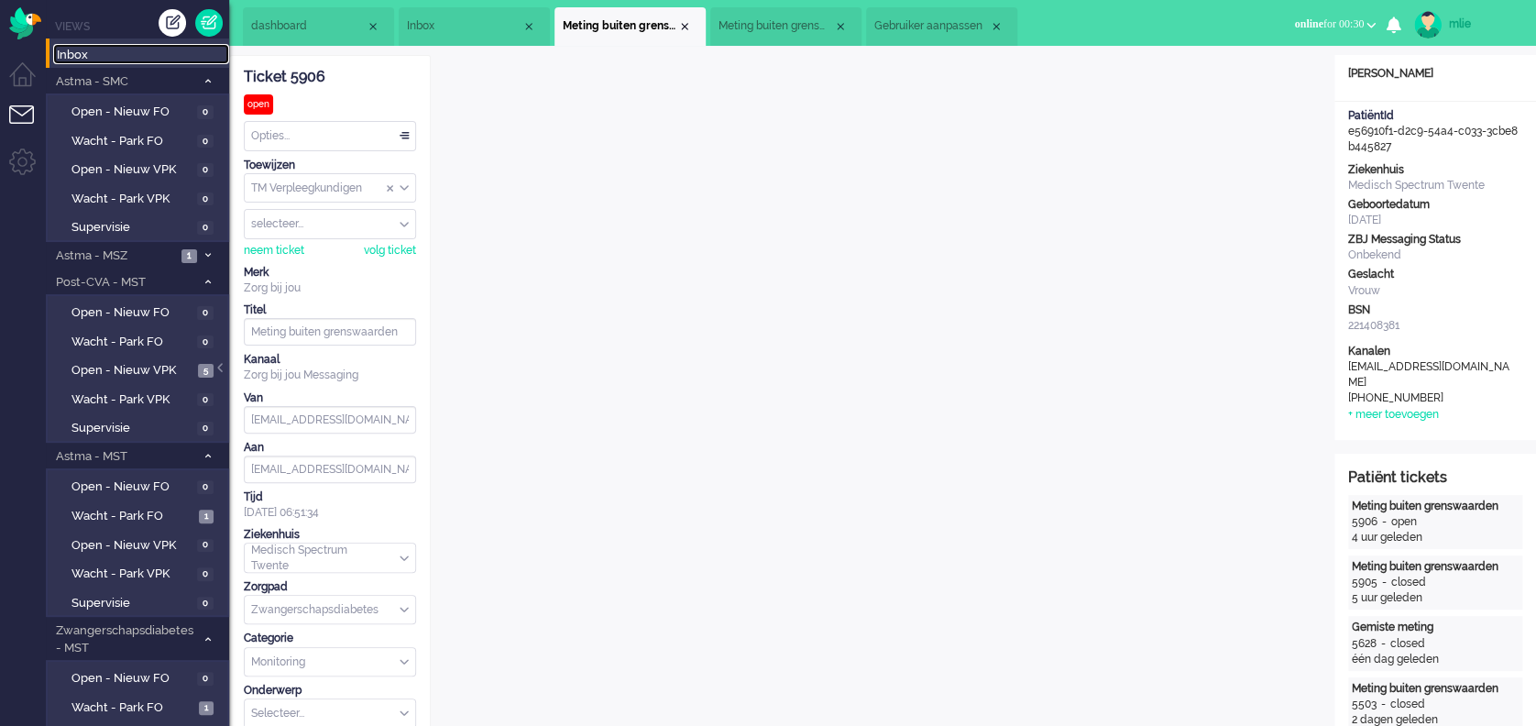
click at [797, 24] on span "Meting buiten grenswaarden" at bounding box center [776, 26] width 115 height 16
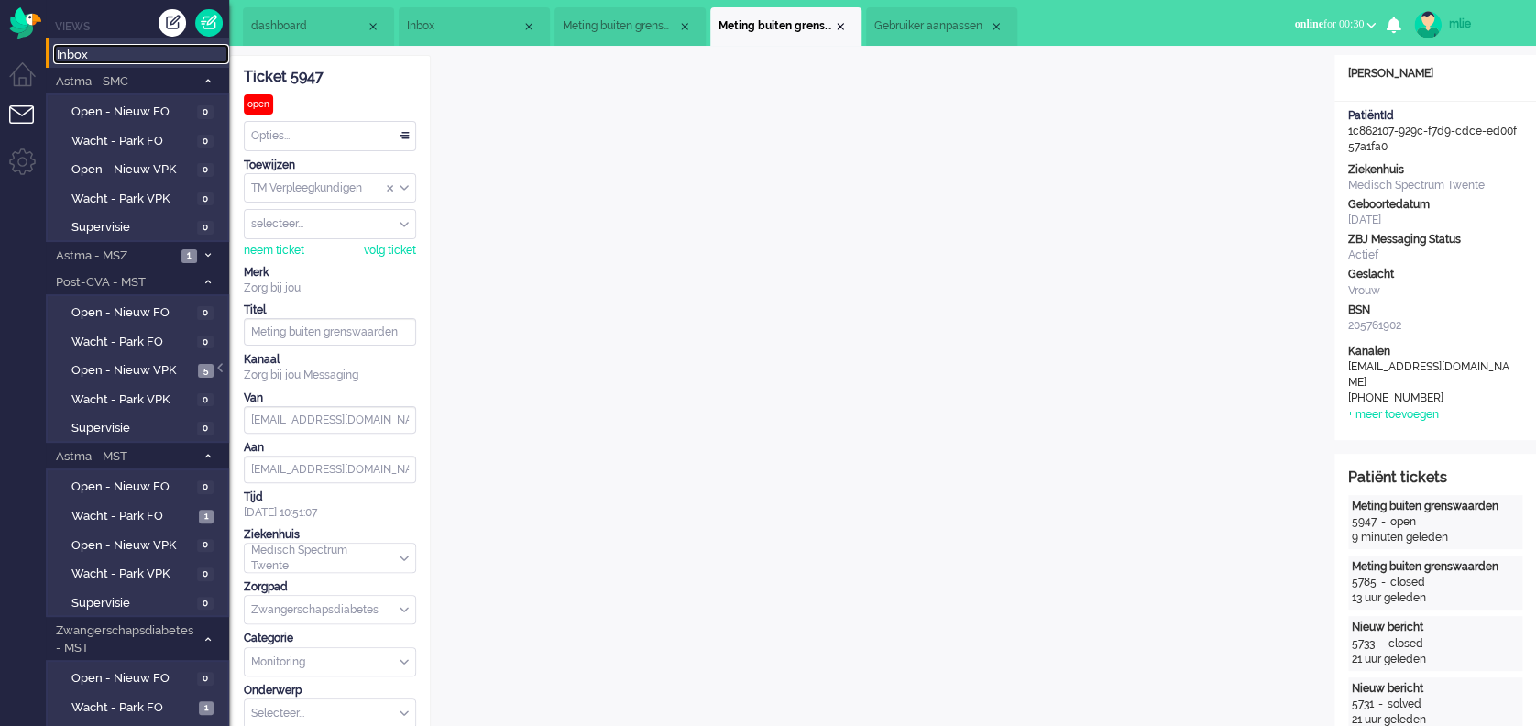
click at [902, 21] on span "Gebruiker aanpassen" at bounding box center [932, 26] width 115 height 16
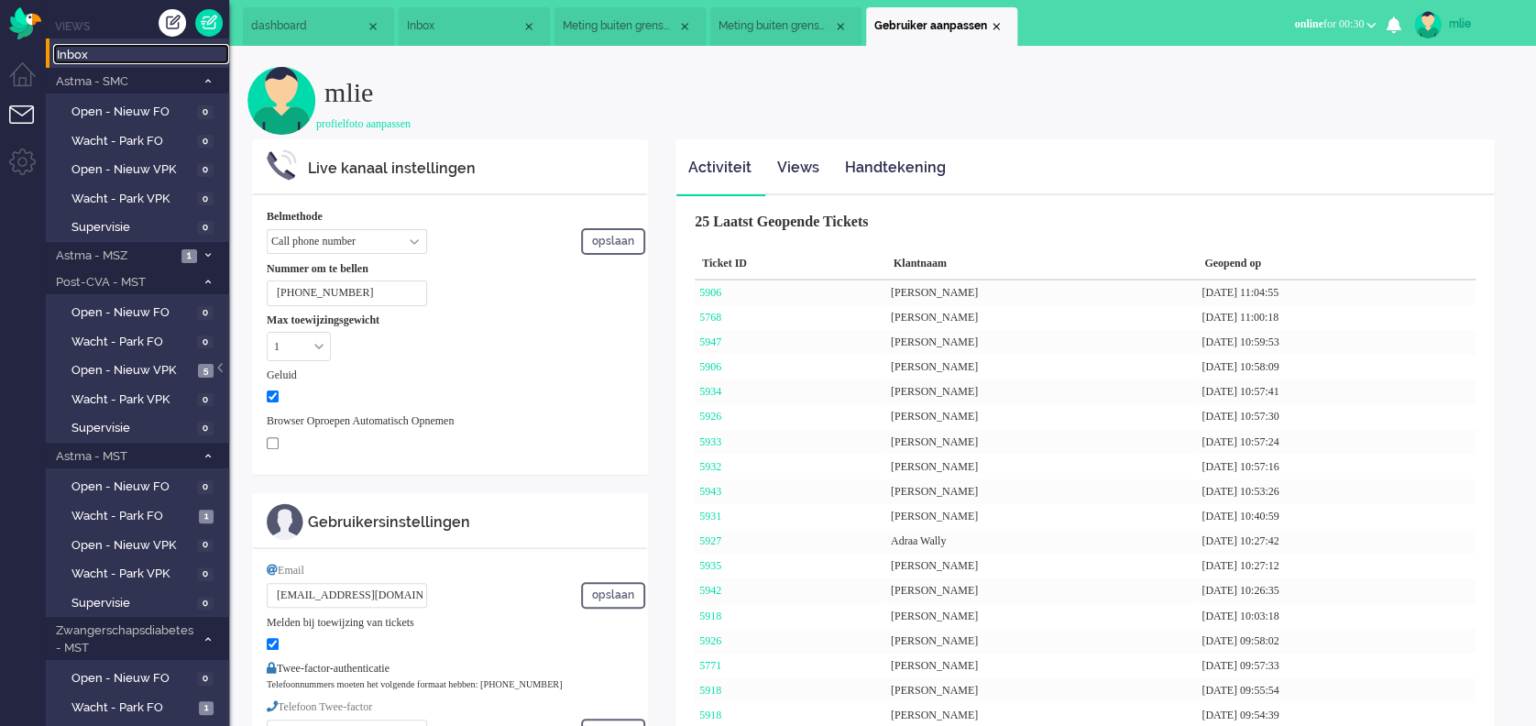
click at [781, 18] on span "Meting buiten grenswaarden" at bounding box center [776, 26] width 115 height 16
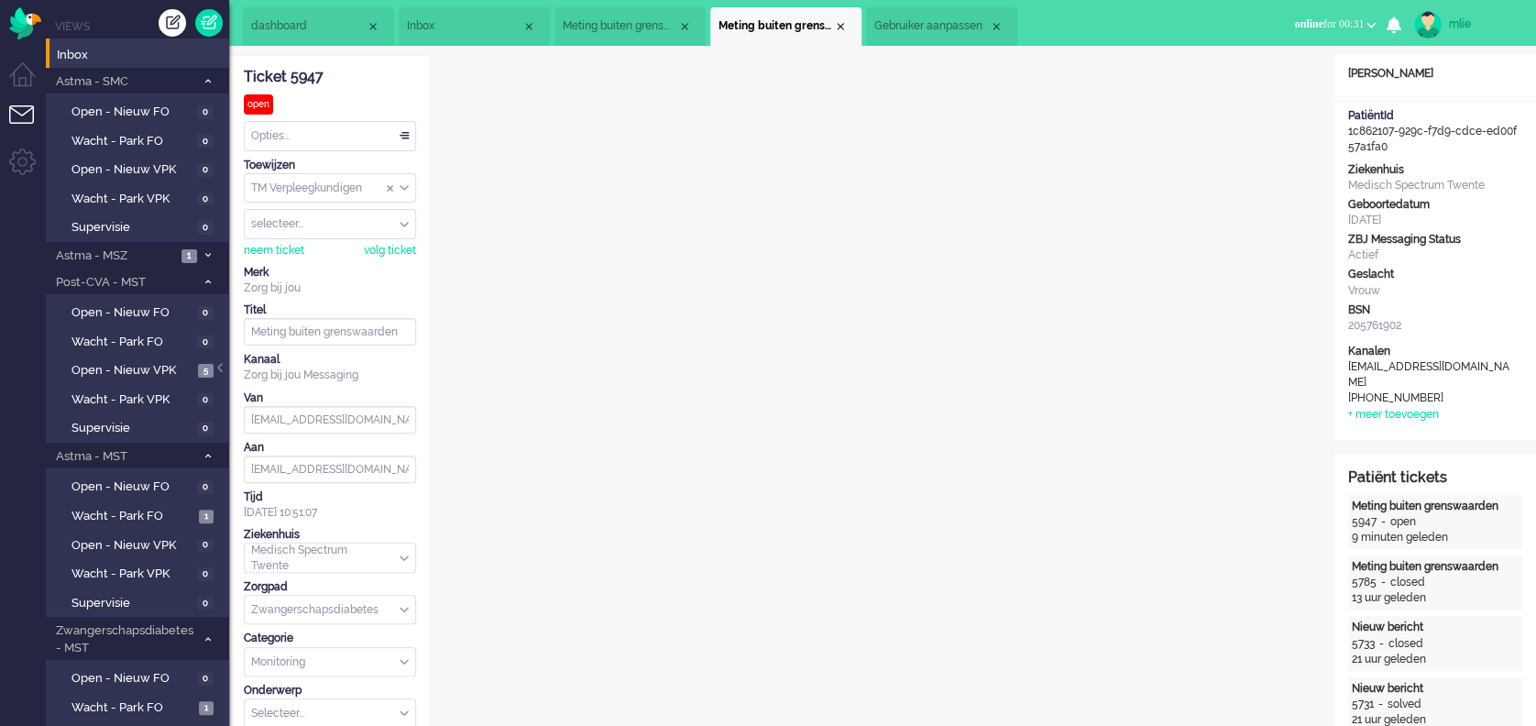
click at [617, 29] on span "Meting buiten grenswaarden" at bounding box center [620, 26] width 115 height 16
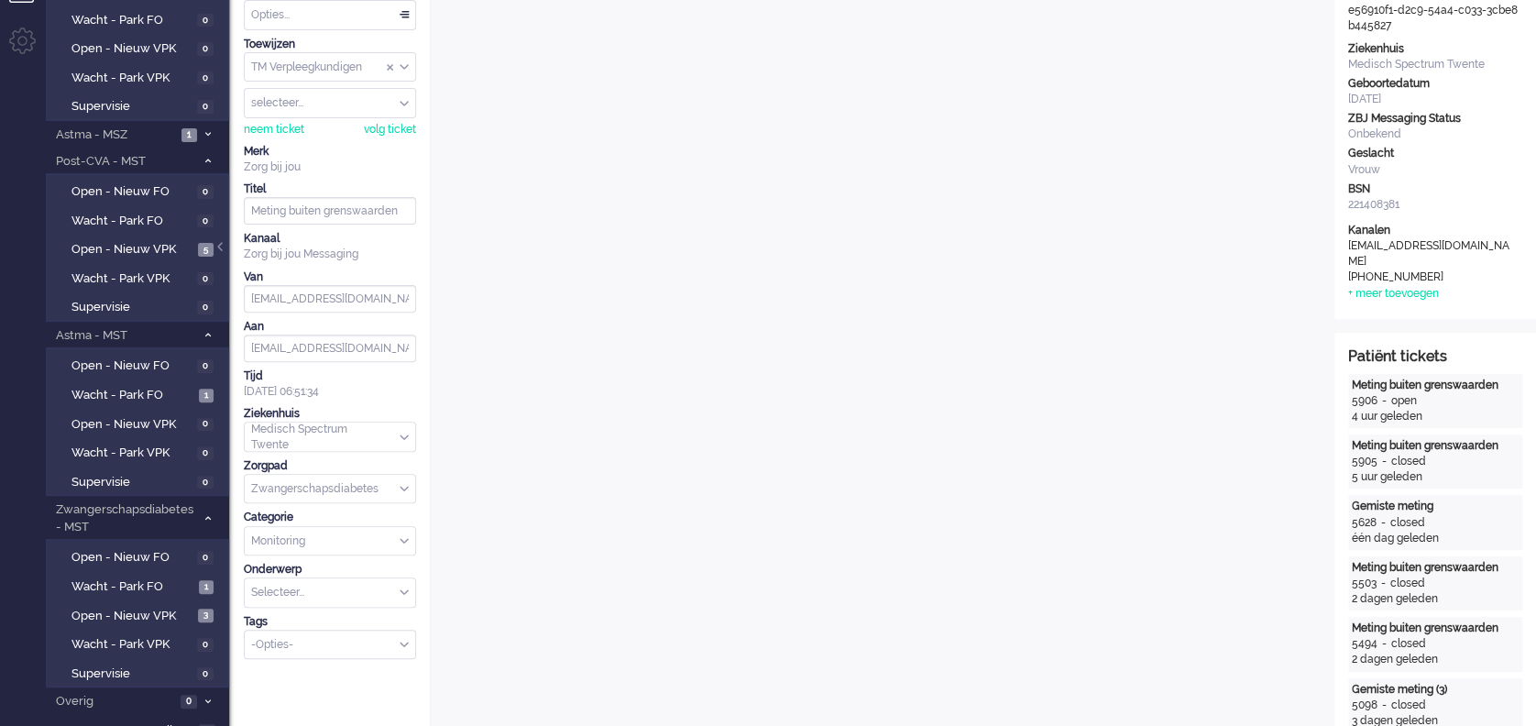
scroll to position [65, 0]
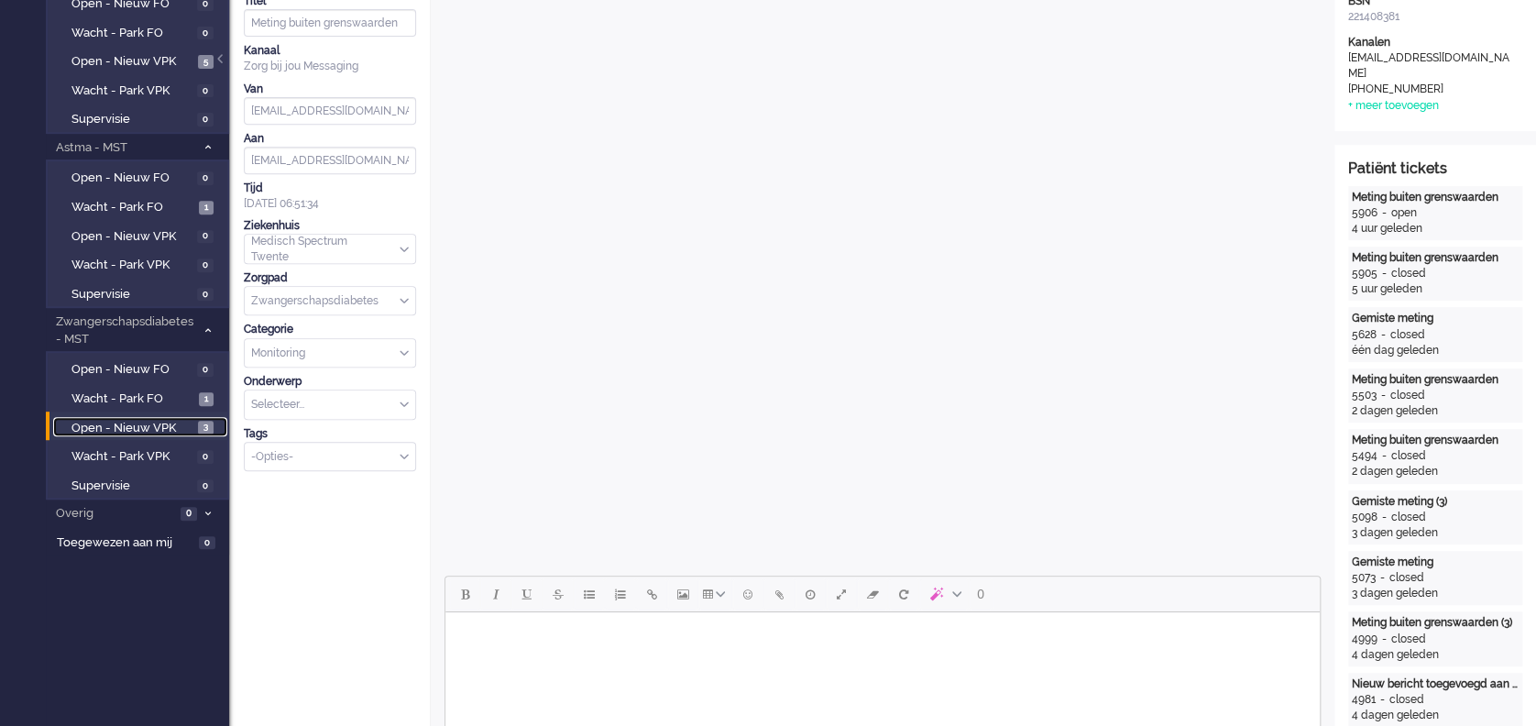
click at [146, 421] on span "Open - Nieuw VPK" at bounding box center [133, 428] width 122 height 17
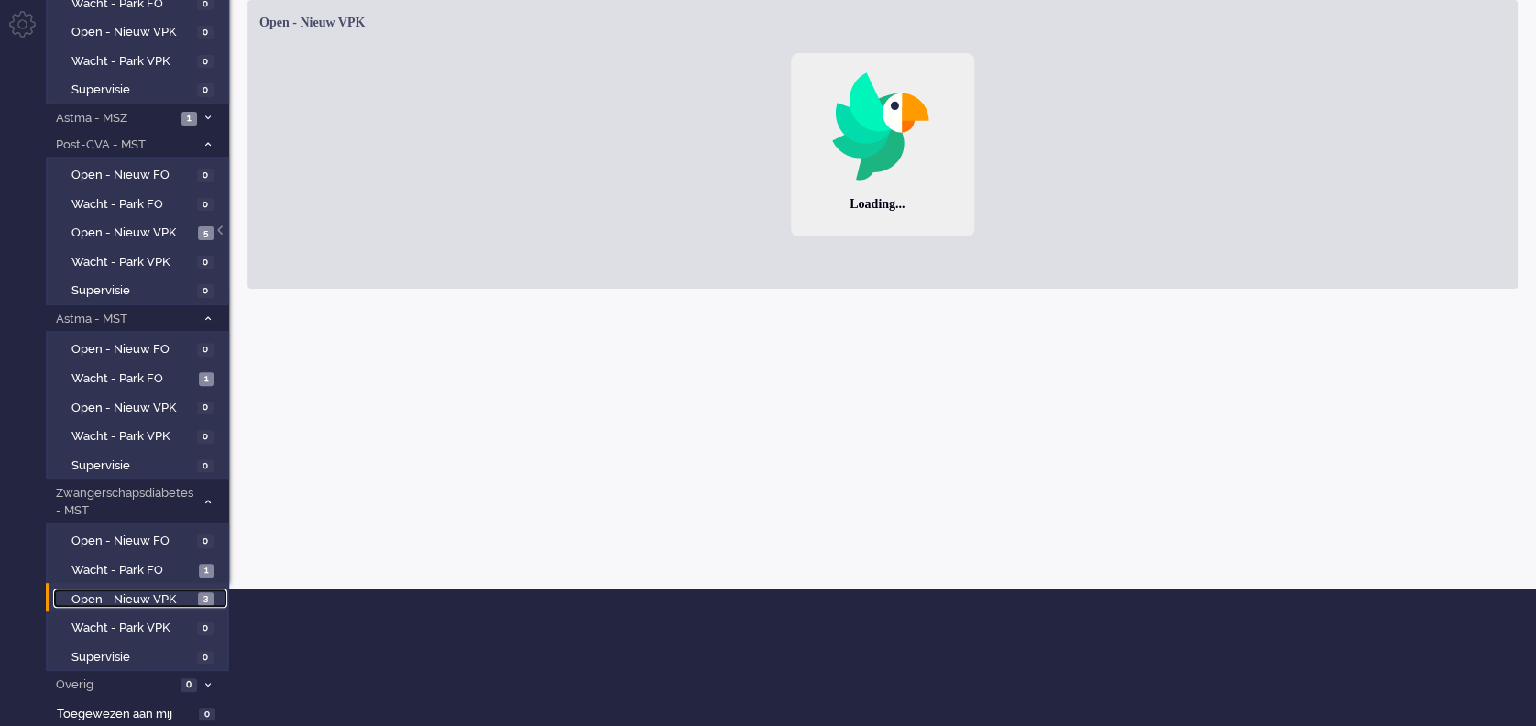
scroll to position [136, 0]
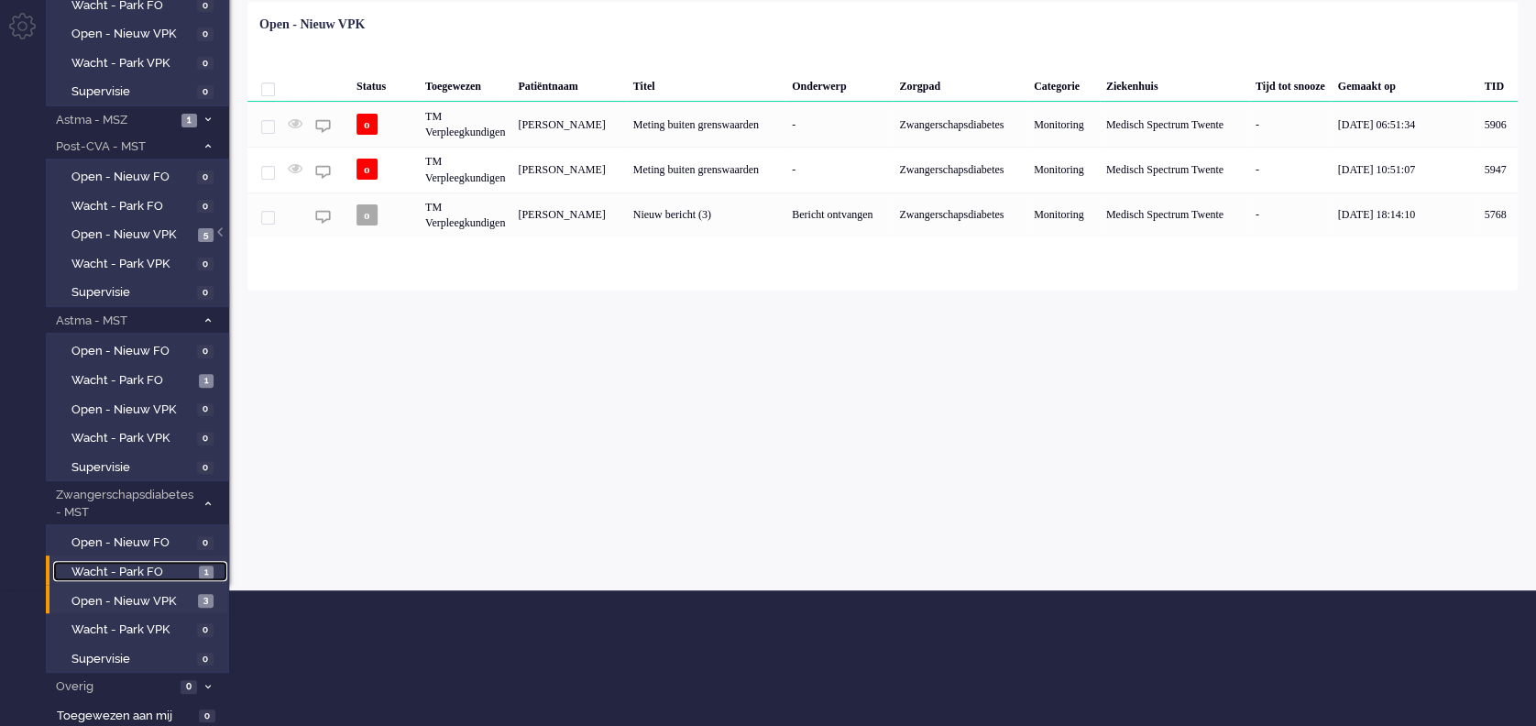
click at [125, 568] on span "Wacht - Park FO" at bounding box center [133, 572] width 123 height 17
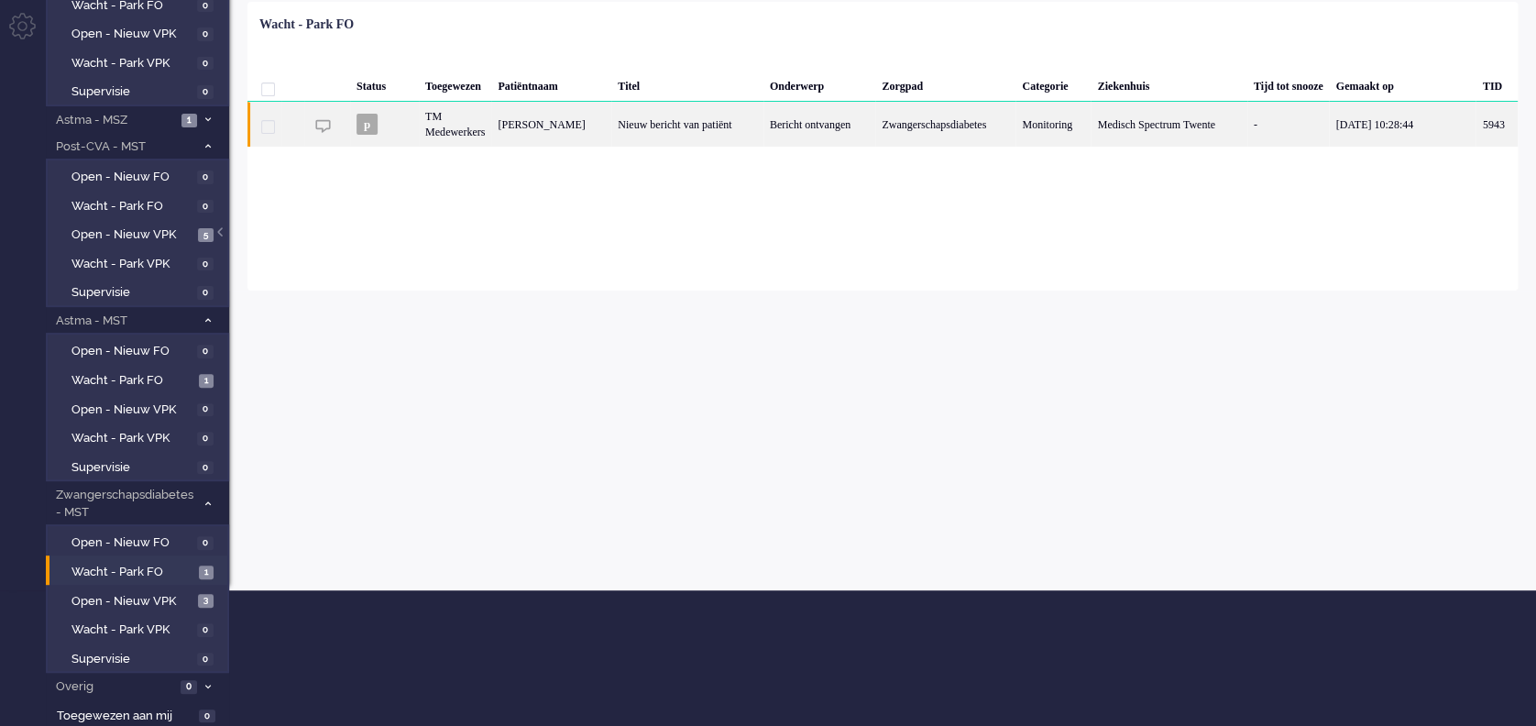
click at [721, 128] on div "Nieuw bericht van patiënt" at bounding box center [687, 124] width 152 height 45
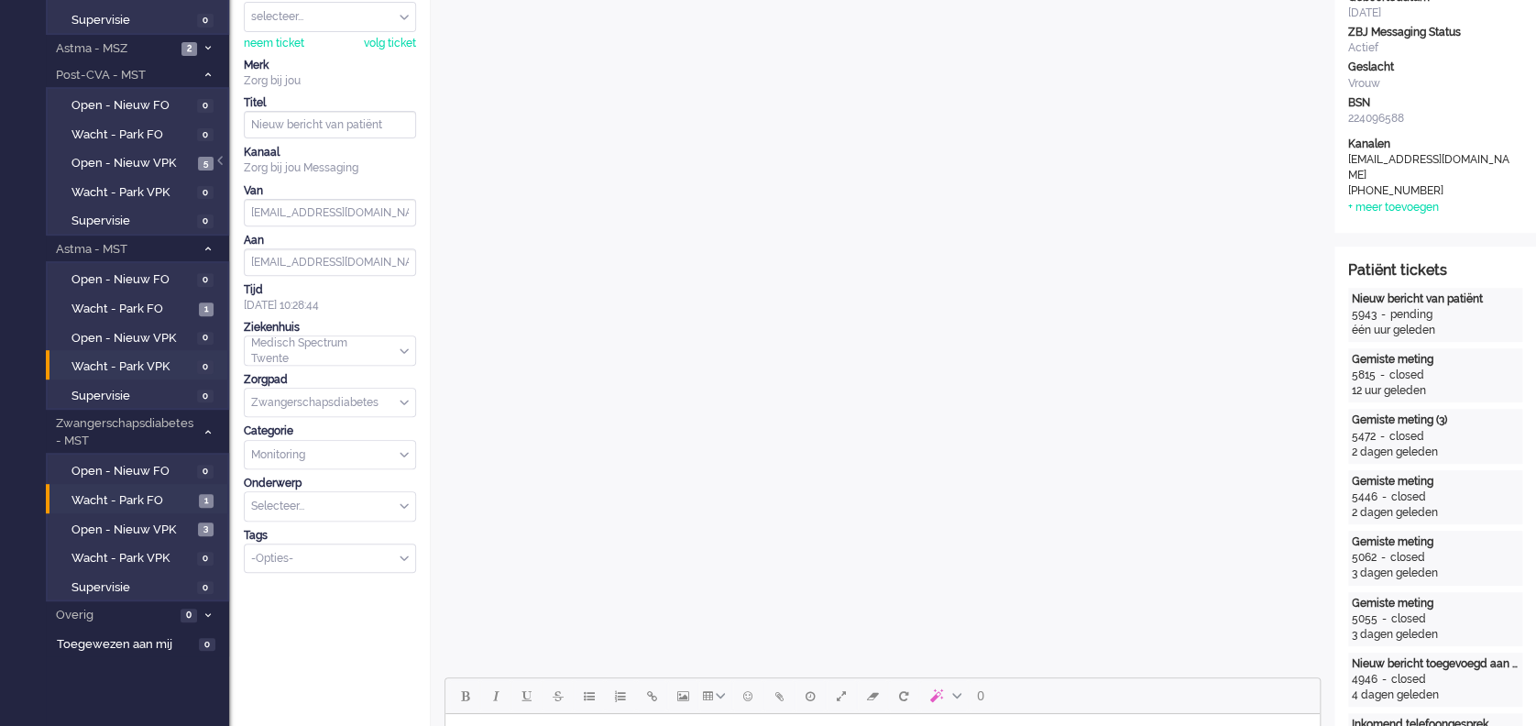
scroll to position [244, 0]
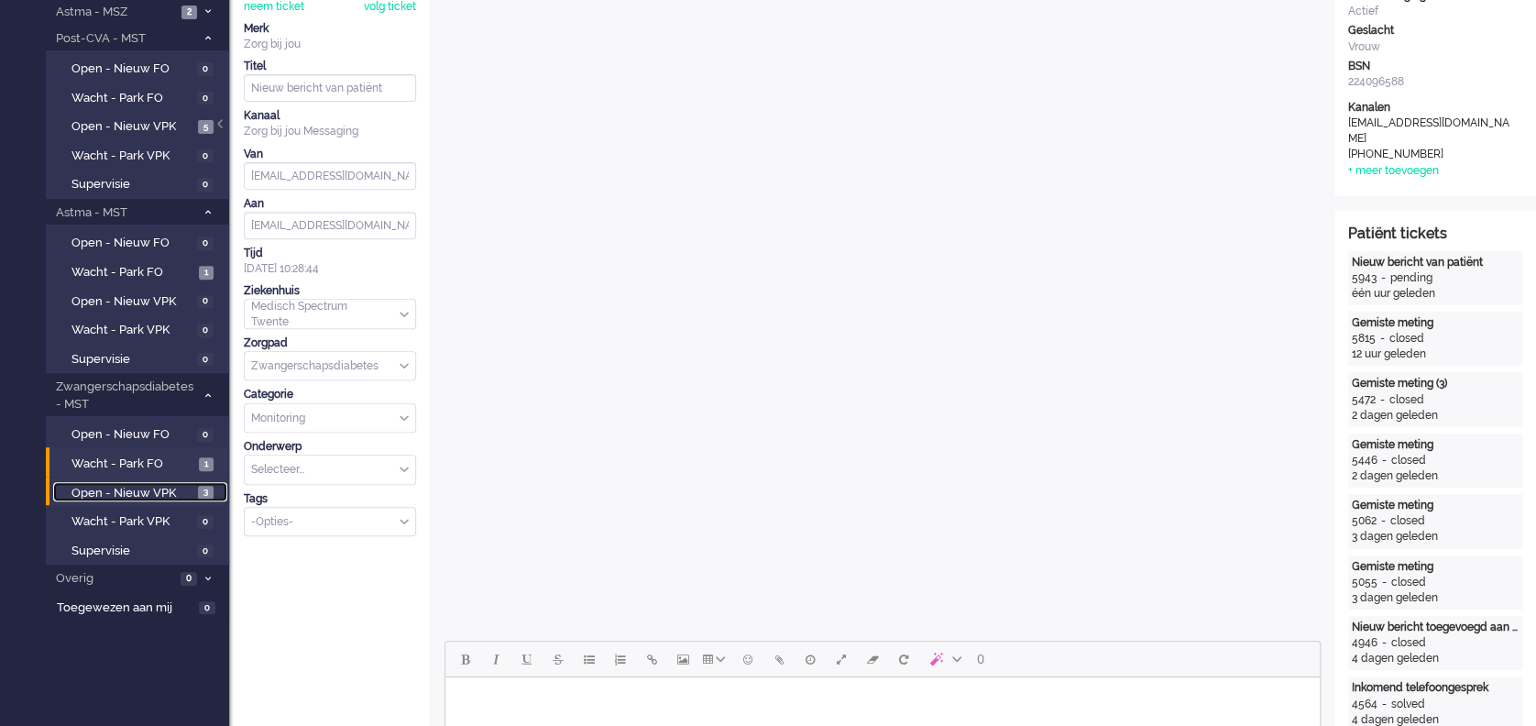
click at [105, 485] on span "Open - Nieuw VPK" at bounding box center [133, 493] width 122 height 17
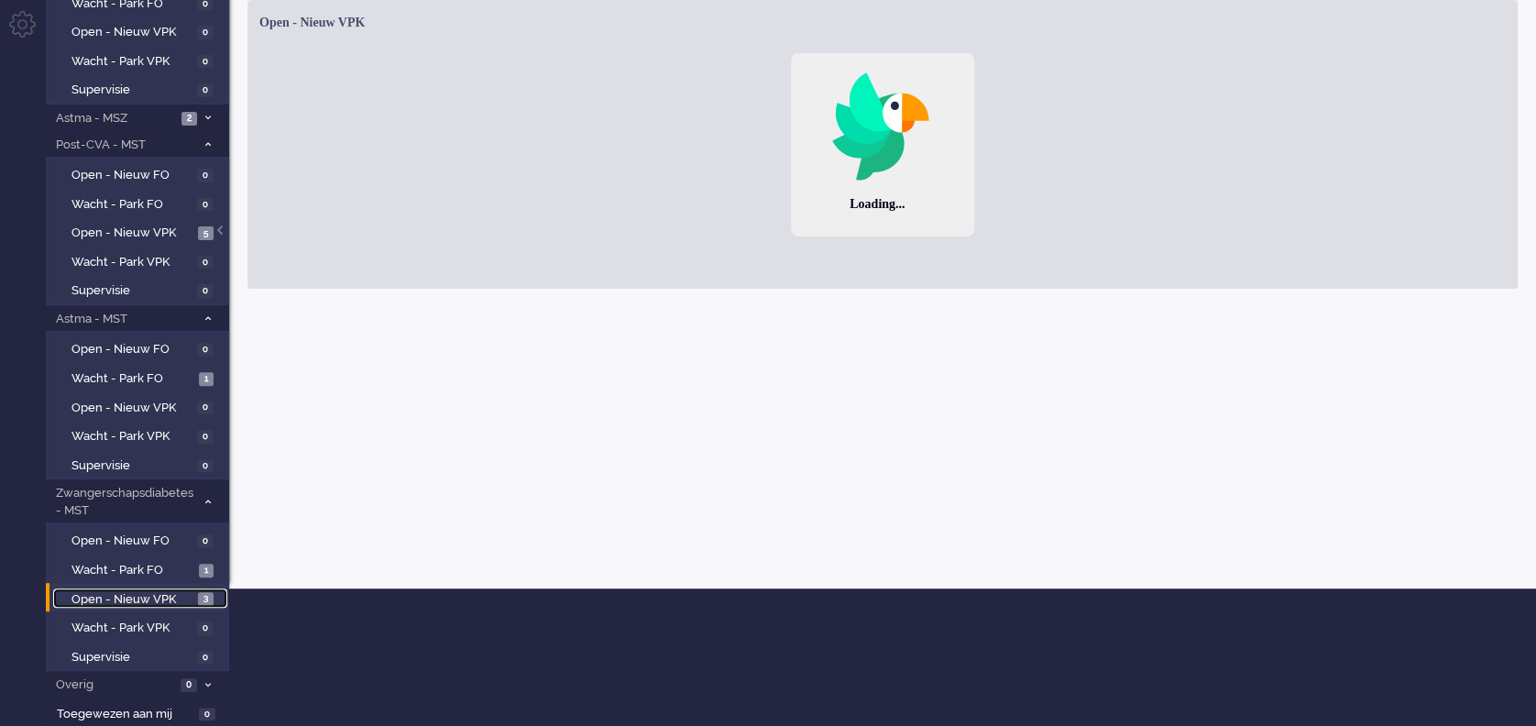
scroll to position [136, 0]
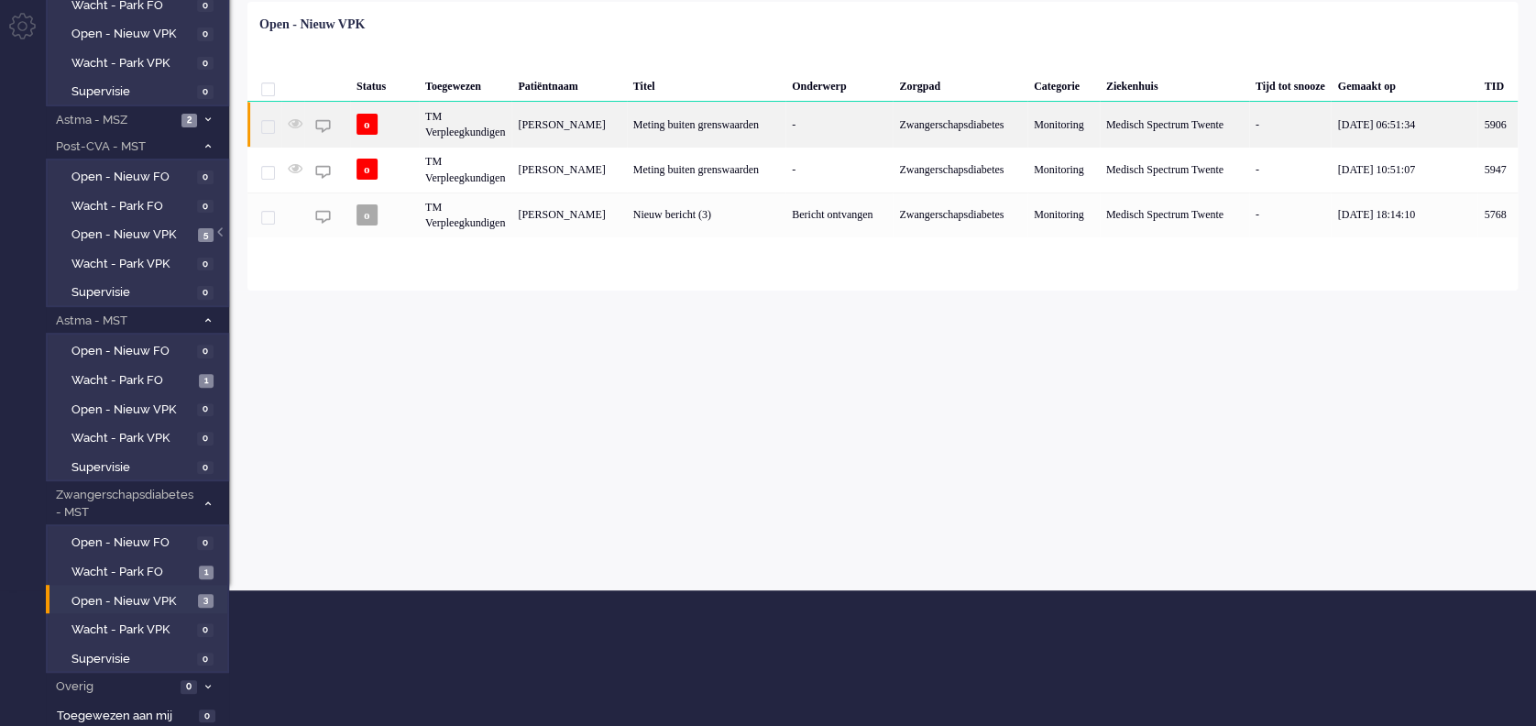
click at [924, 123] on div "Zwangerschapsdiabetes" at bounding box center [960, 124] width 135 height 45
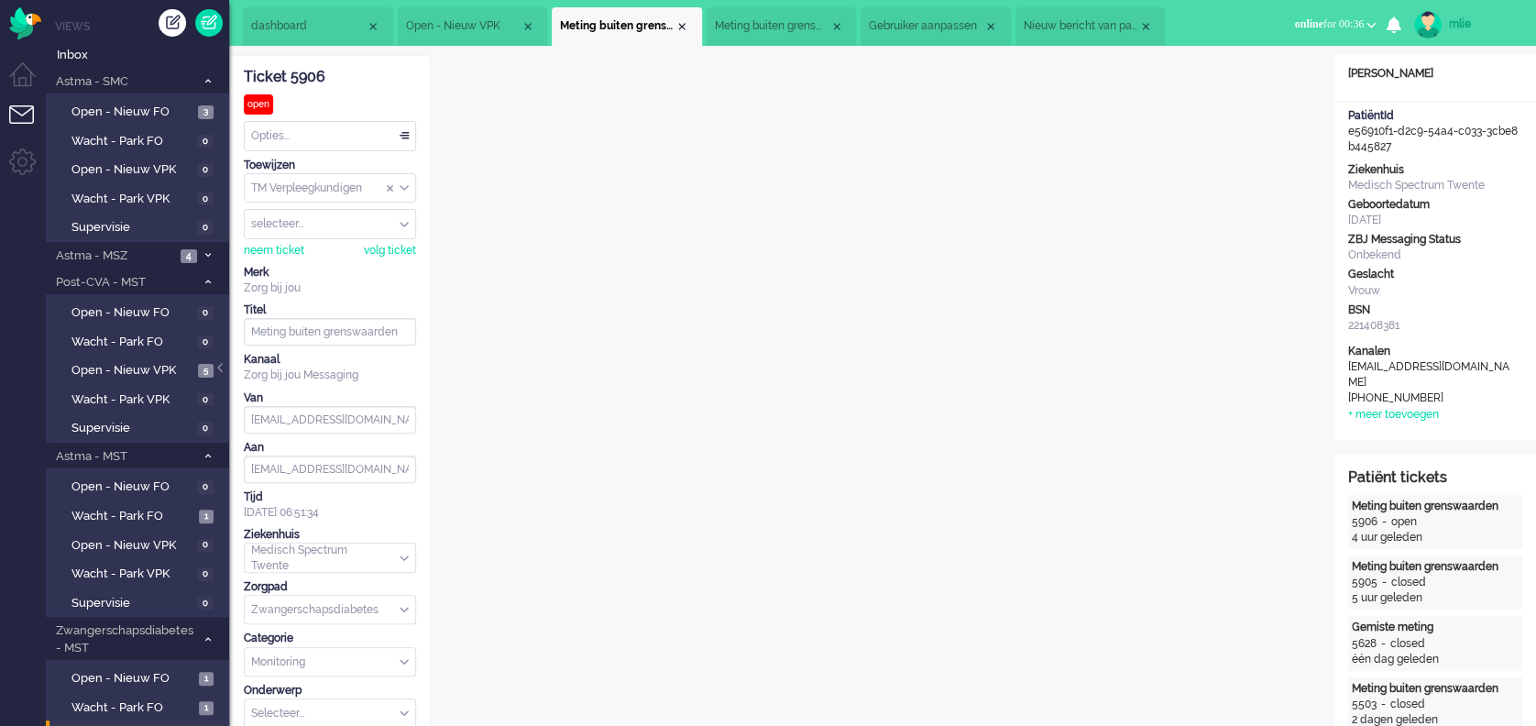
click at [488, 29] on span "Open - Nieuw VPK" at bounding box center [463, 26] width 115 height 16
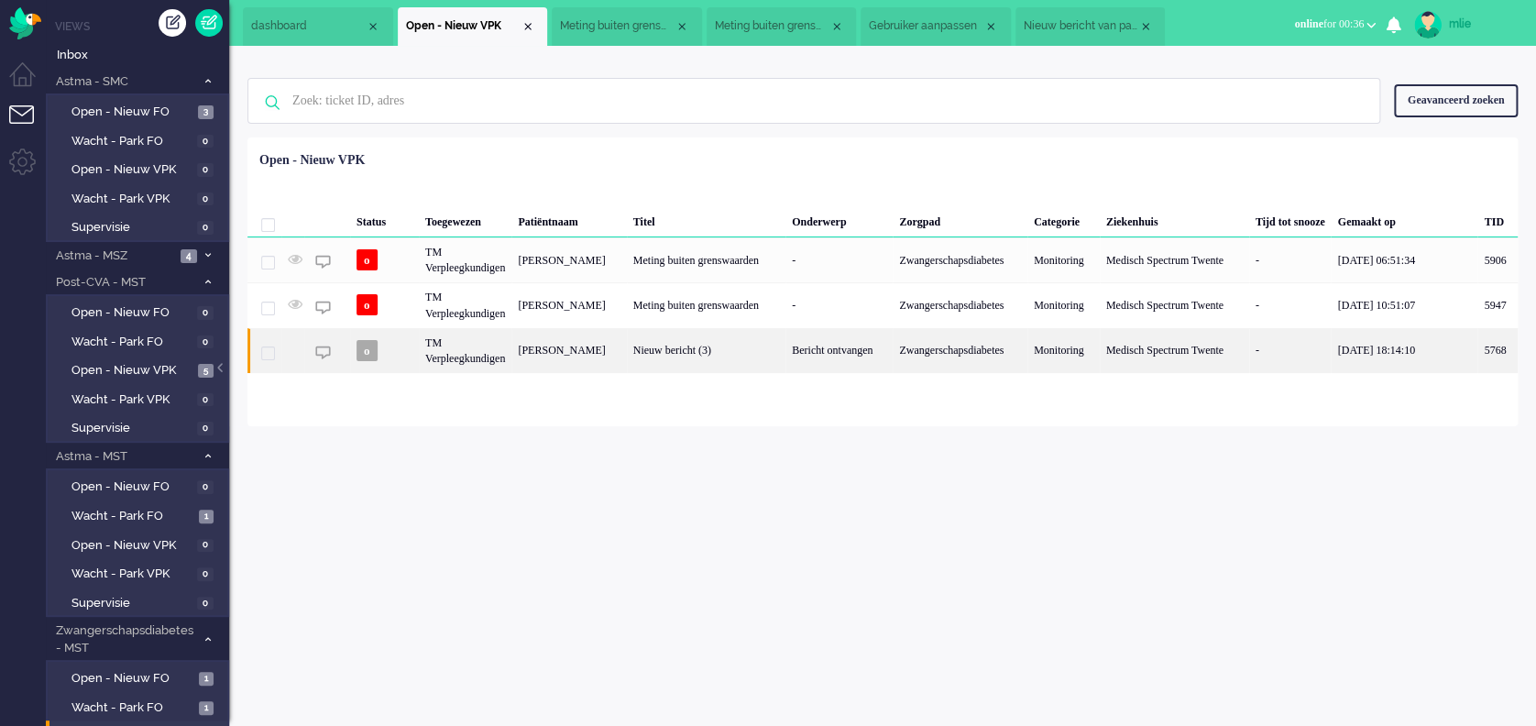
click at [660, 345] on div "Nieuw bericht (3)" at bounding box center [706, 350] width 159 height 45
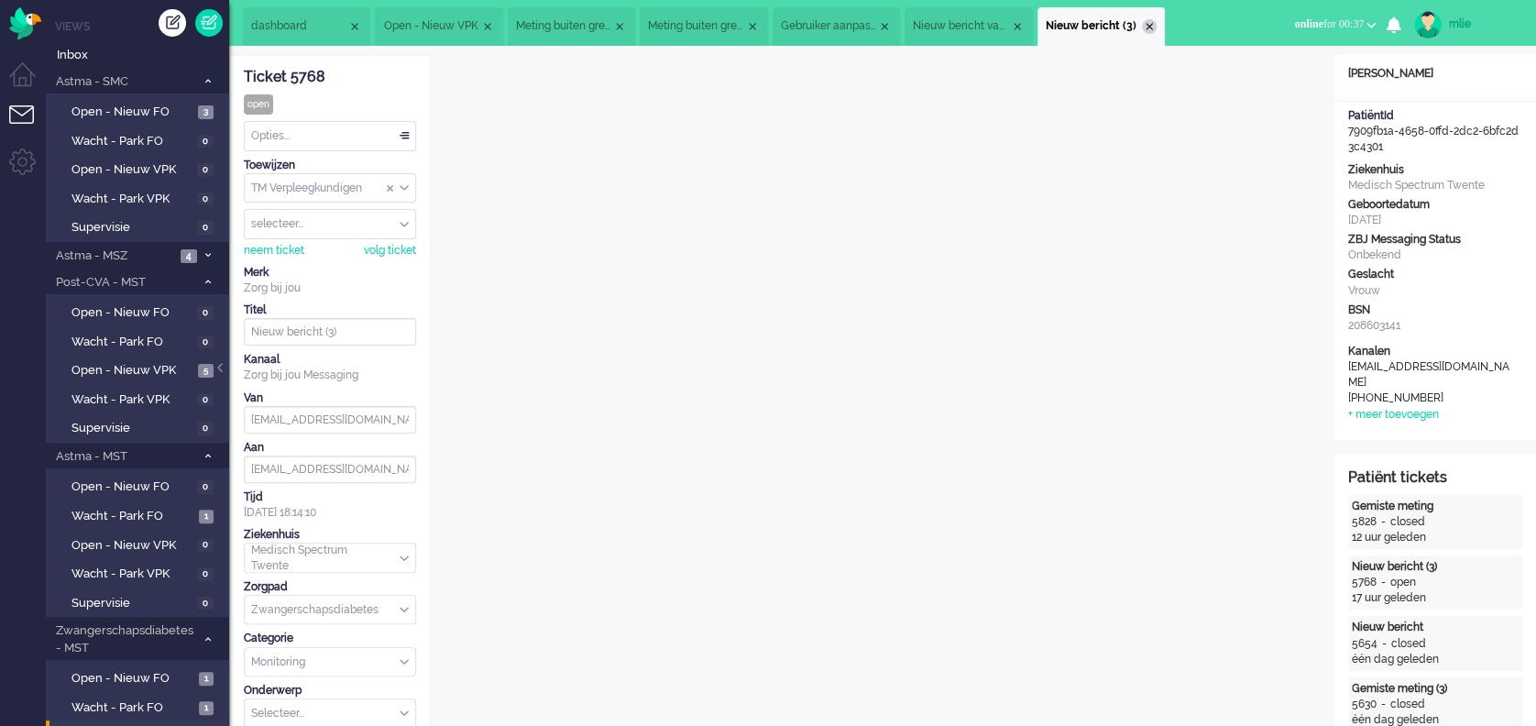
click at [1157, 25] on div "Close tab" at bounding box center [1149, 26] width 15 height 15
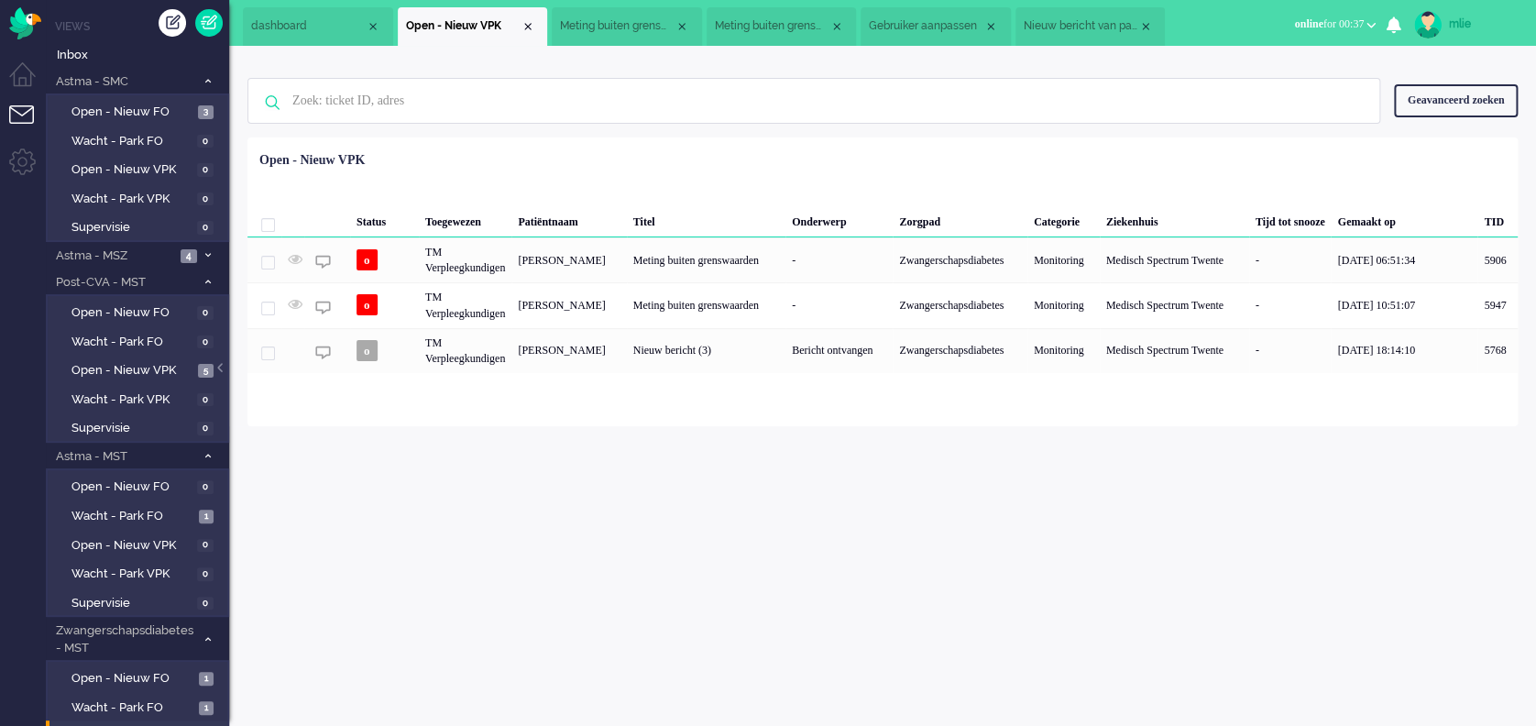
click at [1086, 28] on span "Nieuw bericht van patiënt" at bounding box center [1081, 26] width 115 height 16
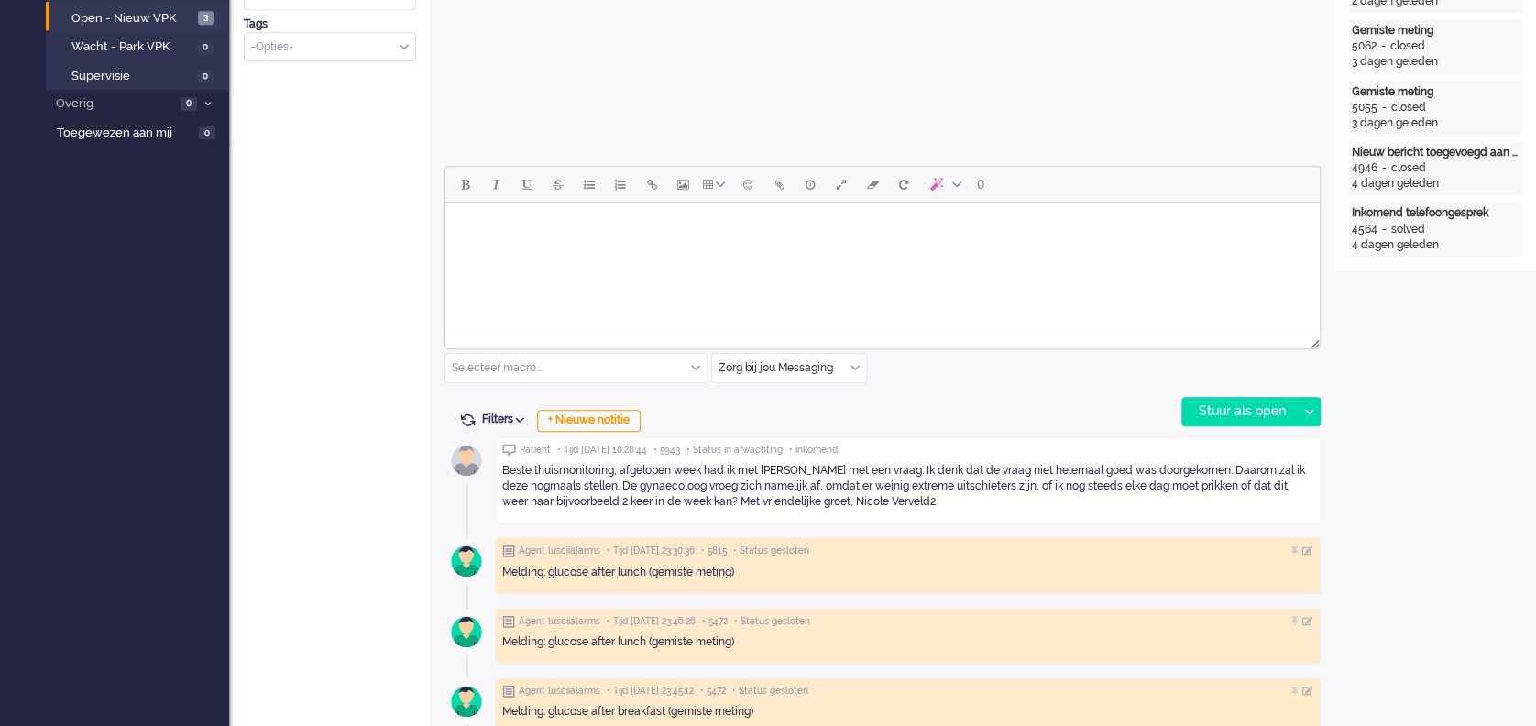
scroll to position [733, 0]
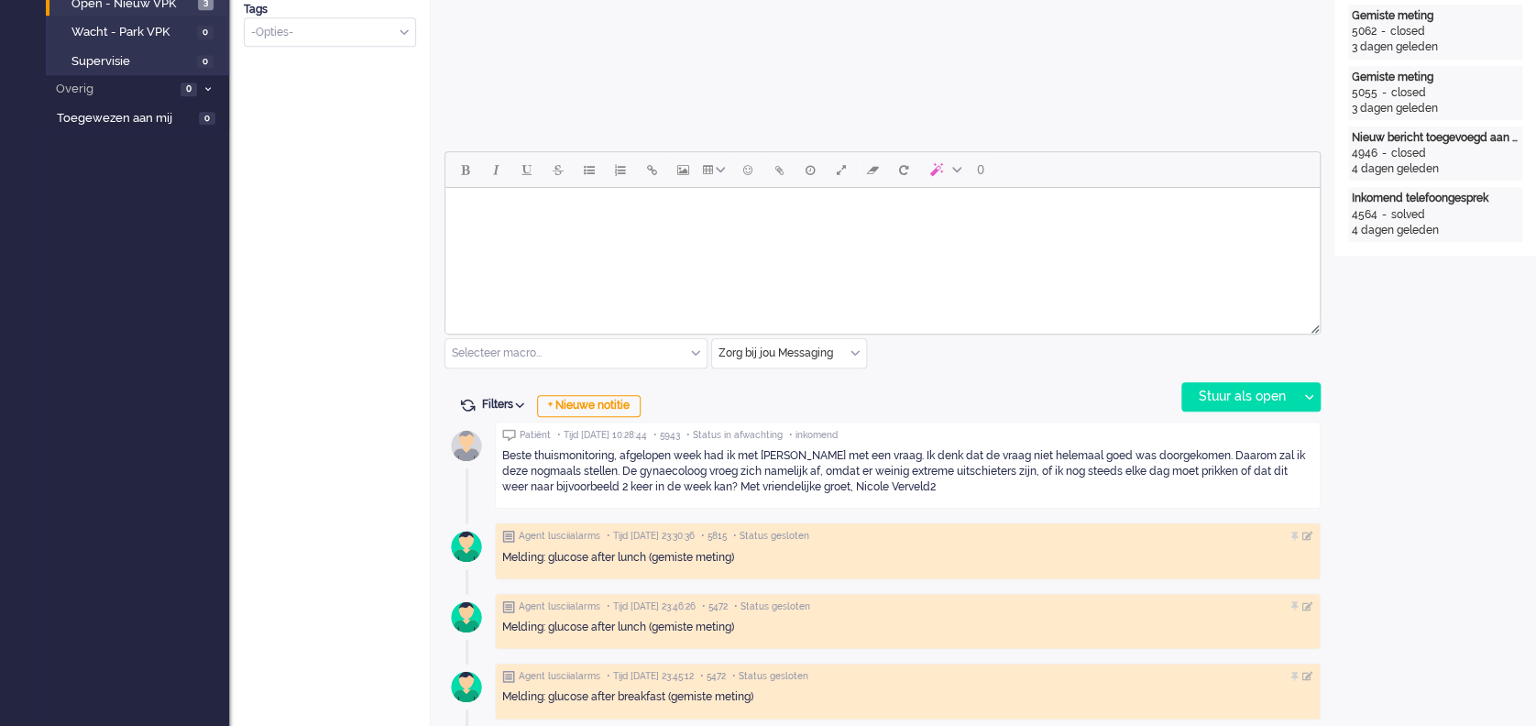
click at [522, 235] on html at bounding box center [883, 211] width 875 height 47
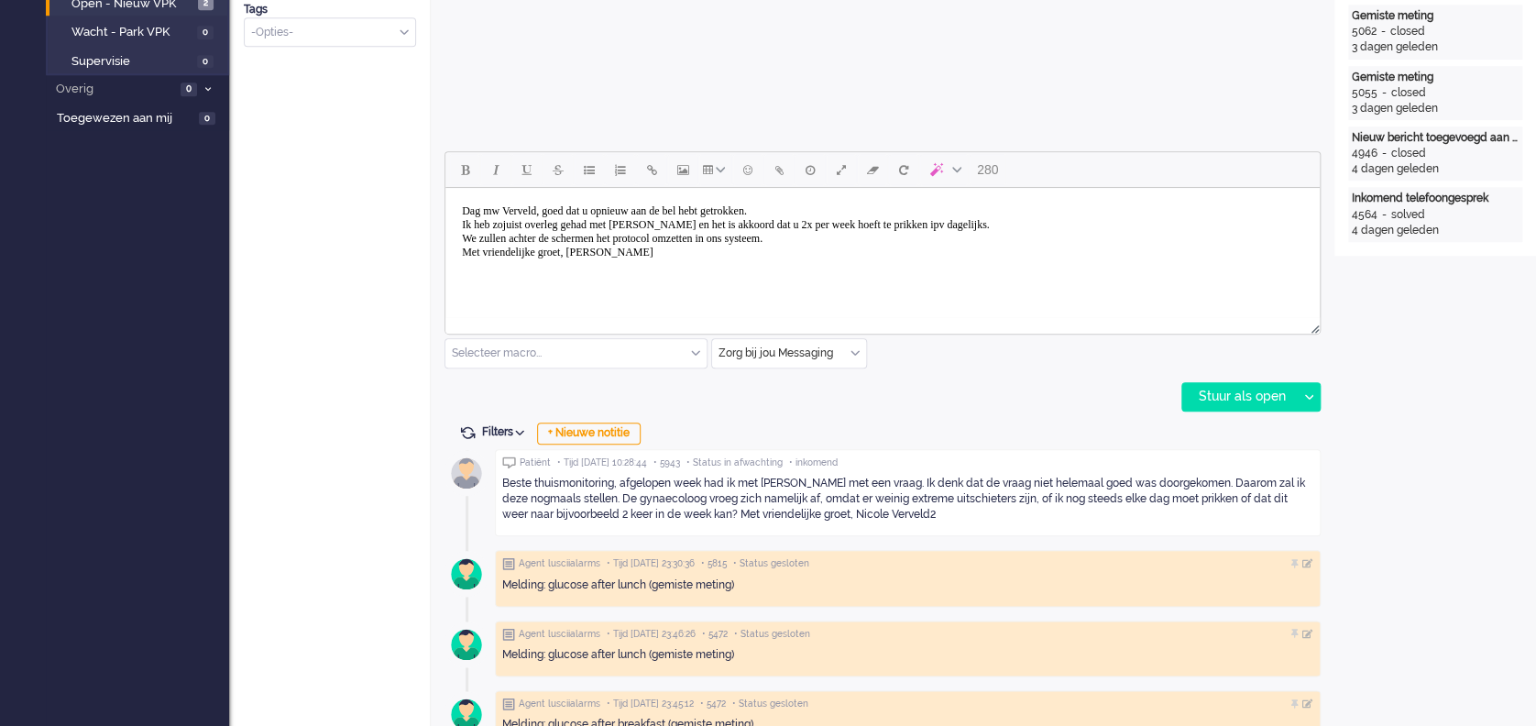
scroll to position [733, 0]
click at [1236, 403] on div "Stuur als open" at bounding box center [1240, 397] width 115 height 28
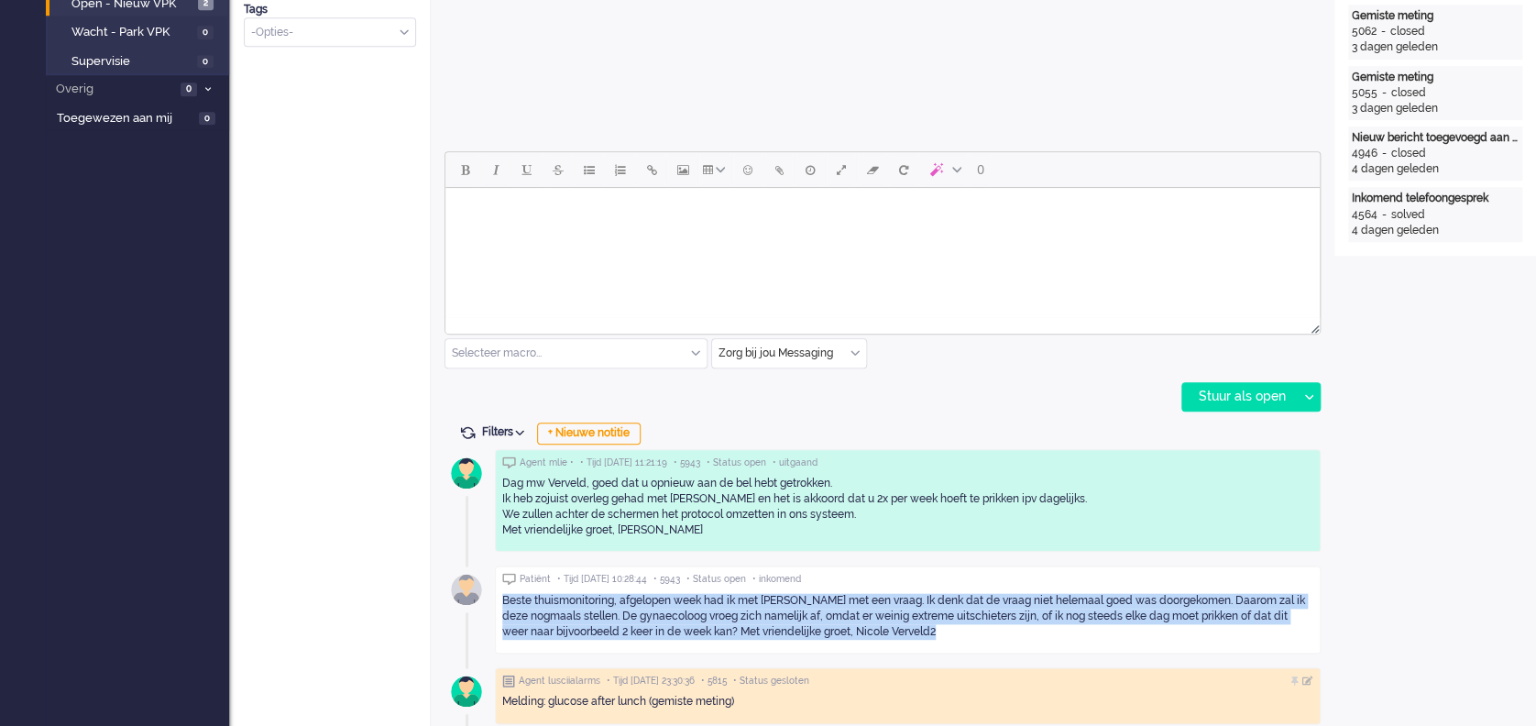
drag, startPoint x: 500, startPoint y: 594, endPoint x: 971, endPoint y: 633, distance: 472.8
click at [971, 633] on div "Patiënt • Tijd 15/08/2025 10:28:44 • 5943 • Status open • inkomend Beste thuism…" at bounding box center [908, 610] width 826 height 88
drag, startPoint x: 971, startPoint y: 633, endPoint x: 857, endPoint y: 618, distance: 114.6
copy div "Beste thuismonitoring, afgelopen week had ik met [PERSON_NAME] met een vraag. I…"
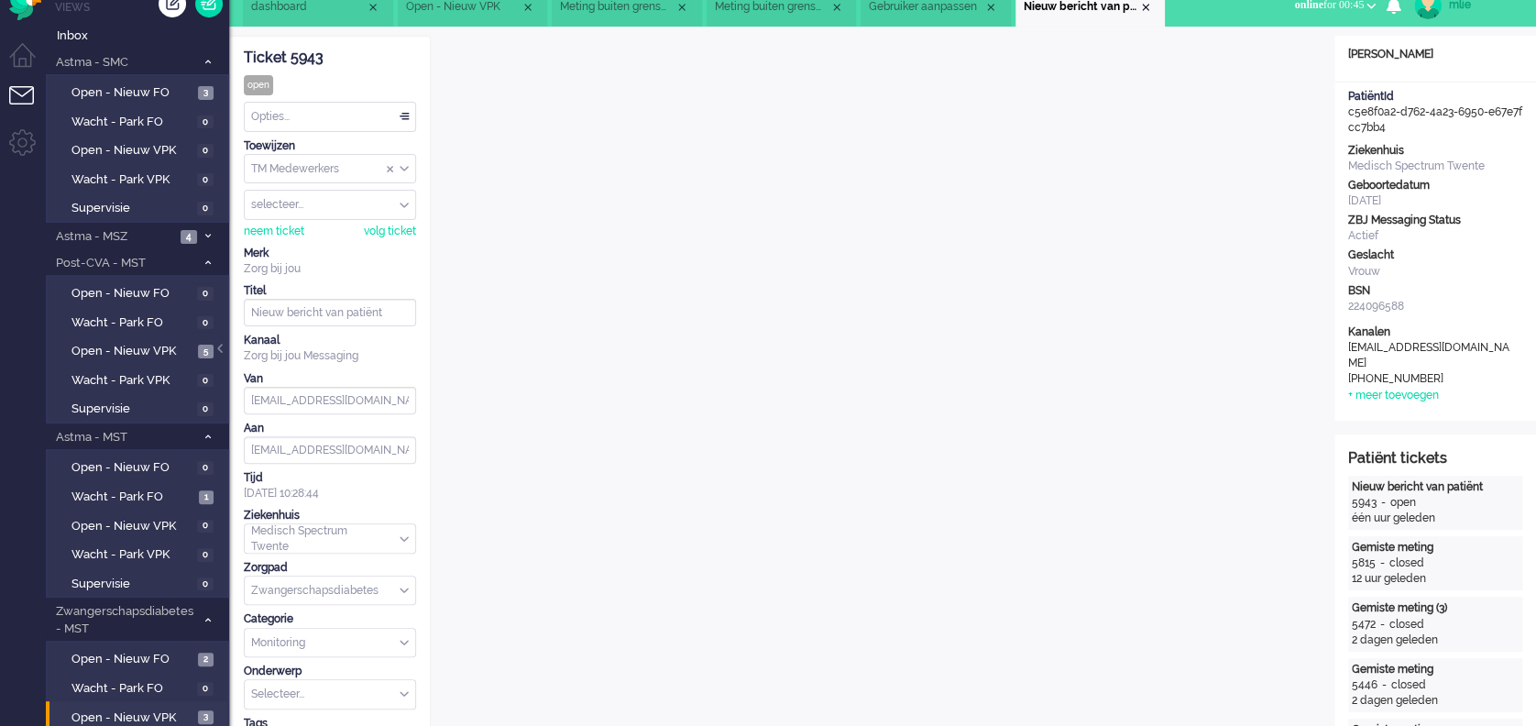
scroll to position [0, 0]
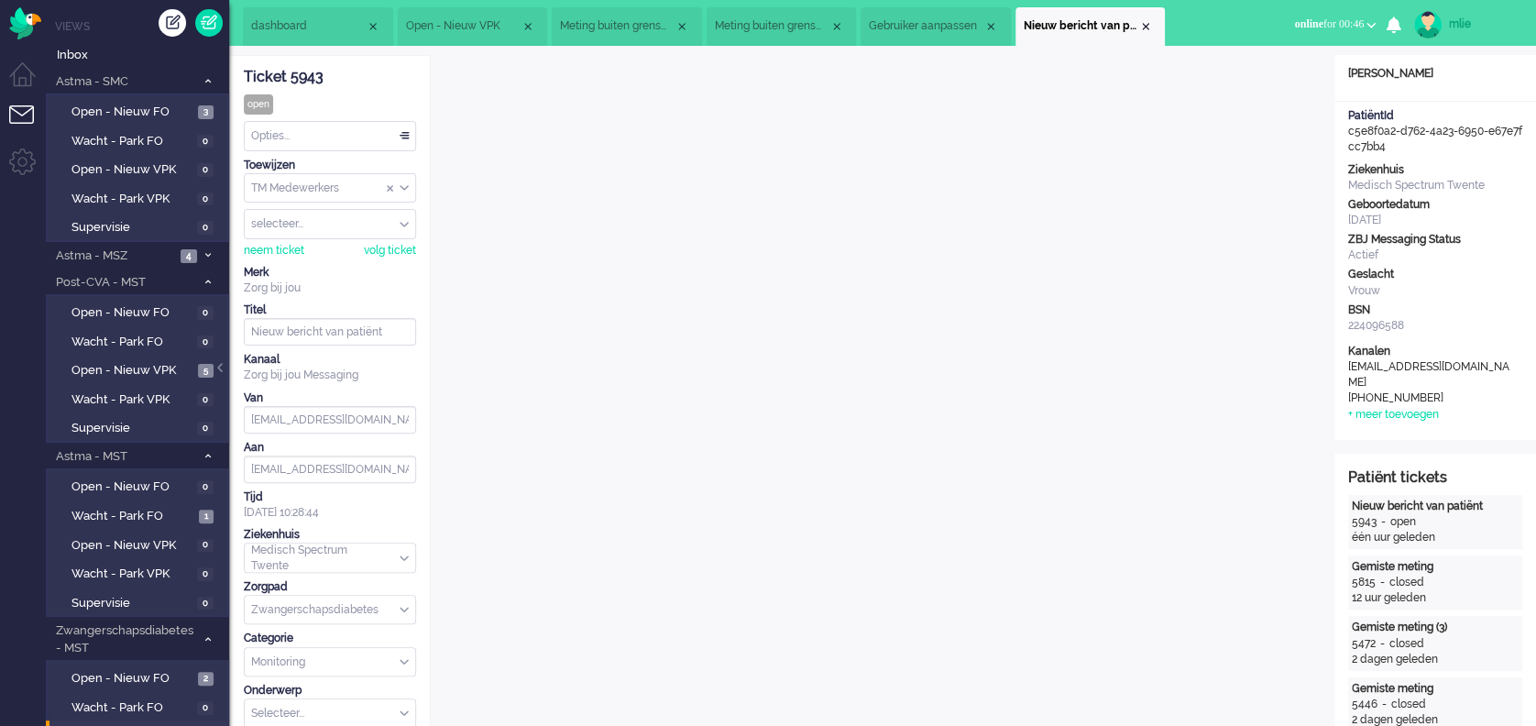
click at [403, 136] on div "Opties..." at bounding box center [330, 136] width 171 height 28
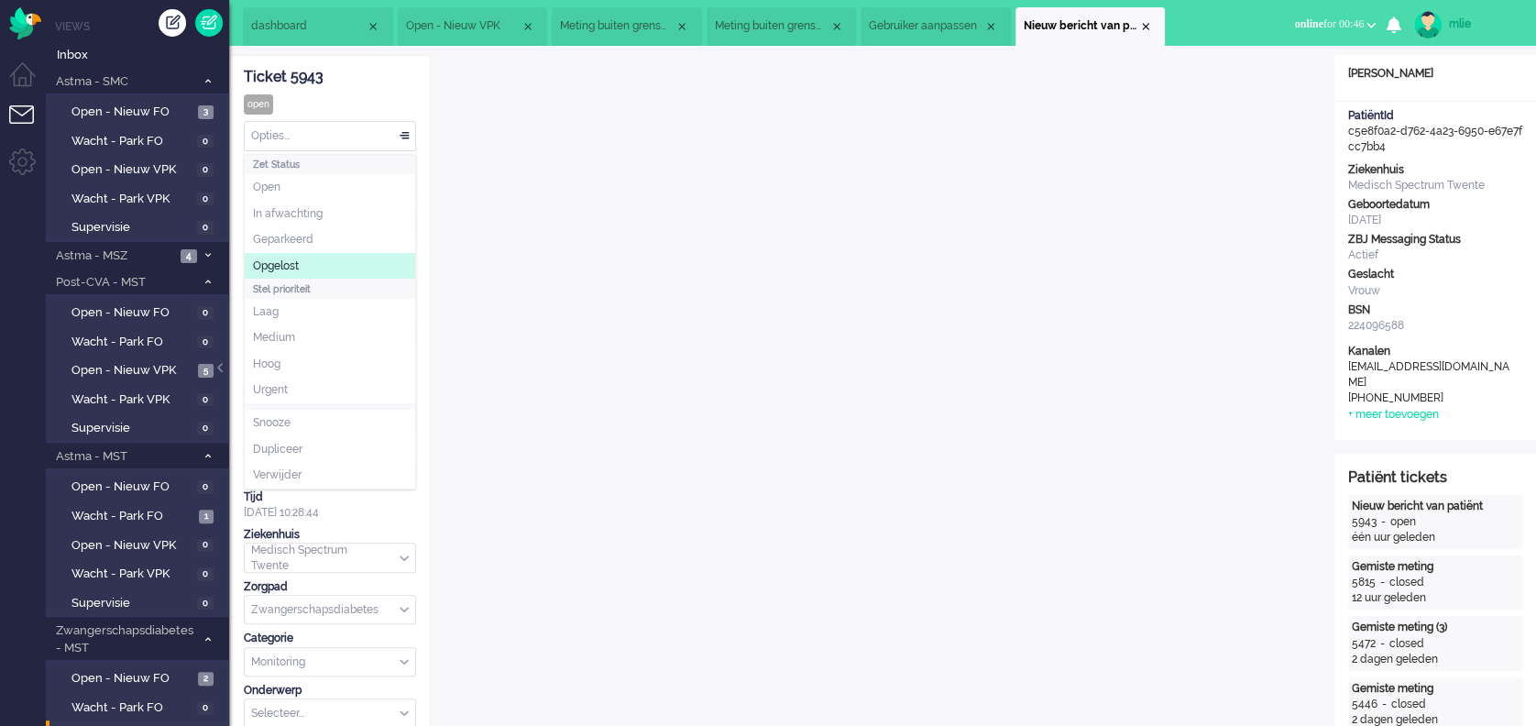
click at [292, 265] on span "Opgelost" at bounding box center [276, 267] width 46 height 16
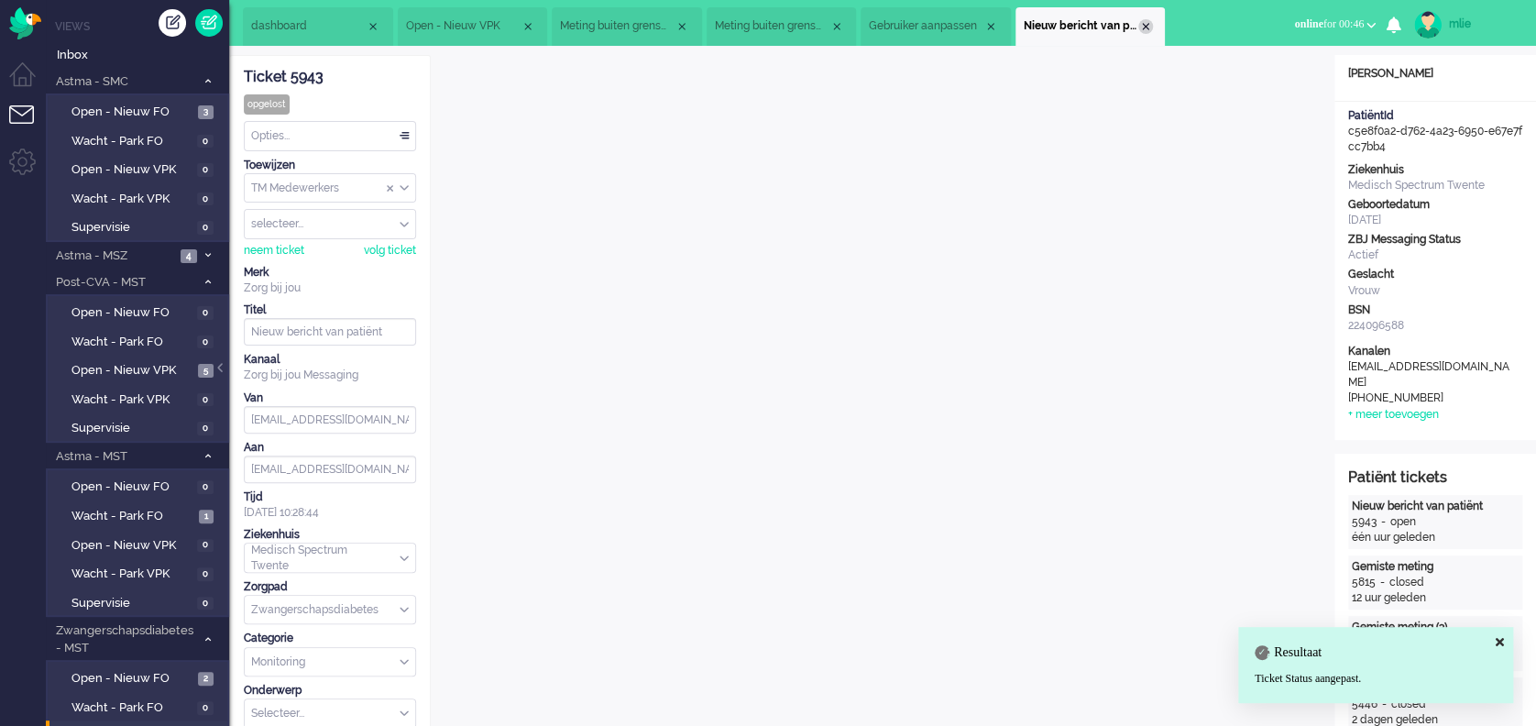
click at [1151, 23] on div "Close tab" at bounding box center [1146, 26] width 15 height 15
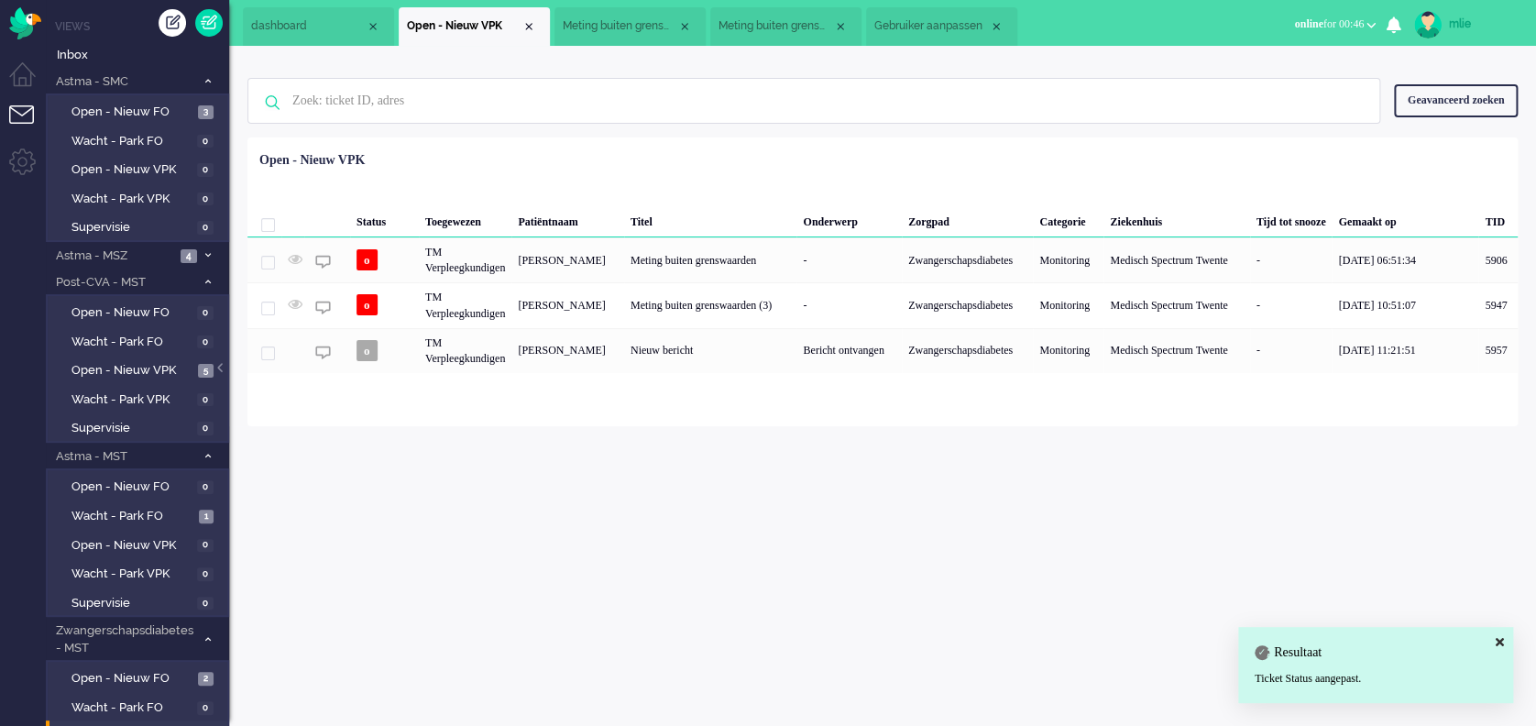
click at [950, 29] on span "Gebruiker aanpassen" at bounding box center [932, 26] width 115 height 16
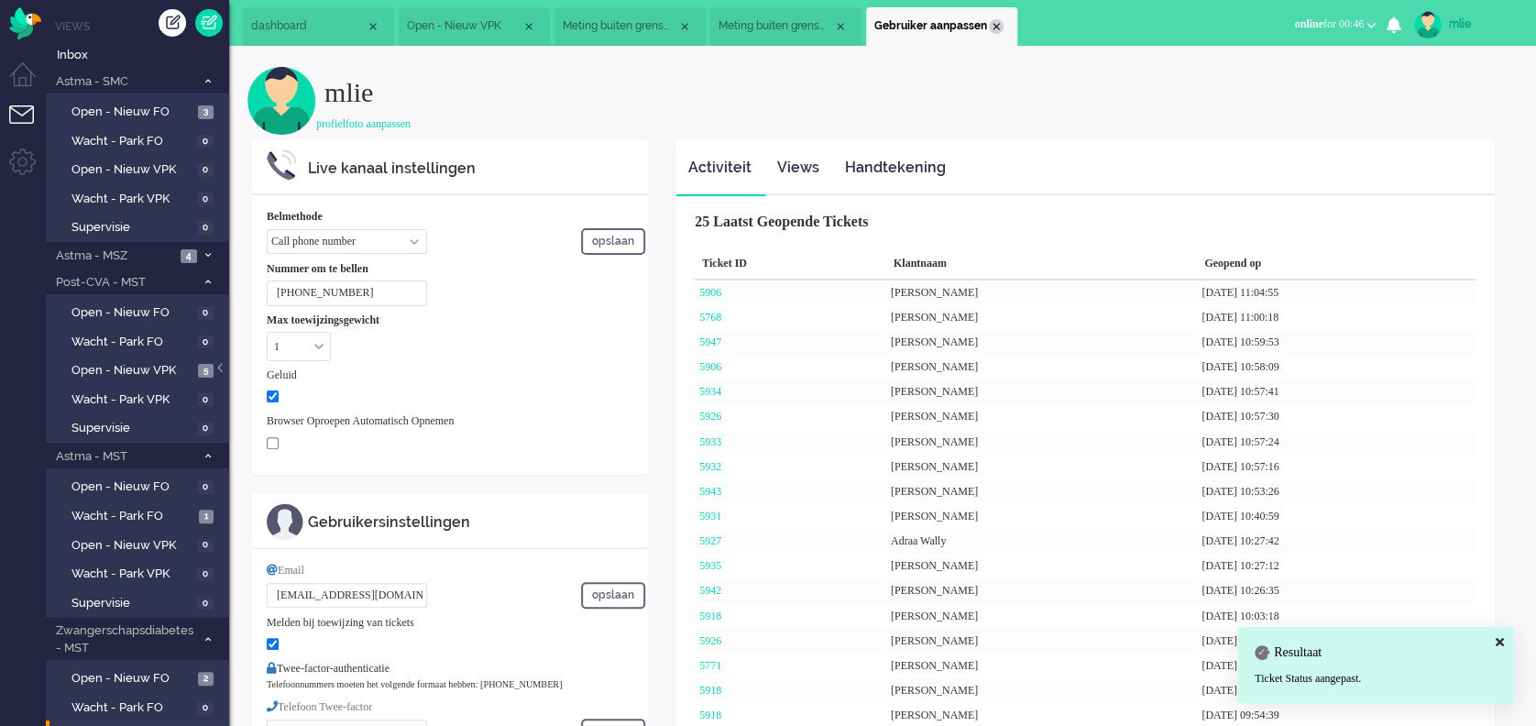
click at [995, 22] on div "Close tab" at bounding box center [996, 26] width 15 height 15
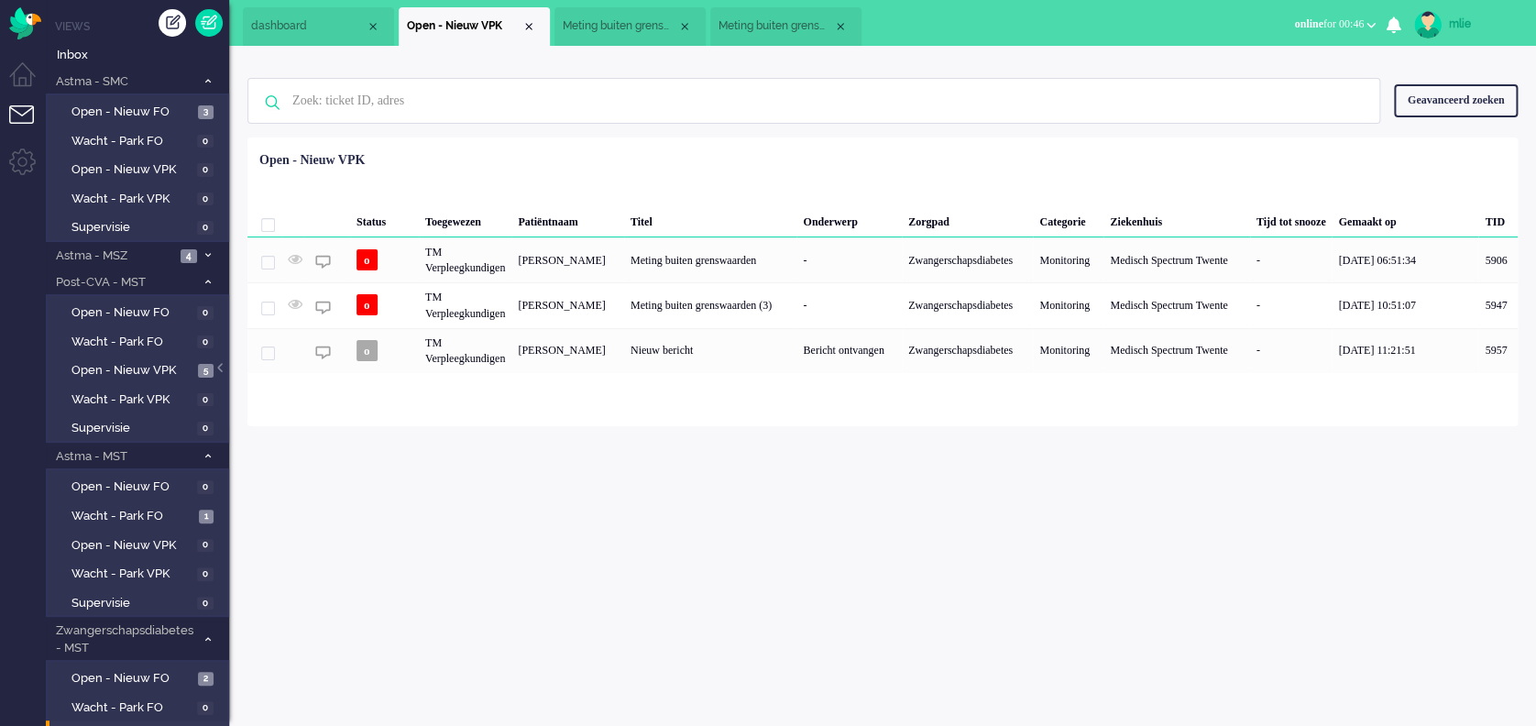
click at [791, 31] on span "Meting buiten grenswaarden" at bounding box center [776, 26] width 115 height 16
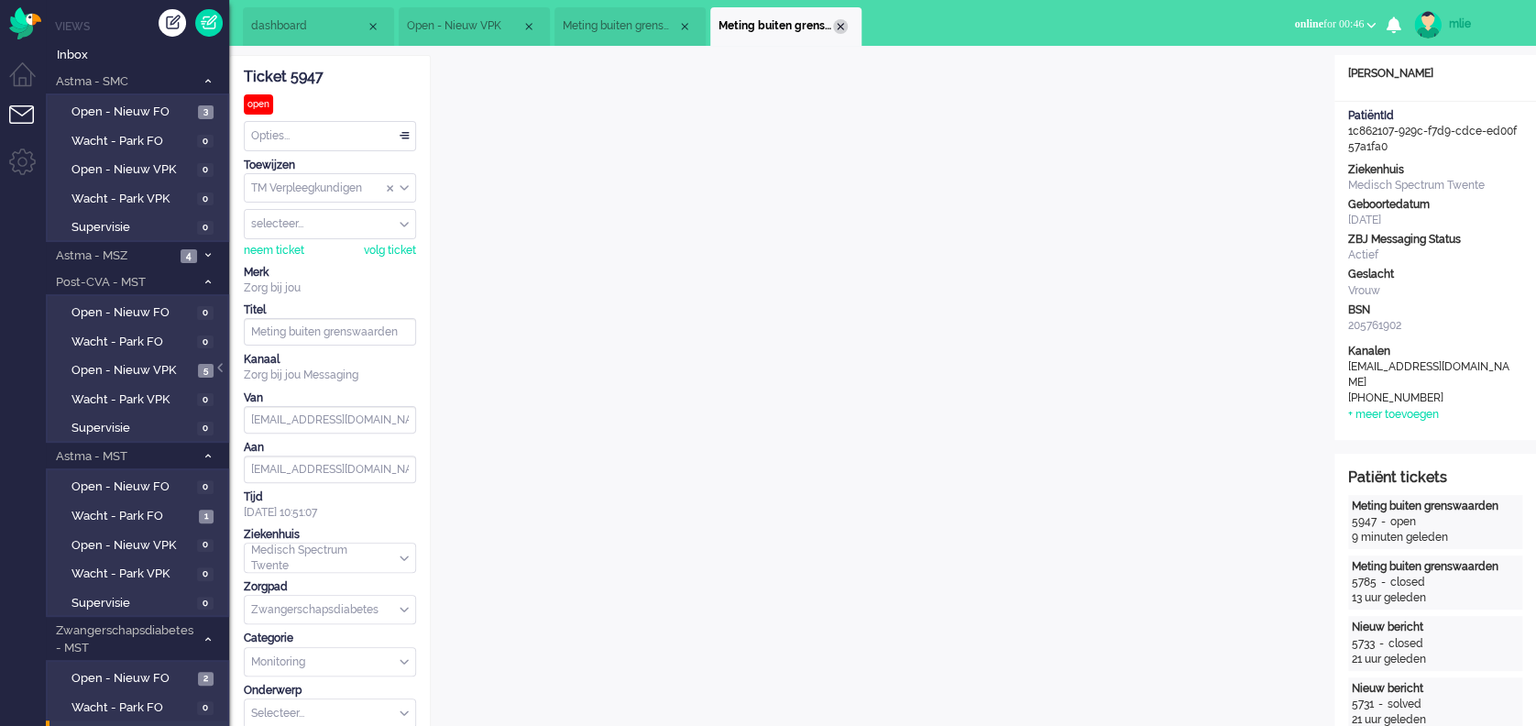
click at [840, 25] on div "Close tab" at bounding box center [840, 26] width 15 height 15
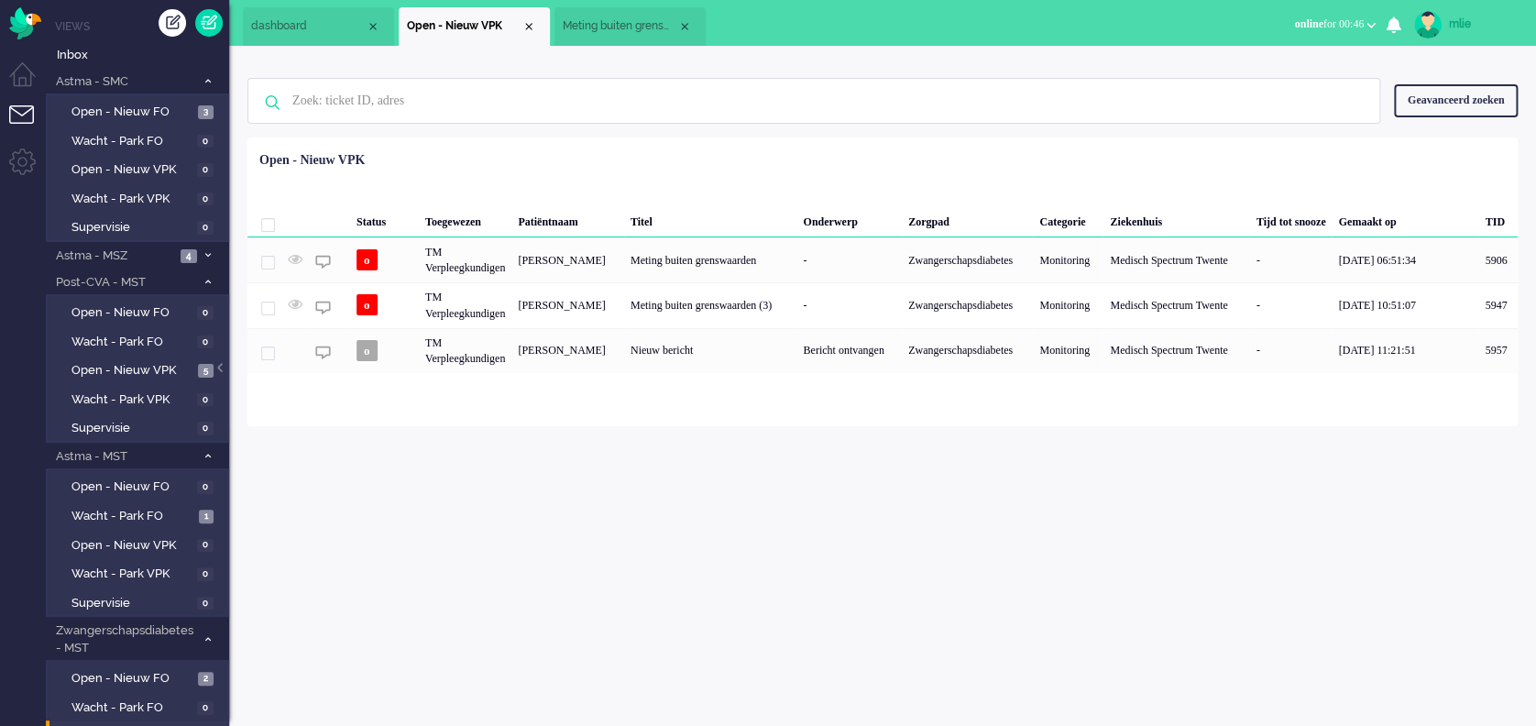
click at [650, 23] on span "Meting buiten grenswaarden" at bounding box center [620, 26] width 115 height 16
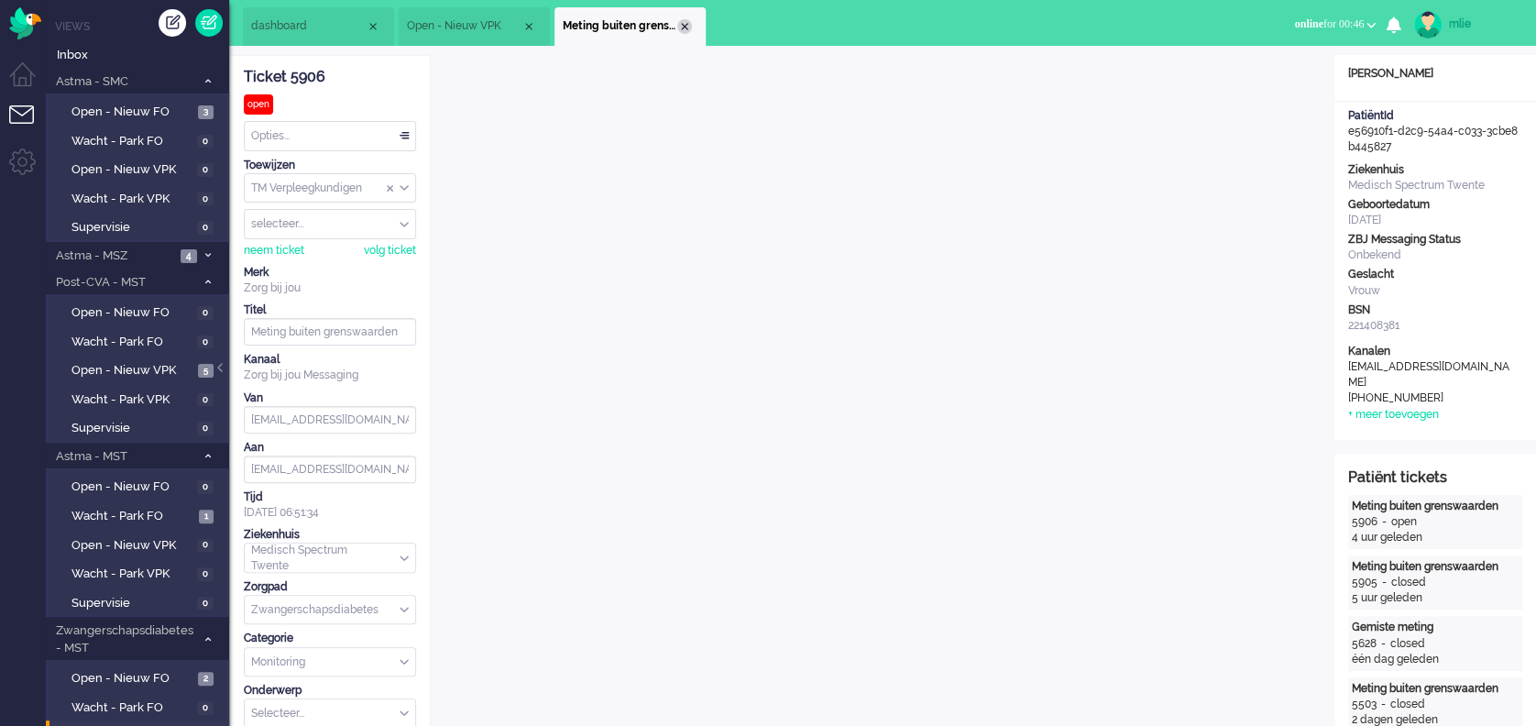
click at [680, 23] on div "Close tab" at bounding box center [684, 26] width 15 height 15
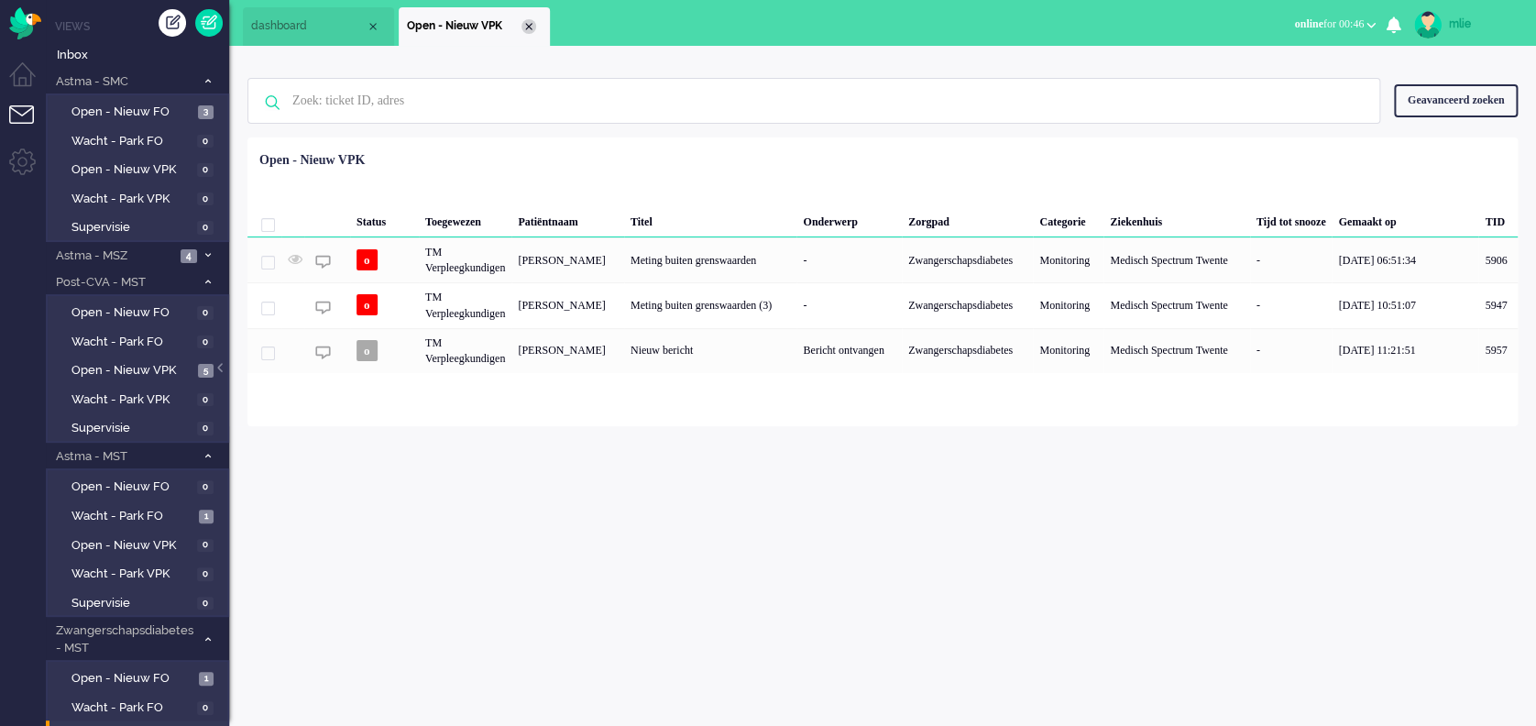
click at [523, 27] on div "Close tab" at bounding box center [529, 26] width 15 height 15
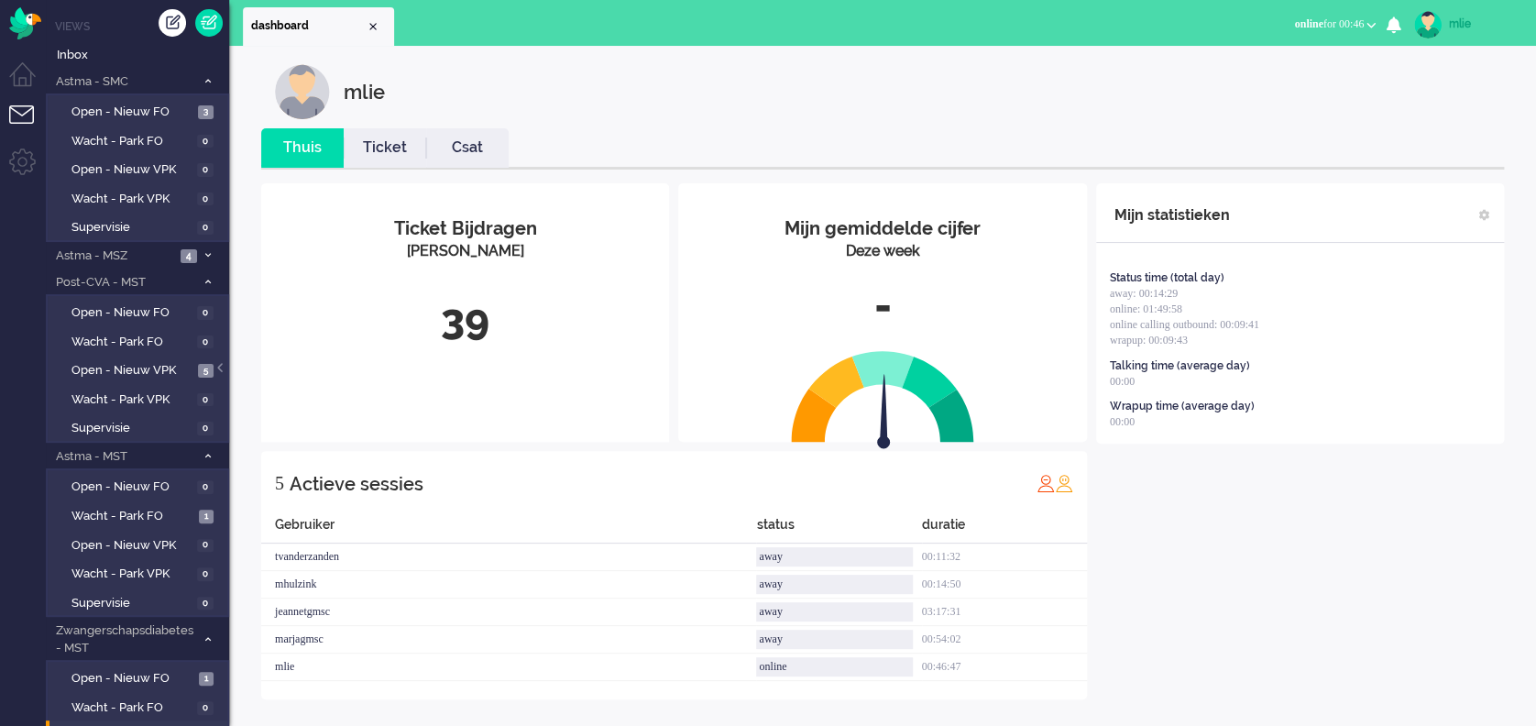
click at [382, 150] on link "Ticket" at bounding box center [385, 148] width 83 height 21
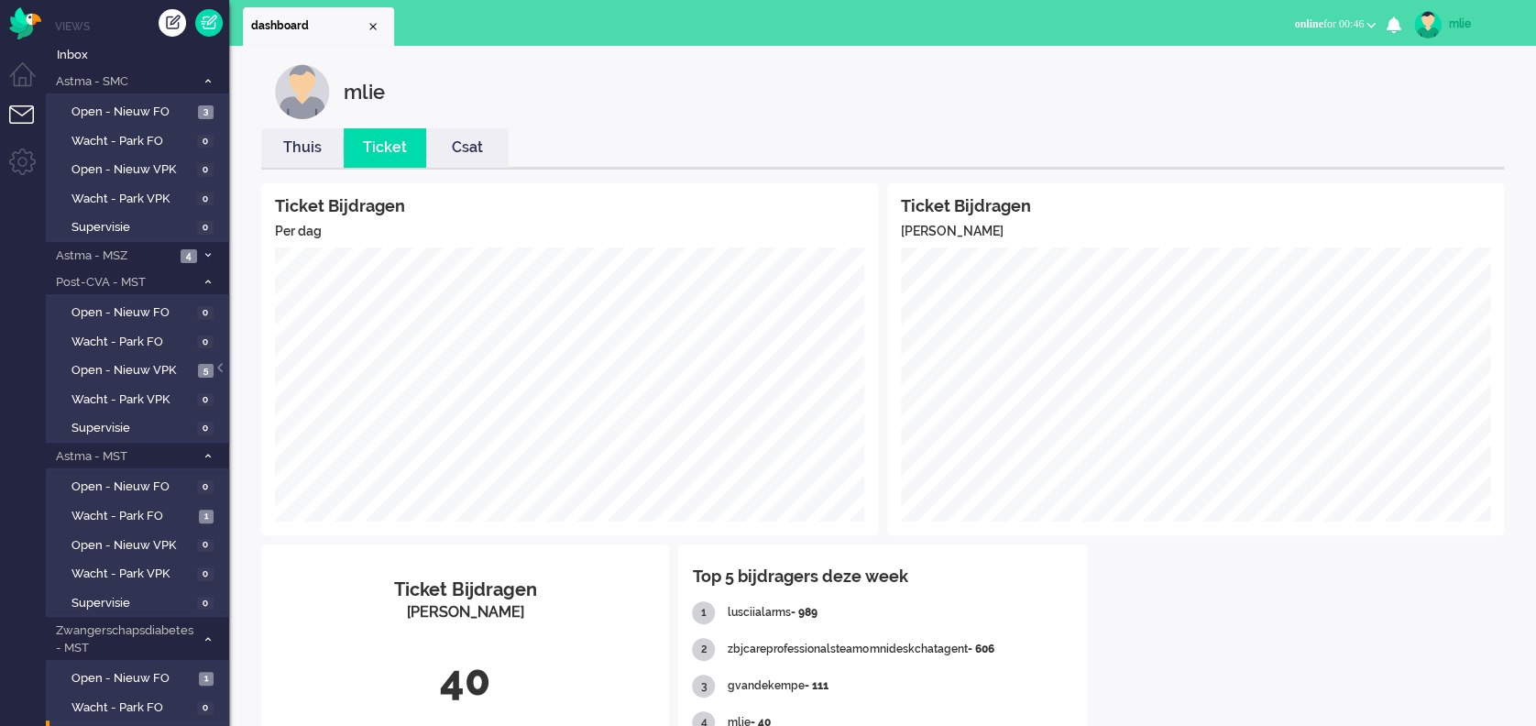
click at [314, 156] on link "Thuis" at bounding box center [302, 148] width 83 height 21
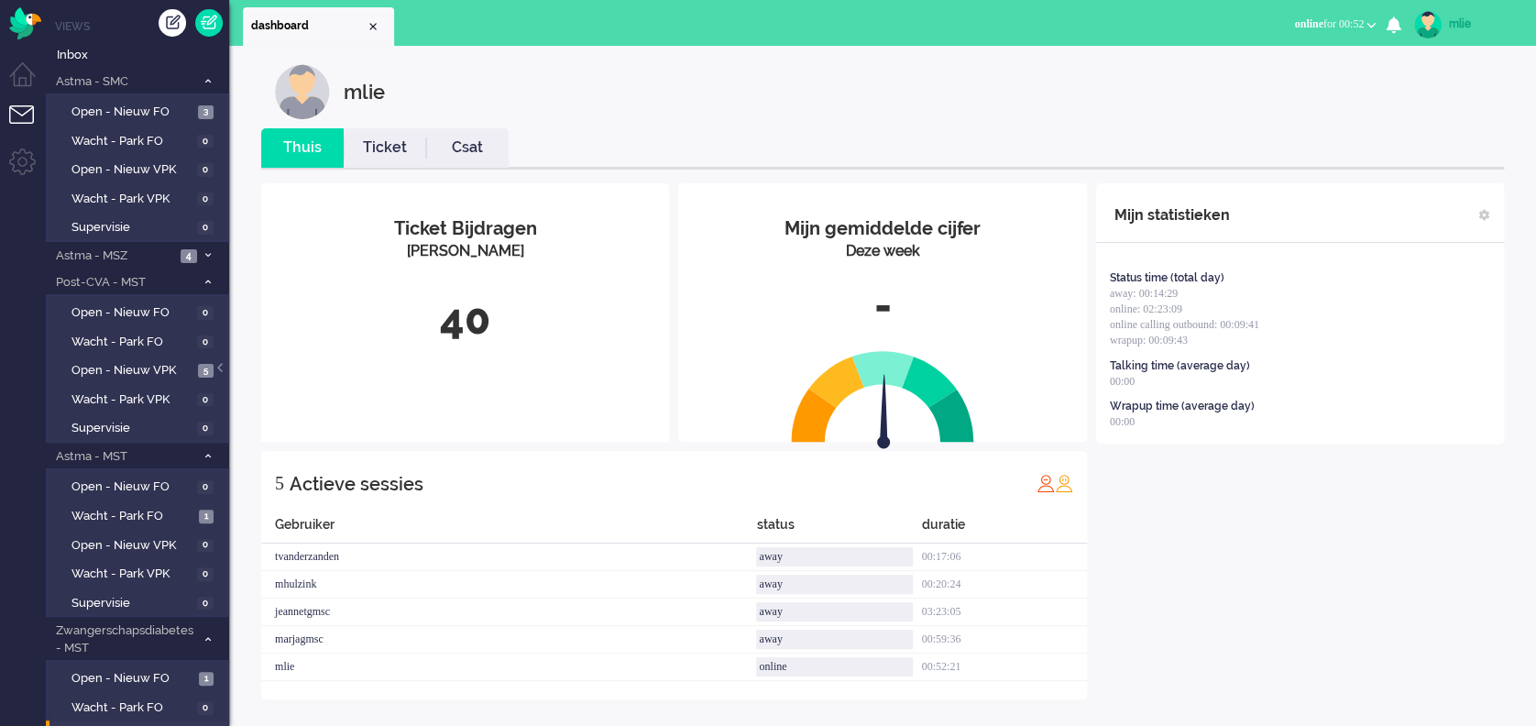
click at [391, 154] on link "Ticket" at bounding box center [385, 148] width 83 height 21
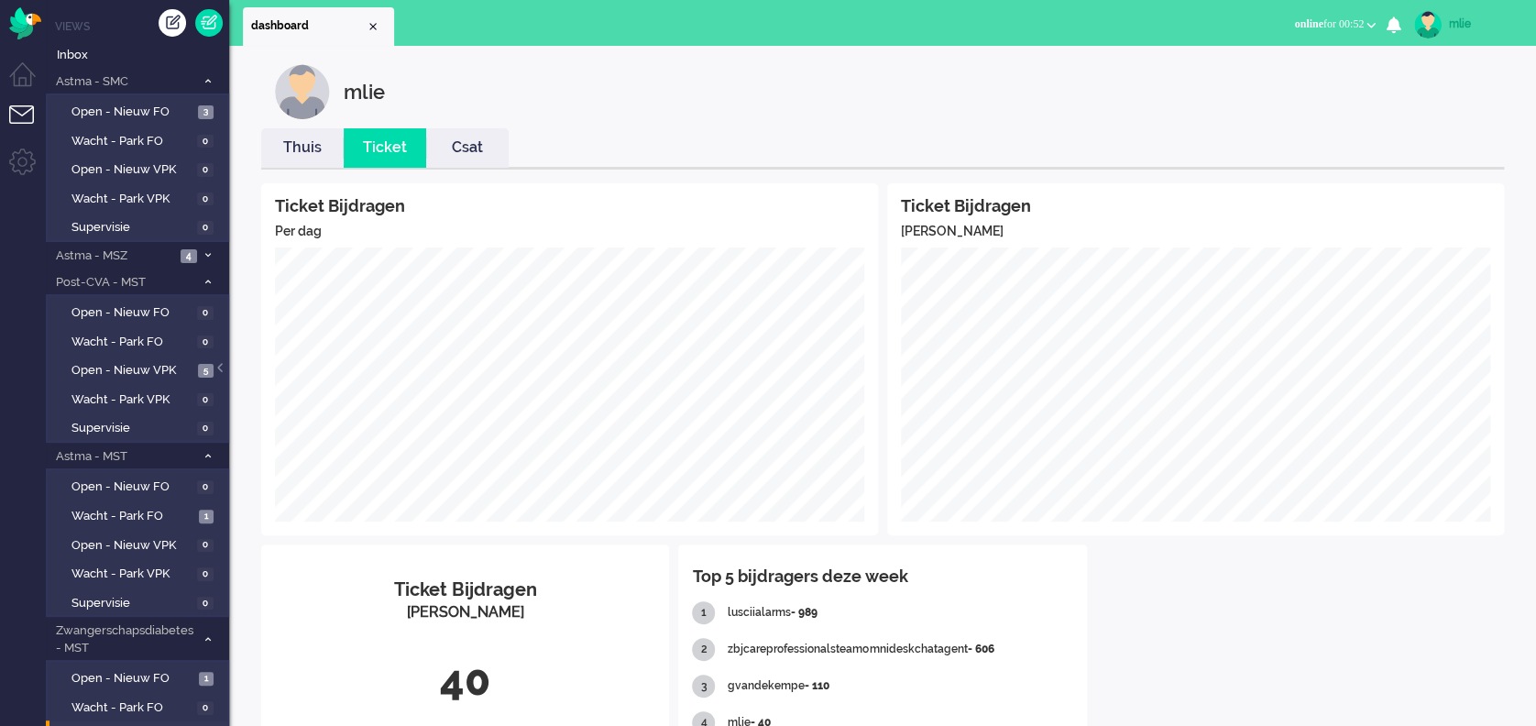
click at [300, 155] on link "Thuis" at bounding box center [302, 148] width 83 height 21
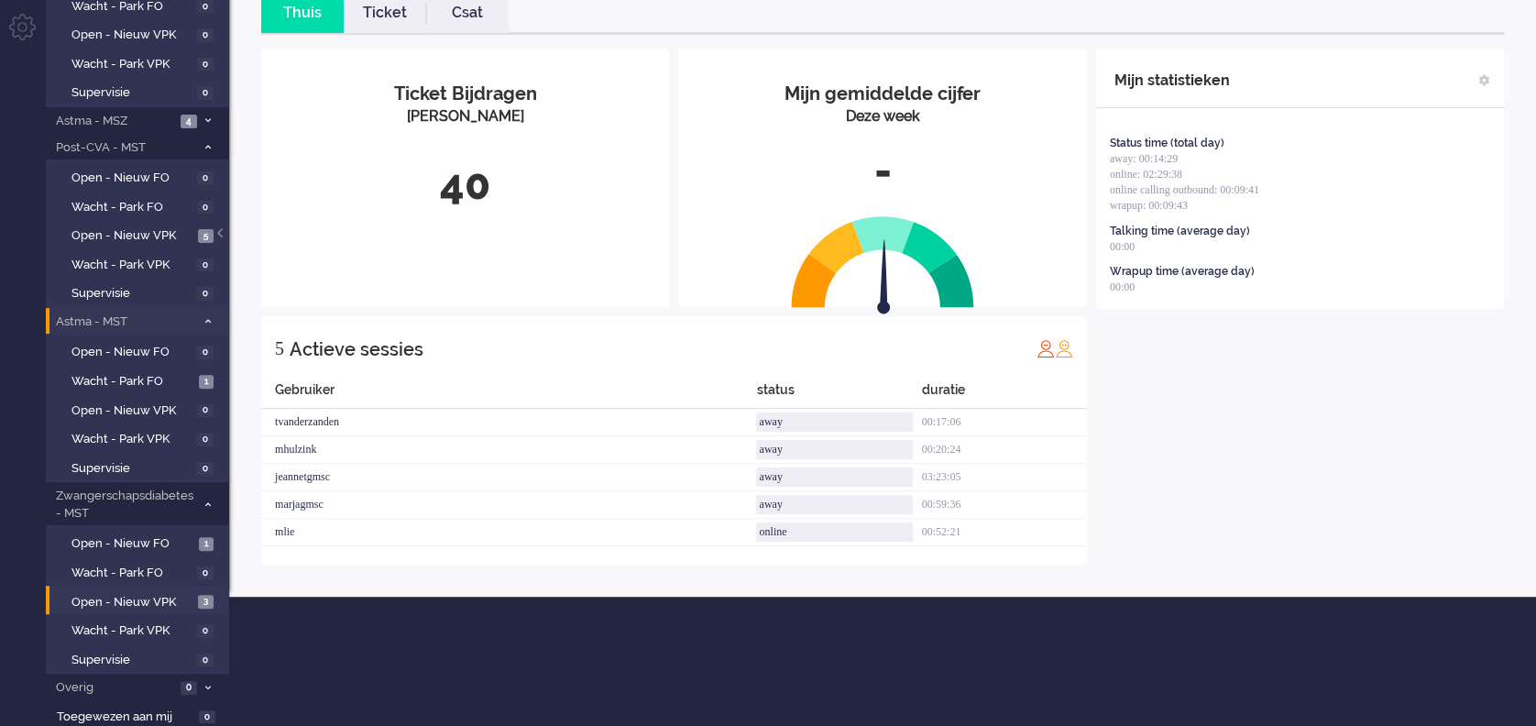
scroll to position [136, 0]
click at [125, 373] on span "Wacht - Park FO" at bounding box center [133, 380] width 123 height 17
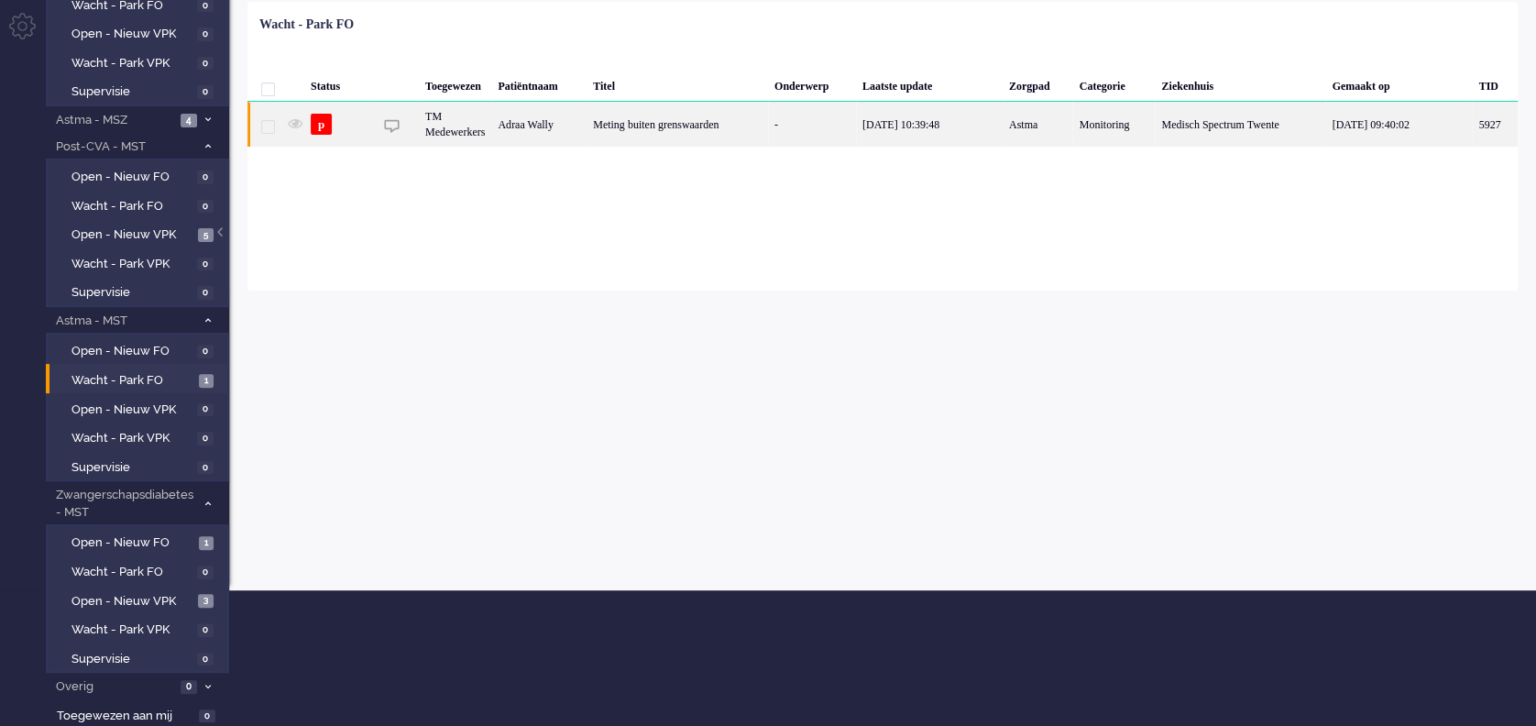
click at [730, 129] on div "Meting buiten grenswaarden" at bounding box center [678, 124] width 182 height 45
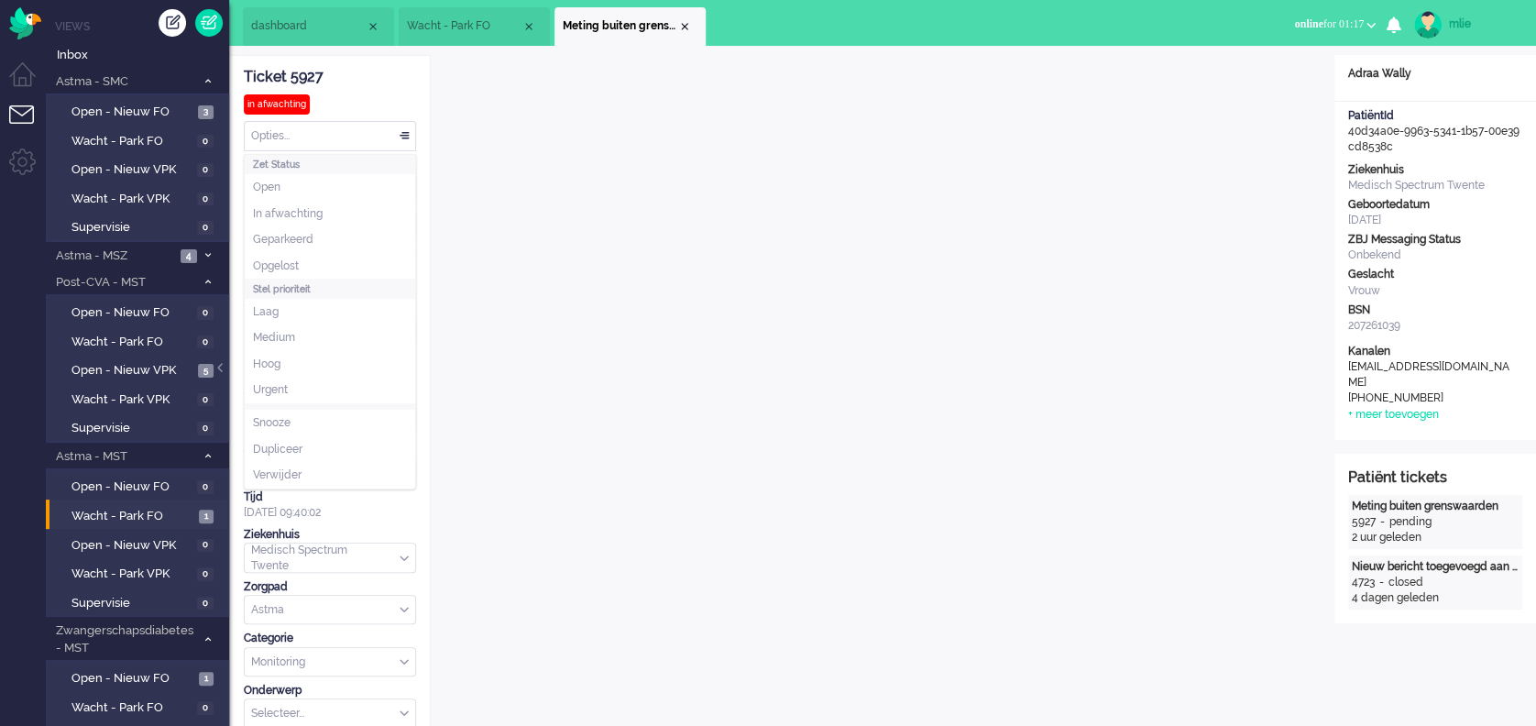
click at [403, 131] on div "Opties..." at bounding box center [330, 136] width 171 height 28
click at [312, 267] on li "Opgelost" at bounding box center [330, 266] width 171 height 27
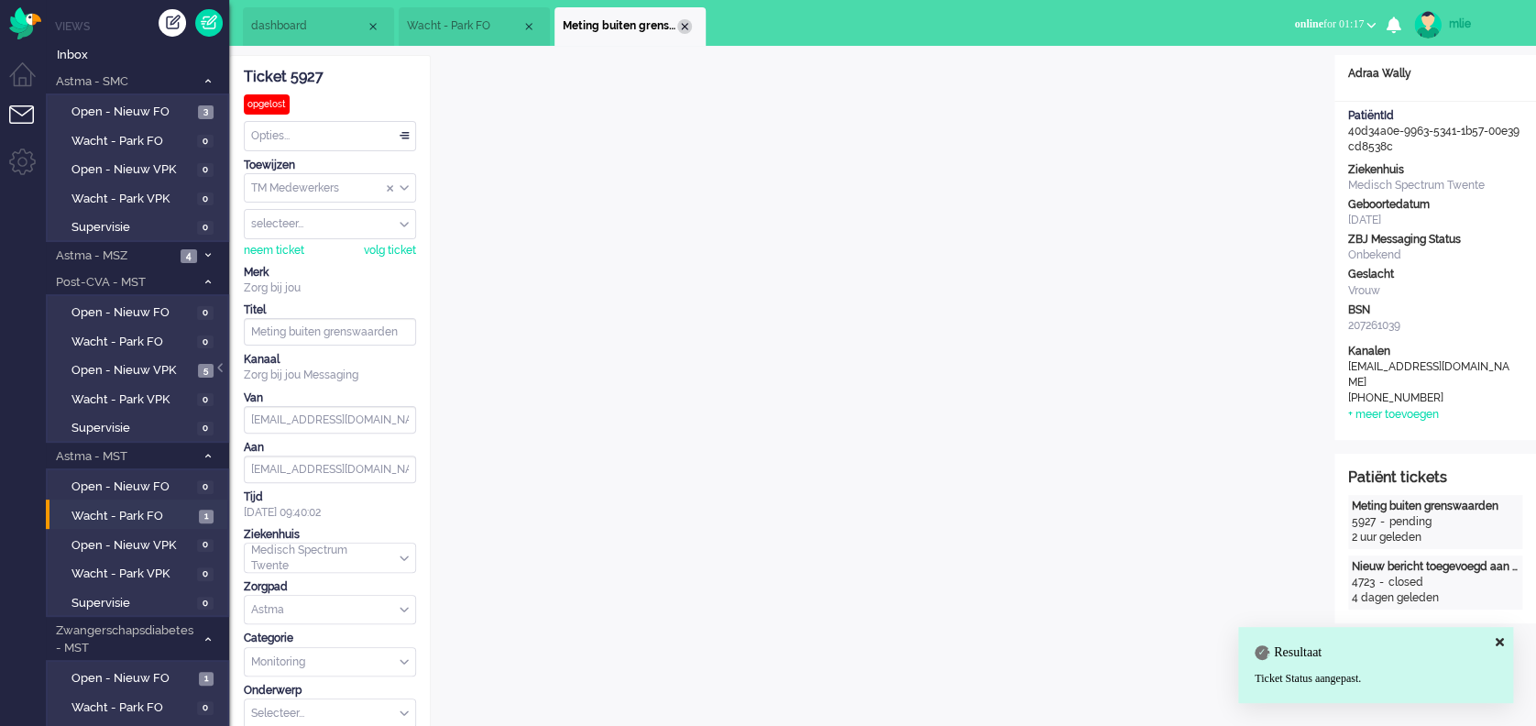
click at [684, 29] on div "Close tab" at bounding box center [684, 26] width 15 height 15
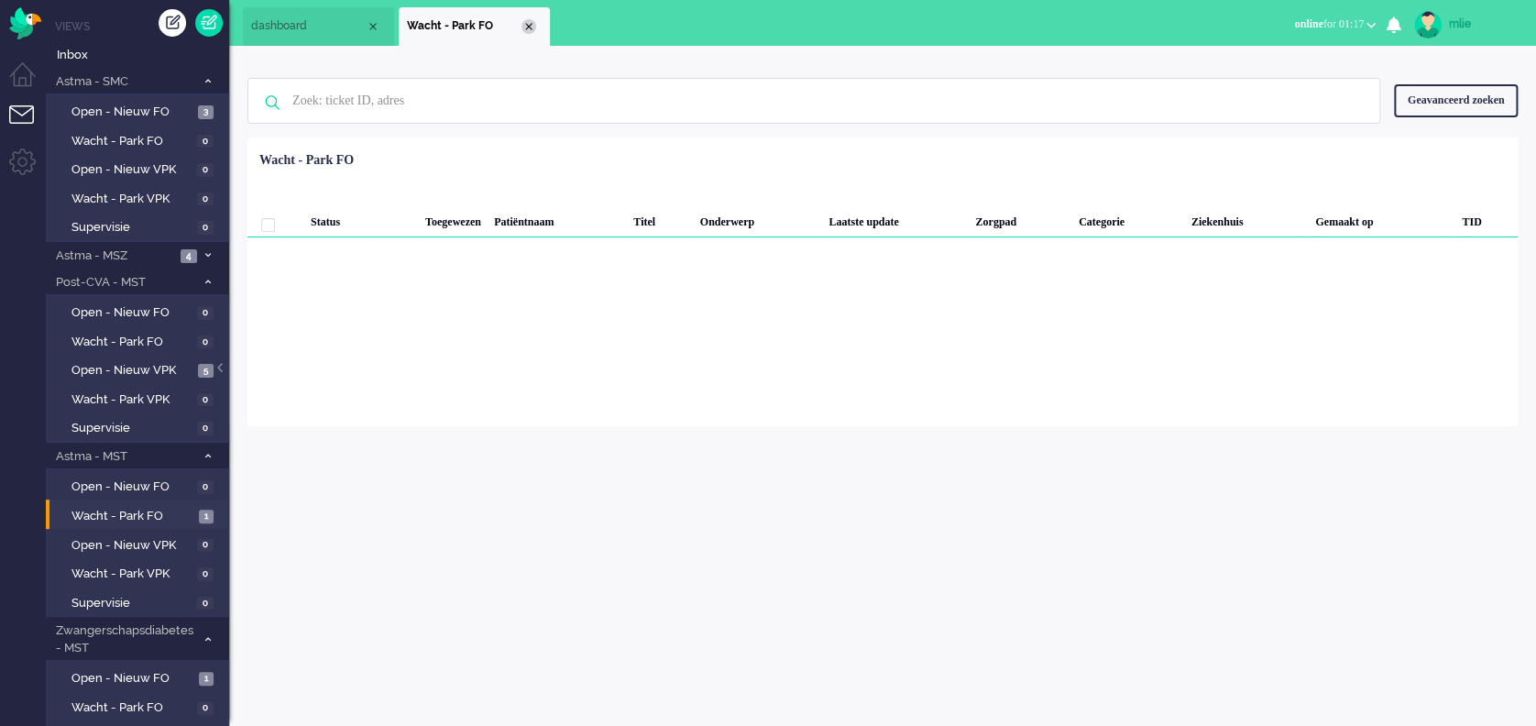
click at [529, 26] on div "Close tab" at bounding box center [529, 26] width 15 height 15
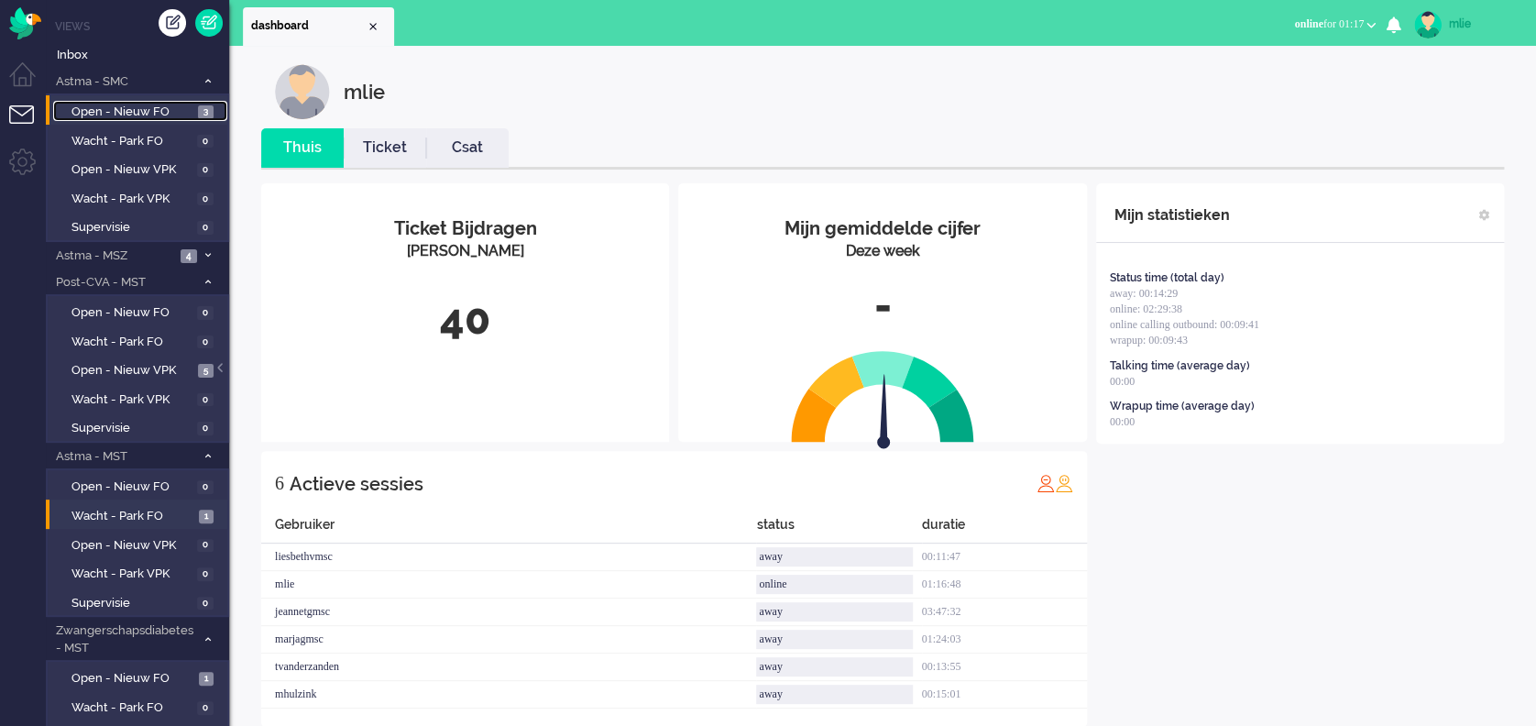
click at [110, 108] on span "Open - Nieuw FO" at bounding box center [133, 112] width 122 height 17
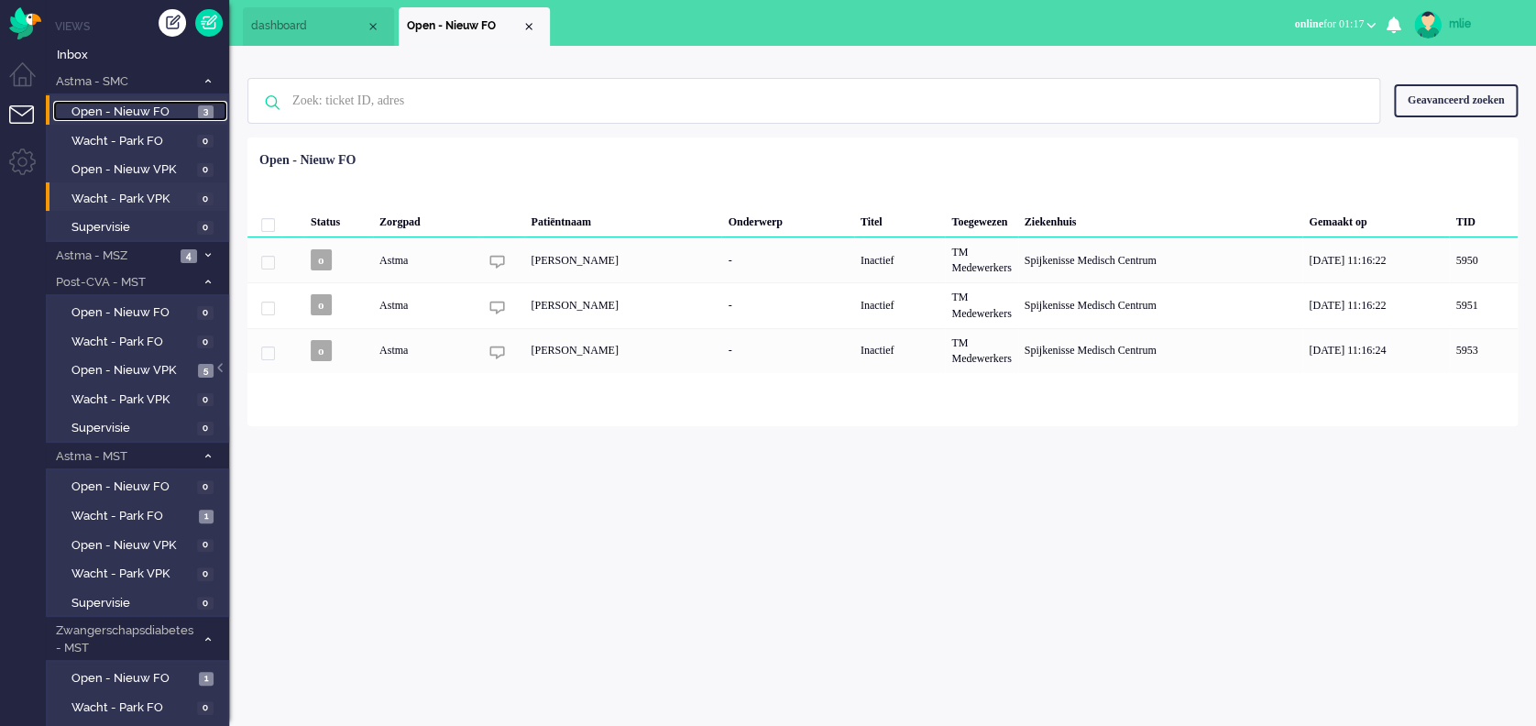
scroll to position [122, 0]
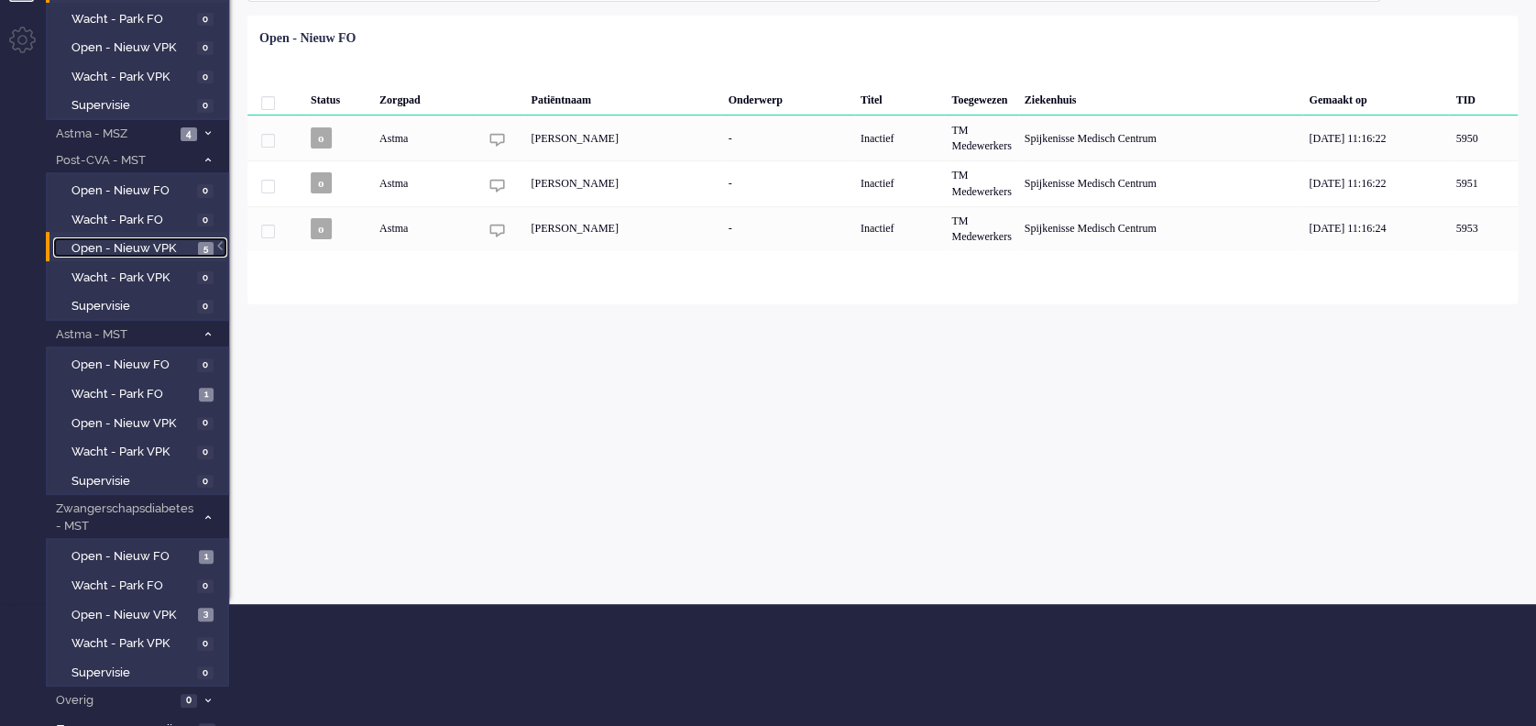
click at [98, 244] on span "Open - Nieuw VPK" at bounding box center [133, 248] width 122 height 17
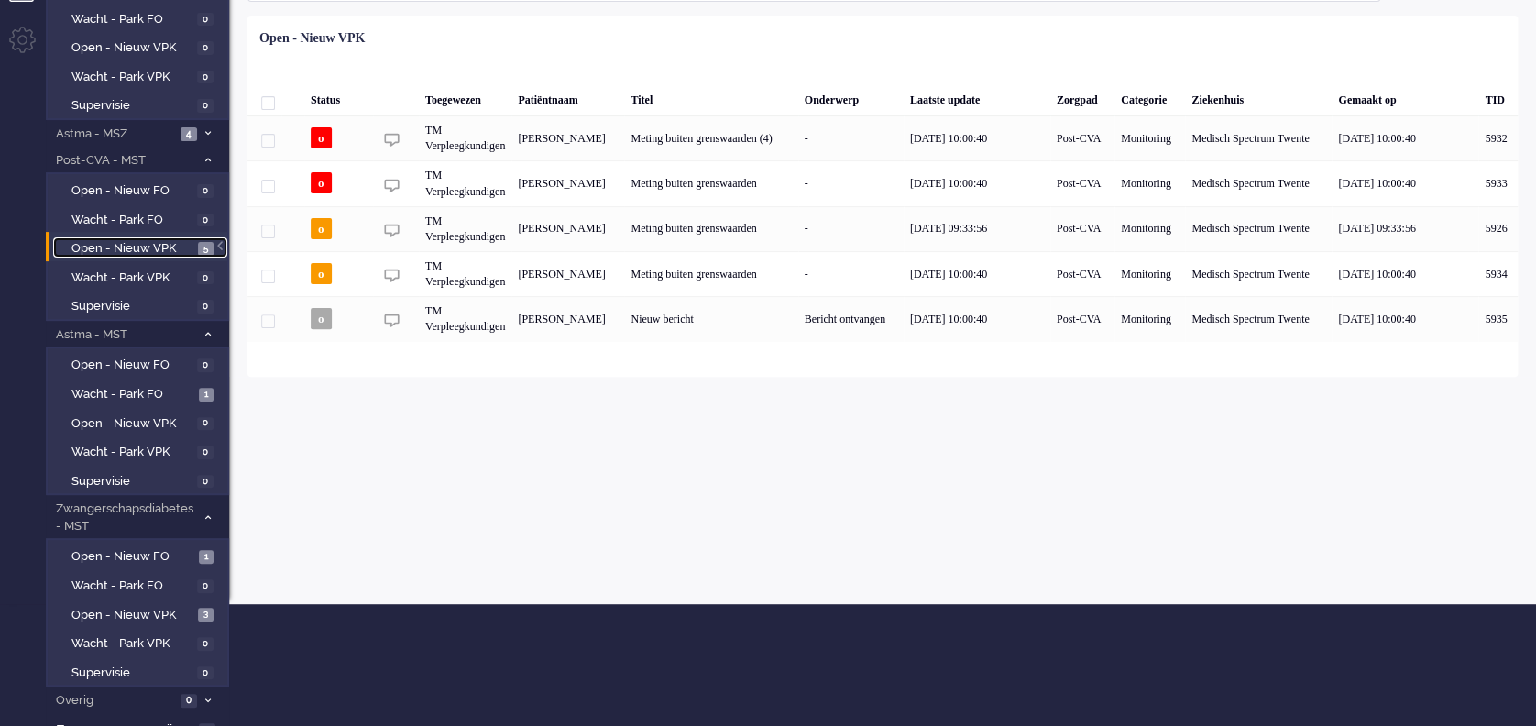
click at [98, 244] on span "Open - Nieuw VPK" at bounding box center [133, 248] width 122 height 17
click at [93, 386] on span "Wacht - Park FO" at bounding box center [133, 394] width 123 height 17
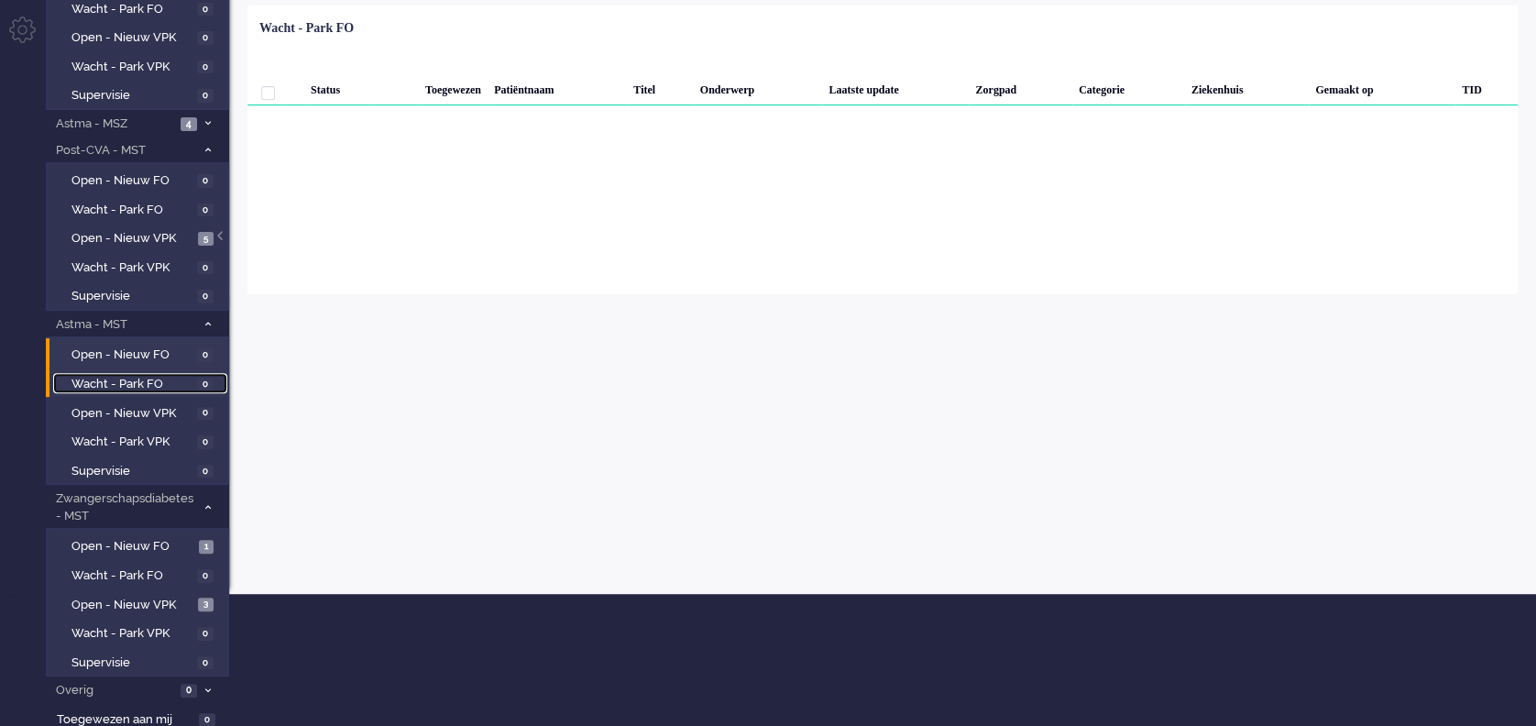
scroll to position [136, 0]
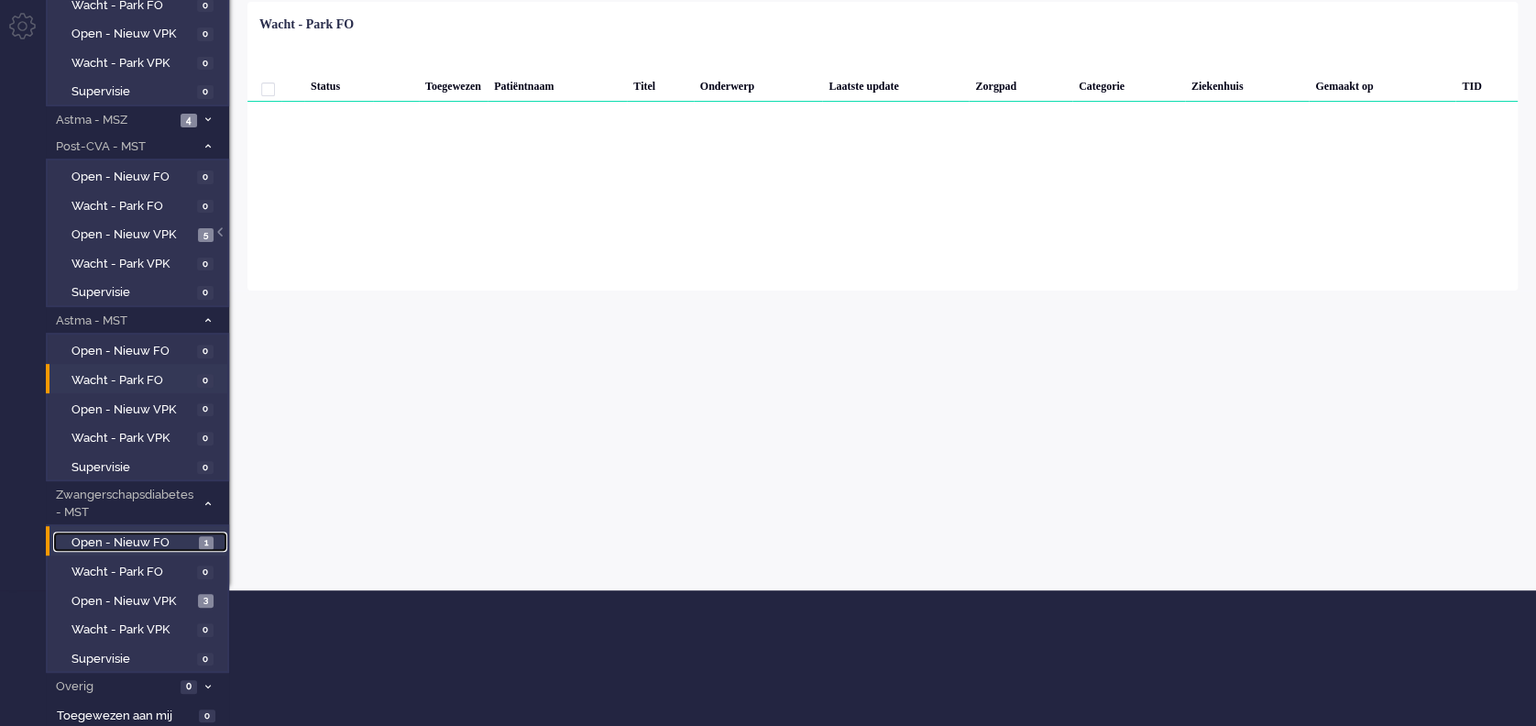
click at [107, 537] on span "Open - Nieuw FO" at bounding box center [133, 542] width 123 height 17
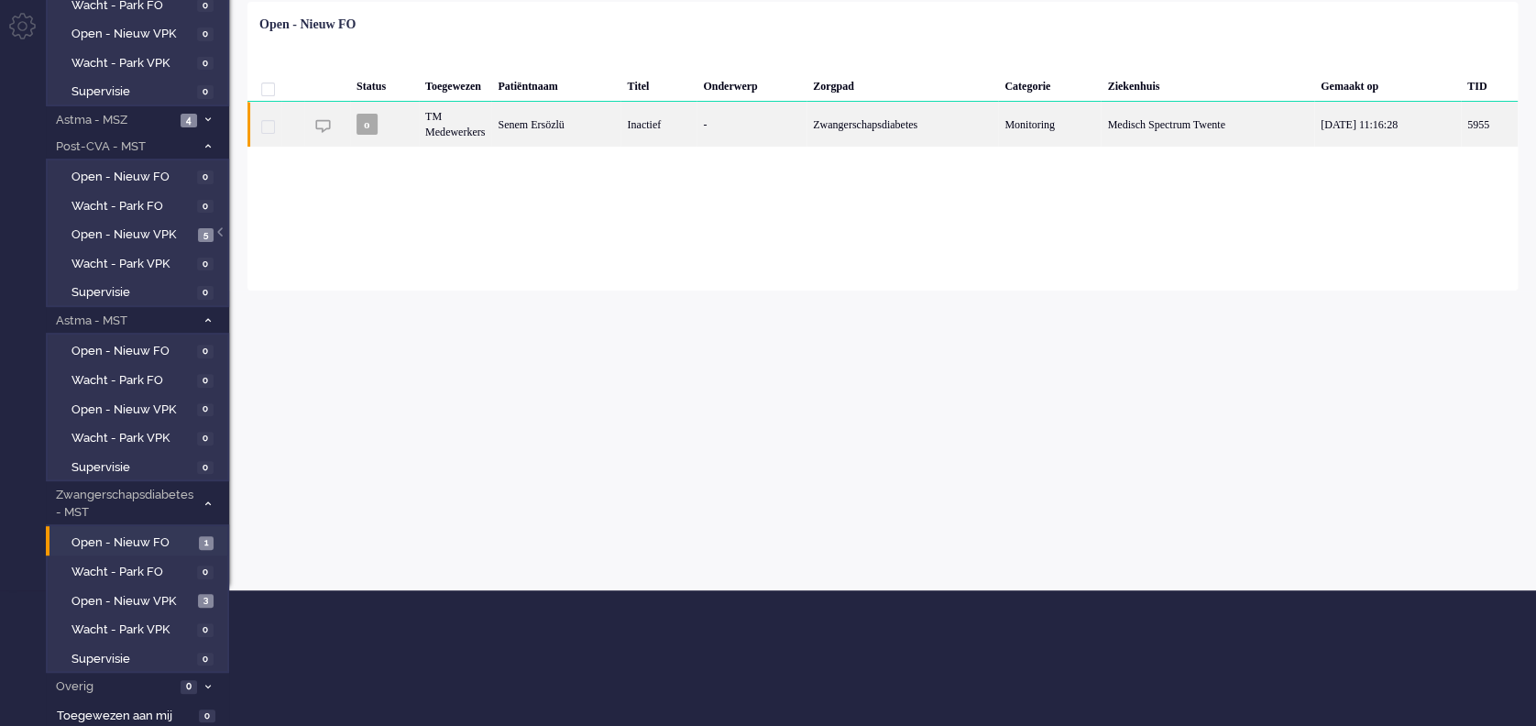
click at [855, 140] on div "Zwangerschapsdiabetes" at bounding box center [903, 124] width 192 height 45
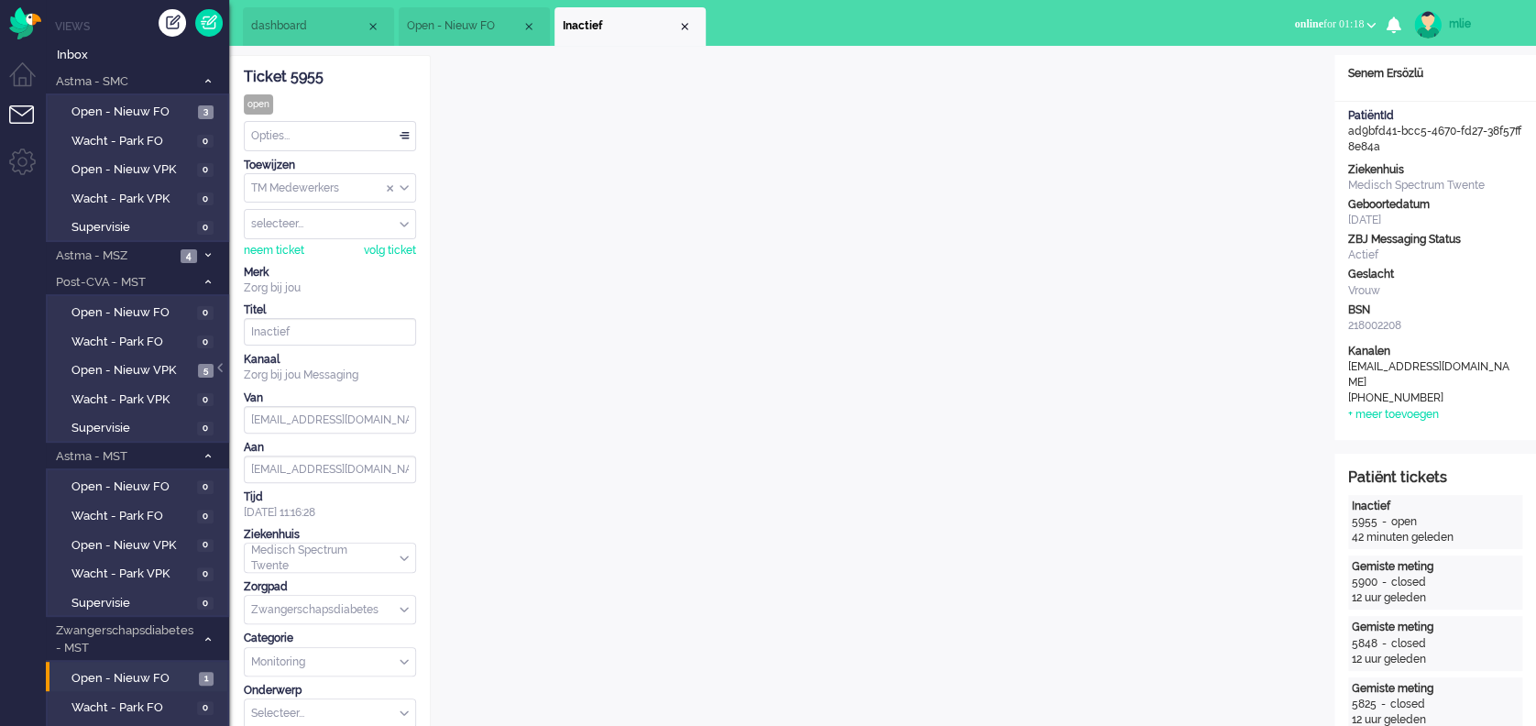
click at [408, 130] on div "Opties..." at bounding box center [330, 136] width 171 height 28
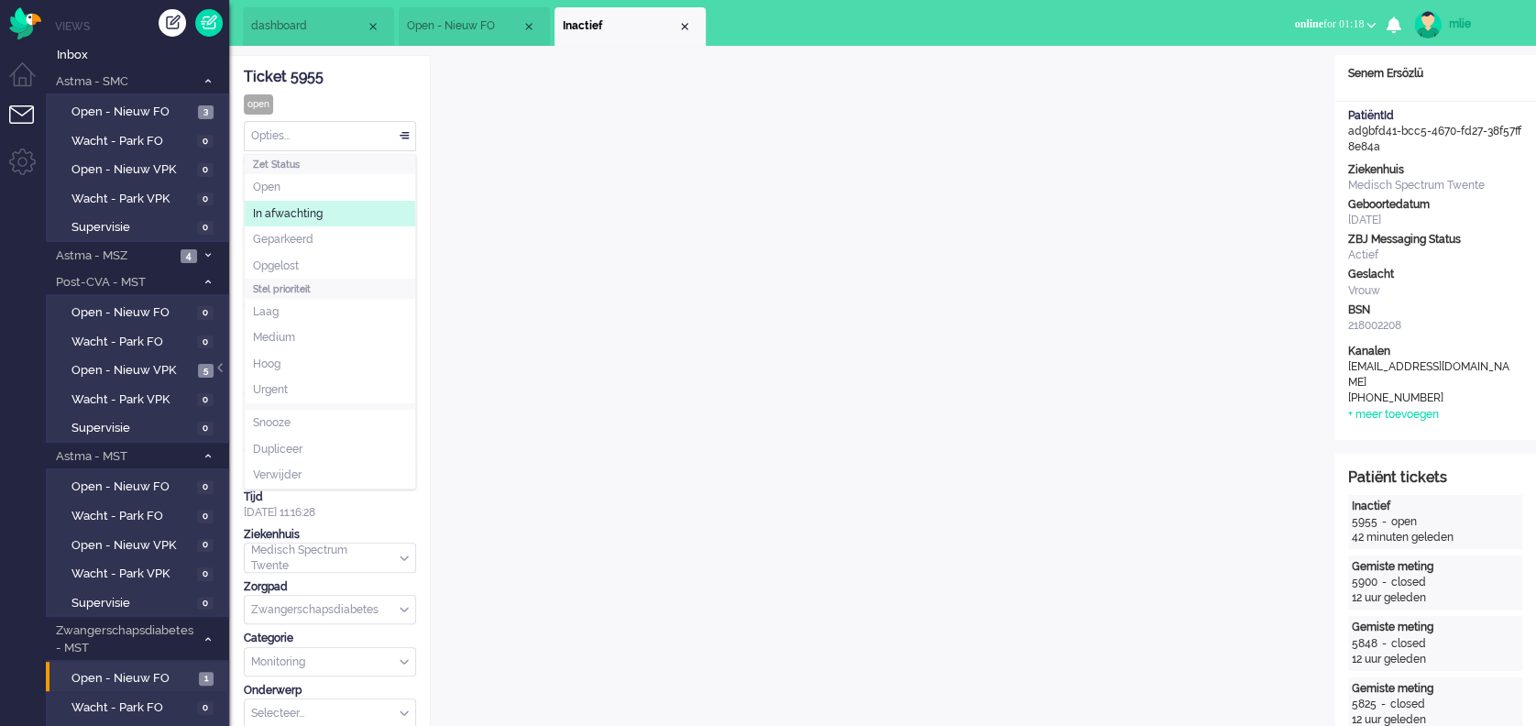
click at [308, 216] on span "In afwachting" at bounding box center [288, 214] width 70 height 16
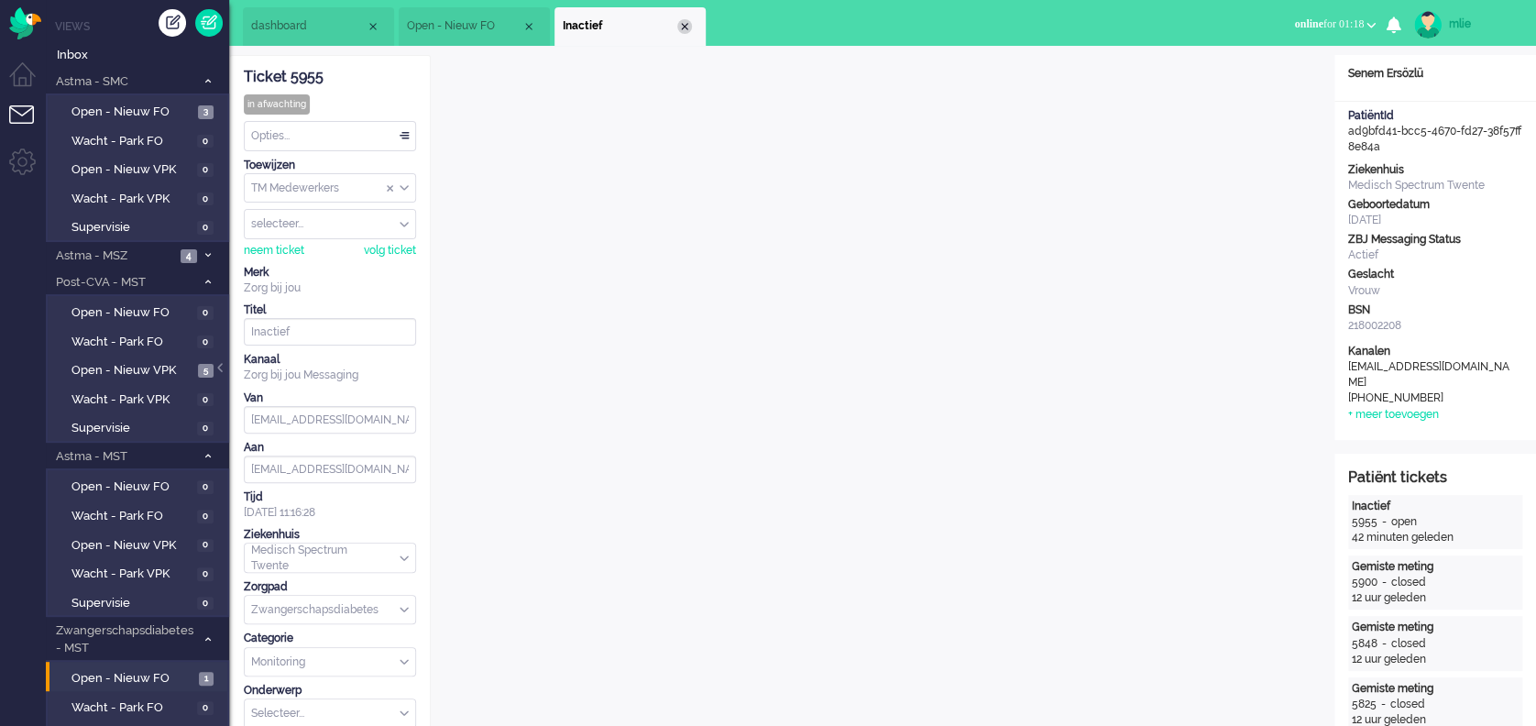
click at [691, 31] on li "Inactief" at bounding box center [630, 26] width 151 height 39
click at [683, 23] on div "Close tab" at bounding box center [684, 26] width 15 height 15
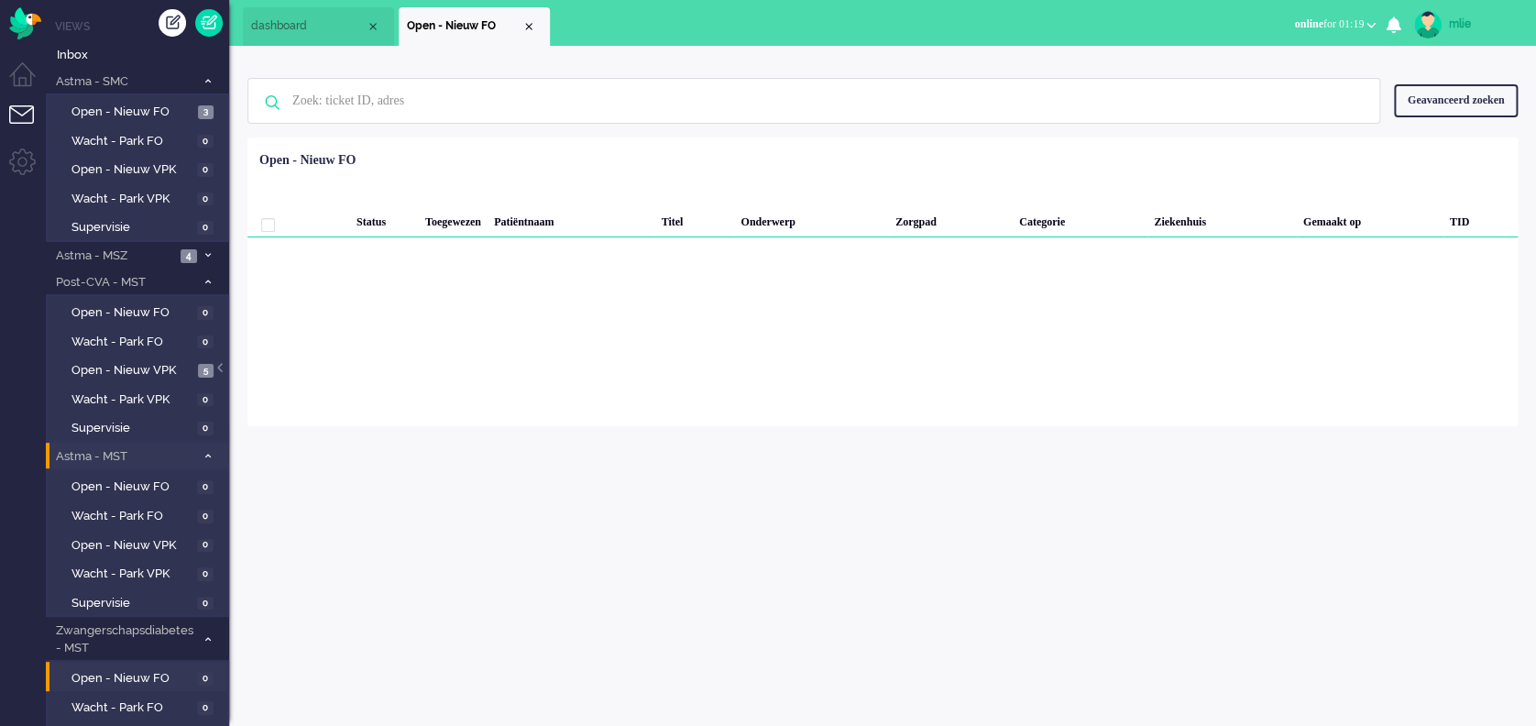
click at [127, 456] on span "Astma - MST" at bounding box center [124, 456] width 142 height 17
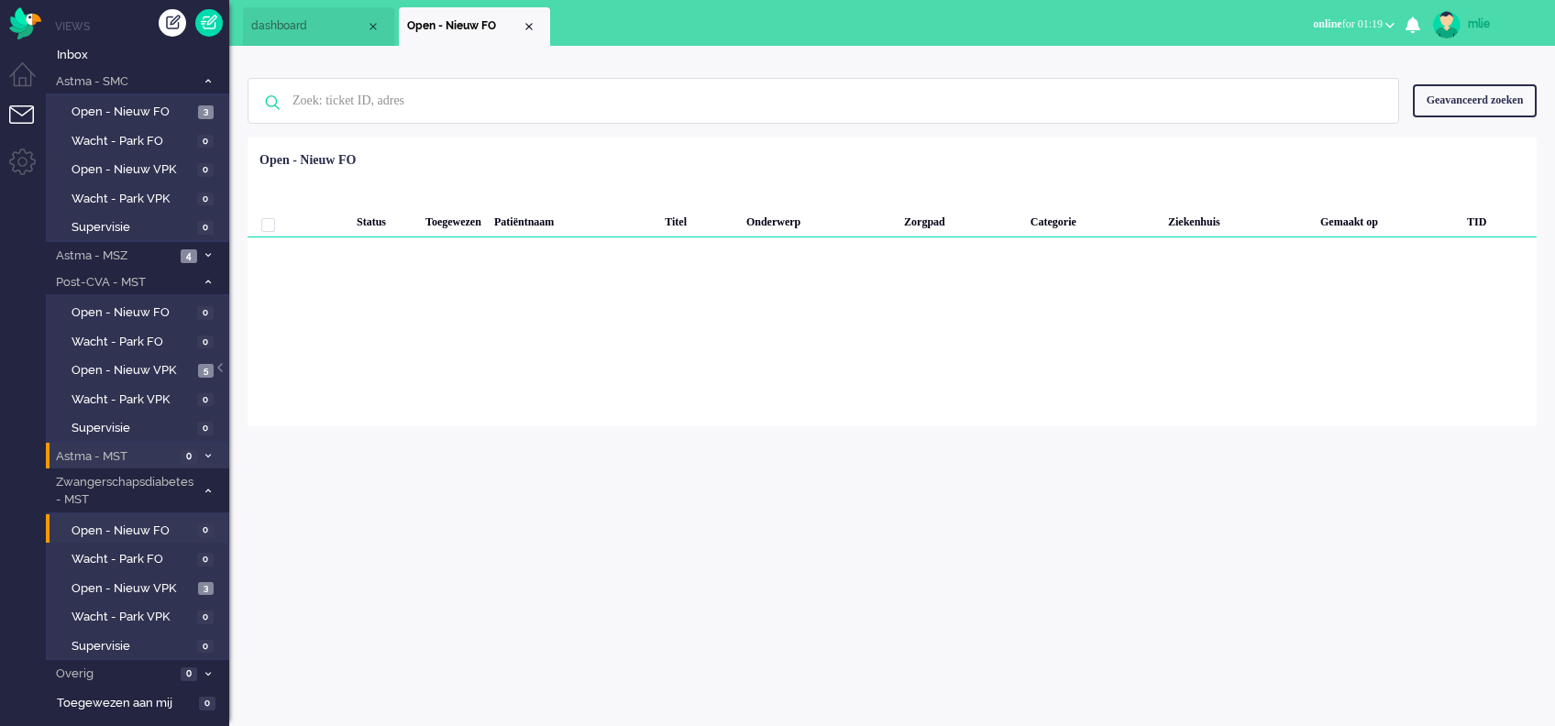
click at [127, 456] on span "Astma - MST" at bounding box center [114, 456] width 122 height 17
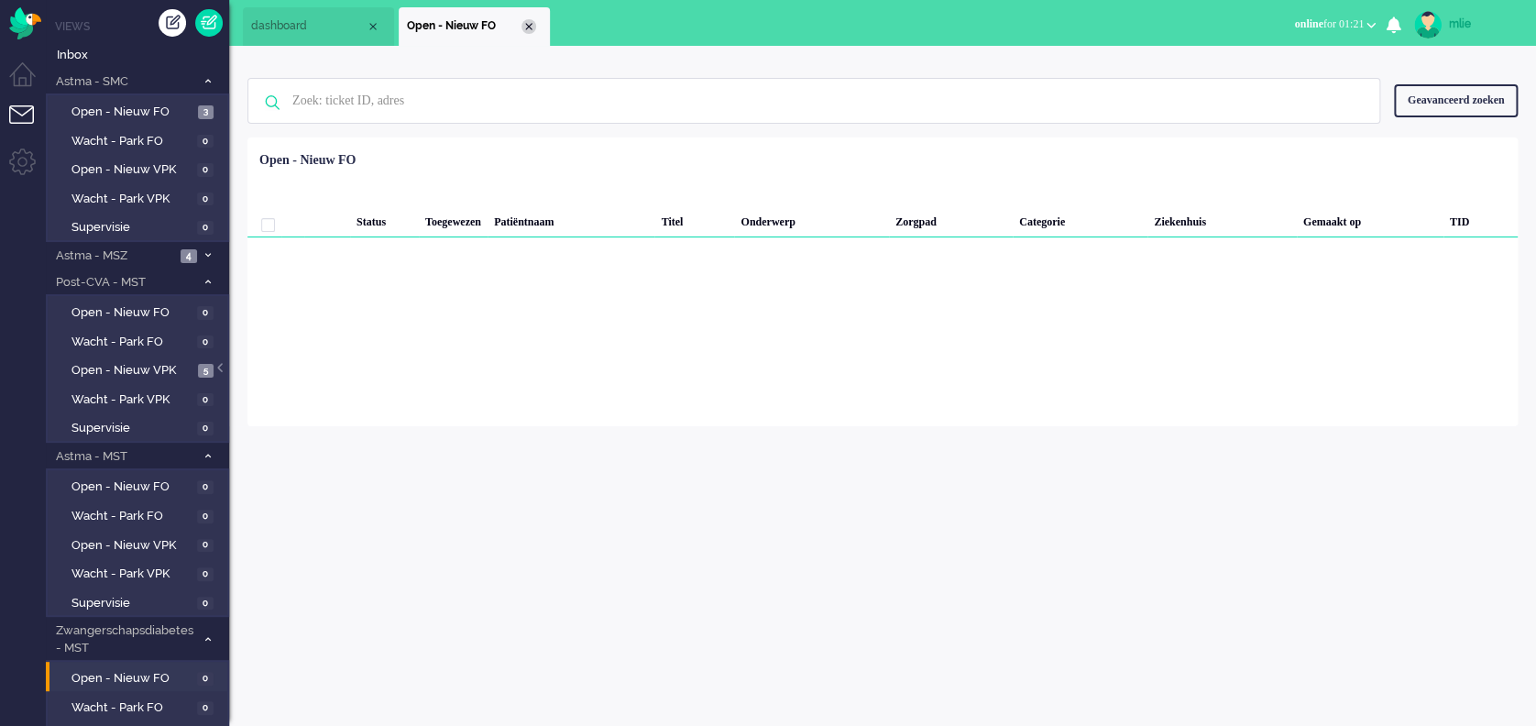
click at [531, 19] on div "Close tab" at bounding box center [529, 26] width 15 height 15
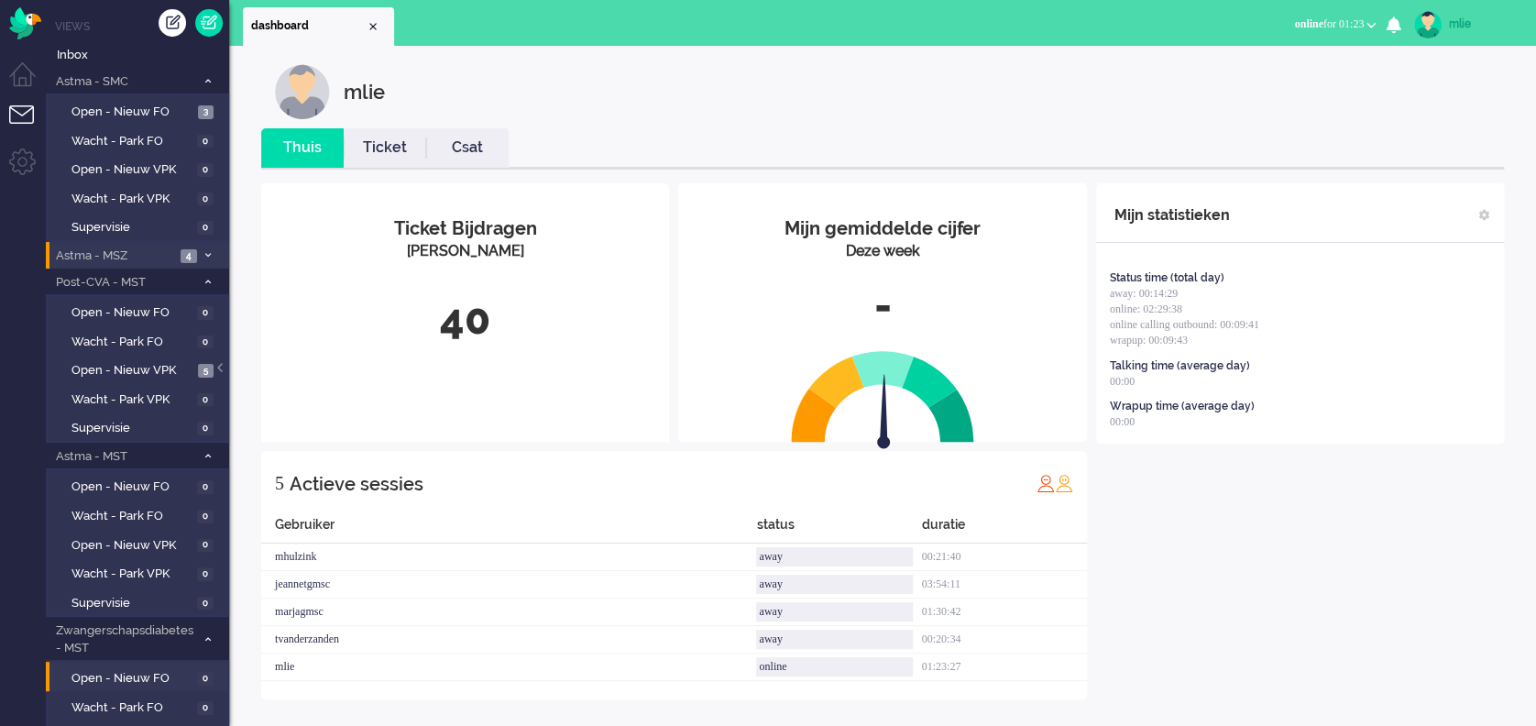
click at [183, 257] on span "4" at bounding box center [189, 256] width 17 height 14
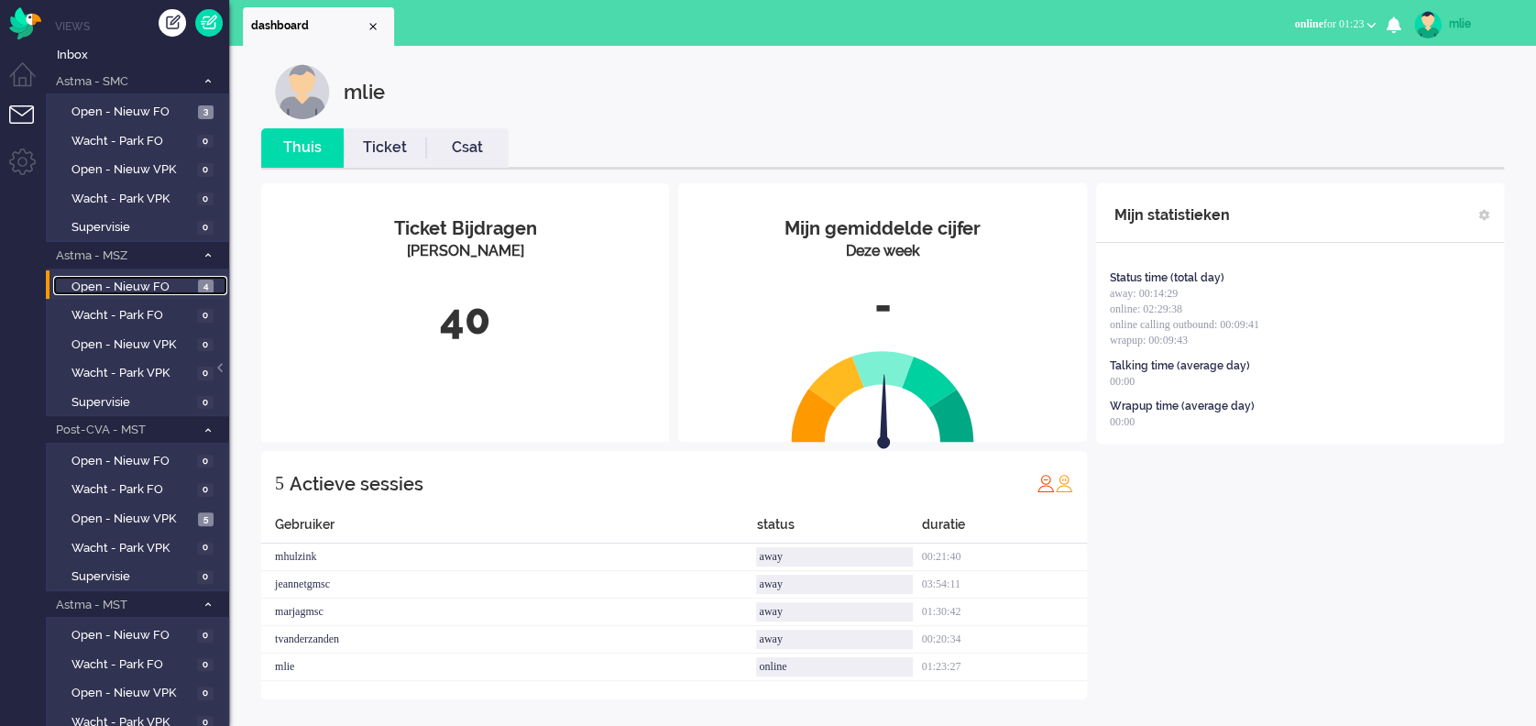
click at [144, 285] on span "Open - Nieuw FO" at bounding box center [133, 287] width 122 height 17
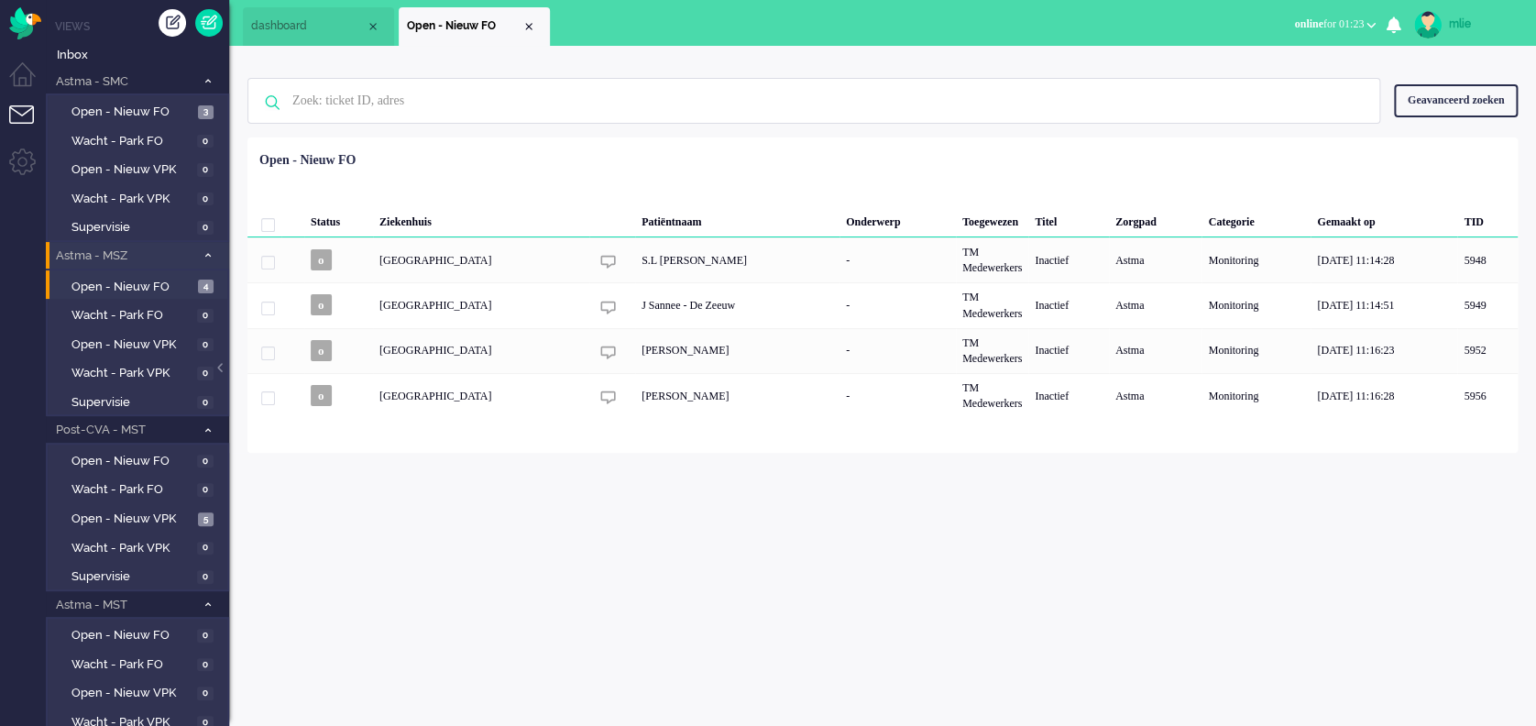
click at [210, 251] on span at bounding box center [208, 256] width 14 height 10
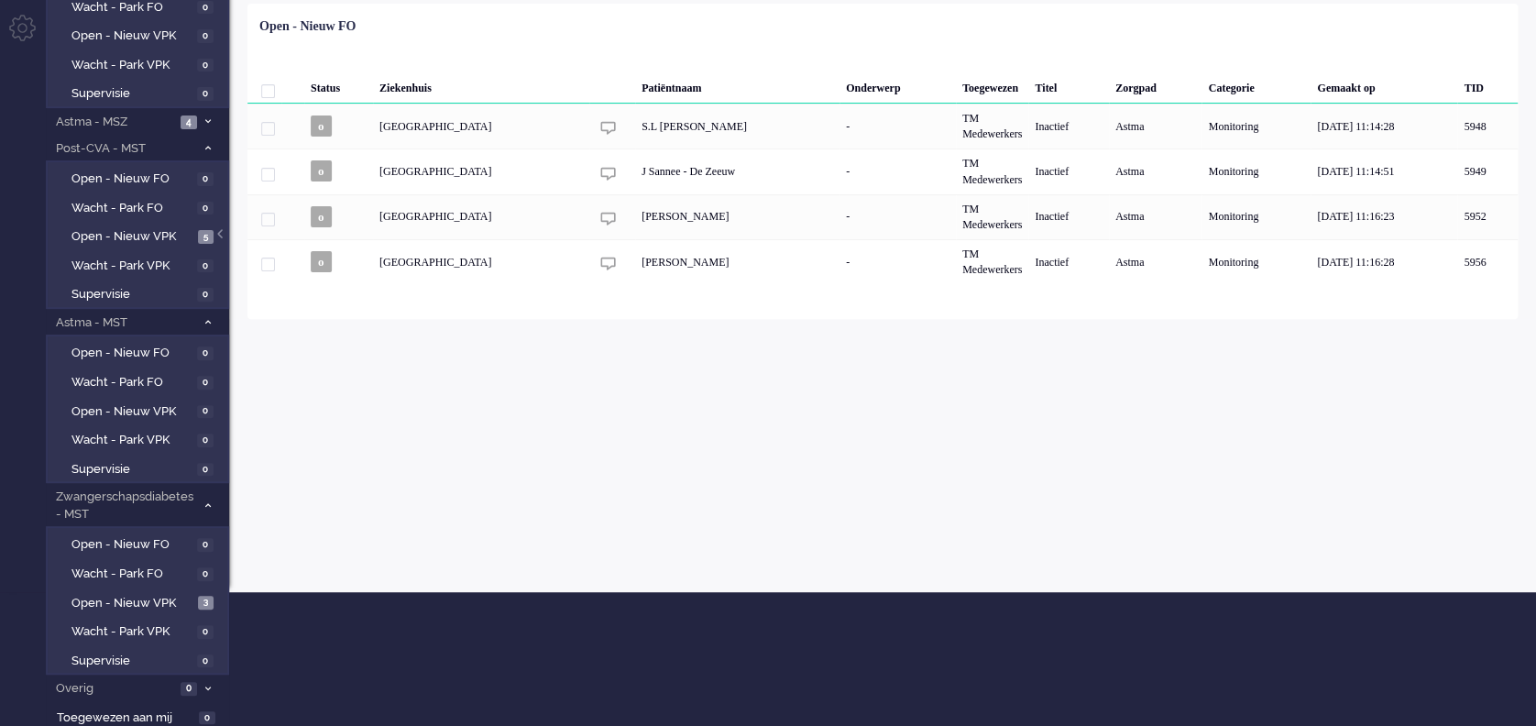
scroll to position [136, 0]
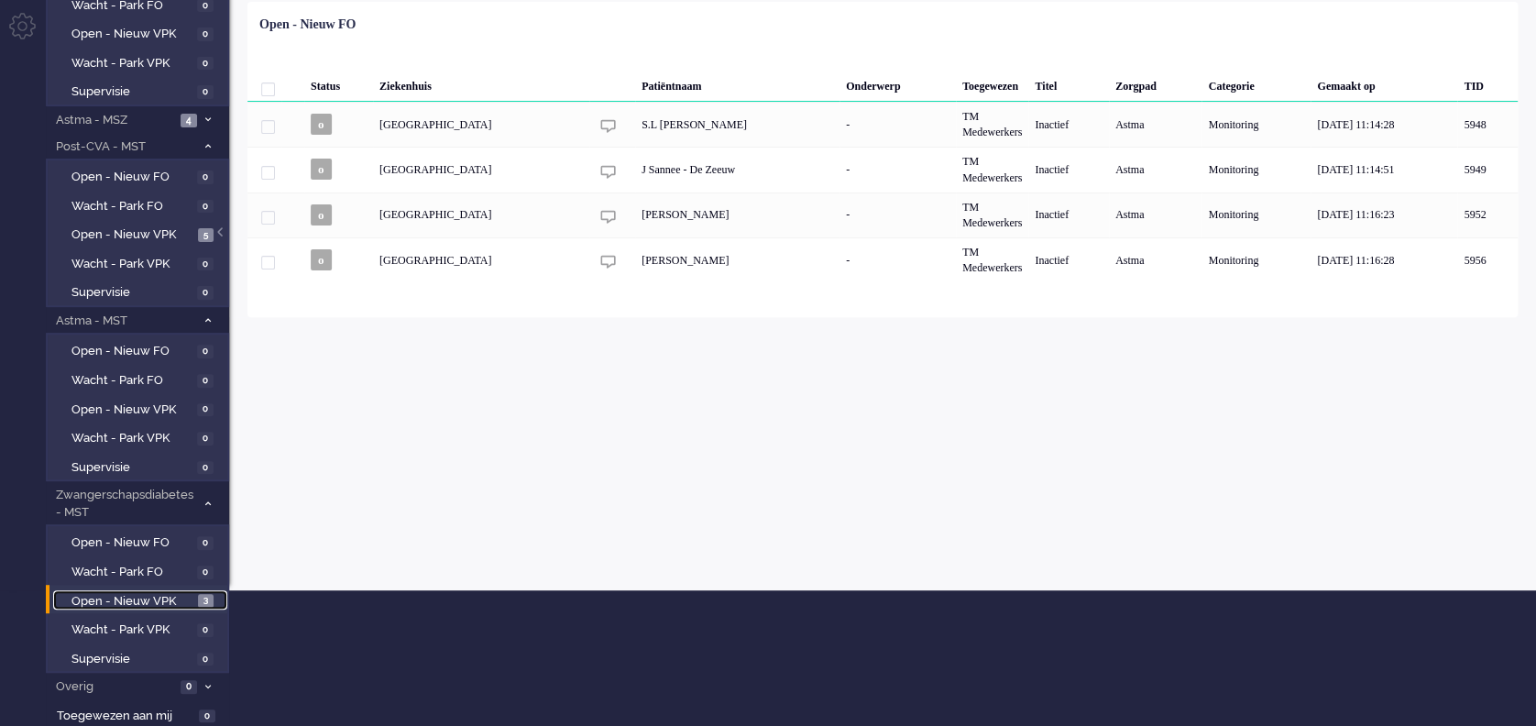
click at [107, 594] on span "Open - Nieuw VPK" at bounding box center [133, 601] width 122 height 17
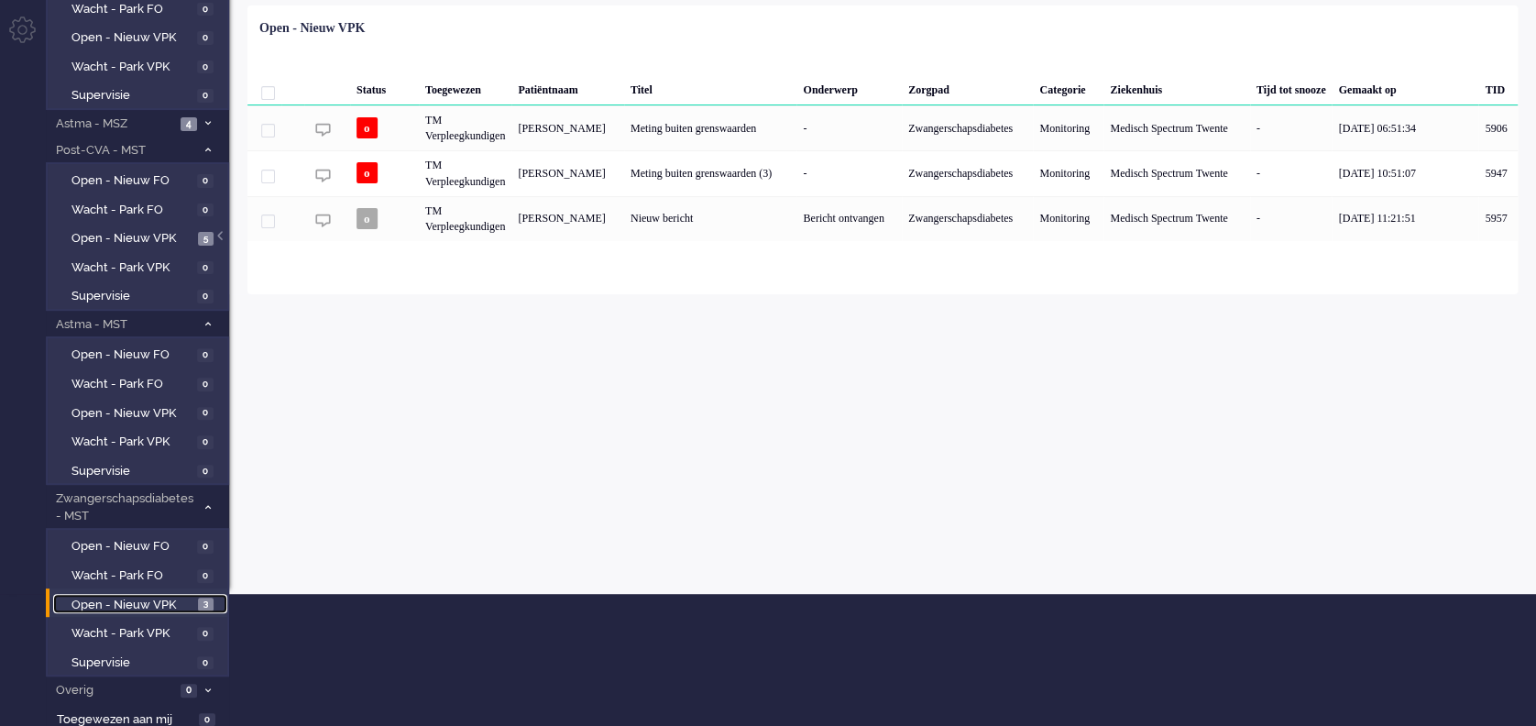
scroll to position [136, 0]
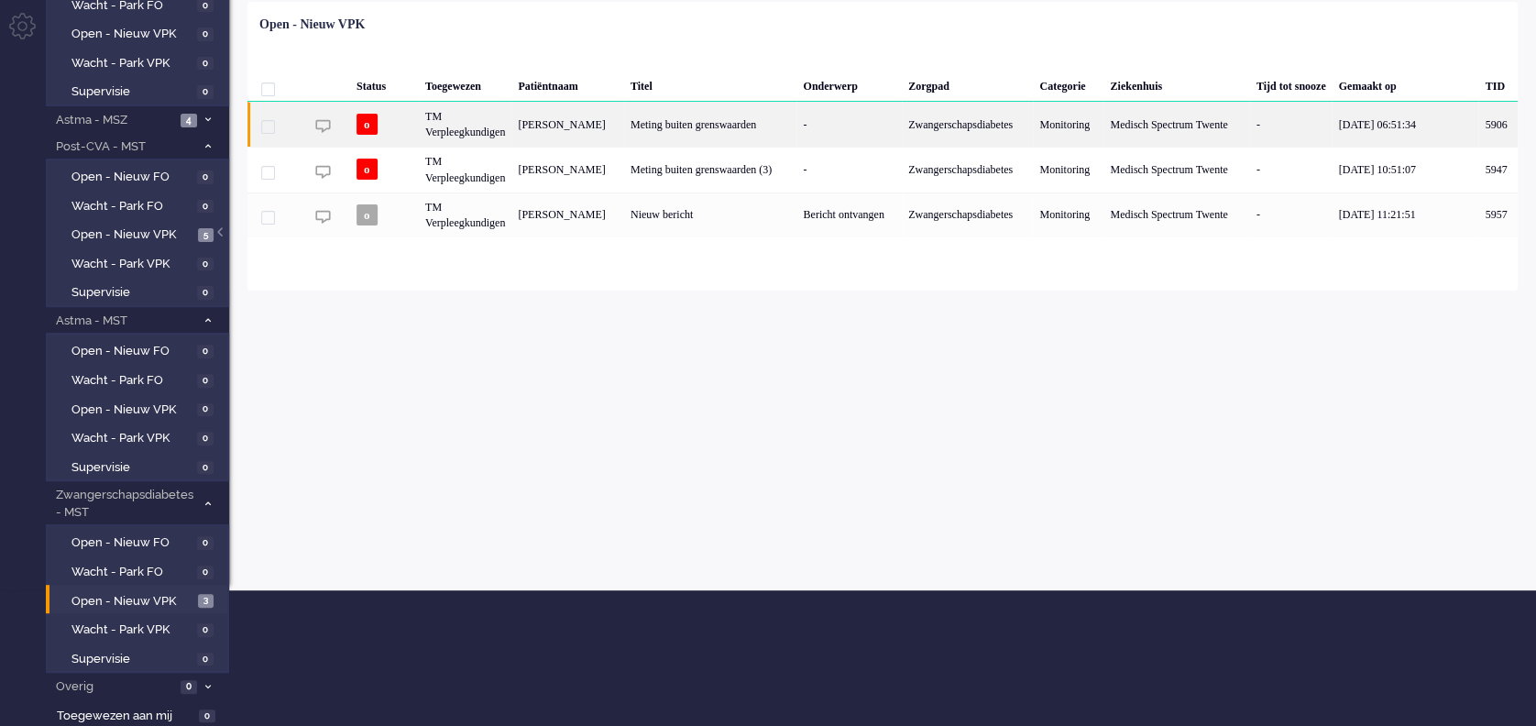
click at [704, 124] on div "Meting buiten grenswaarden" at bounding box center [710, 124] width 173 height 45
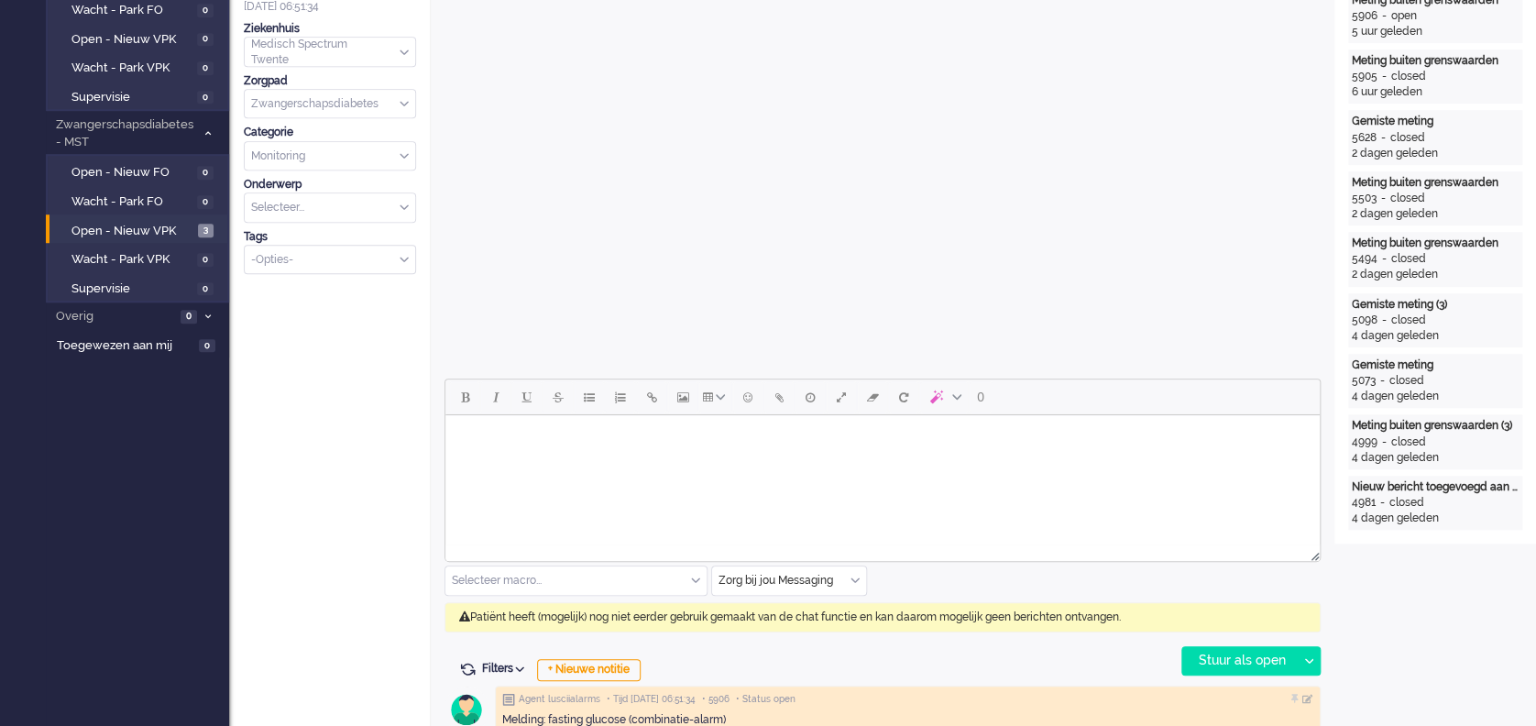
scroll to position [545, 0]
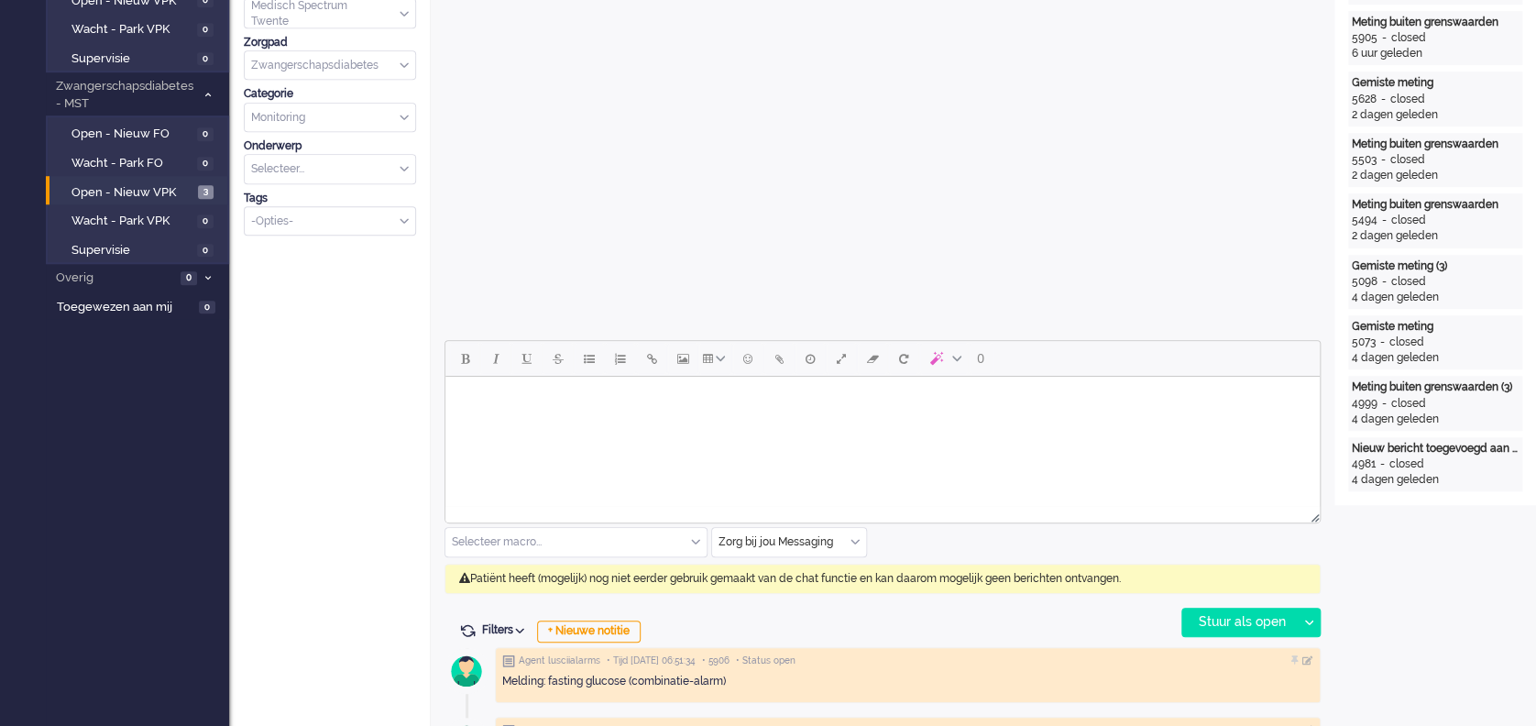
click at [854, 540] on div "Zorg bij jou Messaging" at bounding box center [789, 542] width 154 height 28
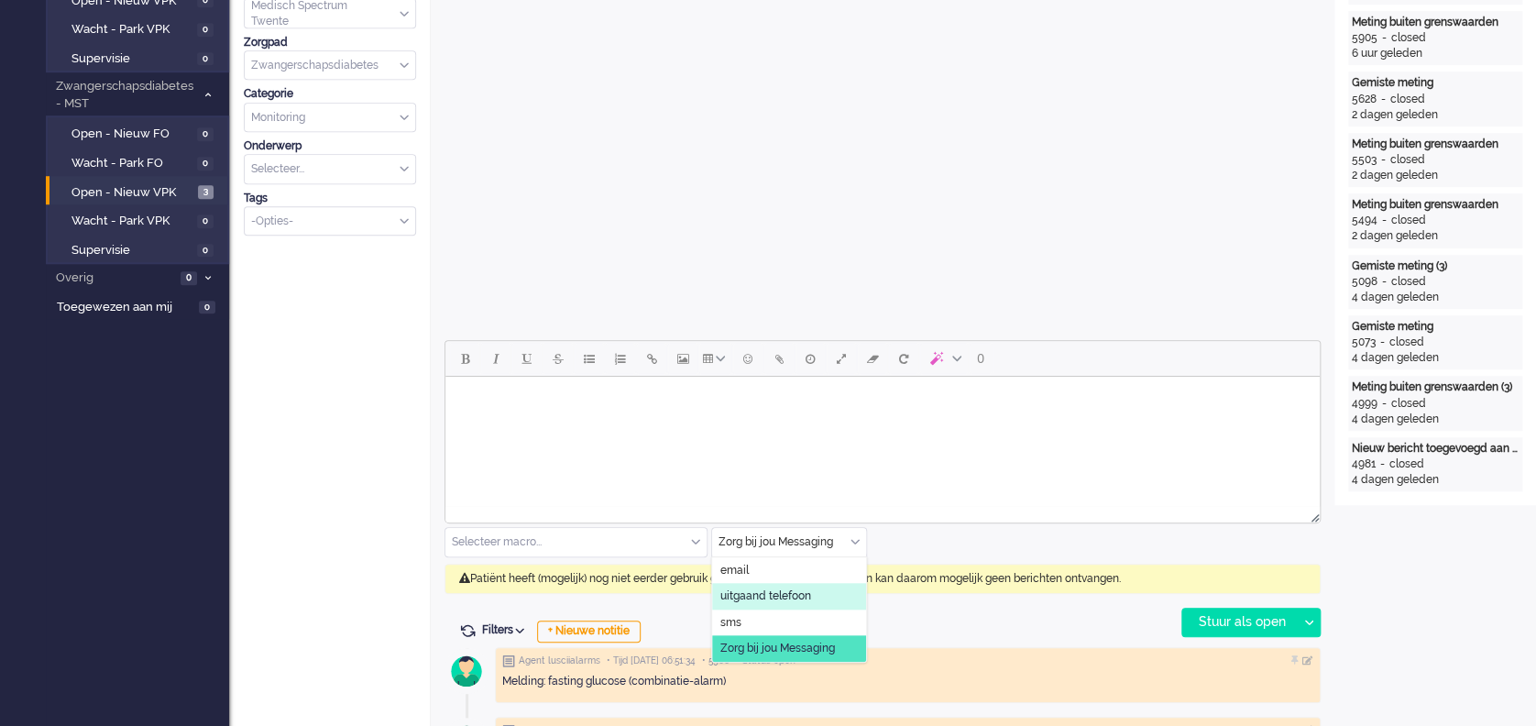
click at [776, 589] on span "uitgaand telefoon" at bounding box center [766, 597] width 91 height 16
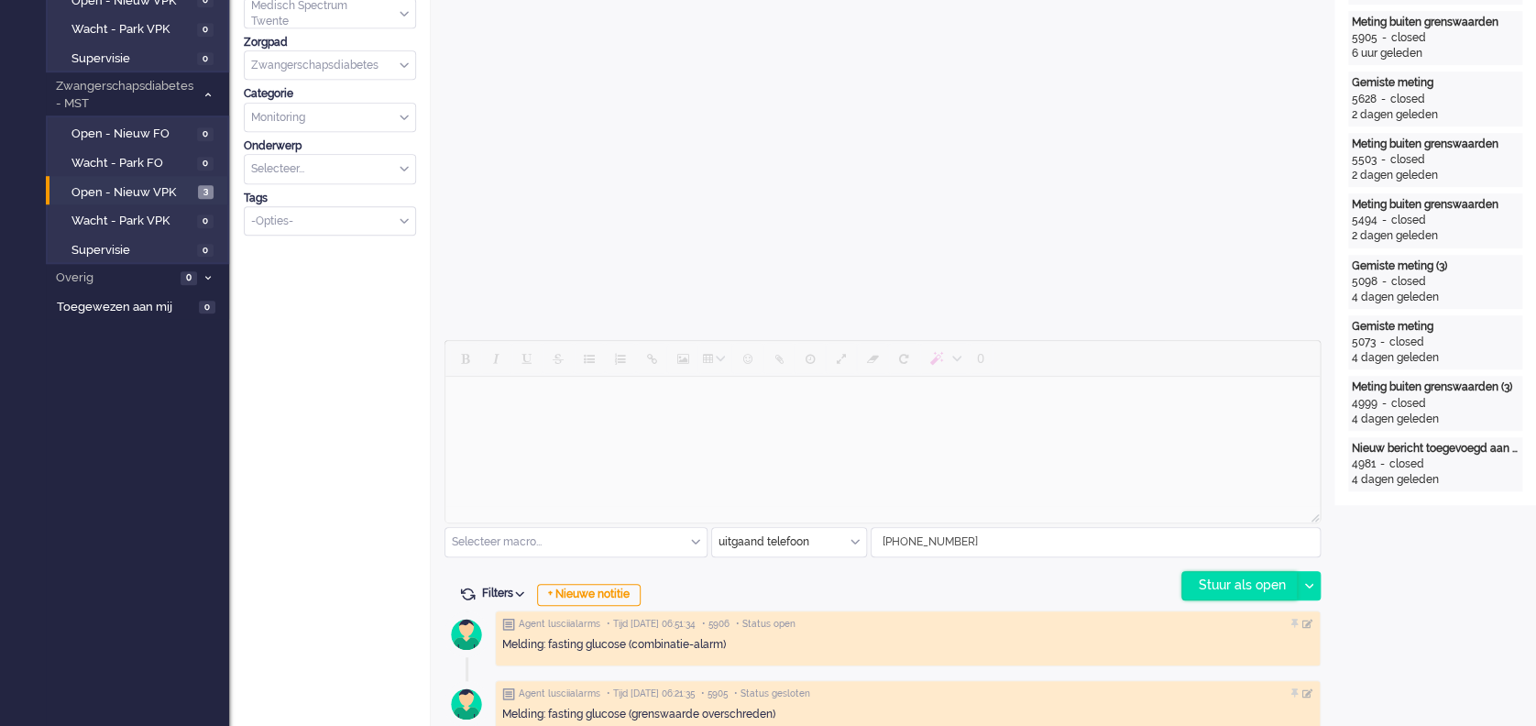
click at [1222, 581] on div "Stuur als open" at bounding box center [1240, 586] width 115 height 28
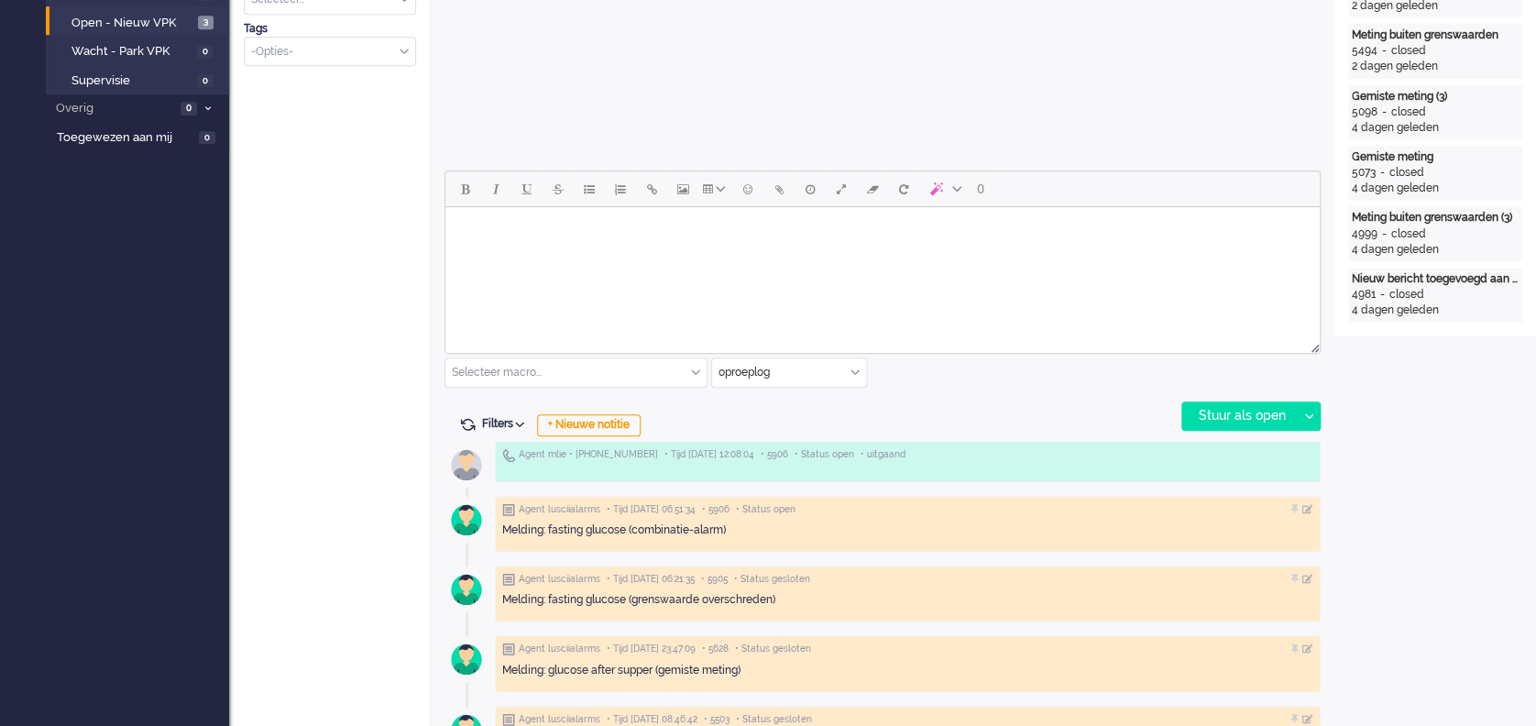
scroll to position [733, 0]
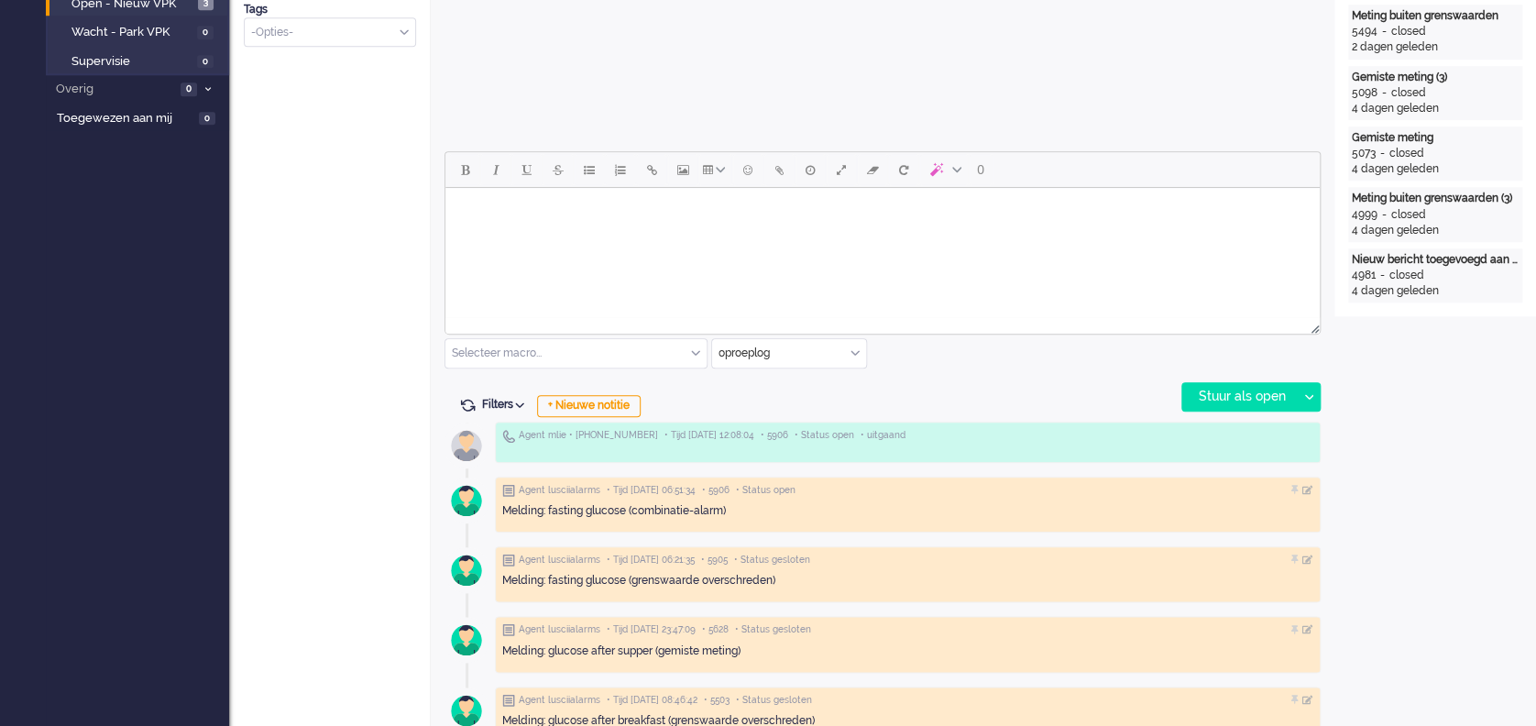
click at [556, 230] on html at bounding box center [883, 211] width 875 height 47
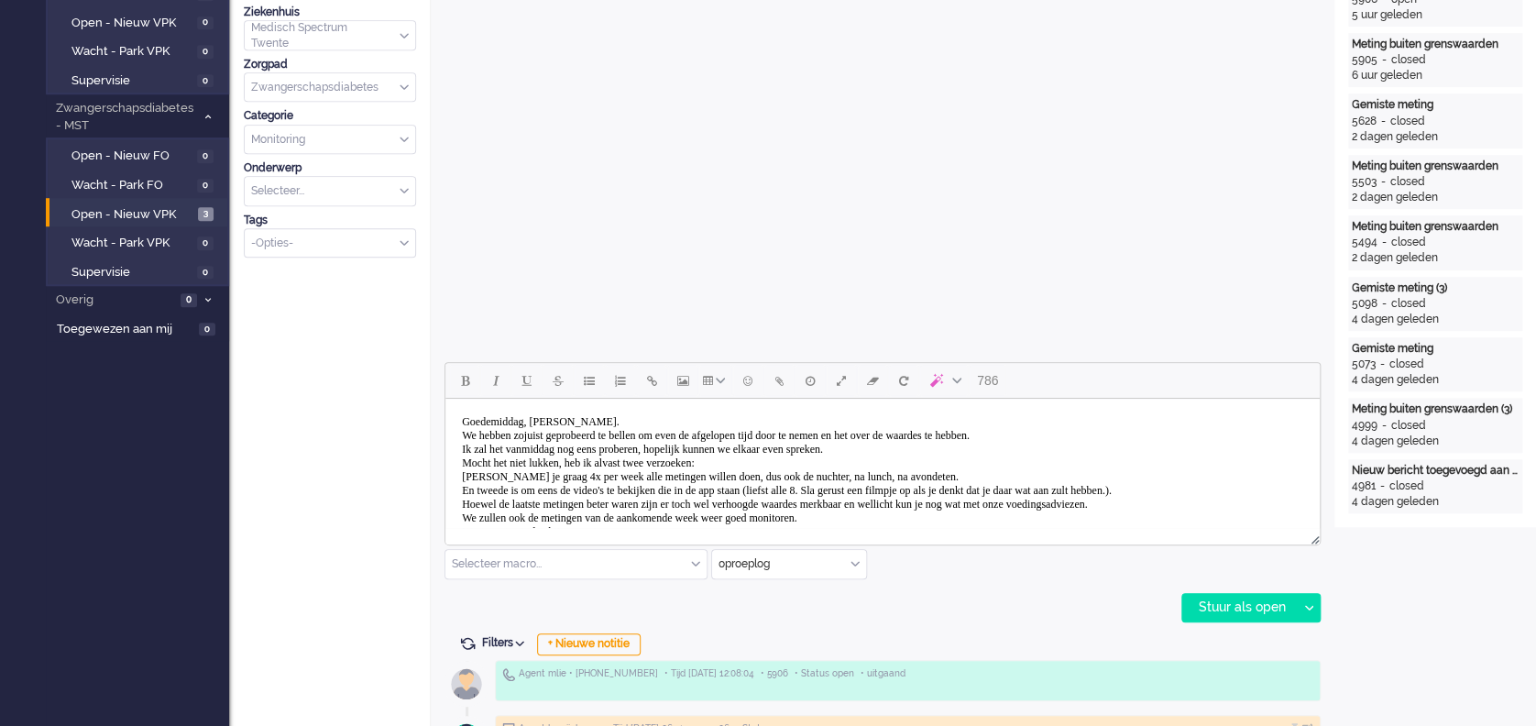
scroll to position [611, 0]
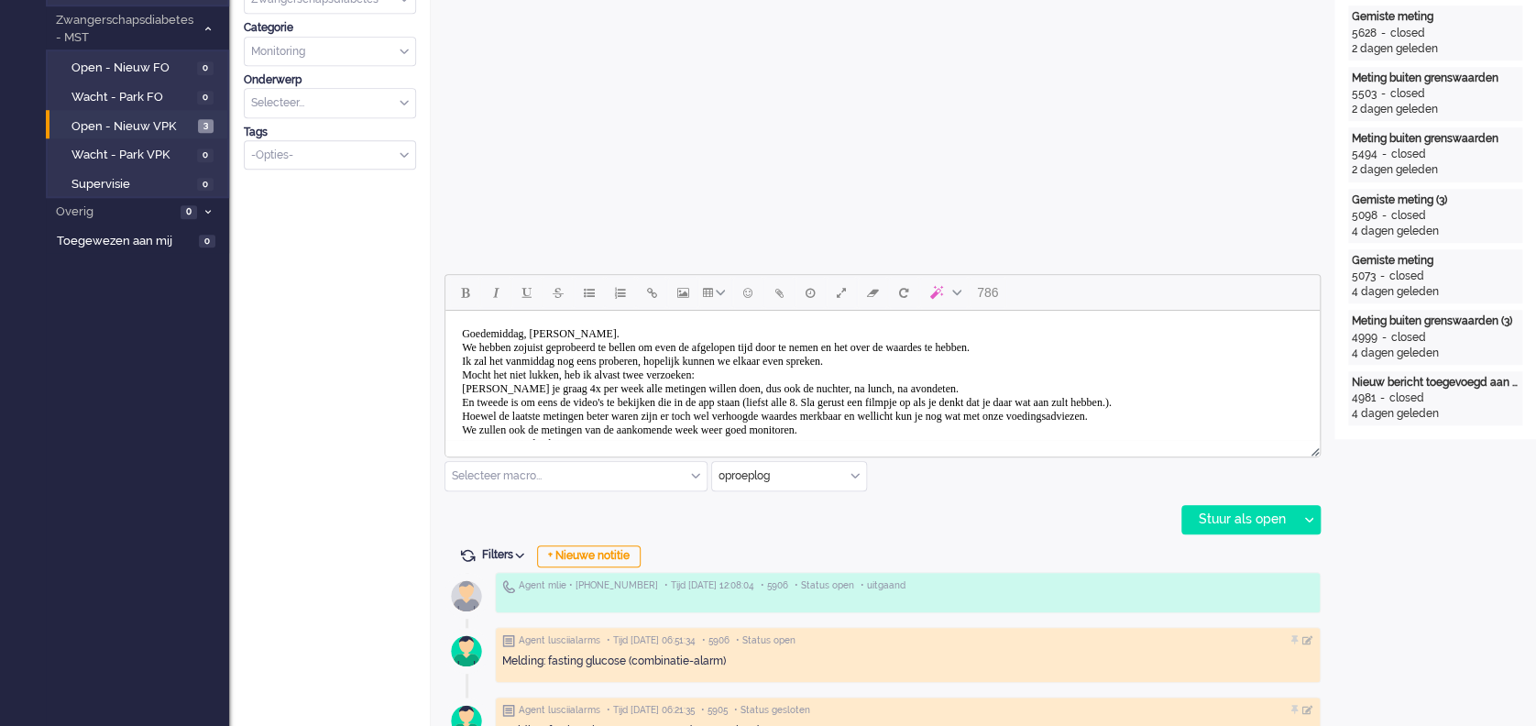
click at [624, 386] on body "Goedemiddag, Femke. We hebben zojuist geprobeerd te bellen om even de afgelopen…" at bounding box center [883, 396] width 860 height 156
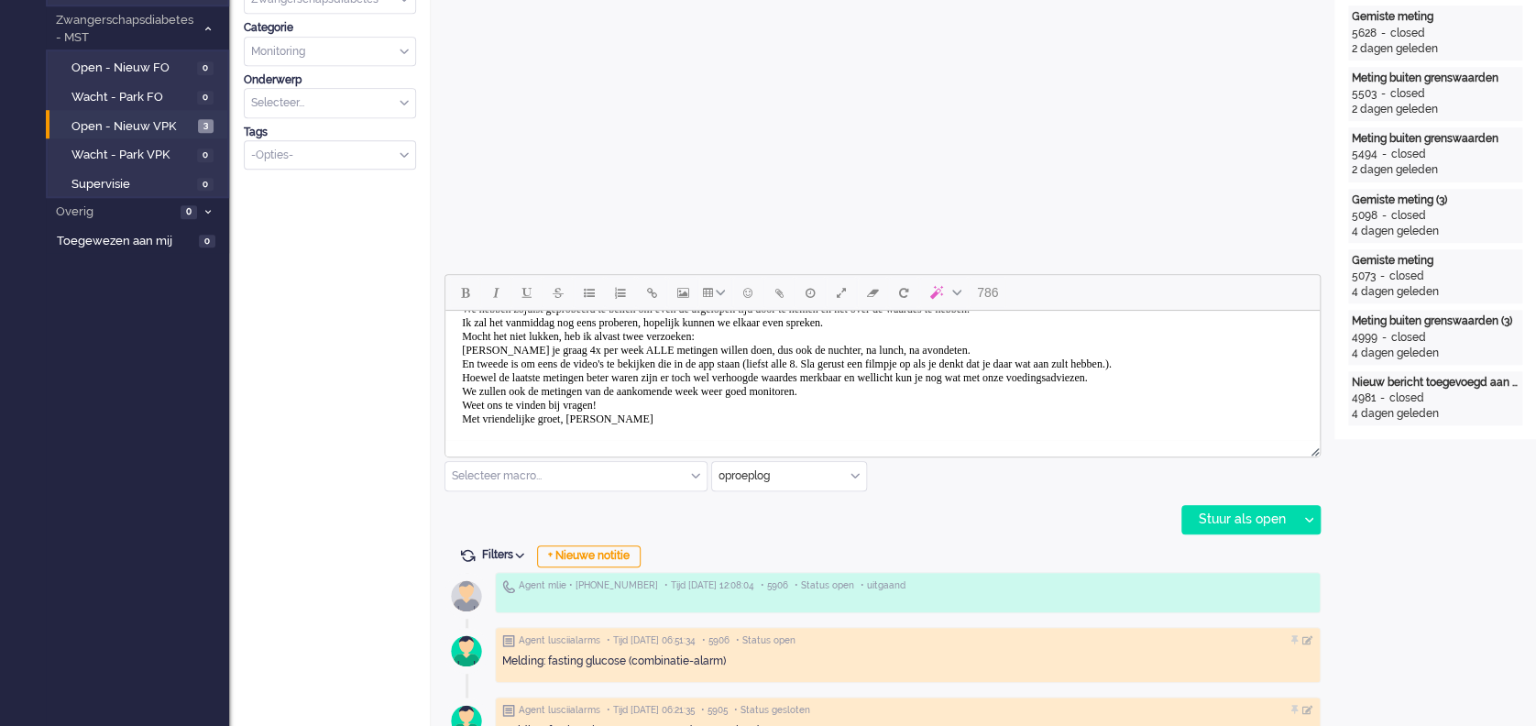
scroll to position [56, 0]
click at [1247, 520] on div "Stuur als open" at bounding box center [1240, 520] width 115 height 28
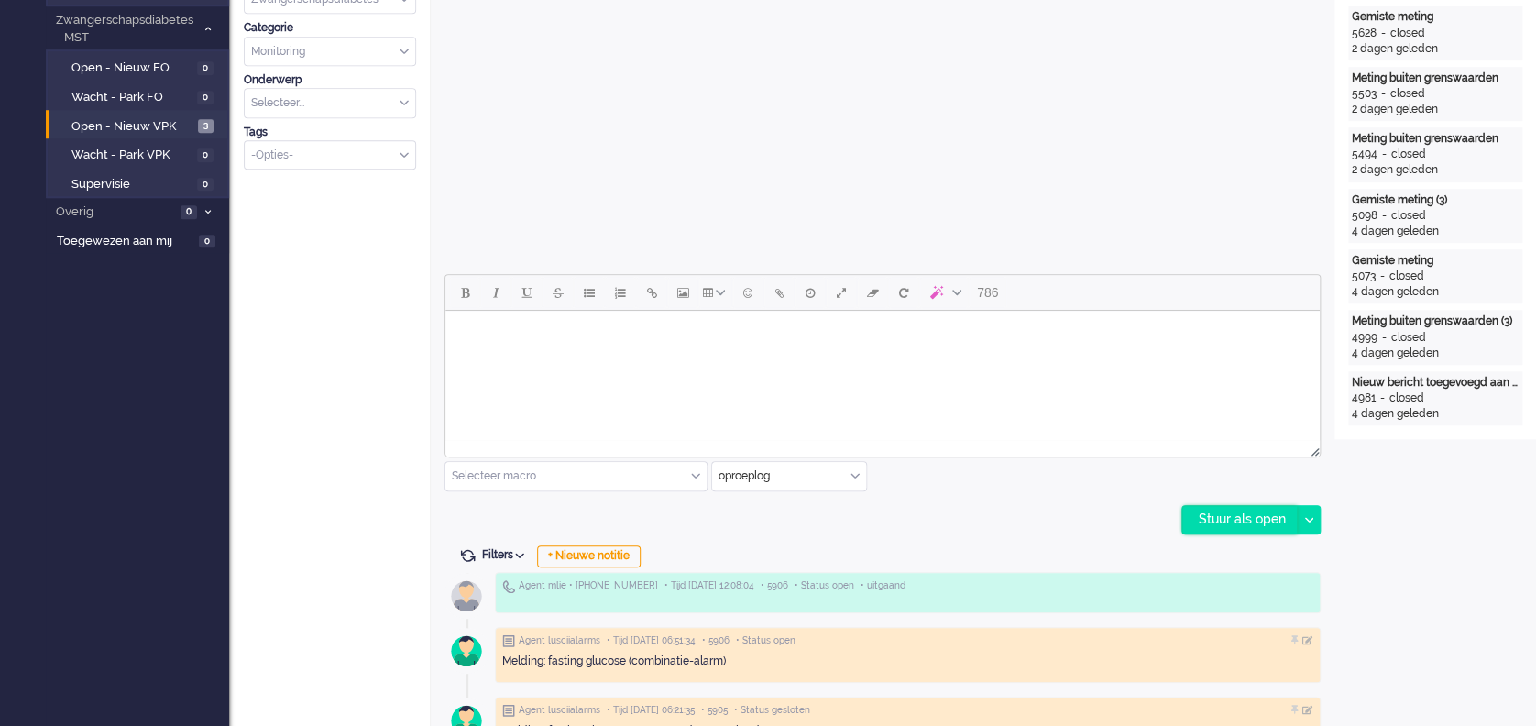
scroll to position [0, 0]
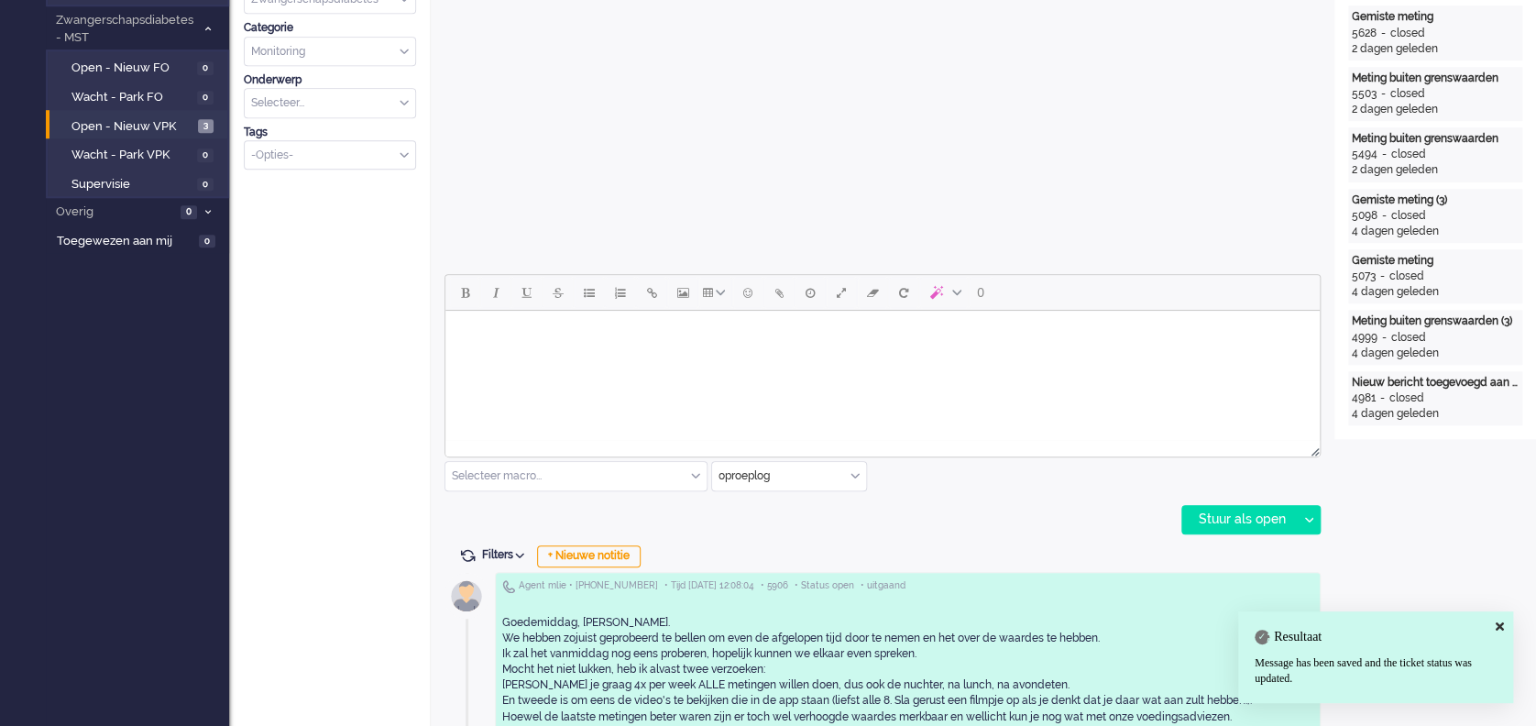
click at [856, 467] on input "text" at bounding box center [789, 476] width 154 height 28
click at [798, 572] on li "Zorg bij jou Messaging" at bounding box center [789, 582] width 154 height 27
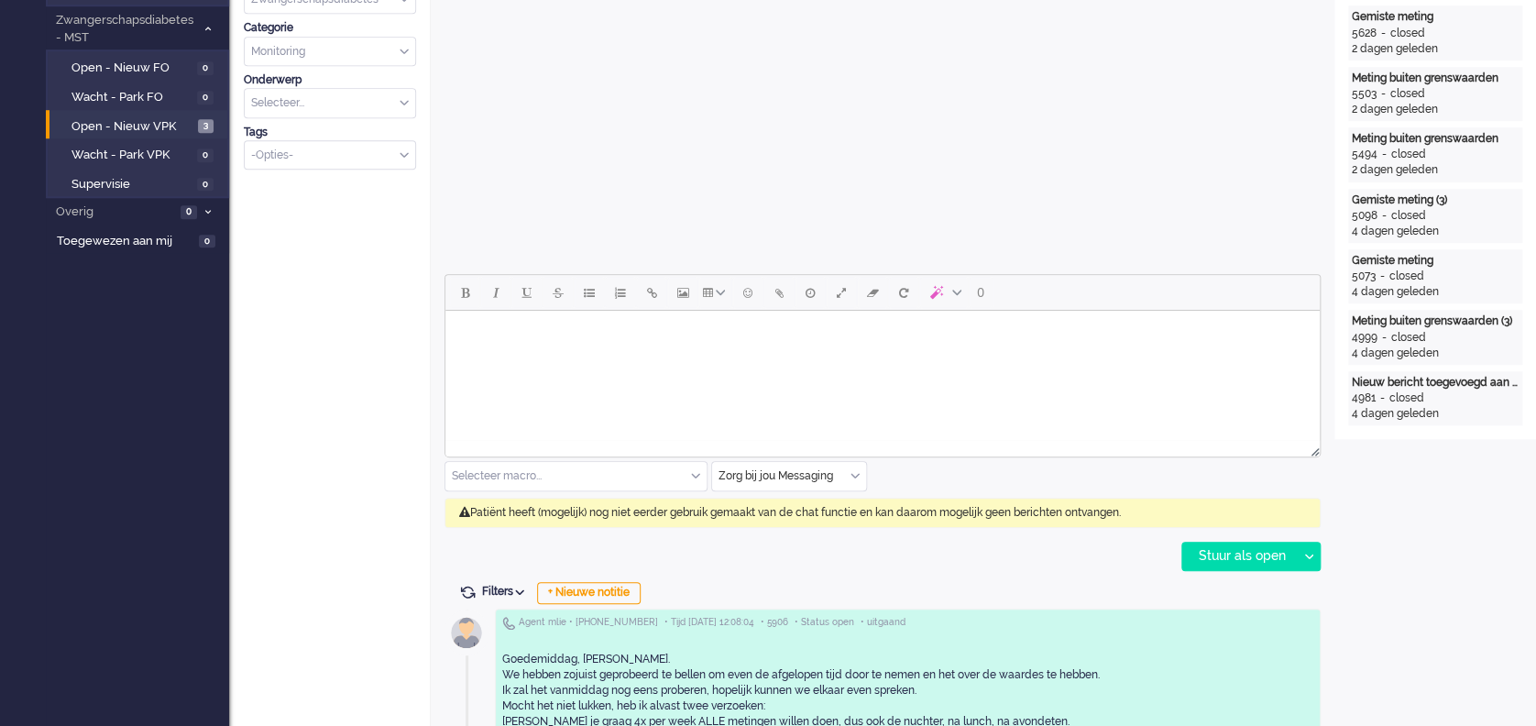
click at [1453, 532] on div "Open custom software Patiëntnaam Femke Lievestro PatiëntId e56910f1-d2c9-54a4-c…" at bounding box center [1436, 674] width 202 height 2461
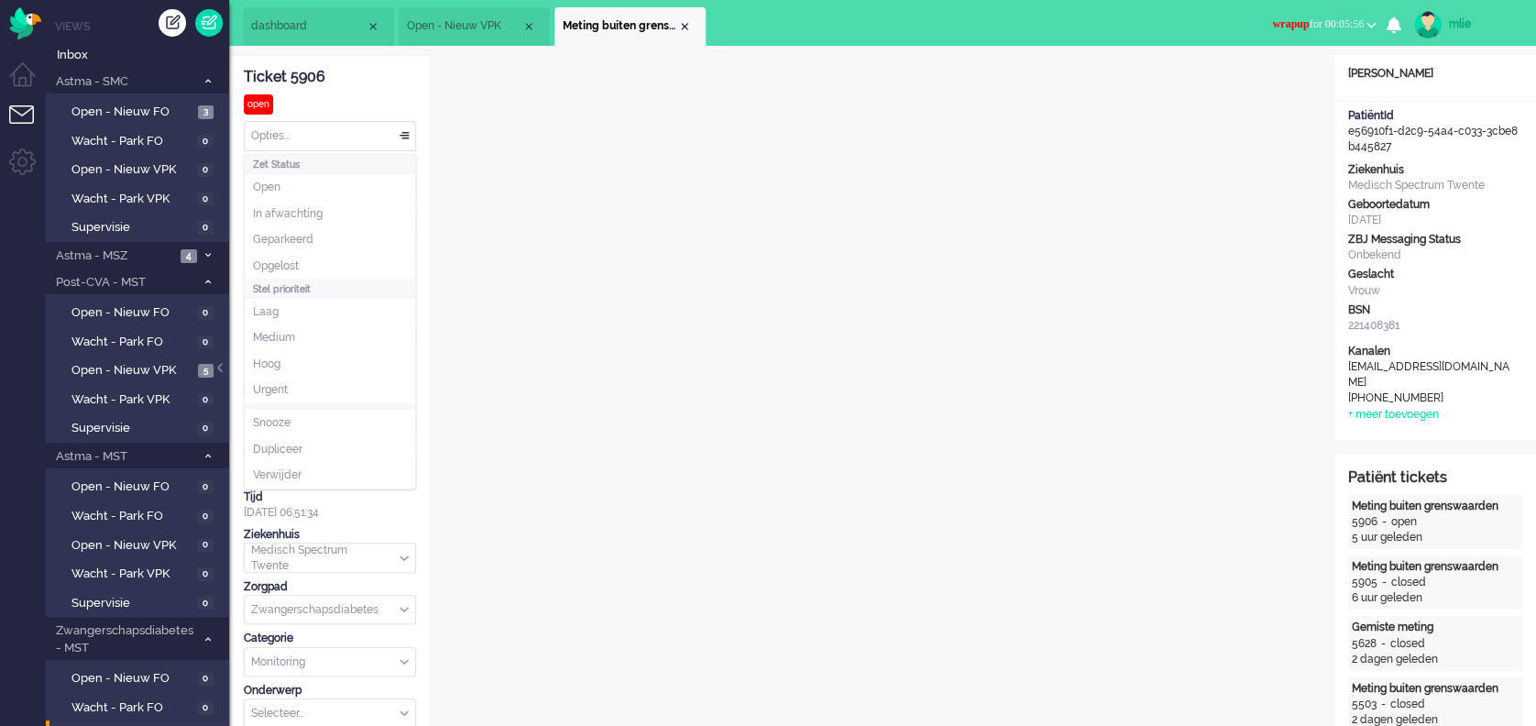
click at [402, 131] on div "Opties..." at bounding box center [330, 136] width 171 height 28
click at [268, 217] on span "In afwachting" at bounding box center [288, 214] width 70 height 16
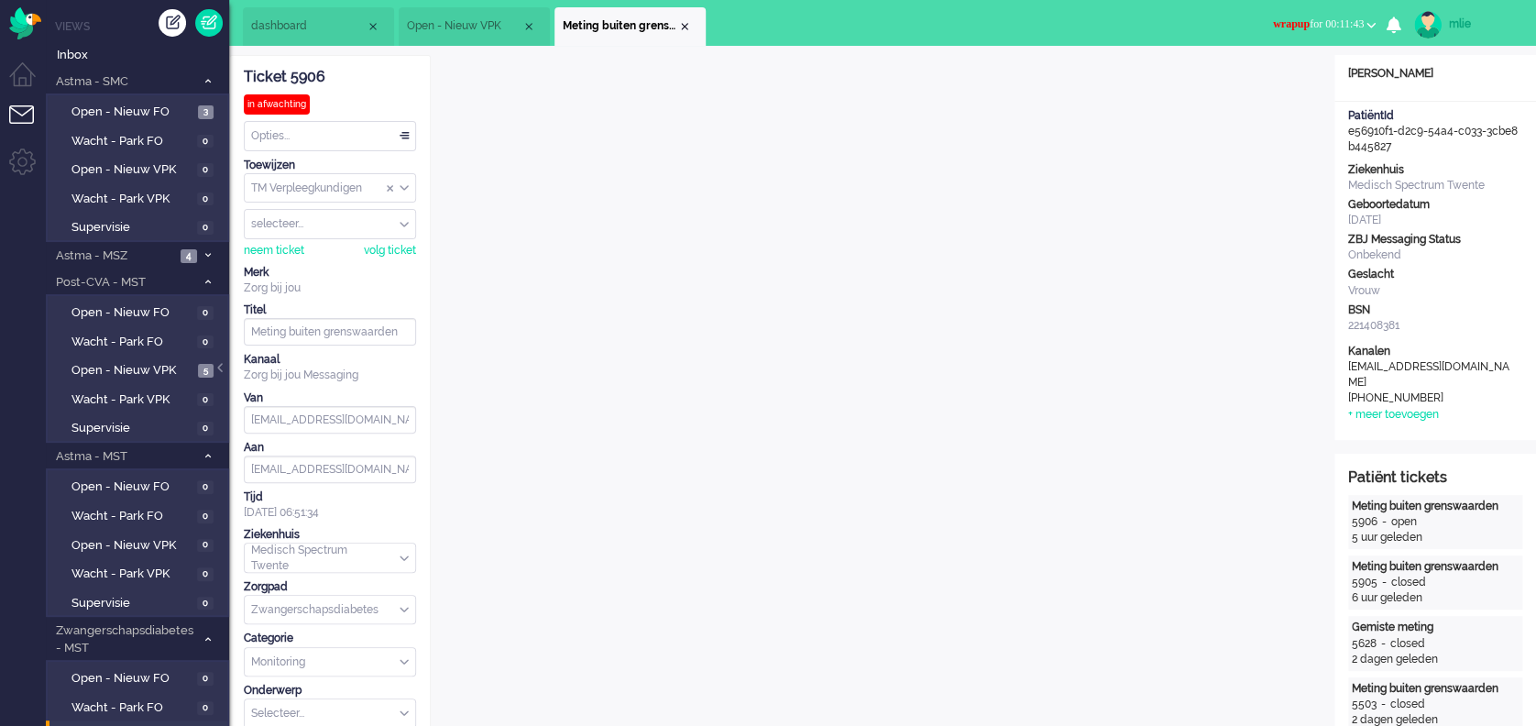
click at [1325, 16] on button "wrapup for 00:11:43" at bounding box center [1324, 24] width 125 height 27
click at [1254, 81] on label "Online" at bounding box center [1299, 82] width 145 height 16
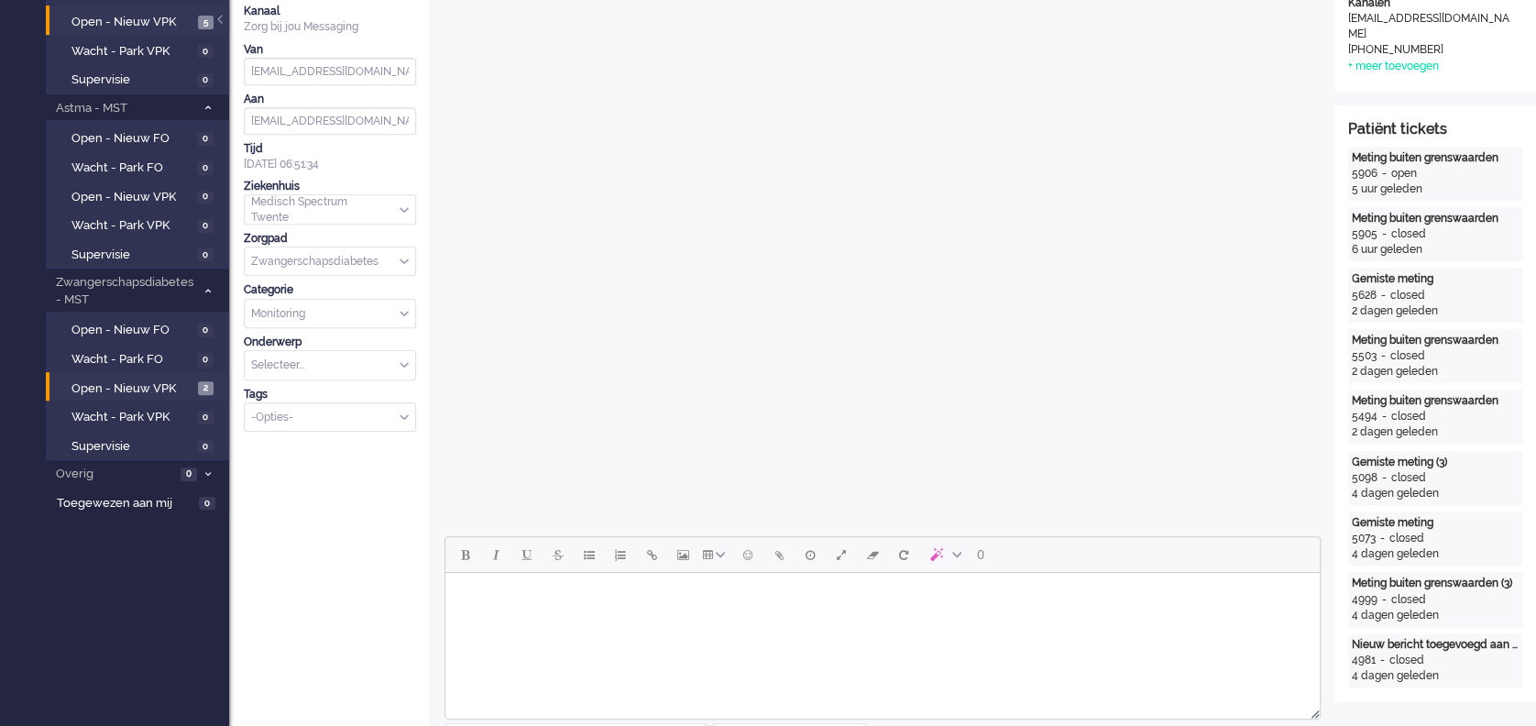
scroll to position [367, 0]
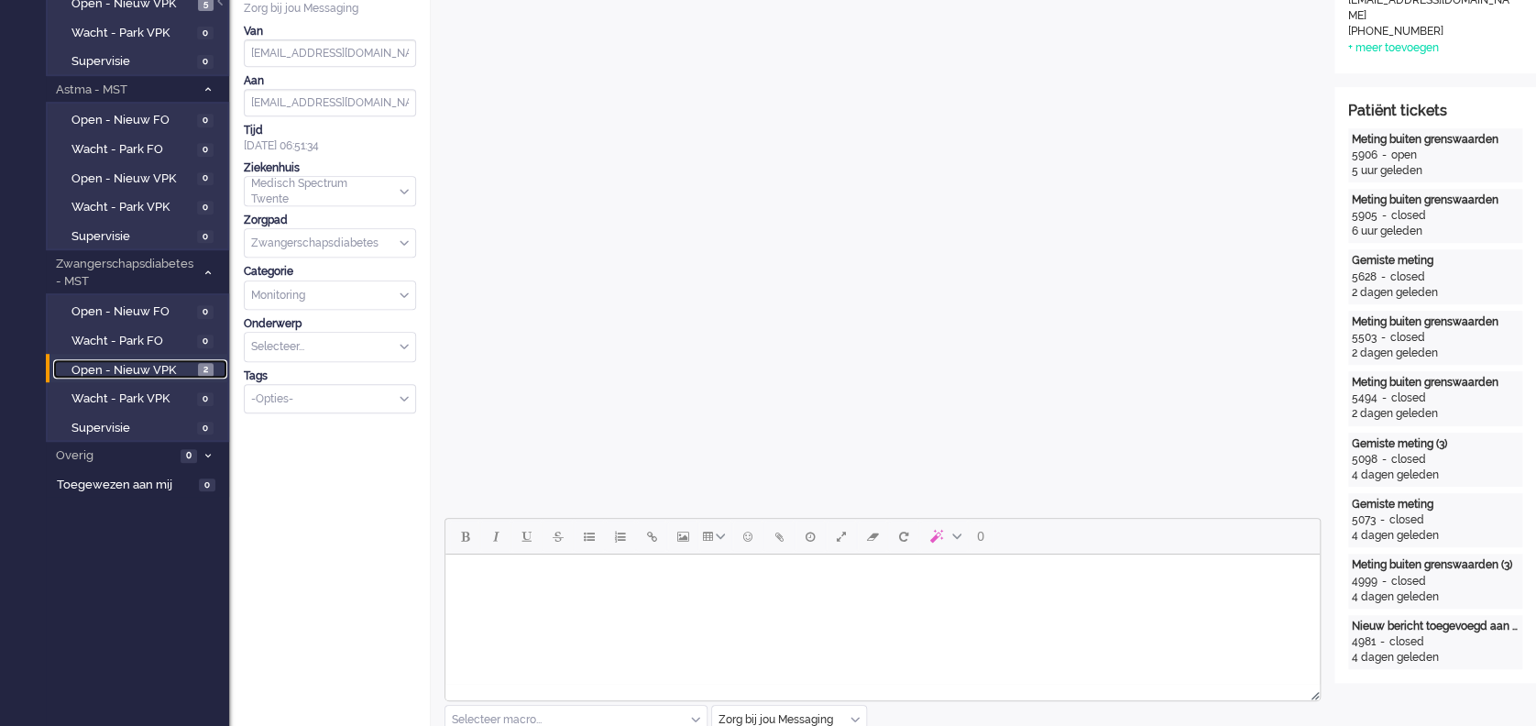
click at [106, 366] on span "Open - Nieuw VPK" at bounding box center [133, 370] width 122 height 17
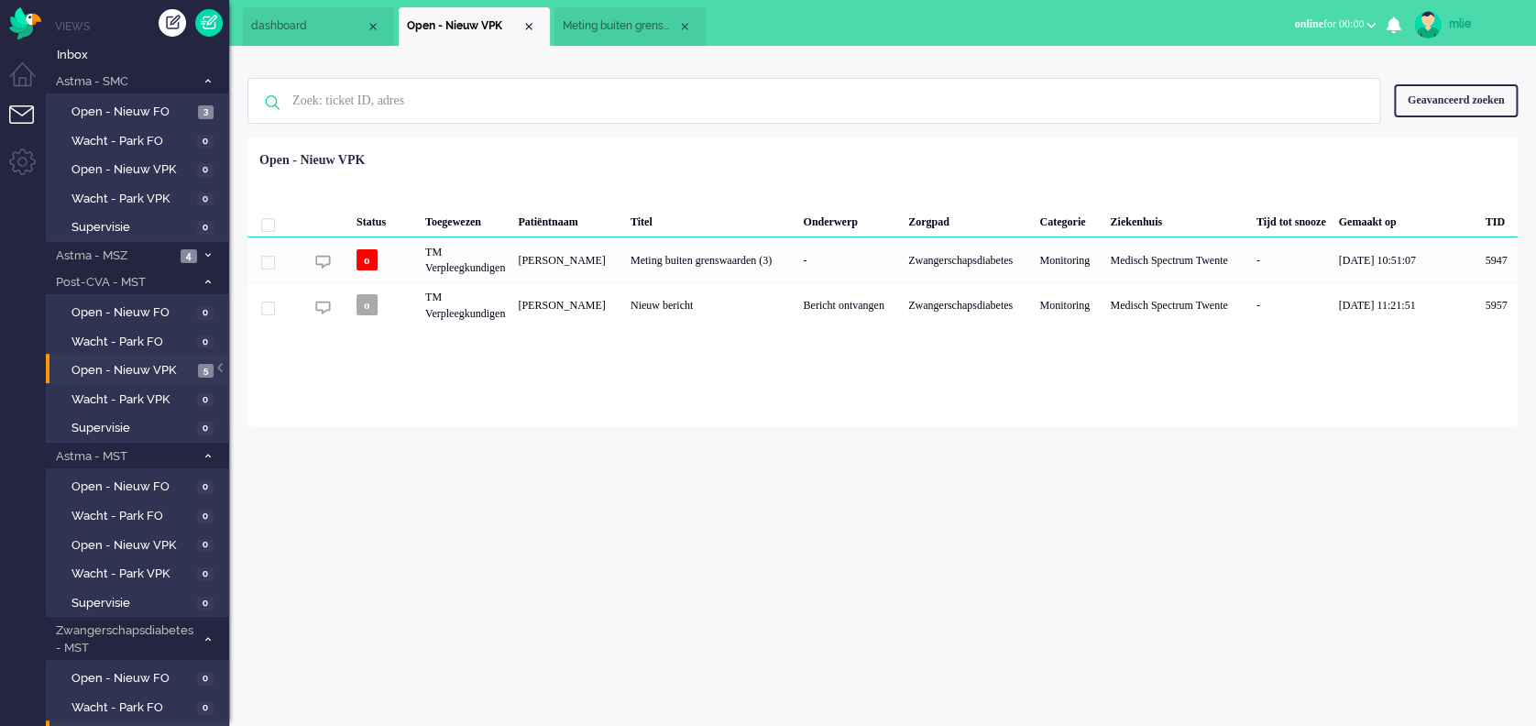
scroll to position [136, 0]
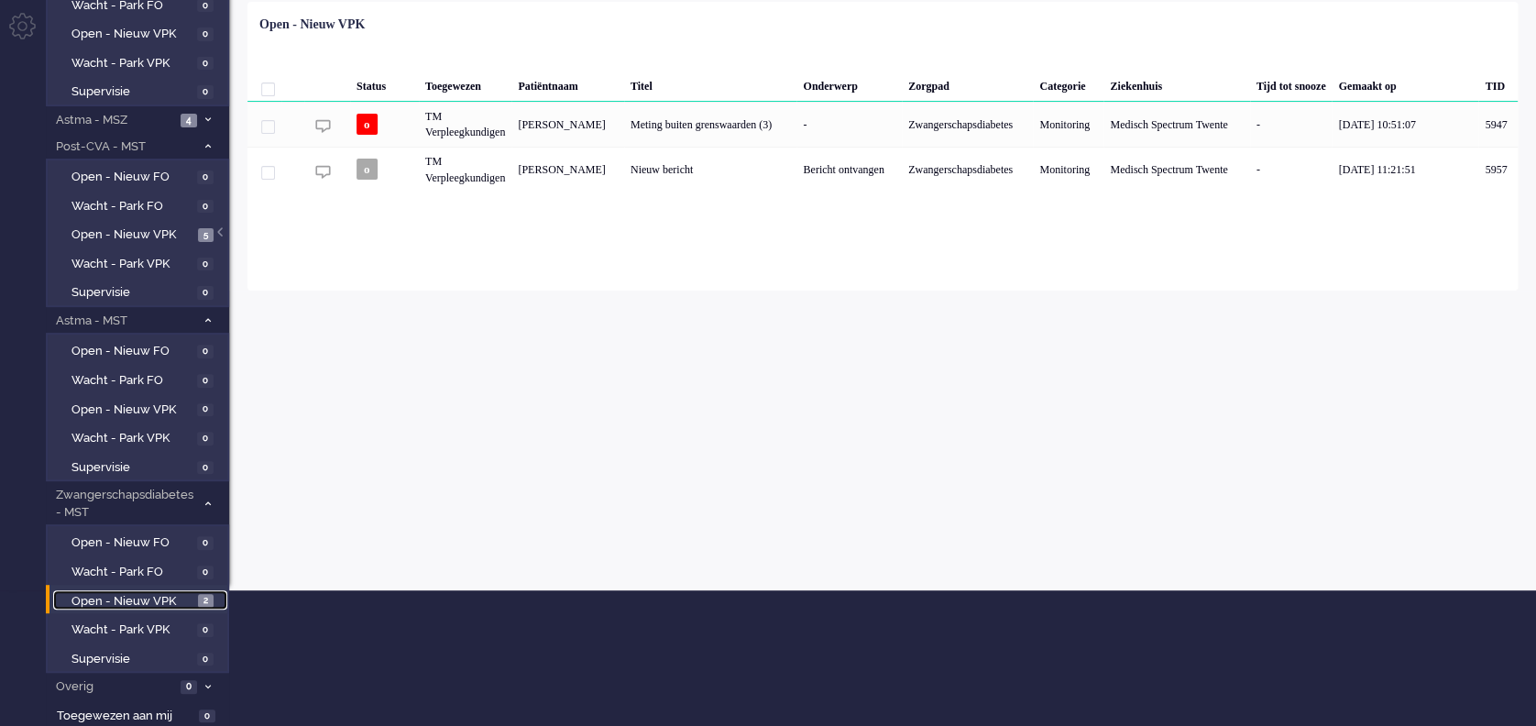
click at [116, 598] on span "Open - Nieuw VPK" at bounding box center [133, 601] width 122 height 17
click at [105, 623] on span "Wacht - Park VPK" at bounding box center [132, 630] width 121 height 17
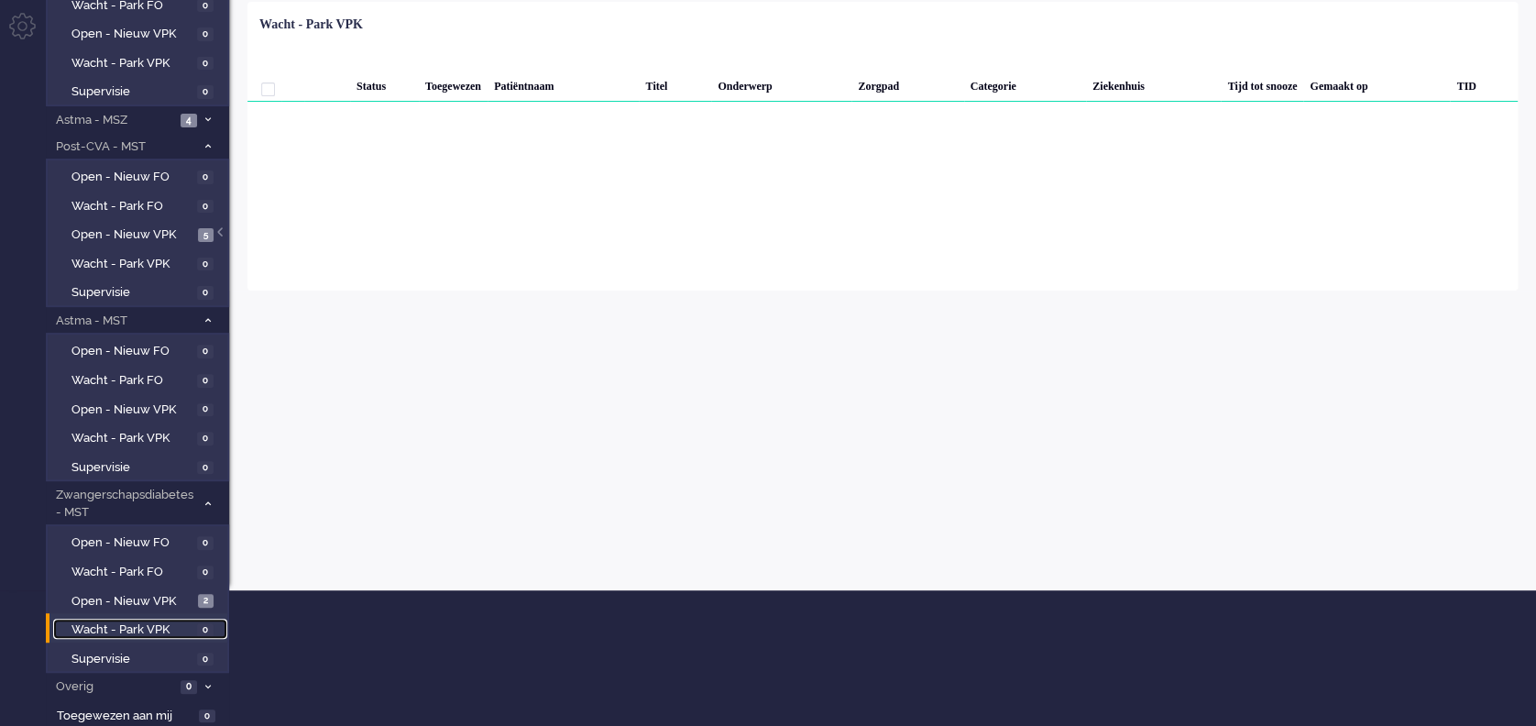
click at [105, 623] on span "Wacht - Park VPK" at bounding box center [132, 630] width 121 height 17
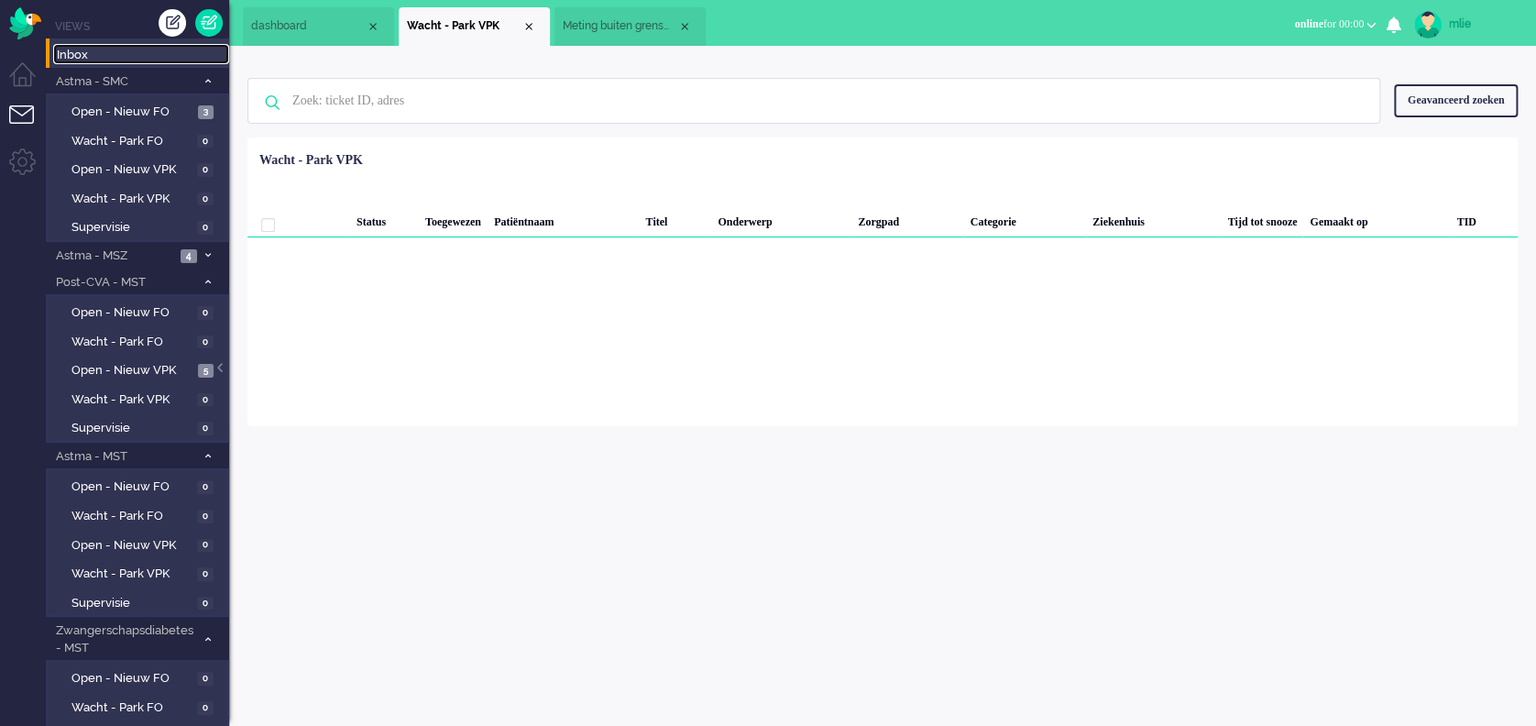
click at [78, 53] on span "Inbox" at bounding box center [143, 55] width 172 height 17
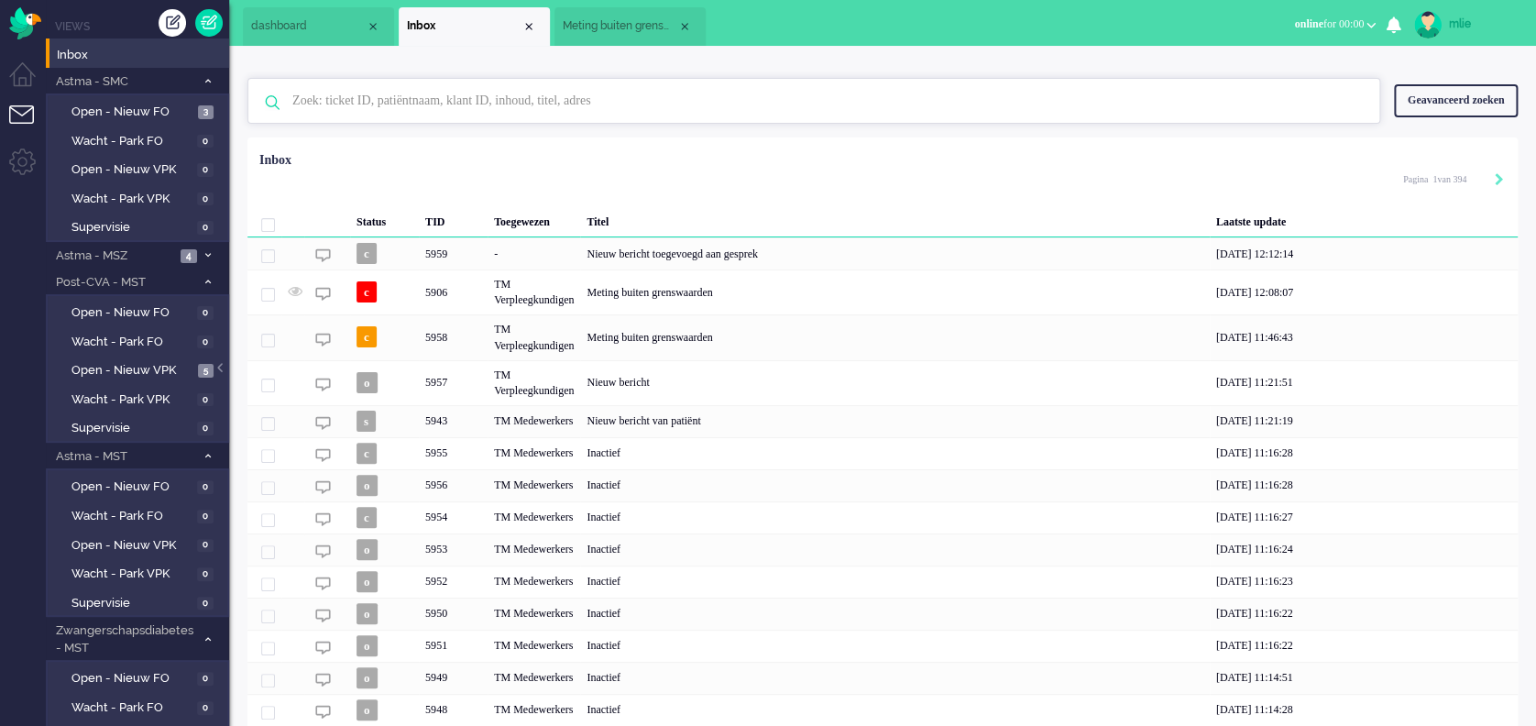
click at [388, 103] on input "text" at bounding box center [817, 101] width 1076 height 44
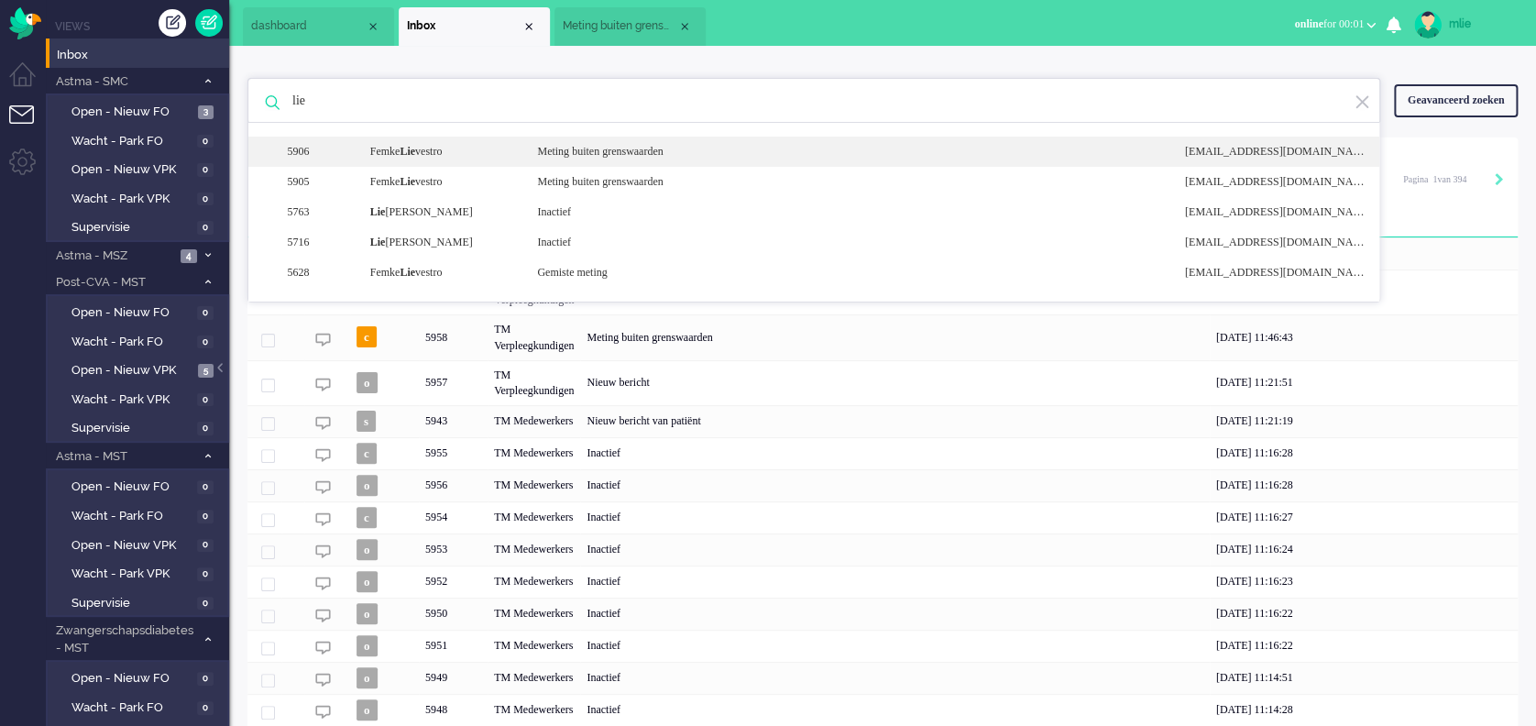
type input "lie"
click at [611, 167] on div "5906 Femke Lie vestro Meting buiten grenswaarden noreply+e56910f1-d2c9-54a4-c03…" at bounding box center [813, 182] width 1131 height 30
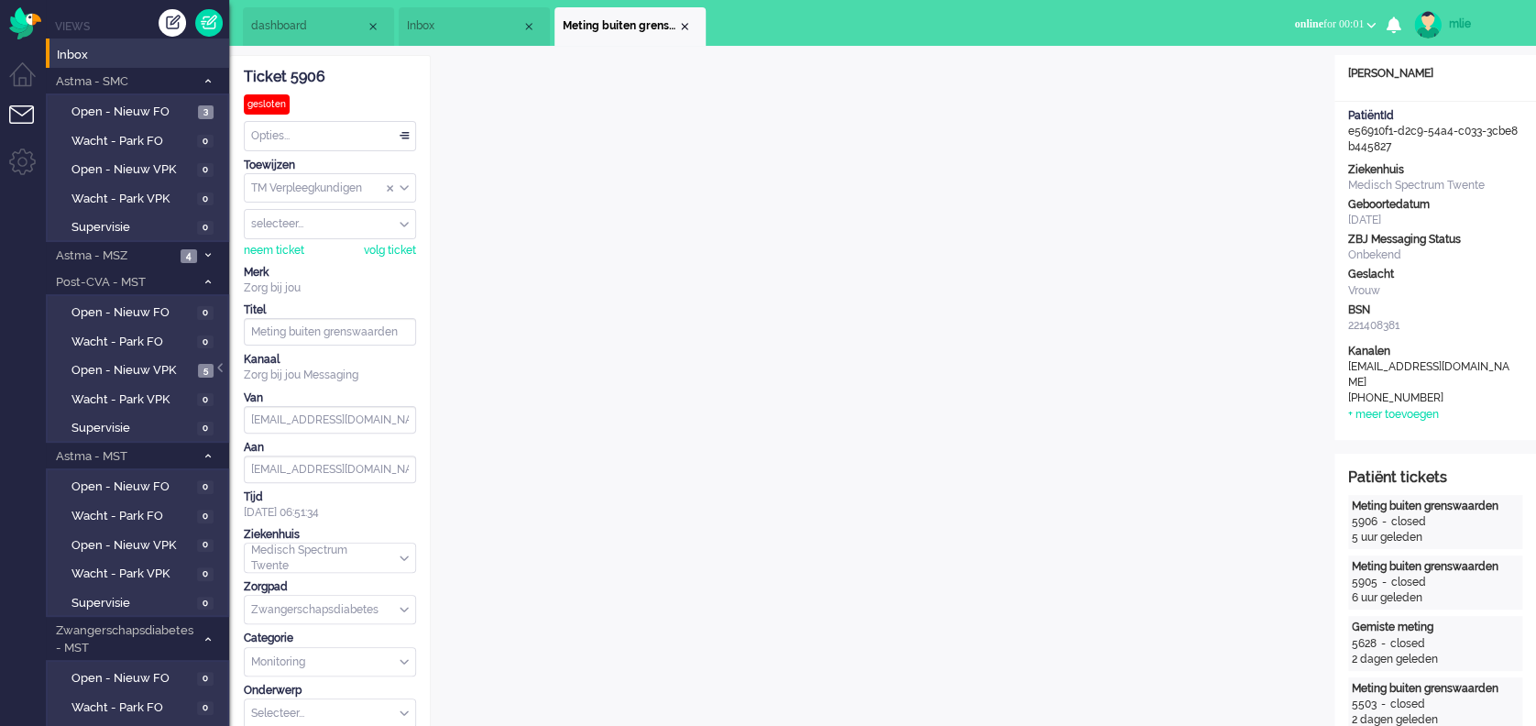
click at [400, 135] on div "Opties..." at bounding box center [330, 136] width 171 height 28
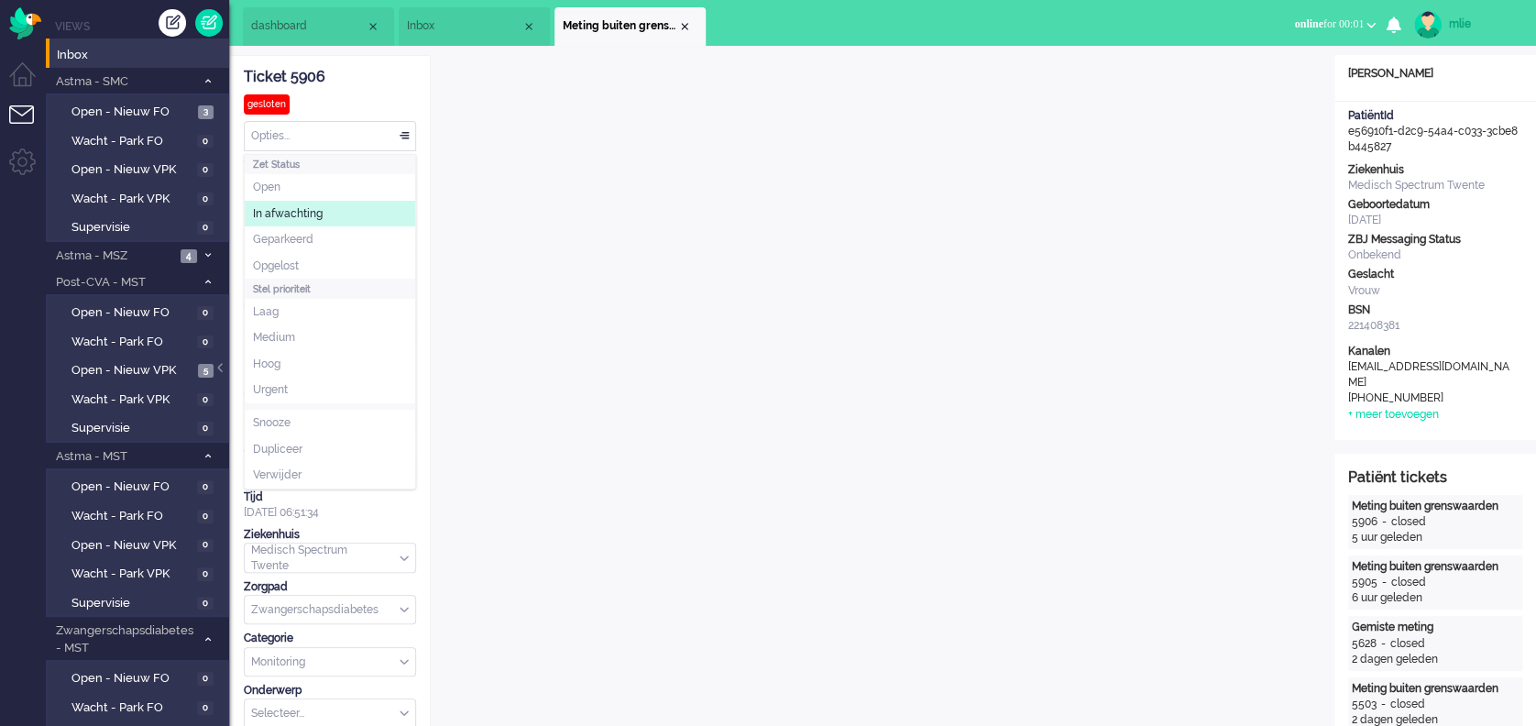
click at [283, 206] on span "In afwachting" at bounding box center [288, 214] width 70 height 16
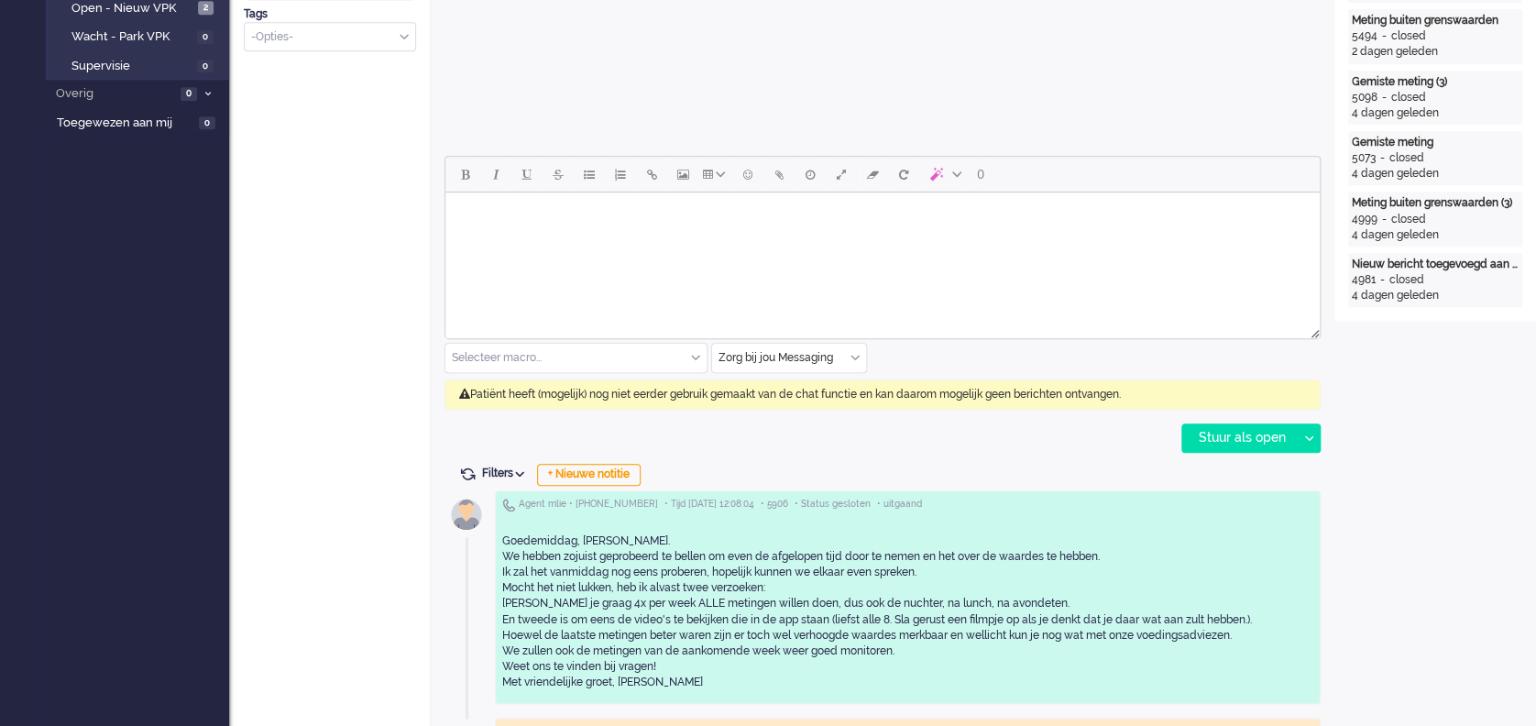
scroll to position [855, 0]
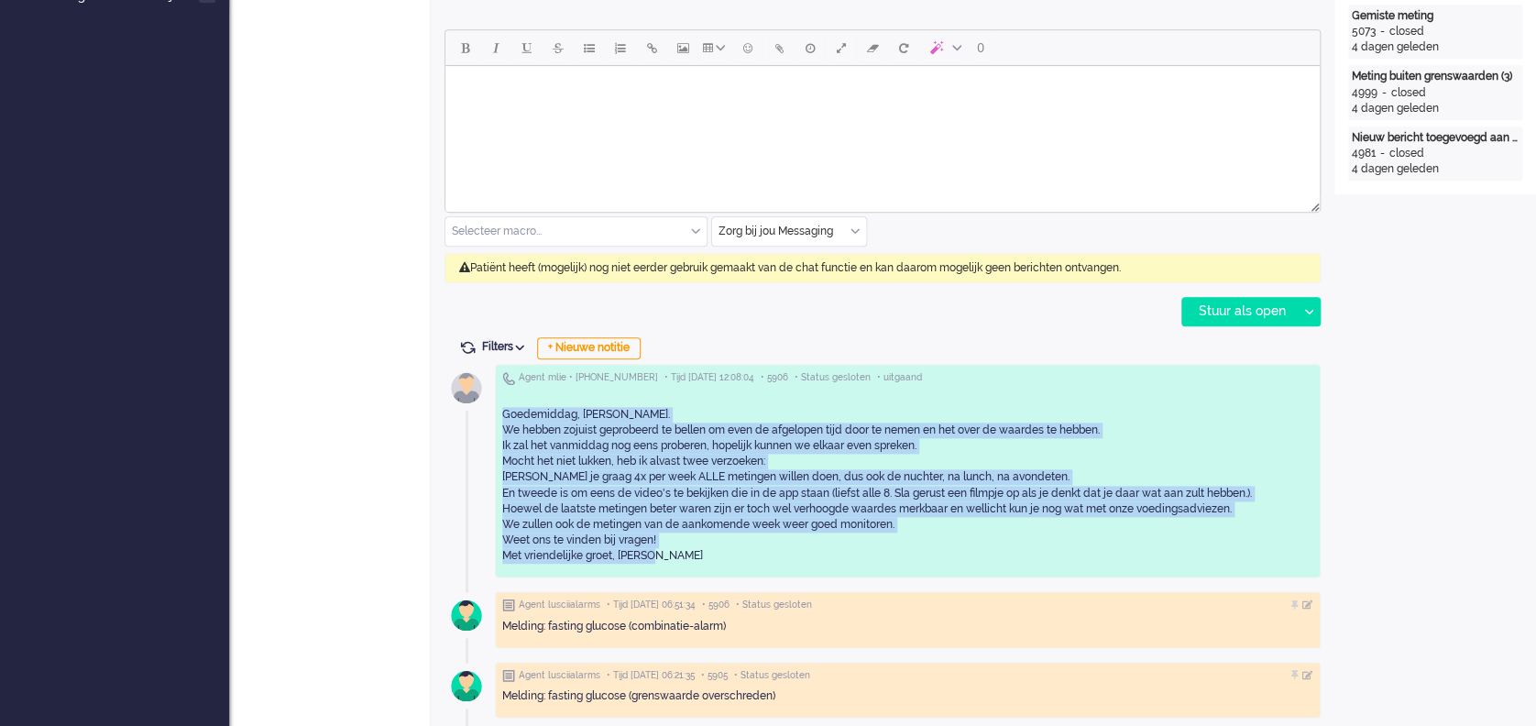
drag, startPoint x: 501, startPoint y: 406, endPoint x: 654, endPoint y: 555, distance: 212.6
click at [654, 555] on div "Goedemiddag, Femke. We hebben zojuist geprobeerd te bellen om even de afgelopen…" at bounding box center [907, 477] width 811 height 173
drag, startPoint x: 654, startPoint y: 555, endPoint x: 617, endPoint y: 516, distance: 53.2
copy div "Goedemiddag, Femke. We hebben zojuist geprobeerd te bellen om even de afgelopen…"
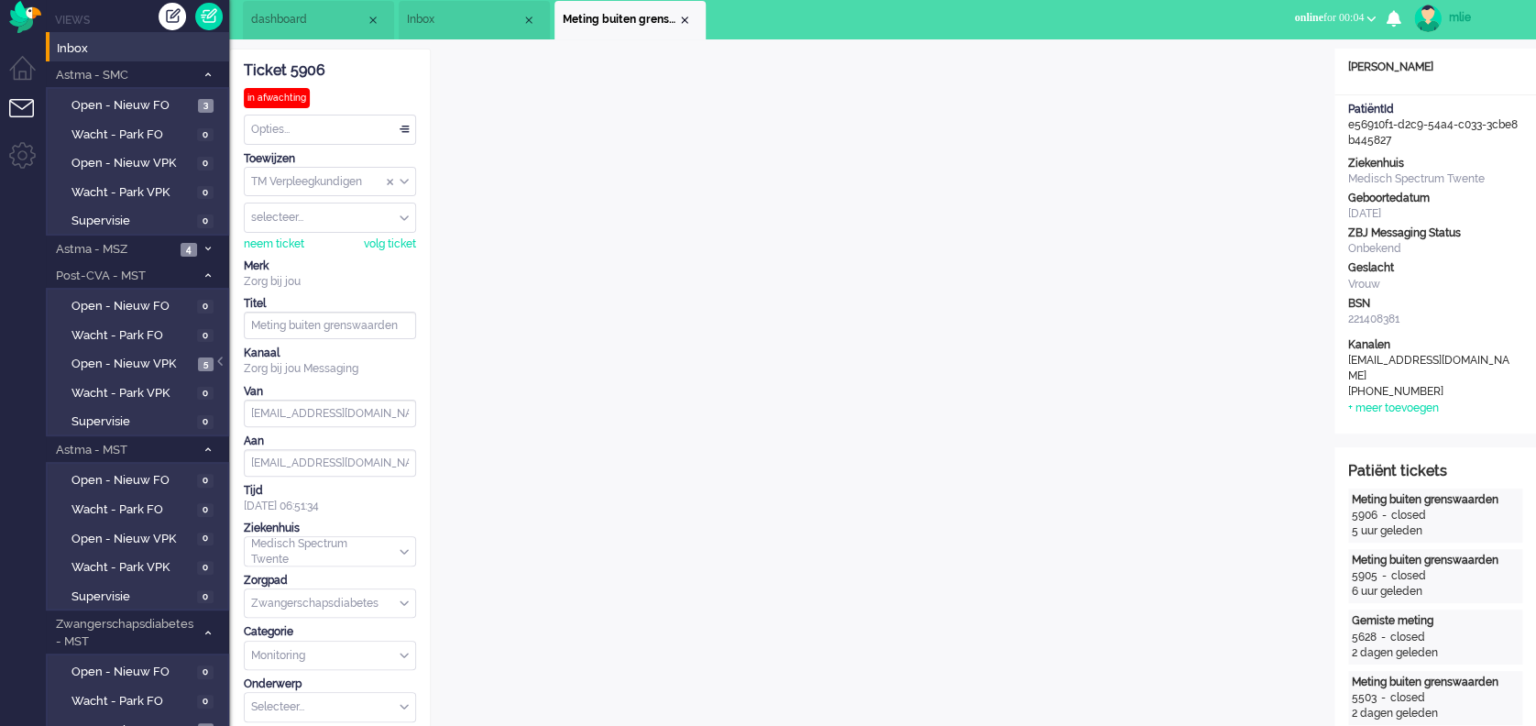
scroll to position [0, 0]
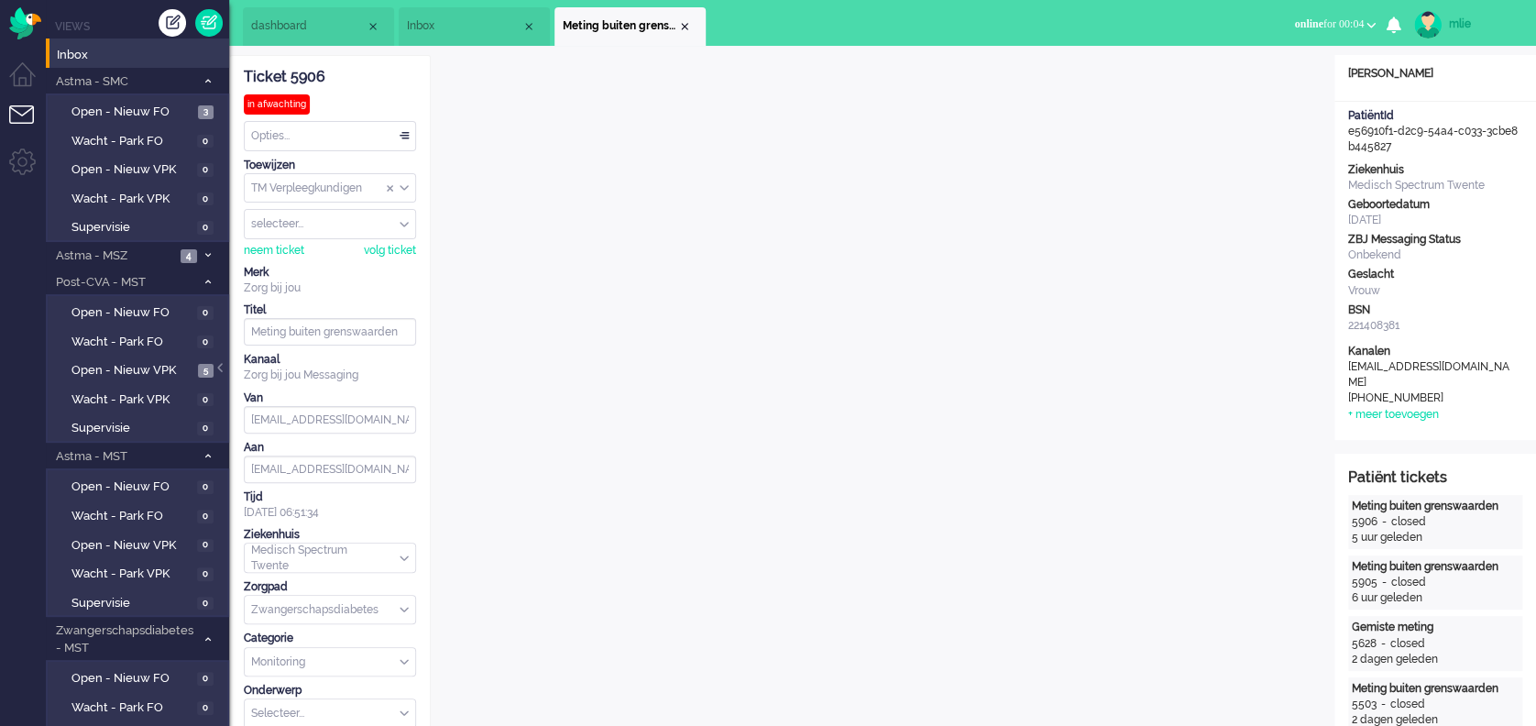
click at [1470, 308] on div "BSN" at bounding box center [1435, 311] width 174 height 16
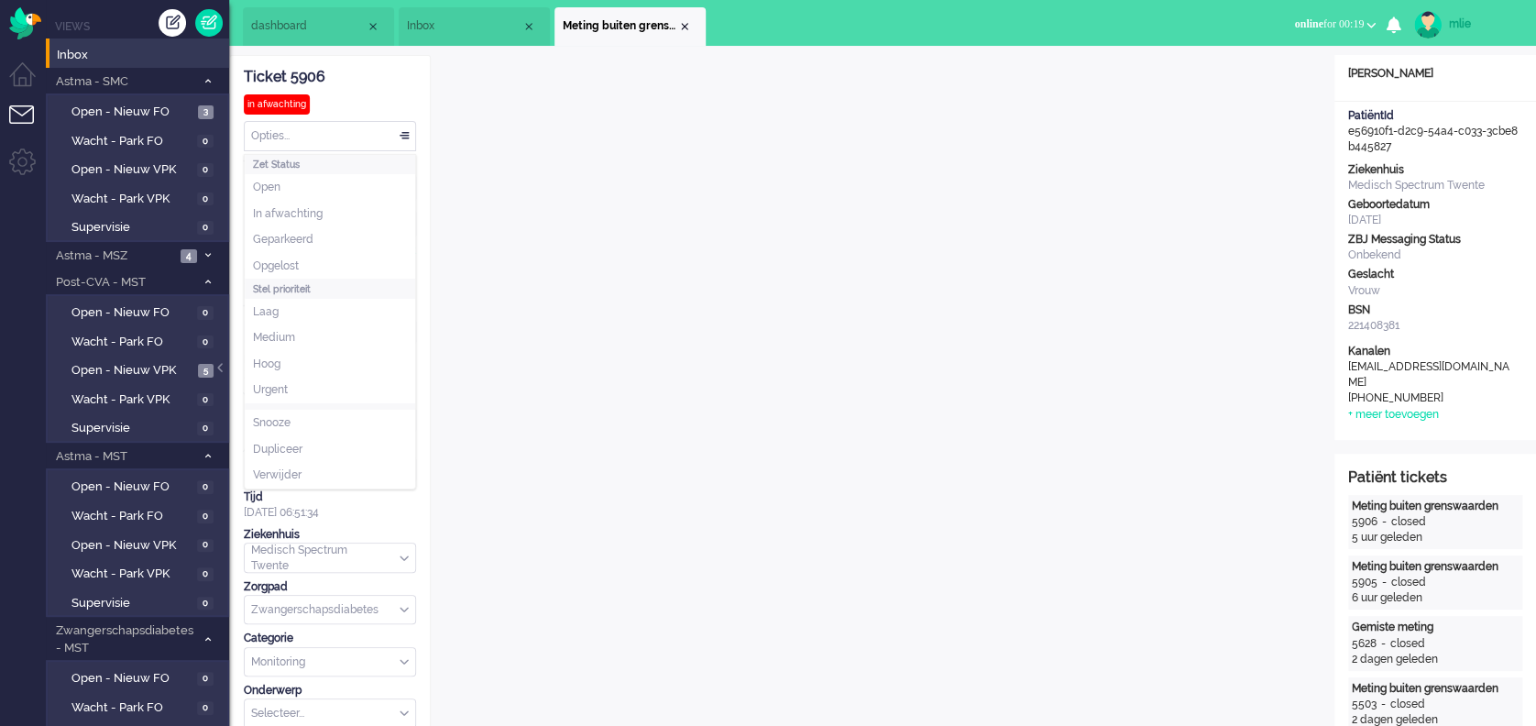
click at [400, 133] on div "Opties..." at bounding box center [330, 136] width 171 height 28
click at [287, 213] on span "In afwachting" at bounding box center [288, 214] width 70 height 16
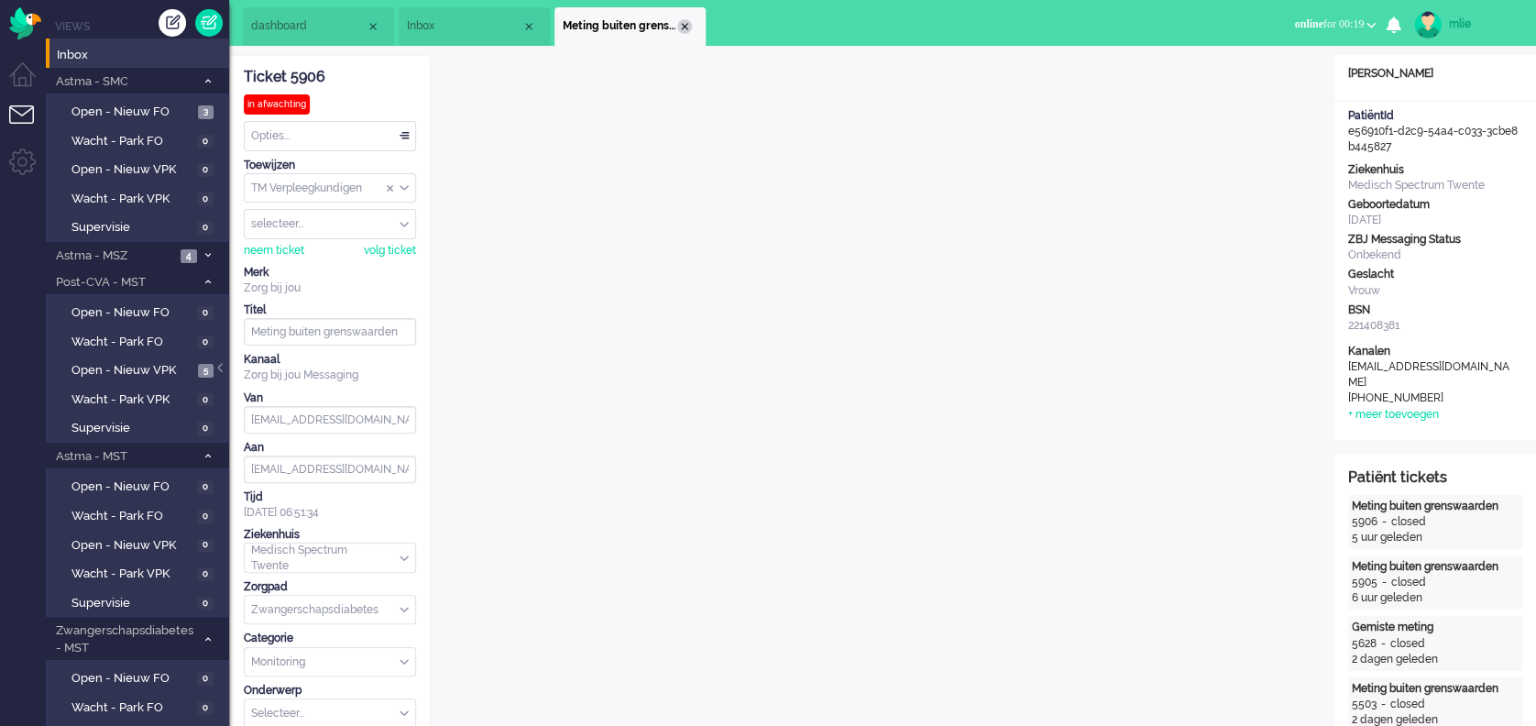
click at [679, 18] on li "Meting buiten grenswaarden" at bounding box center [630, 26] width 151 height 39
click at [688, 23] on div "Close tab" at bounding box center [684, 26] width 15 height 15
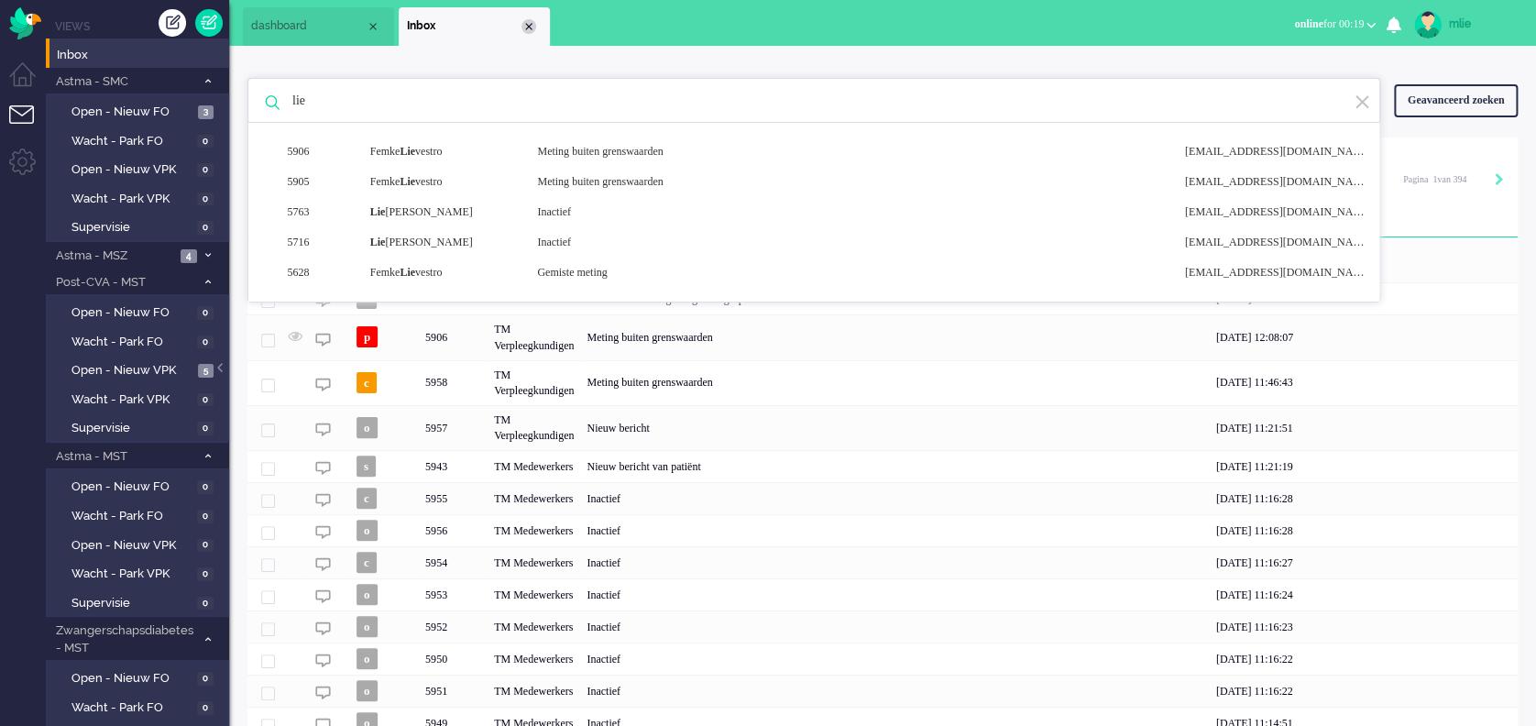
click at [525, 28] on div "Close tab" at bounding box center [529, 26] width 15 height 15
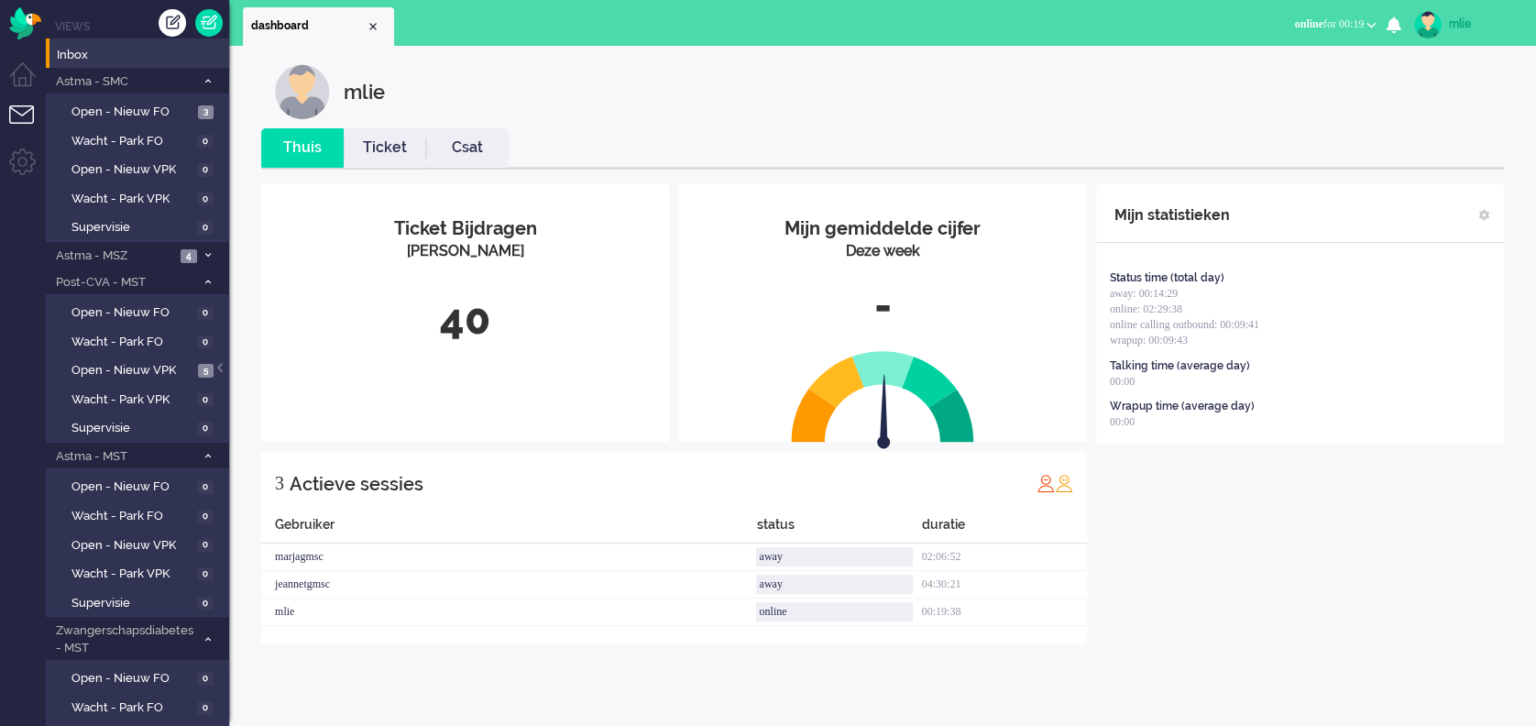
click at [381, 155] on link "Ticket" at bounding box center [385, 148] width 83 height 21
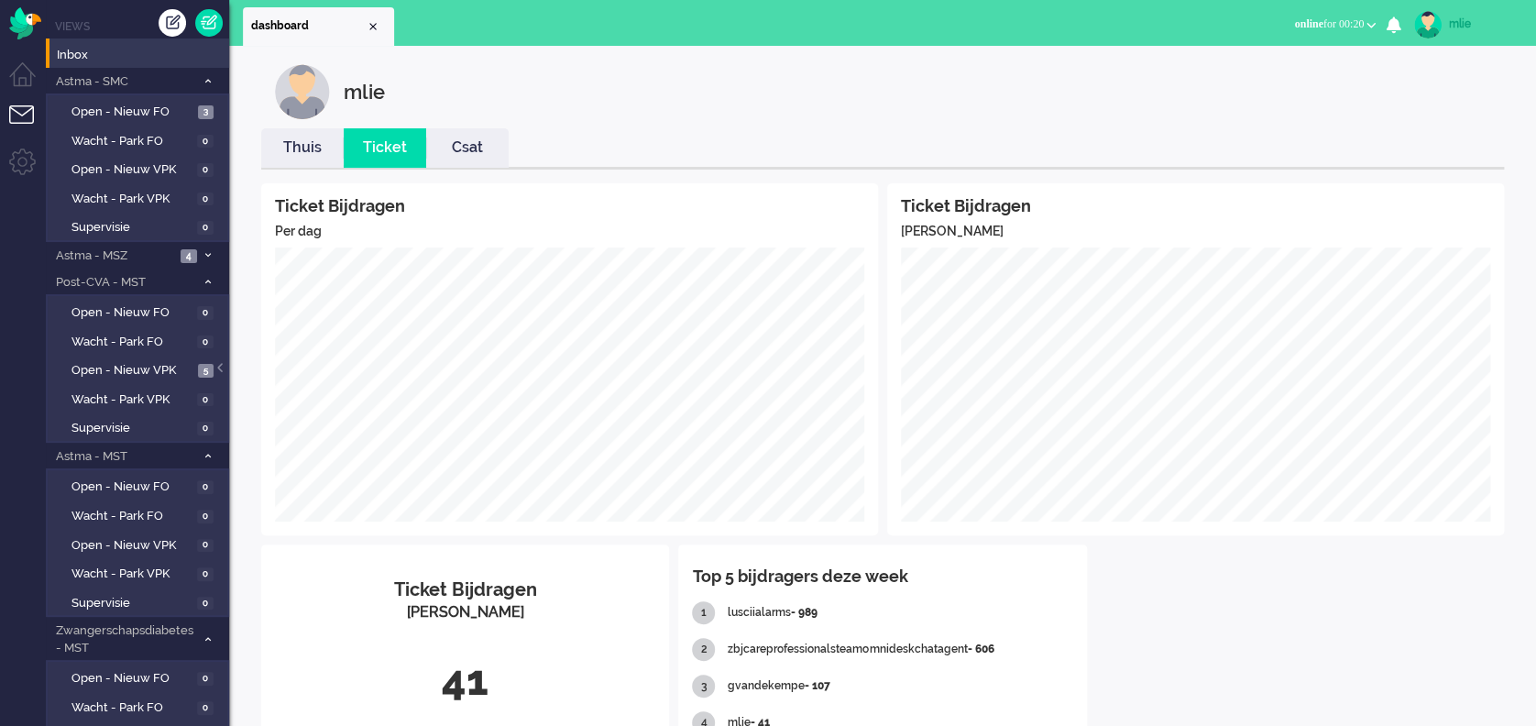
click at [293, 139] on link "Thuis" at bounding box center [302, 148] width 83 height 21
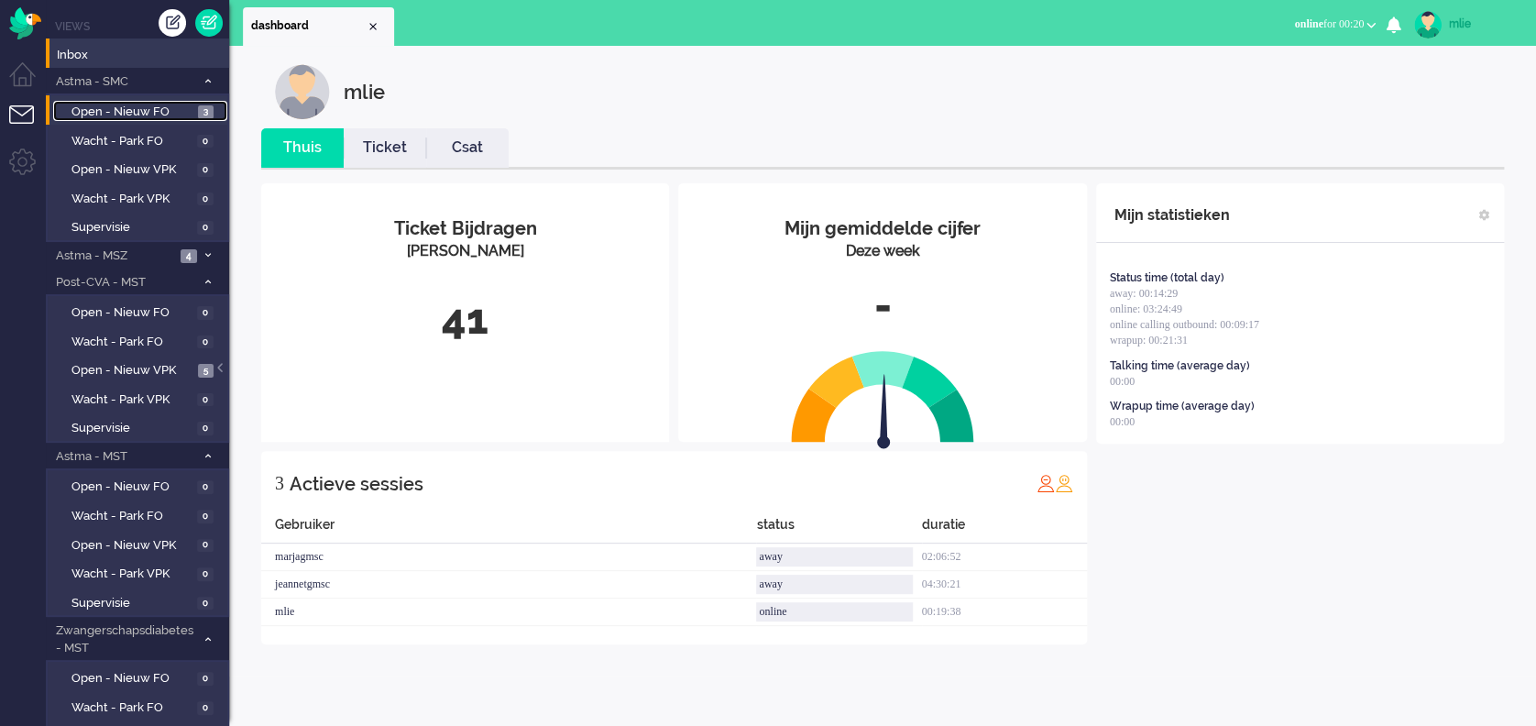
click at [121, 109] on span "Open - Nieuw FO" at bounding box center [133, 112] width 122 height 17
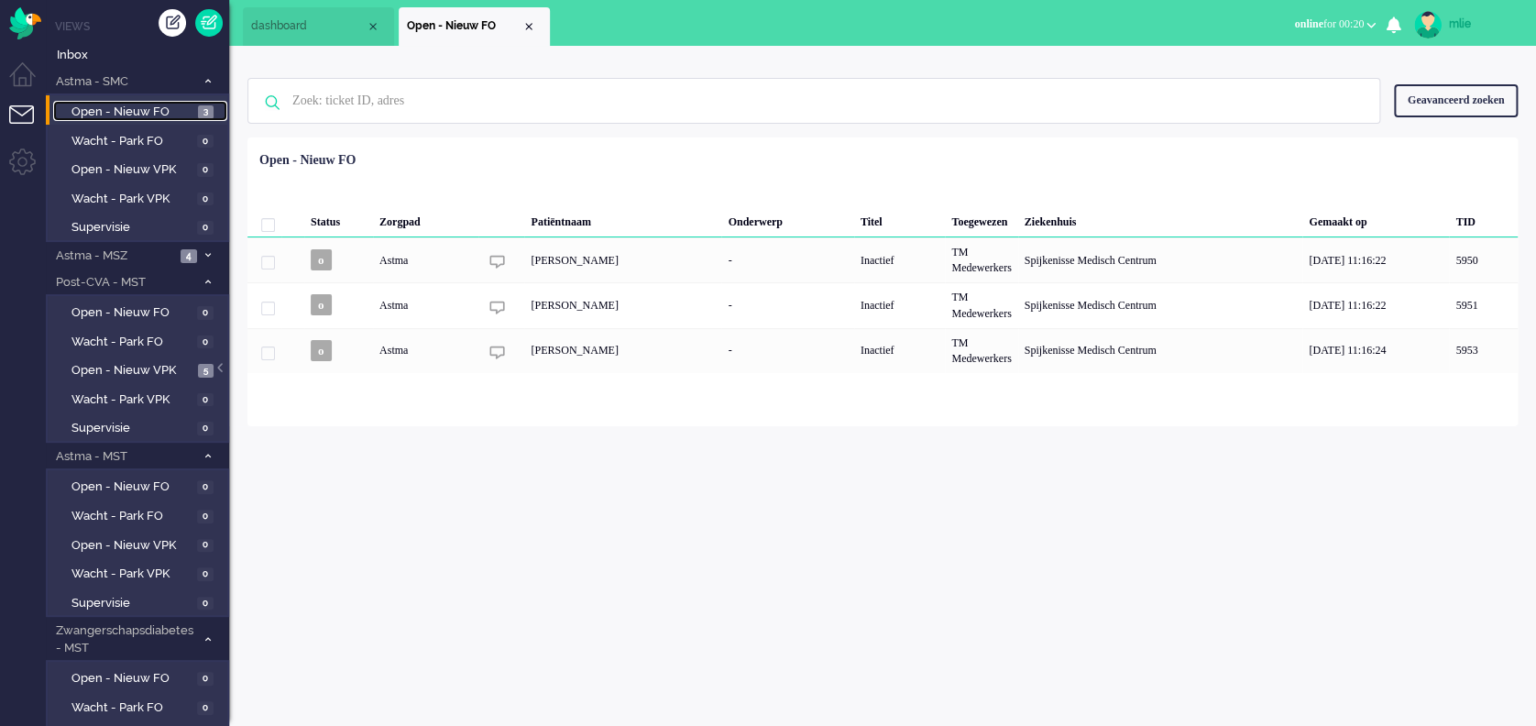
click at [121, 109] on span "Open - Nieuw FO" at bounding box center [133, 112] width 122 height 17
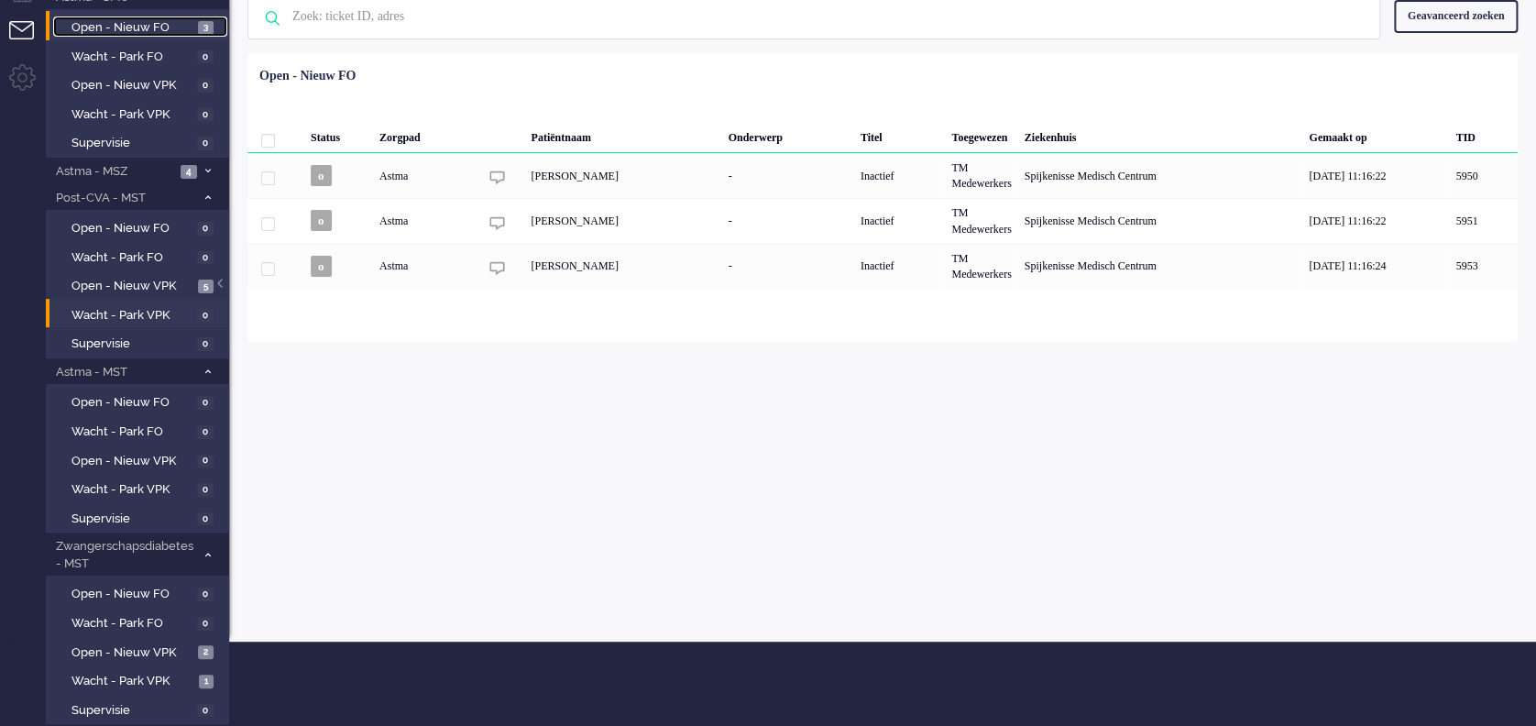
scroll to position [136, 0]
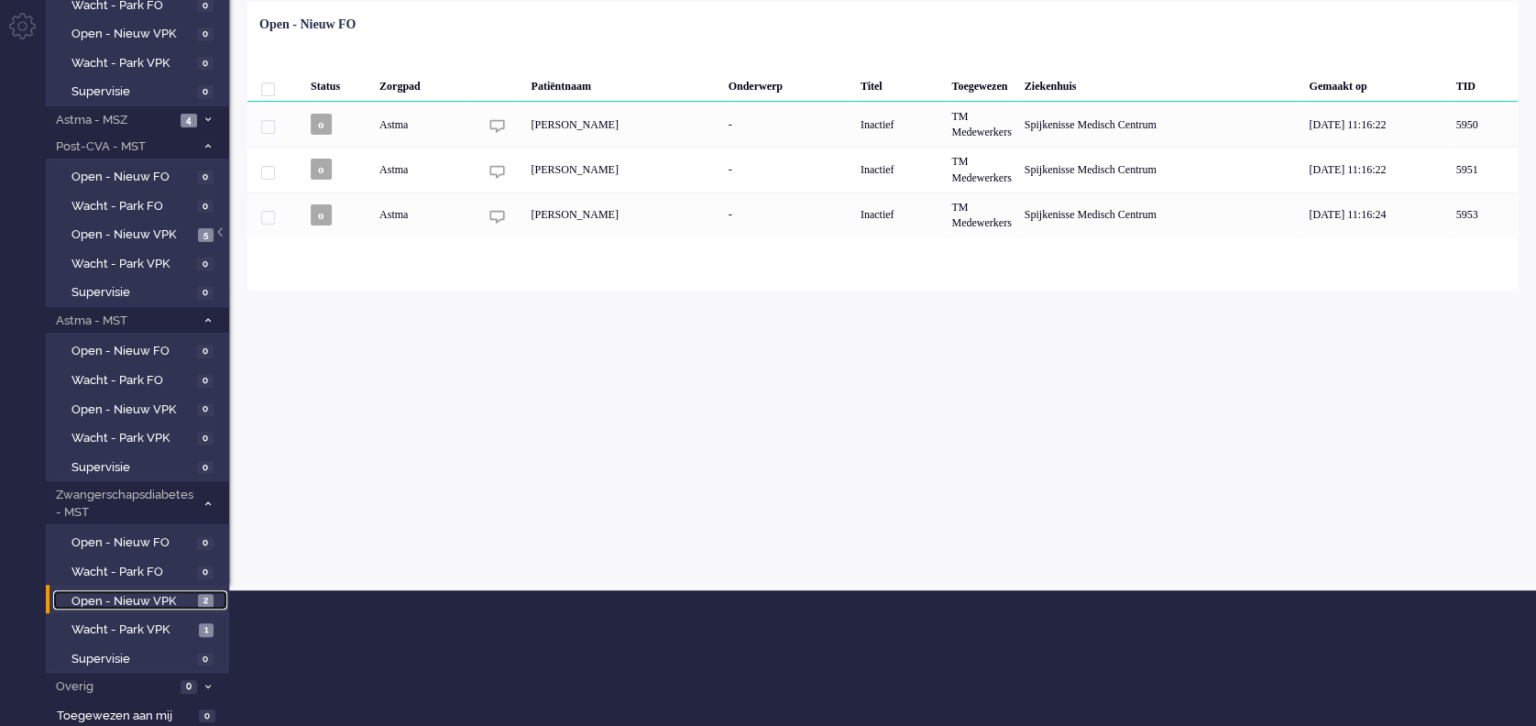
click at [103, 594] on span "Open - Nieuw VPK" at bounding box center [133, 601] width 122 height 17
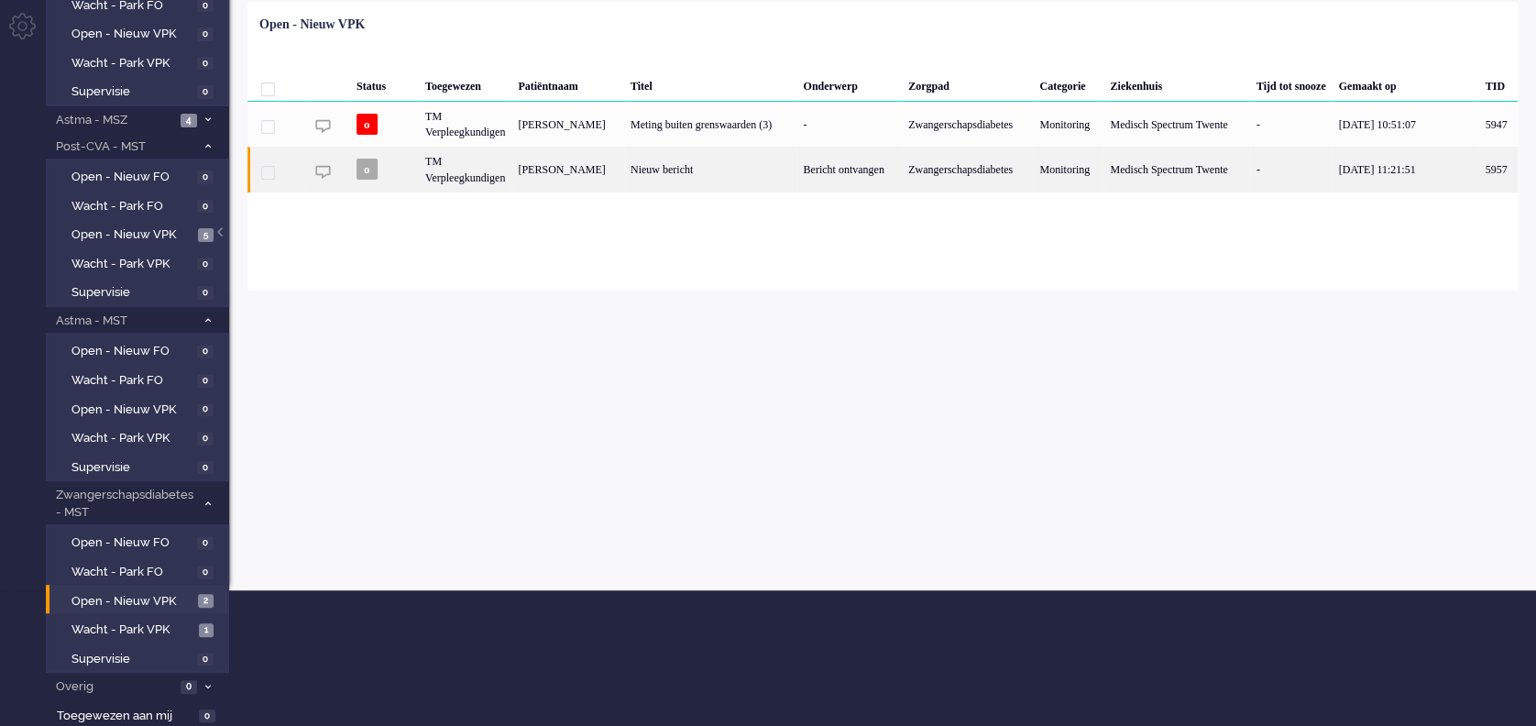
click at [713, 160] on div "Nieuw bericht" at bounding box center [710, 169] width 173 height 45
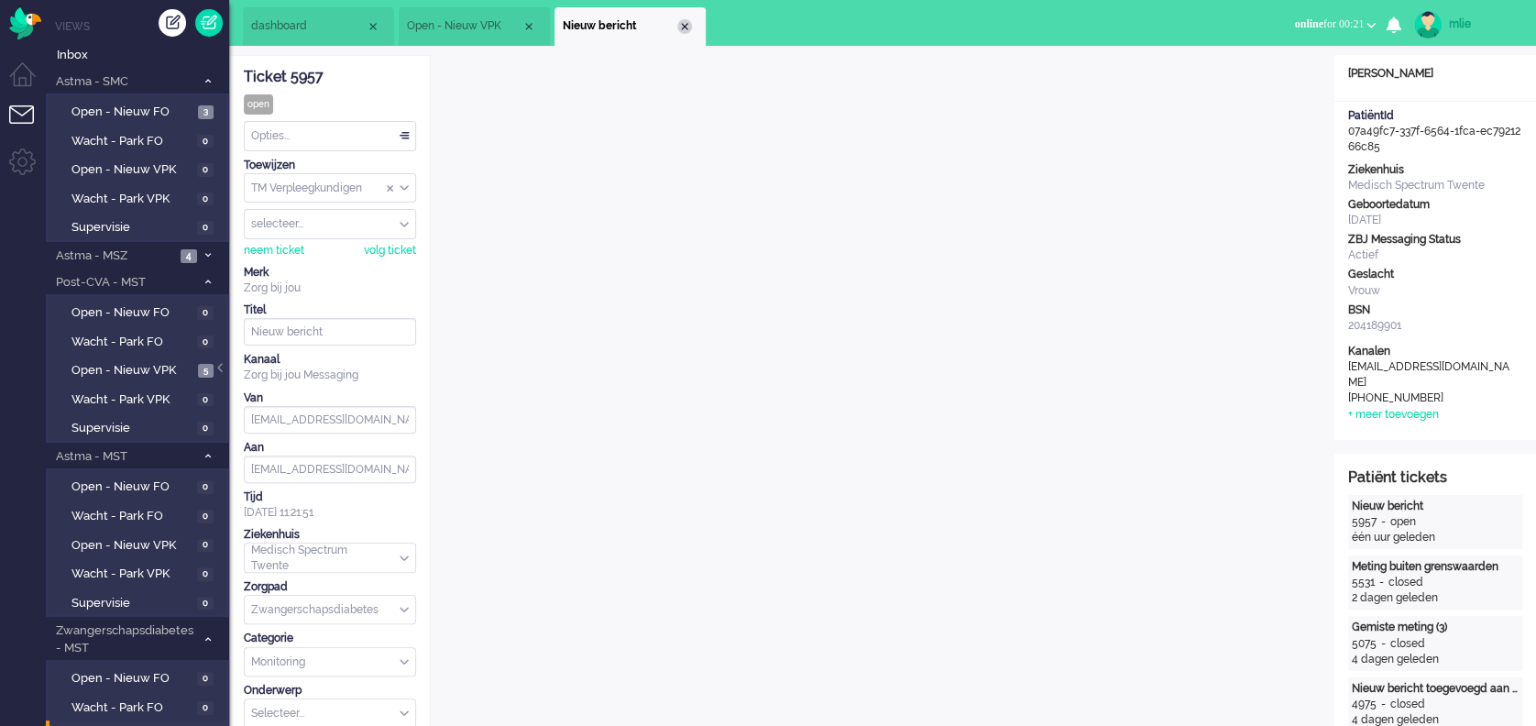
click at [687, 29] on div "Close tab" at bounding box center [684, 26] width 15 height 15
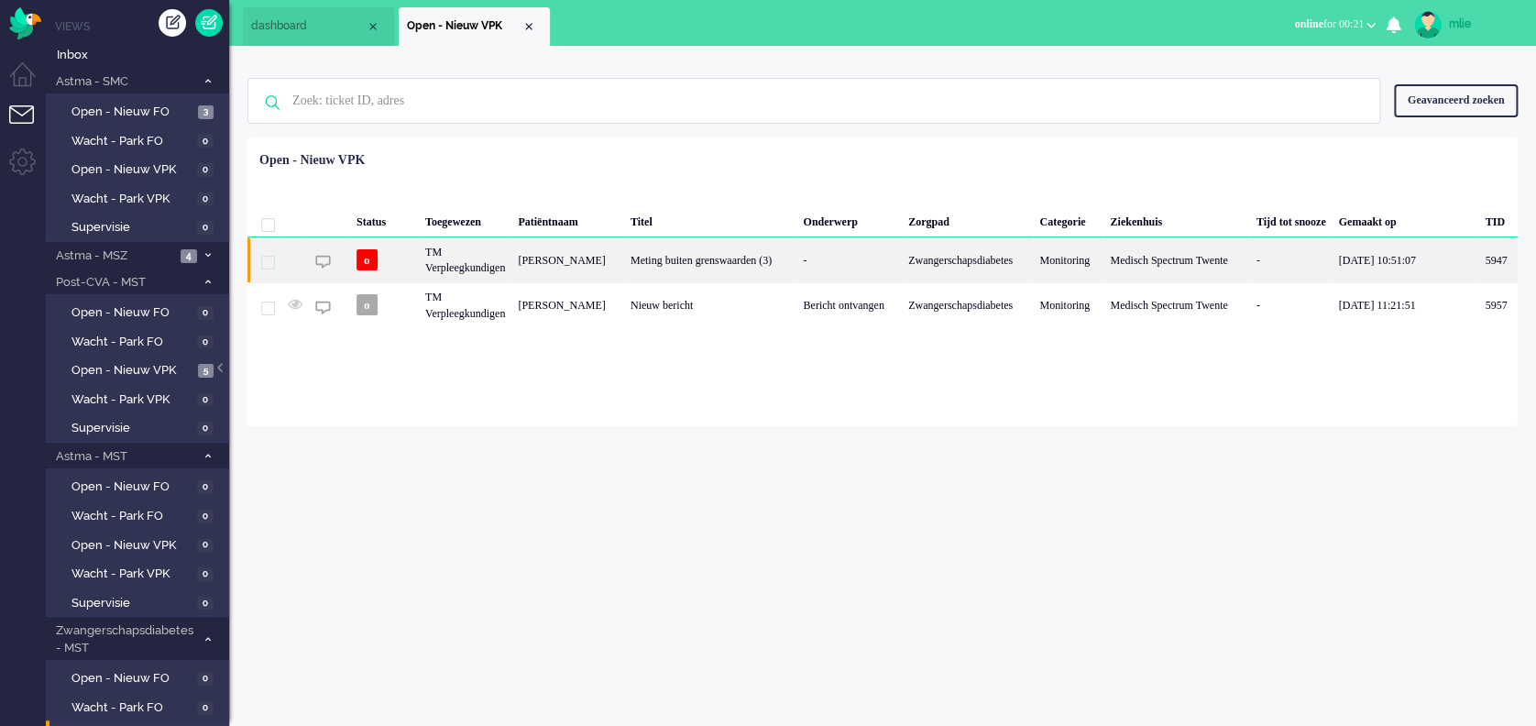
click at [748, 254] on div "Meting buiten grenswaarden (3)" at bounding box center [710, 259] width 173 height 45
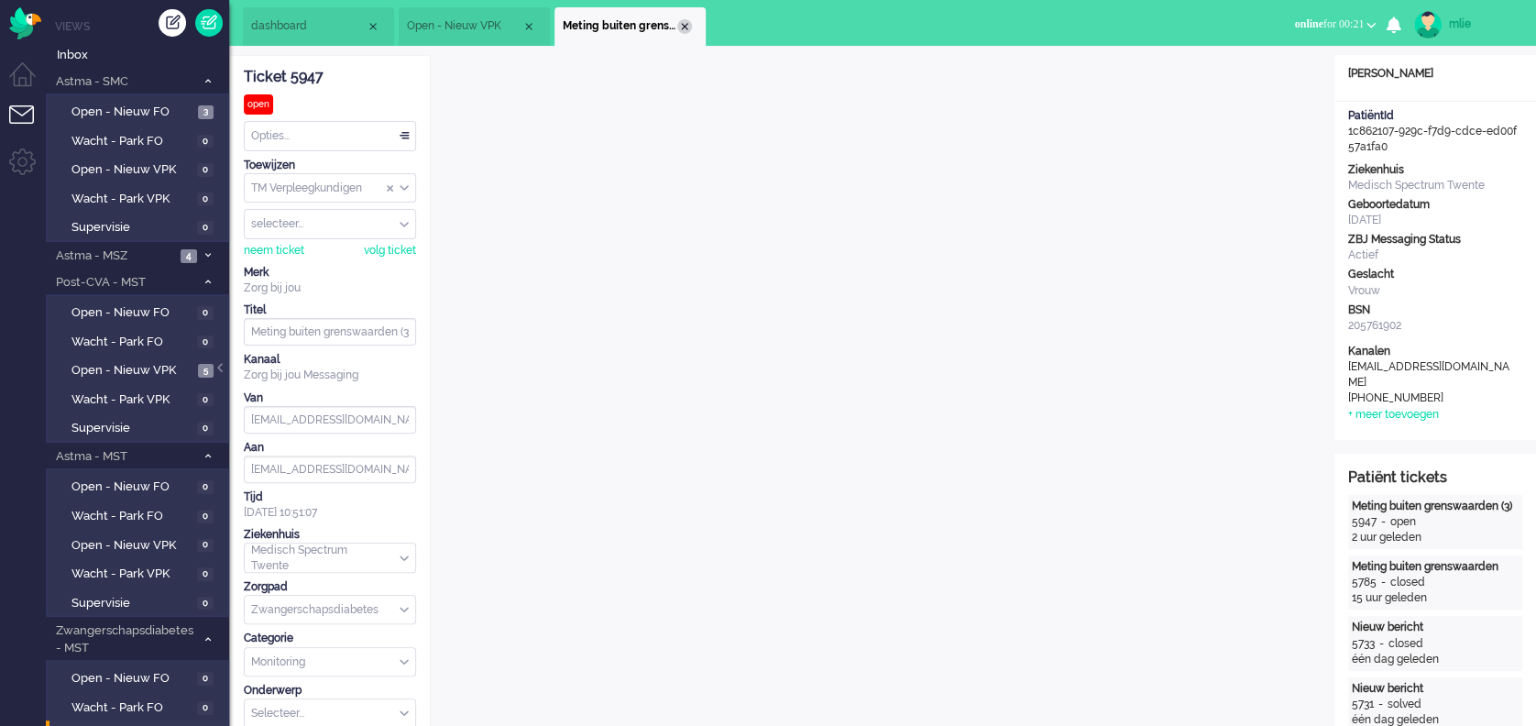
click at [683, 28] on div "Close tab" at bounding box center [684, 26] width 15 height 15
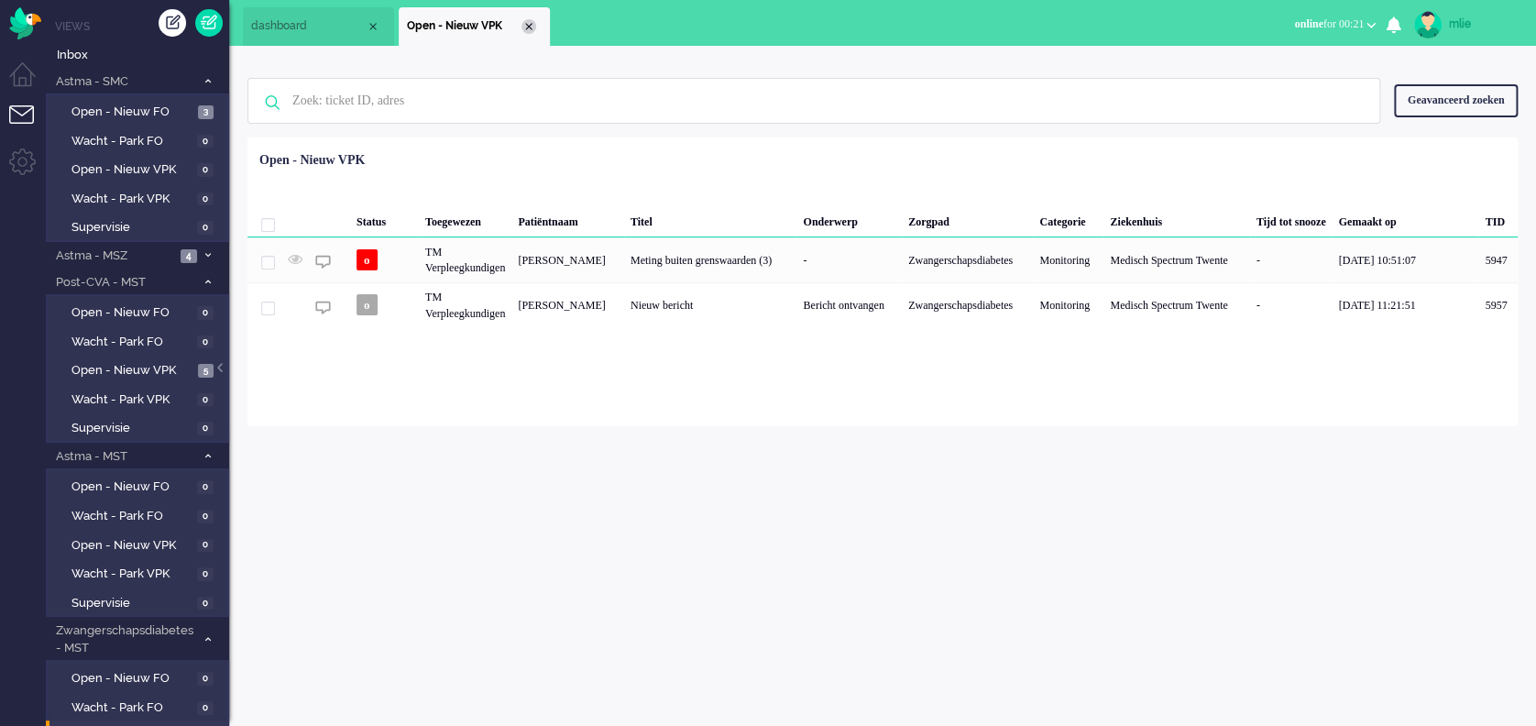
click at [532, 28] on div "Close tab" at bounding box center [529, 26] width 15 height 15
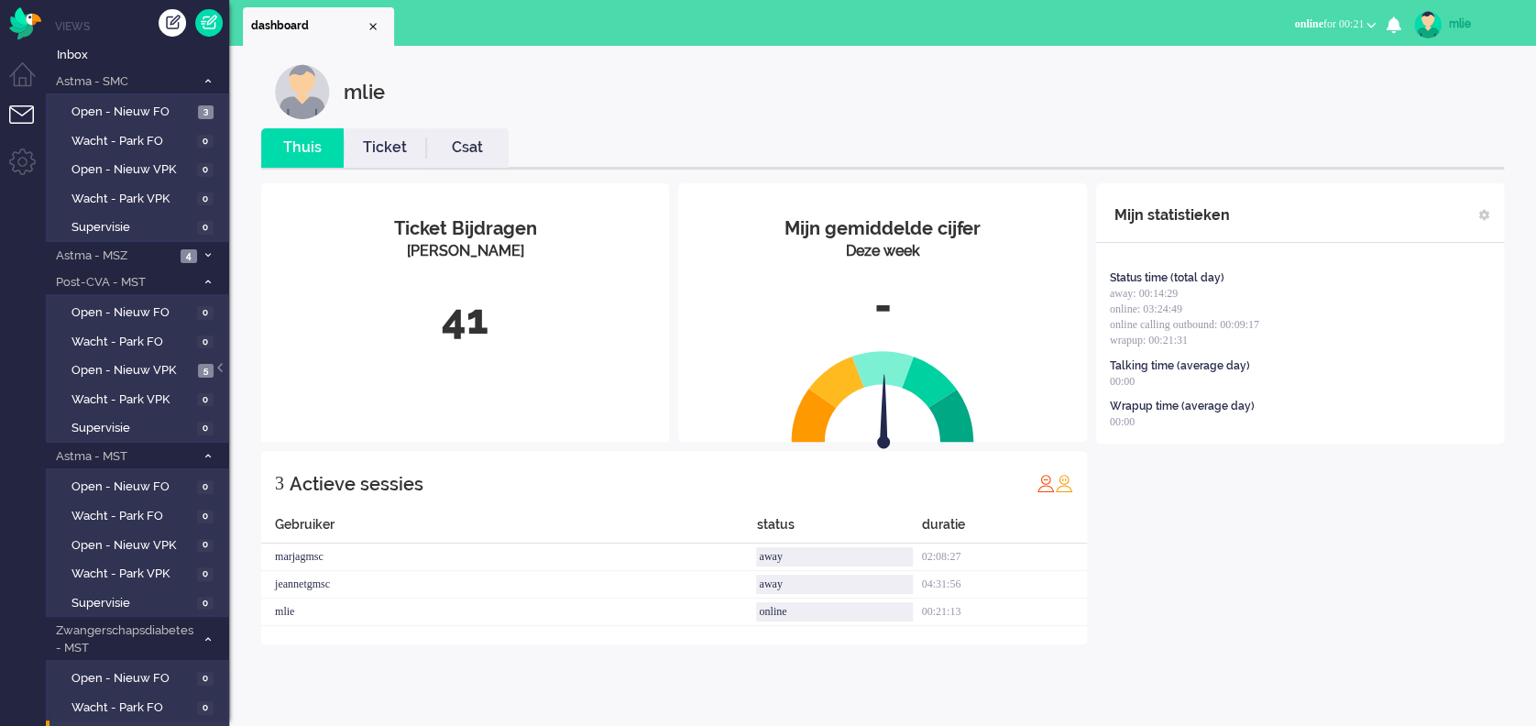
click at [1312, 17] on span "online for 00:21" at bounding box center [1329, 23] width 70 height 13
click at [1454, 18] on div "mlie" at bounding box center [1483, 24] width 69 height 18
click at [1426, 147] on link "Uitloggen" at bounding box center [1463, 147] width 127 height 18
